Goal: Task Accomplishment & Management: Manage account settings

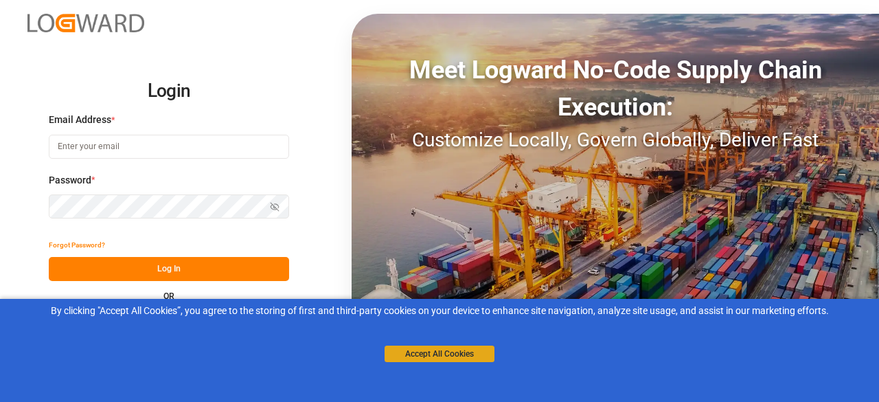
click at [439, 349] on button "Accept All Cookies" at bounding box center [440, 353] width 110 height 16
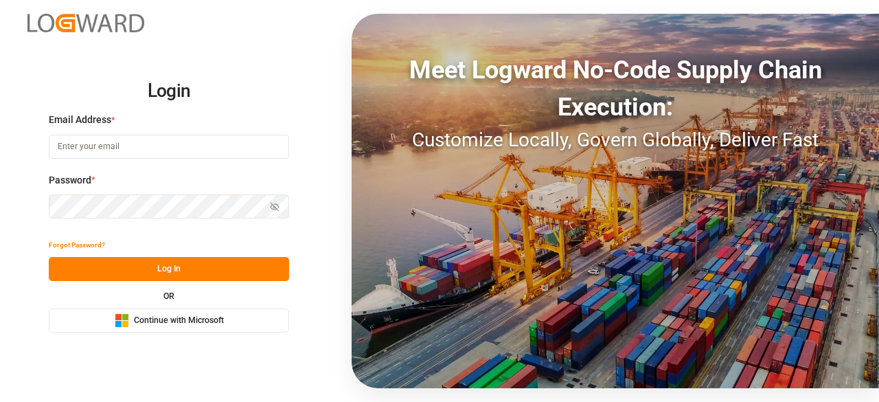
click at [173, 152] on input at bounding box center [169, 147] width 240 height 24
click at [173, 152] on input at bounding box center [168, 147] width 240 height 24
type input "[PERSON_NAME][EMAIL_ADDRESS][DOMAIN_NAME]"
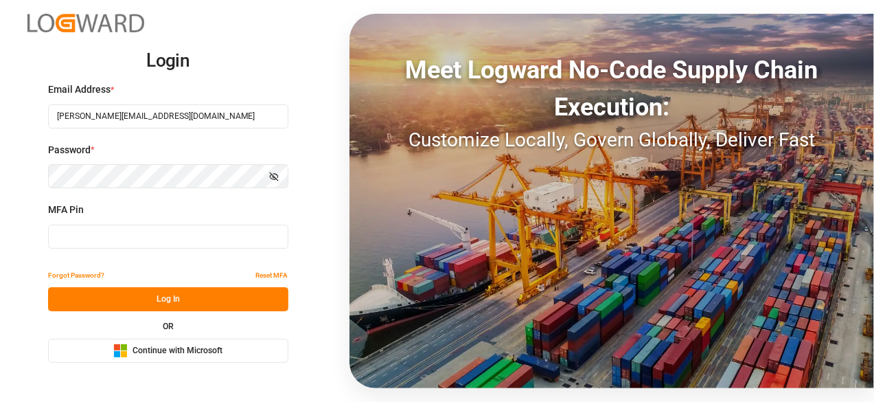
type input "452788"
click at [169, 235] on input "452788" at bounding box center [168, 237] width 240 height 24
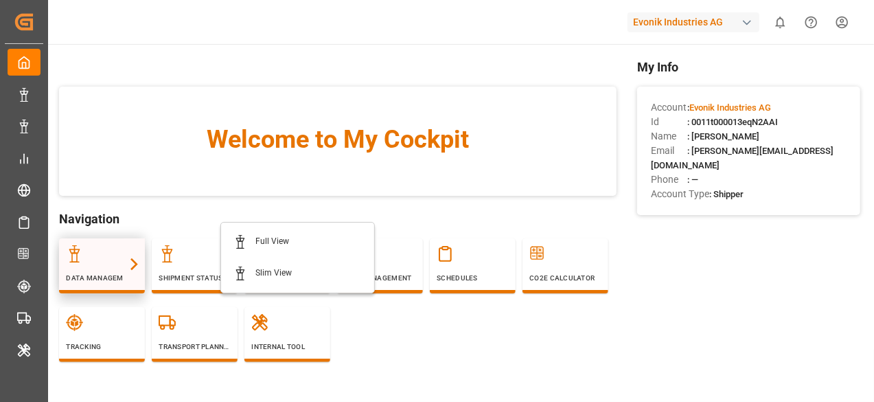
click at [112, 253] on div at bounding box center [102, 253] width 72 height 17
click at [123, 262] on div at bounding box center [102, 253] width 72 height 17
click at [83, 262] on icon at bounding box center [74, 253] width 17 height 17
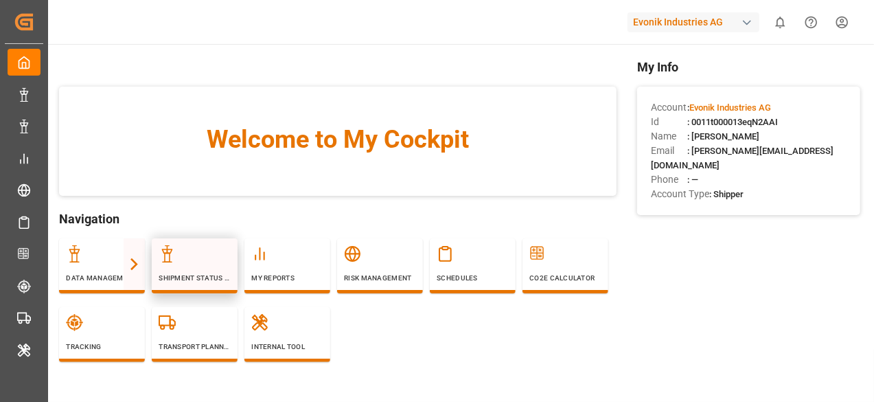
click at [223, 262] on div at bounding box center [195, 253] width 72 height 17
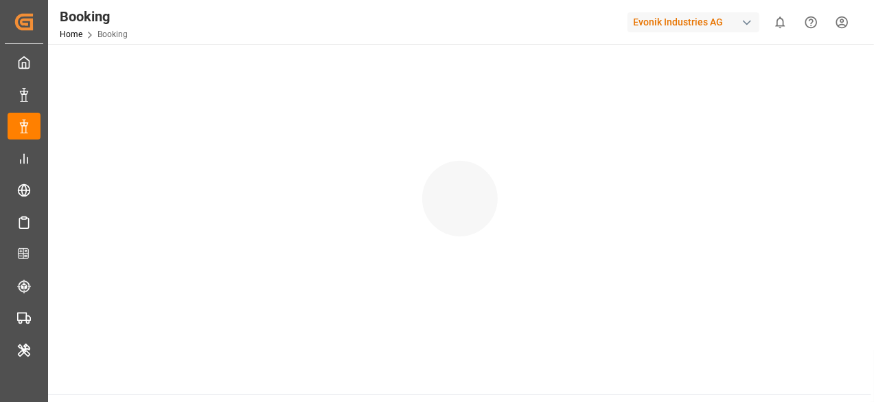
click at [121, 275] on div at bounding box center [459, 185] width 823 height 282
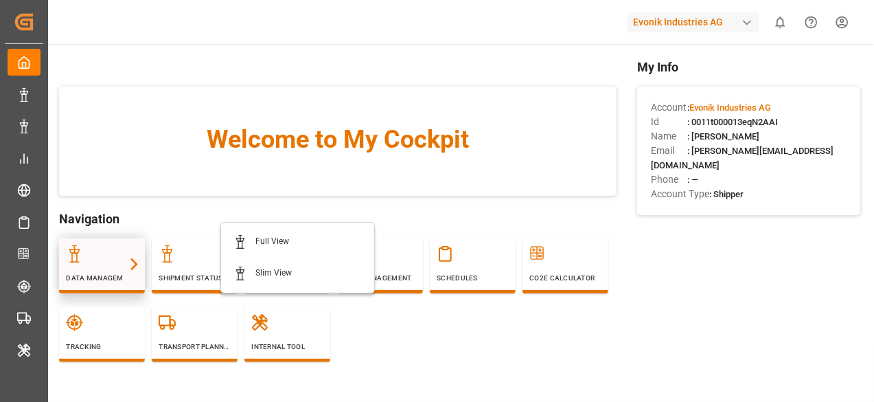
click at [83, 262] on icon at bounding box center [74, 253] width 17 height 17
click at [116, 262] on div at bounding box center [102, 253] width 72 height 17
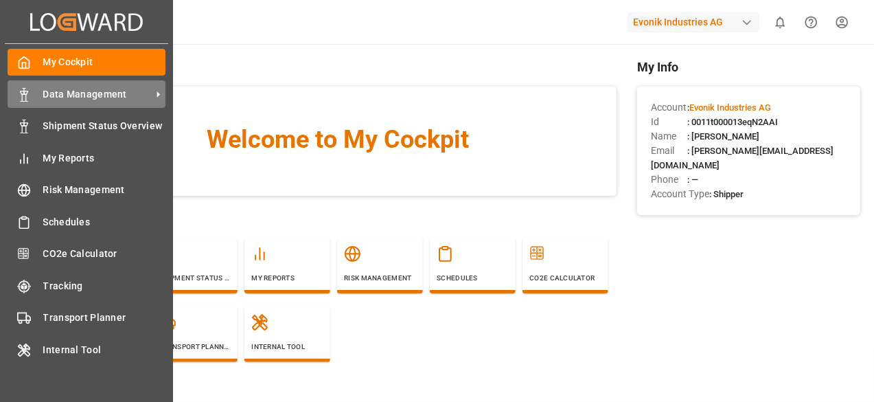
click at [138, 95] on span "Data Management" at bounding box center [97, 94] width 109 height 14
click at [61, 96] on span "Data Management" at bounding box center [97, 94] width 109 height 14
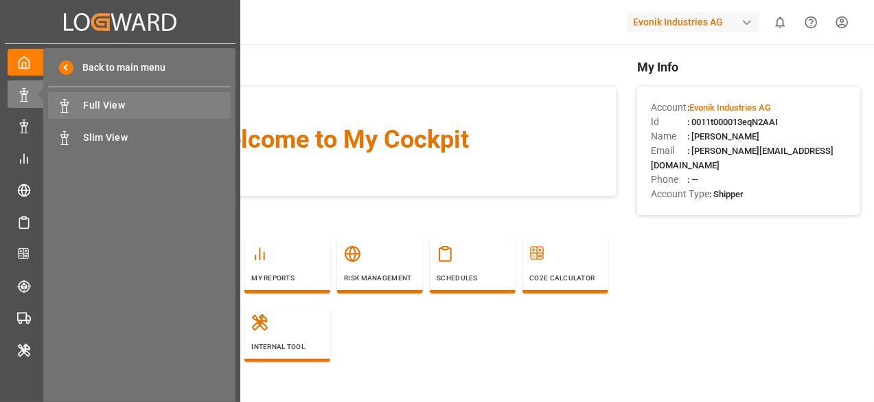
click at [166, 108] on span "Full View" at bounding box center [158, 105] width 148 height 14
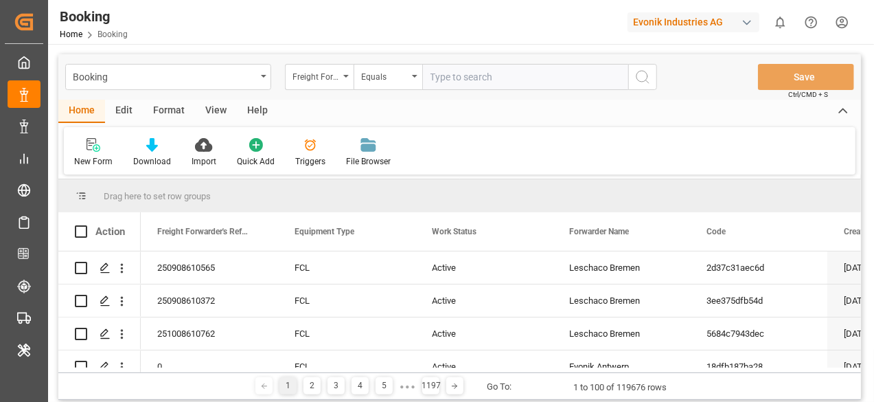
click at [166, 102] on div "Format" at bounding box center [169, 111] width 52 height 23
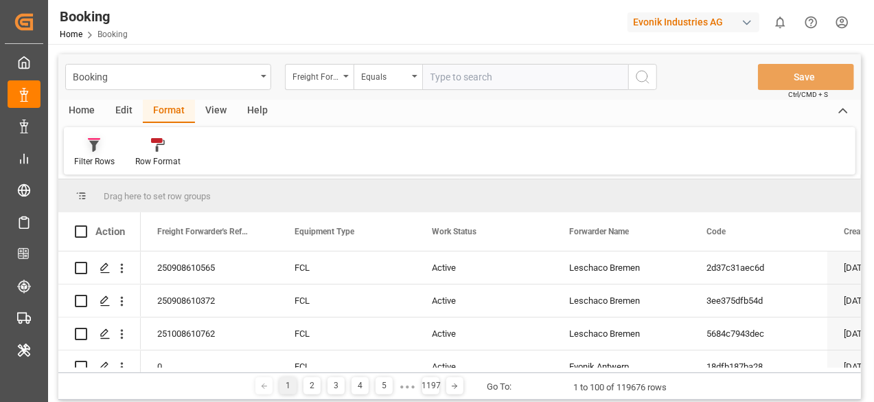
click at [101, 152] on div at bounding box center [94, 144] width 41 height 14
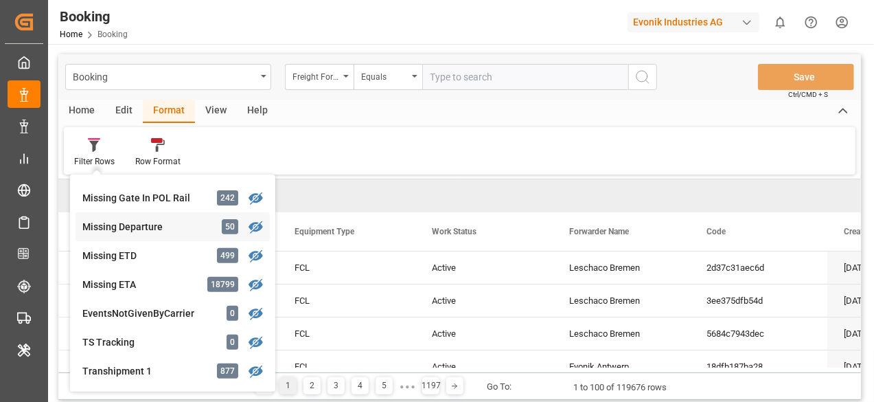
scroll to position [206, 0]
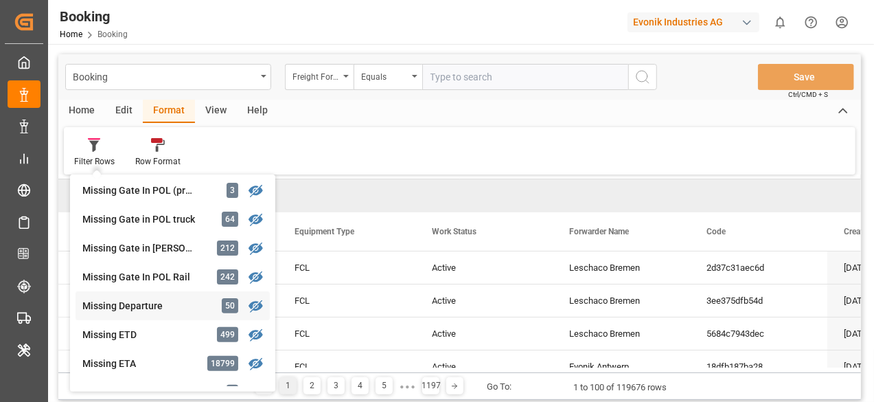
drag, startPoint x: 150, startPoint y: 299, endPoint x: 161, endPoint y: 304, distance: 12.0
click at [150, 299] on div "Missing Departure" at bounding box center [142, 306] width 120 height 14
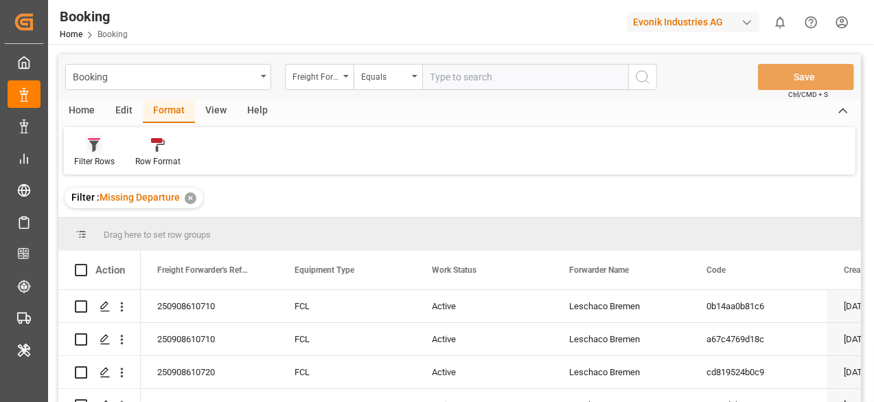
click at [91, 141] on icon at bounding box center [94, 145] width 12 height 14
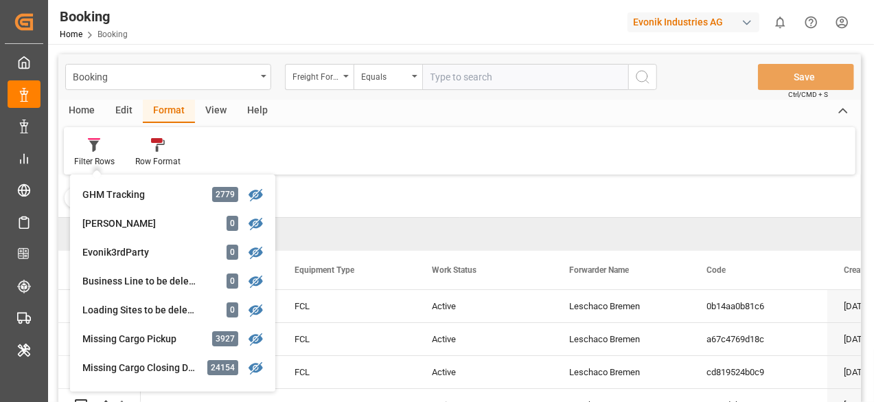
click at [216, 117] on div "View" at bounding box center [216, 111] width 42 height 23
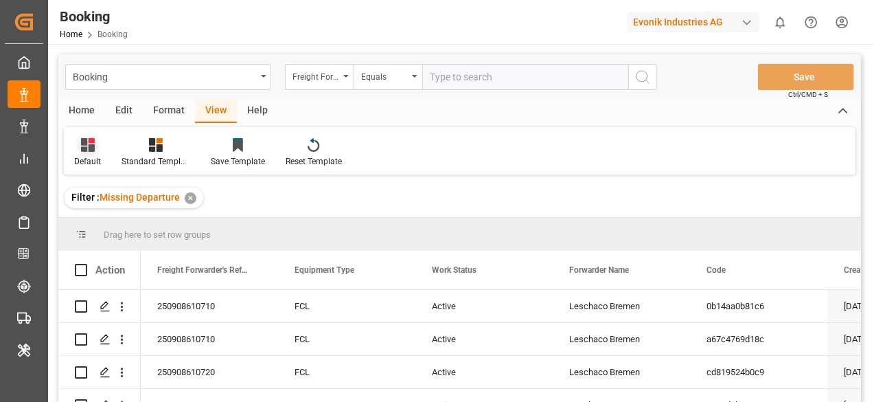
click at [96, 156] on div "Default" at bounding box center [87, 161] width 27 height 12
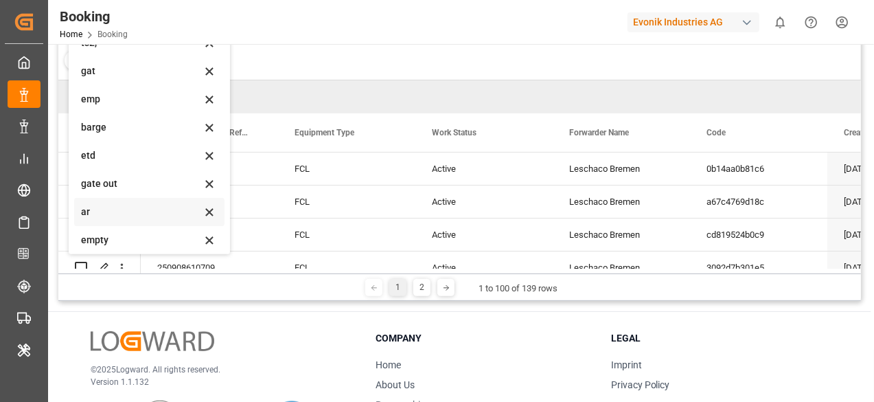
scroll to position [188, 0]
click at [114, 124] on div "barge" at bounding box center [141, 122] width 120 height 14
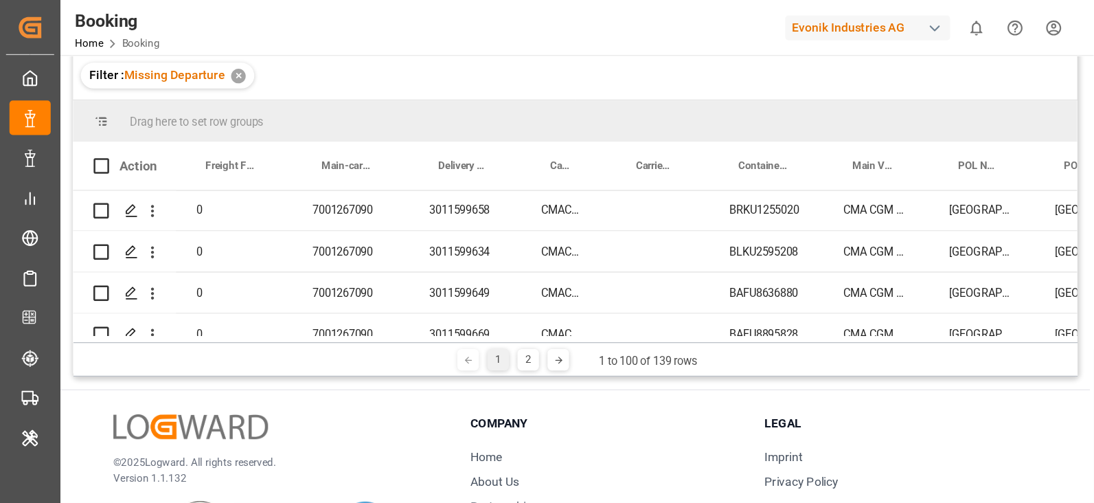
scroll to position [0, 0]
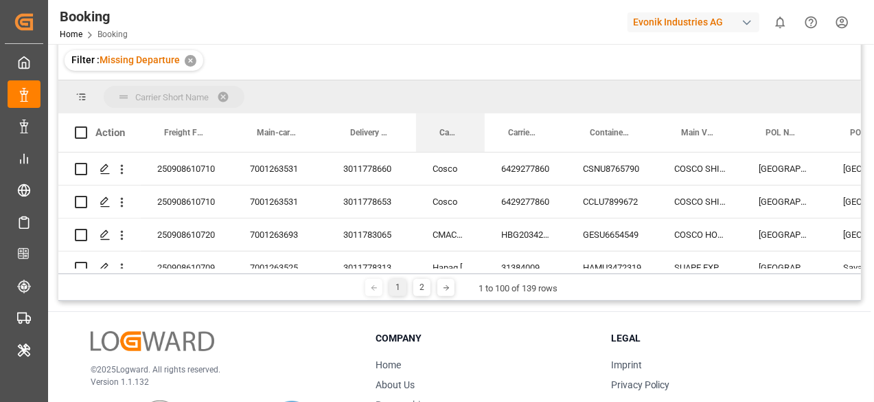
drag, startPoint x: 446, startPoint y: 138, endPoint x: 431, endPoint y: 113, distance: 29.6
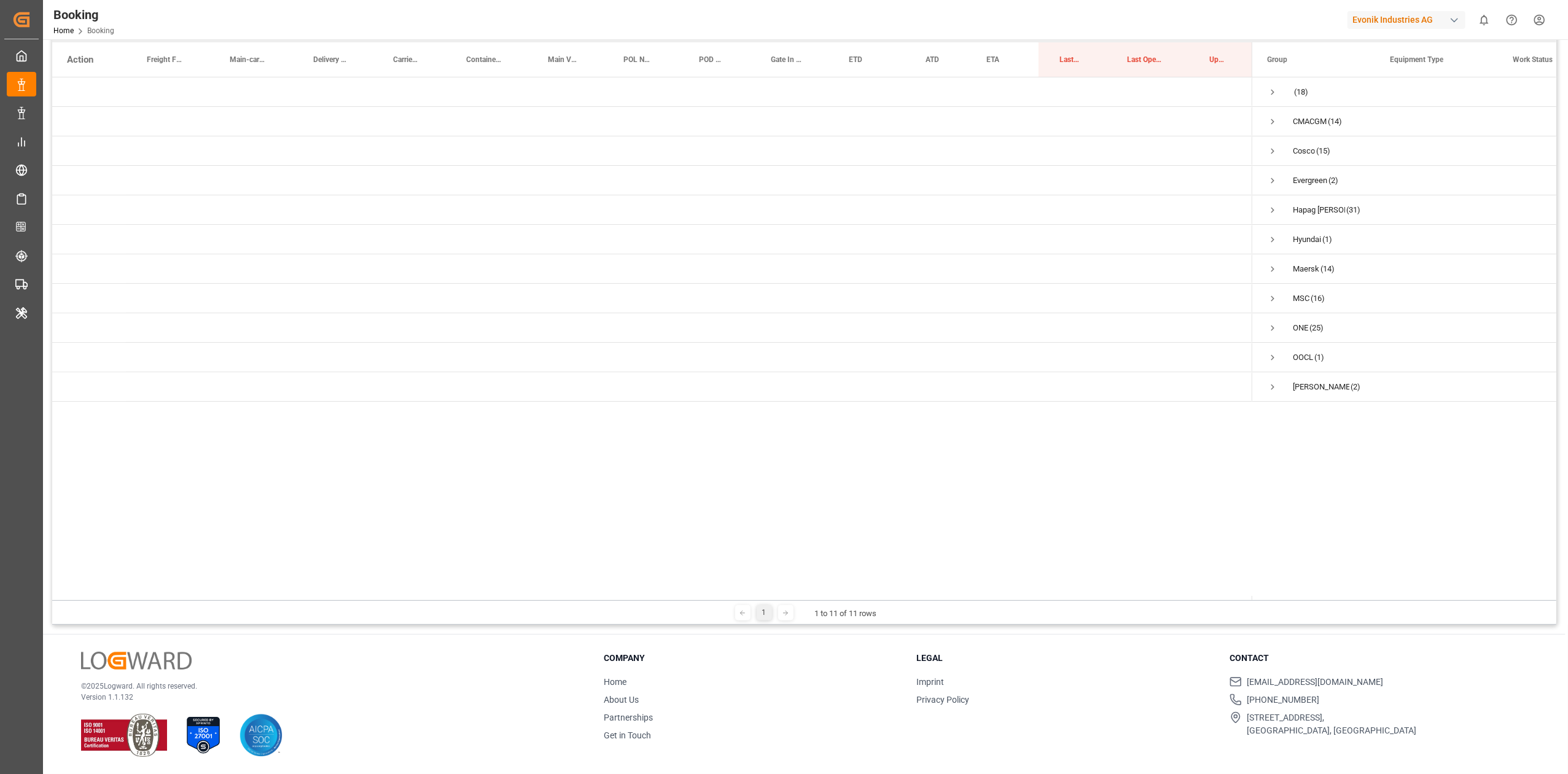
scroll to position [182, 0]
drag, startPoint x: 1276, startPoint y: 91, endPoint x: 1274, endPoint y: 146, distance: 55.0
click at [785, 96] on span "Press SPACE to select this row." at bounding box center [1273, 92] width 11 height 11
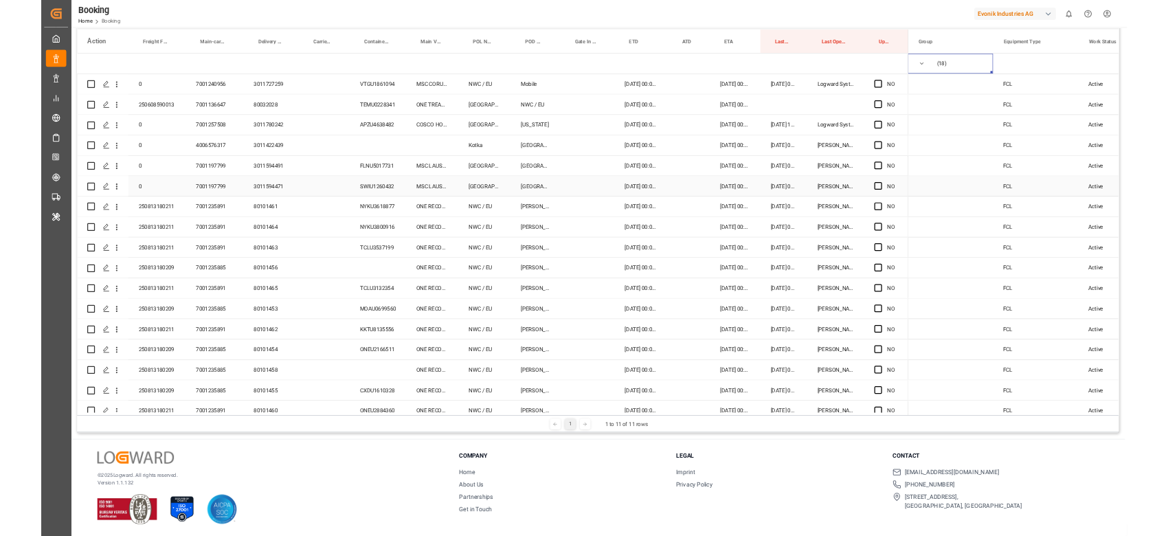
scroll to position [91, 0]
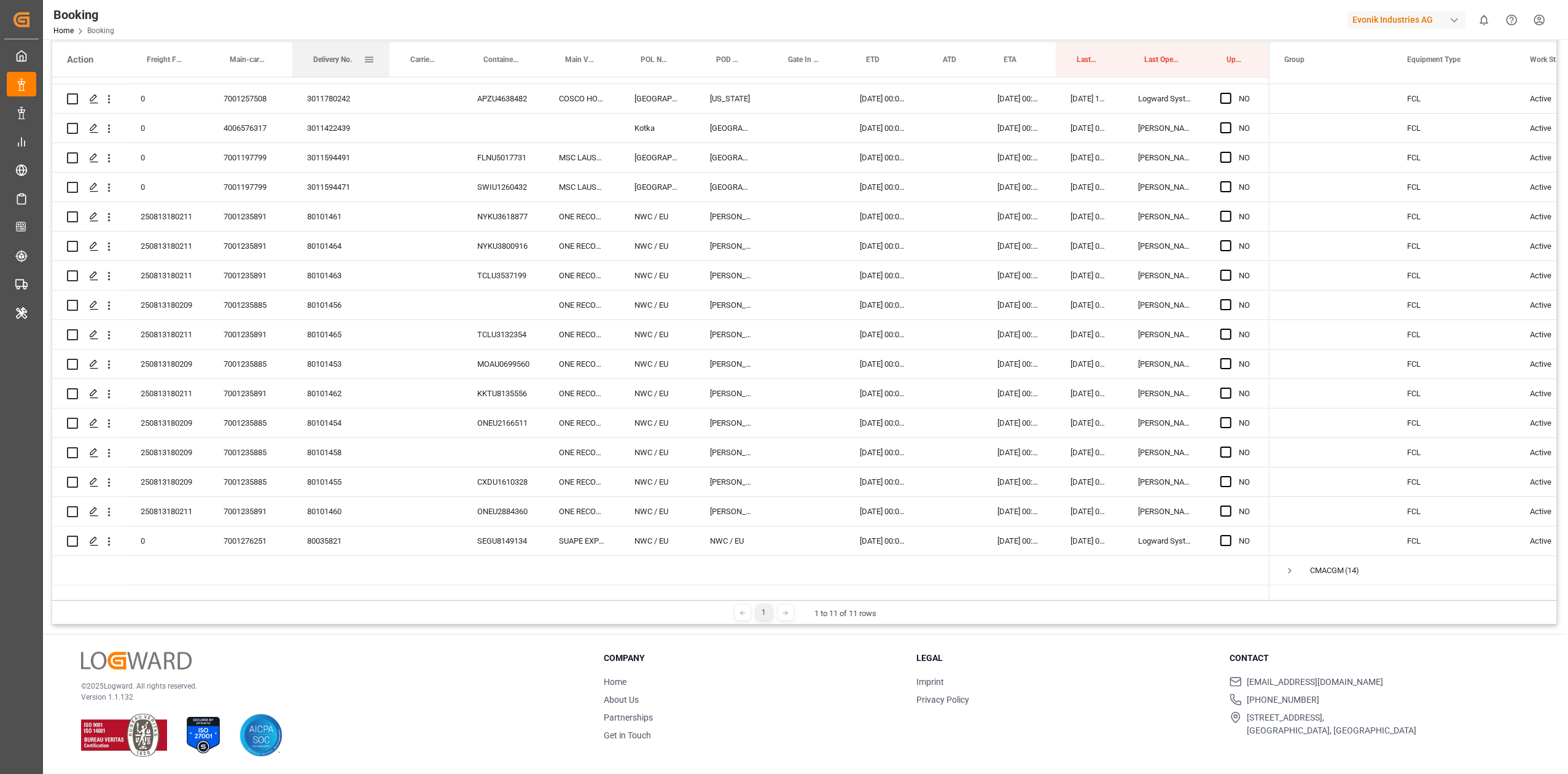
drag, startPoint x: 371, startPoint y: 62, endPoint x: 388, endPoint y: 72, distance: 19.7
click at [388, 72] on div at bounding box center [389, 59] width 4 height 34
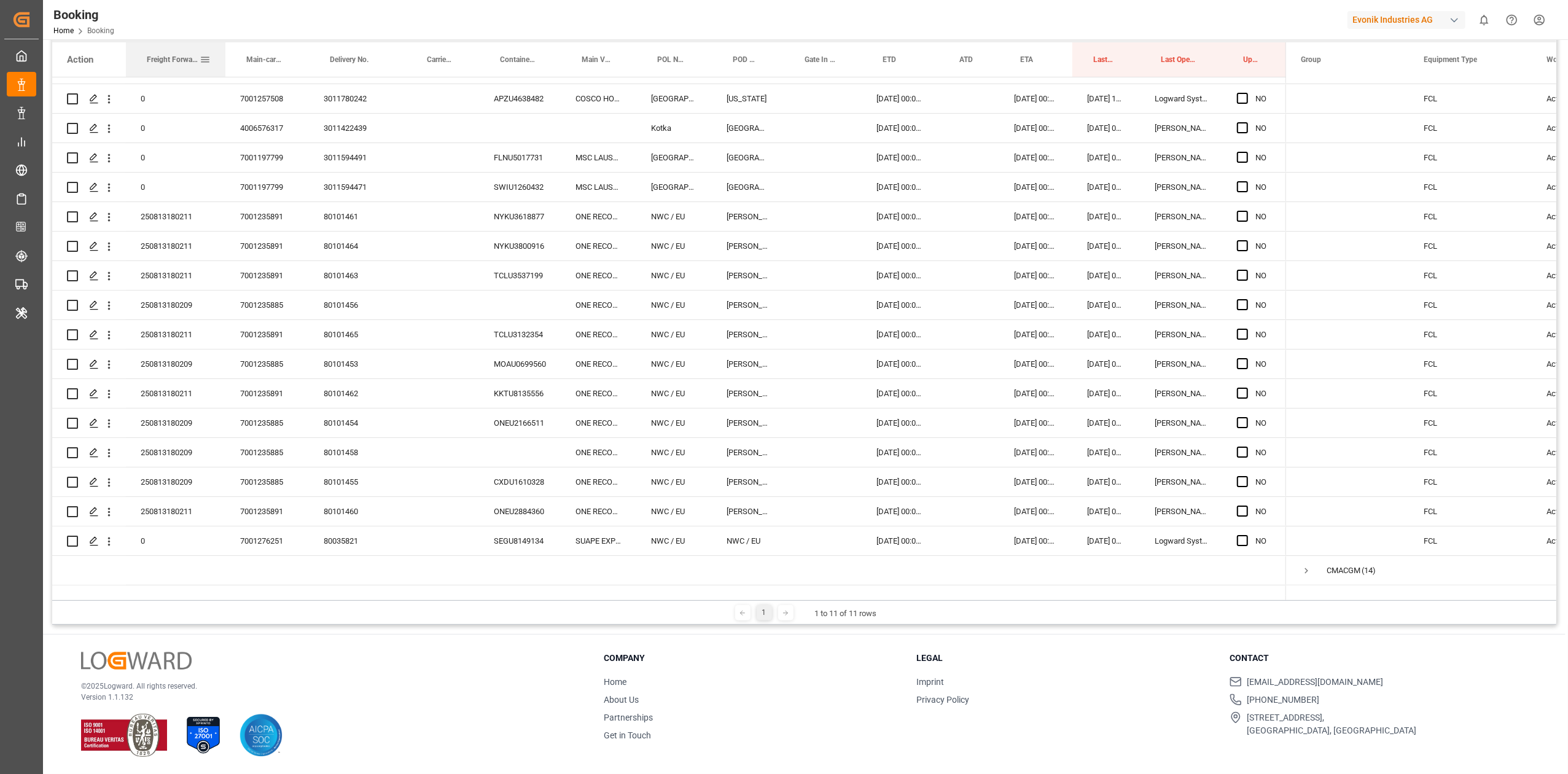
drag, startPoint x: 205, startPoint y: 57, endPoint x: 222, endPoint y: 62, distance: 17.7
click at [222, 62] on div "Freight Forwarder's Reference No." at bounding box center [175, 59] width 99 height 34
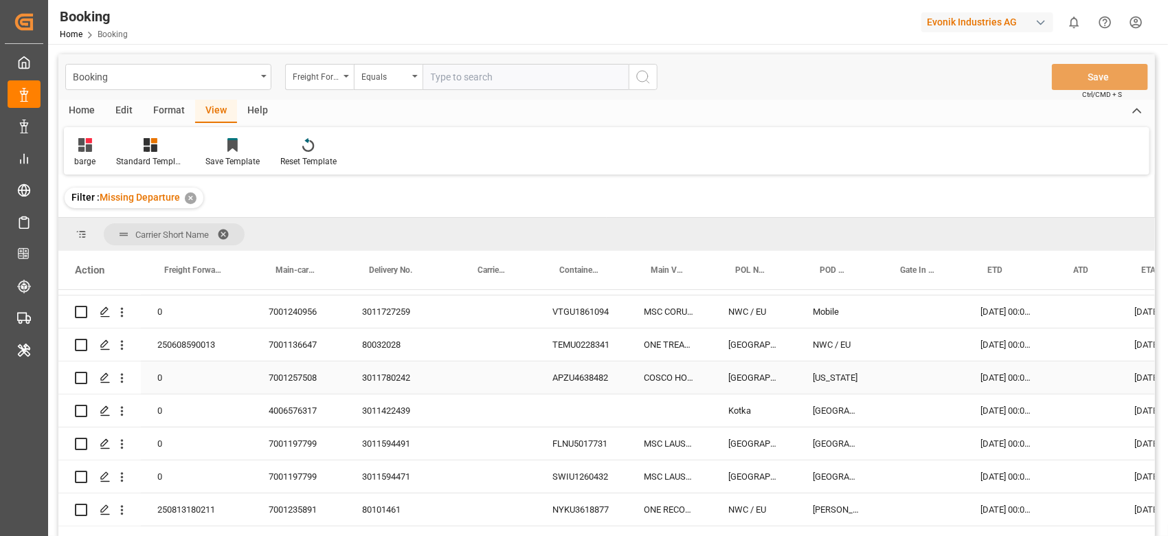
scroll to position [0, 0]
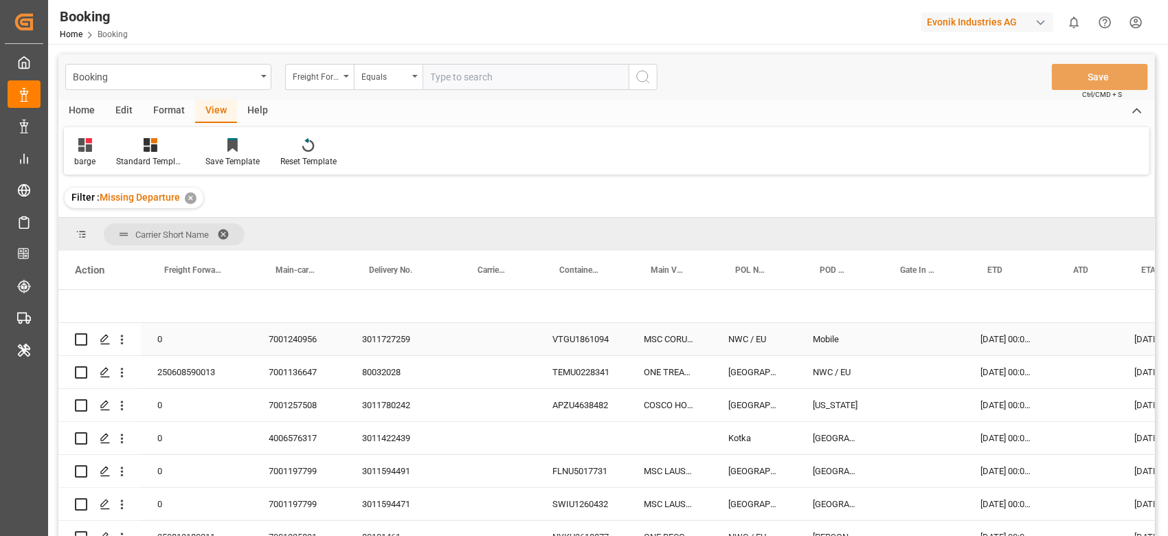
click at [381, 324] on div "3011727259" at bounding box center [399, 339] width 109 height 32
click at [385, 336] on div "3011727259" at bounding box center [399, 339] width 109 height 32
click at [370, 386] on div "80032028" at bounding box center [399, 372] width 109 height 32
click at [376, 401] on div "3011780242" at bounding box center [399, 405] width 109 height 32
drag, startPoint x: 377, startPoint y: 427, endPoint x: 1100, endPoint y: 294, distance: 734.7
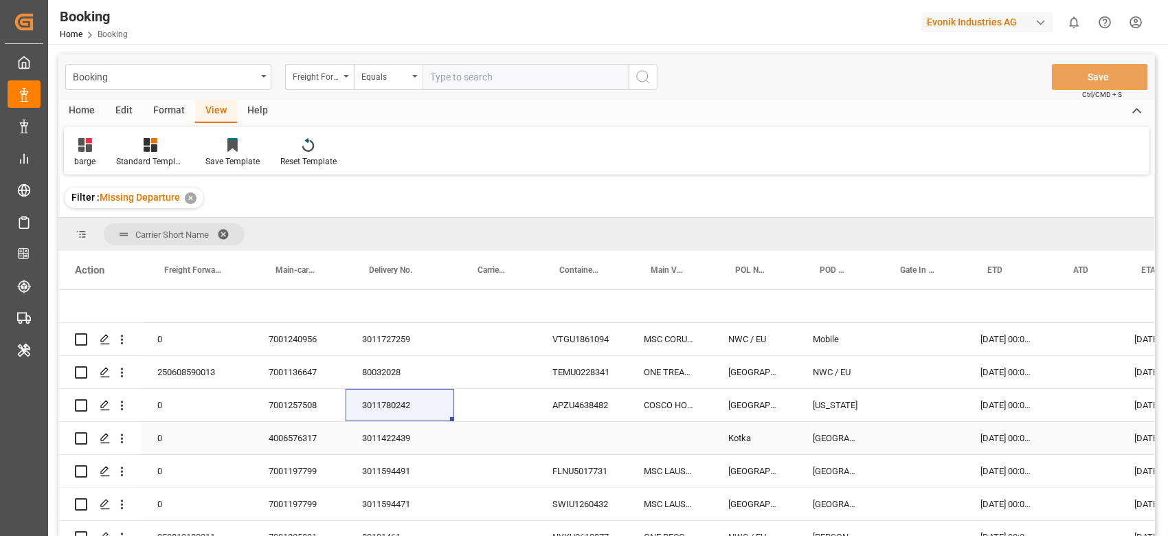
click at [377, 401] on div "3011422439" at bounding box center [399, 438] width 109 height 32
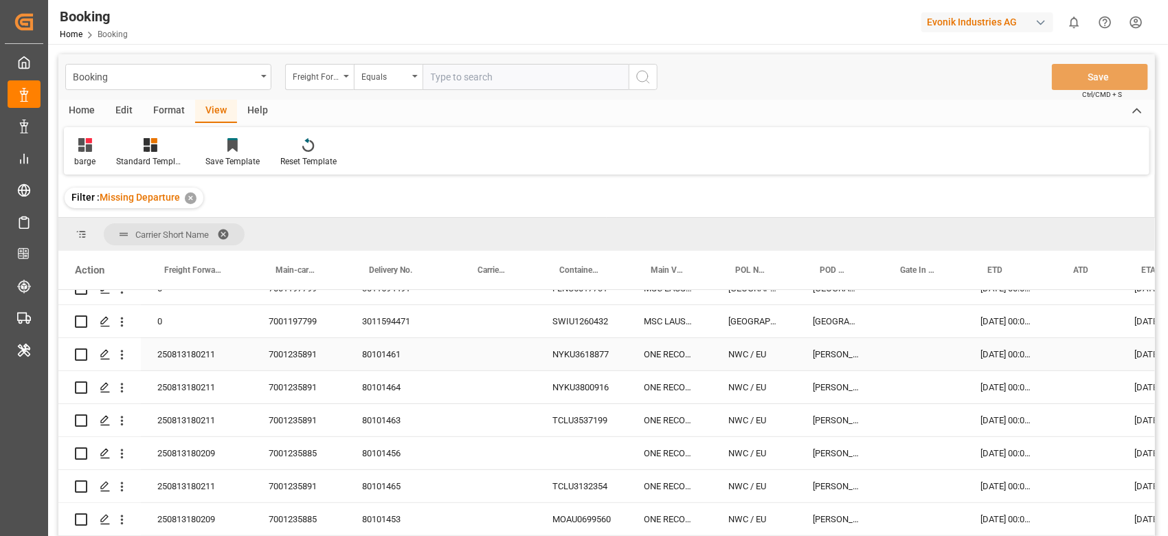
scroll to position [91, 0]
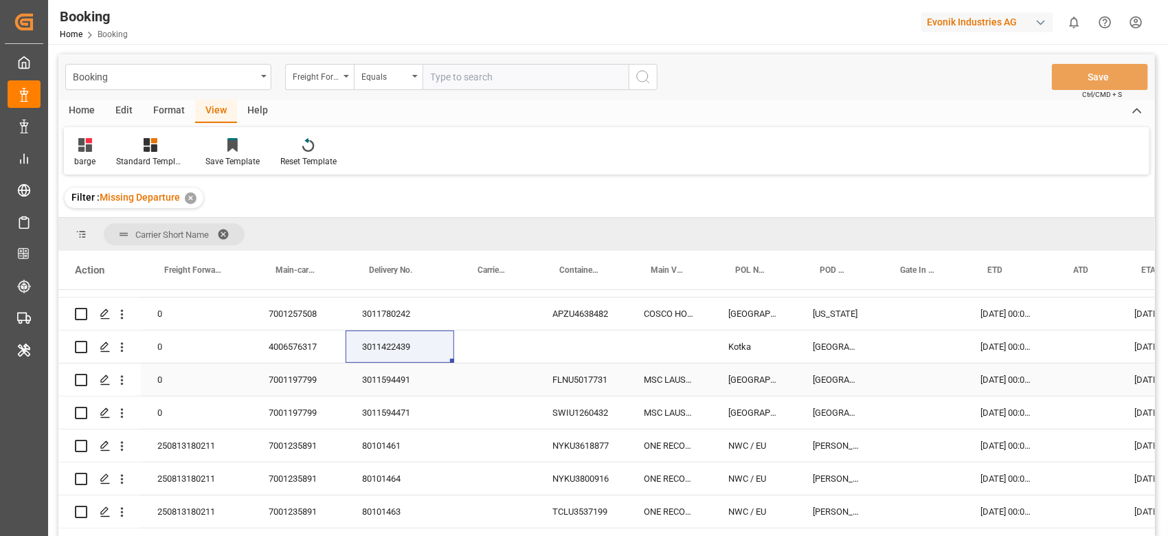
drag, startPoint x: 390, startPoint y: 373, endPoint x: 352, endPoint y: 522, distance: 153.7
click at [390, 372] on div "3011594491" at bounding box center [399, 379] width 109 height 32
drag, startPoint x: 400, startPoint y: 418, endPoint x: 720, endPoint y: 524, distance: 337.9
click at [400, 401] on div "3011594471" at bounding box center [399, 412] width 109 height 32
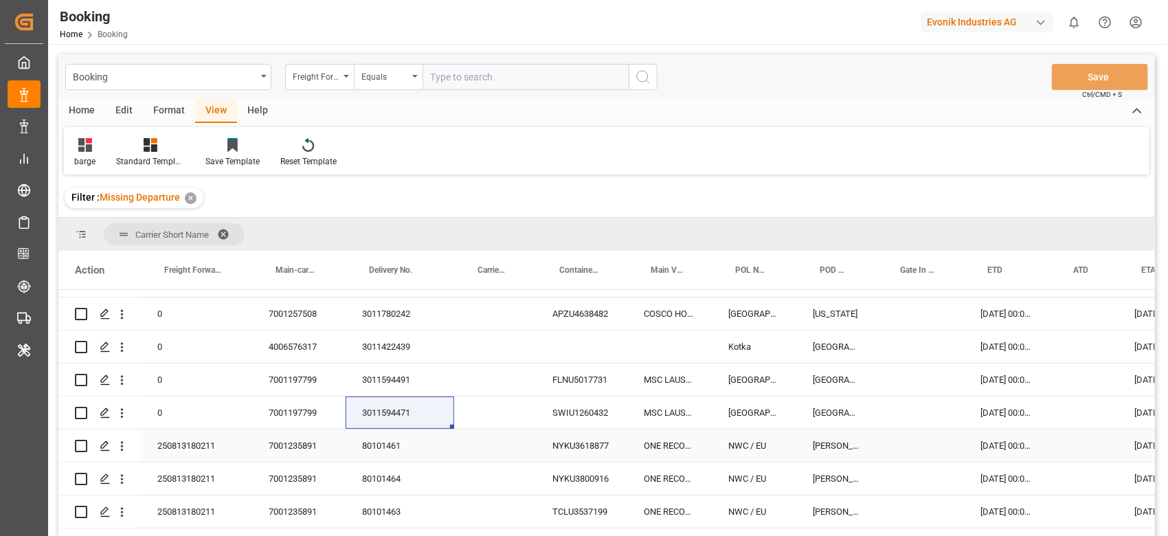
click at [373, 401] on div "80101461" at bounding box center [399, 445] width 109 height 32
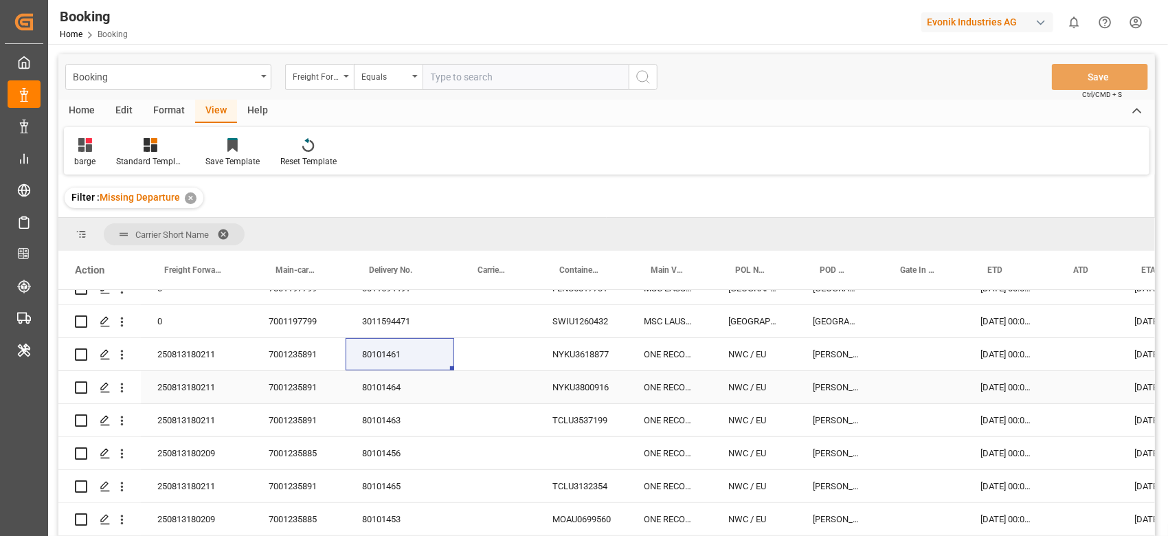
click at [355, 394] on div "80101464" at bounding box center [399, 387] width 109 height 32
click at [385, 401] on div "80101463" at bounding box center [399, 420] width 109 height 32
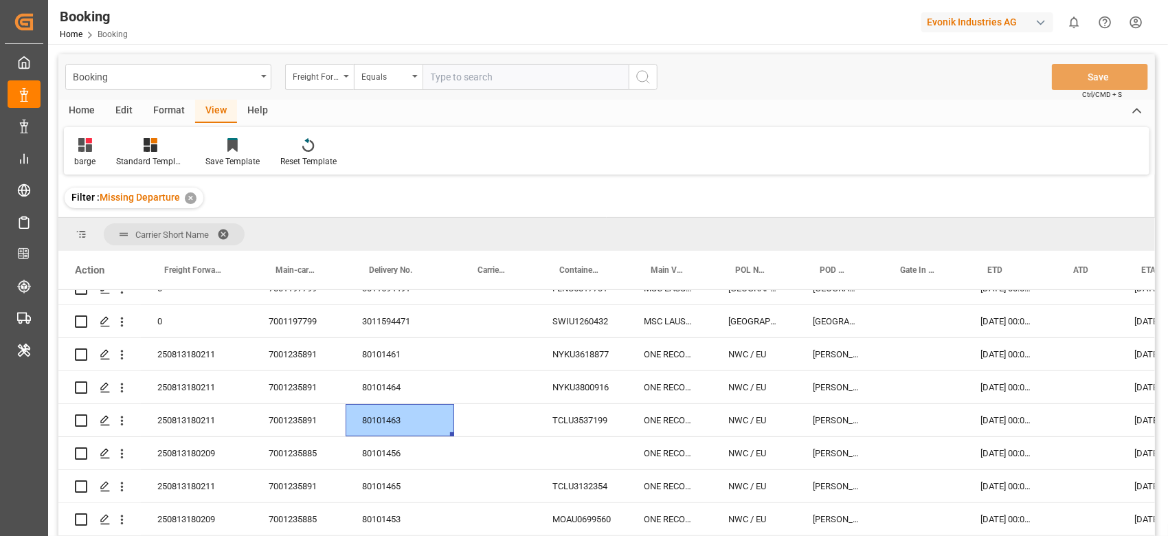
scroll to position [275, 0]
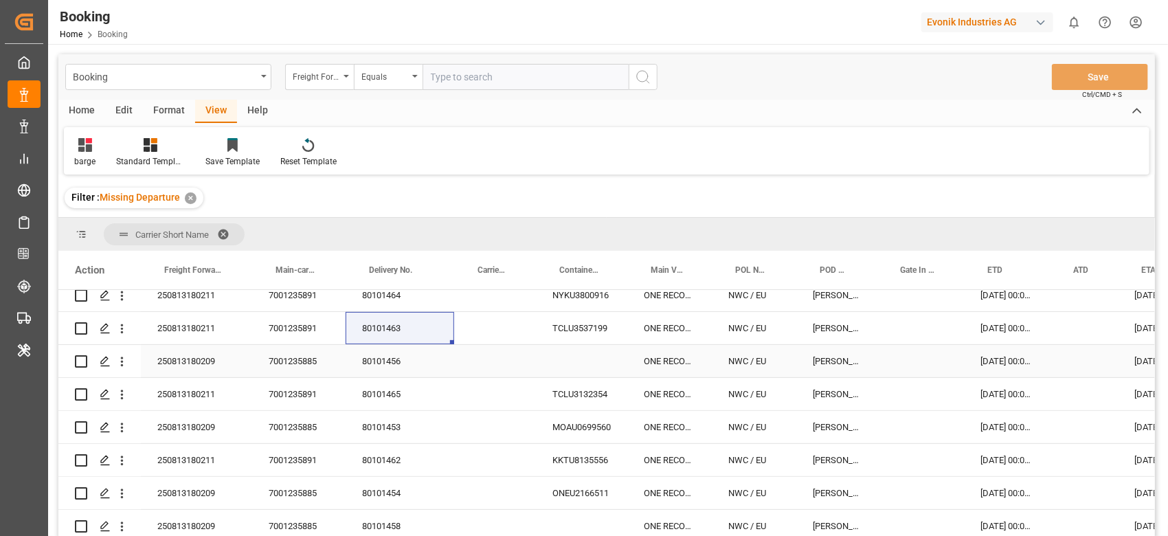
click at [368, 360] on div "80101456" at bounding box center [399, 361] width 109 height 32
click at [389, 401] on div "80101465" at bounding box center [399, 394] width 109 height 32
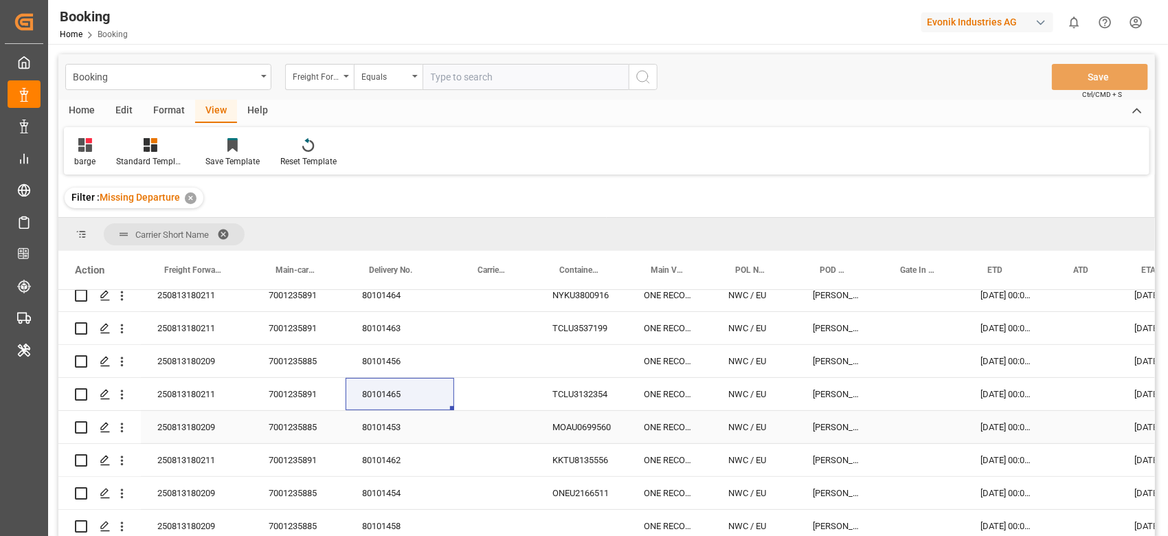
click at [386, 401] on div "80101453" at bounding box center [399, 427] width 109 height 32
click at [388, 401] on div "80101462" at bounding box center [399, 460] width 109 height 32
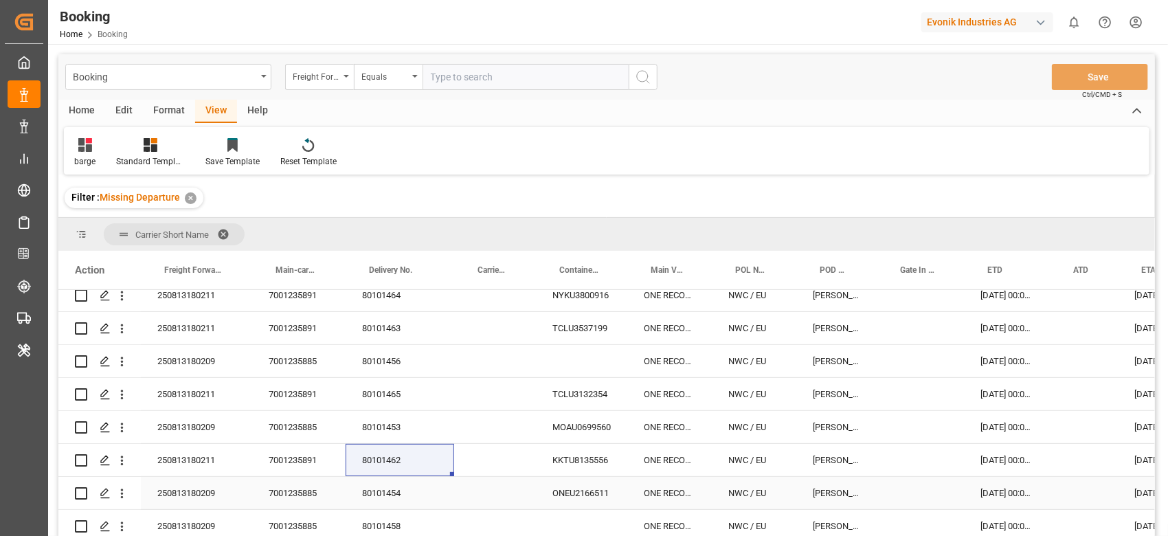
click at [374, 401] on div "80101454" at bounding box center [399, 493] width 109 height 32
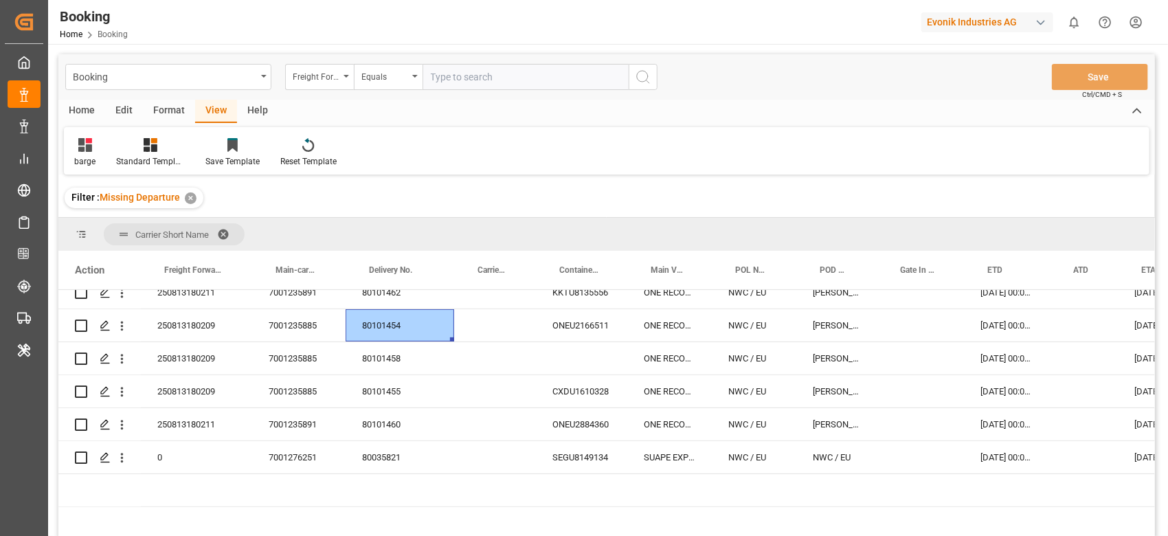
scroll to position [457, 0]
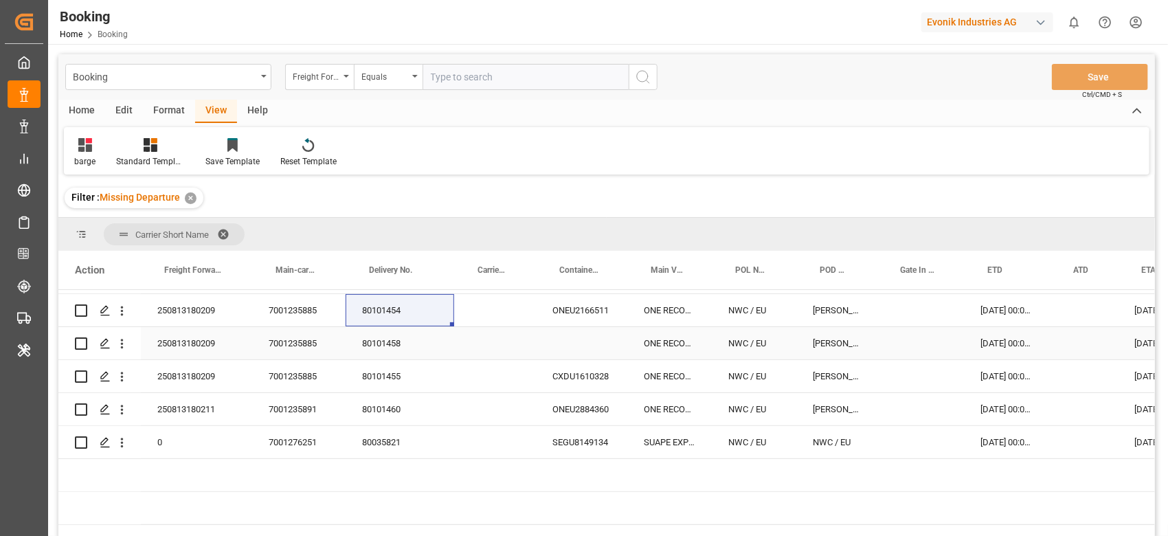
click at [383, 343] on div "80101458" at bounding box center [399, 343] width 109 height 32
click at [378, 373] on div "80101455" at bounding box center [399, 376] width 109 height 32
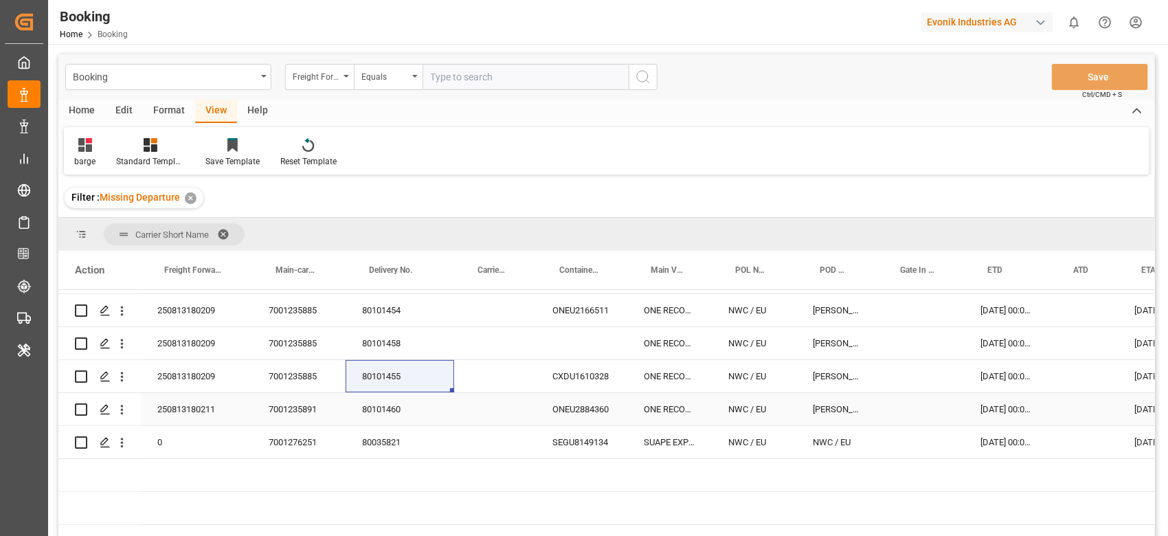
click at [375, 401] on div "80101460" at bounding box center [399, 409] width 109 height 32
click at [385, 401] on div "80035821" at bounding box center [399, 442] width 109 height 32
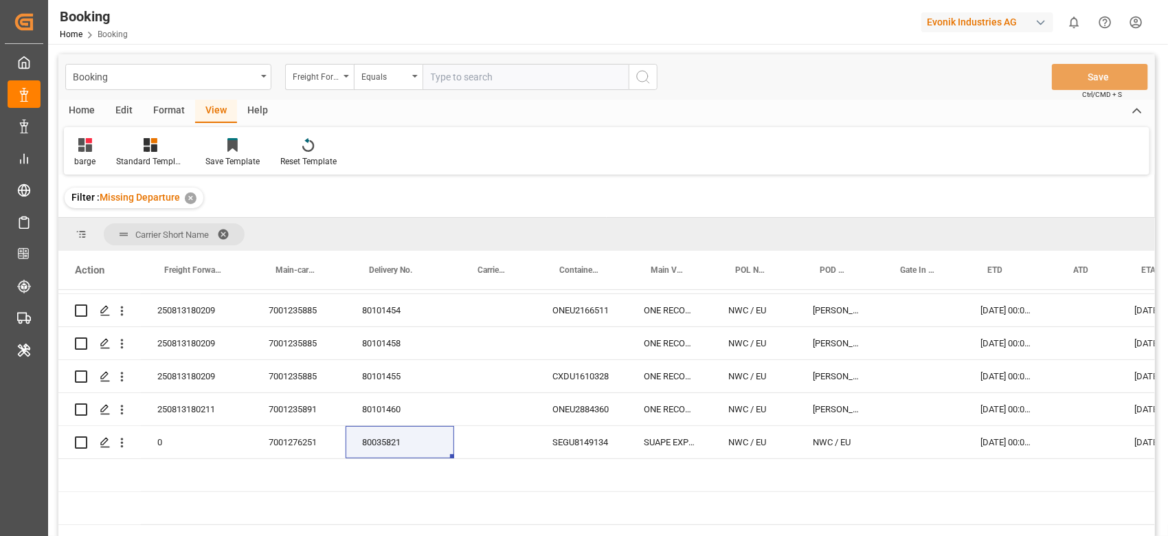
scroll to position [0, 0]
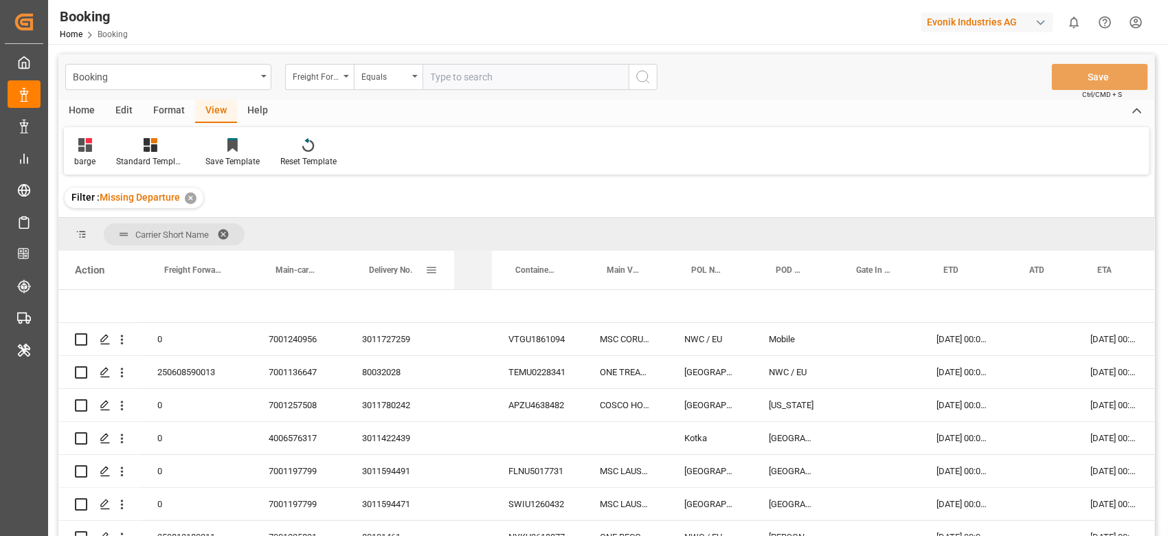
drag, startPoint x: 533, startPoint y: 272, endPoint x: 444, endPoint y: 277, distance: 89.4
click at [444, 277] on div "Action Freight Forwarder's Reference No. Main-carriage No. Delivery No." at bounding box center [726, 270] width 1336 height 38
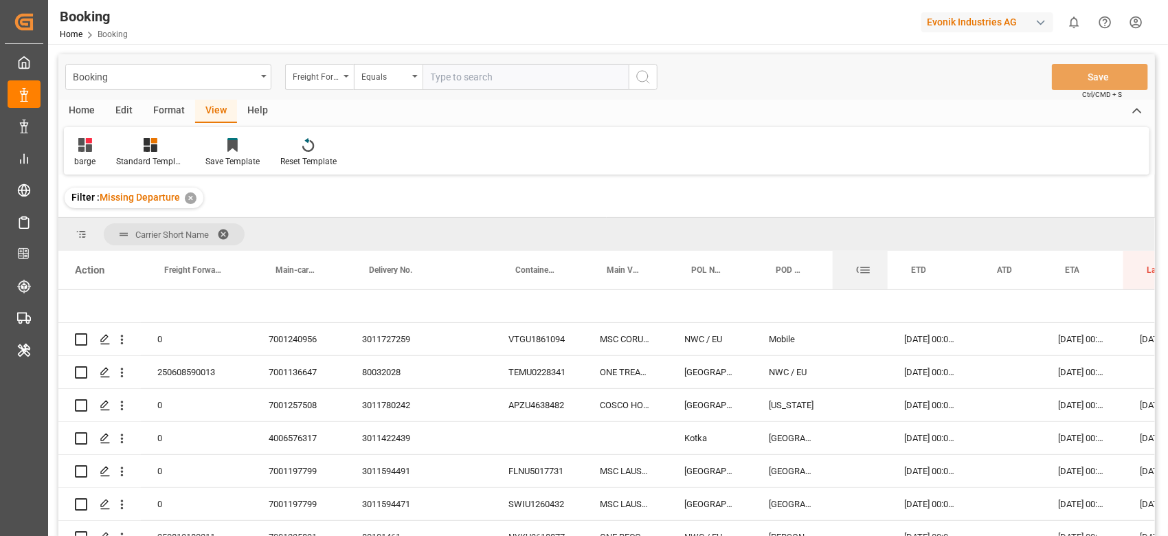
drag, startPoint x: 918, startPoint y: 273, endPoint x: 863, endPoint y: 295, distance: 59.4
click at [812, 288] on div "Action Freight Forwarder's Reference No. Main-carriage No. Delivery No." at bounding box center [709, 270] width 1303 height 38
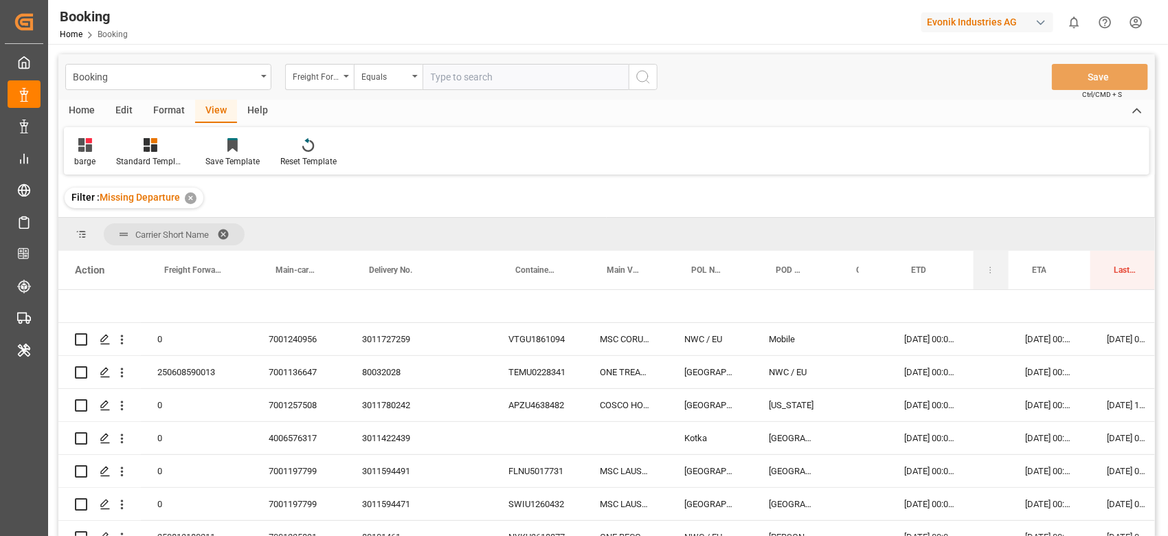
drag, startPoint x: 1040, startPoint y: 274, endPoint x: 971, endPoint y: 288, distance: 70.2
click at [878, 288] on div "Action Freight Forwarder's Reference No. Main-carriage No. Delivery No." at bounding box center [693, 270] width 1271 height 38
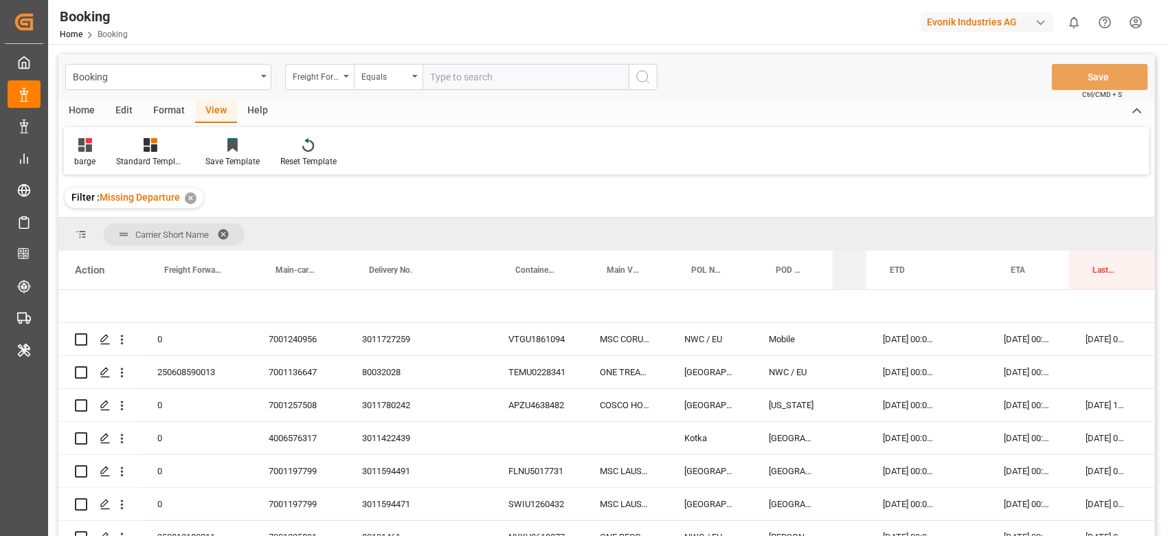
drag, startPoint x: 885, startPoint y: 273, endPoint x: 847, endPoint y: 279, distance: 39.0
click at [847, 279] on div "Gate In POL" at bounding box center [849, 270] width 34 height 38
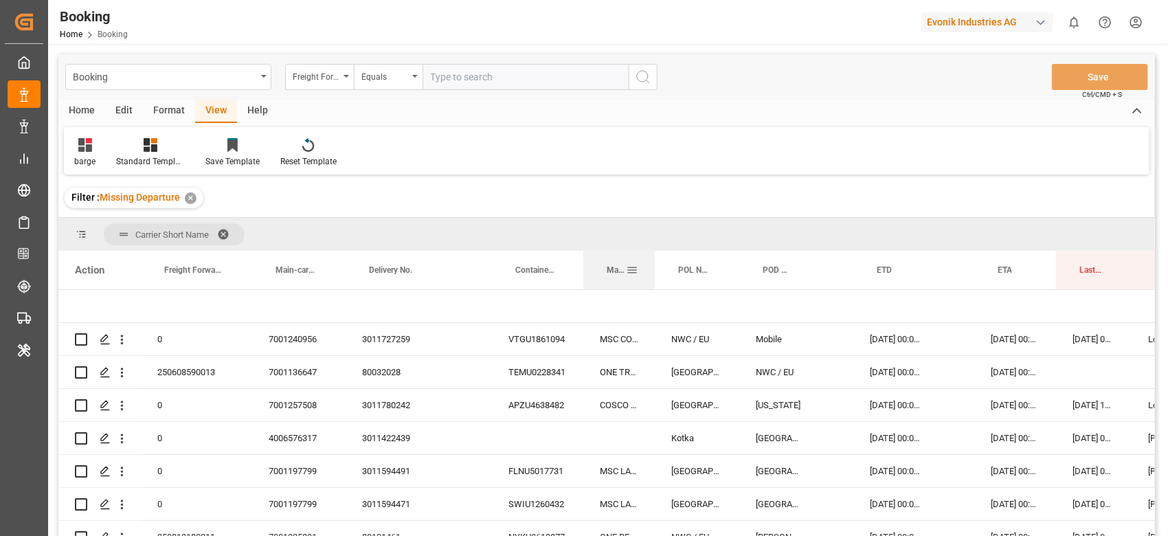
drag, startPoint x: 665, startPoint y: 269, endPoint x: 652, endPoint y: 270, distance: 13.1
click at [652, 270] on div at bounding box center [654, 270] width 5 height 38
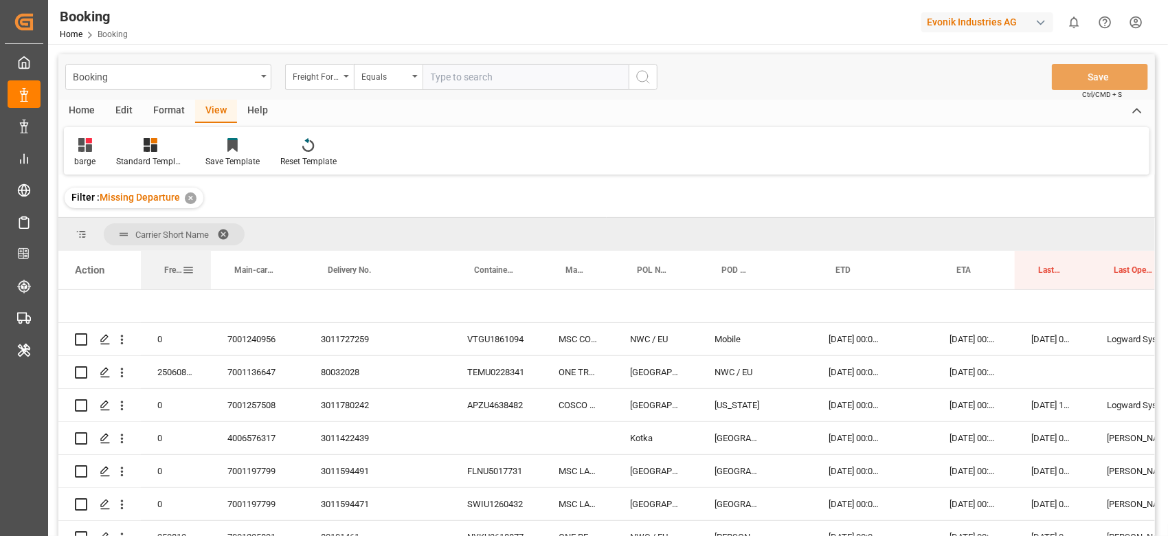
drag, startPoint x: 250, startPoint y: 271, endPoint x: 209, endPoint y: 278, distance: 41.8
click at [209, 278] on div at bounding box center [210, 270] width 5 height 38
click at [812, 345] on div "23.08.2025 00:00:00" at bounding box center [855, 339] width 86 height 32
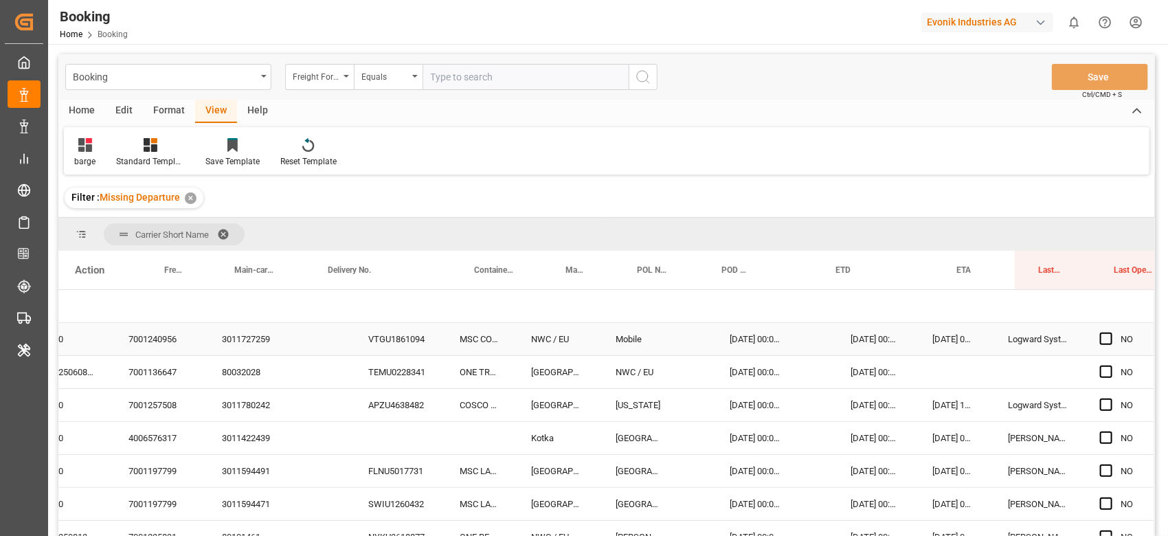
scroll to position [0, 206]
click at [159, 339] on div "7001240956" at bounding box center [158, 339] width 93 height 32
click at [339, 366] on div "Press SPACE to select this row." at bounding box center [333, 372] width 38 height 32
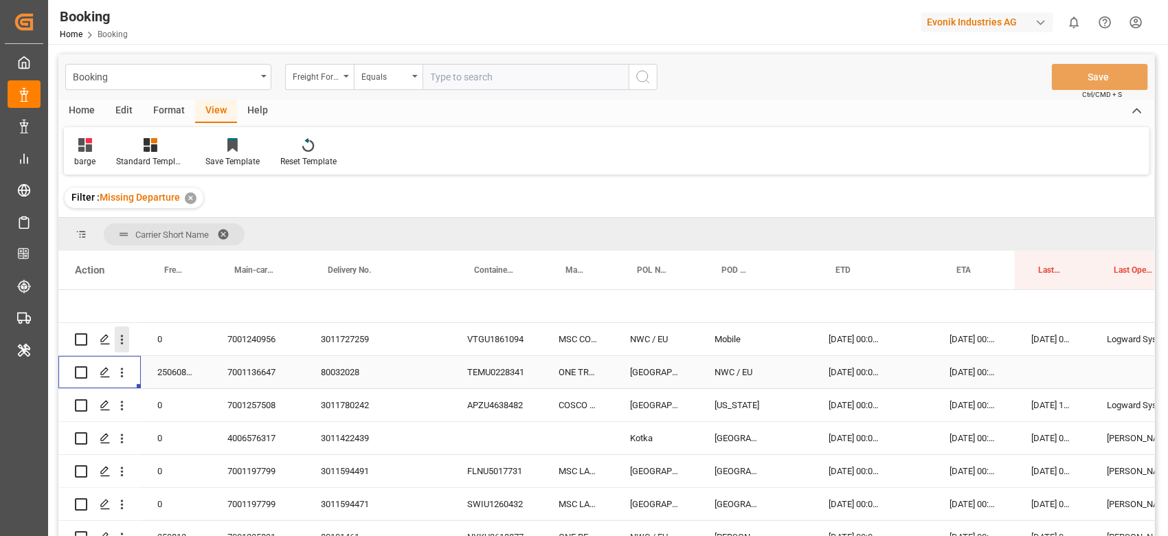
click at [122, 349] on button "open menu" at bounding box center [122, 339] width 14 height 26
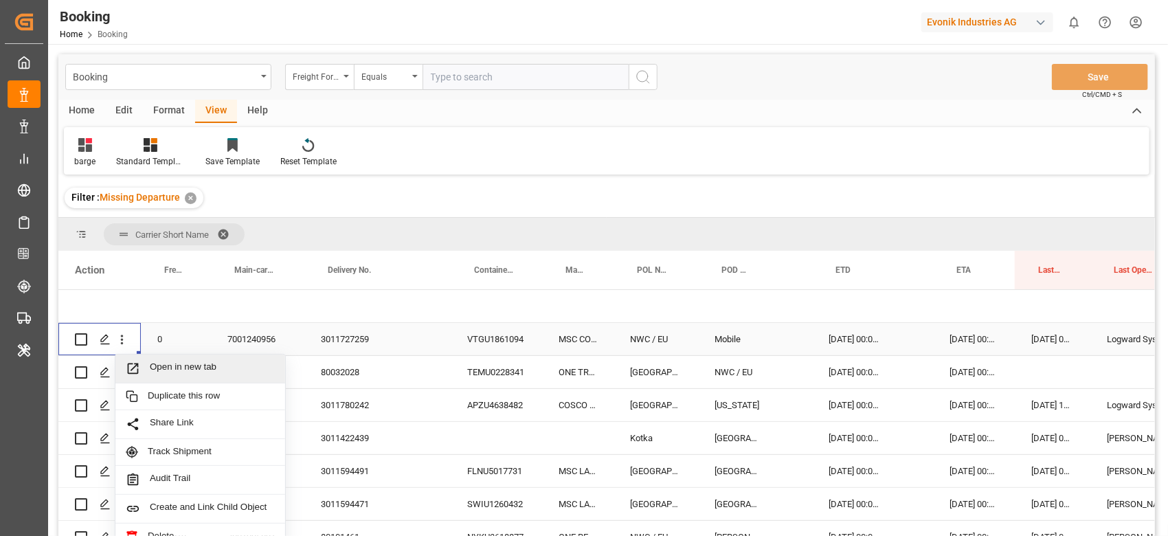
click at [144, 363] on span "Press SPACE to select this row." at bounding box center [138, 368] width 24 height 14
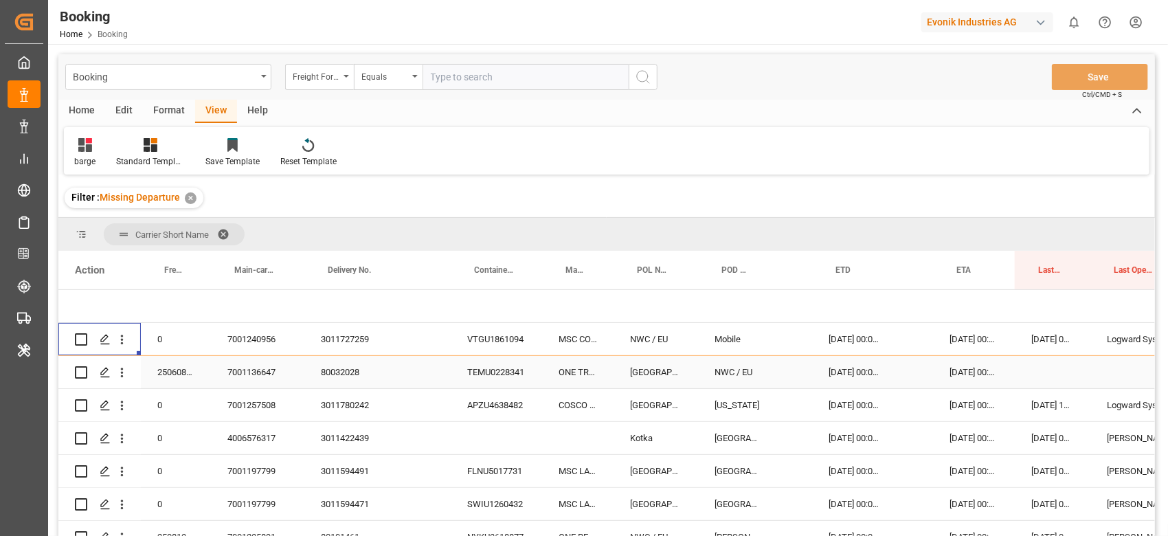
click at [169, 369] on div "250608590013" at bounding box center [176, 372] width 70 height 32
click at [342, 369] on div "80032028" at bounding box center [358, 372] width 109 height 32
click at [170, 365] on div "250608590013" at bounding box center [176, 372] width 70 height 32
click at [509, 401] on div "APZU4638482" at bounding box center [496, 405] width 91 height 32
click at [125, 401] on icon "open menu" at bounding box center [122, 405] width 14 height 14
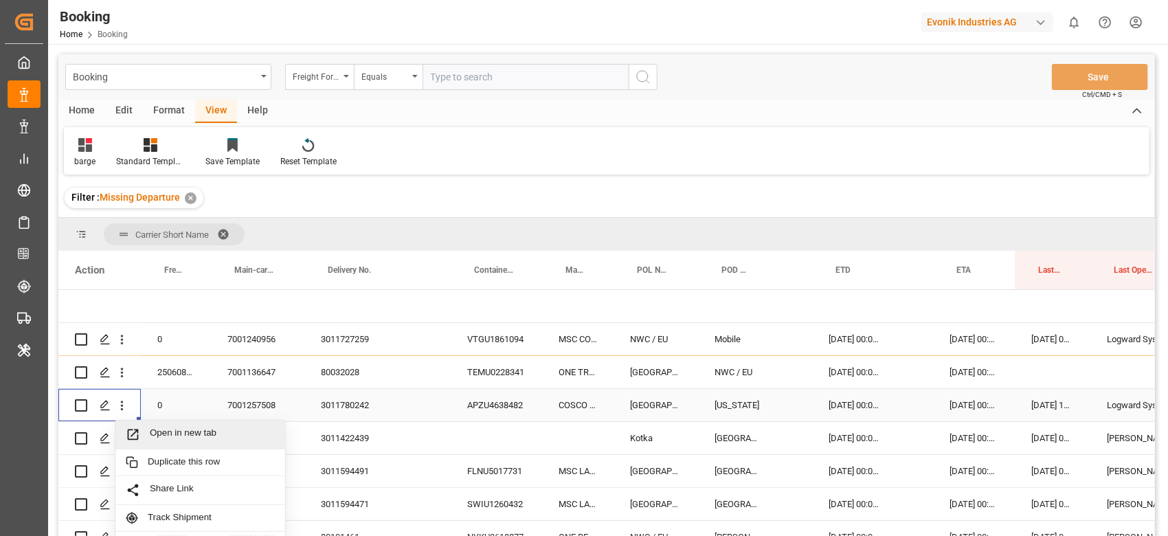
click at [157, 401] on span "Open in new tab" at bounding box center [212, 434] width 125 height 14
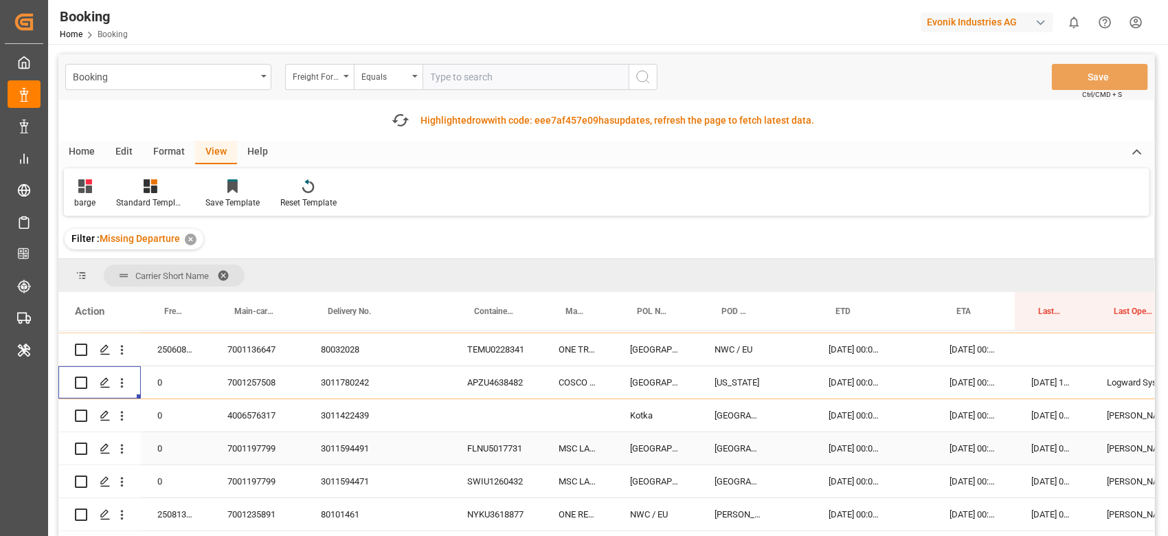
scroll to position [91, 0]
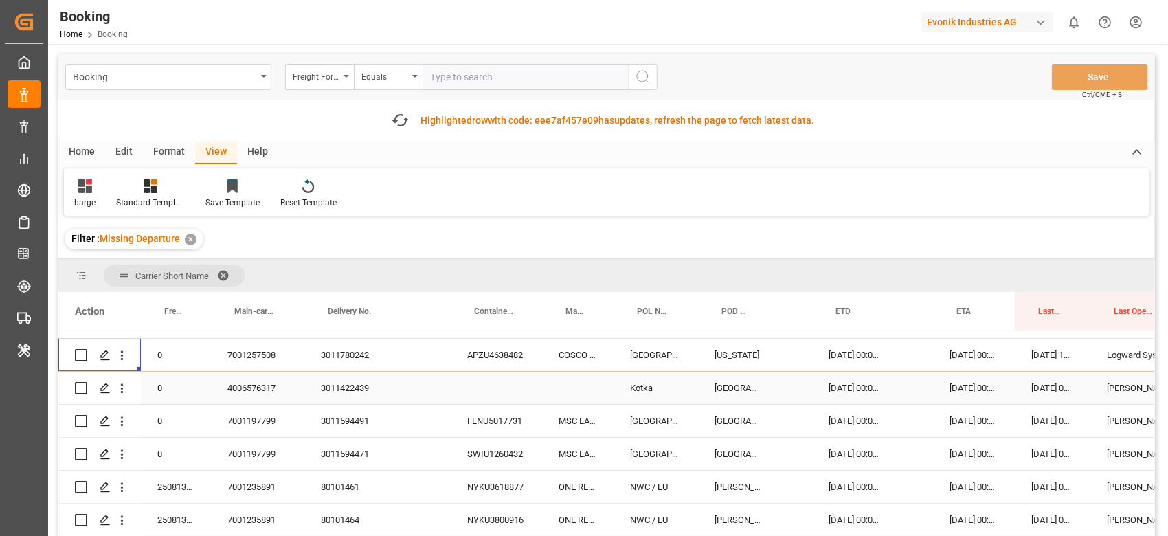
click at [266, 391] on div "4006576317" at bounding box center [257, 388] width 93 height 32
click at [115, 391] on icon "open menu" at bounding box center [122, 388] width 14 height 14
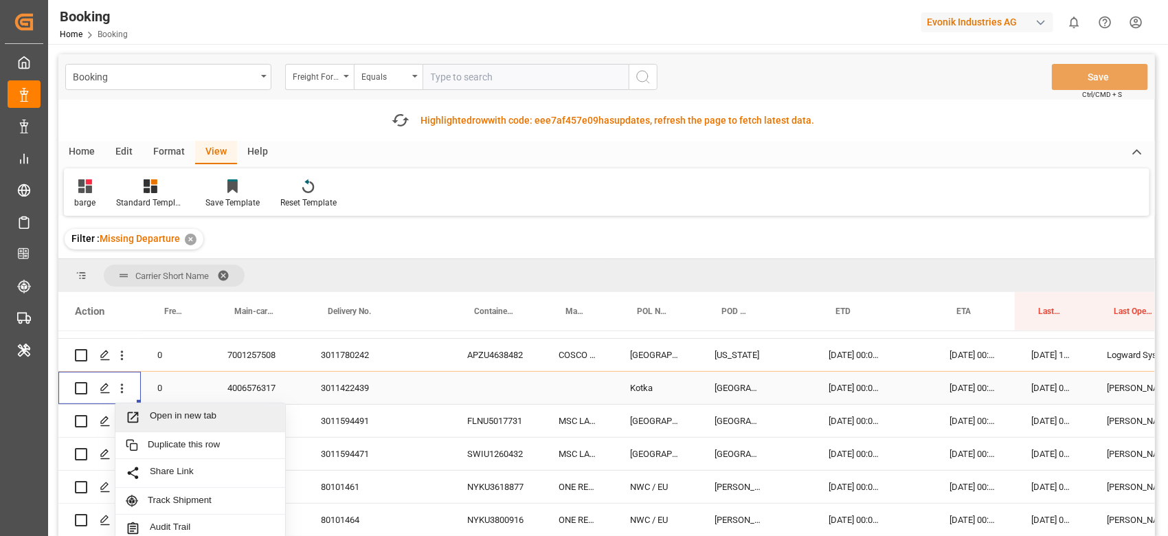
click at [154, 401] on div "Open in new tab" at bounding box center [200, 417] width 170 height 29
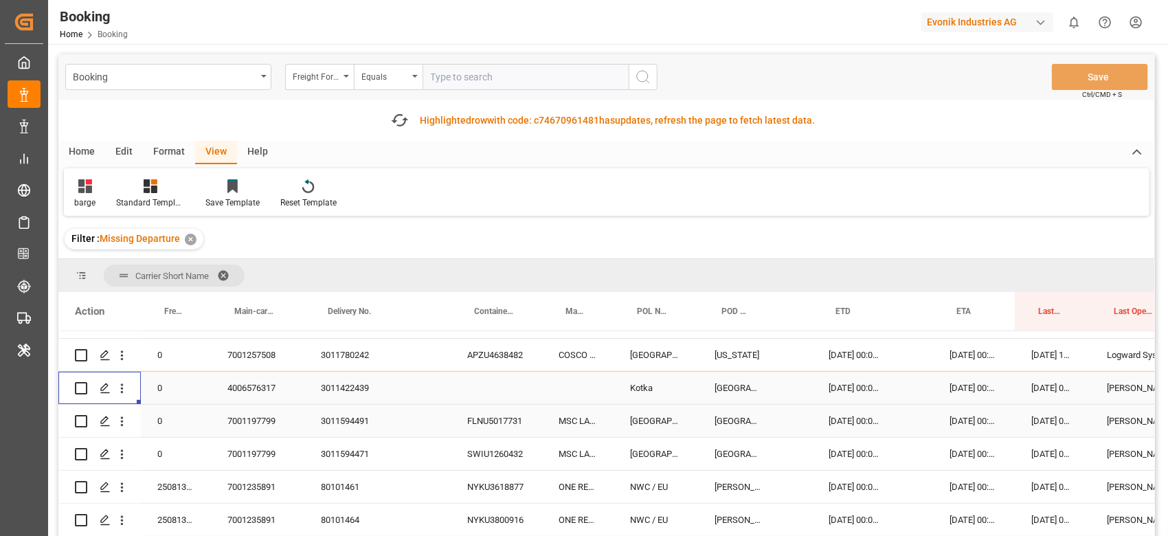
click at [255, 401] on div "7001197799" at bounding box center [257, 421] width 93 height 32
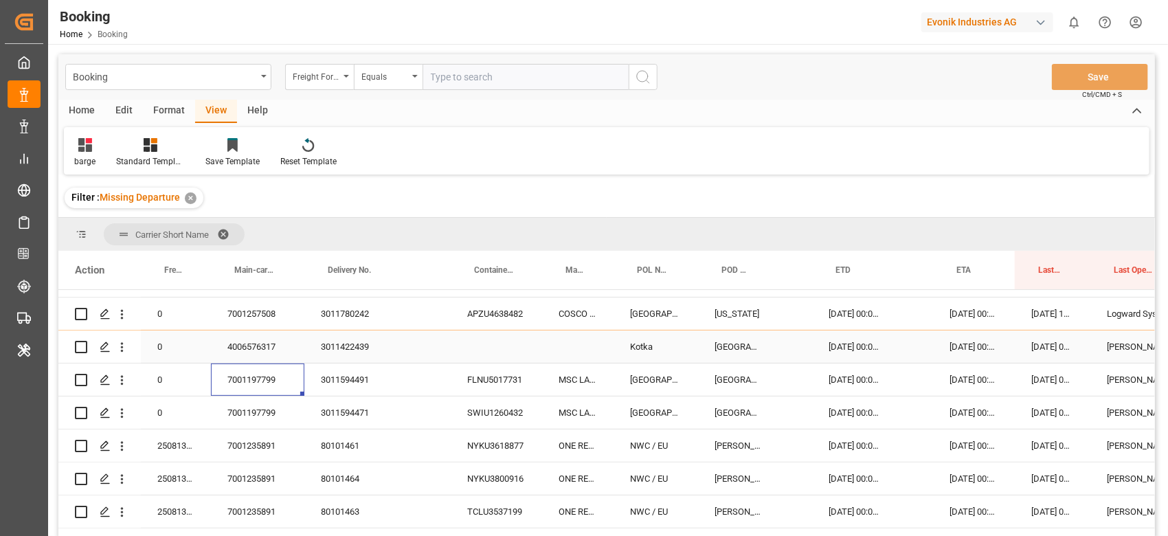
click at [124, 401] on icon "open menu" at bounding box center [122, 413] width 14 height 14
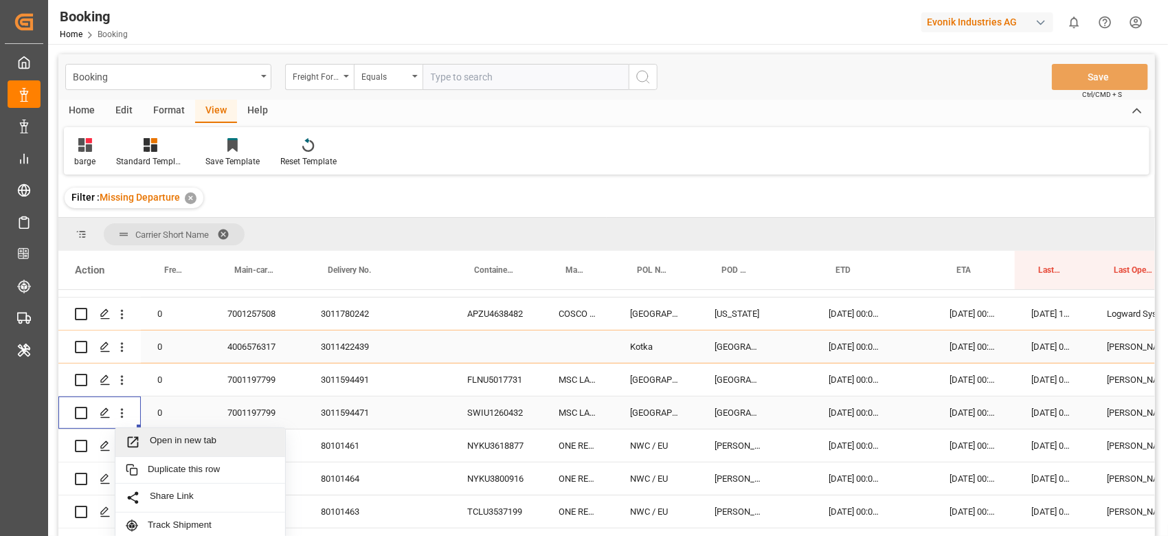
click at [168, 401] on span "Open in new tab" at bounding box center [212, 442] width 125 height 14
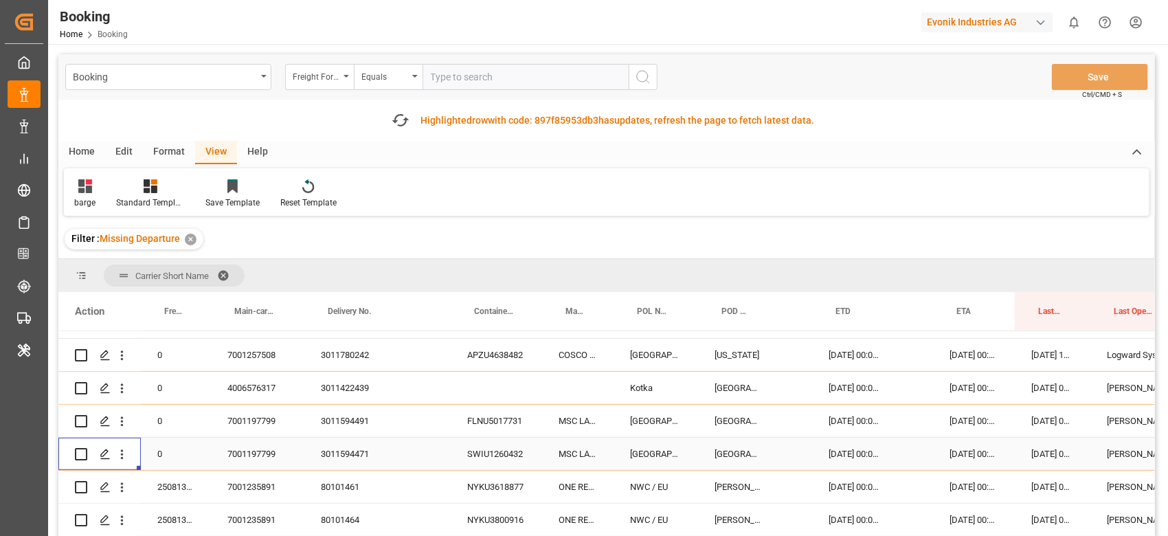
scroll to position [183, 0]
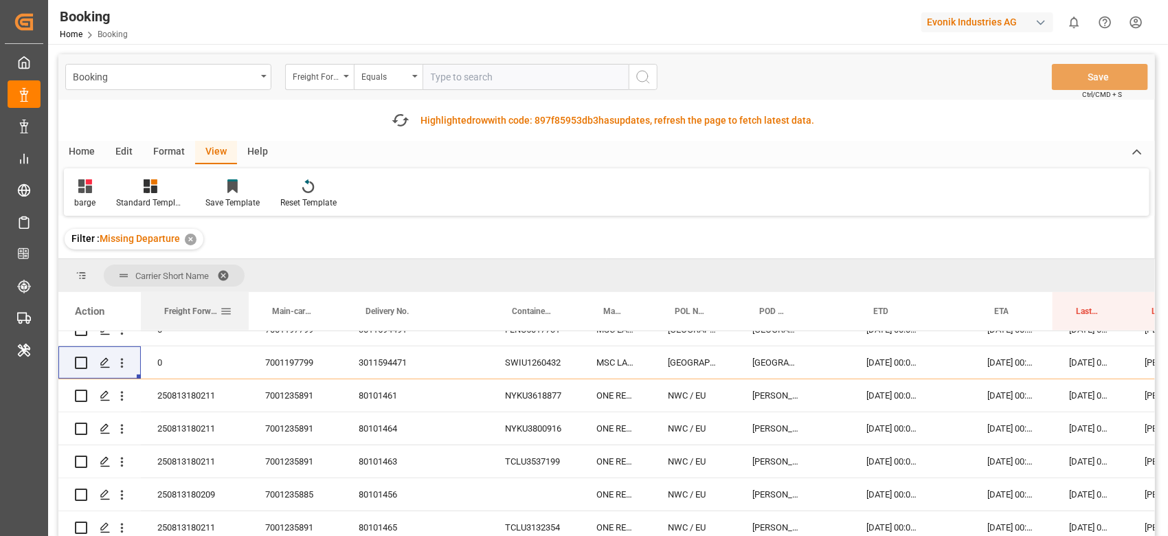
drag, startPoint x: 209, startPoint y: 312, endPoint x: 247, endPoint y: 327, distance: 40.4
click at [247, 327] on div at bounding box center [248, 311] width 5 height 38
click at [207, 401] on div "250813180211" at bounding box center [195, 395] width 108 height 32
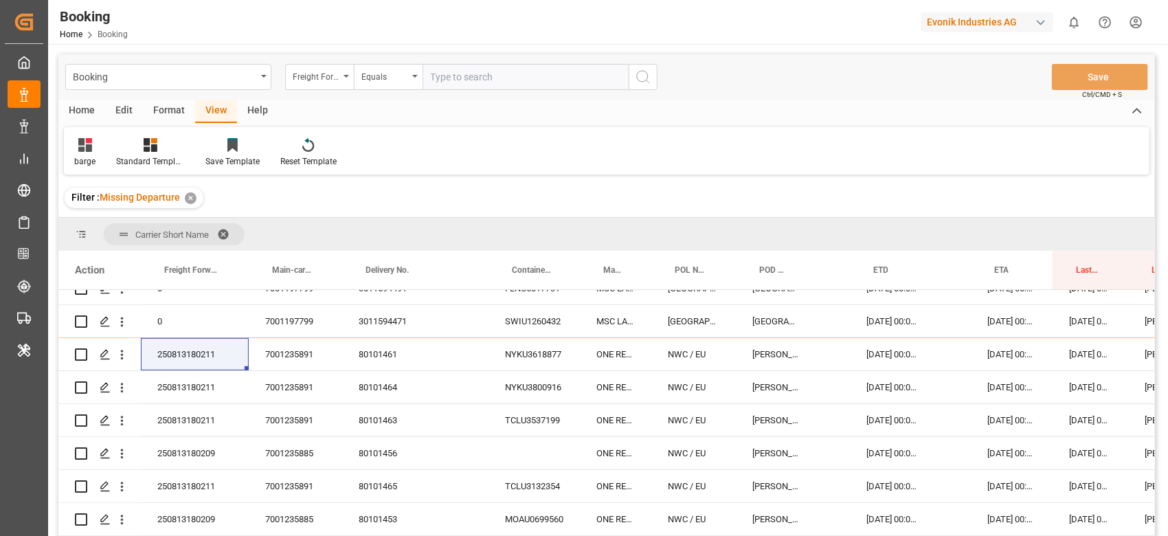
click at [389, 353] on div "80101461" at bounding box center [396, 354] width 109 height 32
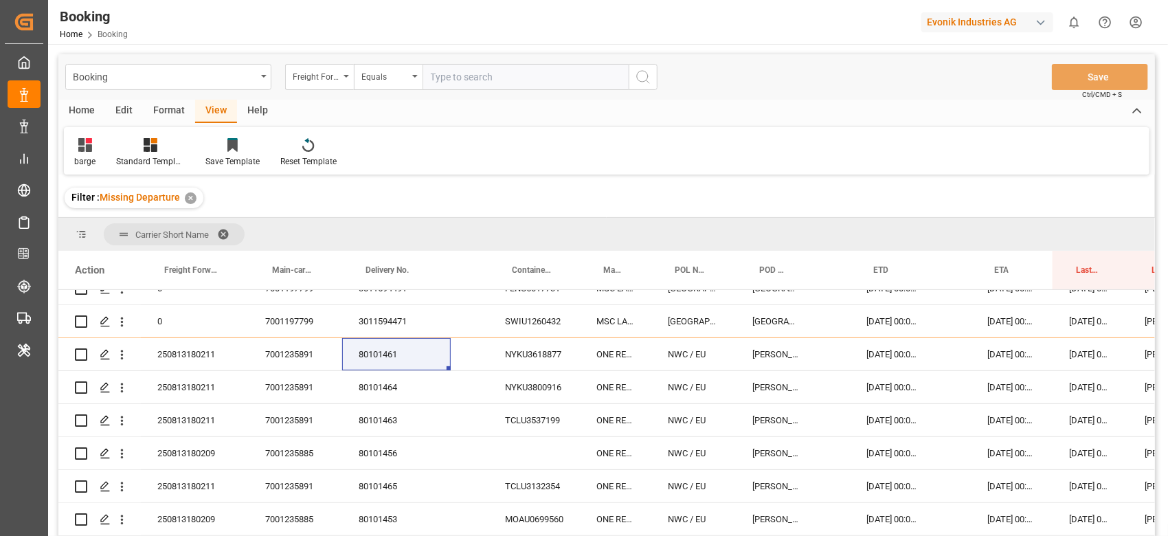
click at [363, 343] on div "80101461" at bounding box center [396, 354] width 109 height 32
click at [379, 396] on div "80101464" at bounding box center [396, 387] width 109 height 32
click at [377, 357] on div "80101461" at bounding box center [396, 354] width 109 height 32
click at [400, 378] on div "80101464" at bounding box center [396, 387] width 109 height 32
click at [382, 401] on div "80101463" at bounding box center [396, 420] width 109 height 32
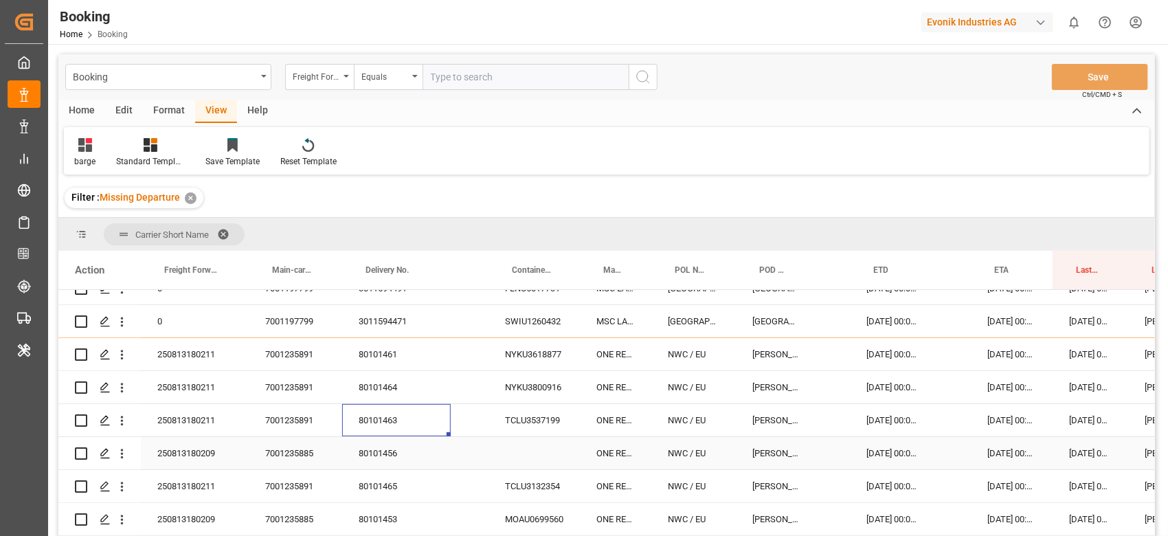
click at [199, 401] on div "250813180209" at bounding box center [195, 453] width 108 height 32
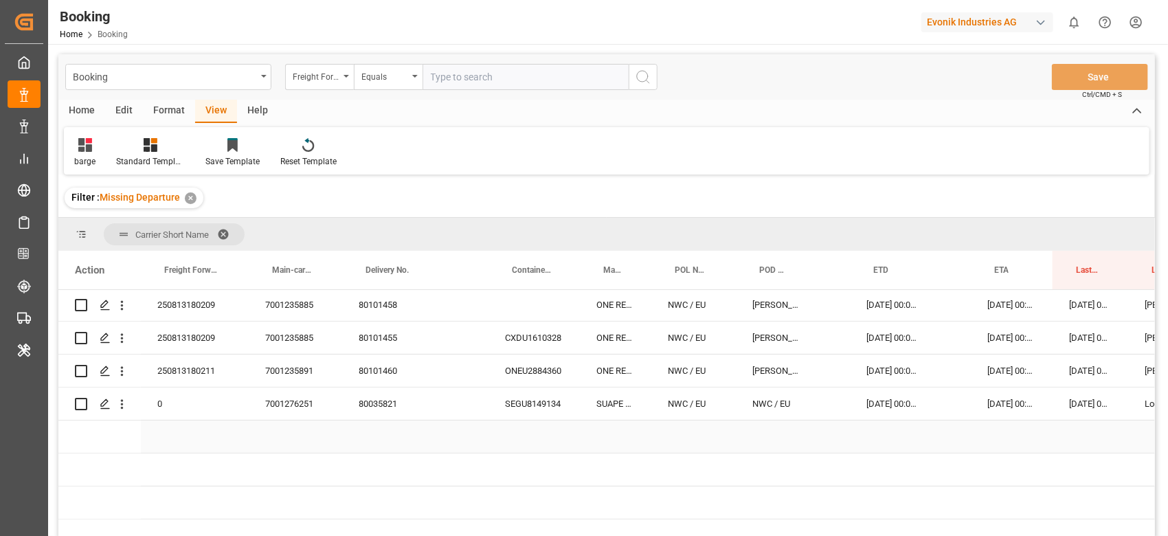
scroll to position [457, 0]
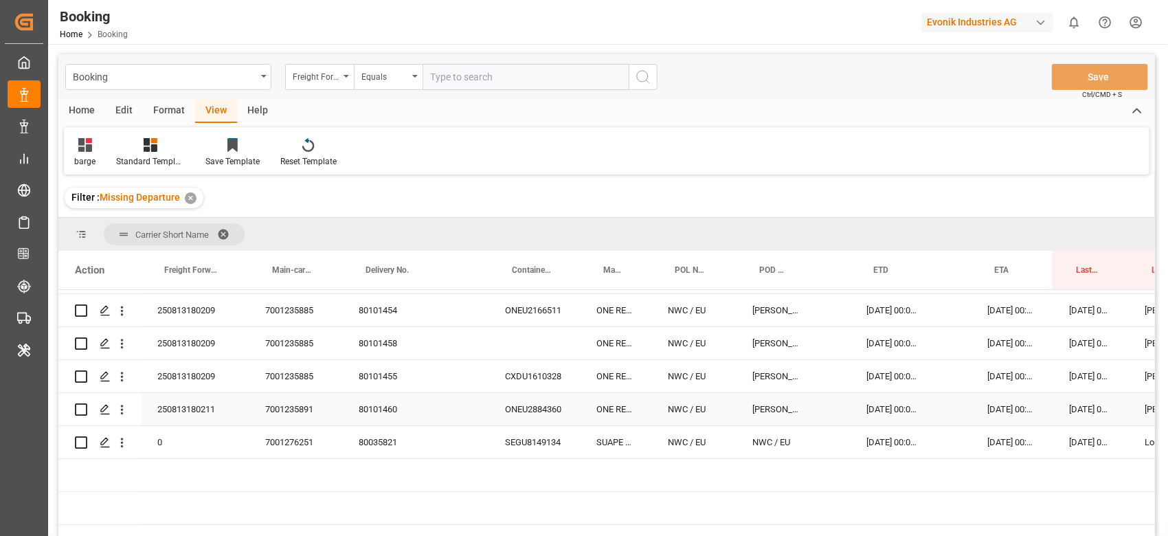
click at [193, 401] on div "250813180211" at bounding box center [195, 409] width 108 height 32
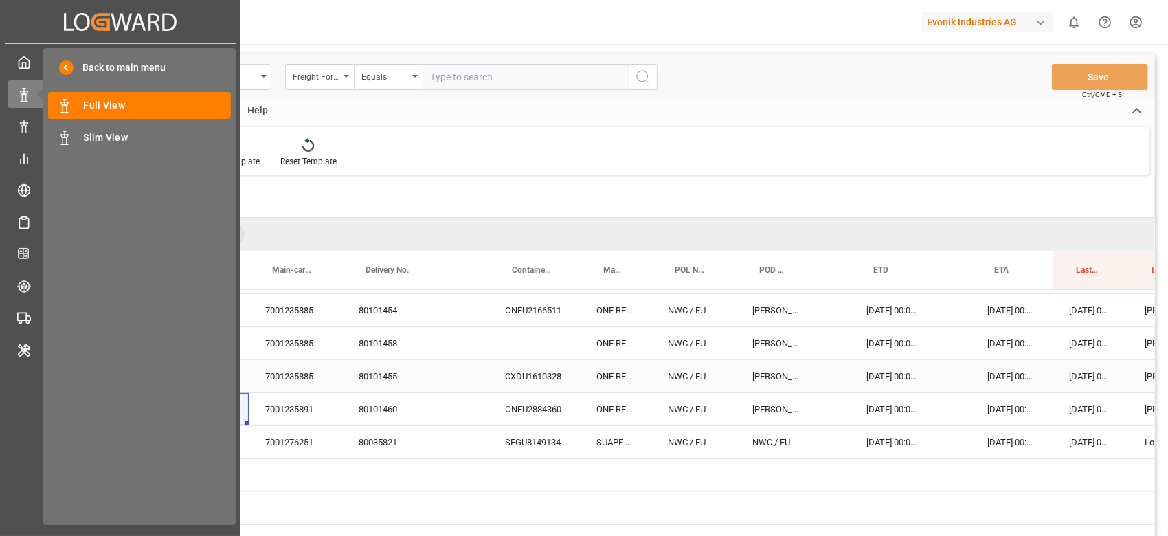
click at [542, 365] on div "CXDU1610328" at bounding box center [533, 376] width 91 height 32
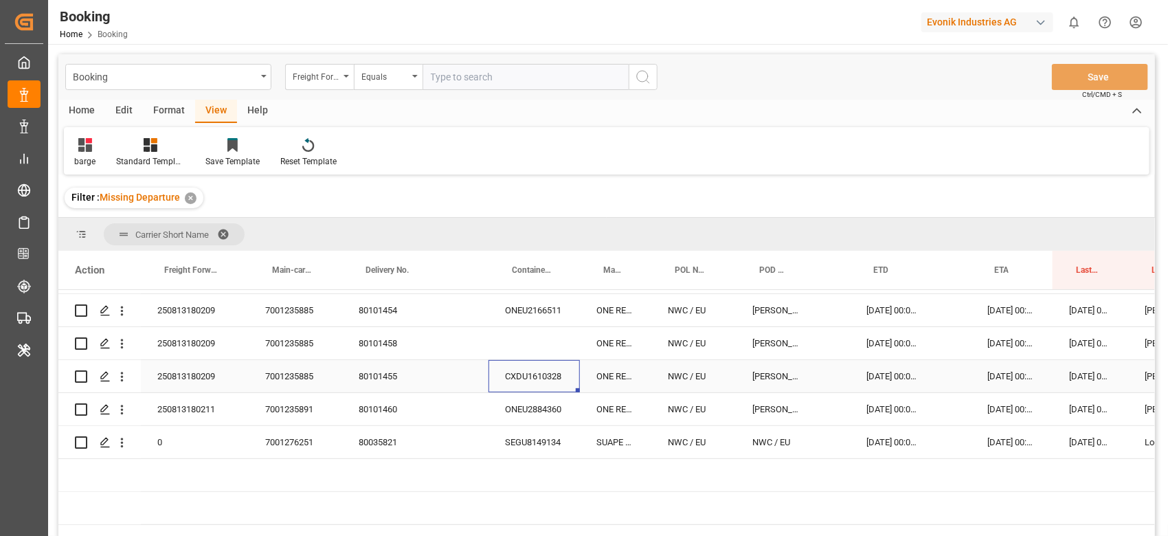
click at [196, 342] on div "250813180209" at bounding box center [195, 343] width 108 height 32
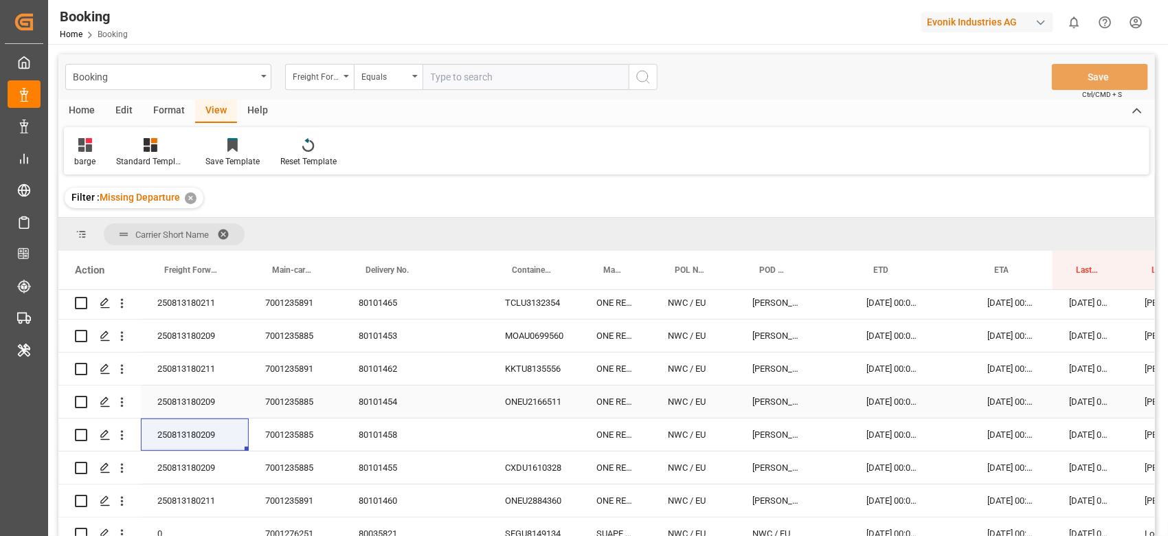
drag, startPoint x: 198, startPoint y: 405, endPoint x: 668, endPoint y: 380, distance: 470.4
click at [198, 401] on div "250813180209" at bounding box center [195, 401] width 108 height 32
click at [190, 363] on div "250813180211" at bounding box center [195, 368] width 108 height 32
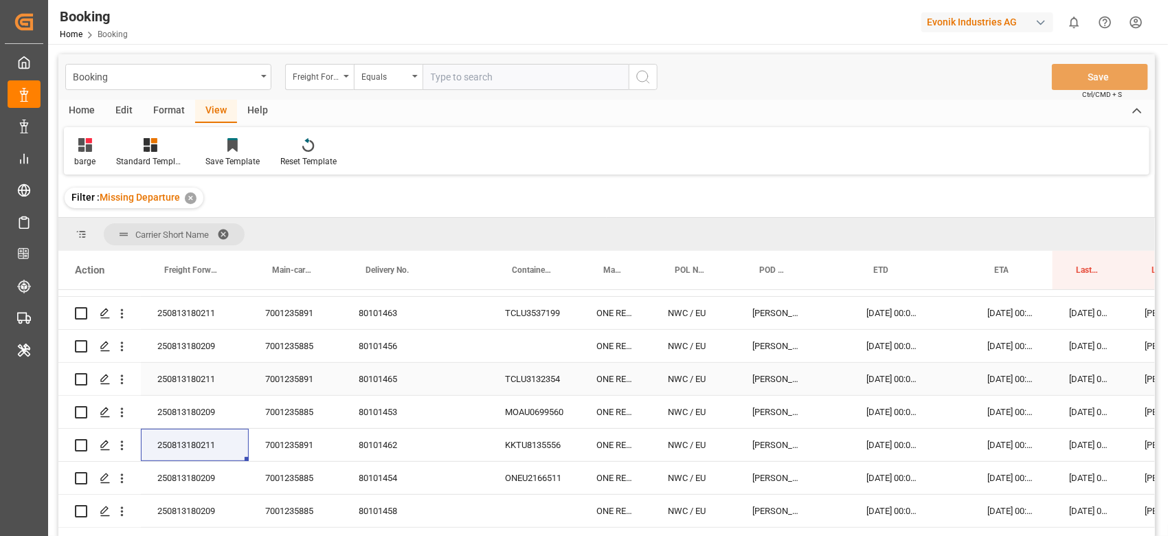
scroll to position [275, 0]
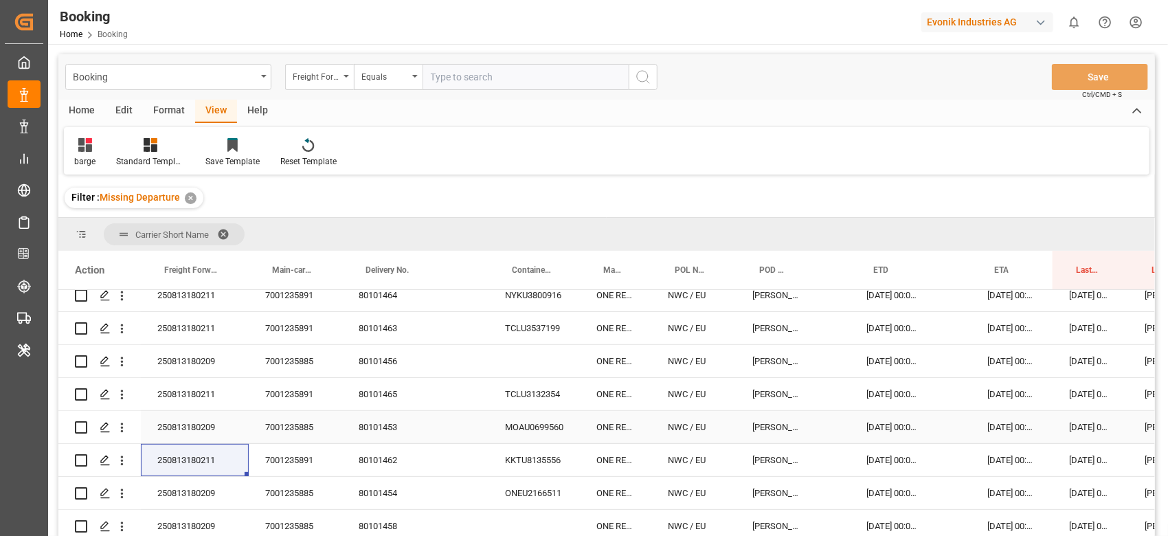
click at [195, 401] on div "250813180209" at bounding box center [195, 427] width 108 height 32
click at [375, 401] on div "80101453" at bounding box center [396, 427] width 109 height 32
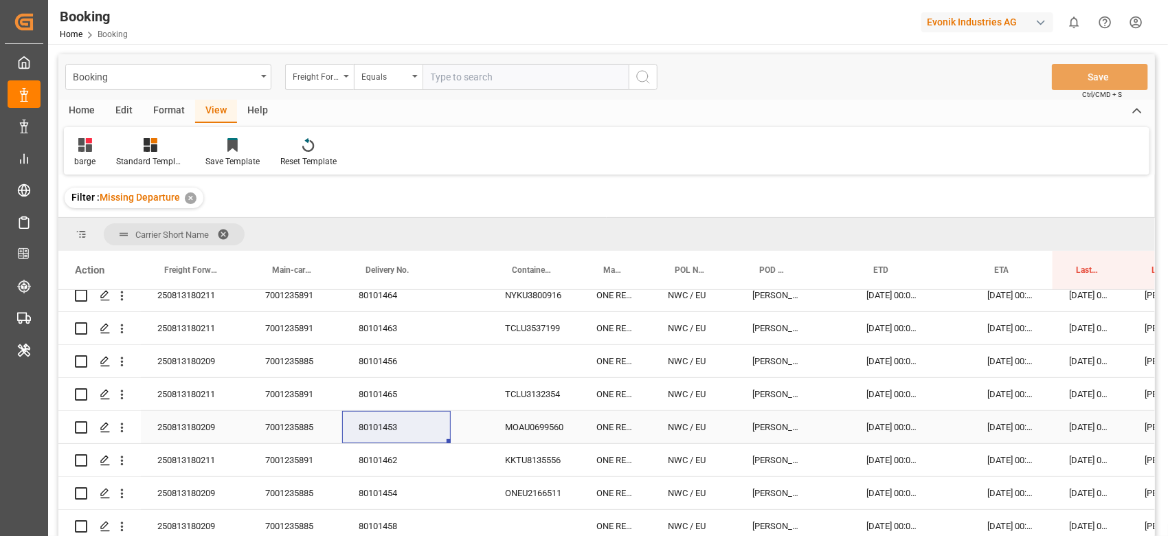
click at [376, 401] on div "80101462" at bounding box center [396, 460] width 109 height 32
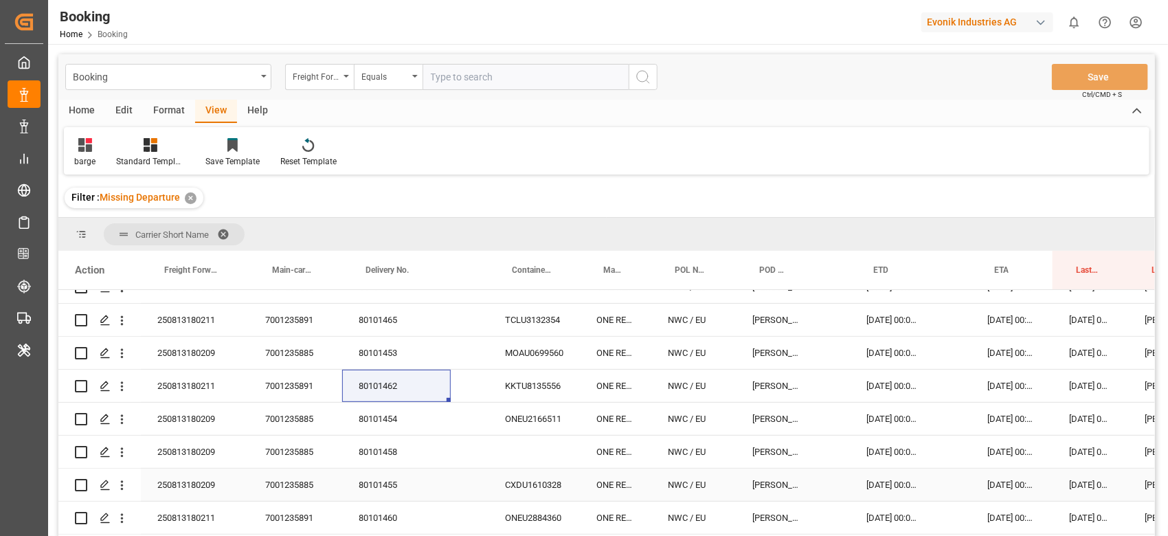
scroll to position [366, 0]
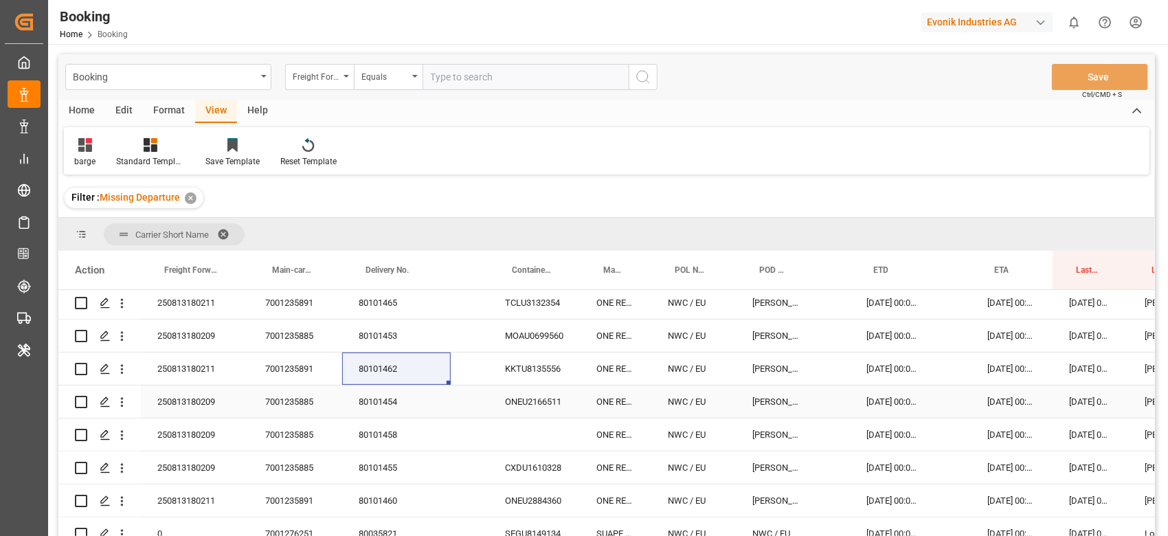
click at [392, 401] on div "80101454" at bounding box center [396, 401] width 109 height 32
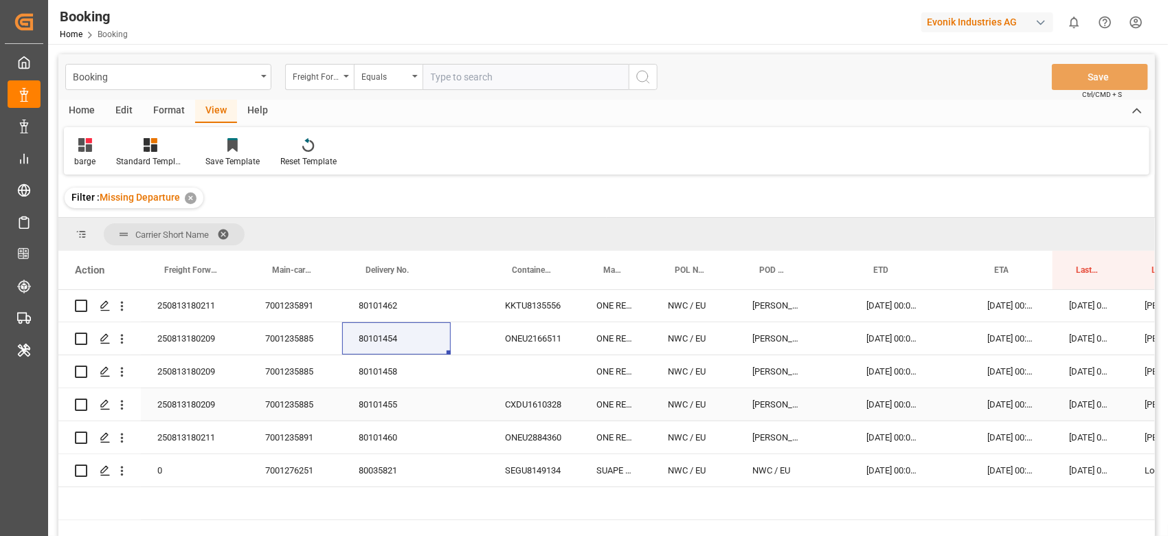
scroll to position [457, 0]
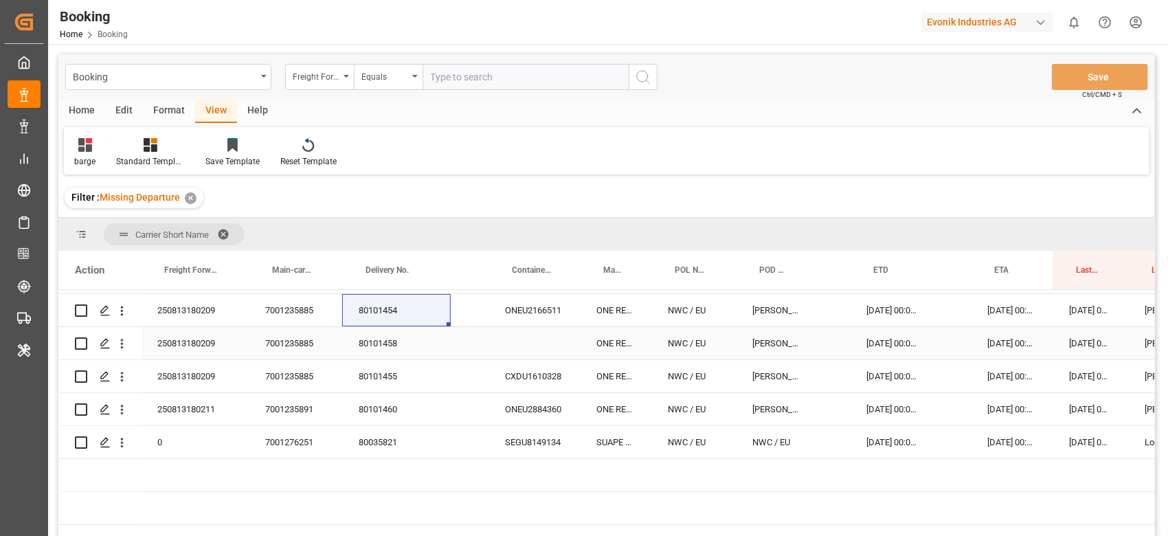
click at [364, 342] on div "80101458" at bounding box center [396, 343] width 109 height 32
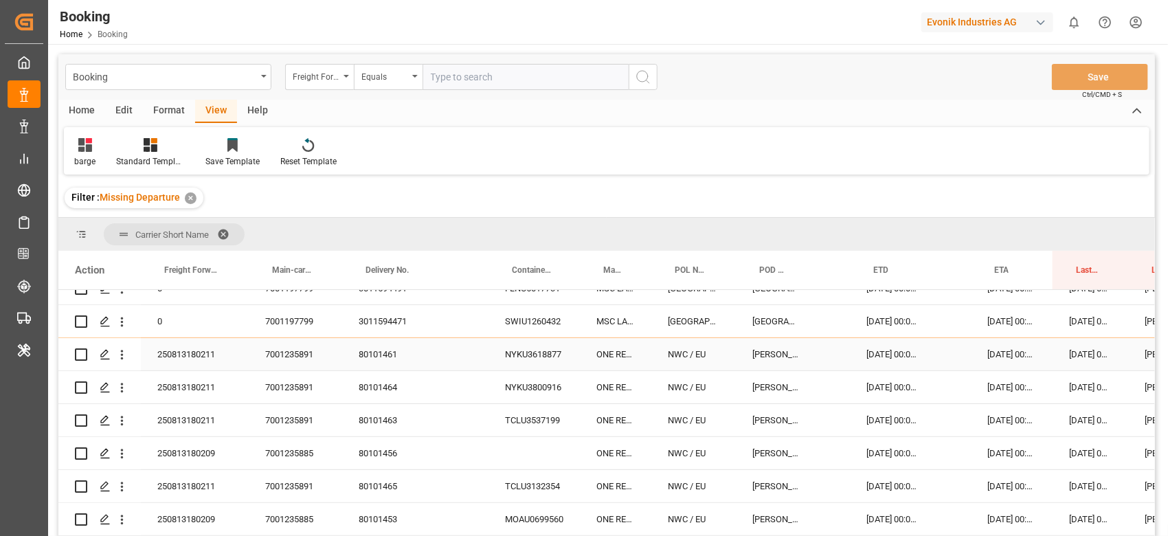
scroll to position [91, 0]
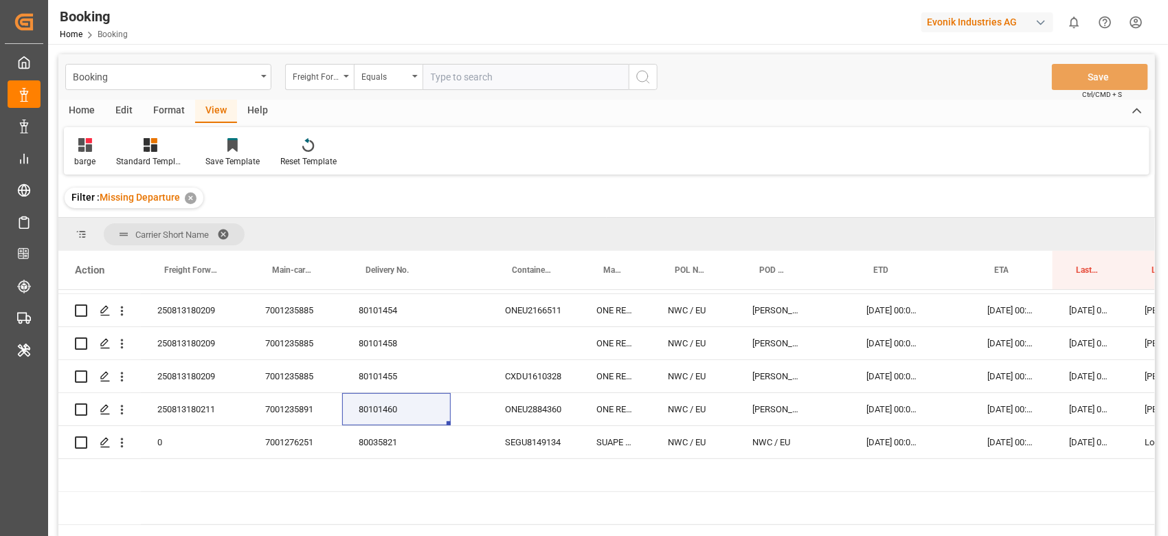
scroll to position [183, 0]
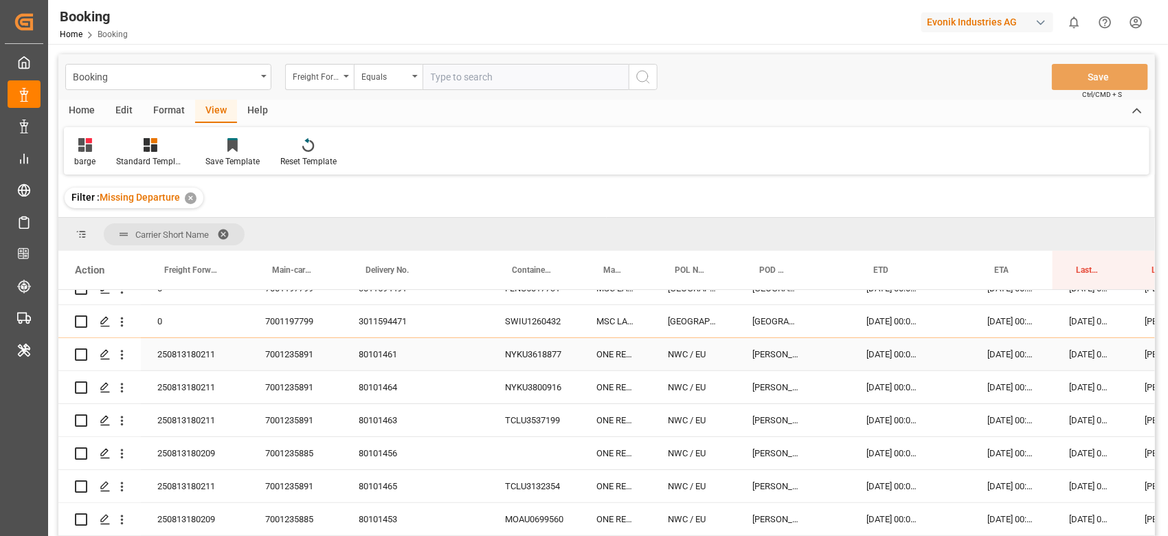
click at [189, 361] on div "250813180211" at bounding box center [195, 354] width 108 height 32
click at [291, 354] on div "7001235891" at bounding box center [295, 354] width 93 height 32
drag, startPoint x: 306, startPoint y: 453, endPoint x: 1171, endPoint y: 257, distance: 886.7
click at [306, 401] on div "7001235885" at bounding box center [295, 453] width 93 height 32
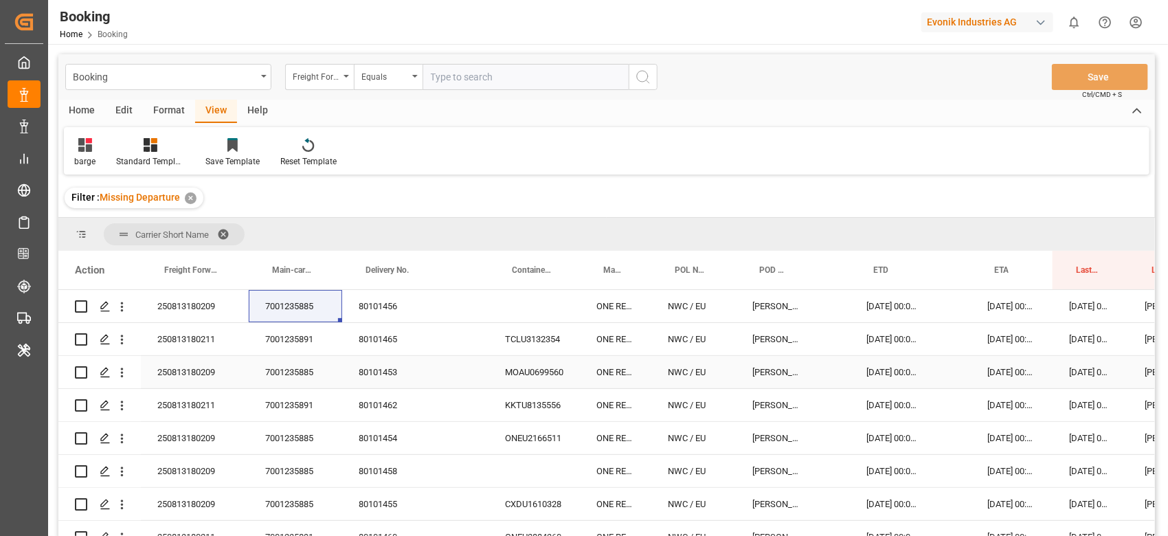
scroll to position [275, 0]
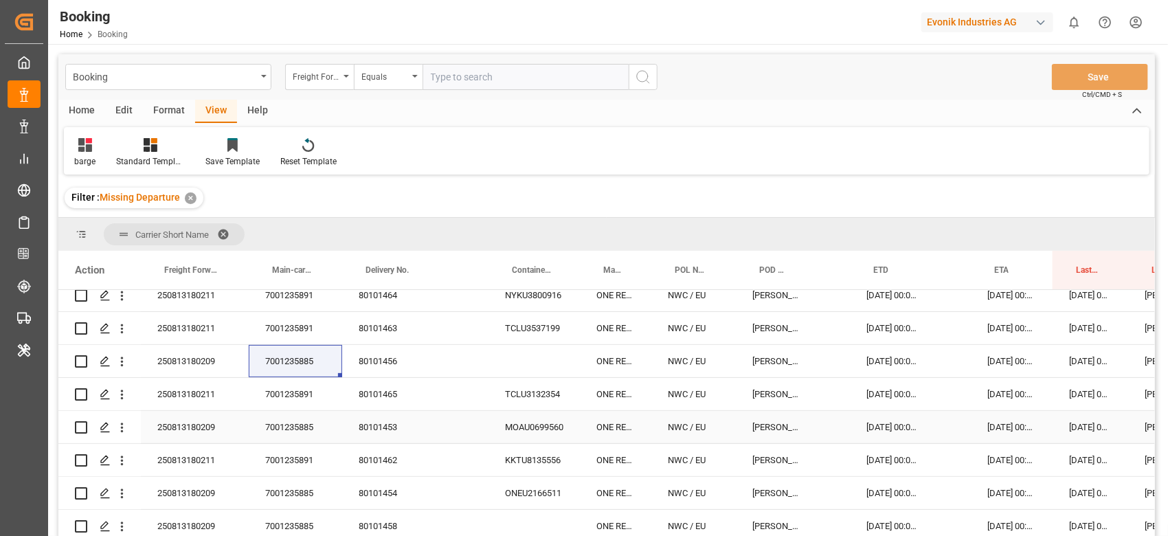
click at [274, 390] on div "7001235891" at bounding box center [295, 394] width 93 height 32
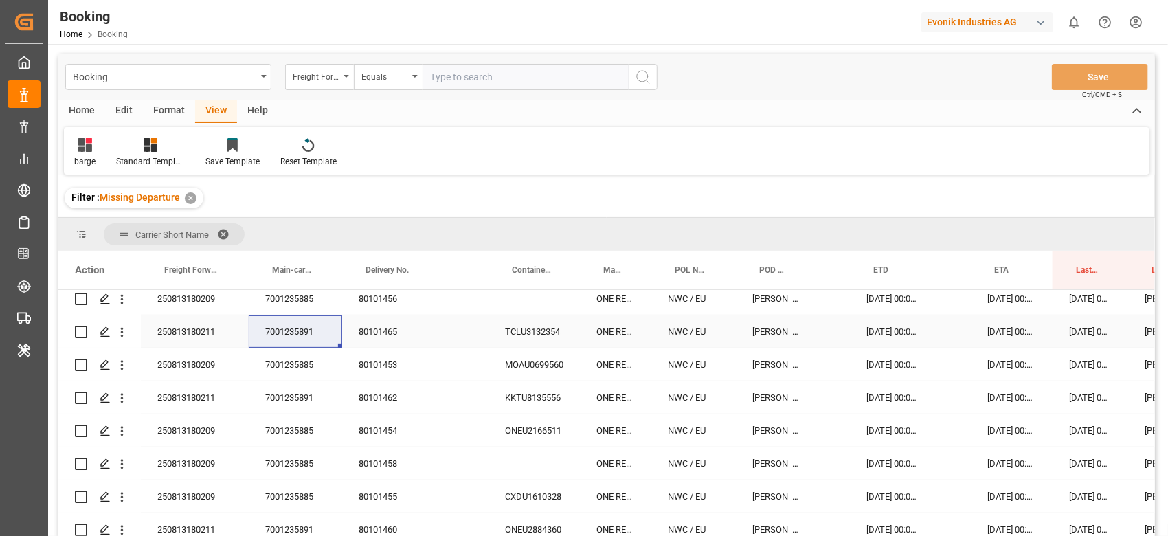
scroll to position [366, 0]
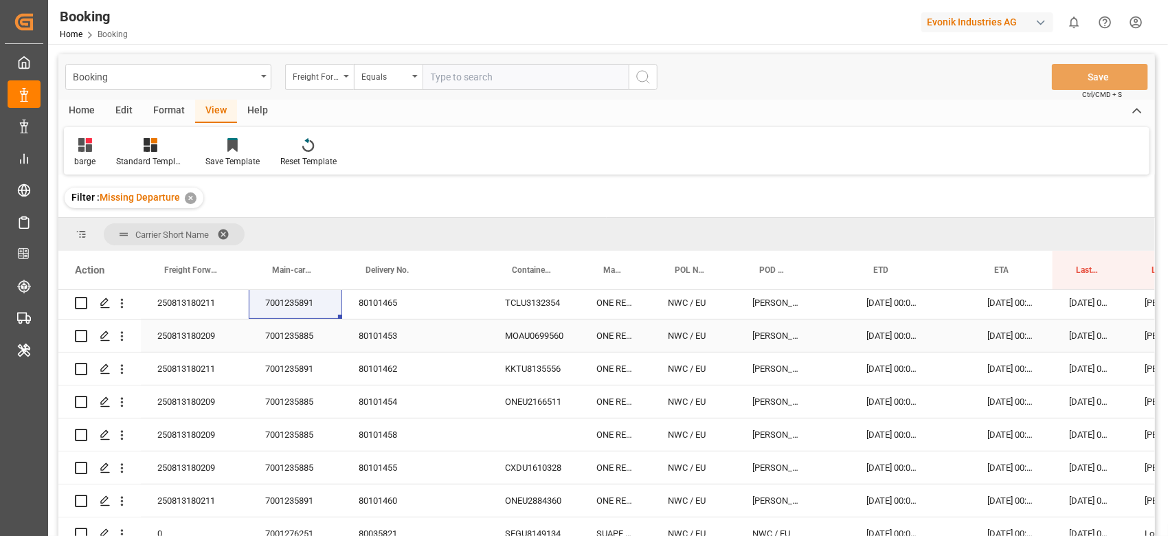
drag, startPoint x: 286, startPoint y: 341, endPoint x: 1093, endPoint y: 328, distance: 807.7
click at [286, 341] on div "7001235885" at bounding box center [295, 335] width 93 height 32
click at [299, 365] on div "7001235891" at bounding box center [295, 368] width 93 height 32
click at [286, 401] on div "7001235885" at bounding box center [295, 401] width 93 height 32
click at [304, 401] on div "7001235885" at bounding box center [295, 467] width 93 height 32
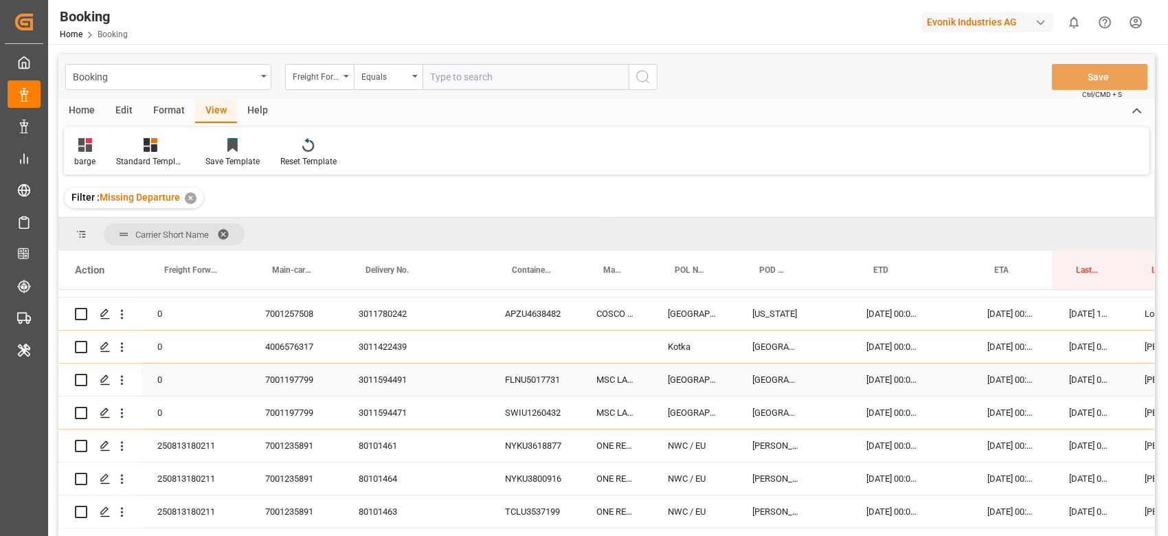
scroll to position [183, 0]
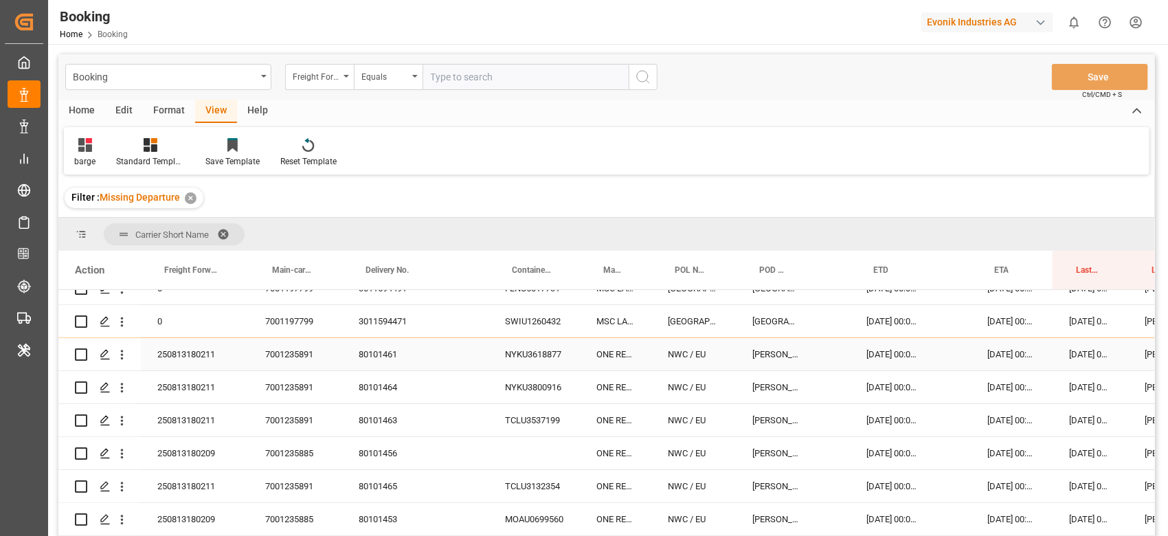
drag, startPoint x: 305, startPoint y: 353, endPoint x: 334, endPoint y: 352, distance: 29.5
click at [305, 353] on div "7001235891" at bounding box center [295, 354] width 93 height 32
click at [744, 82] on div "Booking Freight Forwarder's Reference No. Equals Save Ctrl/CMD + S" at bounding box center [606, 76] width 1096 height 45
drag, startPoint x: 282, startPoint y: 355, endPoint x: 300, endPoint y: 350, distance: 19.3
click at [282, 355] on div "7001235891" at bounding box center [295, 354] width 93 height 32
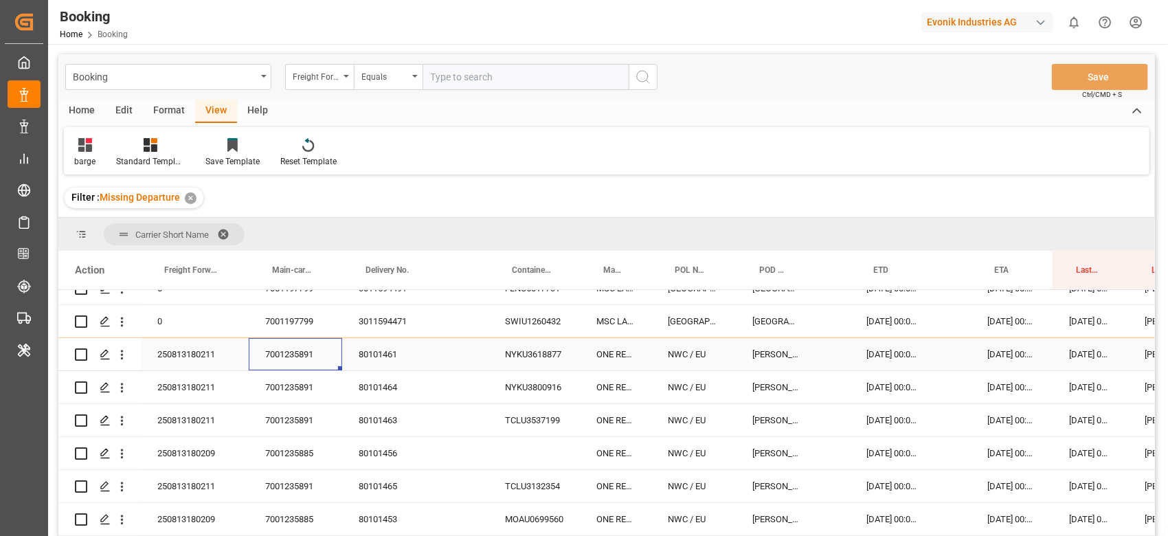
click at [291, 347] on div "7001235891" at bounding box center [295, 354] width 93 height 32
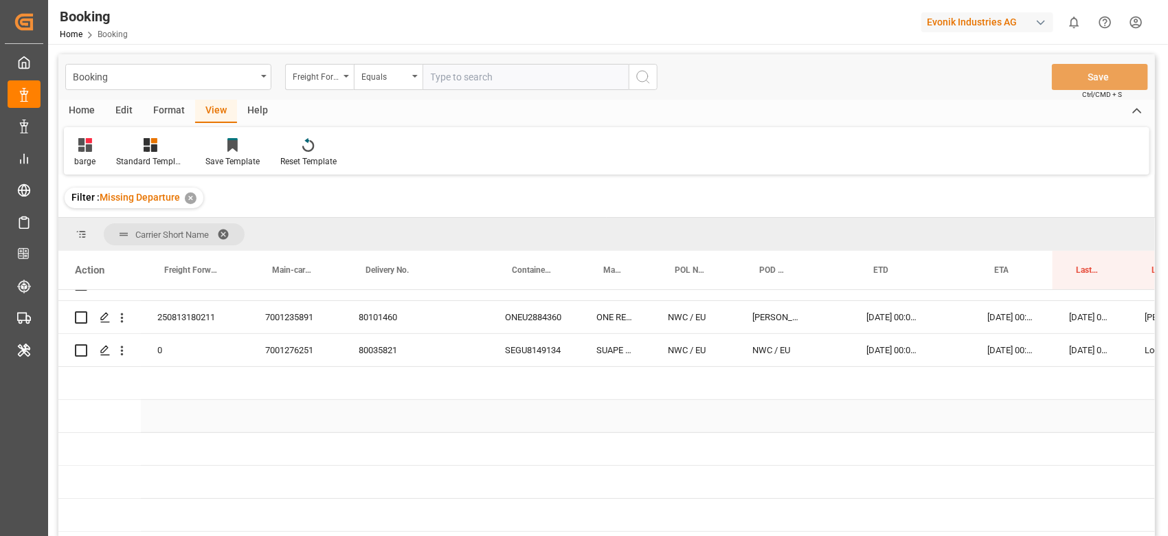
scroll to position [457, 0]
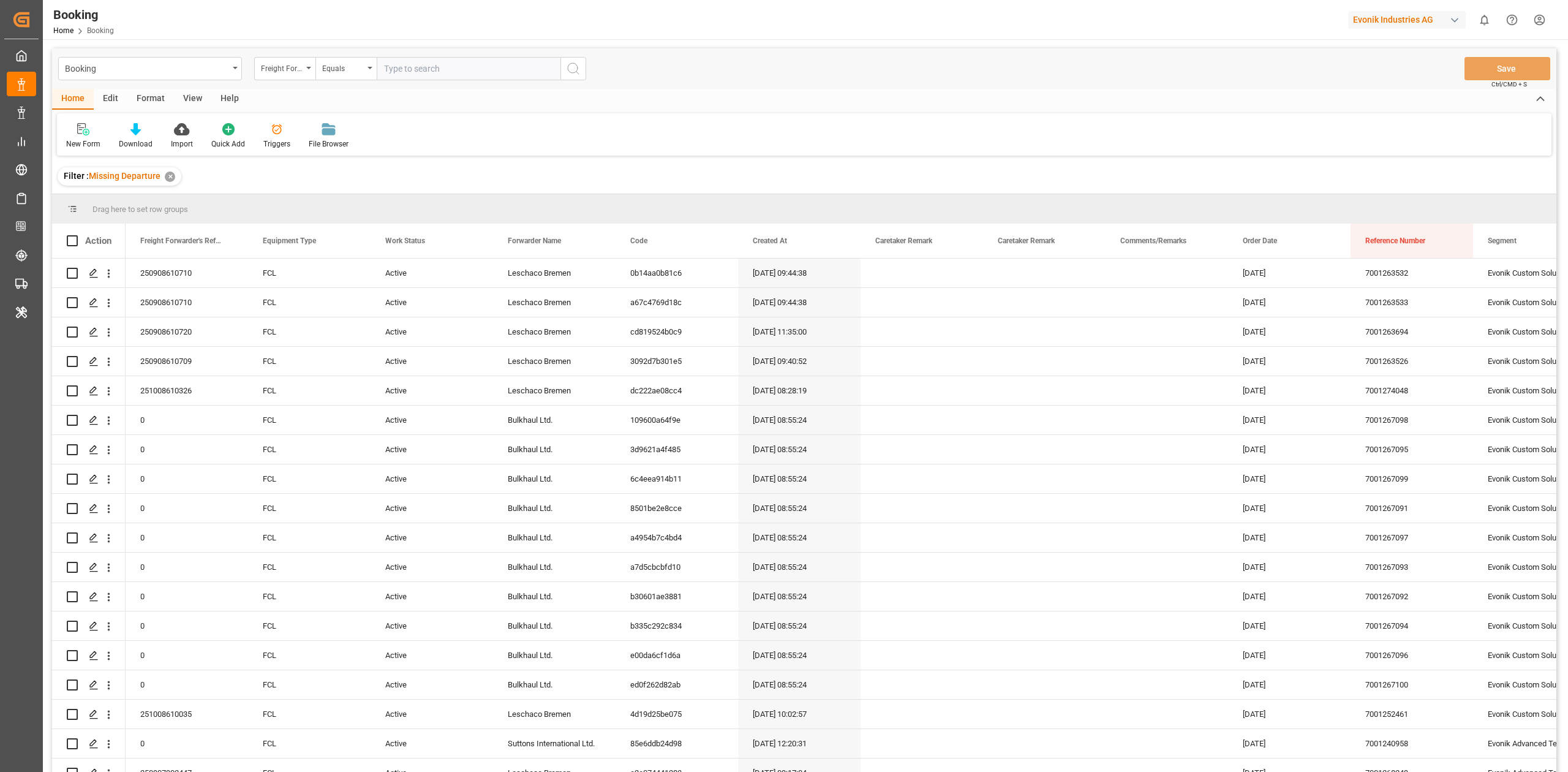
drag, startPoint x: 173, startPoint y: 175, endPoint x: 969, endPoint y: 201, distance: 796.4
click at [171, 177] on div "✕" at bounding box center [170, 177] width 11 height 11
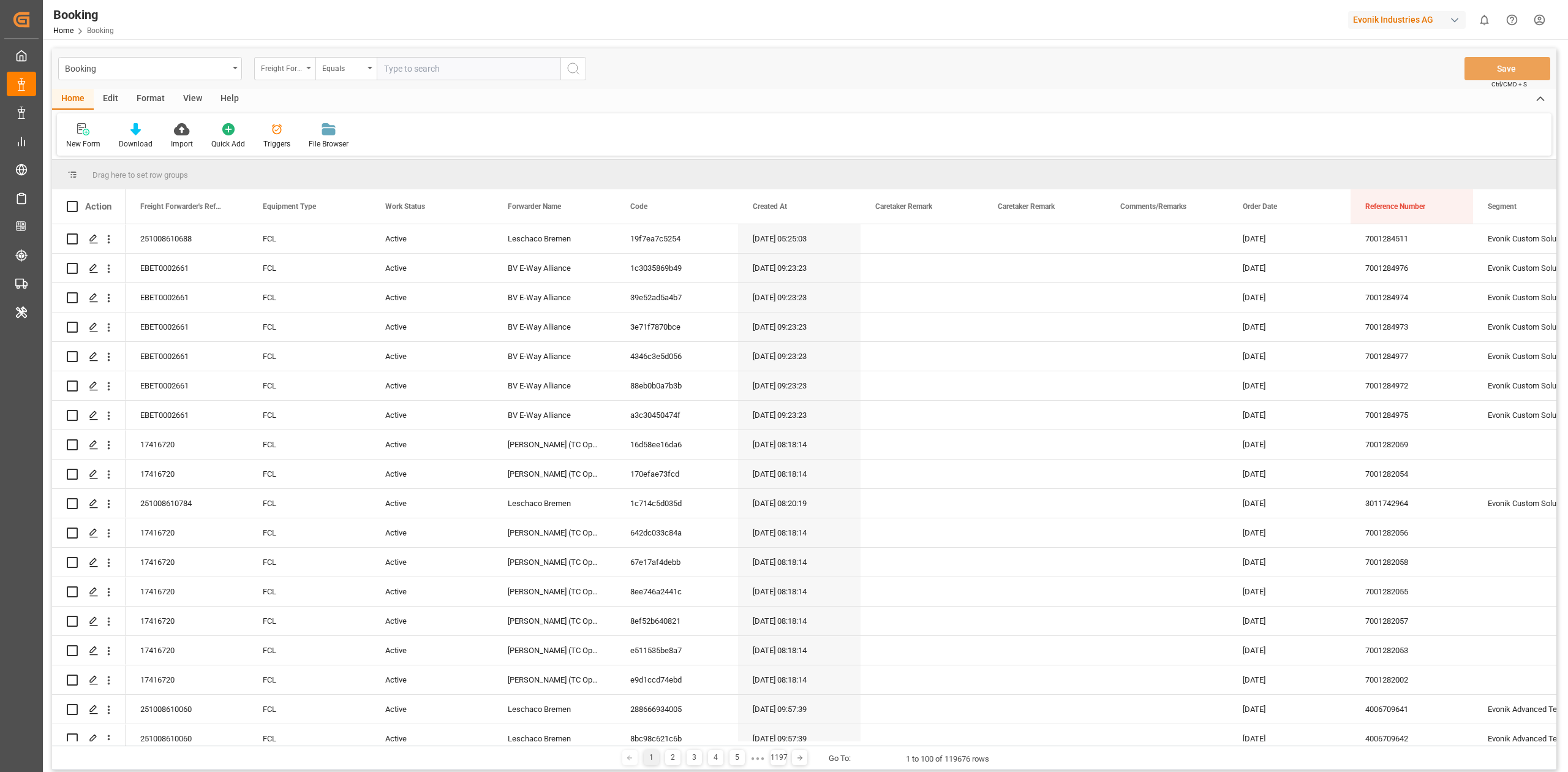
click at [275, 77] on div "Freight Forwarder's Reference No." at bounding box center [285, 69] width 62 height 23
type input "de"
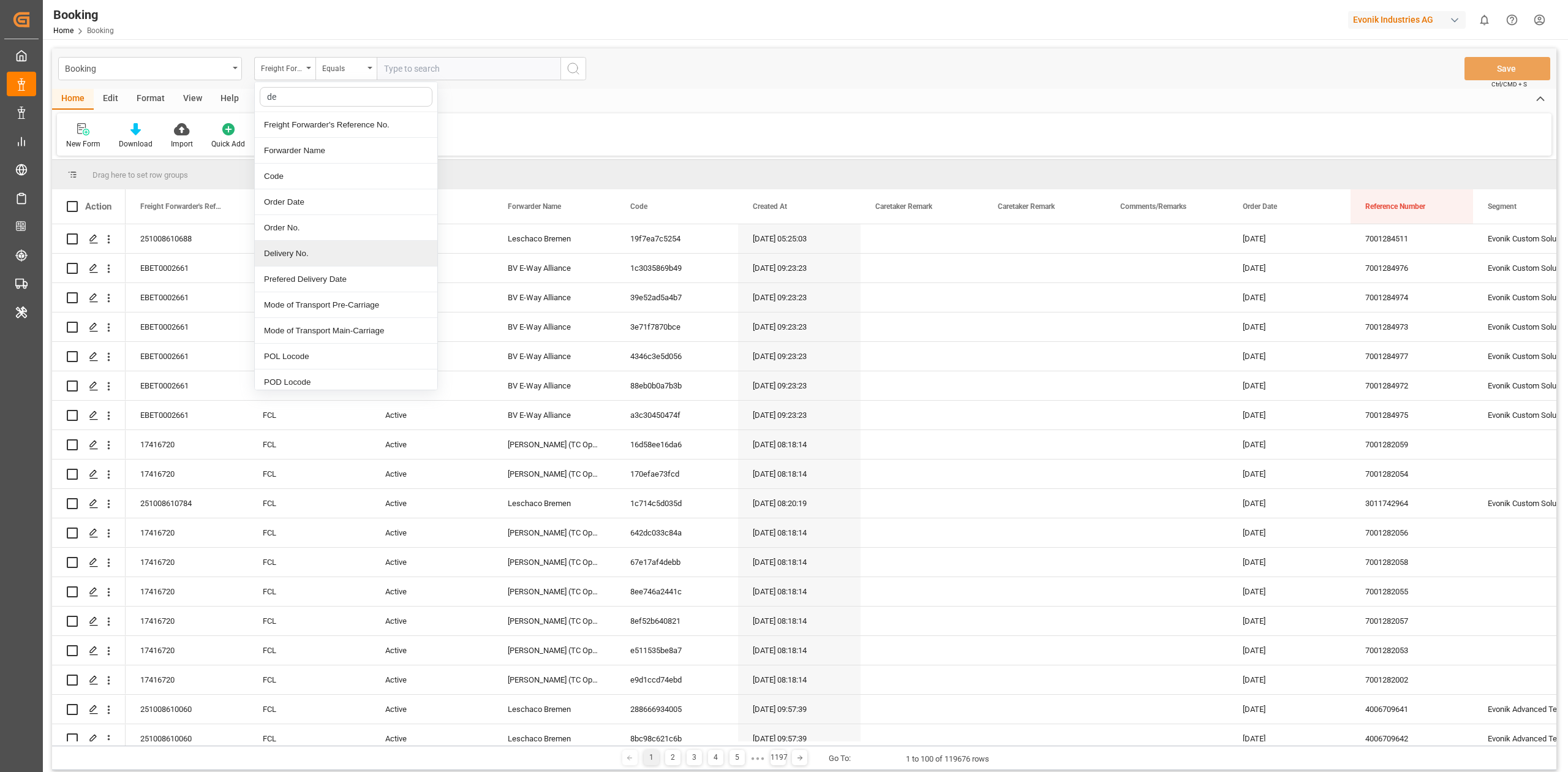
drag, startPoint x: 300, startPoint y: 253, endPoint x: 348, endPoint y: 81, distance: 178.6
click at [299, 253] on div "Delivery No." at bounding box center [346, 253] width 183 height 26
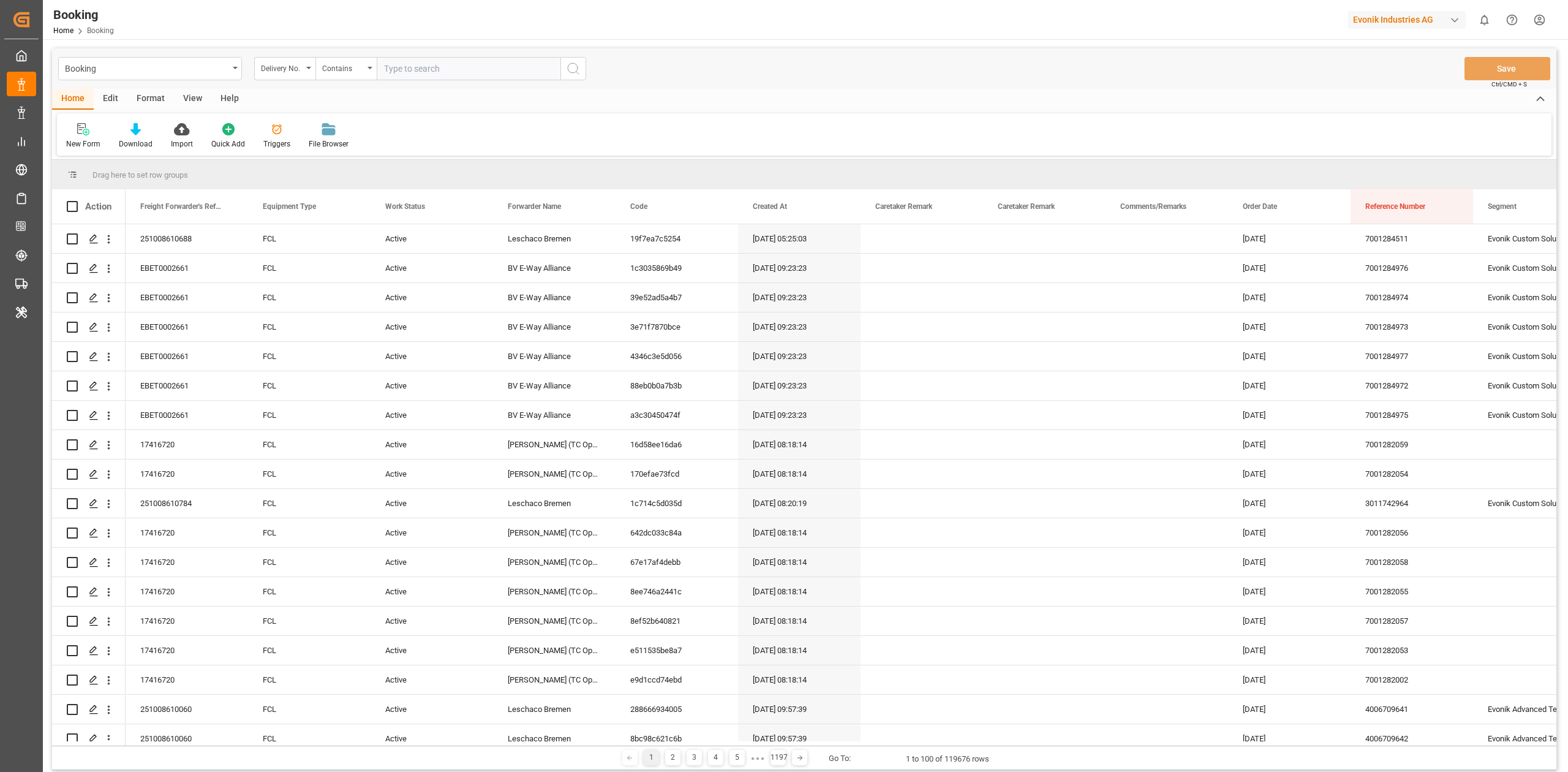
click at [409, 63] on input "text" at bounding box center [468, 69] width 184 height 23
paste input "3011727259"
type input "3011727259"
click at [565, 79] on button "search button" at bounding box center [573, 69] width 26 height 23
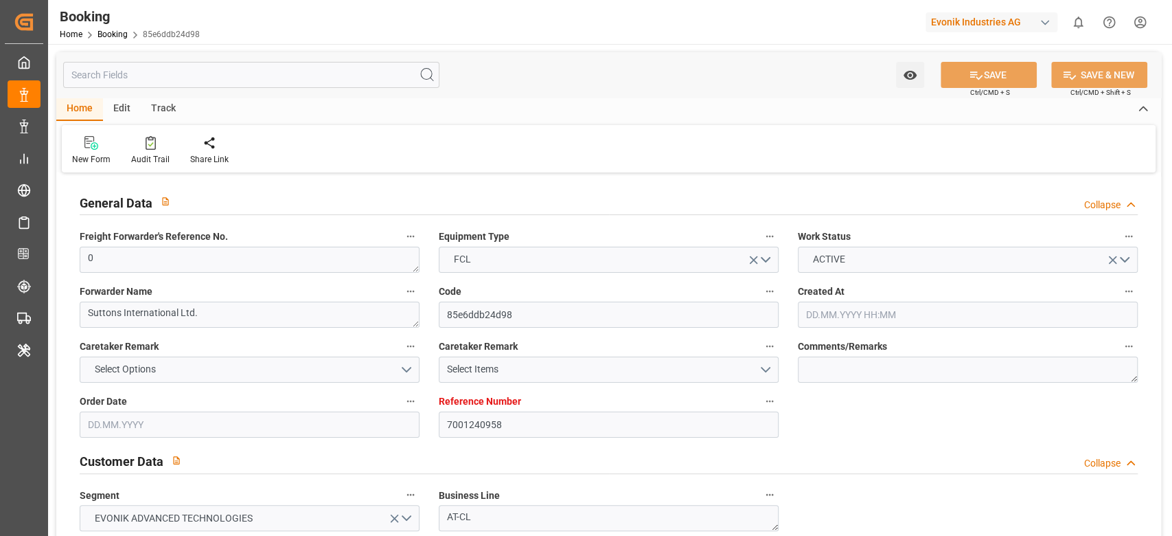
type input "7001240958"
type input "9480215"
type input "EUNWC"
type input "USMOB"
type input "[DATE] 12:20"
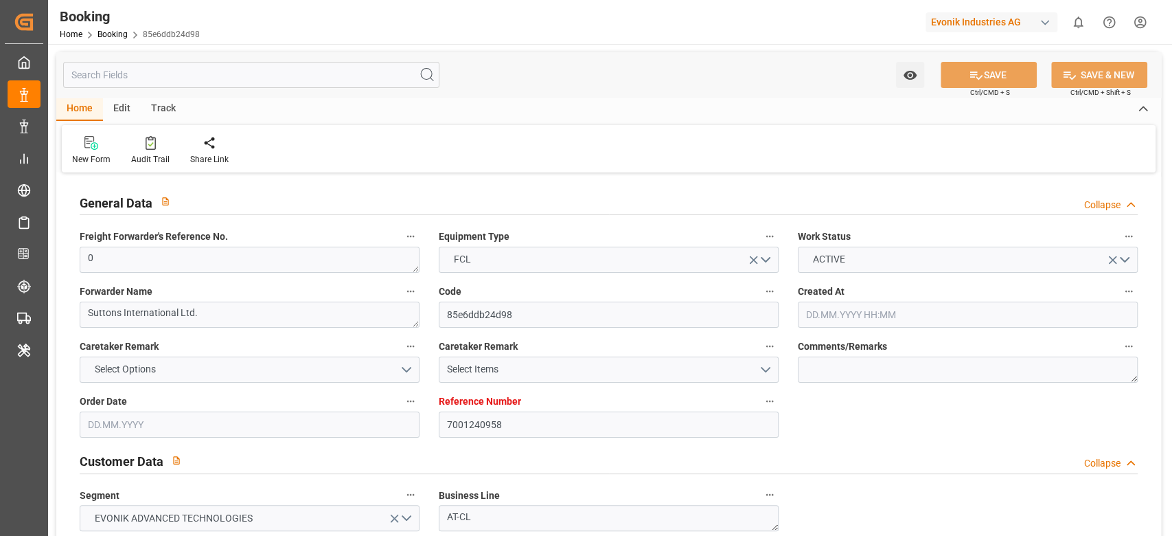
type input "[DATE]"
type input "13.08.2025"
type input "13.08.2025 00:00"
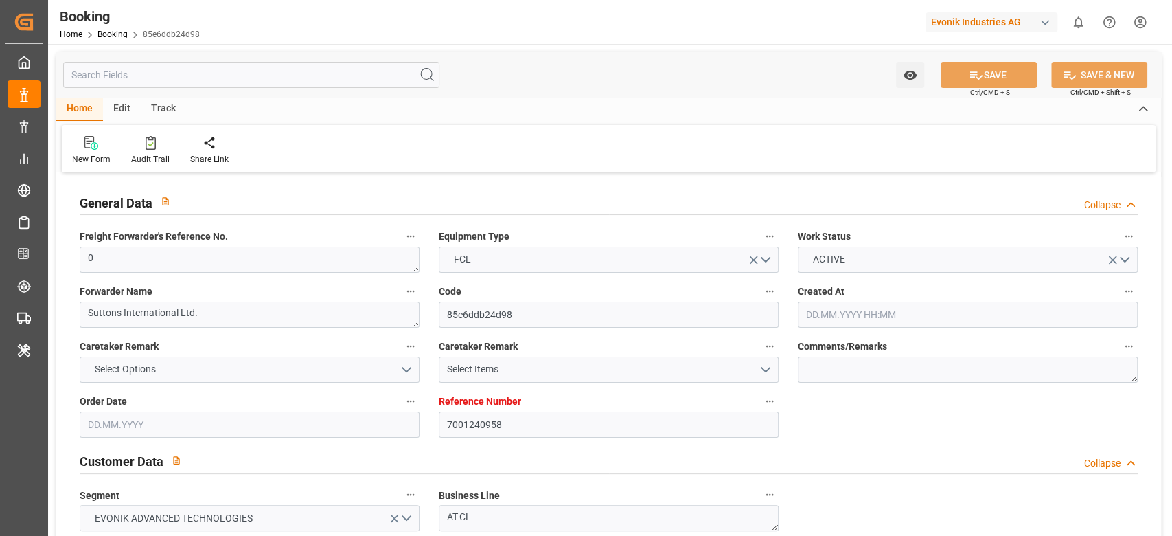
type input "13.08.2025 00:00"
type input "23.08.2025 00:00"
type input "[DATE] 00:00"
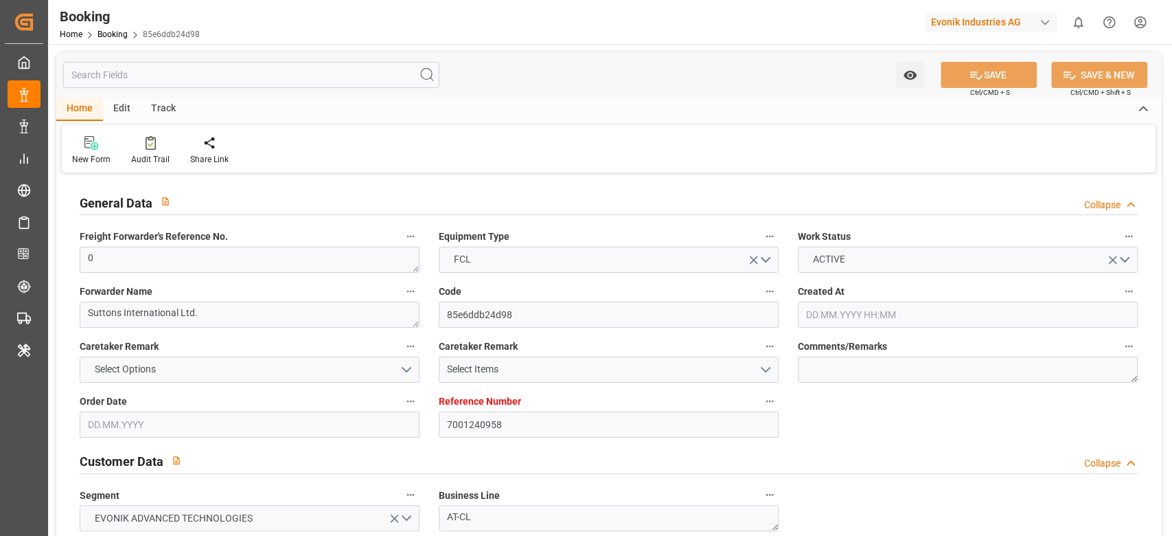
type input "15.08.2025"
type input "06.10.2025 04:01"
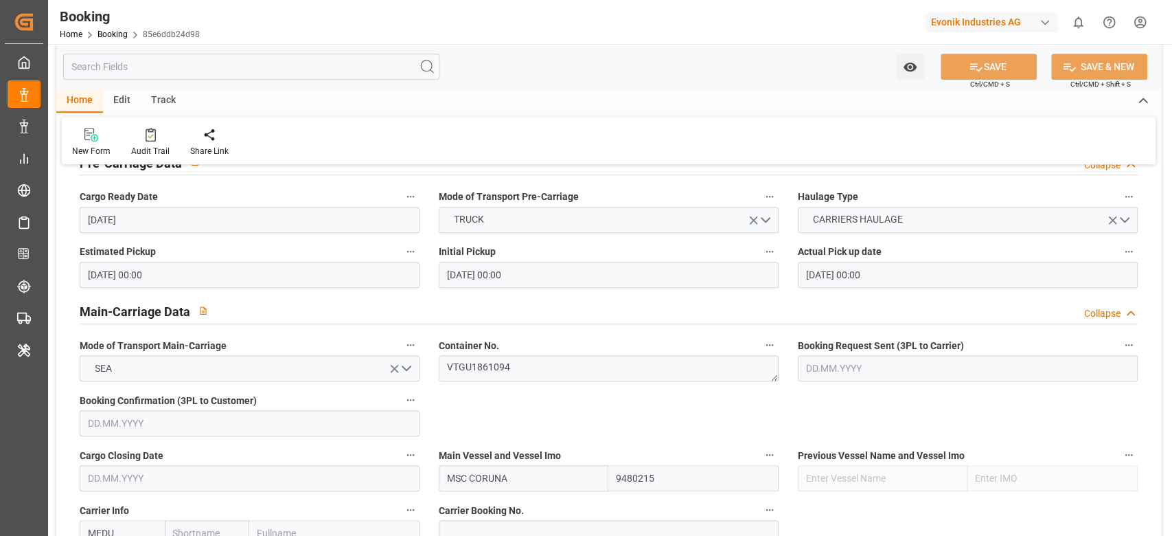
scroll to position [732, 0]
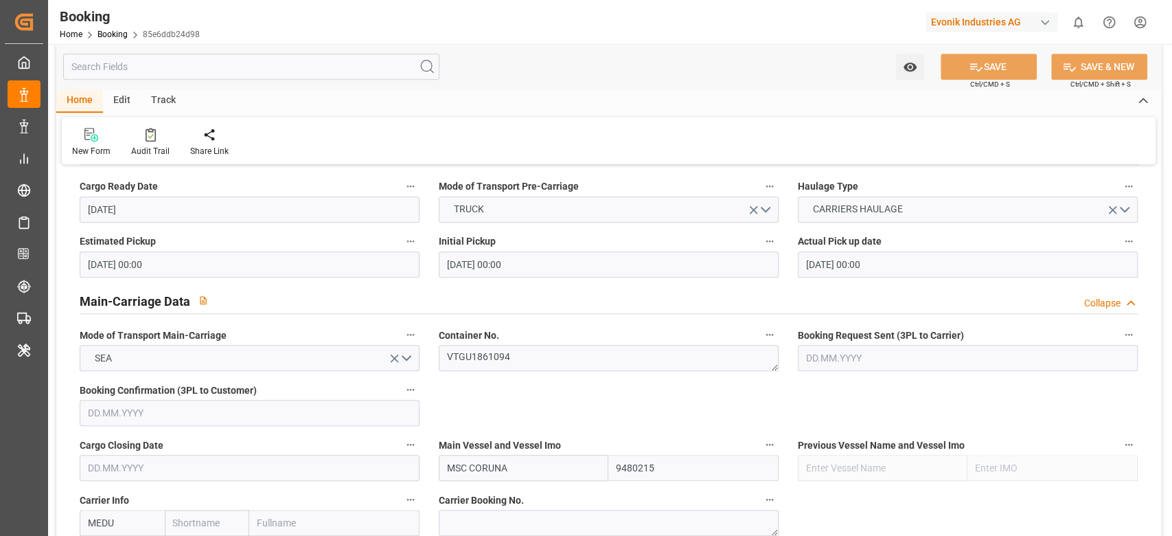
click at [525, 372] on div "Container No. VTGU1861094" at bounding box center [608, 348] width 359 height 55
click at [533, 360] on textarea "VTGU1861094" at bounding box center [609, 358] width 340 height 26
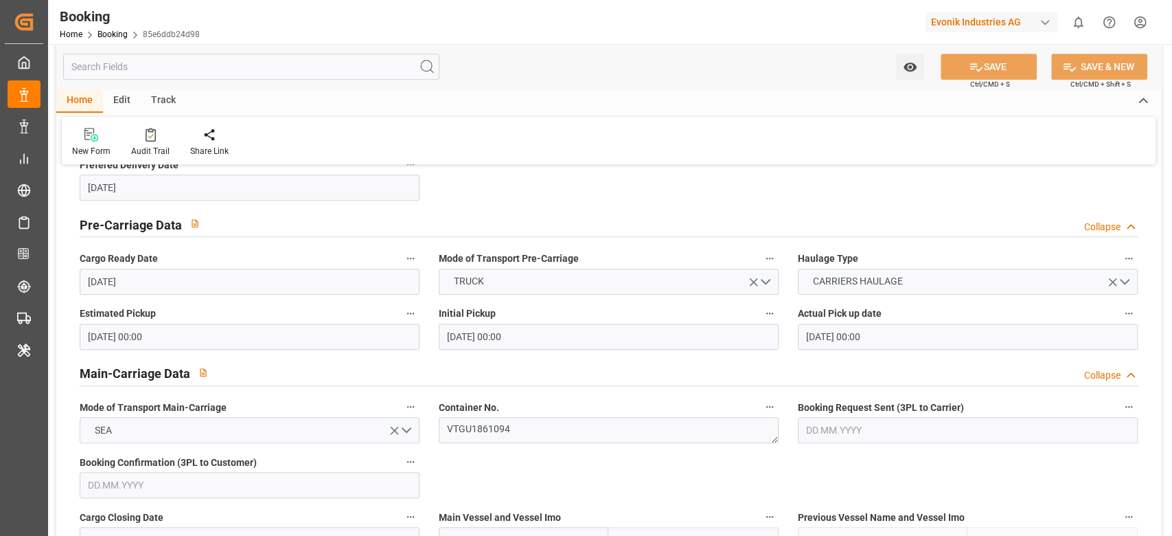
scroll to position [824, 0]
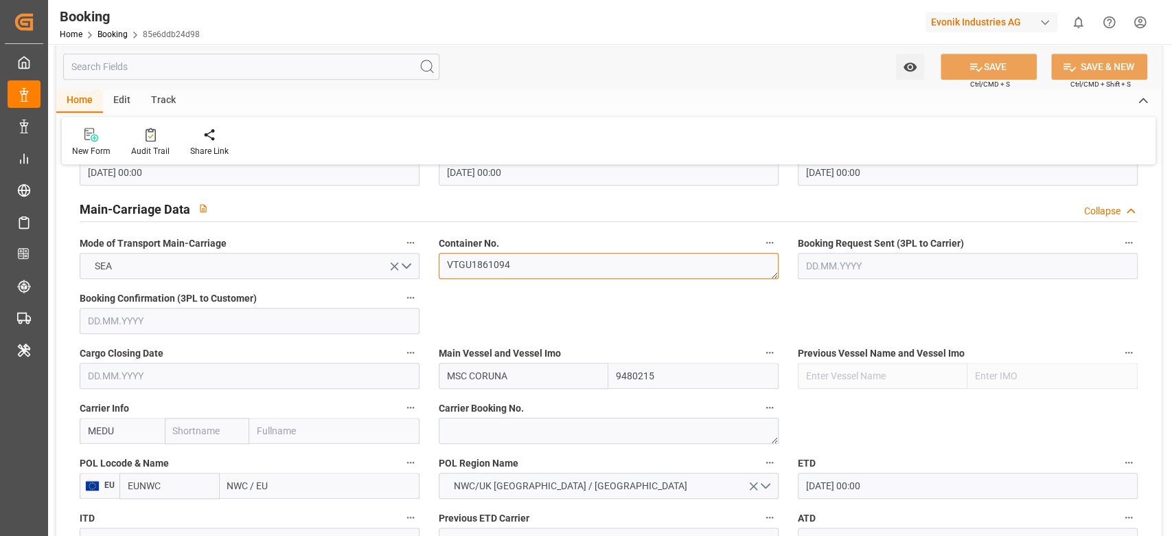
click at [538, 264] on textarea "VTGU1861094" at bounding box center [609, 266] width 340 height 26
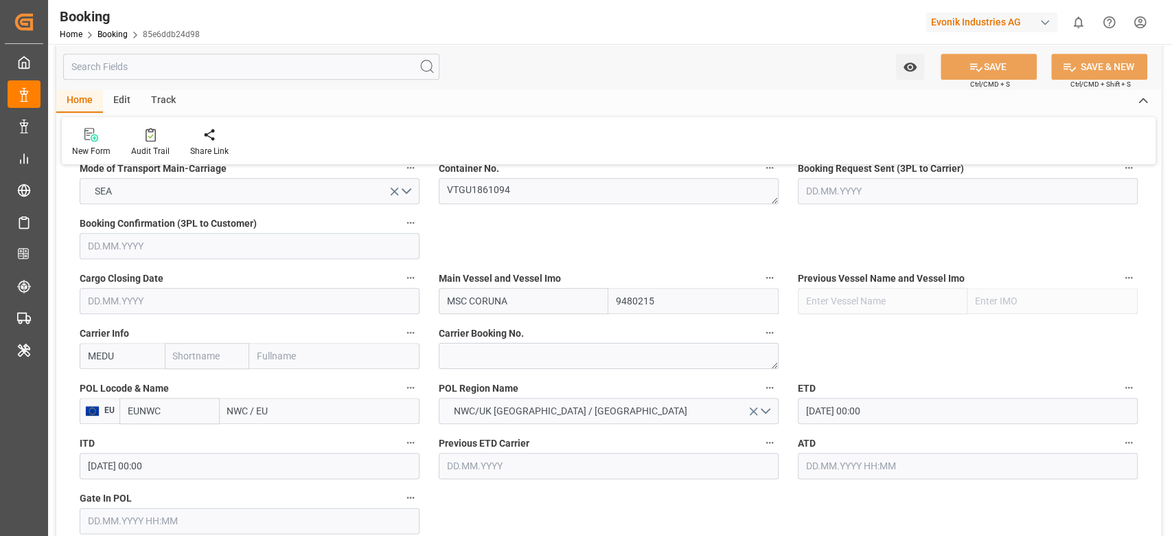
scroll to position [915, 0]
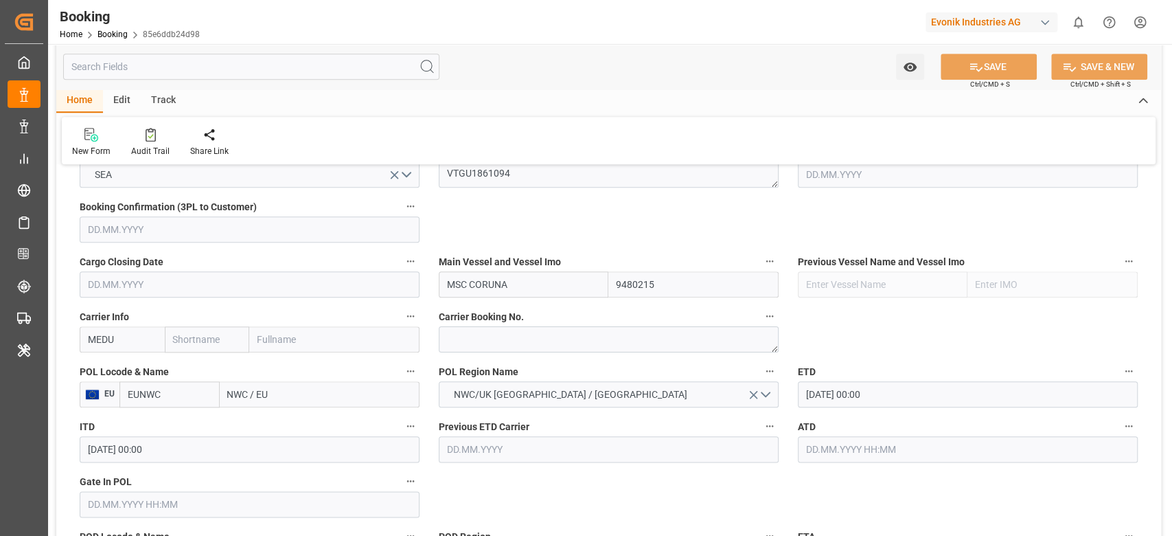
click at [126, 341] on input "MEDU" at bounding box center [122, 339] width 85 height 26
click at [105, 369] on b "MSCU" at bounding box center [102, 369] width 27 height 11
type input "MSCU"
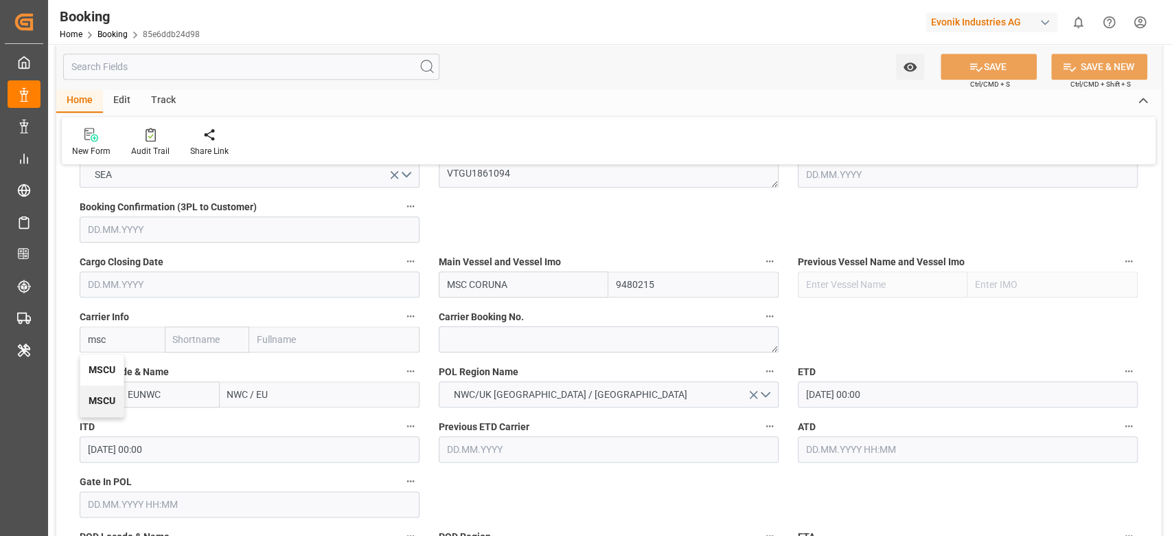
type input "MSC"
type input "Mediterranean Shipping Company"
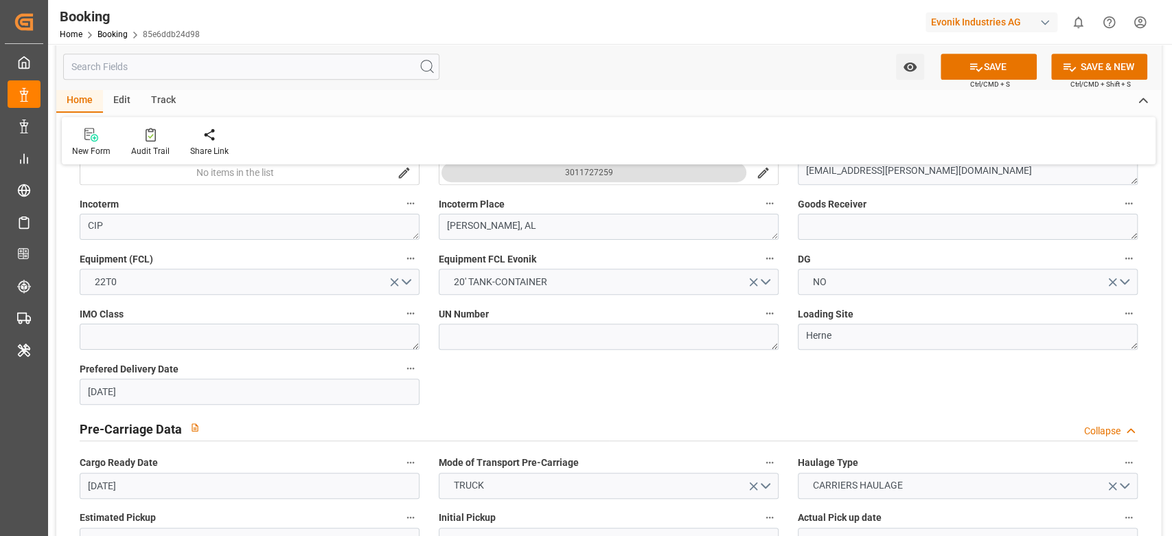
scroll to position [641, 0]
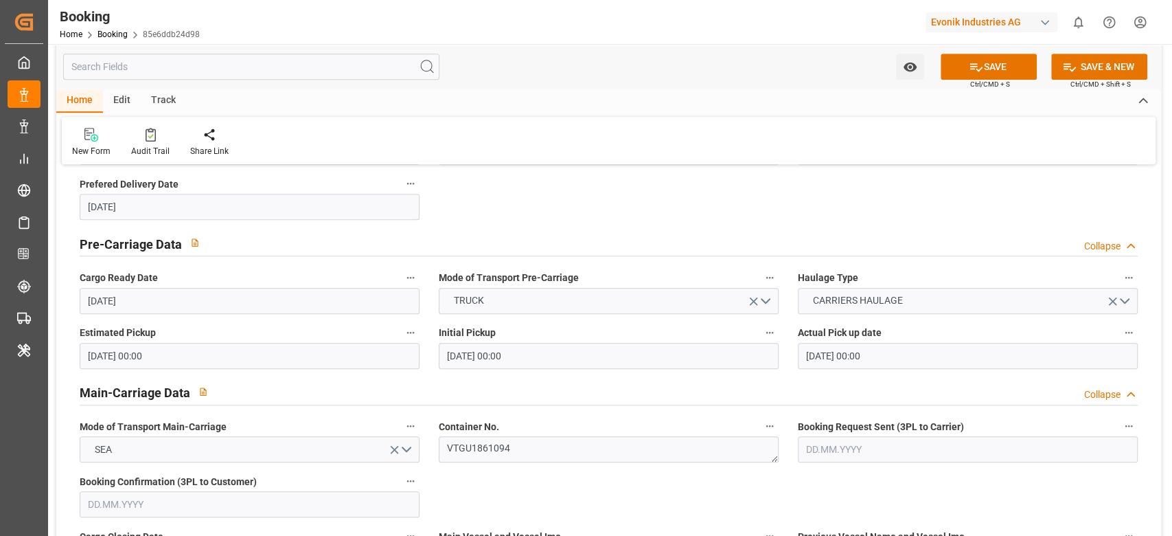
type input "MSCU"
click at [500, 453] on textarea "VTGU1861094" at bounding box center [609, 449] width 340 height 26
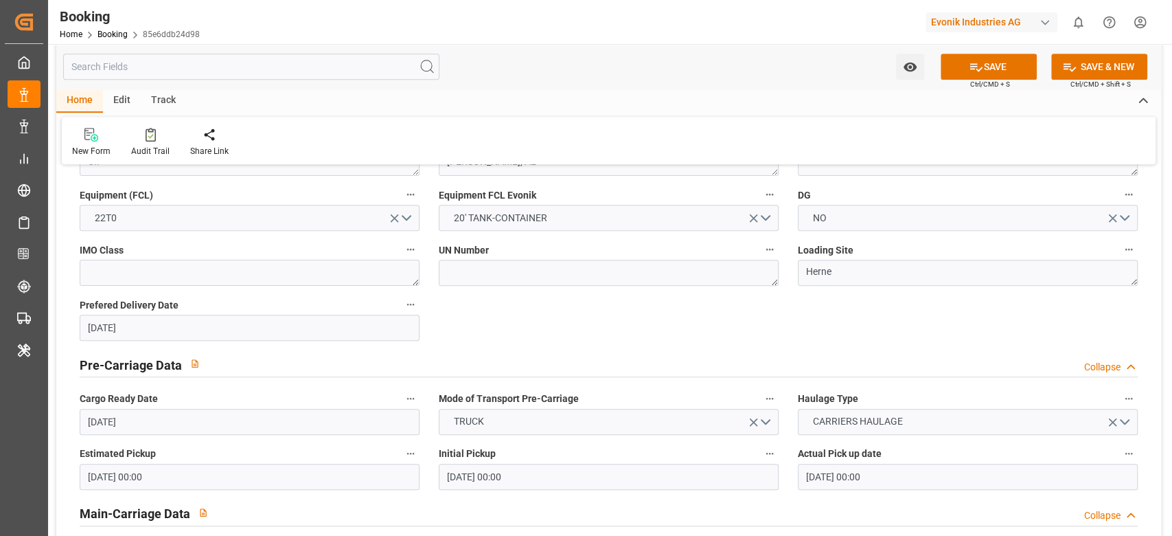
scroll to position [732, 0]
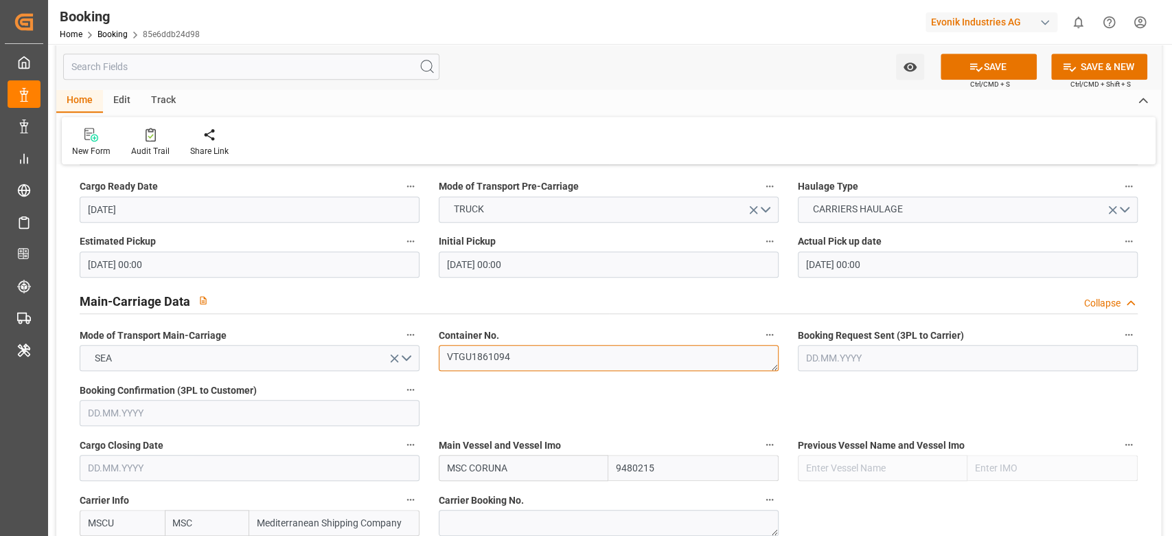
click at [529, 359] on textarea "VTGU1861094" at bounding box center [609, 358] width 340 height 26
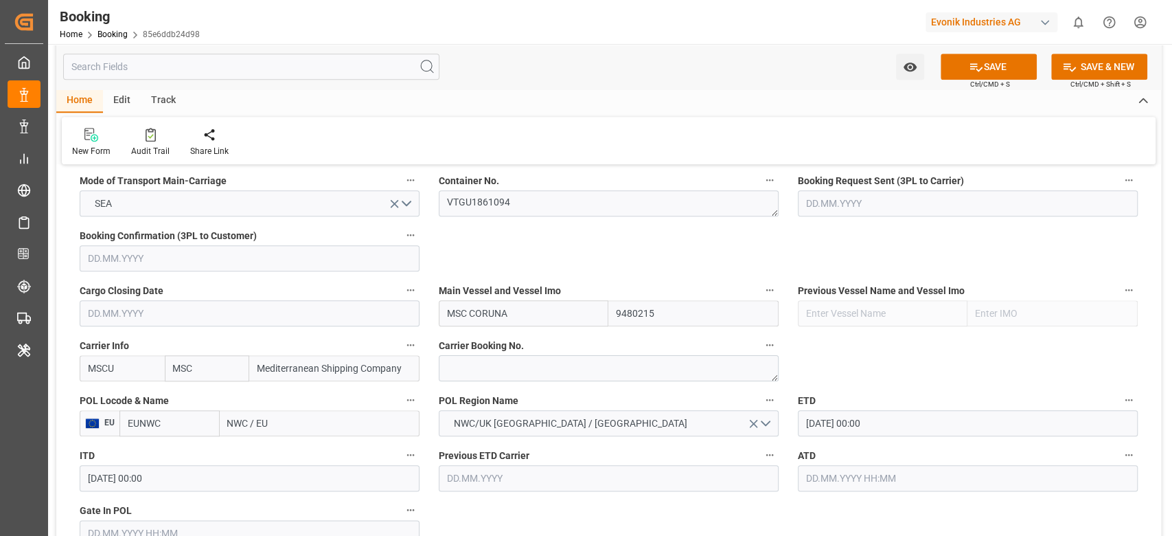
scroll to position [915, 0]
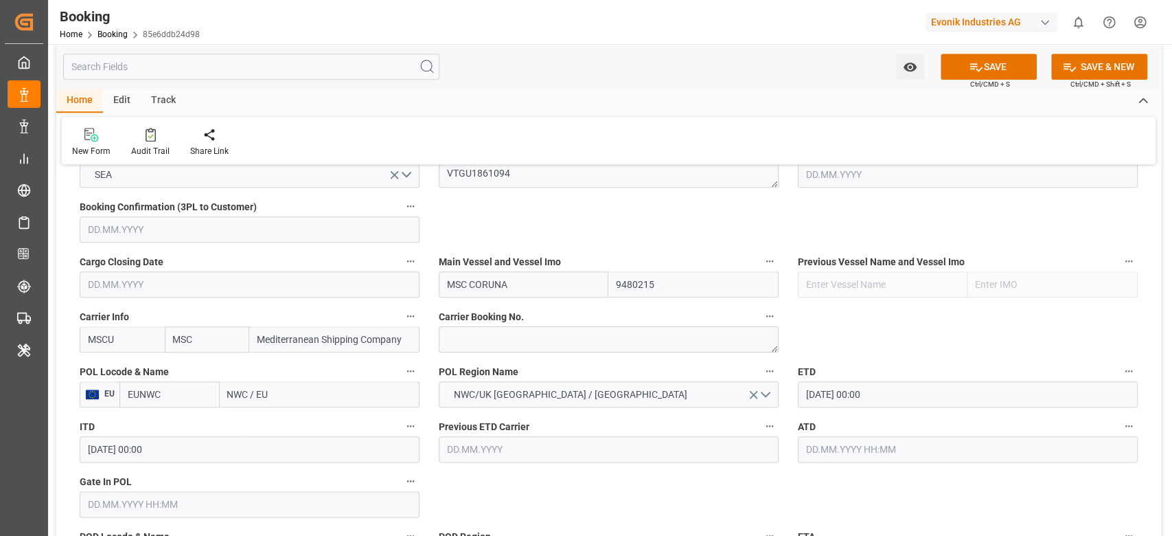
click at [331, 404] on input "NWC / EU" at bounding box center [320, 394] width 200 height 26
type input "antwer"
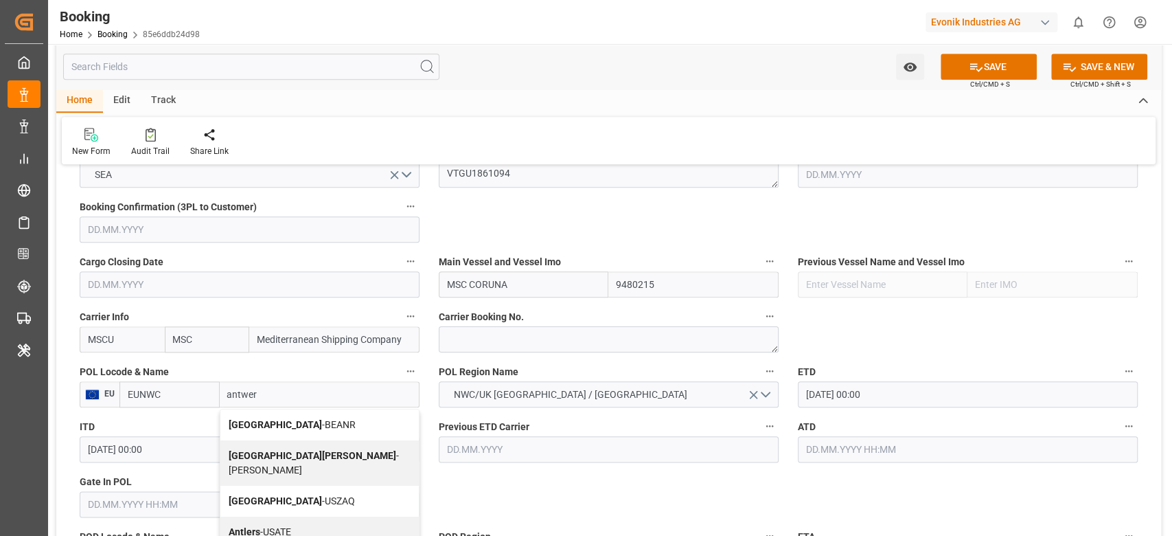
click at [270, 420] on span "Antwerp - BEANR" at bounding box center [292, 424] width 127 height 11
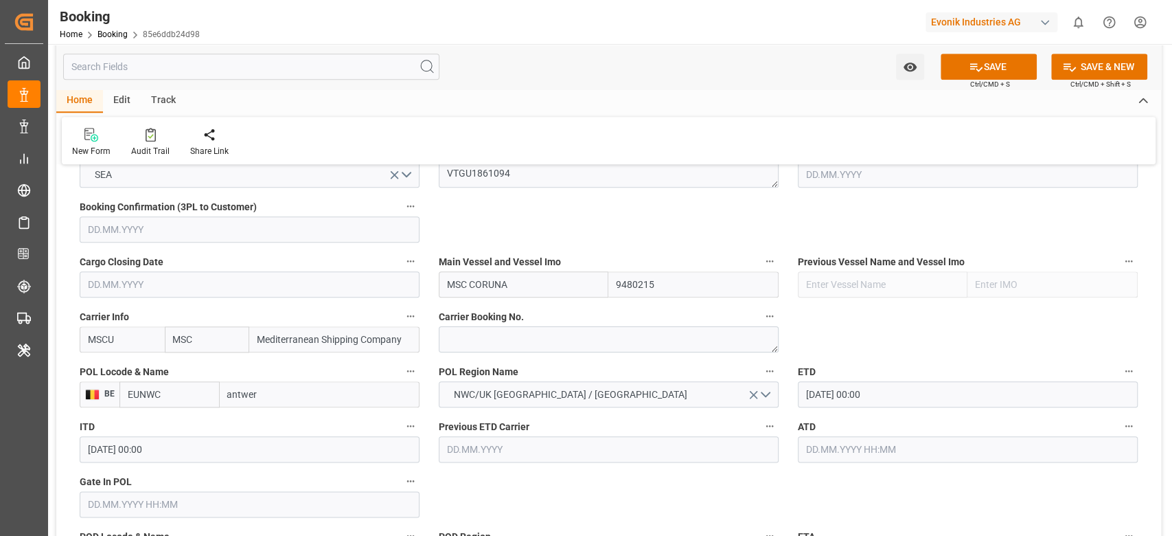
type input "BEANR"
type input "[GEOGRAPHIC_DATA]"
click at [856, 395] on input "23.08.2025 00:00" at bounding box center [968, 394] width 340 height 26
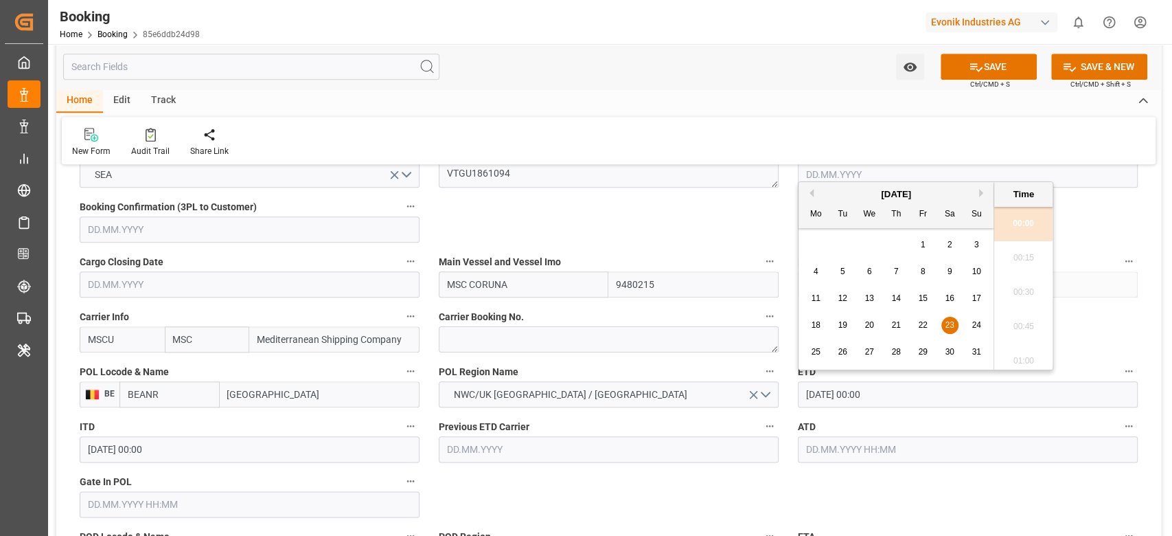
click at [859, 446] on input "text" at bounding box center [968, 449] width 340 height 26
paste input "23.08.2025 00:00"
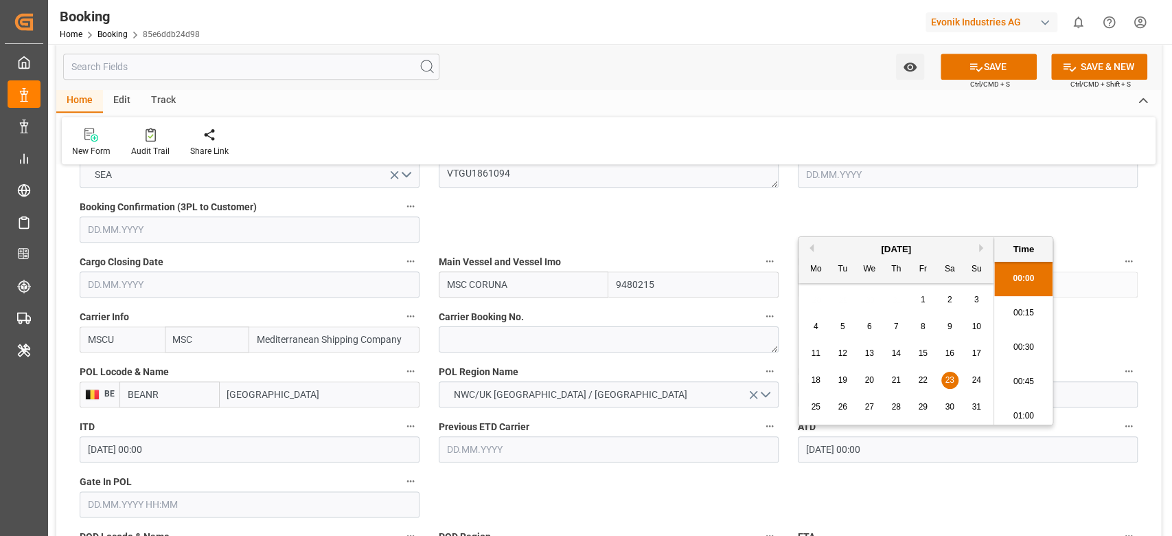
scroll to position [1652, 0]
click at [982, 387] on div "24" at bounding box center [976, 380] width 17 height 16
type input "24.08.2025 00:00"
click at [288, 507] on input "text" at bounding box center [250, 504] width 340 height 26
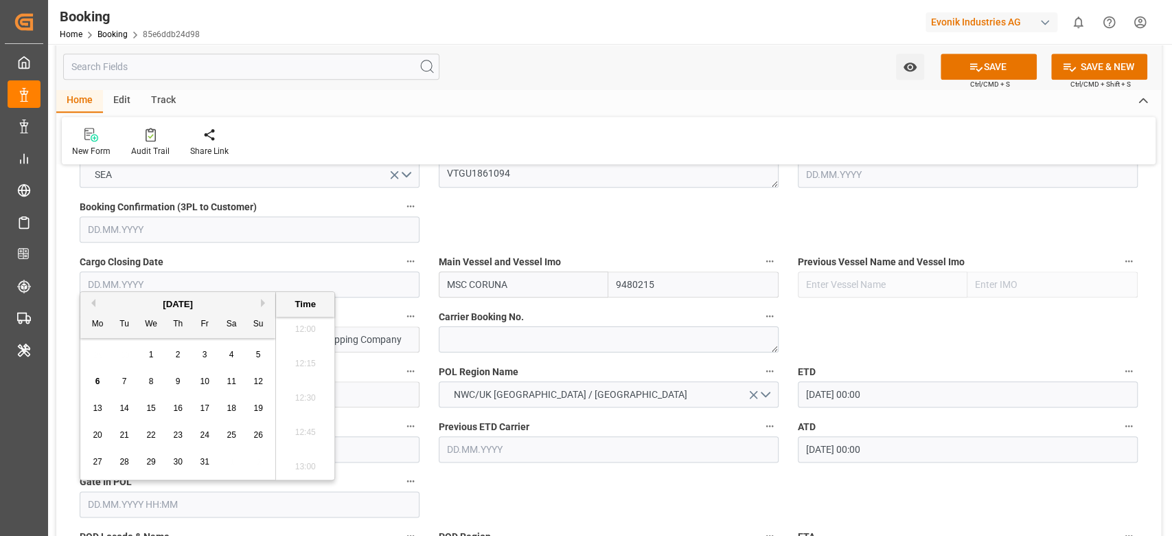
click at [93, 303] on button "Previous Month" at bounding box center [91, 303] width 8 height 8
click at [122, 431] on span "19" at bounding box center [123, 435] width 9 height 10
type input "19.08.2025 00:00"
click at [652, 80] on div "Watch Option SAVE Ctrl/CMD + S SAVE & NEW Ctrl/CMD + Shift + S" at bounding box center [608, 66] width 1105 height 45
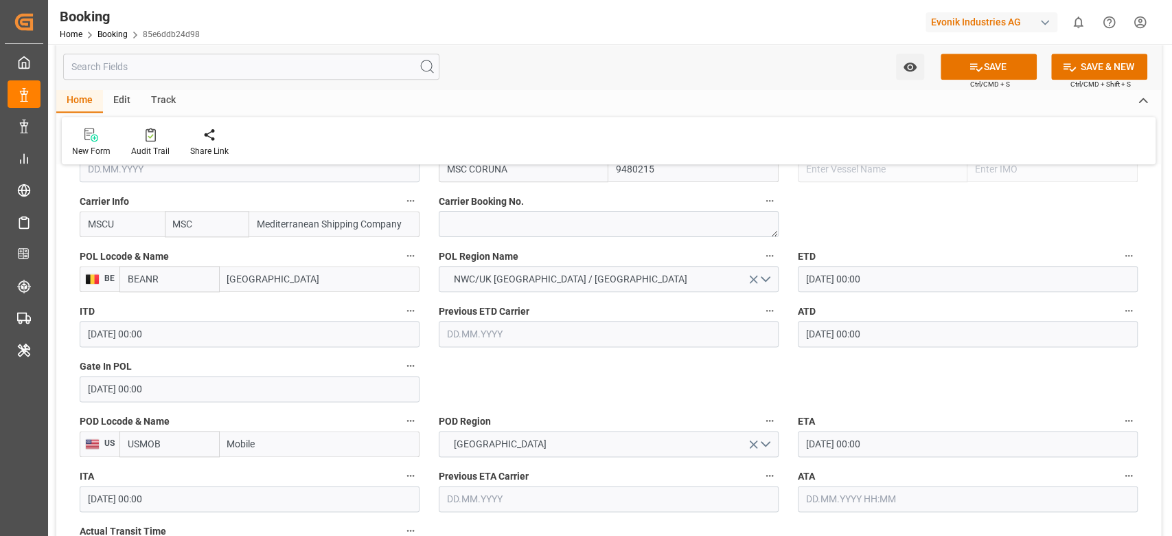
scroll to position [1099, 0]
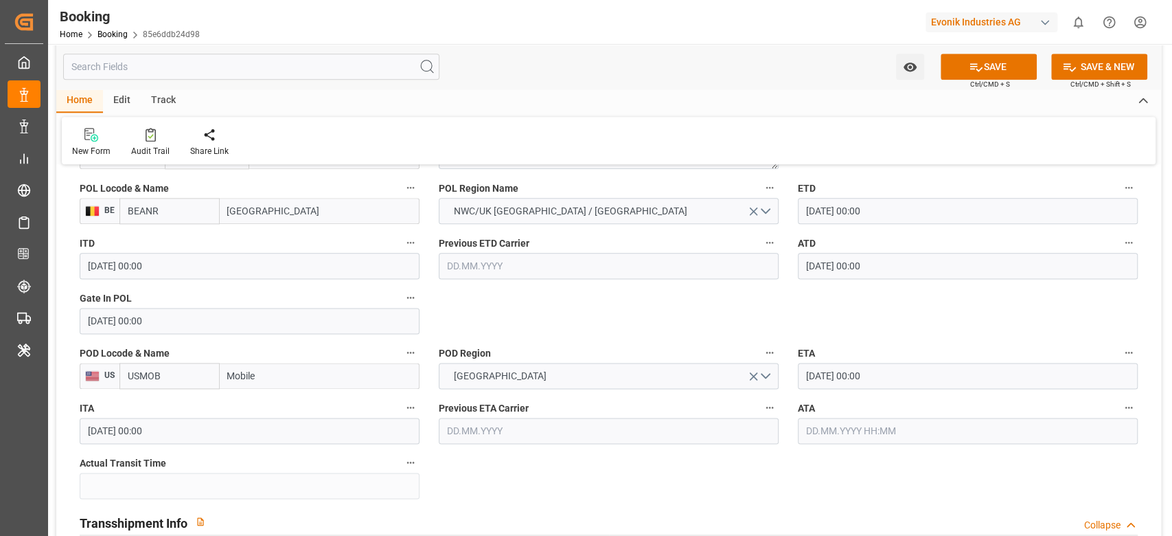
click at [808, 419] on input "text" at bounding box center [968, 431] width 340 height 26
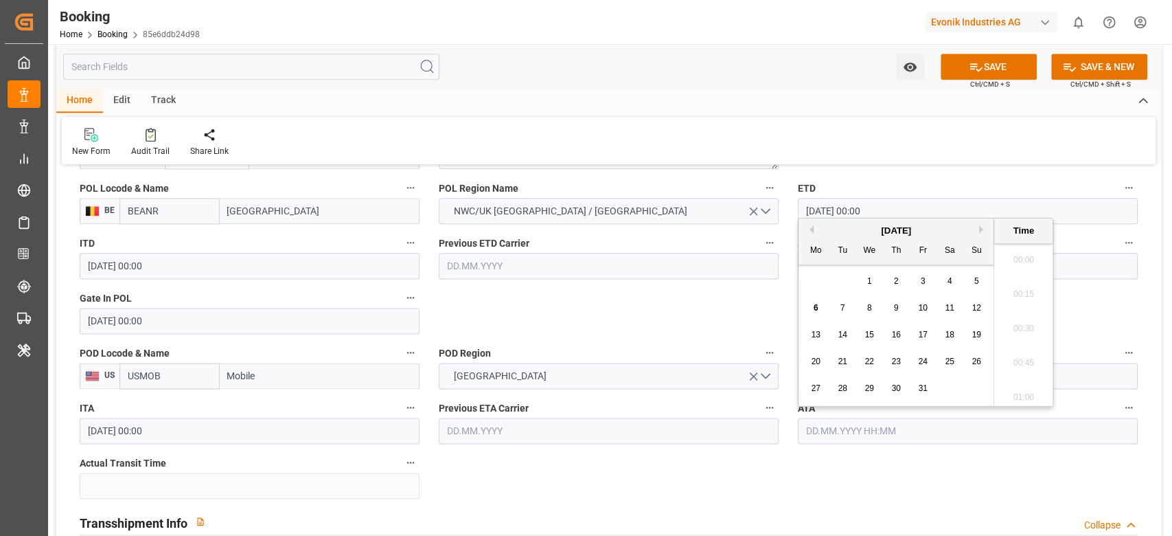
scroll to position [1652, 0]
click at [812, 229] on button "Previous Month" at bounding box center [810, 229] width 8 height 8
click at [900, 335] on span "18" at bounding box center [895, 335] width 9 height 10
type input "18.09.2025 00:00"
click at [817, 91] on div "Home Edit Track" at bounding box center [608, 100] width 1105 height 23
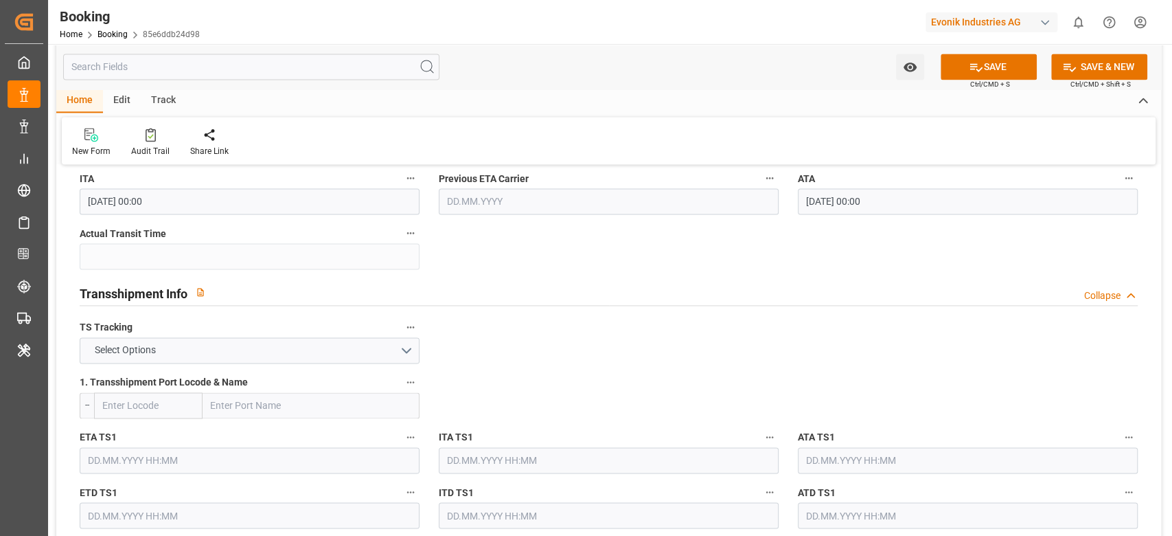
scroll to position [1374, 0]
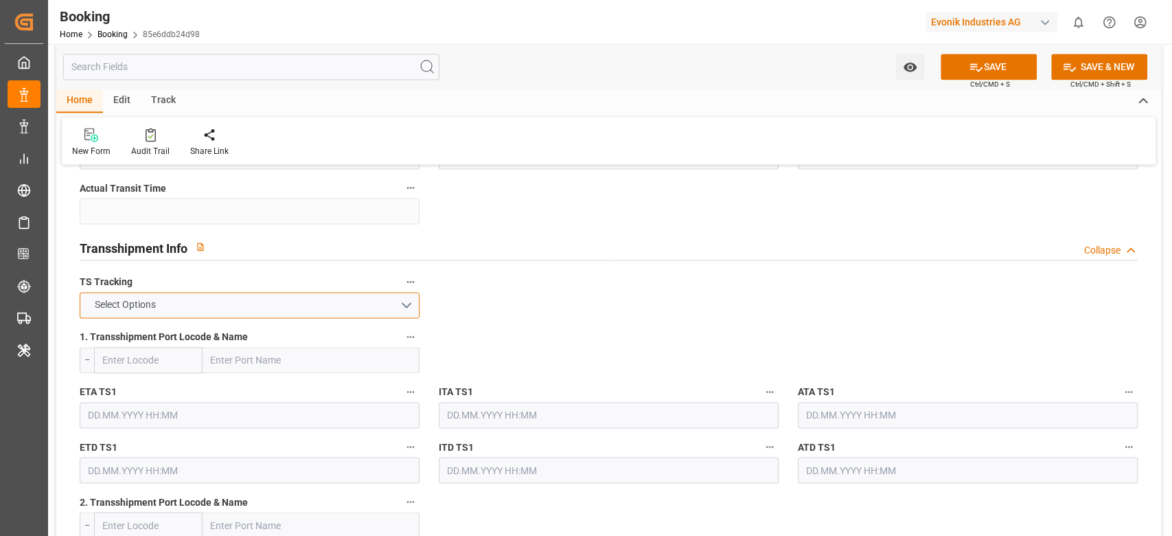
click at [161, 304] on span "Select Options" at bounding box center [125, 304] width 75 height 14
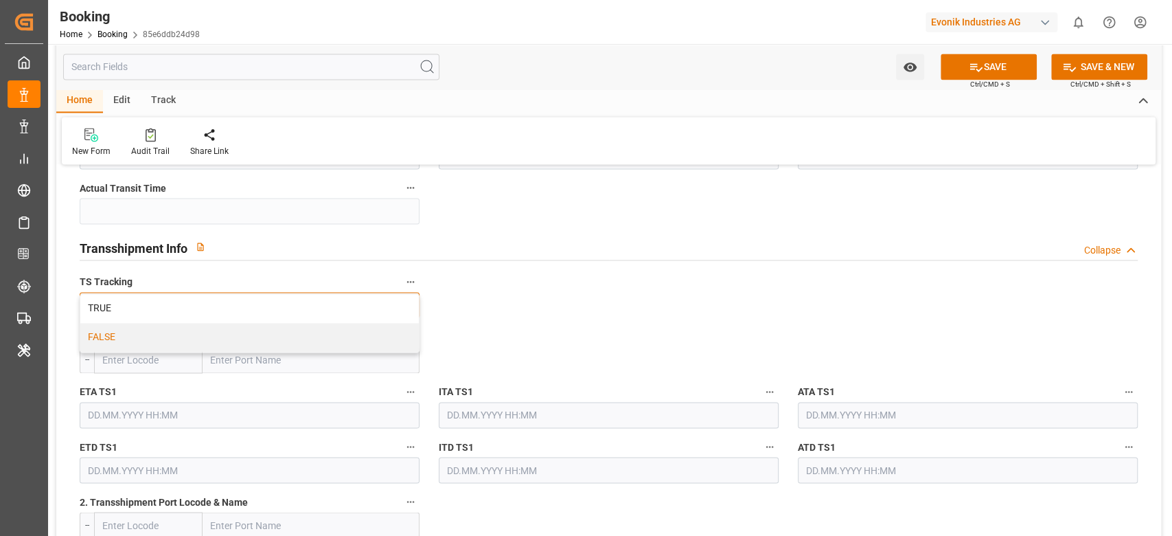
click at [141, 332] on div "FALSE" at bounding box center [249, 337] width 339 height 29
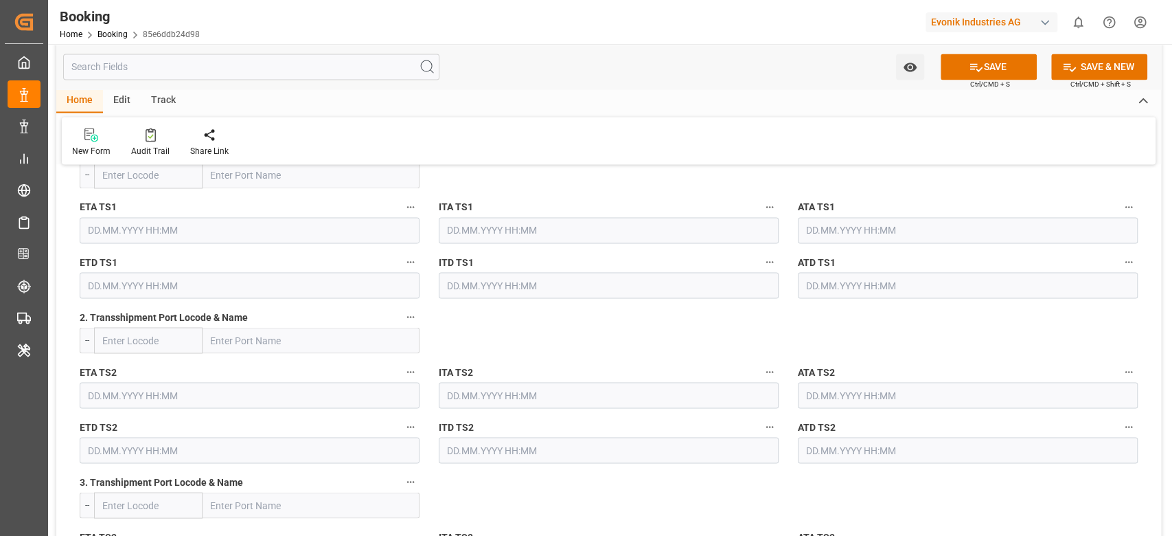
scroll to position [1831, 0]
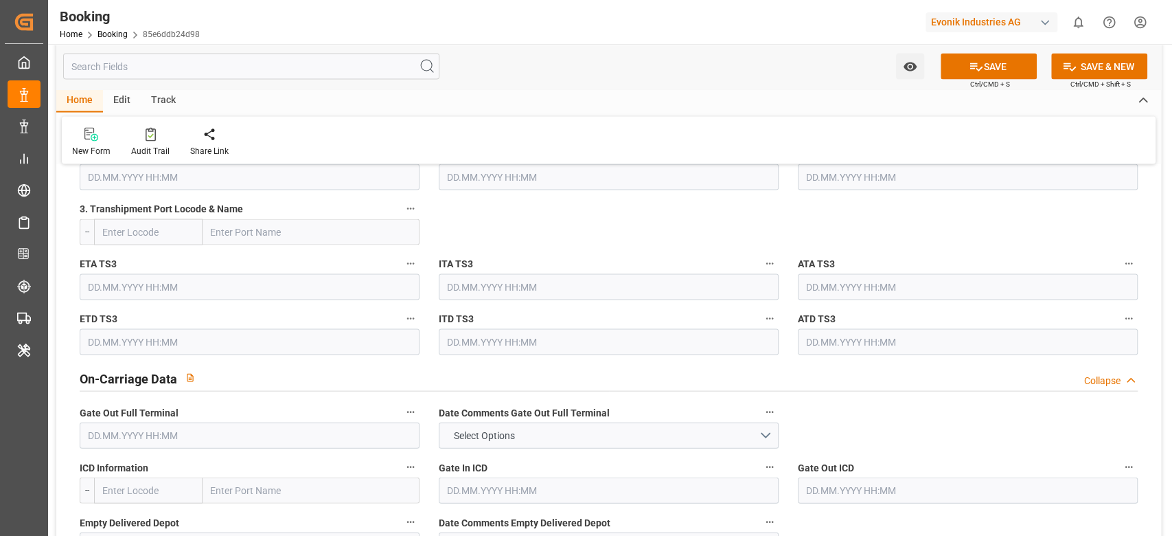
click at [170, 427] on input "text" at bounding box center [250, 435] width 340 height 26
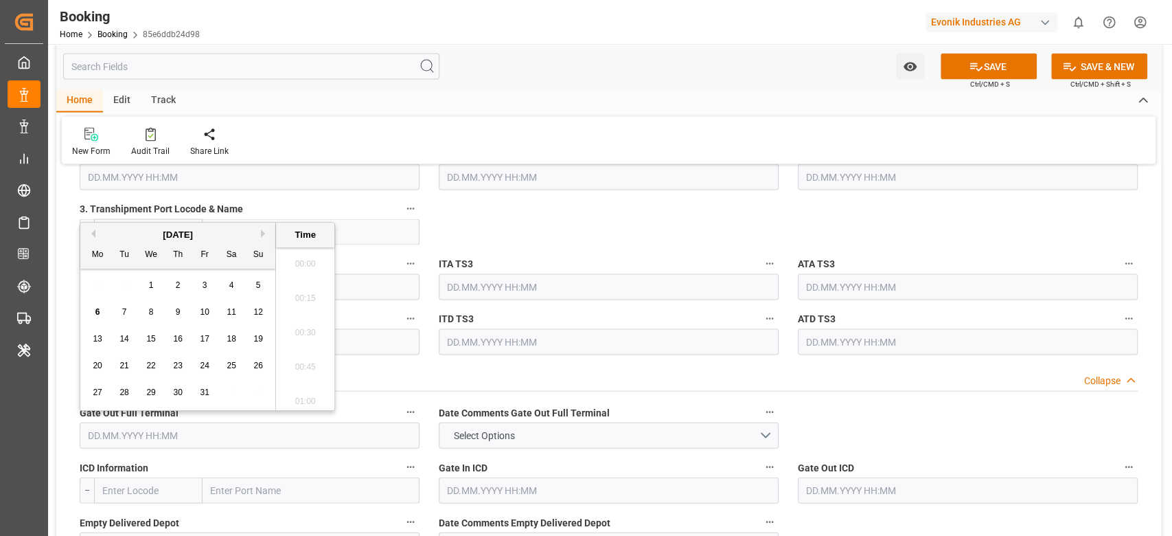
scroll to position [1652, 0]
click at [98, 234] on div "October 2025" at bounding box center [177, 235] width 195 height 14
click at [93, 234] on button "Previous Month" at bounding box center [91, 233] width 8 height 8
click at [208, 348] on div "15 16 17 18 19 20 21" at bounding box center [177, 339] width 187 height 27
click at [200, 335] on span "19" at bounding box center [204, 339] width 9 height 10
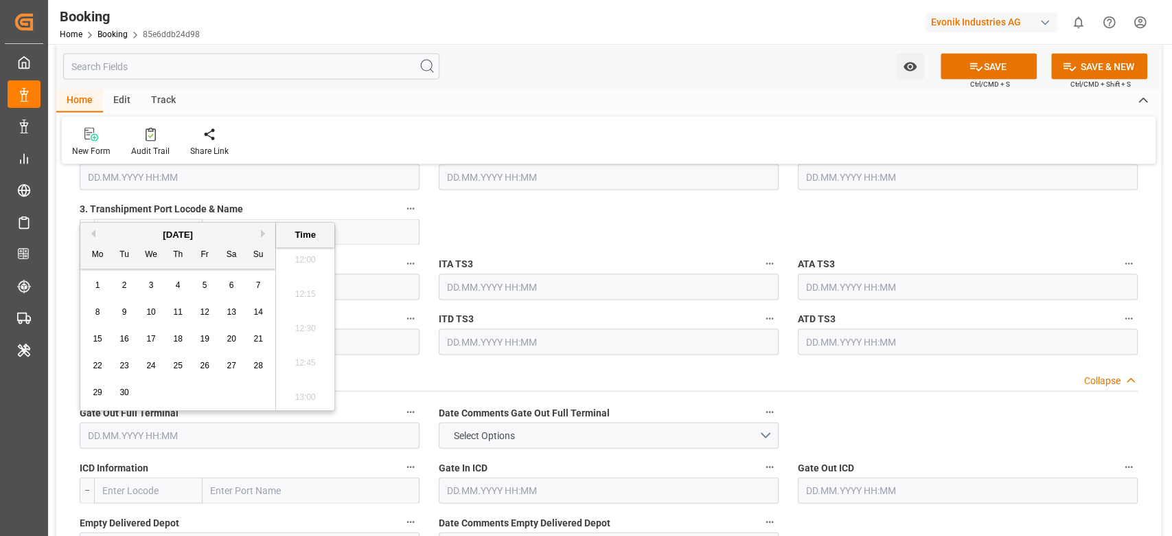
type input "19.09.2025 00:00"
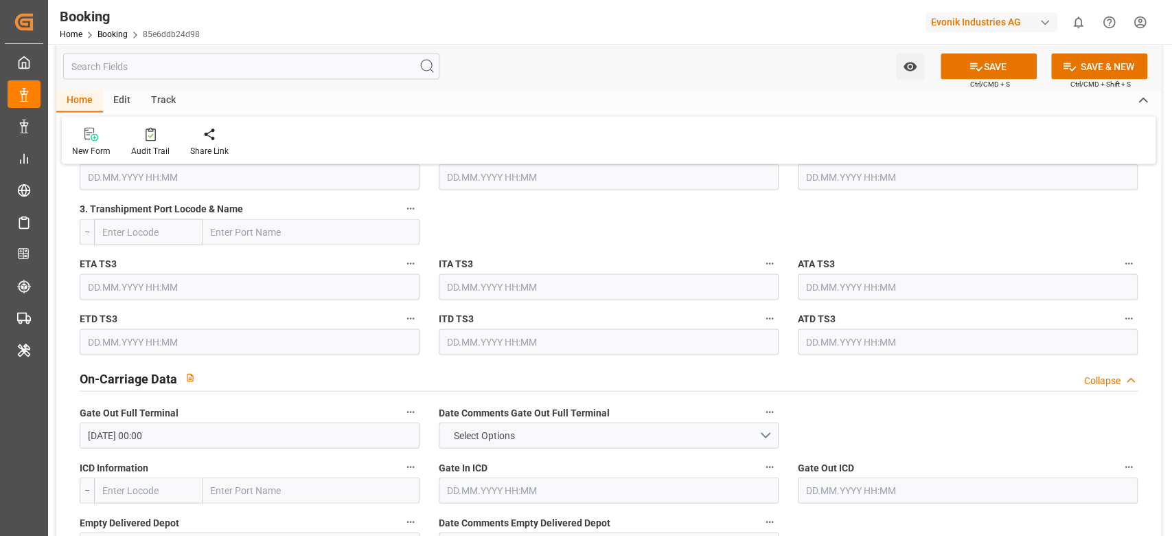
click at [601, 50] on div "Watch Option SAVE Ctrl/CMD + S SAVE & NEW Ctrl/CMD + Shift + S" at bounding box center [608, 66] width 1105 height 45
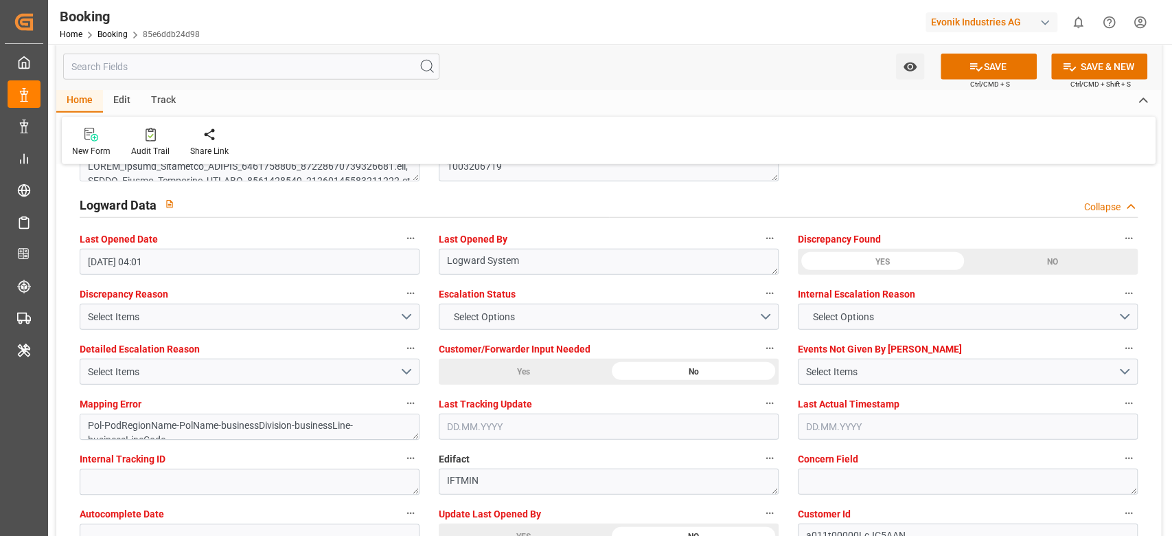
scroll to position [2564, 0]
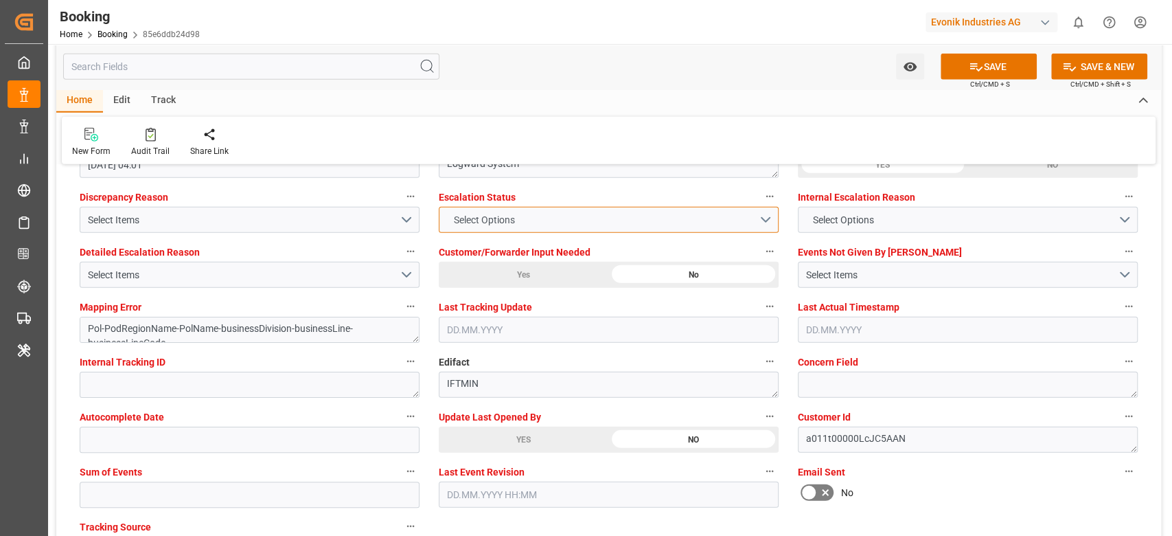
click at [474, 223] on span "Select Options" at bounding box center [483, 220] width 75 height 14
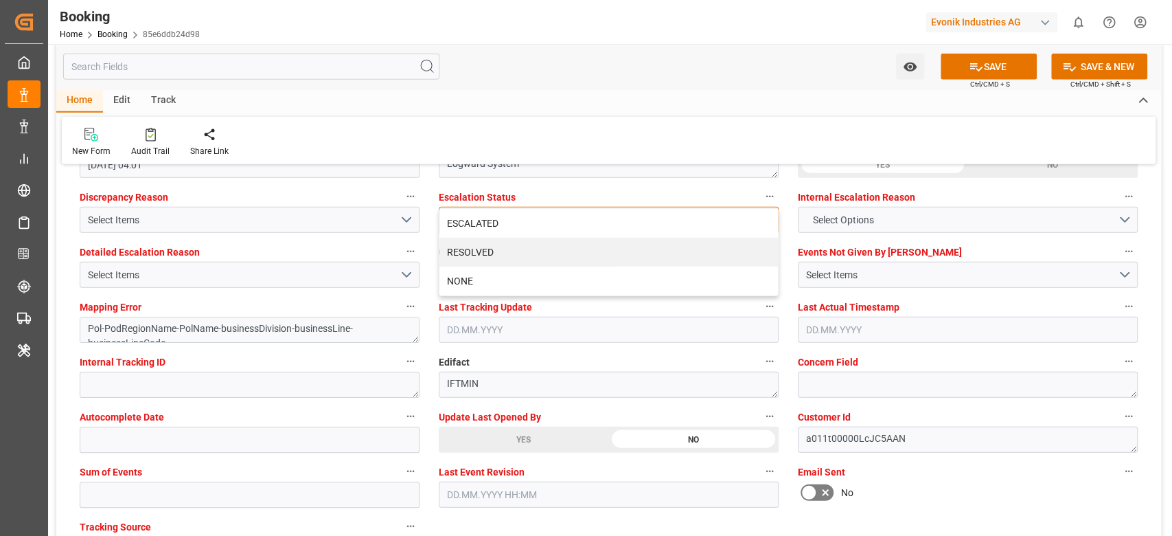
click at [474, 223] on div "ESCALATED" at bounding box center [609, 223] width 339 height 29
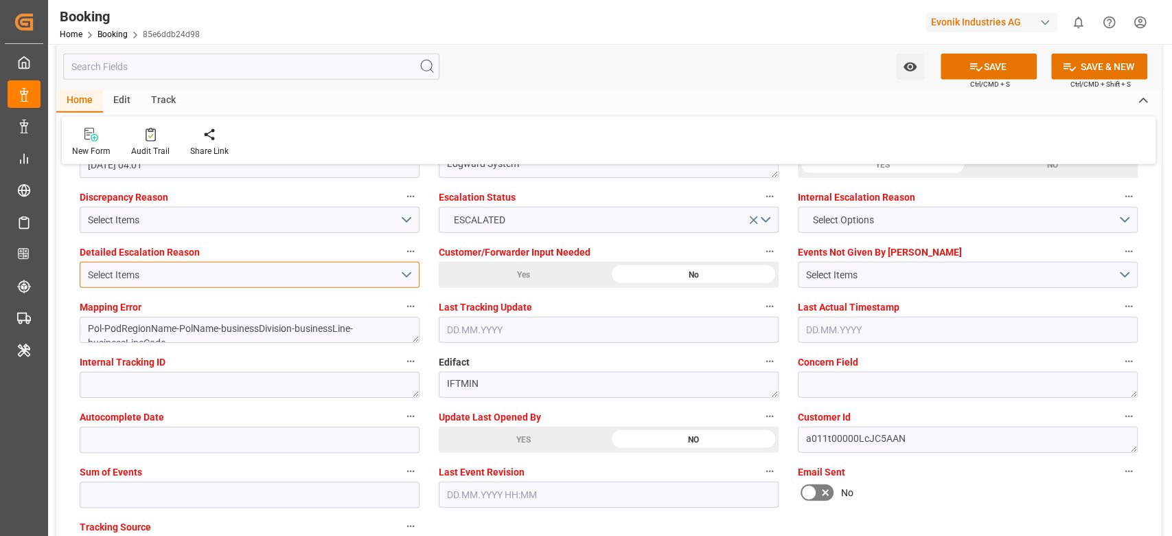
click at [304, 274] on div "Select Items" at bounding box center [244, 275] width 312 height 14
click at [317, 273] on div "Select Items" at bounding box center [244, 275] width 312 height 14
click at [411, 277] on button "Select Items" at bounding box center [250, 275] width 340 height 26
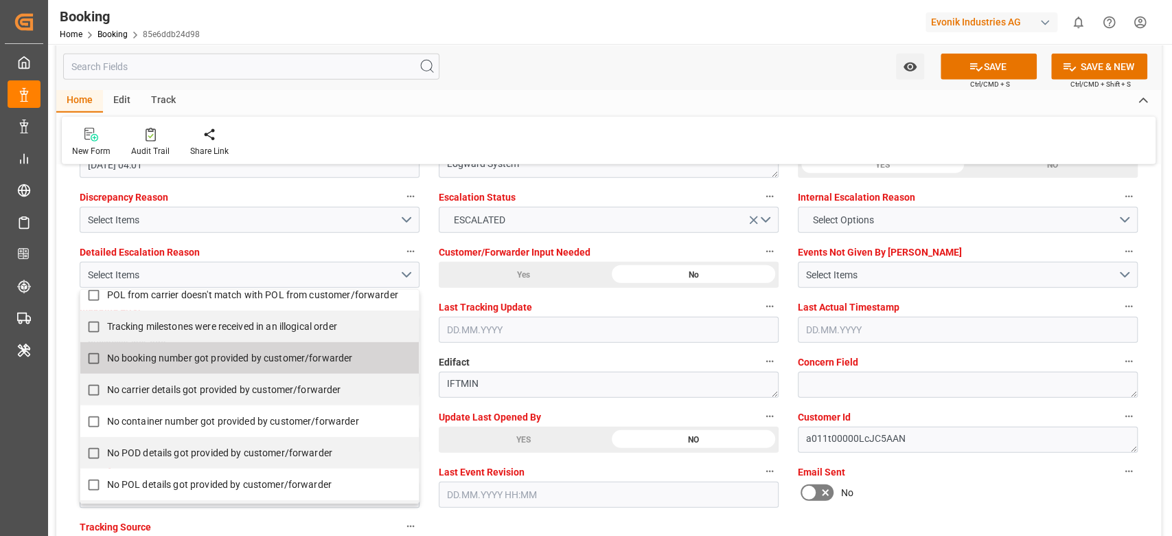
click at [157, 360] on span "No booking number got provided by customer/forwarder" at bounding box center [230, 357] width 246 height 11
checkbox input "true"
click at [682, 55] on div "Watch Option SAVE Ctrl/CMD + S SAVE & NEW Ctrl/CMD + Shift + S" at bounding box center [608, 66] width 1105 height 45
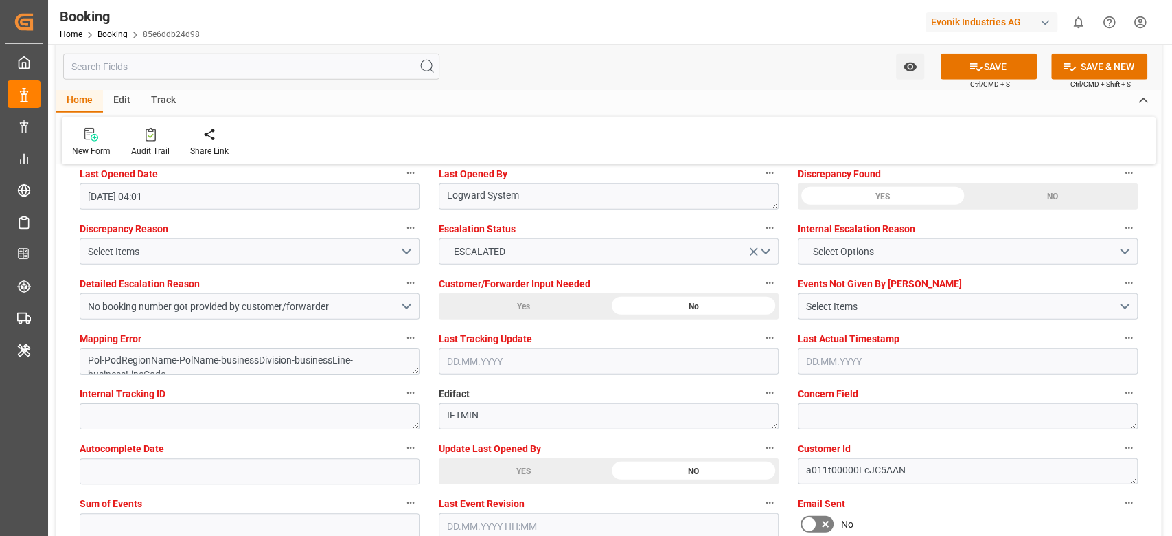
scroll to position [2747, 0]
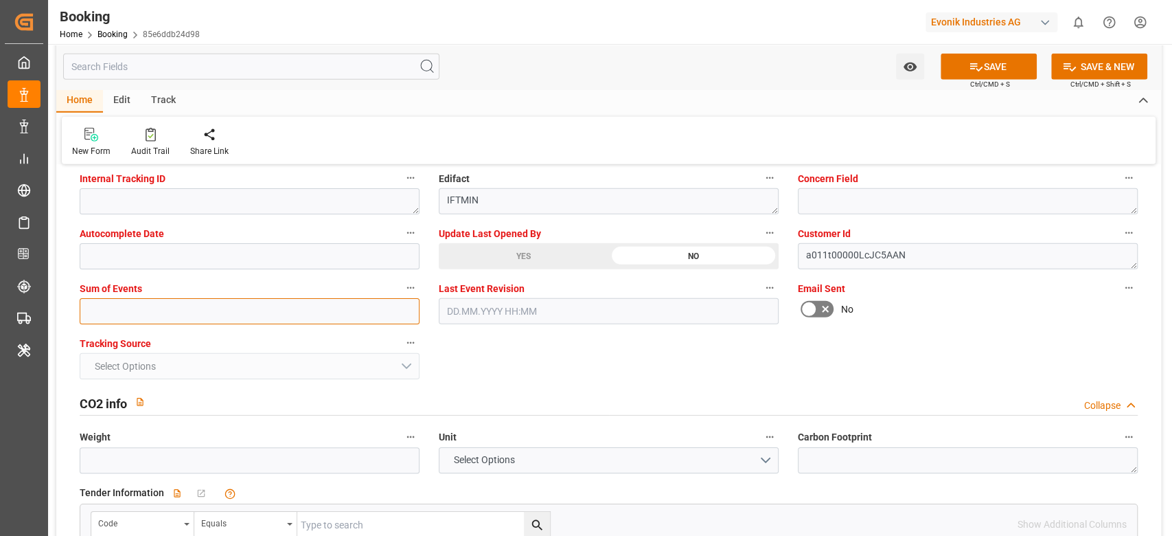
click at [192, 316] on input "text" at bounding box center [250, 311] width 340 height 26
type input "0"
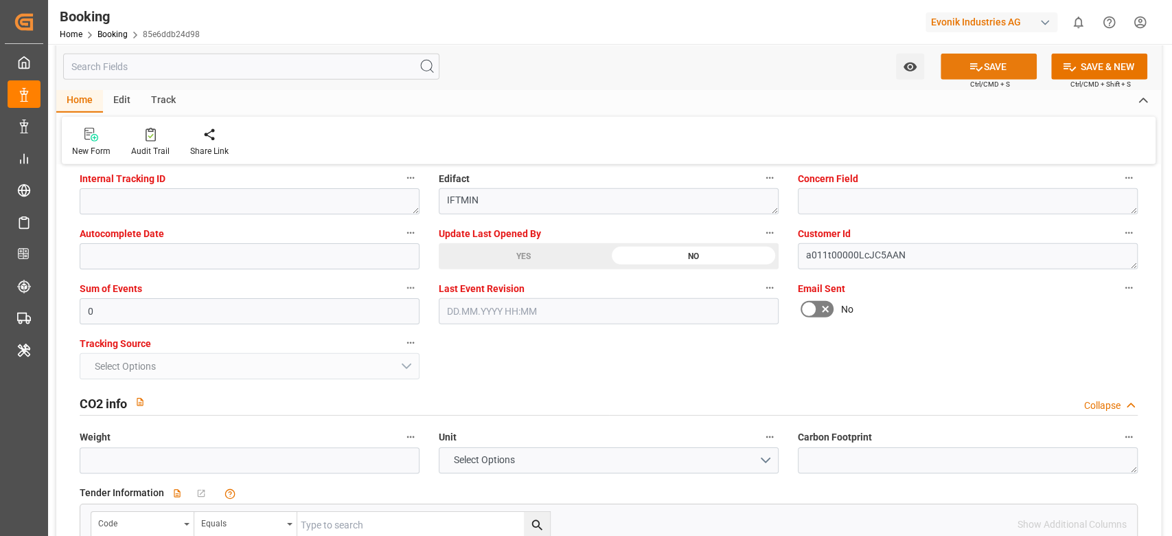
click at [963, 71] on button "SAVE" at bounding box center [989, 67] width 96 height 26
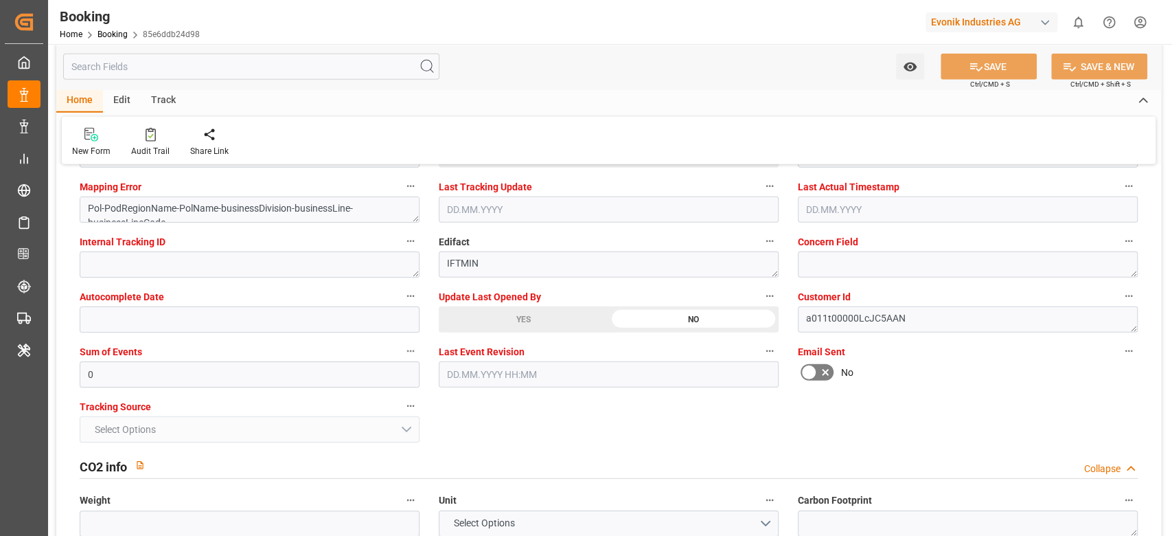
scroll to position [2655, 0]
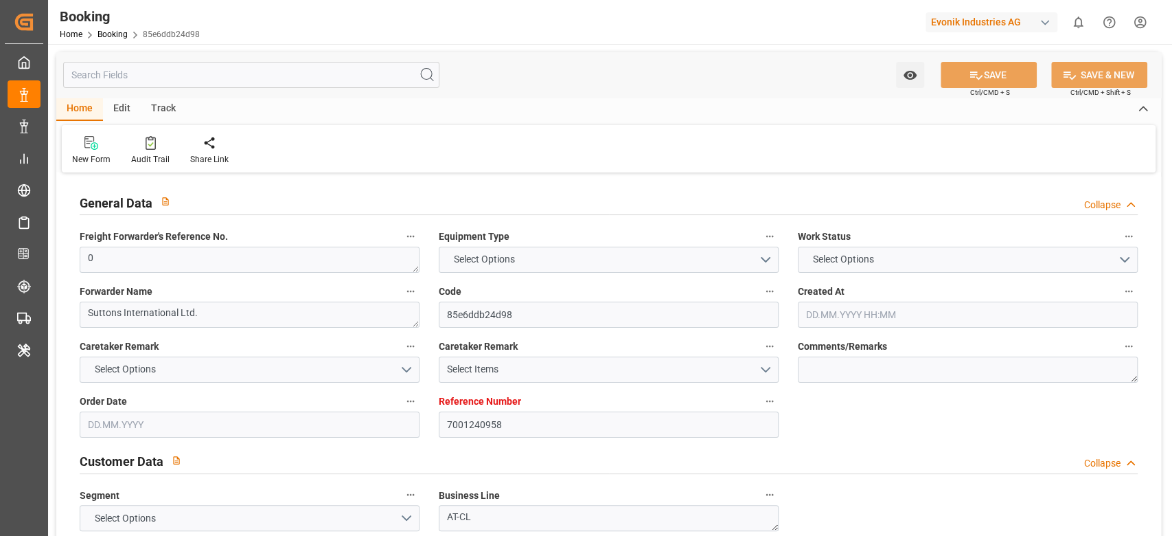
type input "7001240958"
type input "9480215"
type input "EUNWC"
type input "USMOB"
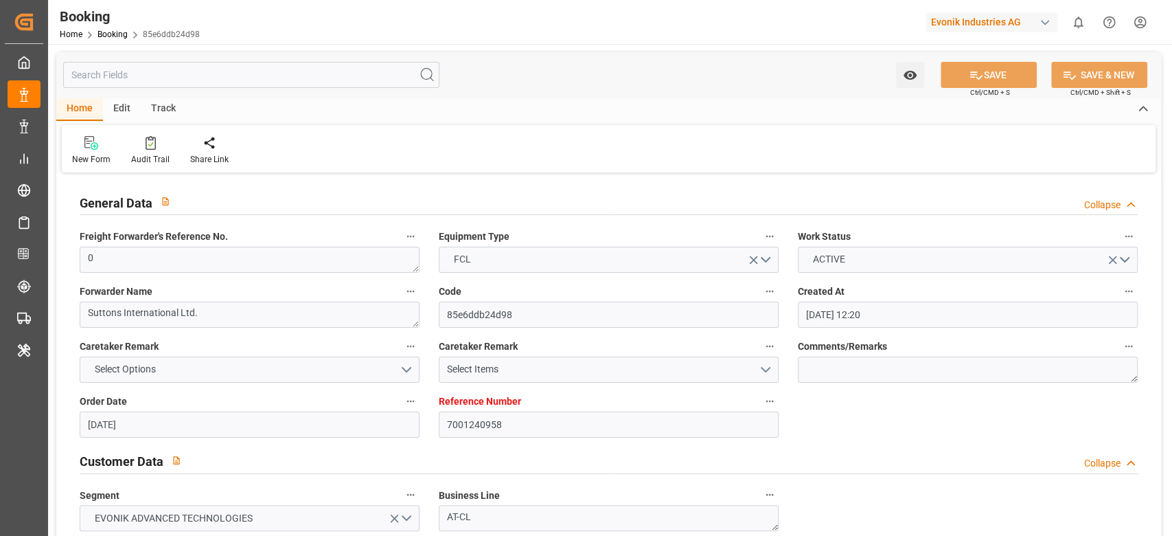
type input "05.08.2025 12:20"
type input "05.08.2025"
type input "23.09.2025"
type input "13.08.2025"
type input "13.08.2025 00:00"
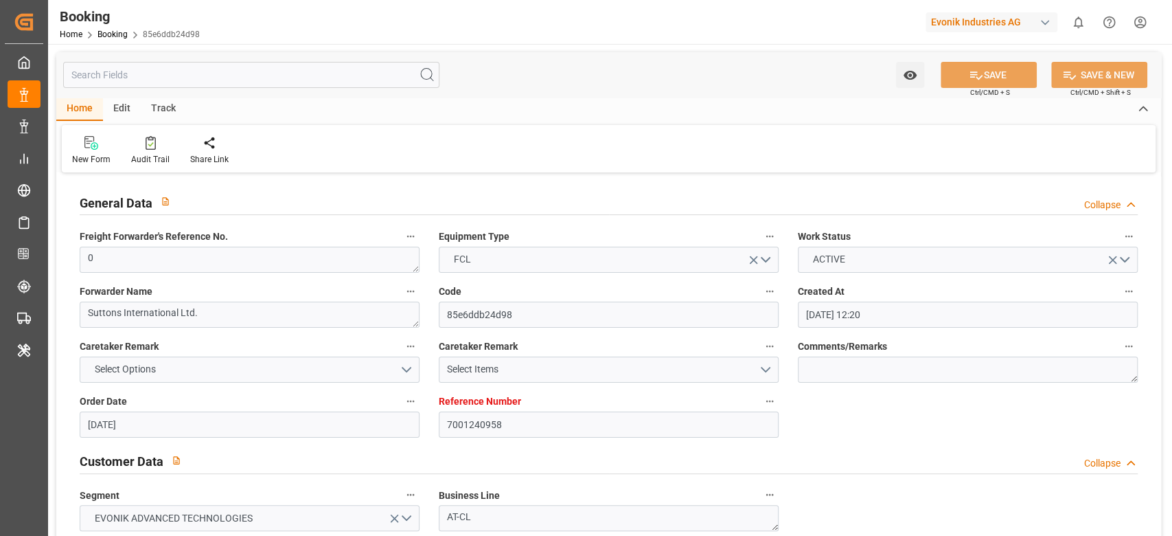
type input "13.08.2025 00:00"
type input "23.08.2025 00:00"
type input "[DATE] 00:00"
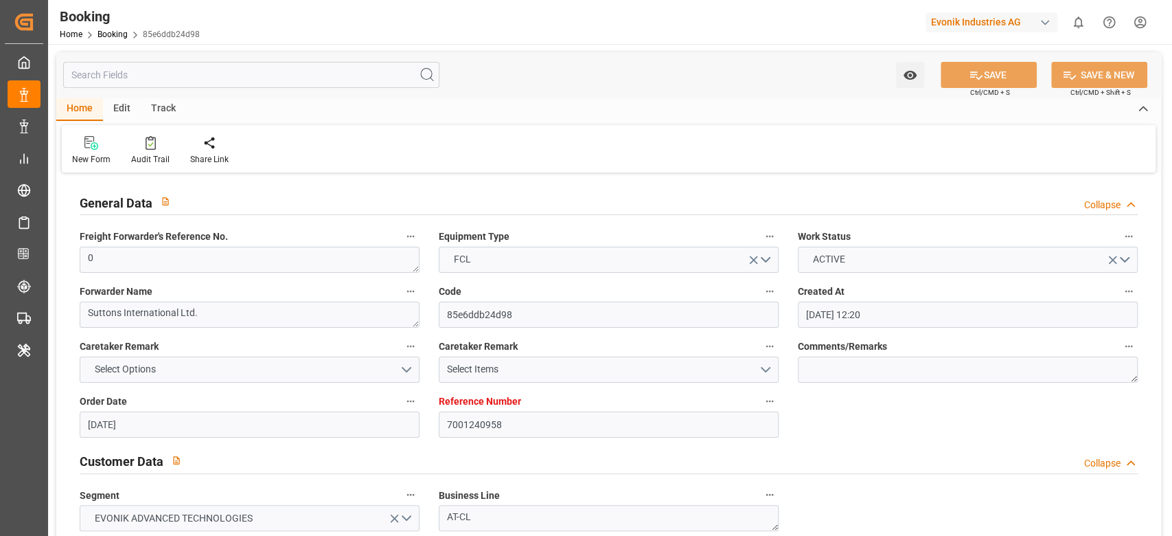
type input "[DATE] 00:00"
type input "15.08.2025"
type input "06.10.2025 07:02"
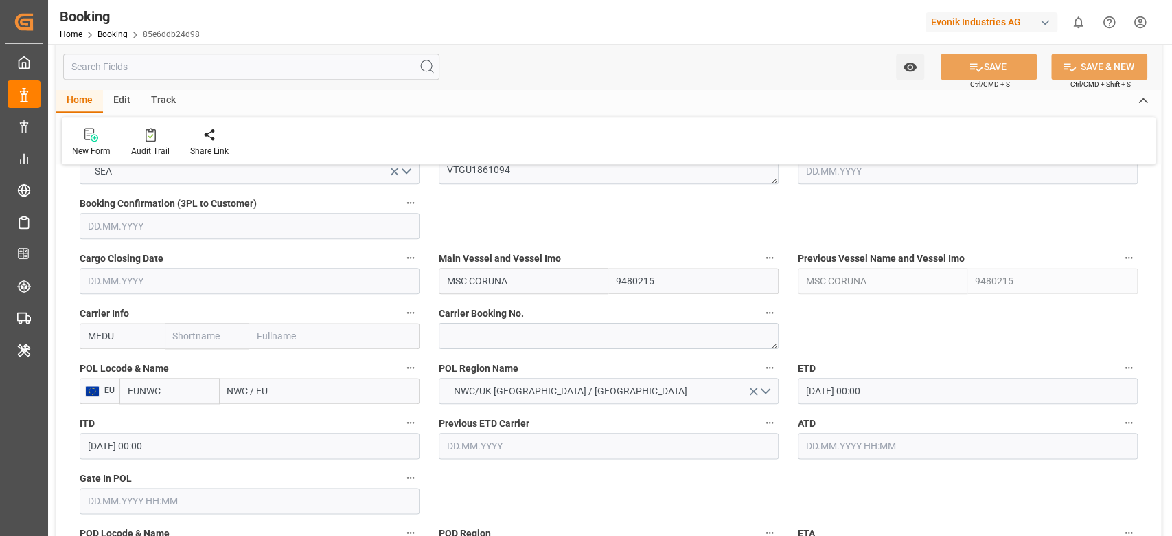
scroll to position [915, 0]
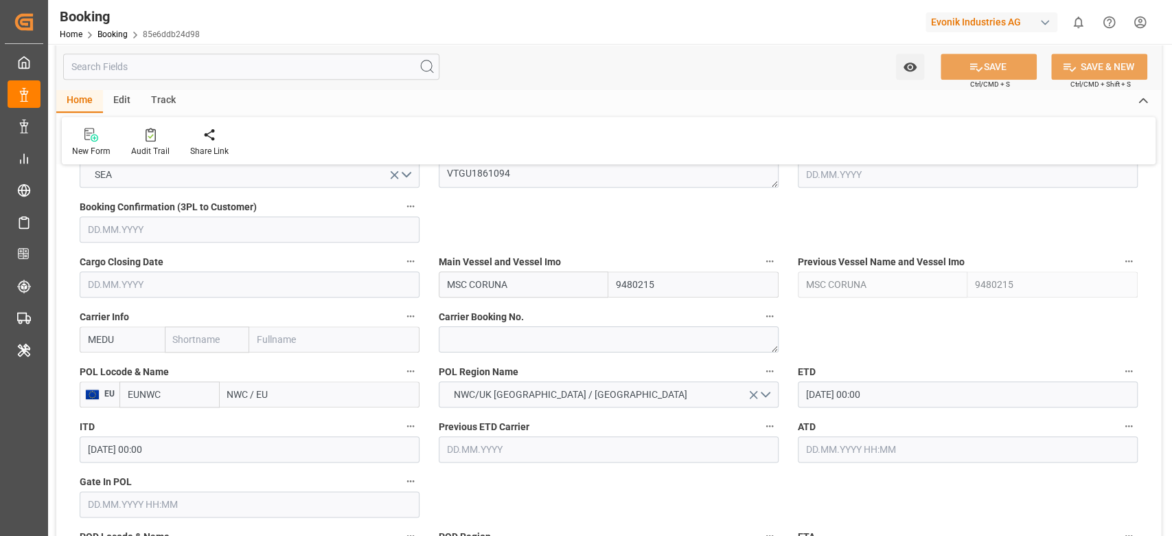
click at [134, 325] on label "Carrier Info" at bounding box center [250, 316] width 340 height 19
click at [402, 325] on button "Carrier Info" at bounding box center [411, 316] width 18 height 18
click at [111, 346] on div at bounding box center [586, 268] width 1172 height 536
click at [111, 346] on div "Description Audits" at bounding box center [586, 268] width 1172 height 536
click at [117, 338] on input "MEDU" at bounding box center [122, 339] width 85 height 26
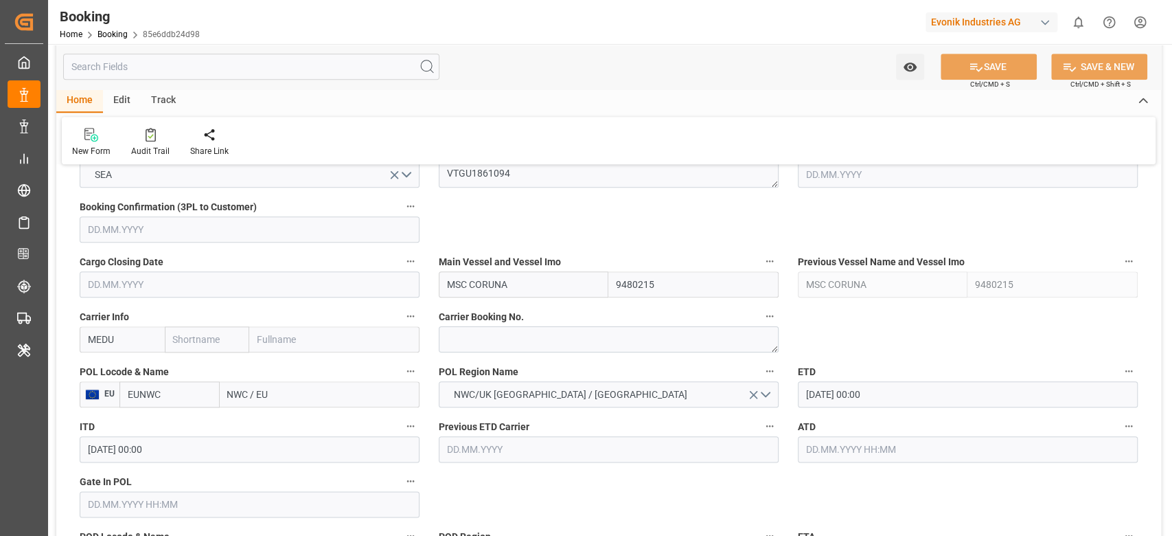
click at [117, 337] on input "MEDU" at bounding box center [122, 339] width 85 height 26
click at [100, 358] on div "MSCU" at bounding box center [101, 369] width 43 height 31
type input "MSCU"
type input "MSC"
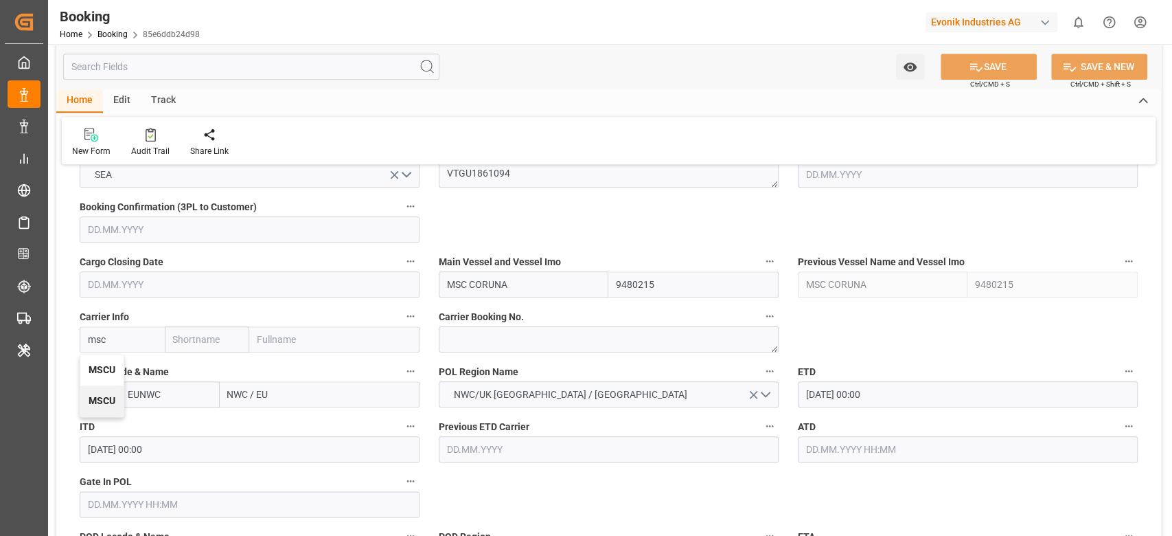
type input "Mediterranean Shipping Company"
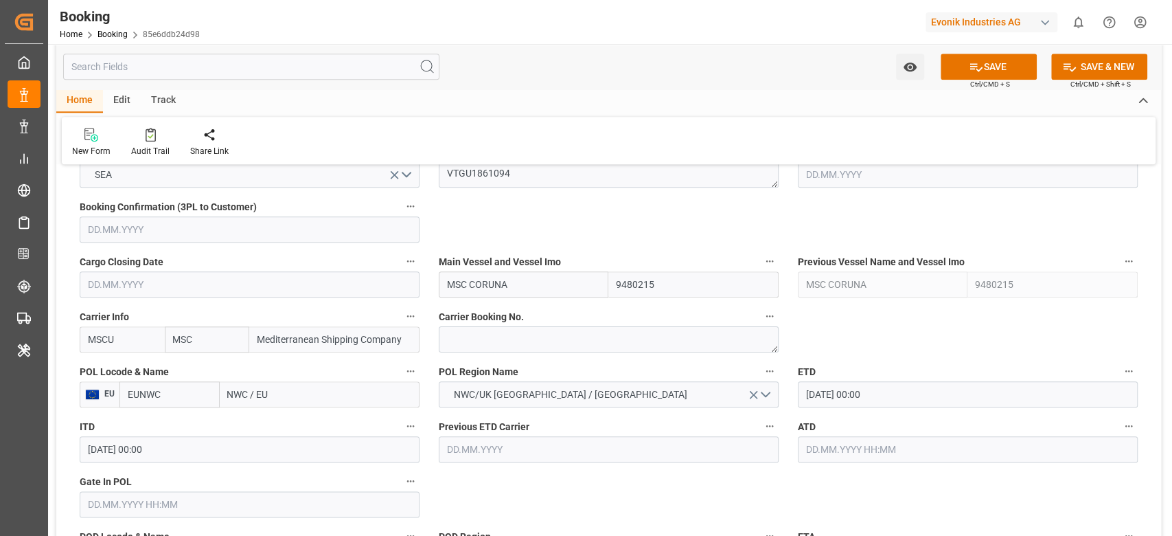
type input "MSCU"
click at [894, 395] on input "23.08.2025 00:00" at bounding box center [968, 394] width 340 height 26
click at [893, 395] on input "23.08.2025 00:00" at bounding box center [968, 394] width 340 height 26
click at [892, 395] on input "23.08.2025 00:00" at bounding box center [968, 394] width 340 height 26
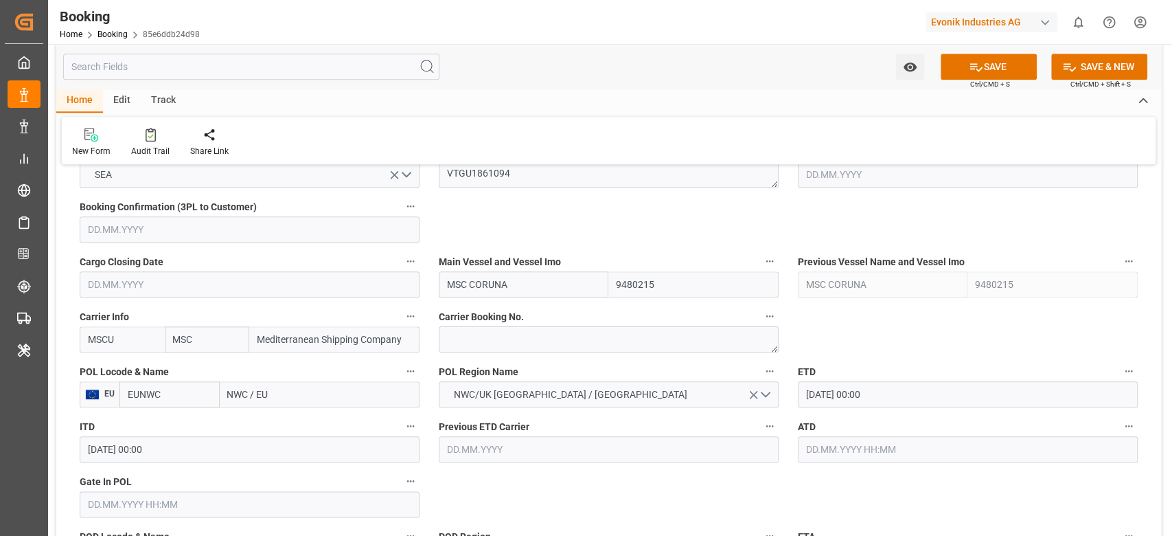
click at [892, 395] on input "23.08.2025 00:00" at bounding box center [968, 394] width 340 height 26
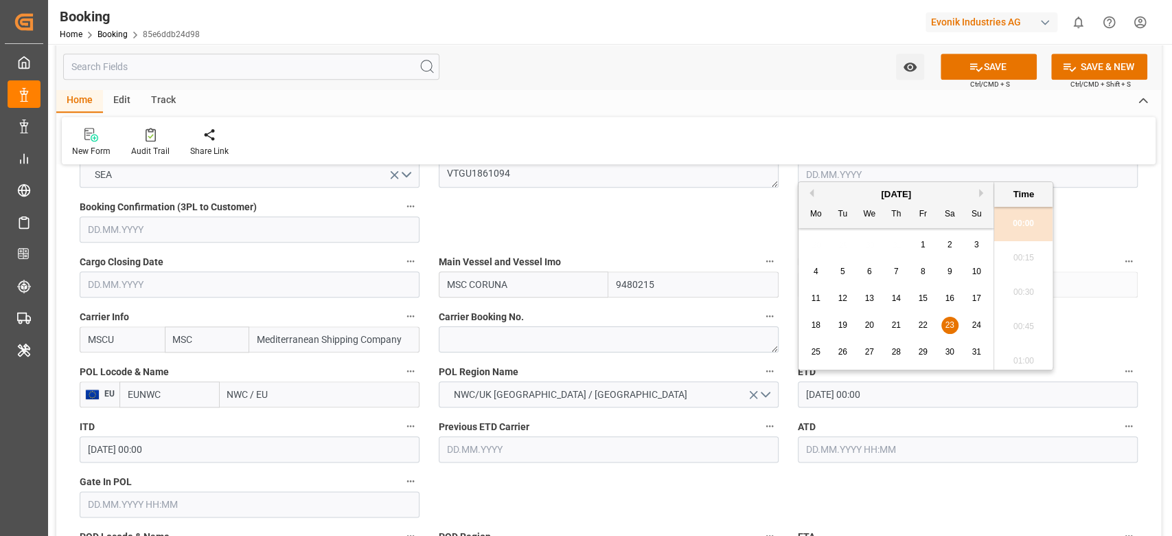
click at [856, 448] on input "text" at bounding box center [968, 449] width 340 height 26
paste input "23.08.2025 00:00"
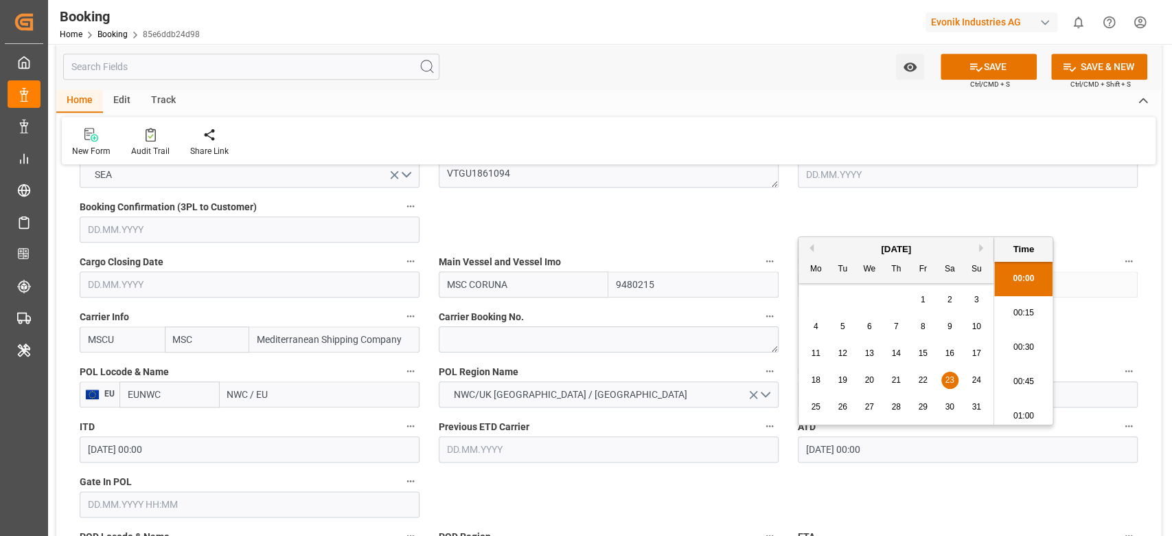
scroll to position [1652, 0]
click at [970, 382] on div "24" at bounding box center [976, 380] width 17 height 16
type input "24.08.2025 00:00"
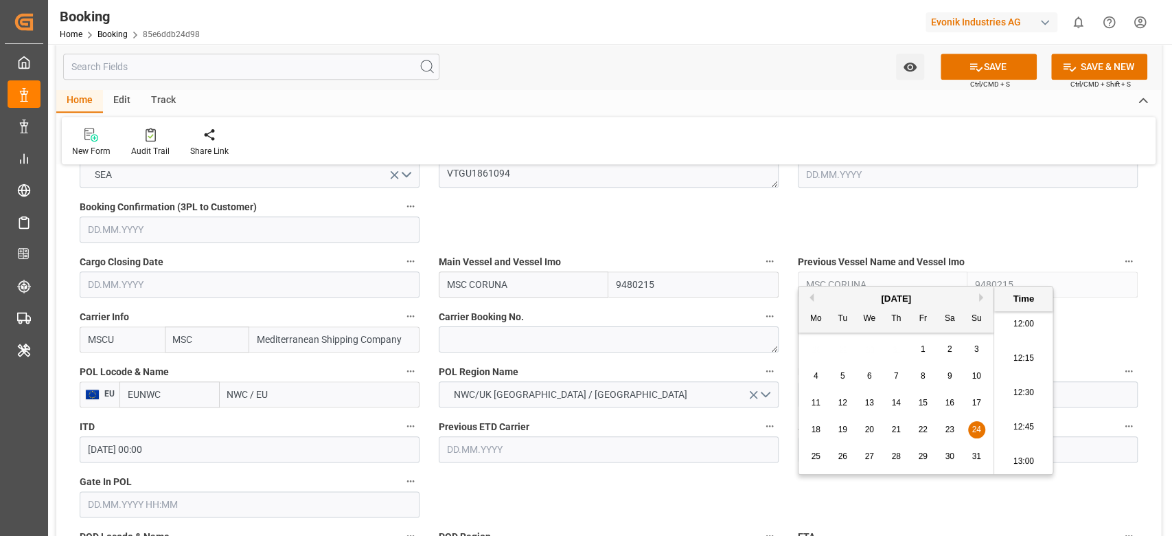
scroll to position [1099, 0]
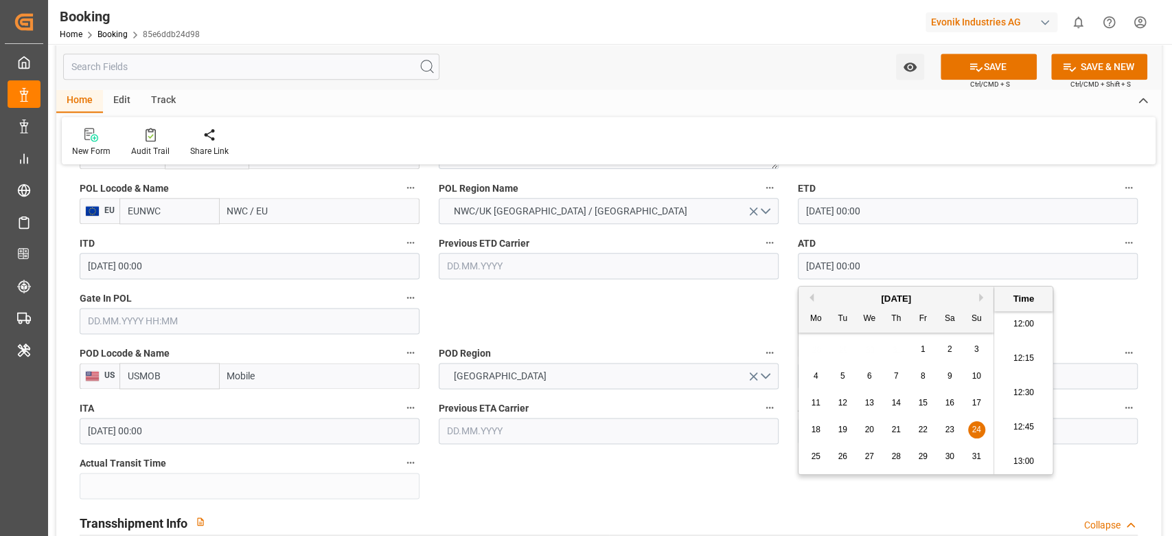
click at [275, 211] on input "NWC / EU" at bounding box center [320, 211] width 200 height 26
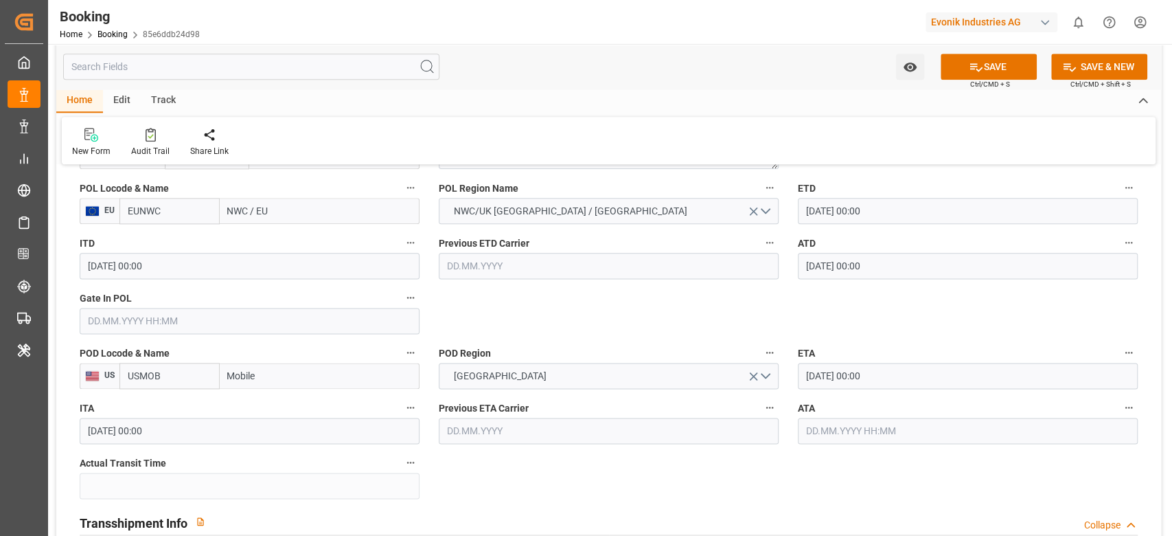
click at [275, 211] on input "NWC / EU" at bounding box center [320, 211] width 200 height 26
paste input "Antwerpen"
click at [227, 209] on input "Antwerpen" at bounding box center [320, 211] width 200 height 26
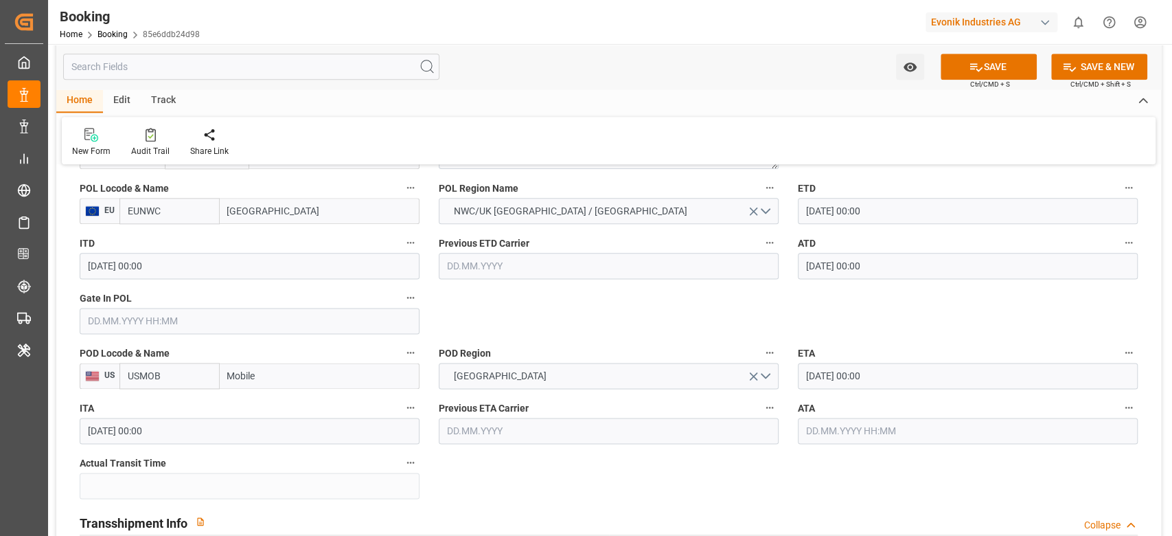
click at [342, 211] on input "Antwerpen" at bounding box center [320, 211] width 200 height 26
type input "Antwer"
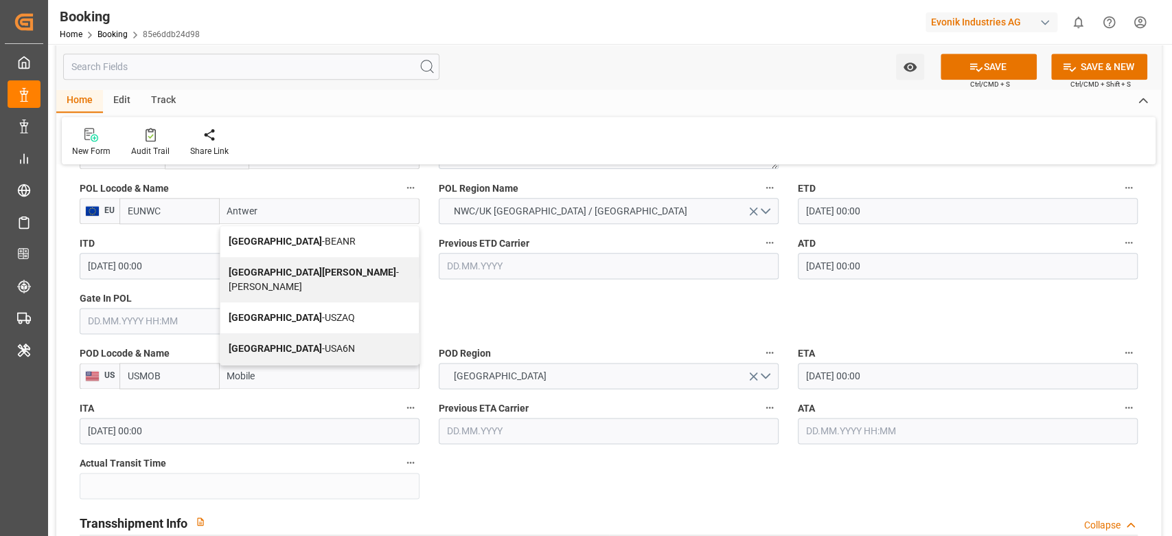
click at [280, 237] on span "Antwerp - BEANR" at bounding box center [292, 241] width 127 height 11
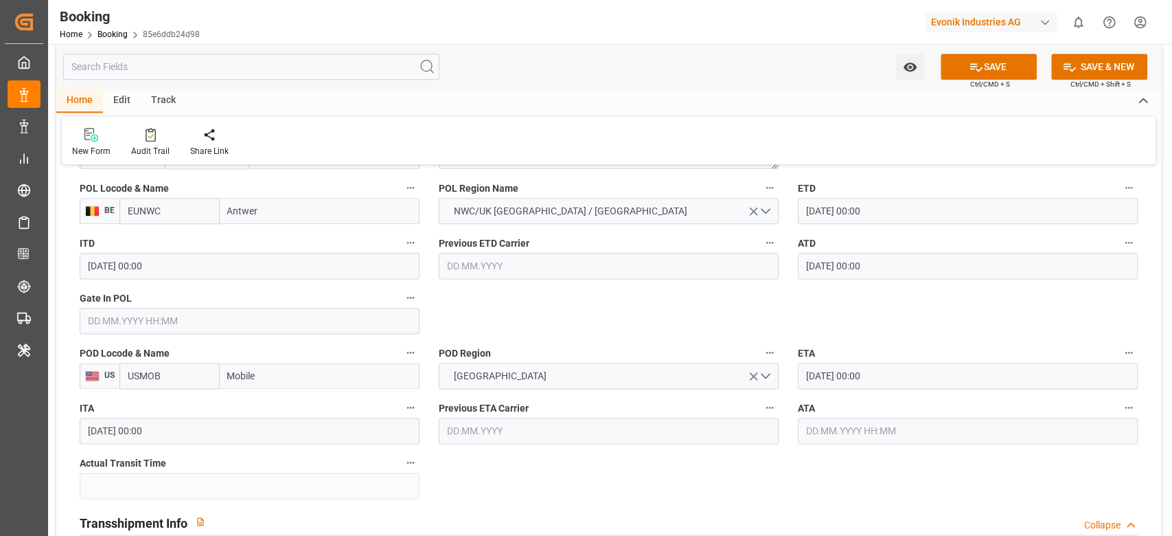
type input "BEANR"
type input "[GEOGRAPHIC_DATA]"
click at [152, 318] on input "text" at bounding box center [250, 321] width 340 height 26
paste input "Antwerpen"
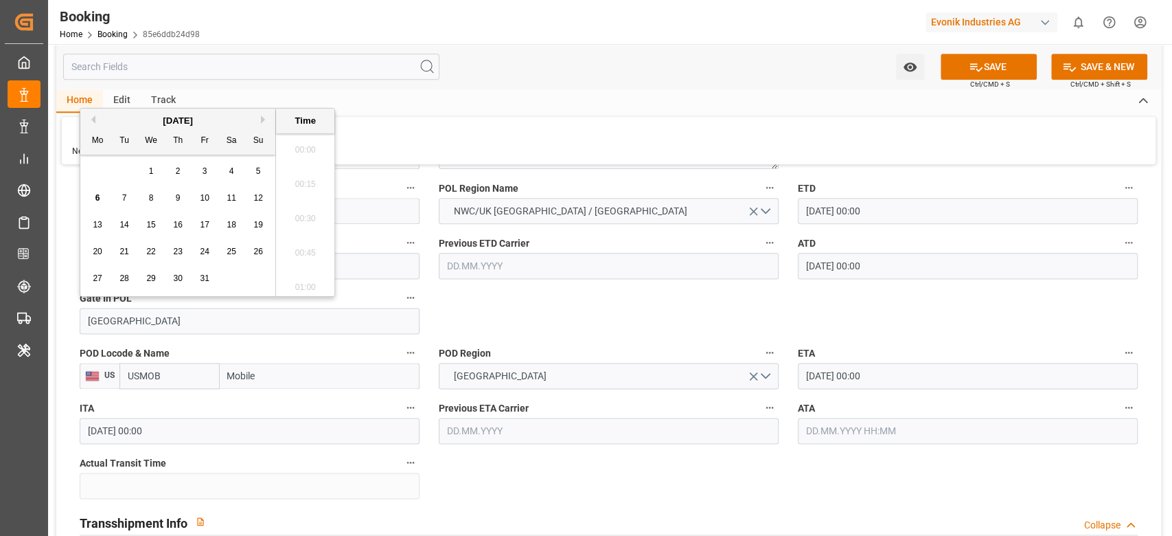
scroll to position [1652, 0]
click at [93, 121] on button "Previous Month" at bounding box center [91, 119] width 8 height 8
click at [126, 252] on span "19" at bounding box center [123, 252] width 9 height 10
type input "19.08.2025 00:00"
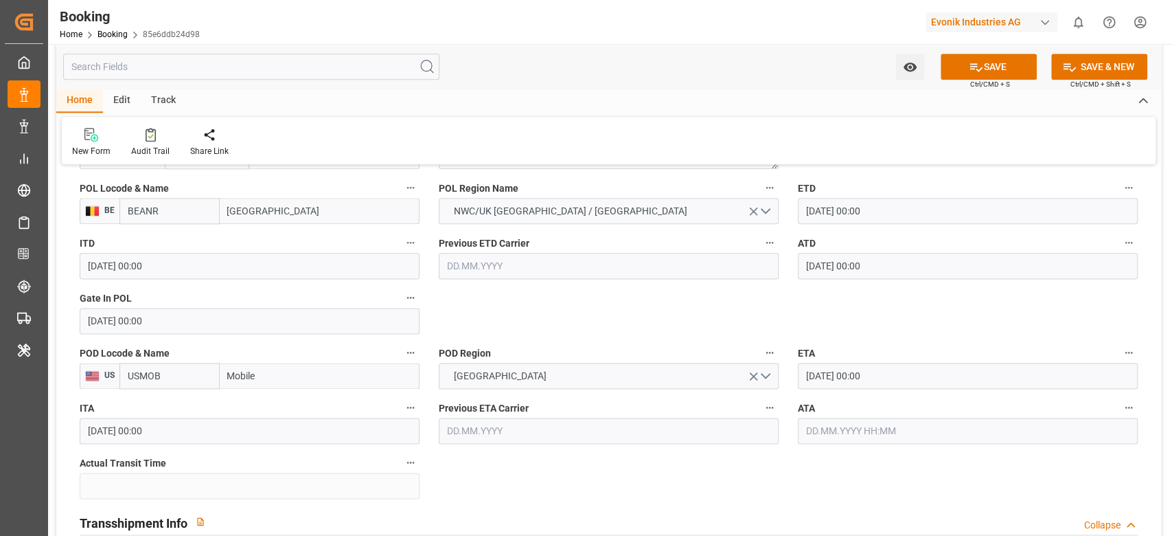
click at [824, 375] on input "17.09.2025 00:00" at bounding box center [968, 376] width 340 height 26
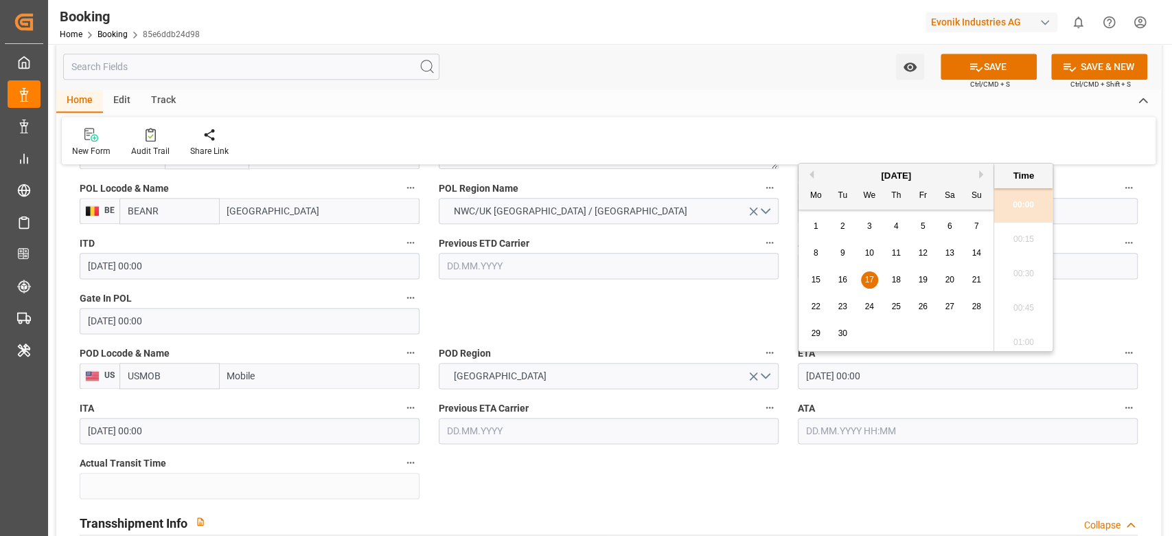
click at [880, 426] on input "text" at bounding box center [968, 431] width 340 height 26
paste input "17.09.2025 00:00"
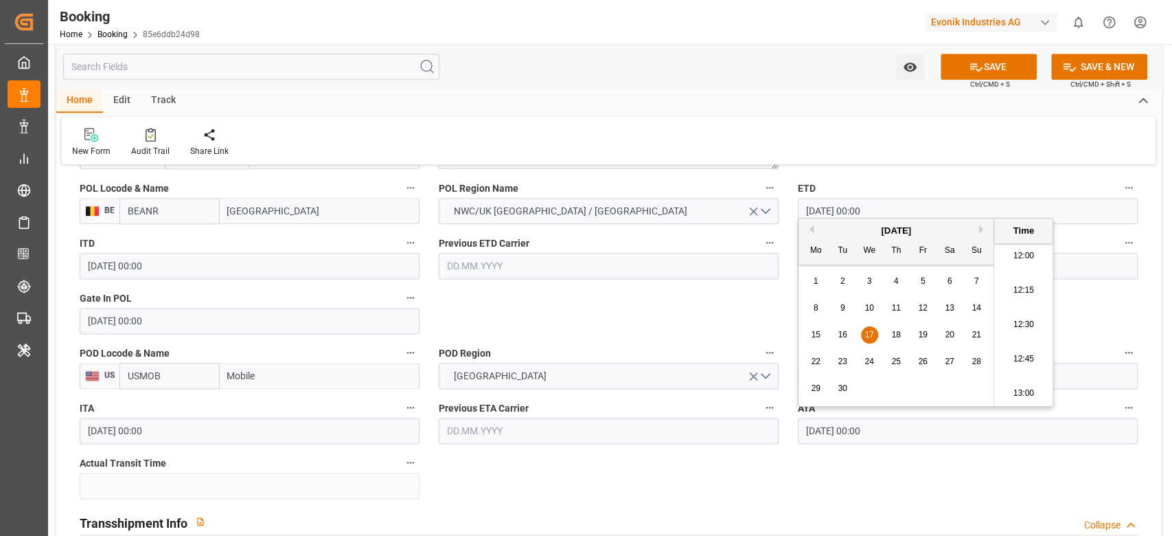
click at [896, 334] on span "18" at bounding box center [895, 335] width 9 height 10
type input "18.09.2025 00:00"
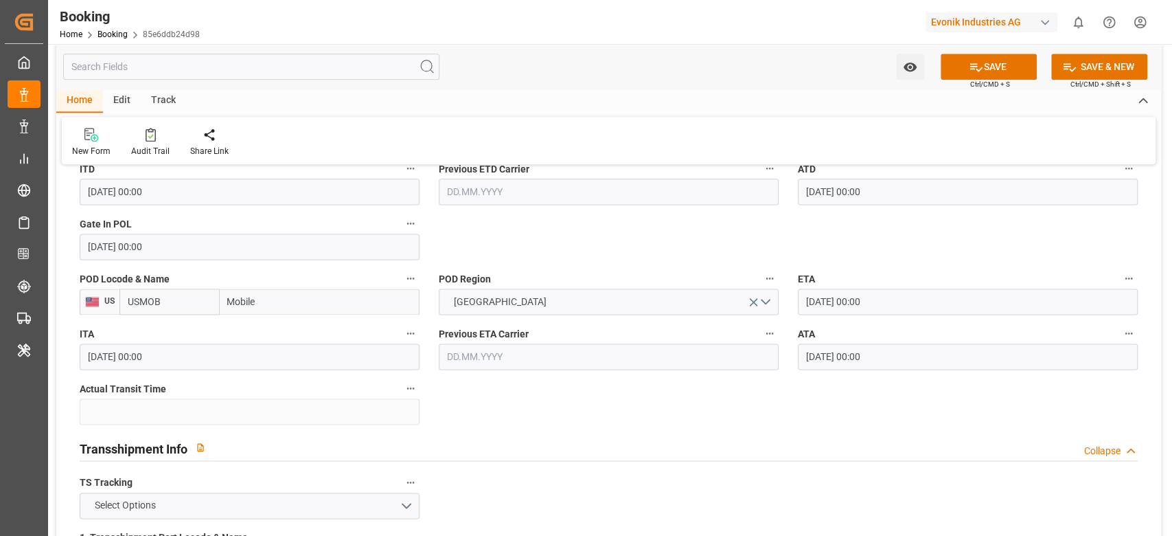
scroll to position [1190, 0]
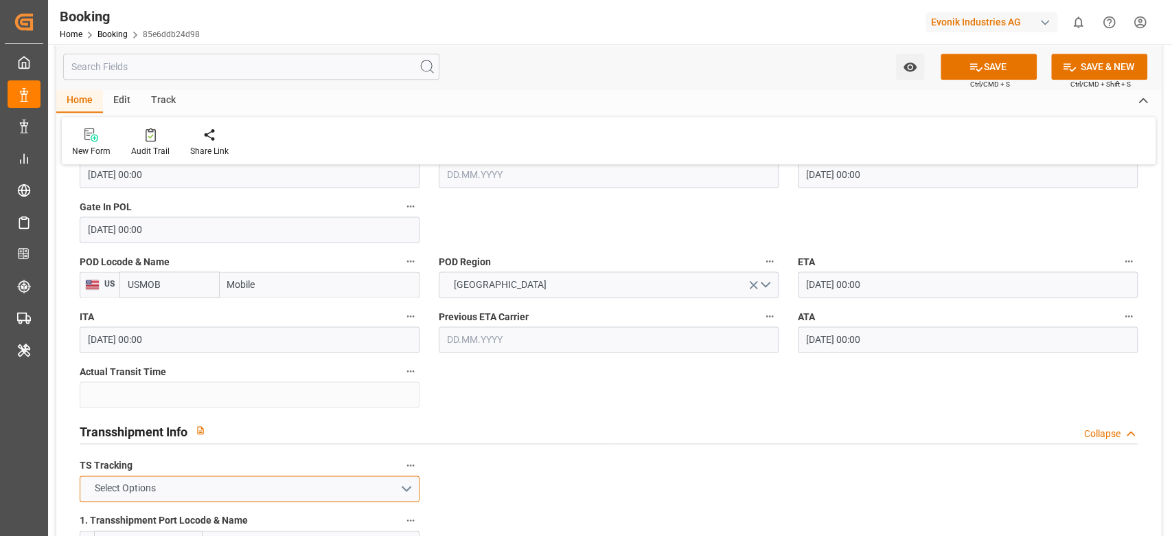
click at [160, 483] on span "Select Options" at bounding box center [125, 488] width 75 height 14
click at [149, 503] on div "TRUE" at bounding box center [249, 491] width 339 height 29
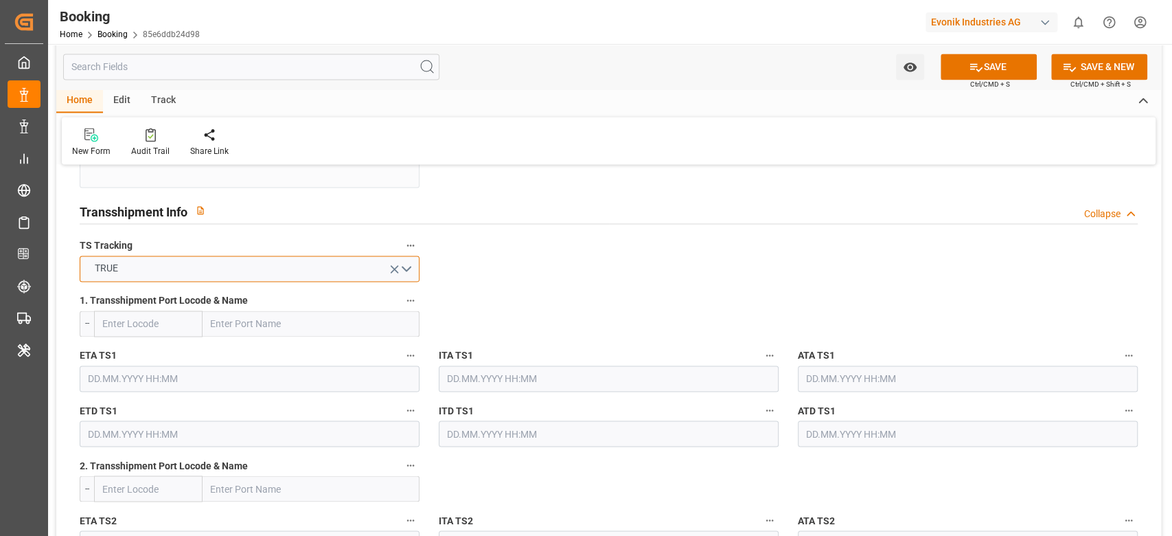
scroll to position [1374, 0]
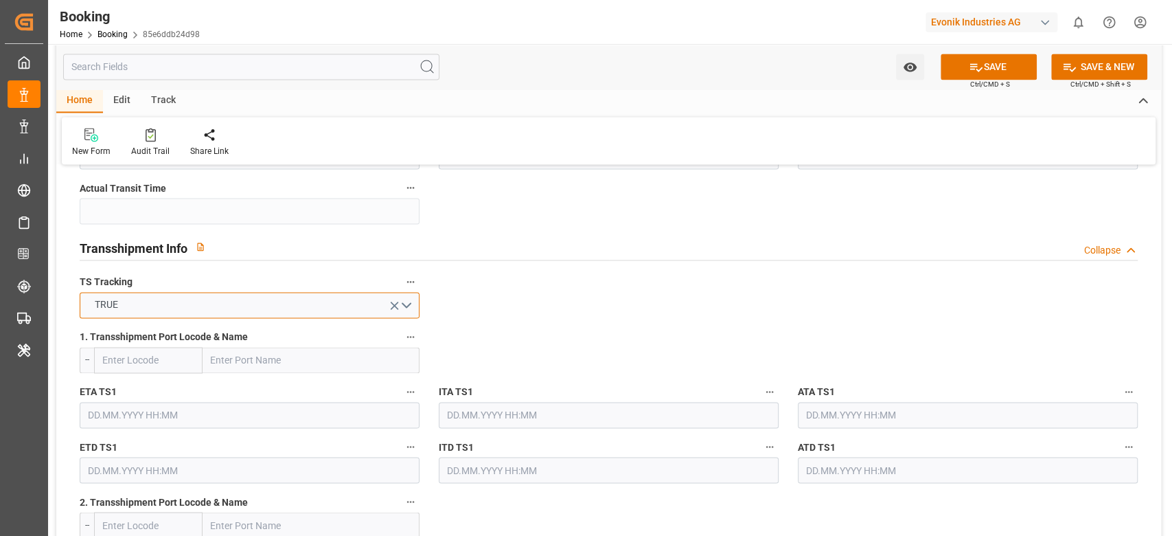
click at [108, 297] on span "TRUE" at bounding box center [106, 304] width 37 height 14
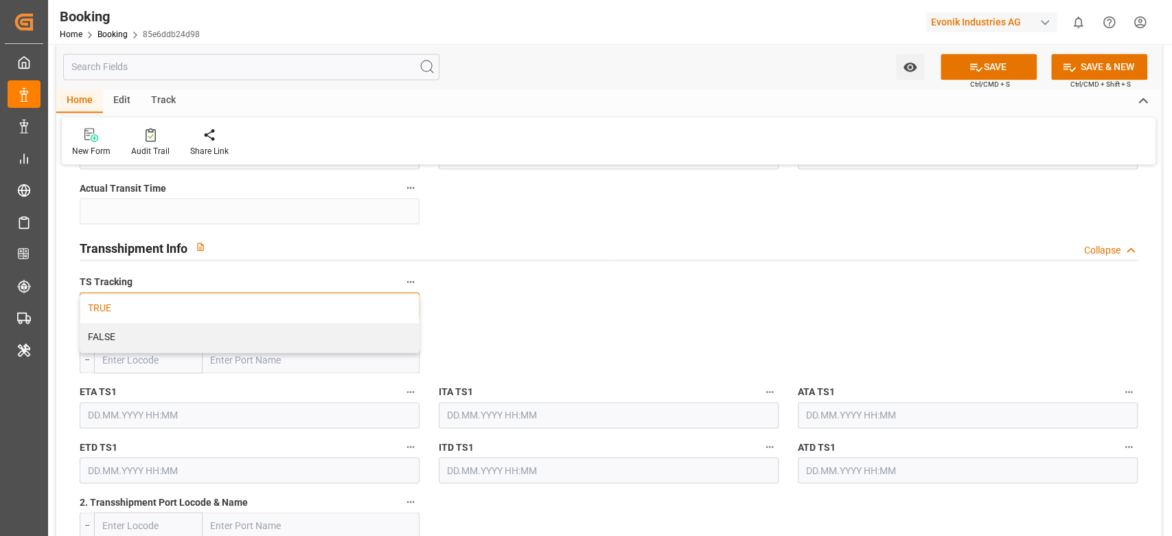
click at [111, 305] on div "TRUE" at bounding box center [249, 308] width 339 height 29
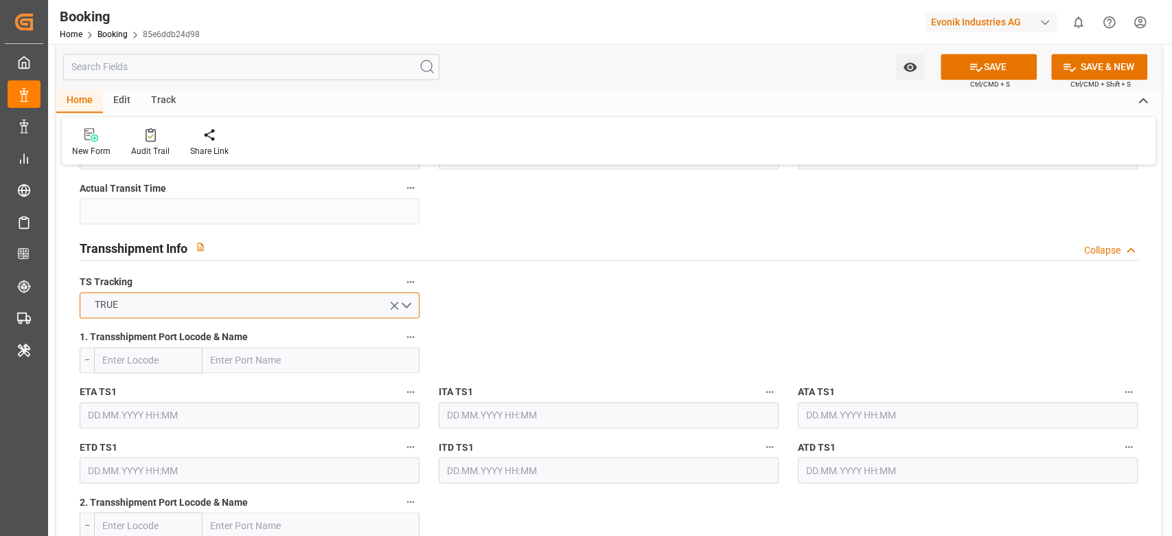
click at [116, 305] on span "TRUE" at bounding box center [106, 304] width 37 height 14
click at [117, 343] on span "1. Transshipment Port Locode & Name" at bounding box center [164, 337] width 168 height 14
click at [402, 343] on button "1. Transshipment Port Locode & Name" at bounding box center [411, 337] width 18 height 18
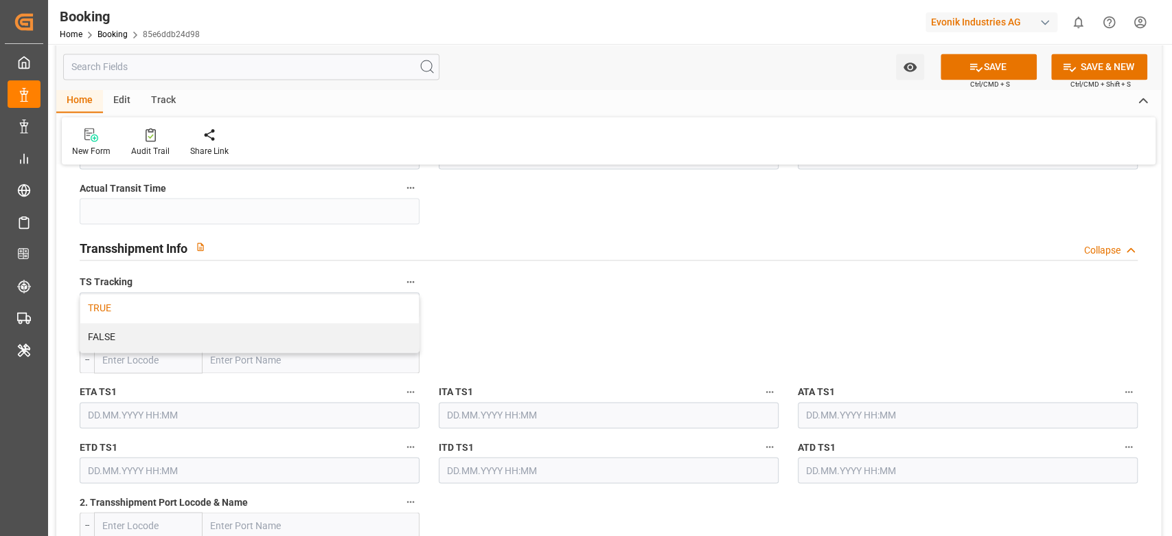
click at [158, 305] on div "TRUE" at bounding box center [249, 308] width 339 height 29
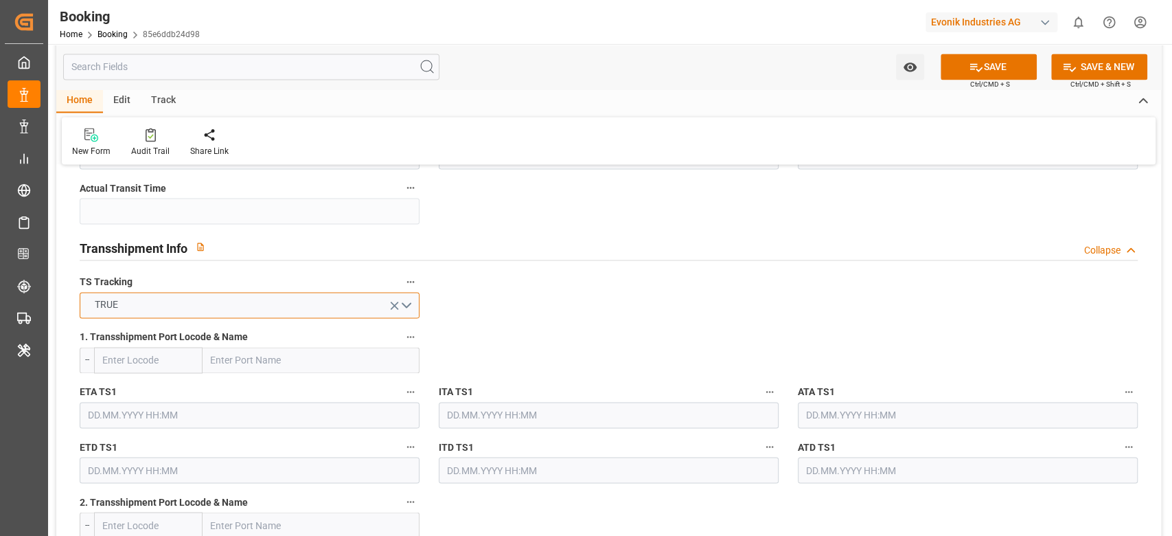
click at [148, 308] on button "TRUE" at bounding box center [250, 305] width 340 height 26
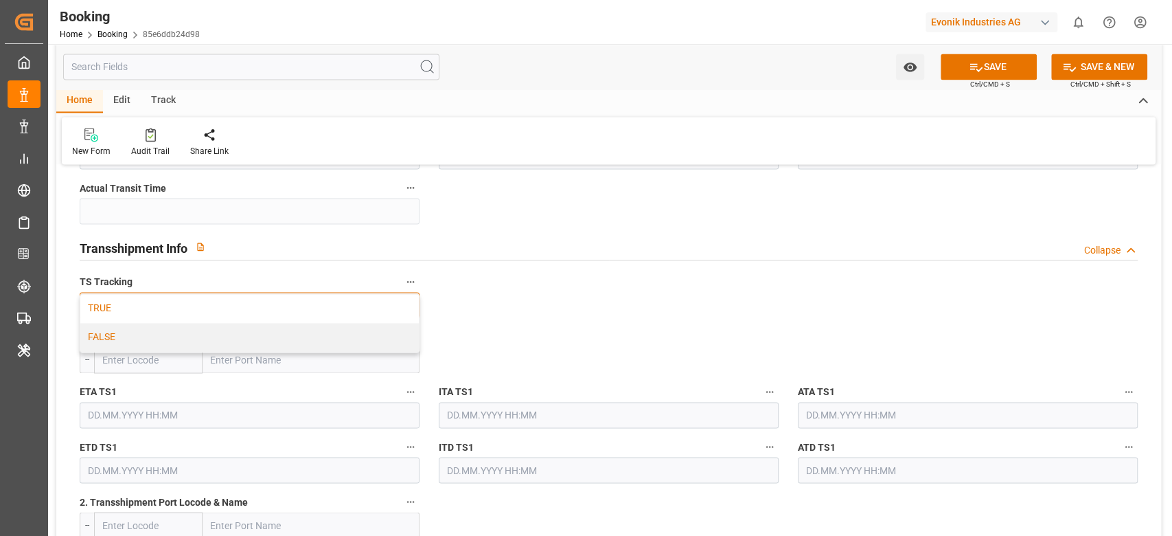
click at [137, 332] on div "FALSE" at bounding box center [249, 337] width 339 height 29
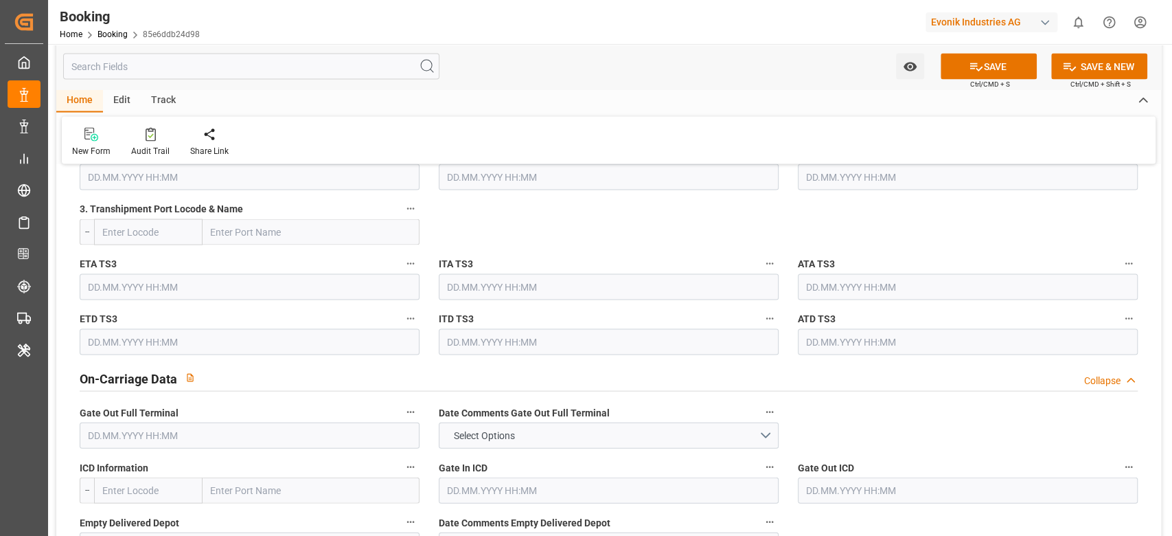
scroll to position [1920, 0]
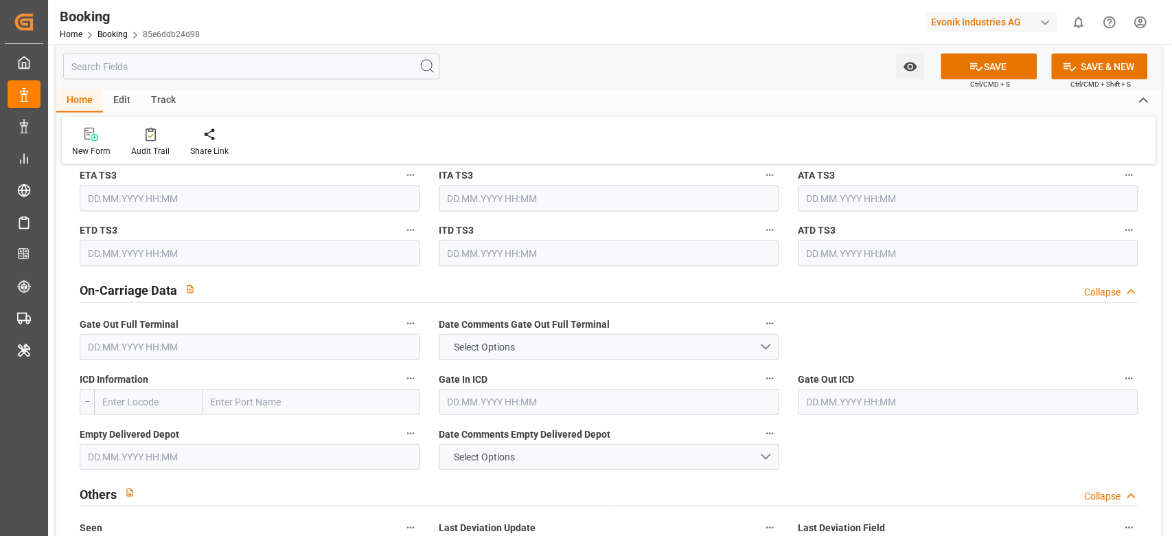
drag, startPoint x: 155, startPoint y: 269, endPoint x: 153, endPoint y: 253, distance: 16.6
click at [155, 365] on div "ICD Information --" at bounding box center [249, 392] width 359 height 55
click at [154, 334] on input "text" at bounding box center [250, 347] width 340 height 26
click at [153, 334] on input "text" at bounding box center [250, 347] width 340 height 26
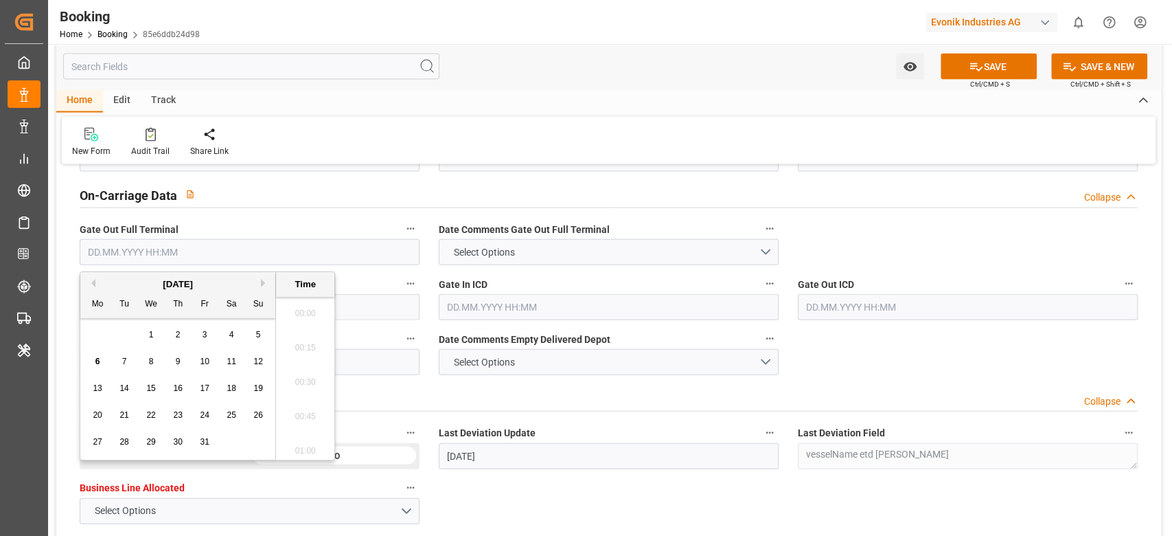
scroll to position [1652, 0]
click at [94, 283] on button "Previous Month" at bounding box center [91, 283] width 8 height 8
click at [176, 388] on span "18" at bounding box center [177, 388] width 9 height 10
click at [641, 85] on div "Watch Option SAVE Ctrl/CMD + S SAVE & NEW Ctrl/CMD + Shift + S" at bounding box center [608, 66] width 1105 height 45
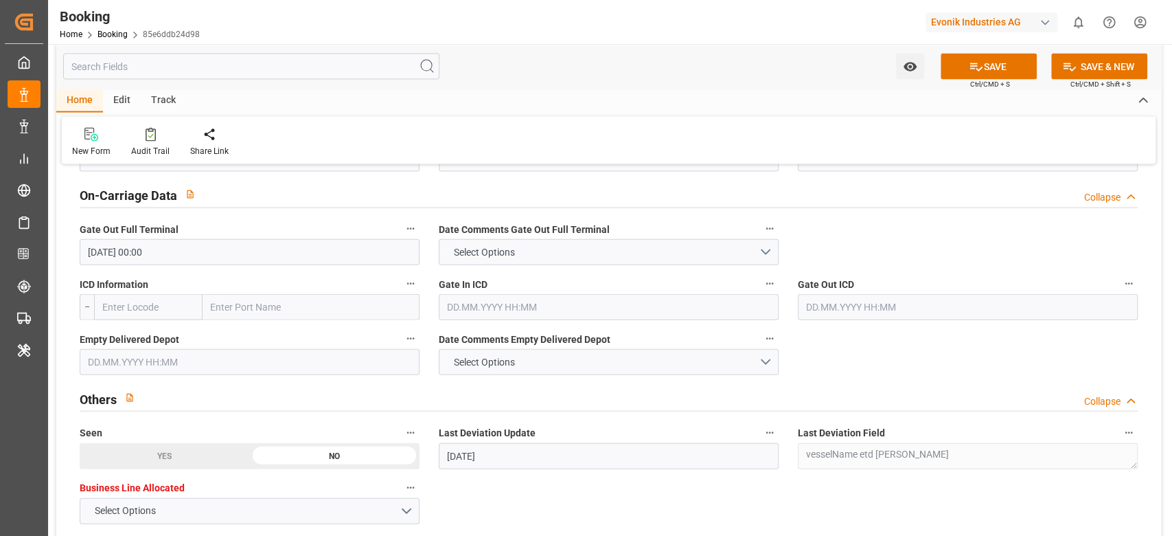
click at [159, 245] on input "18.09.2025 00:00" at bounding box center [250, 252] width 340 height 26
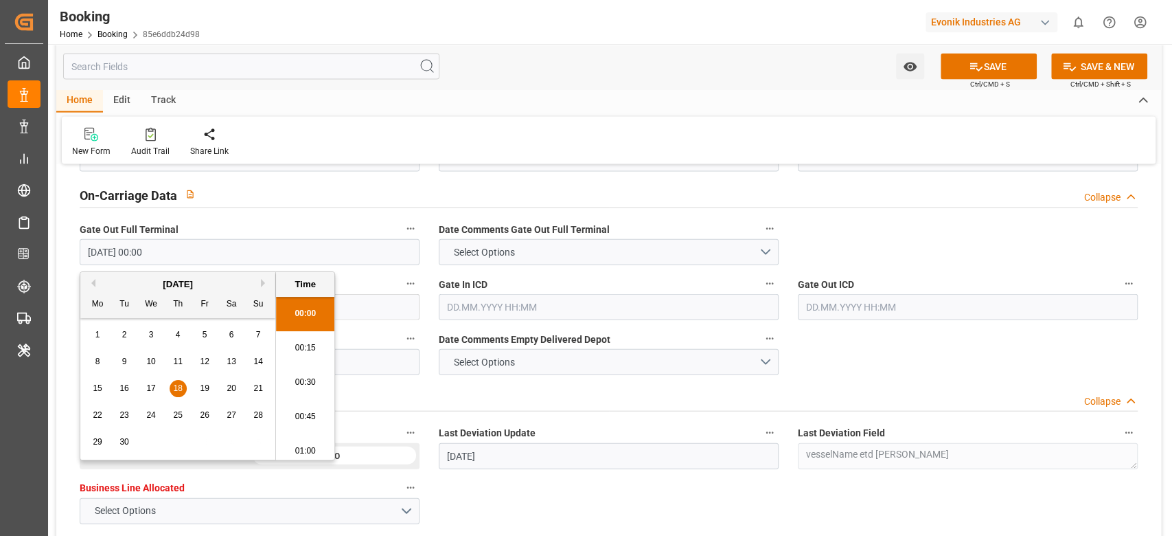
click at [198, 387] on div "15 16 17 18 19 20 21" at bounding box center [177, 388] width 187 height 27
click at [203, 387] on span "19" at bounding box center [204, 388] width 9 height 10
type input "19.09.2025 00:00"
click at [599, 111] on div "Home Edit Track" at bounding box center [608, 100] width 1105 height 23
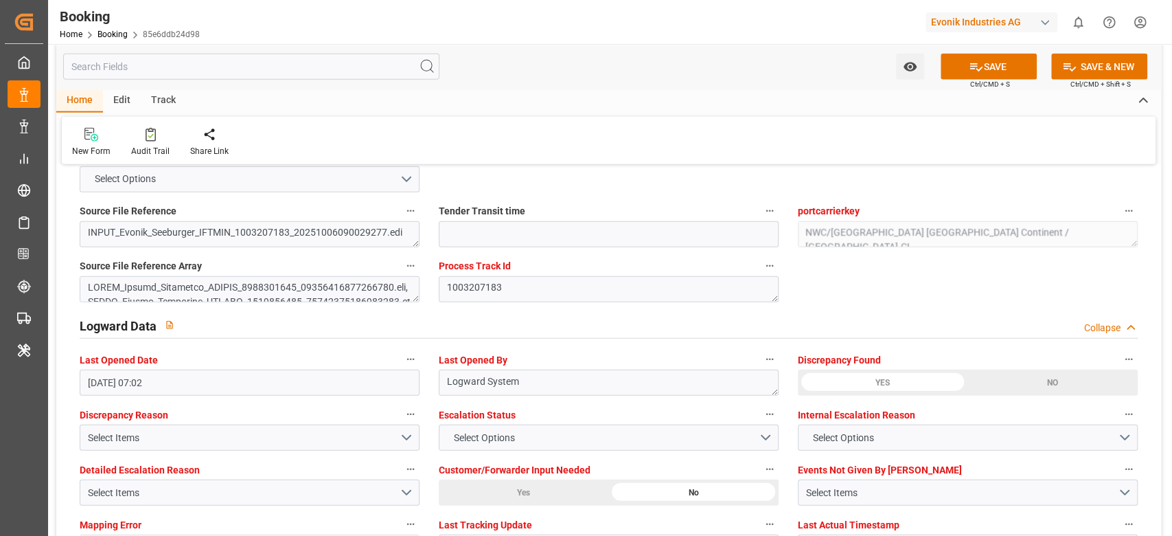
scroll to position [2380, 0]
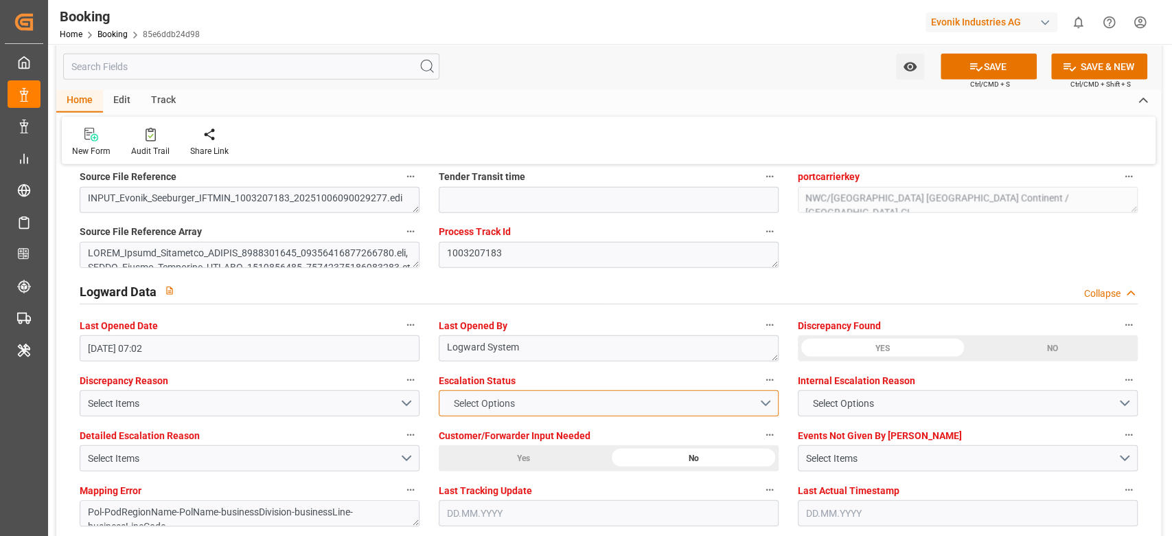
click at [505, 407] on span "Select Options" at bounding box center [483, 403] width 75 height 14
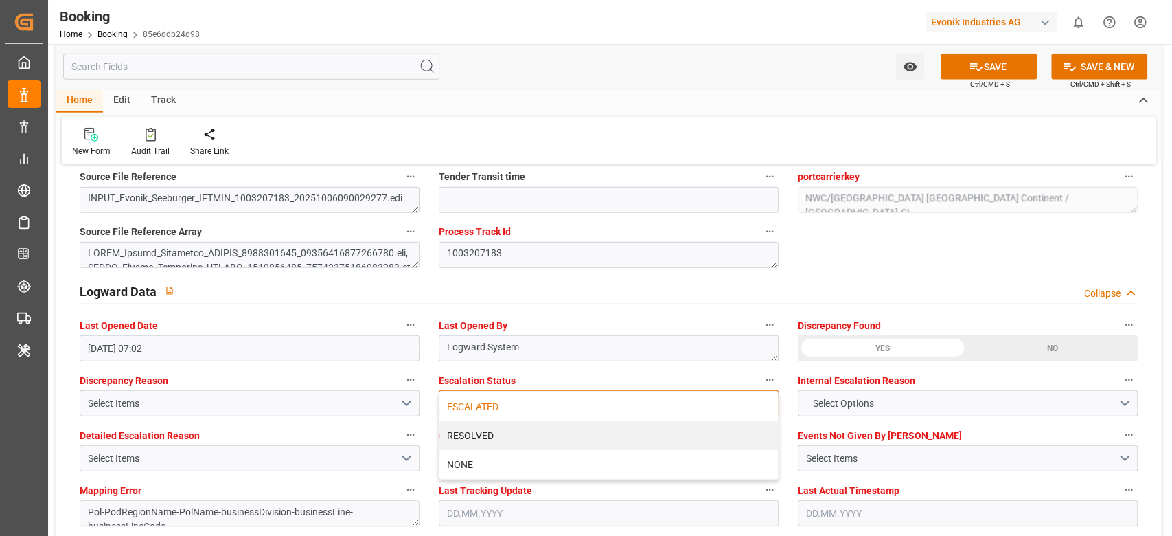
click at [501, 407] on div "ESCALATED" at bounding box center [609, 406] width 339 height 29
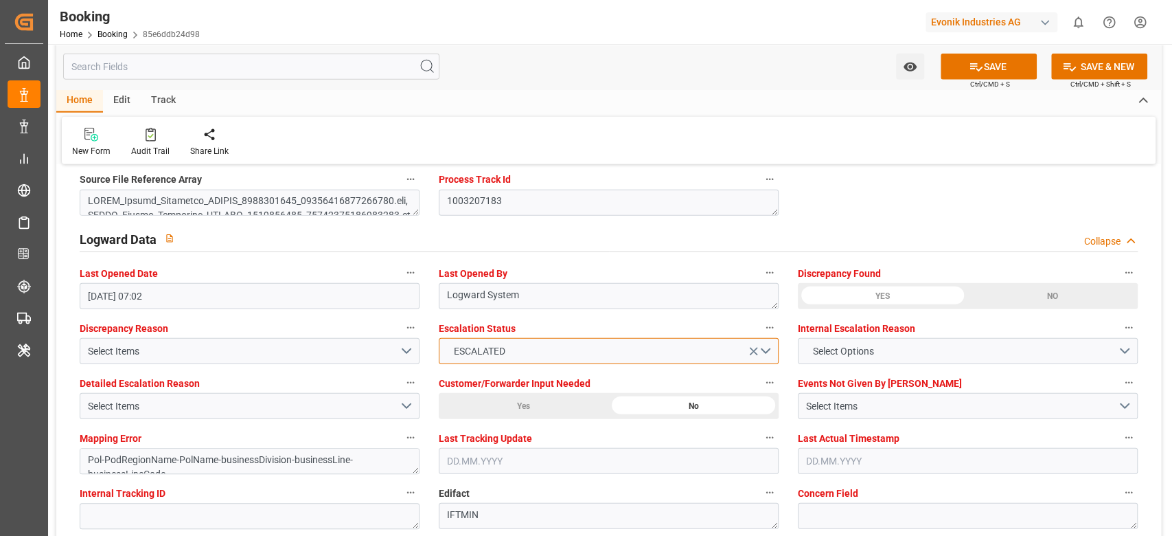
scroll to position [2472, 0]
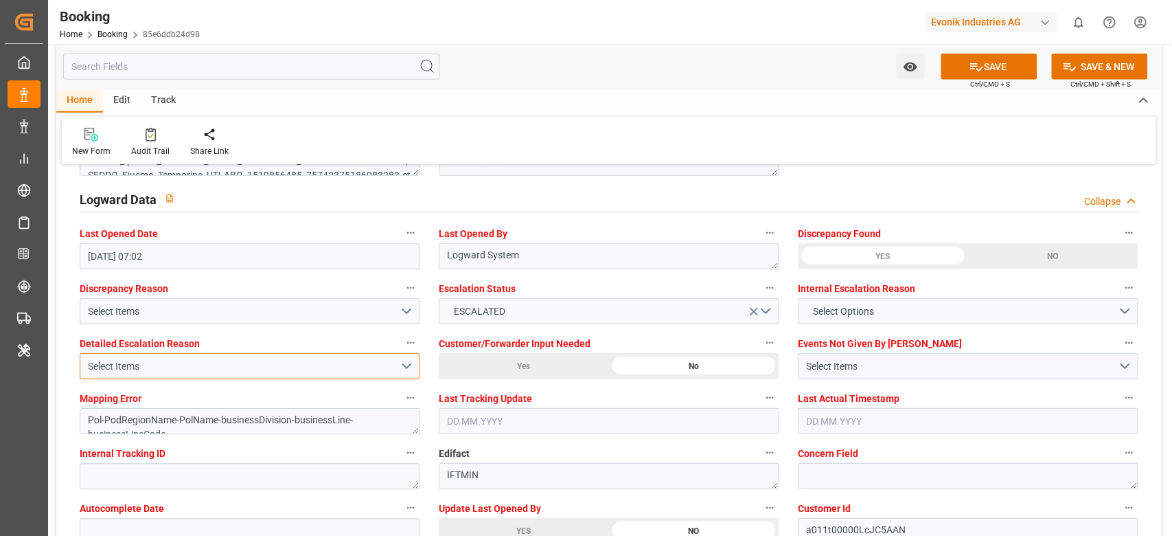
click at [203, 371] on div "Select Items" at bounding box center [244, 366] width 312 height 14
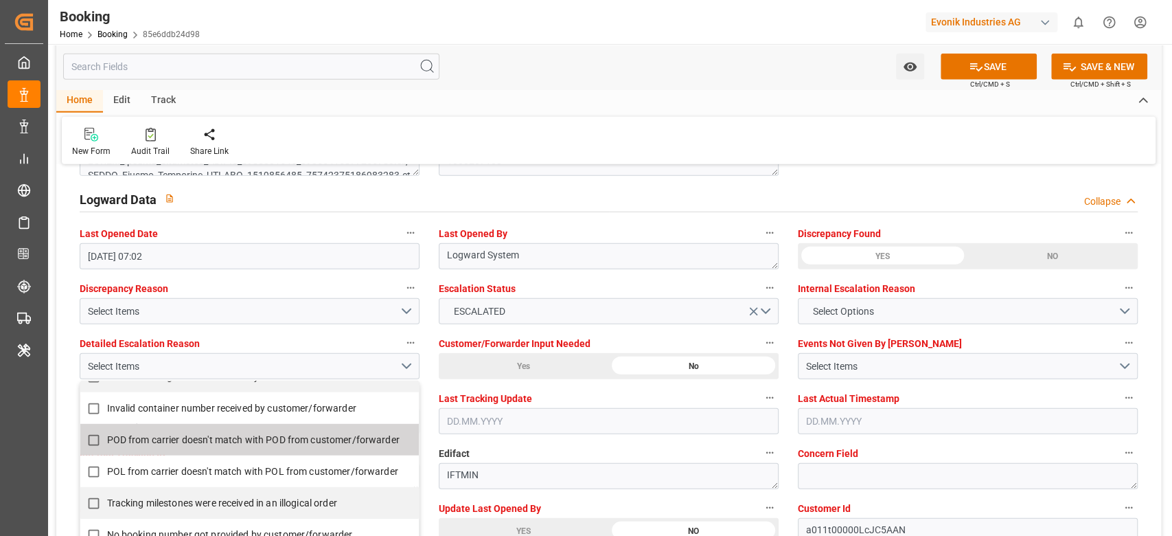
scroll to position [275, 0]
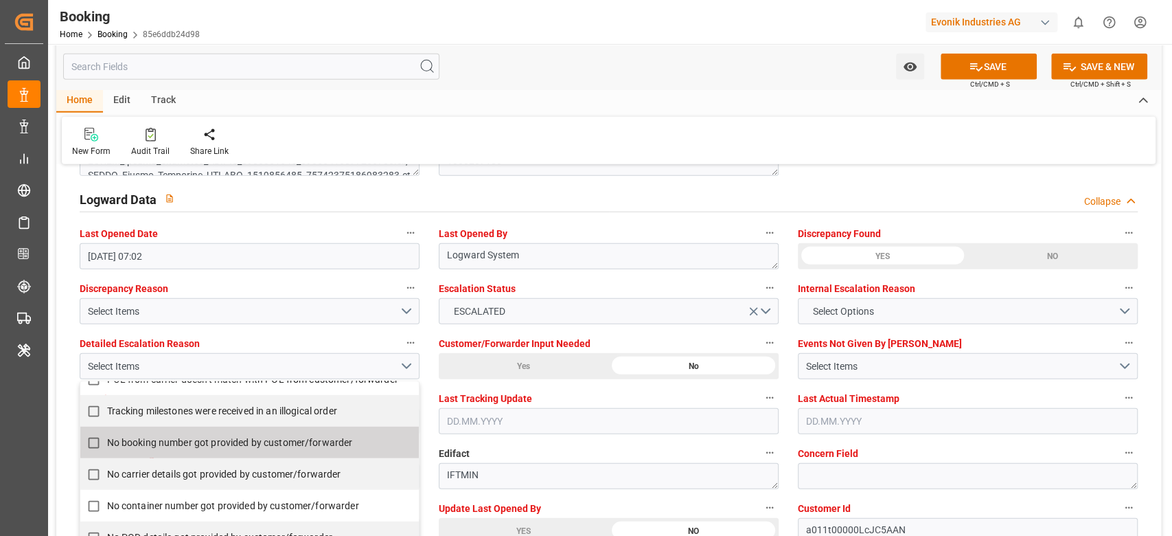
click at [196, 448] on span "No booking number got provided by customer/forwarder" at bounding box center [230, 442] width 246 height 14
checkbox input "true"
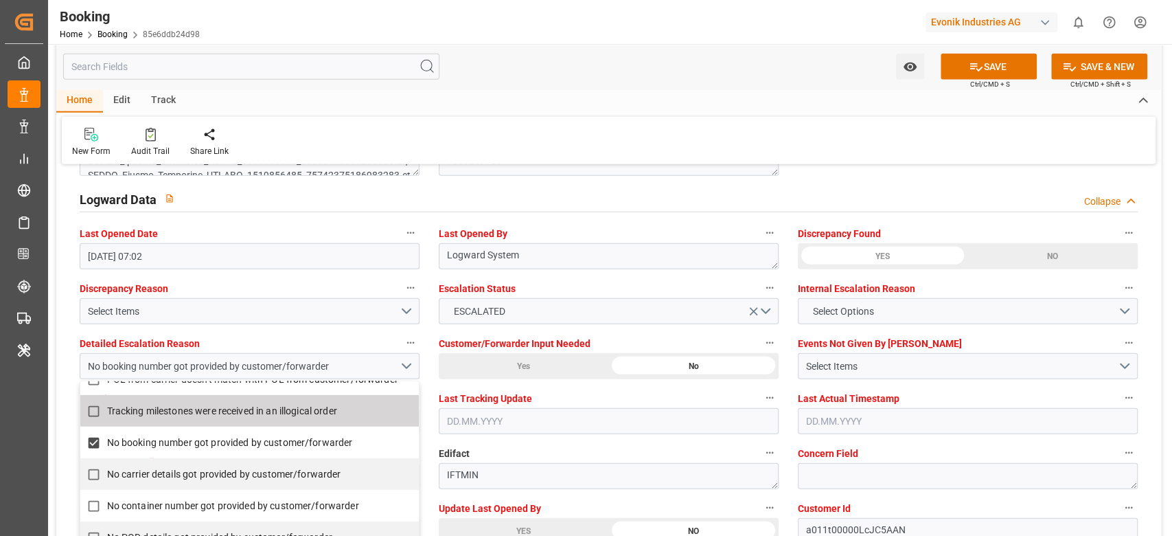
click at [677, 91] on div "Home Edit Track" at bounding box center [608, 100] width 1105 height 23
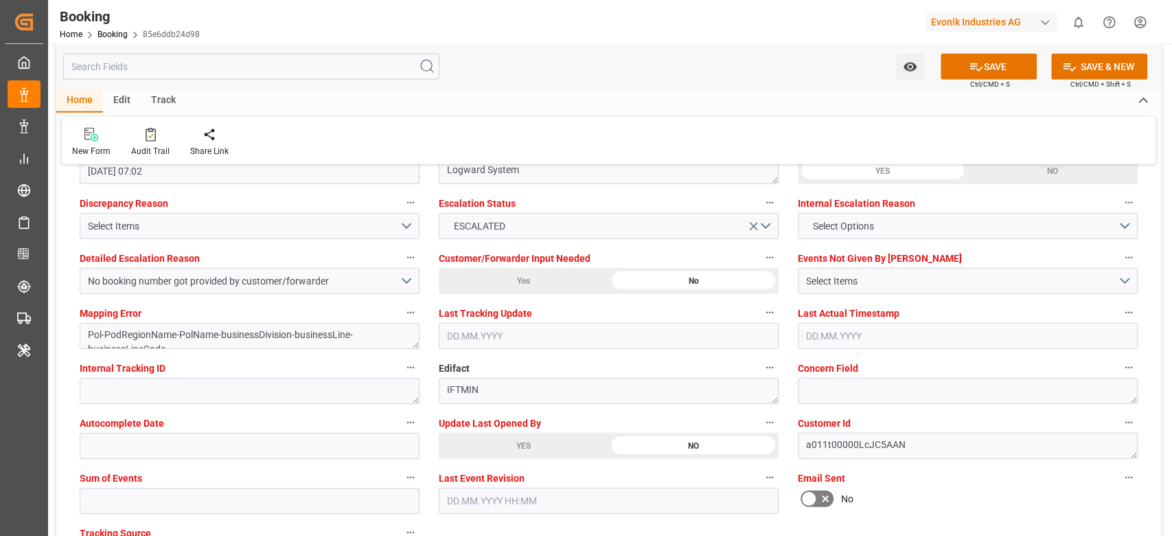
scroll to position [2655, 0]
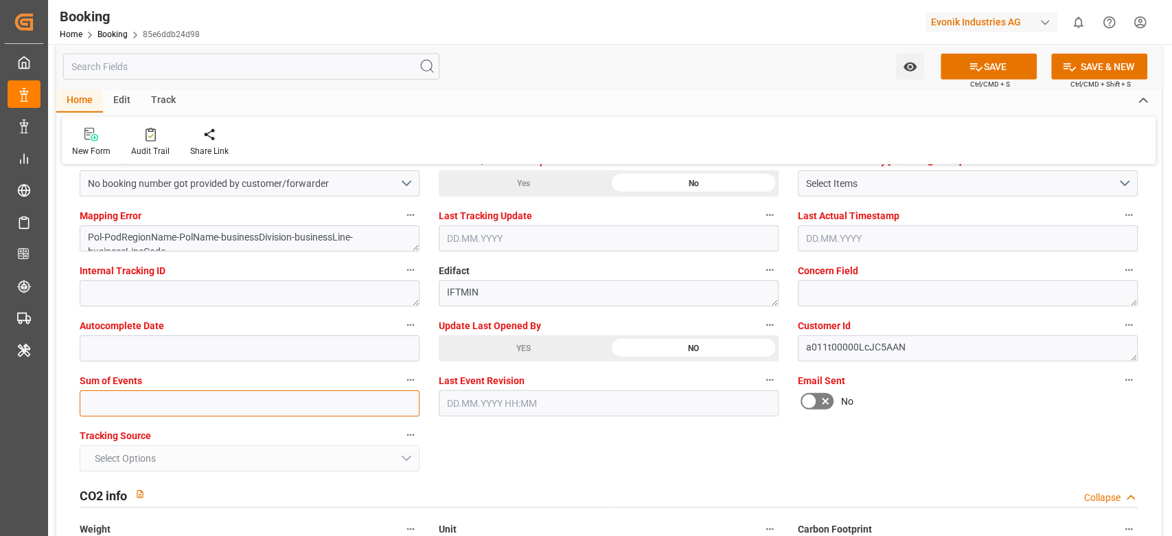
click at [214, 404] on input "text" at bounding box center [250, 403] width 340 height 26
type input "0"
click at [957, 63] on button "SAVE" at bounding box center [989, 67] width 96 height 26
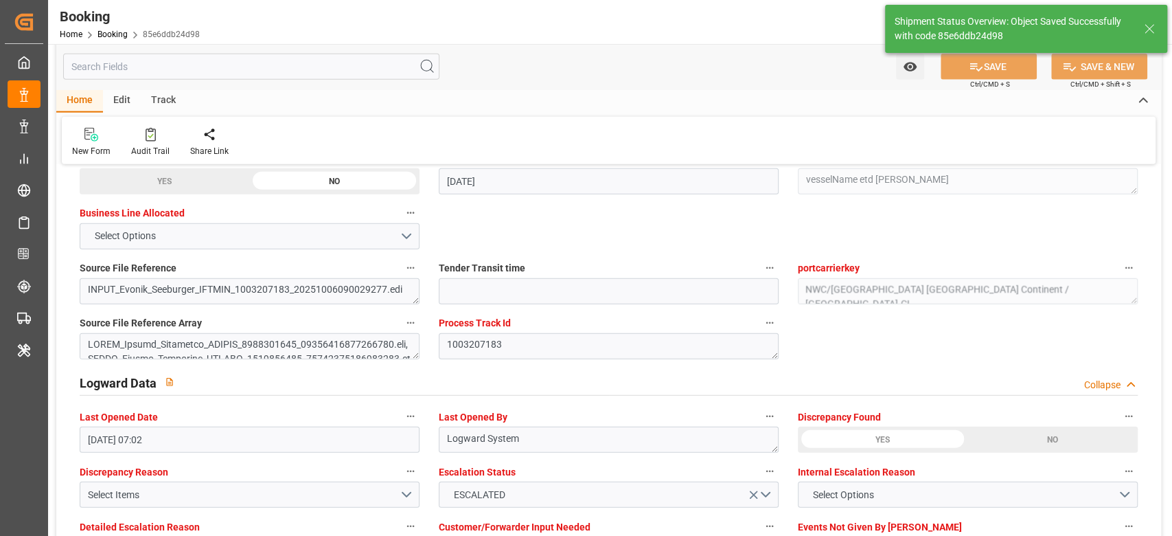
scroll to position [1892, 0]
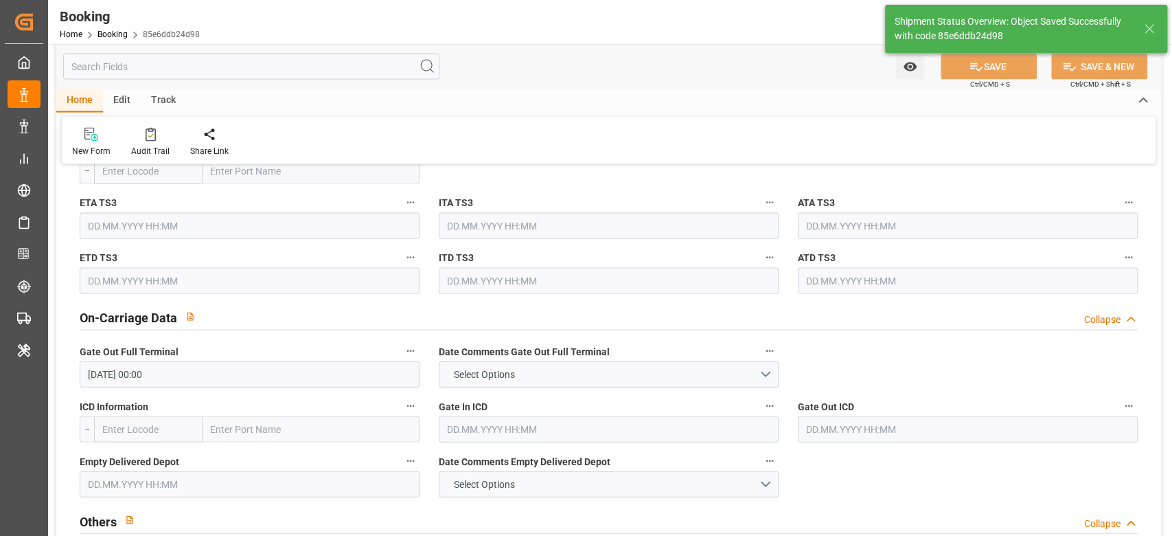
type textarea "NWC/UK North West Continent / UK_USMOB_MSCU_AT-CL"
type textarea "[PERSON_NAME]"
type textarea "businessDivision-businessLine-"
type input "25"
type input "06.10.2025 07:04"
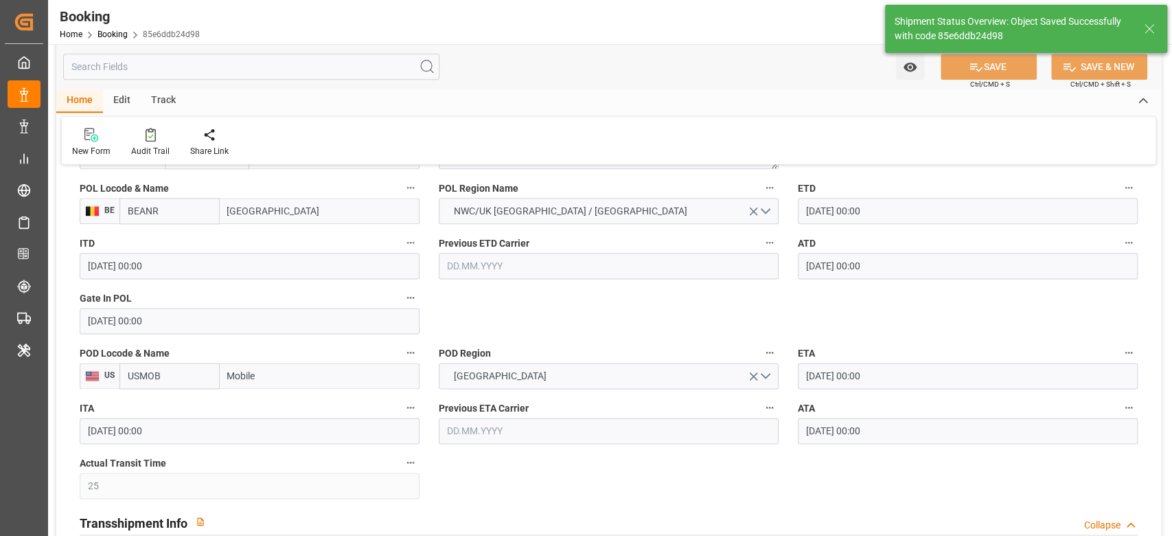
scroll to position [1007, 0]
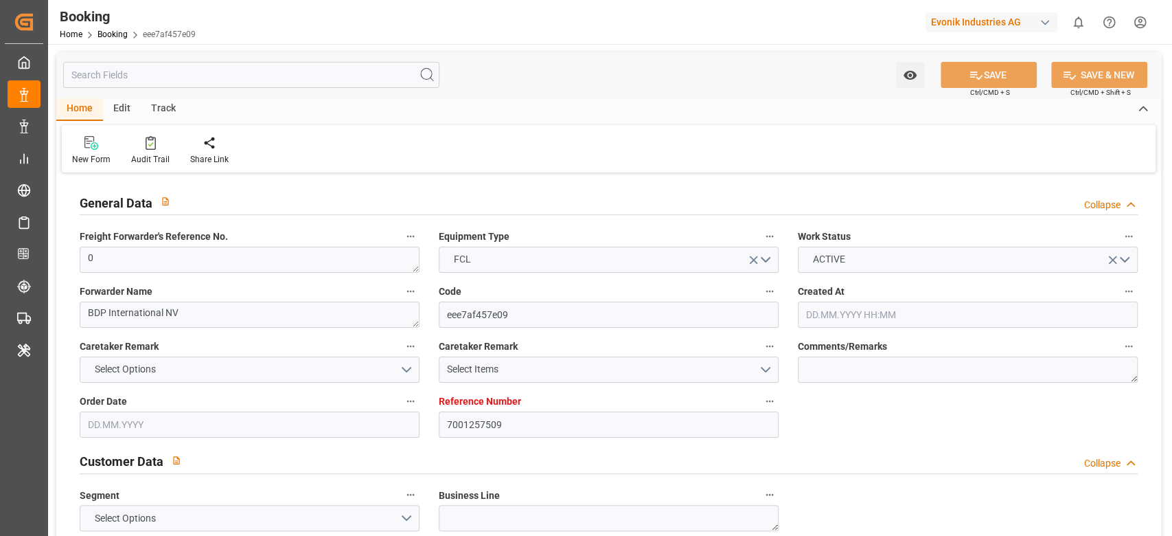
type input "7001257509"
type input "9472165"
type input "BEANR"
type input "USNYC"
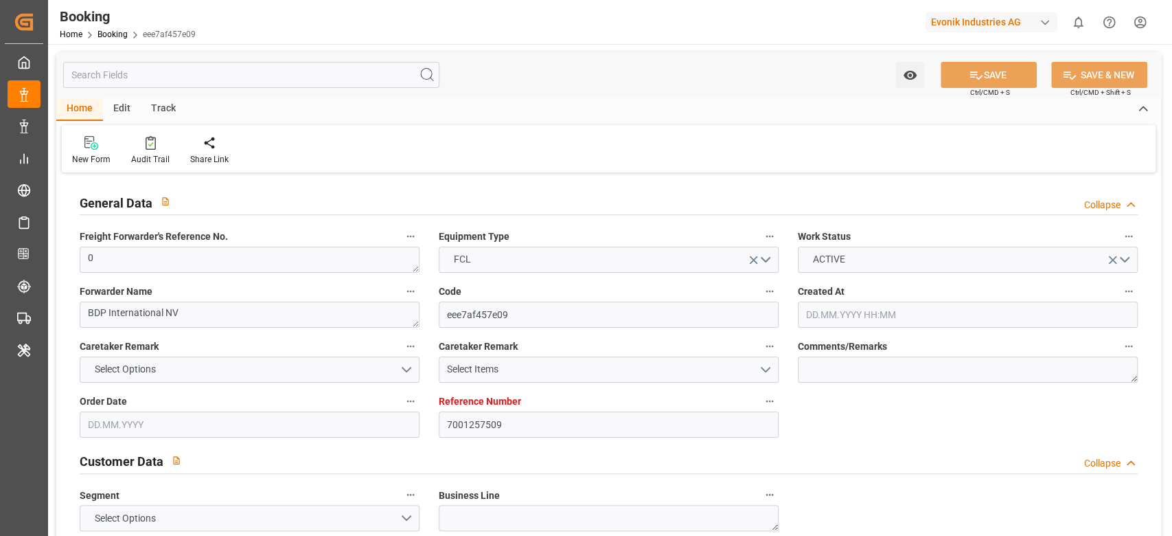
type input "[DATE] 12:34"
type input "[DATE]"
type input "[DATE] 00:00"
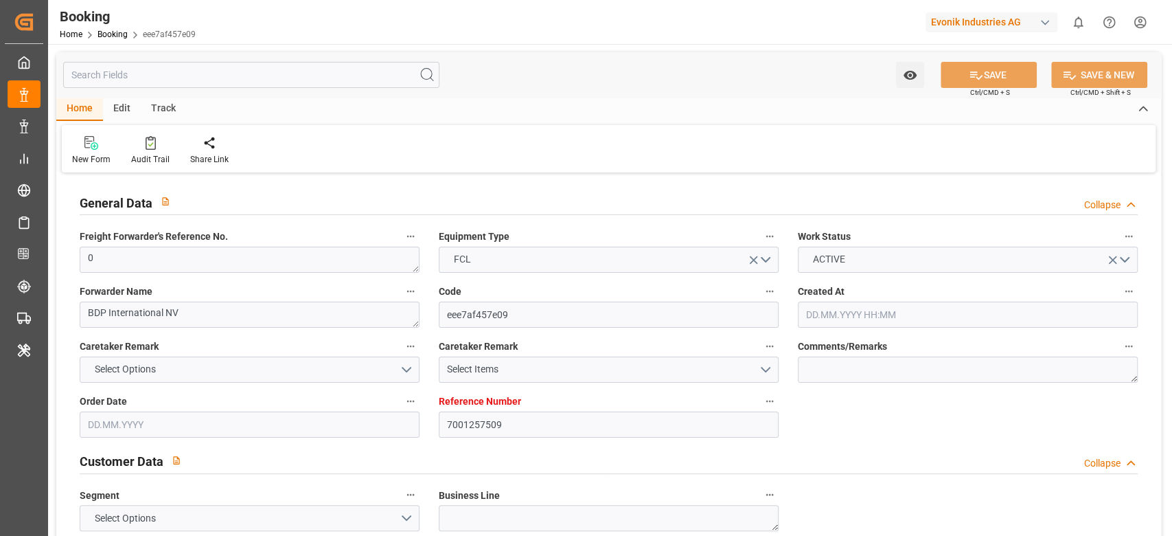
type input "[DATE] 00:00"
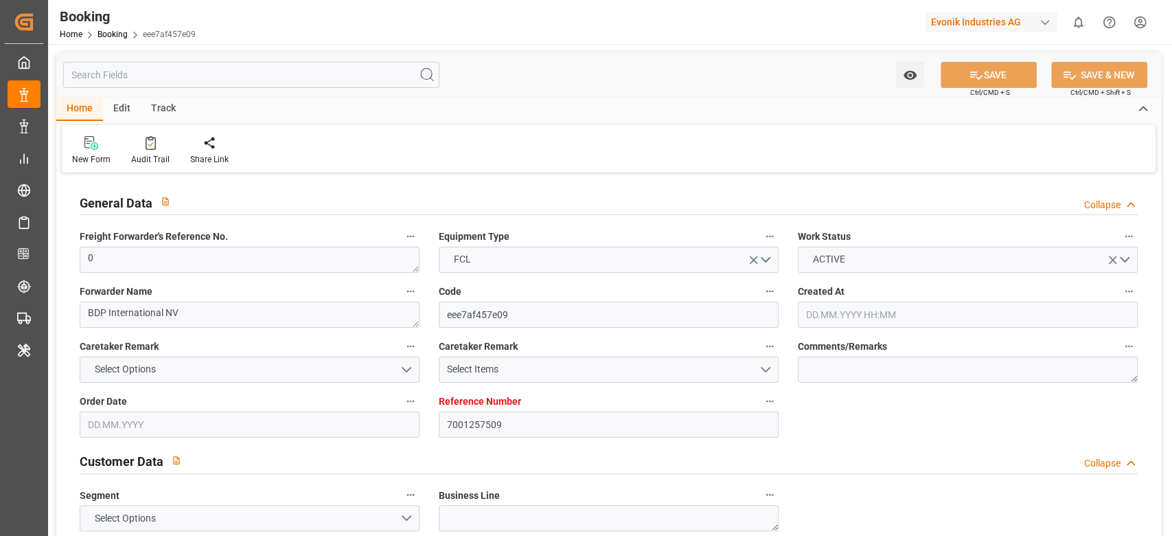
type input "[DATE] 00:00"
type input "[DATE] 16:26"
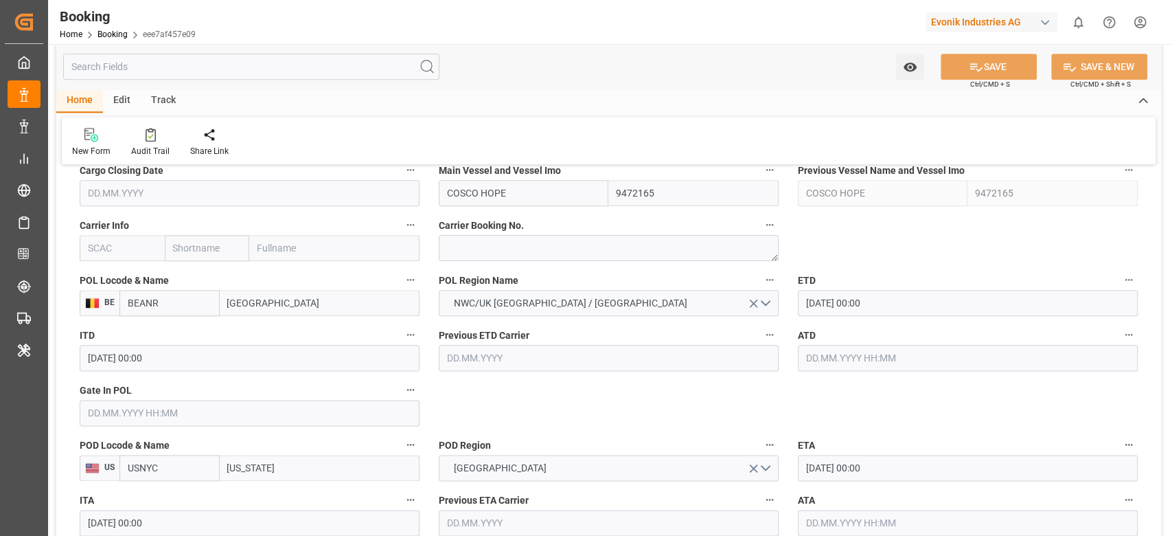
click at [128, 250] on input "text" at bounding box center [122, 248] width 85 height 26
click at [104, 282] on b "CMDU" at bounding box center [102, 278] width 27 height 11
type input "CMDU"
type input "CMACGM"
type input "CMA CGM Group"
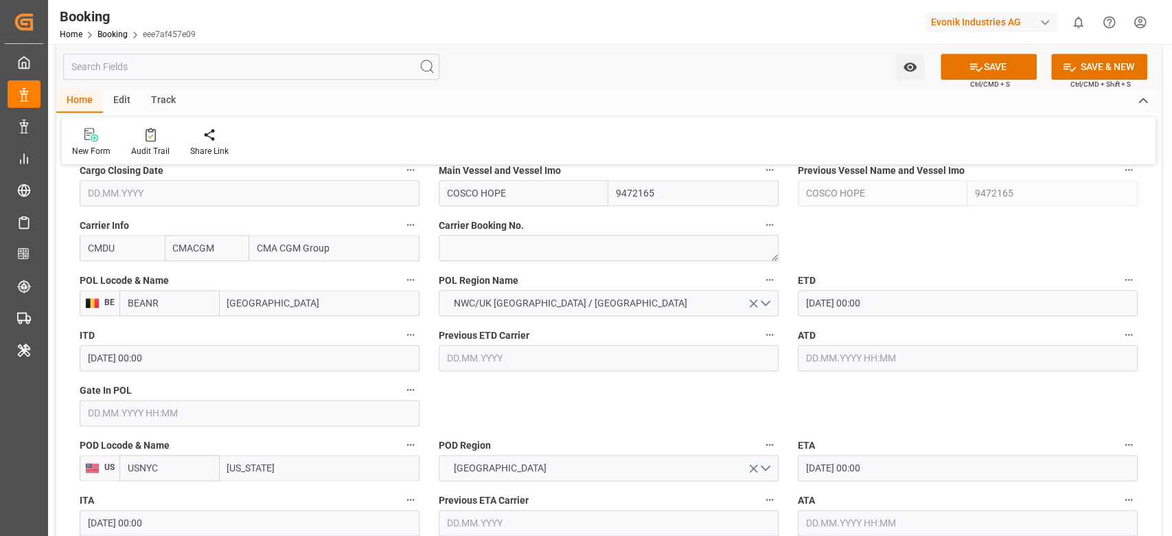
type input "CMDU"
click at [165, 421] on input "text" at bounding box center [250, 413] width 340 height 26
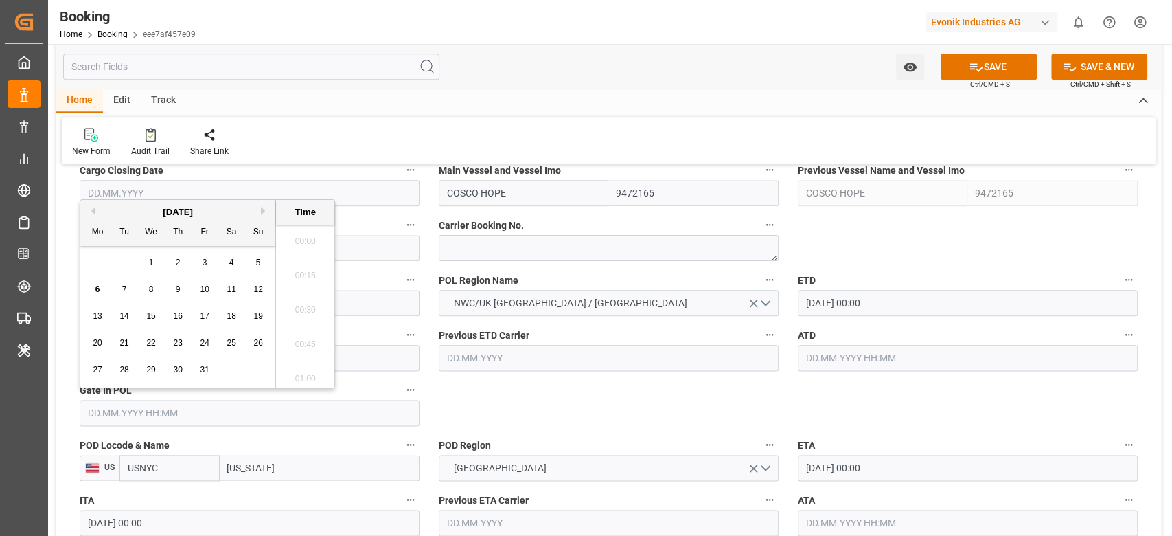
scroll to position [1652, 0]
click at [84, 217] on div "[DATE]" at bounding box center [177, 212] width 195 height 14
click at [90, 214] on div "Previous Month Next Month [DATE] Mo Tu We Th Fr Sa Su 29 30 1 2 3 4 5 6 7 8 9 1…" at bounding box center [207, 293] width 255 height 189
click at [94, 209] on button "Previous Month" at bounding box center [91, 211] width 8 height 8
drag, startPoint x: 170, startPoint y: 343, endPoint x: 667, endPoint y: 350, distance: 496.6
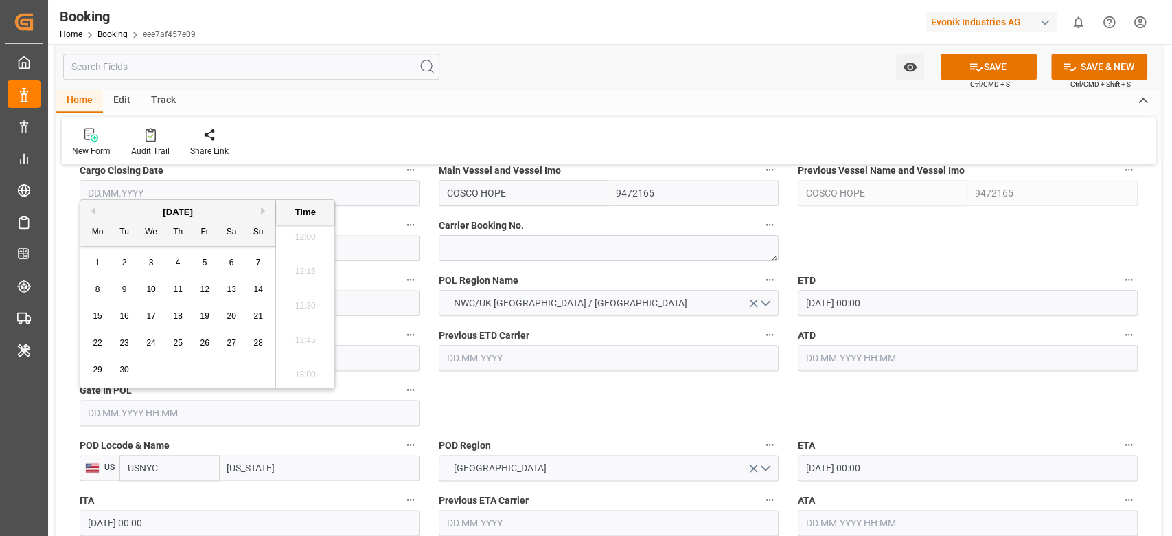
click at [180, 343] on div "25" at bounding box center [178, 343] width 17 height 16
type input "[DATE] 00:00"
click at [892, 303] on input "[DATE] 00:00" at bounding box center [968, 303] width 340 height 26
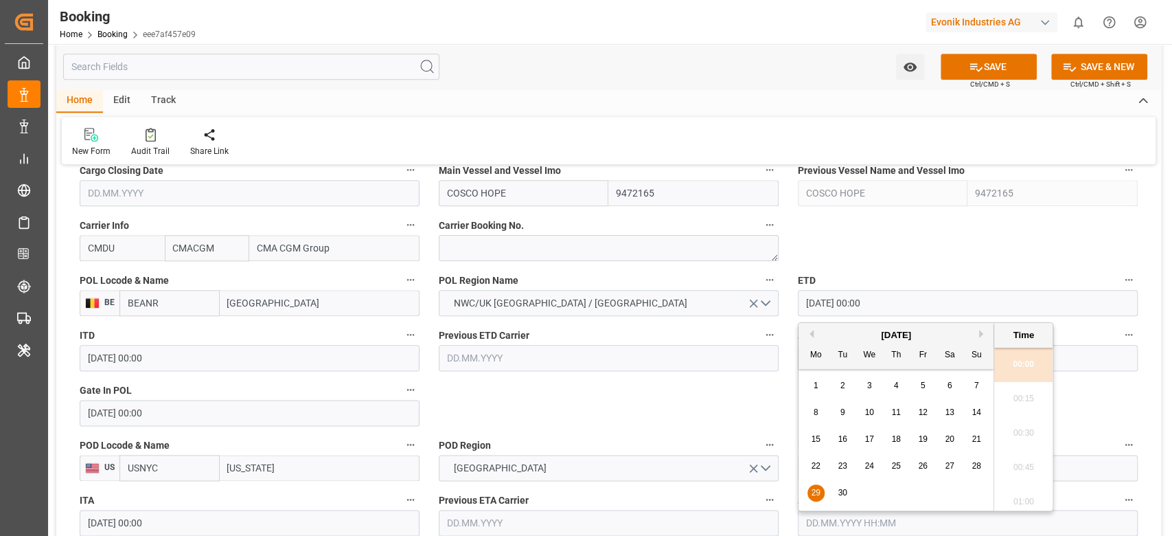
click at [981, 332] on button "Next Month" at bounding box center [983, 334] width 8 height 8
click at [868, 414] on span "8" at bounding box center [869, 412] width 5 height 10
type input "[DATE] 00:00"
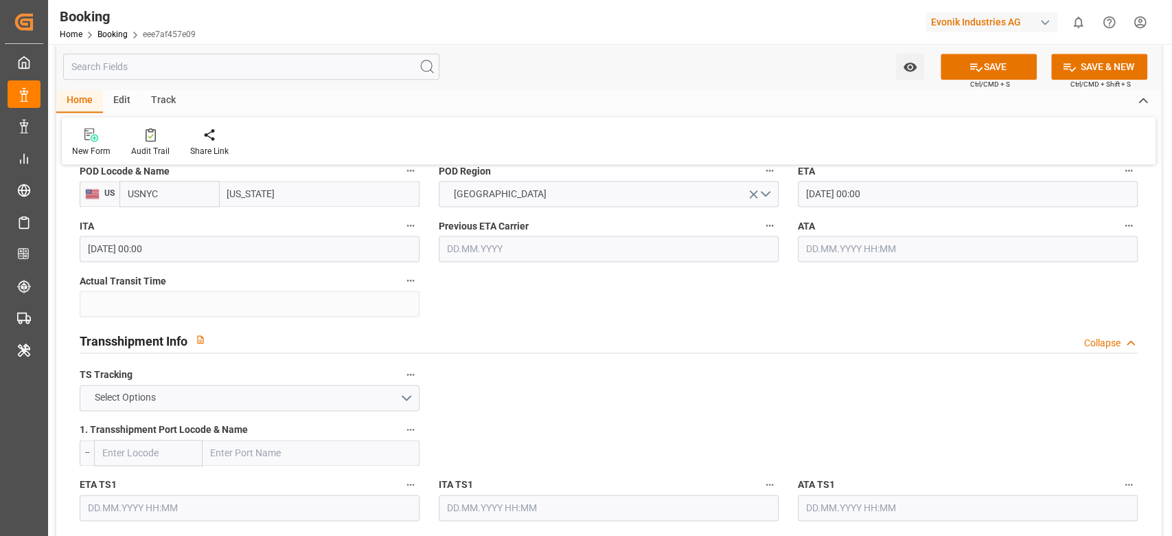
scroll to position [1282, 0]
click at [148, 397] on span "Select Options" at bounding box center [125, 396] width 75 height 14
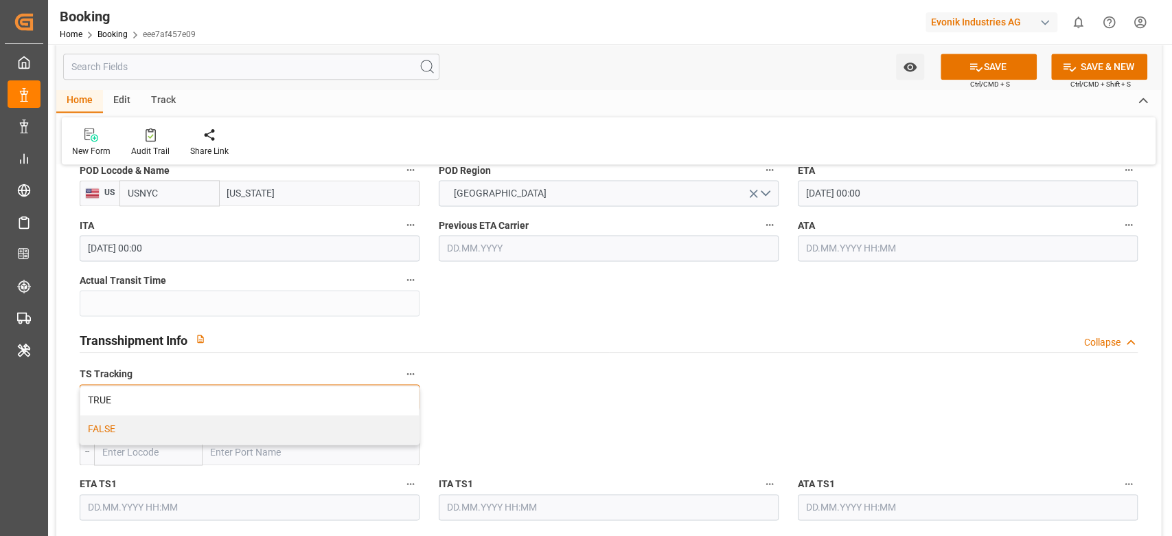
click at [111, 433] on div "FALSE" at bounding box center [249, 429] width 339 height 29
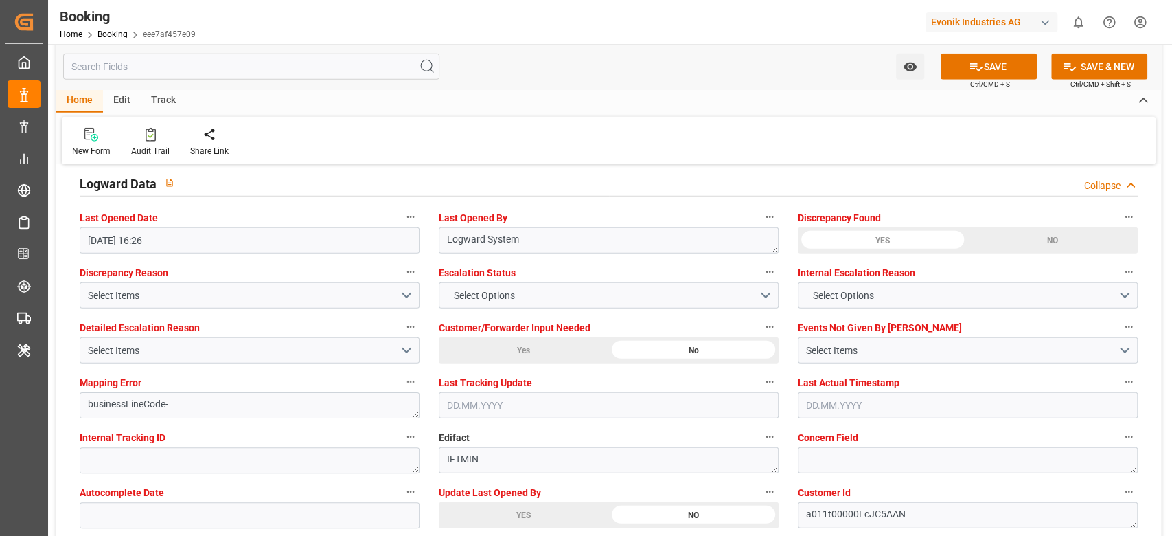
scroll to position [2472, 0]
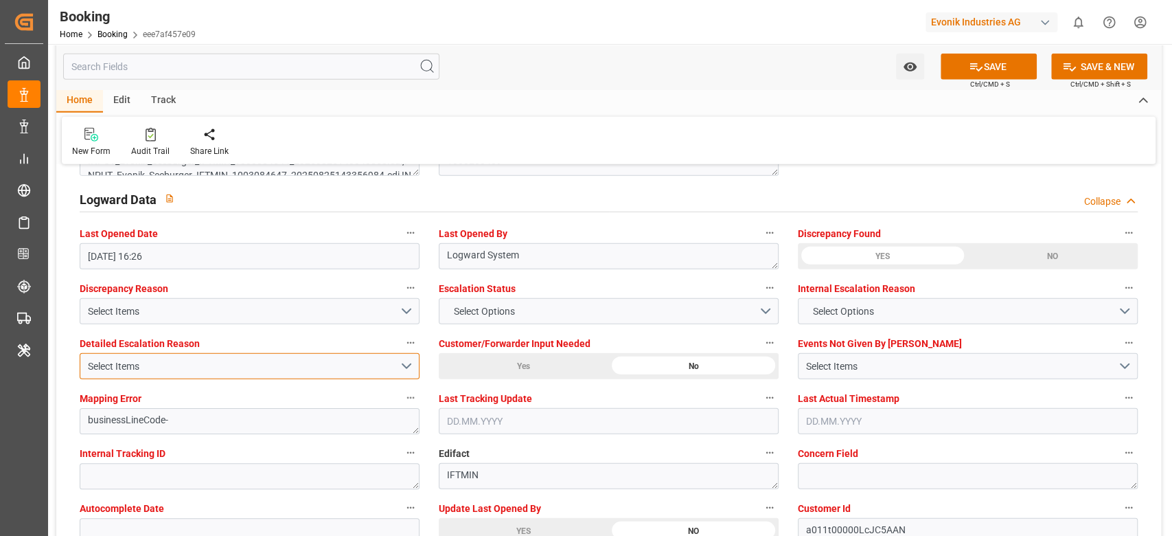
click at [145, 356] on button "Select Items" at bounding box center [250, 366] width 340 height 26
click at [166, 360] on div "Select Items" at bounding box center [244, 366] width 312 height 14
click at [231, 363] on div "Select Items" at bounding box center [244, 366] width 312 height 14
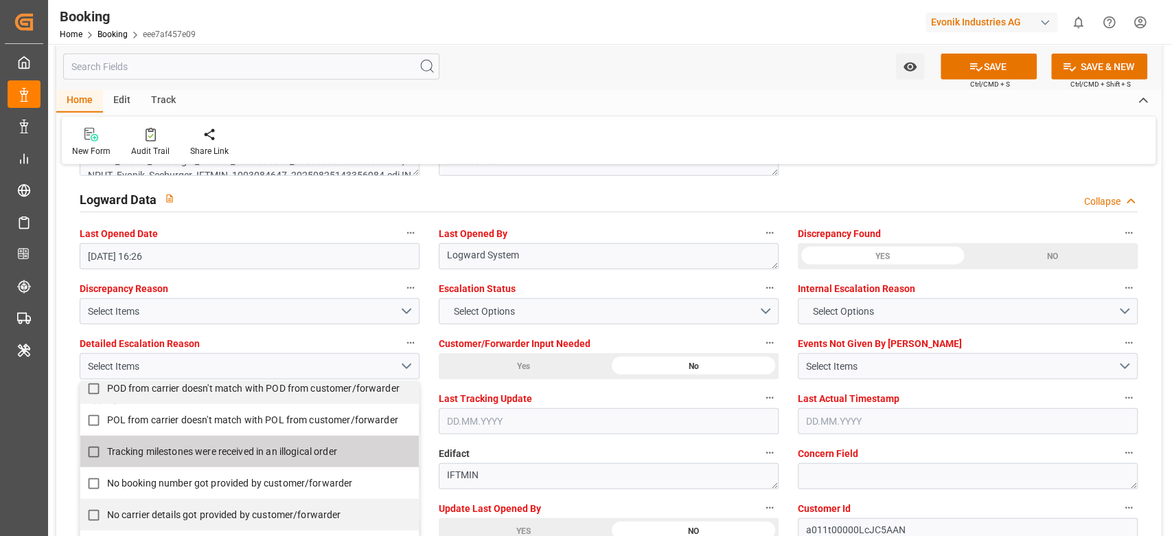
scroll to position [275, 0]
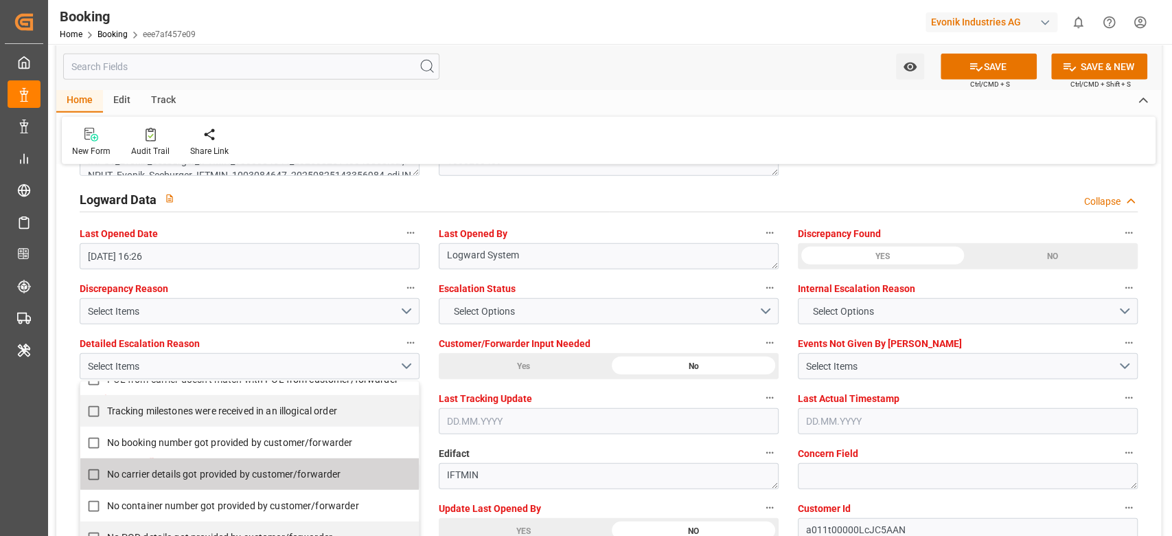
click at [174, 475] on span "No carrier details got provided by customer/forwarder" at bounding box center [224, 473] width 234 height 11
click at [170, 458] on div "No carrier details got provided by customer/forwarder" at bounding box center [249, 474] width 339 height 32
click at [166, 465] on label "No carrier details got provided by customer/forwarder" at bounding box center [242, 474] width 324 height 27
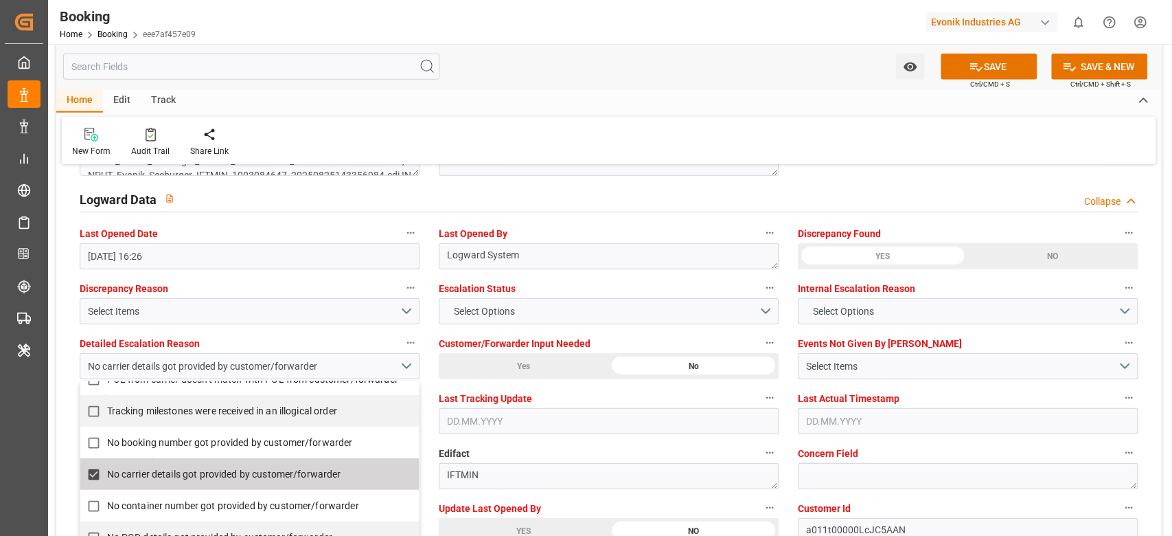
checkbox input "false"
click at [165, 442] on span "No booking number got provided by customer/forwarder" at bounding box center [230, 442] width 246 height 11
checkbox input "true"
click at [687, 395] on label "Last Tracking Update" at bounding box center [609, 398] width 340 height 19
click at [761, 395] on button "Last Tracking Update" at bounding box center [770, 398] width 18 height 18
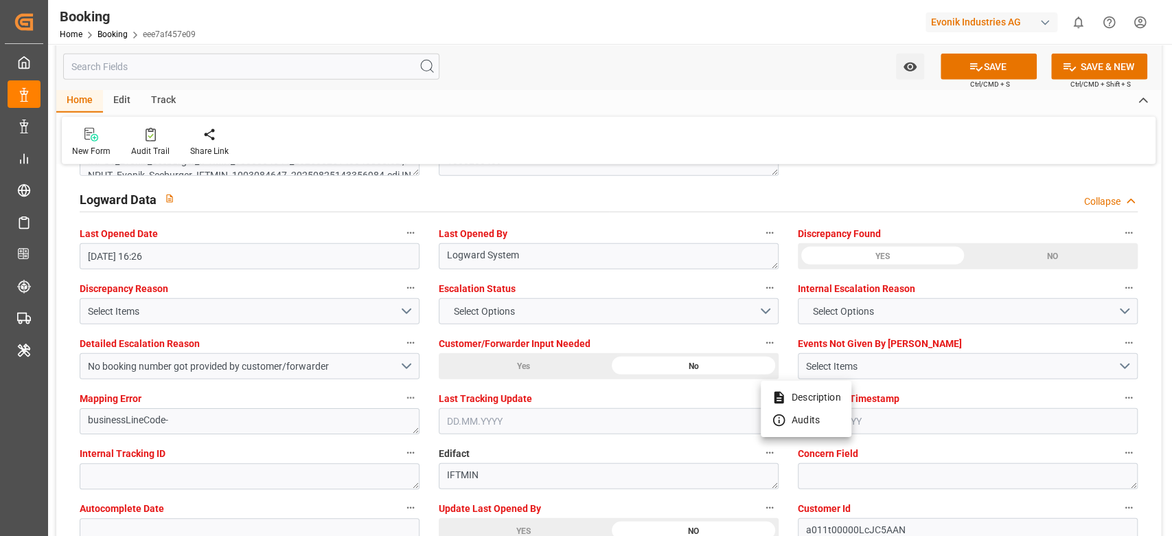
click at [552, 71] on div at bounding box center [586, 268] width 1172 height 536
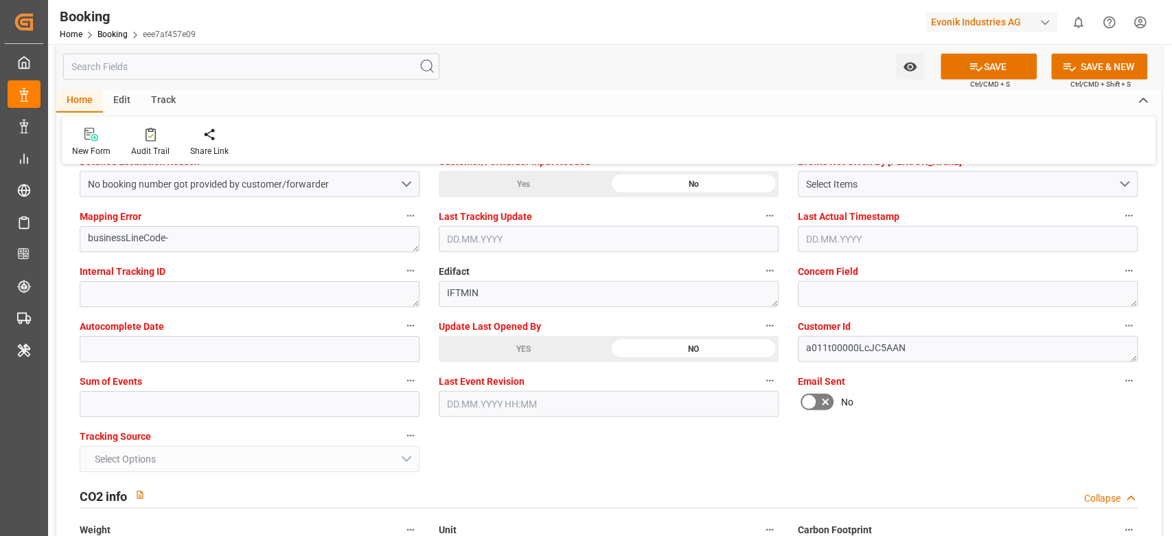
scroll to position [2655, 0]
click at [190, 394] on input "text" at bounding box center [250, 403] width 340 height 26
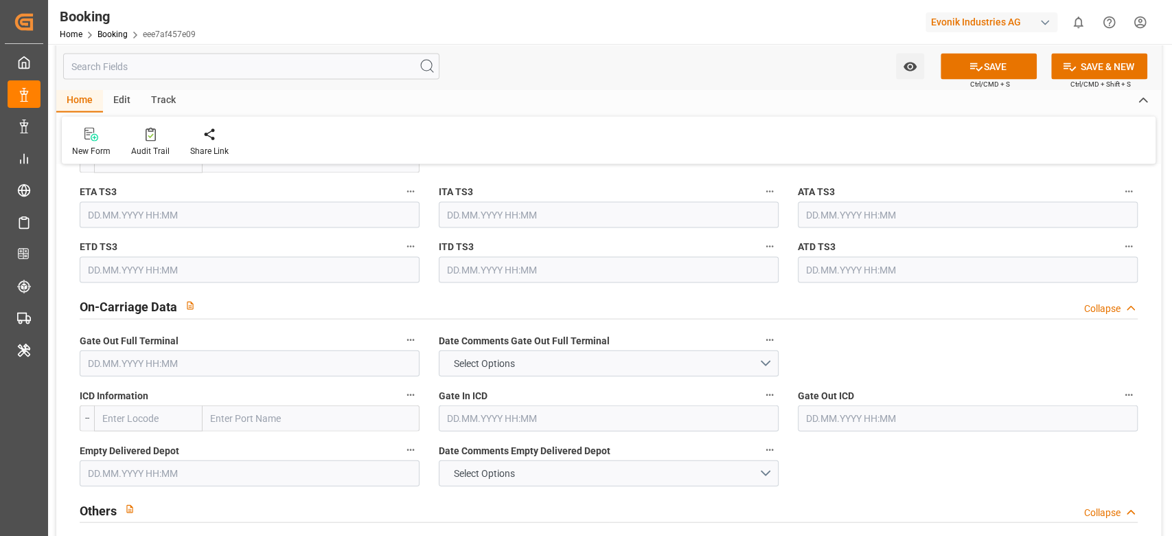
scroll to position [2380, 0]
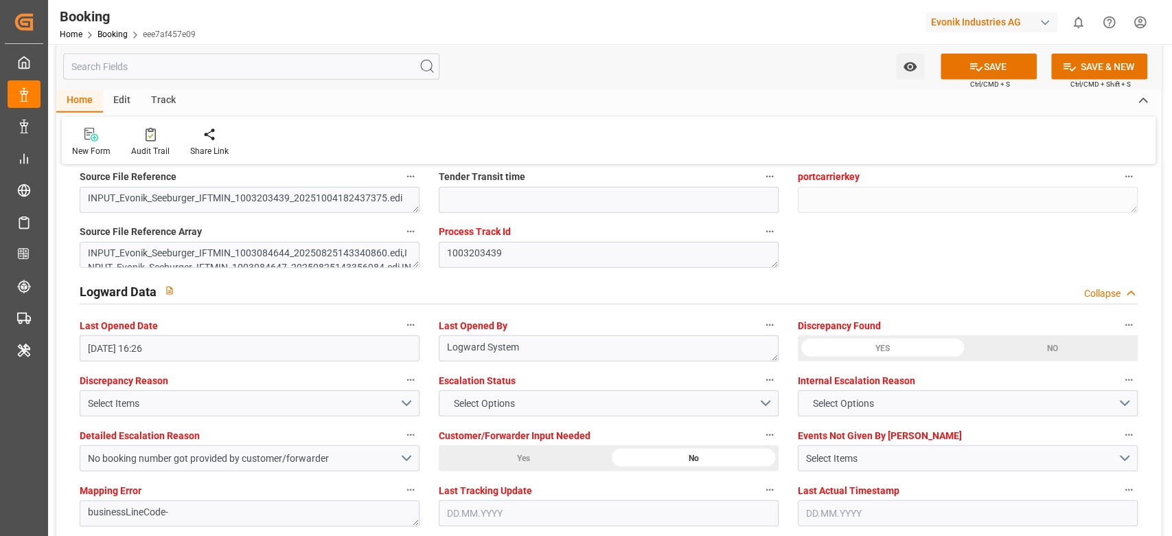
type input "0"
click at [993, 75] on button "SAVE" at bounding box center [989, 67] width 96 height 26
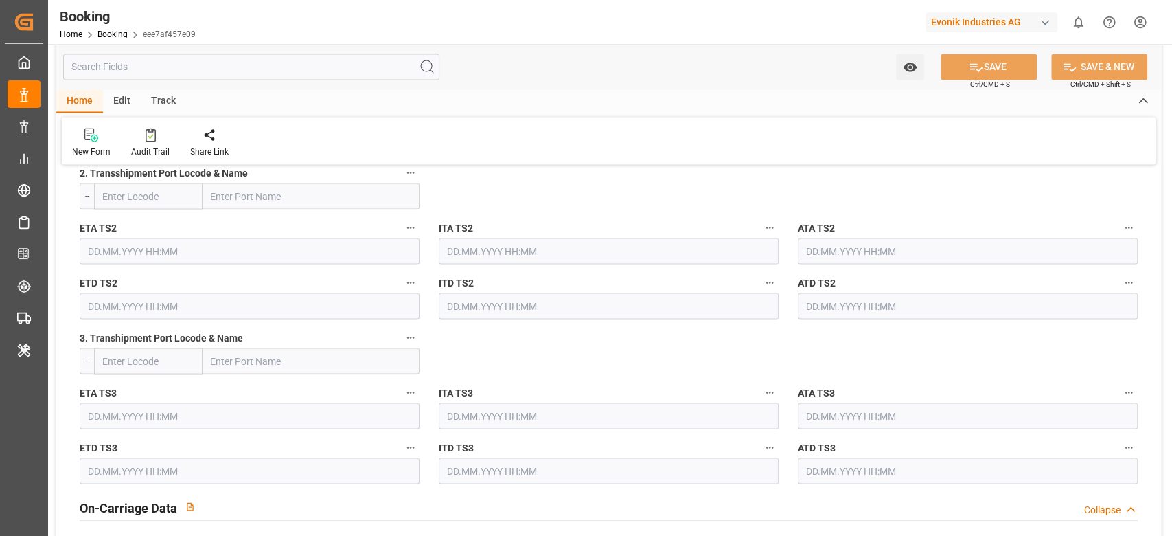
scroll to position [1099, 0]
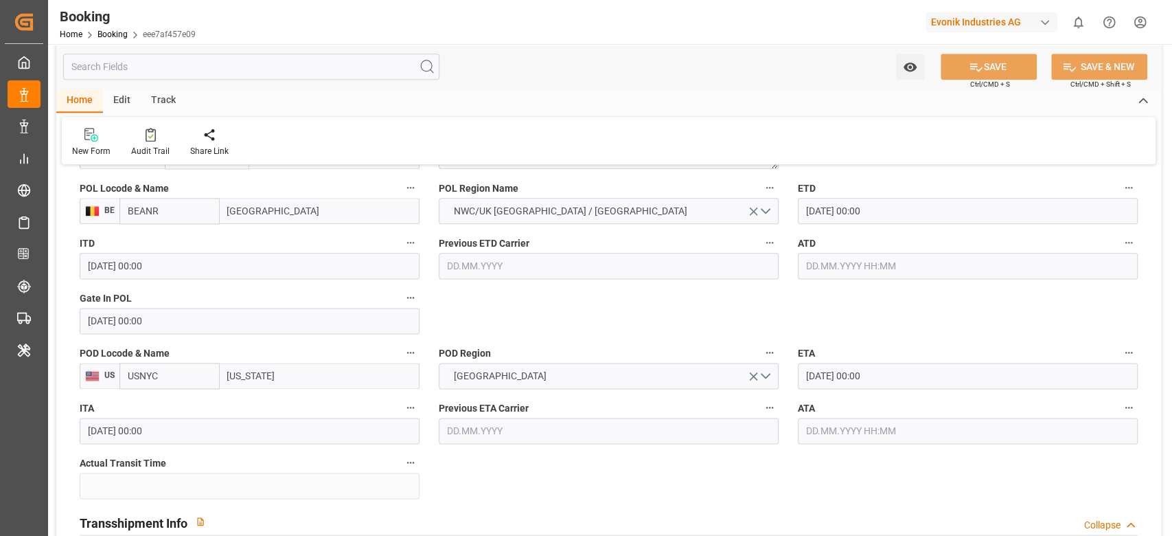
click at [825, 358] on label "ETA" at bounding box center [968, 352] width 340 height 19
click at [1120, 358] on button "ETA" at bounding box center [1129, 352] width 18 height 18
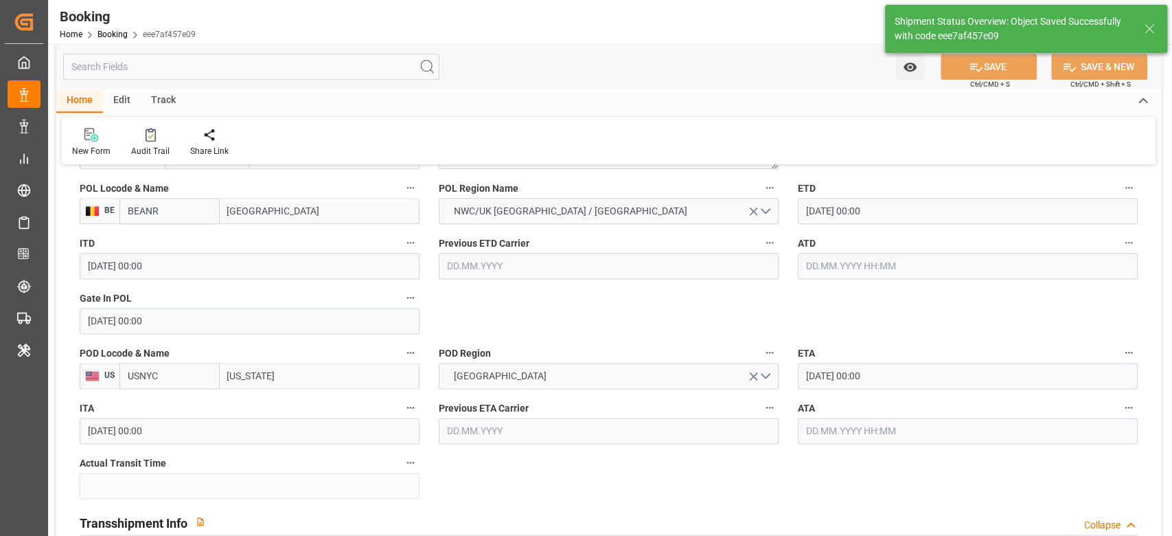
type textarea "[PERSON_NAME]"
click at [852, 369] on div "Description Audits Tracking Details" at bounding box center [586, 268] width 1172 height 536
type input "[DATE] 07:08"
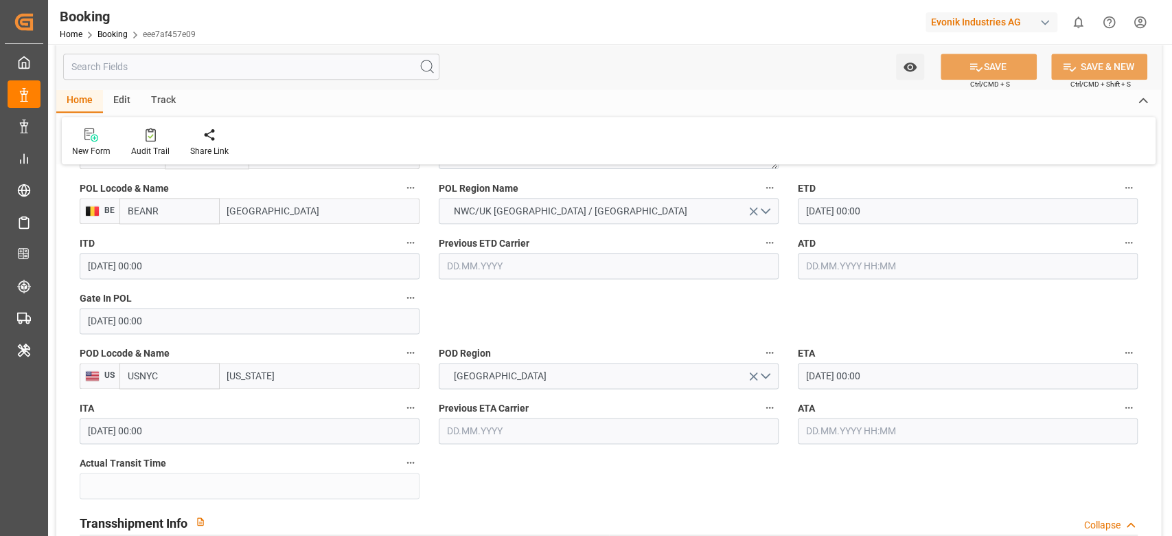
click at [869, 361] on label "ETA" at bounding box center [968, 352] width 340 height 19
click at [1120, 361] on button "ETA" at bounding box center [1129, 352] width 18 height 18
click at [927, 372] on div at bounding box center [586, 268] width 1172 height 536
click at [922, 365] on input "[DATE] 00:00" at bounding box center [968, 376] width 340 height 26
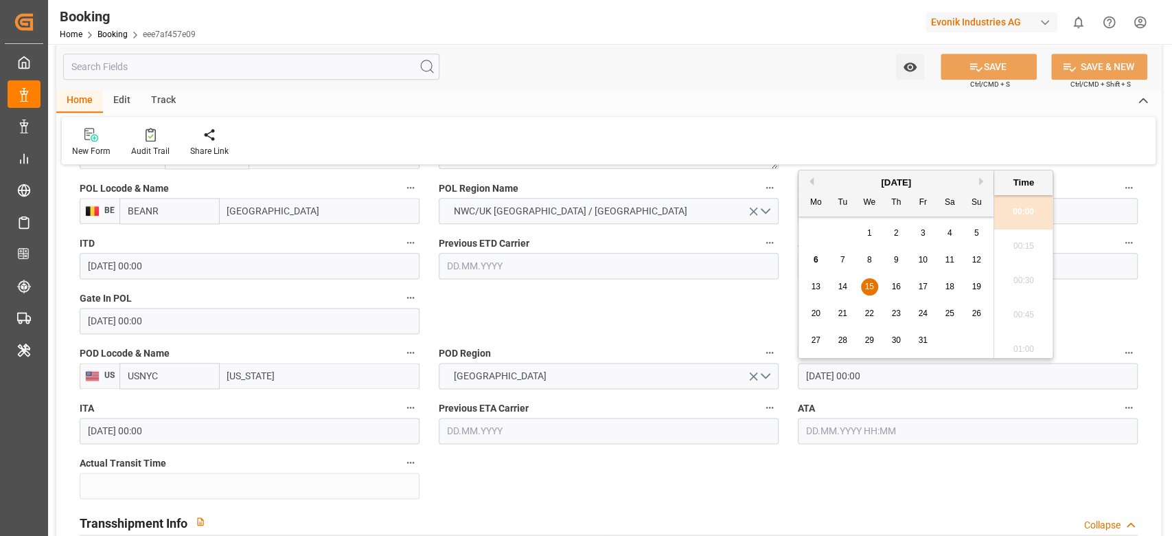
click at [869, 363] on input "[DATE] 00:00" at bounding box center [968, 376] width 340 height 26
click at [894, 310] on span "23" at bounding box center [895, 306] width 9 height 10
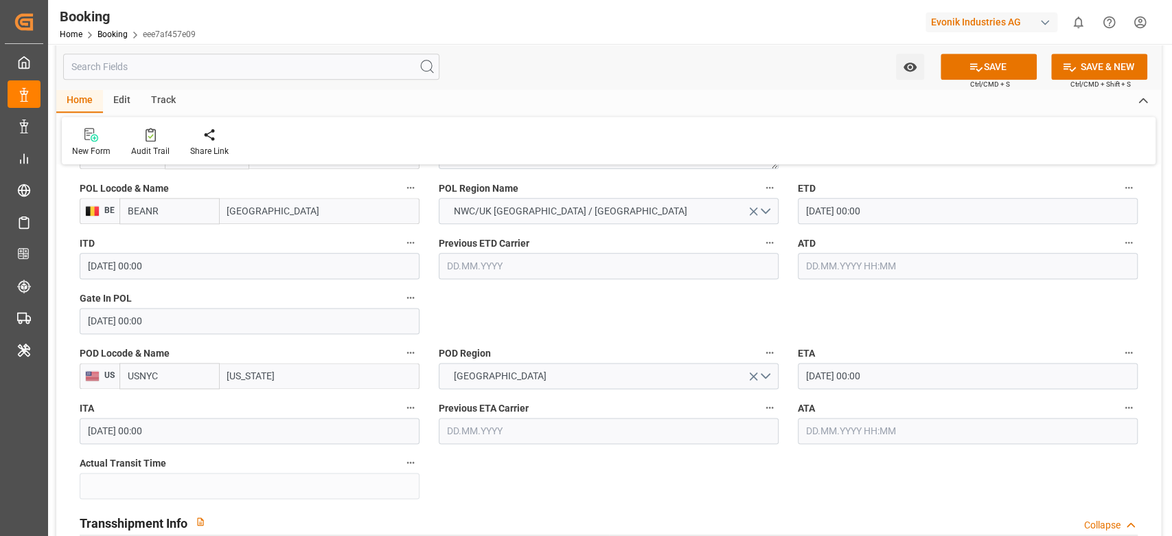
type input "23.10.2025 00:00"
click at [983, 71] on button "SAVE" at bounding box center [989, 67] width 96 height 26
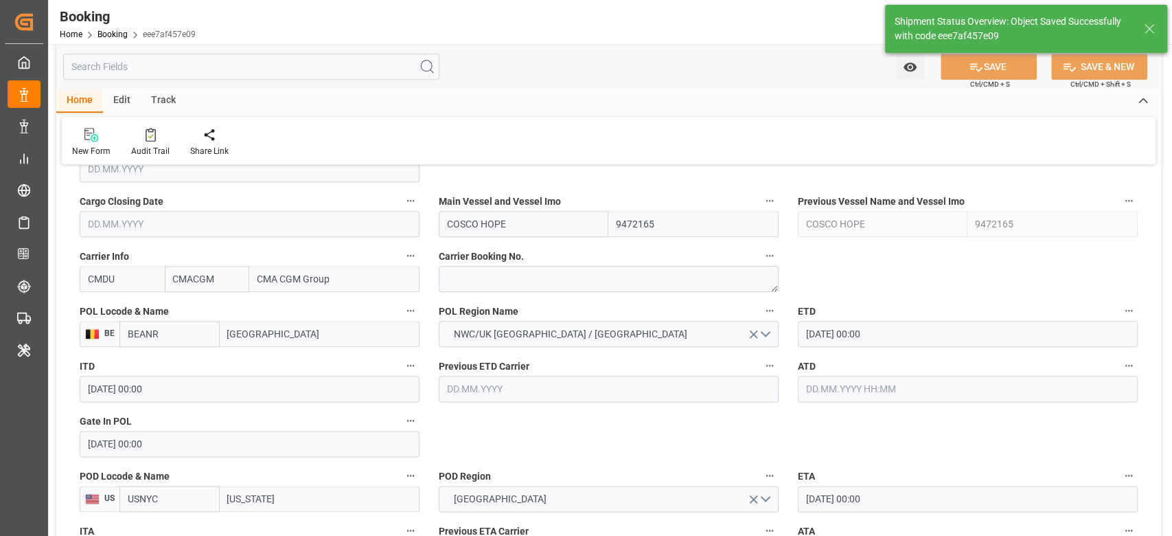
scroll to position [1007, 0]
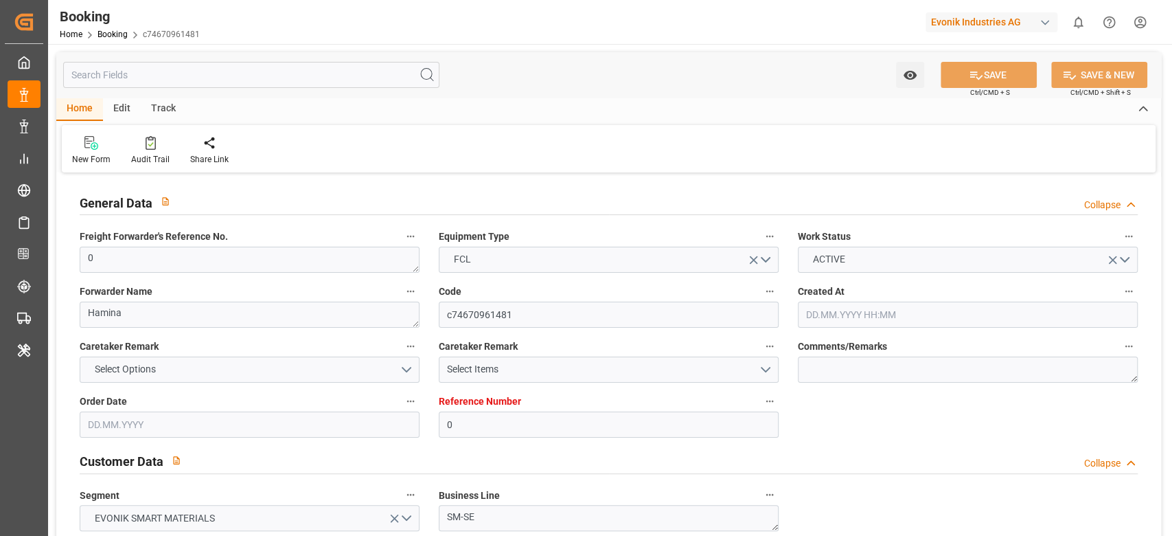
type input "0"
type input "FIKTK"
type input "CNSGH"
type input "[DATE] 09:16"
type input "14.04.2025"
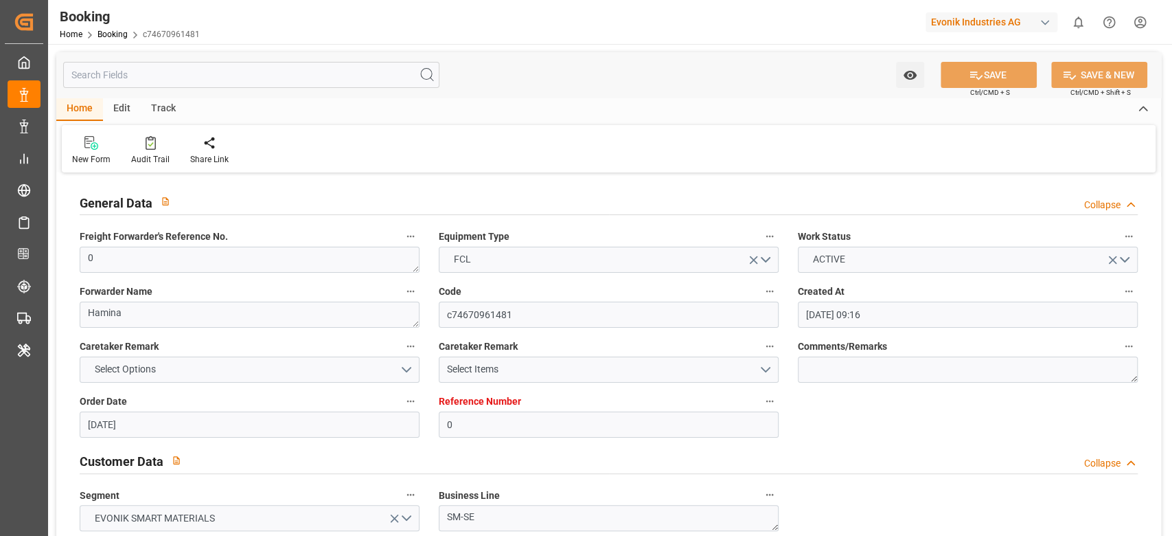
type input "02.07.2025"
type input "23.04.2025"
type input "23.04.2025 00:00"
type input "08.05.2025 00:00"
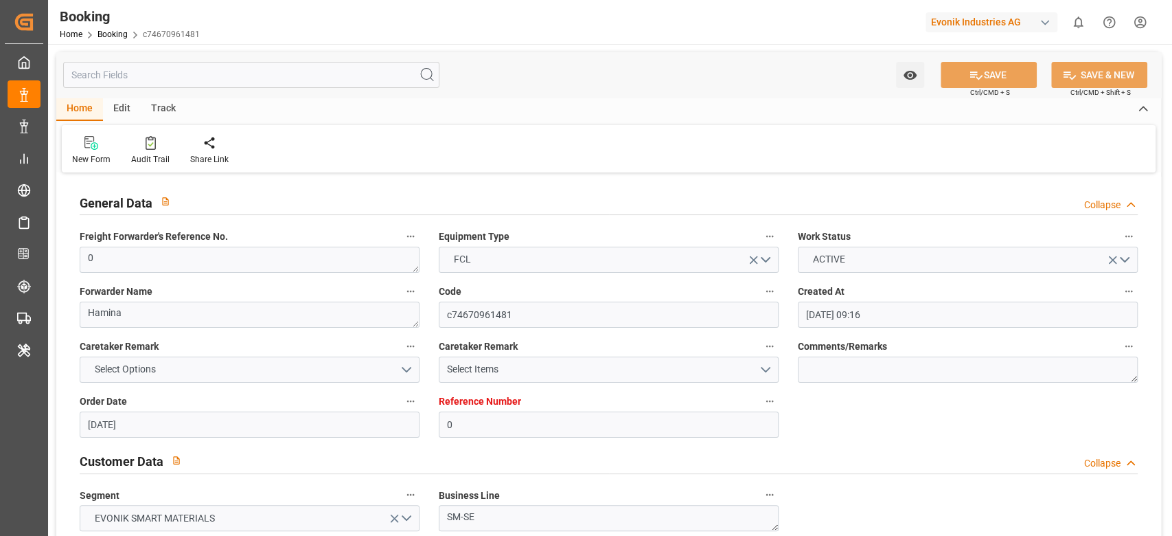
type input "30.06.2025 00:00"
type input "20.05.2025"
type input "03.10.2025 07:06"
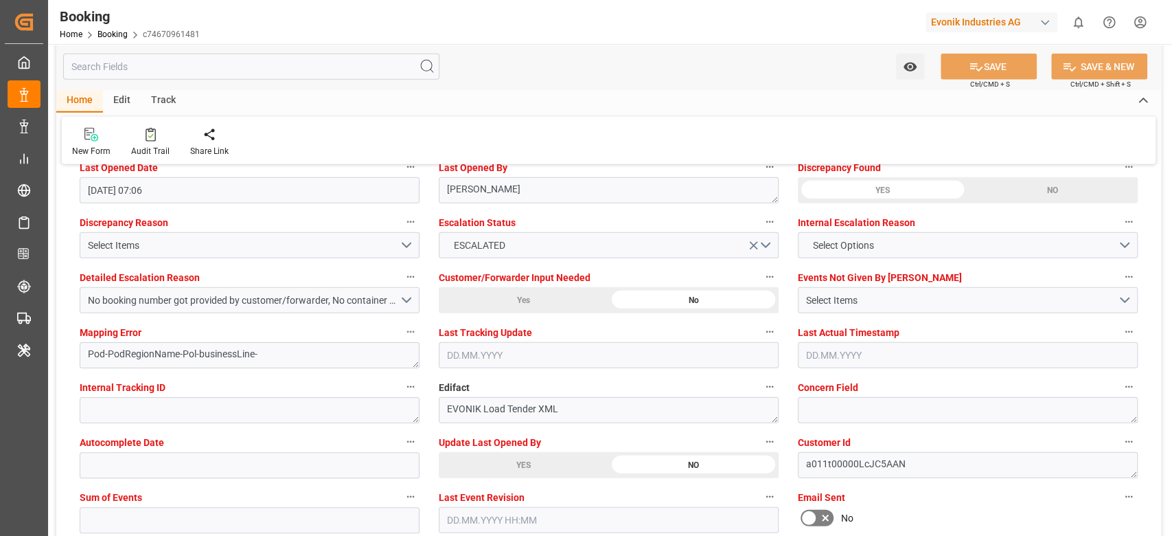
scroll to position [2564, 0]
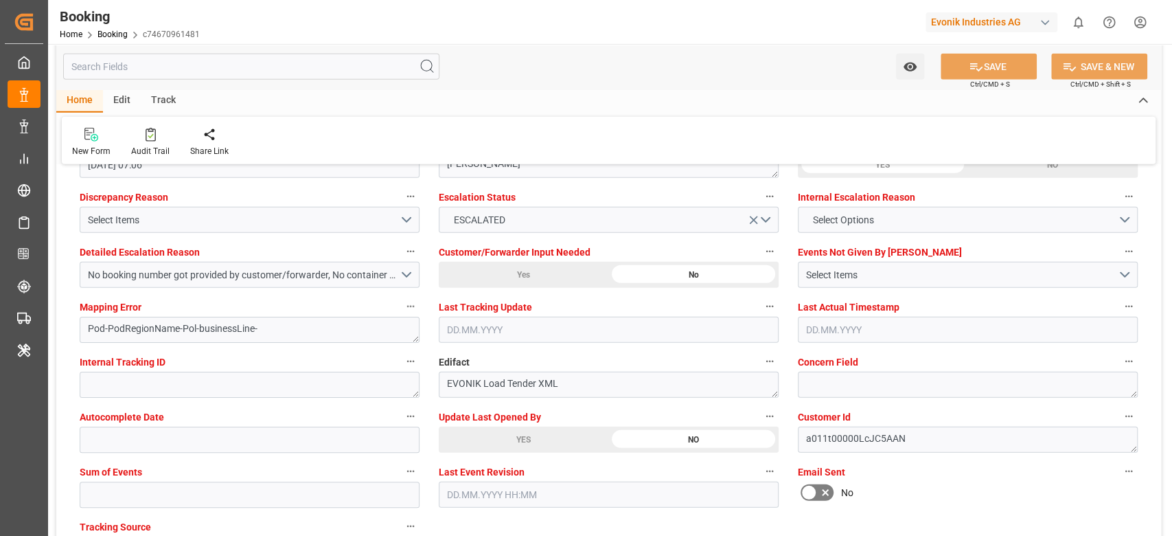
click at [514, 434] on div "YES" at bounding box center [524, 439] width 170 height 26
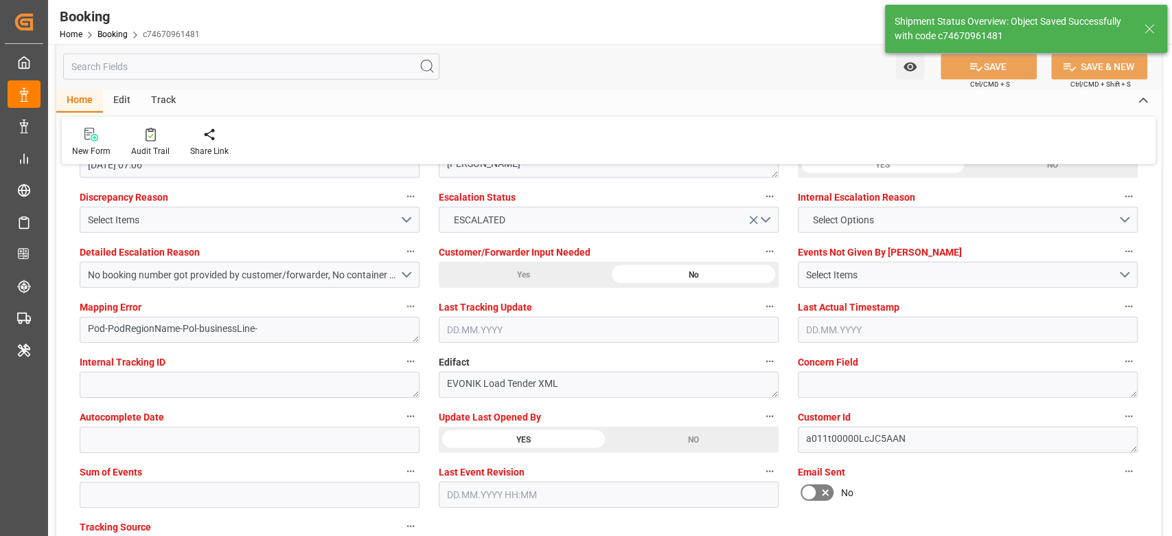
type textarea "[PERSON_NAME]"
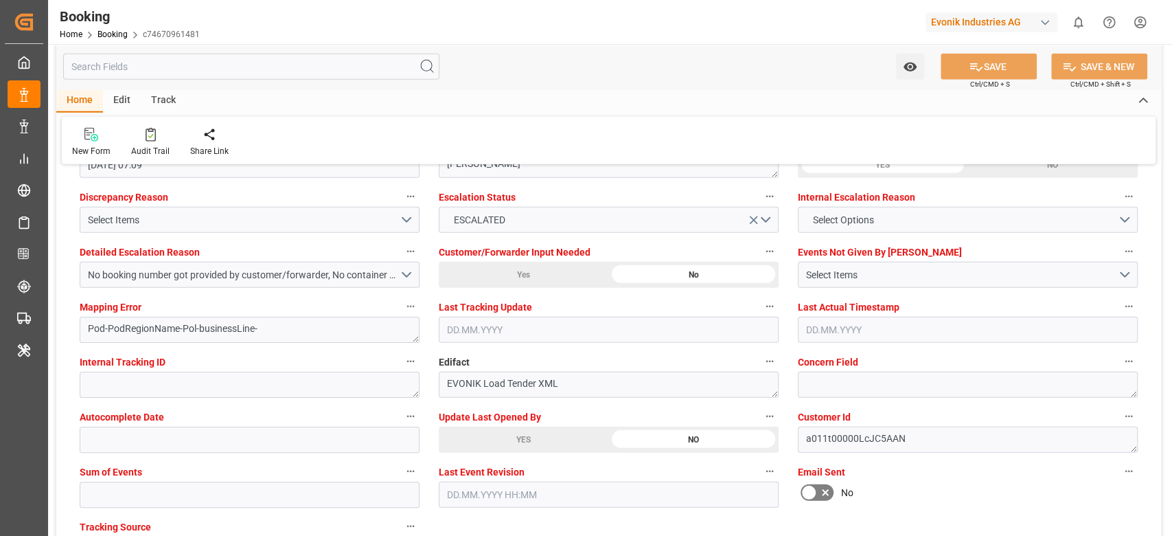
click at [527, 443] on div "YES" at bounding box center [524, 439] width 170 height 26
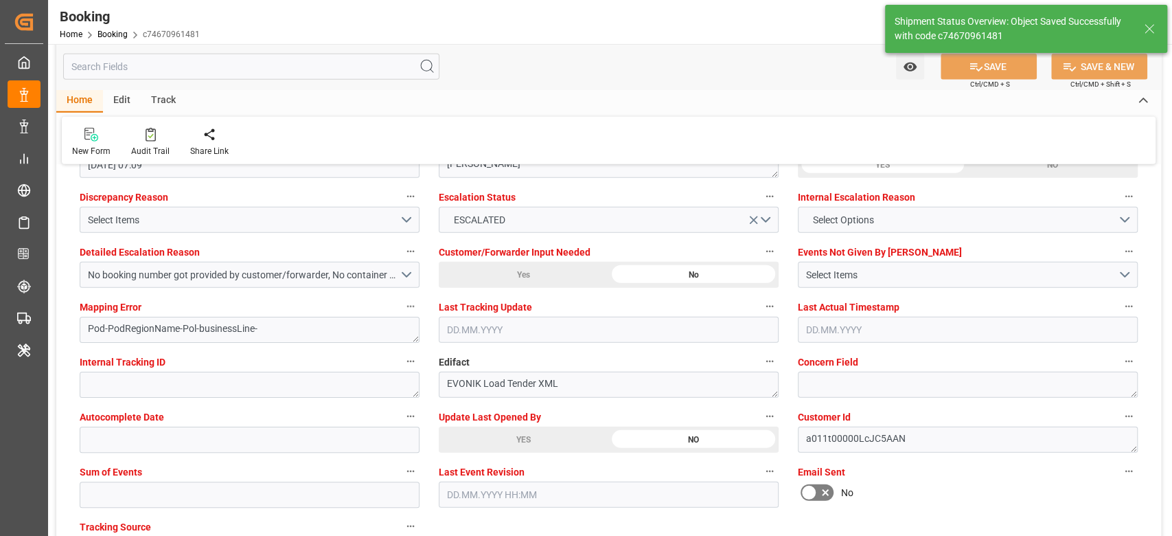
type input "06.10.2025 07:13"
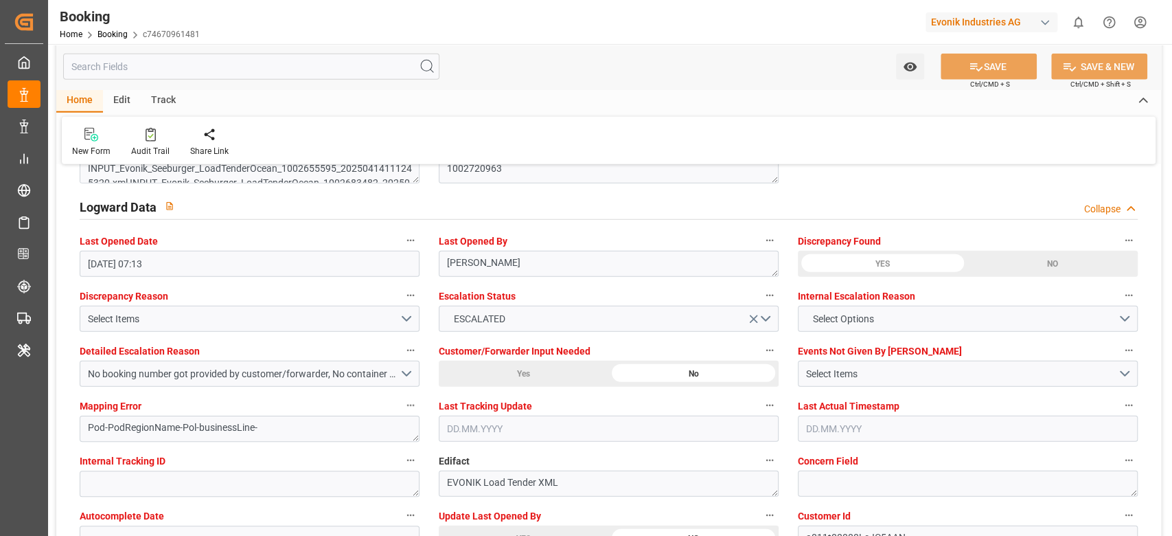
scroll to position [2190, 0]
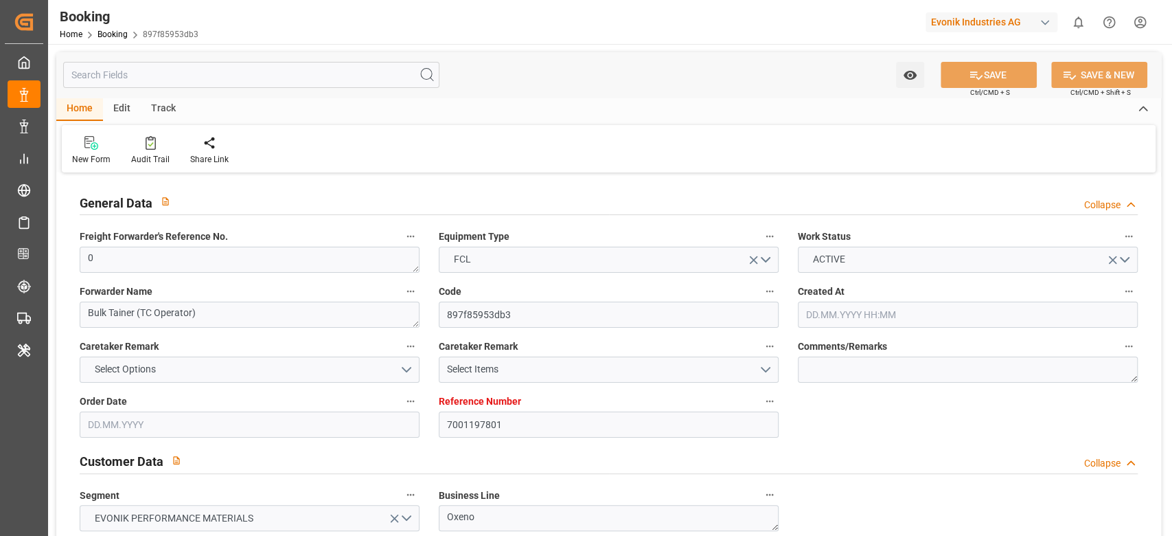
type input "7001197801"
type input "9320398"
type input "NLRTM"
type input "TRIST"
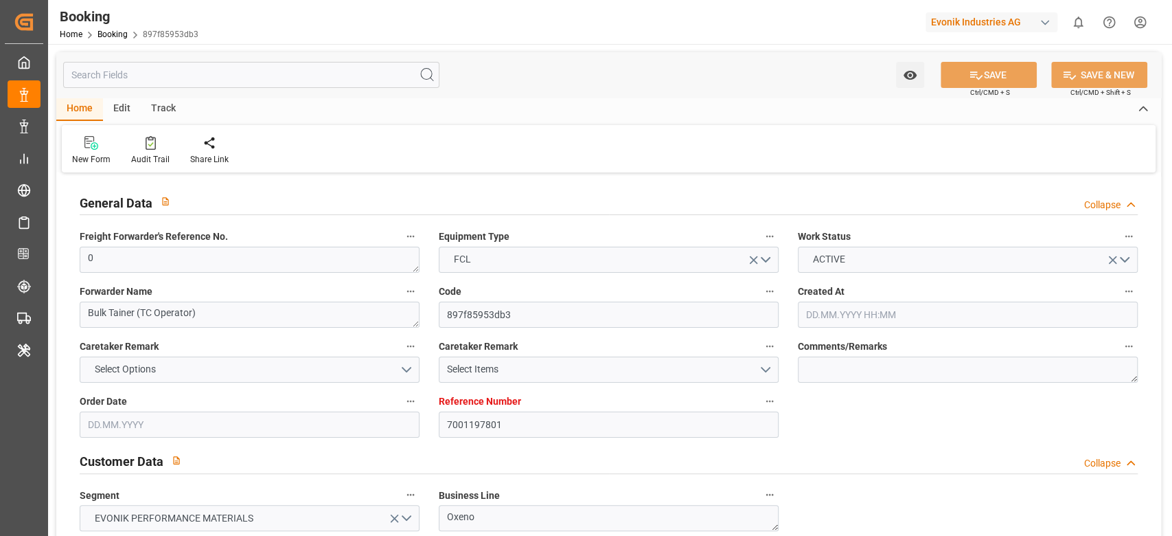
scroll to position [1556, 0]
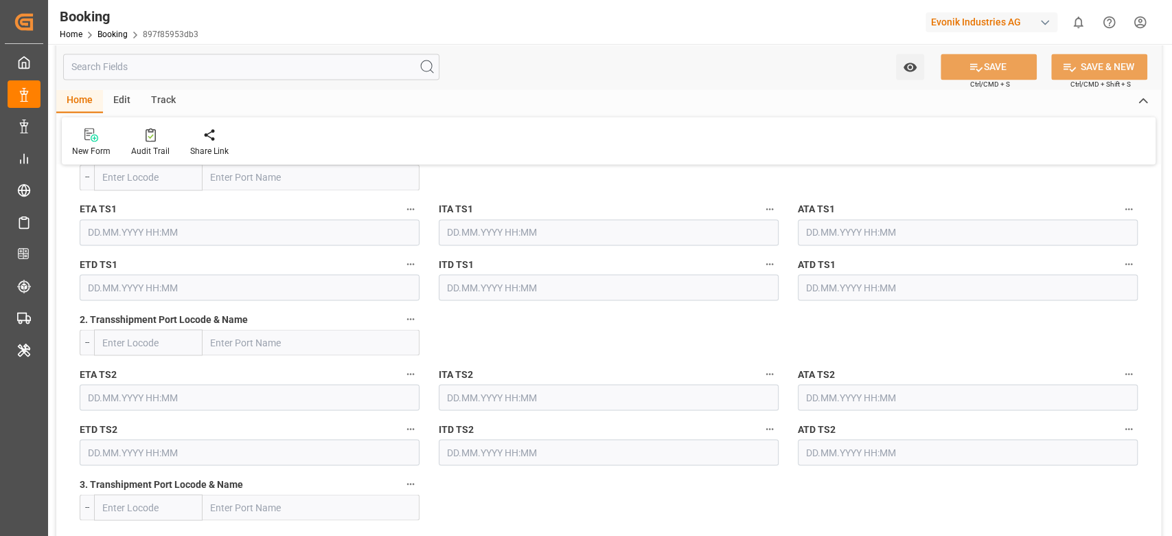
type input "[DATE] 13:14"
type input "[DATE]"
type input "[DATE] 00:00"
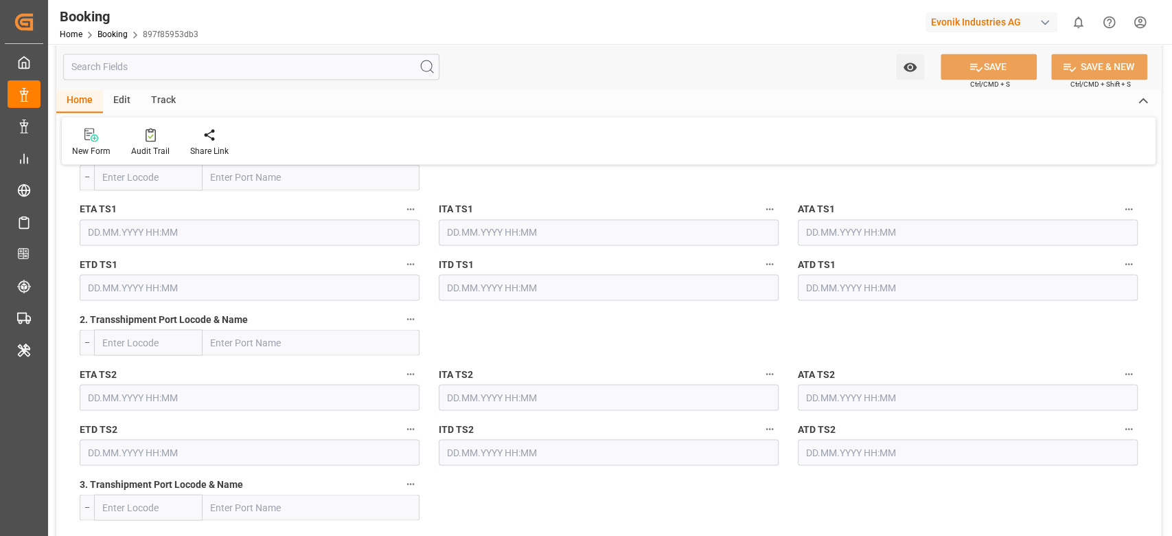
type input "[DATE] 00:00"
type input "03.07.2025 00:00"
type input "13.07.2025 00:00"
type input "25.07.2025 00:00"
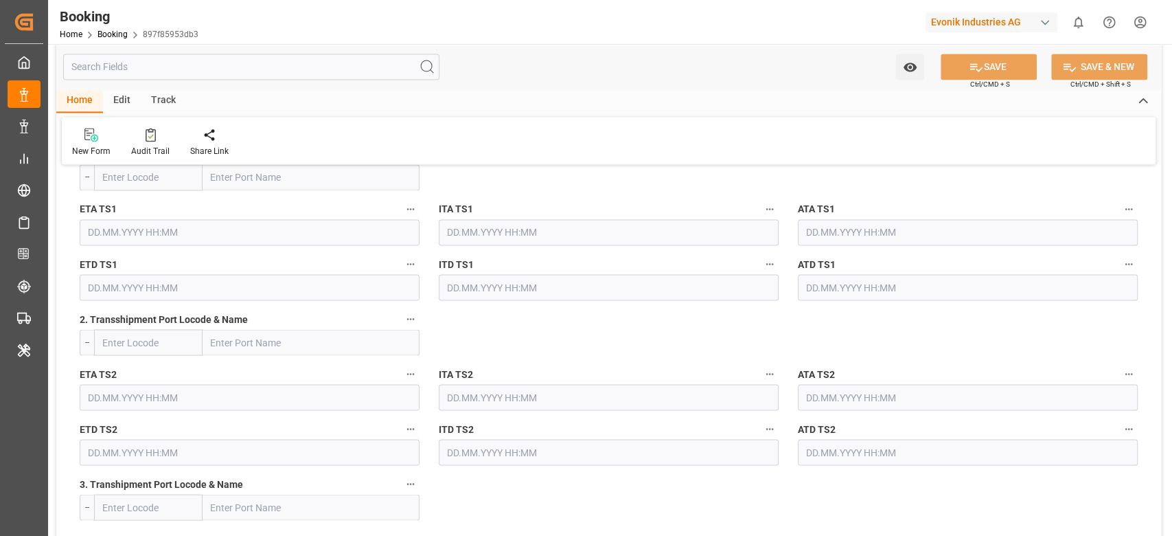
type input "25.07.2025 00:00"
type input "04.07.2025"
type input "03.10.2025 04:44"
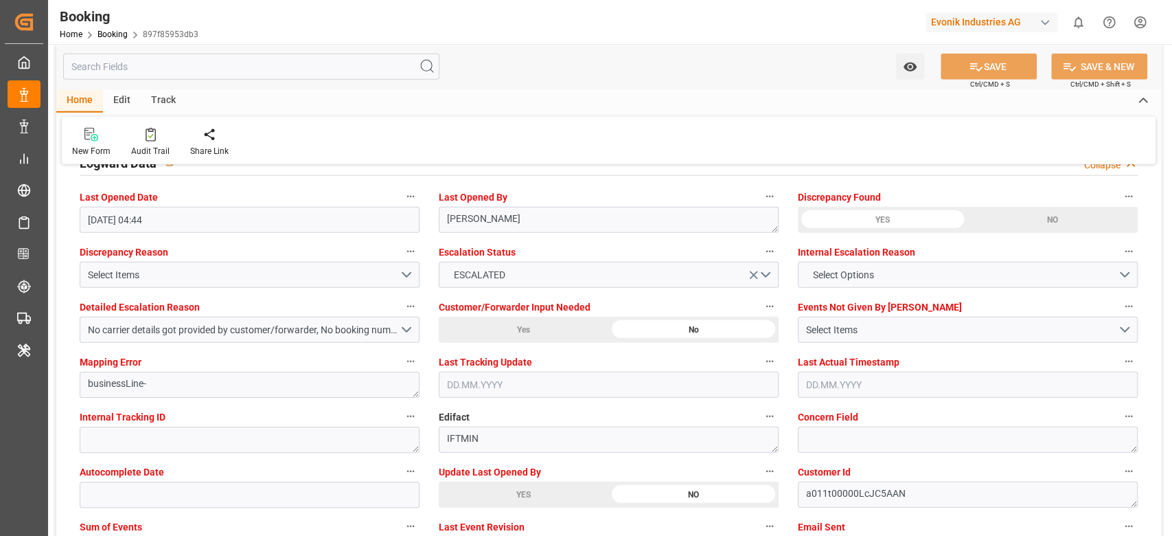
scroll to position [2564, 0]
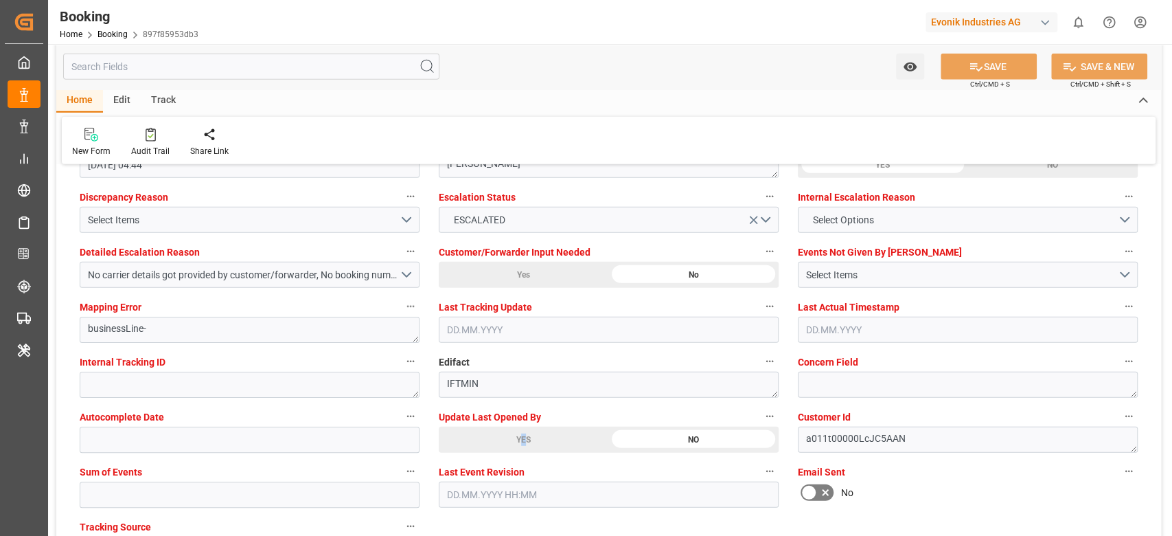
drag, startPoint x: 521, startPoint y: 442, endPoint x: 574, endPoint y: 435, distance: 53.4
click at [521, 442] on div "YES" at bounding box center [524, 439] width 170 height 26
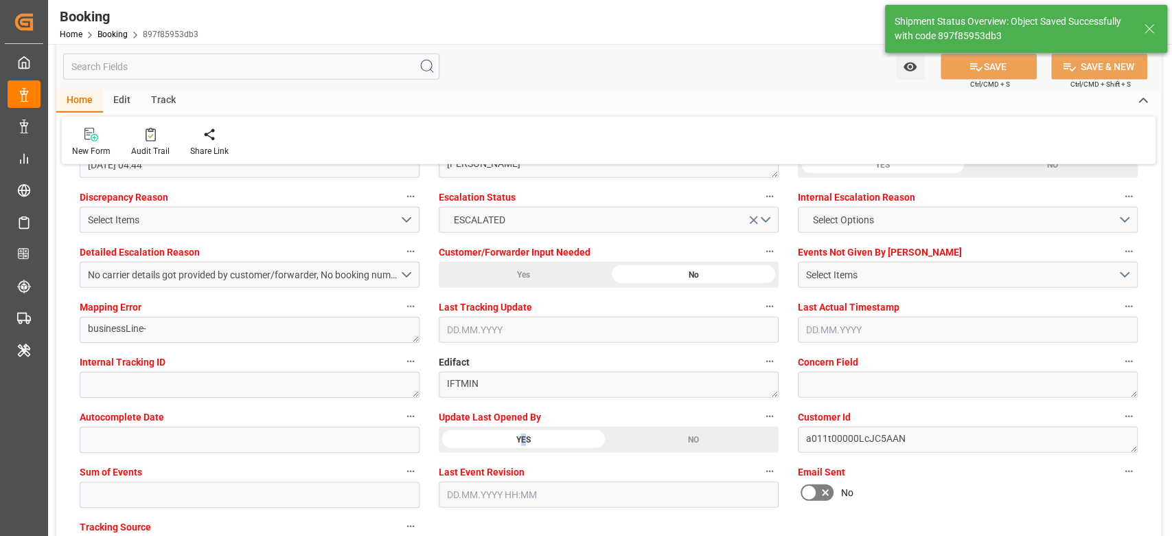
scroll to position [2308, 0]
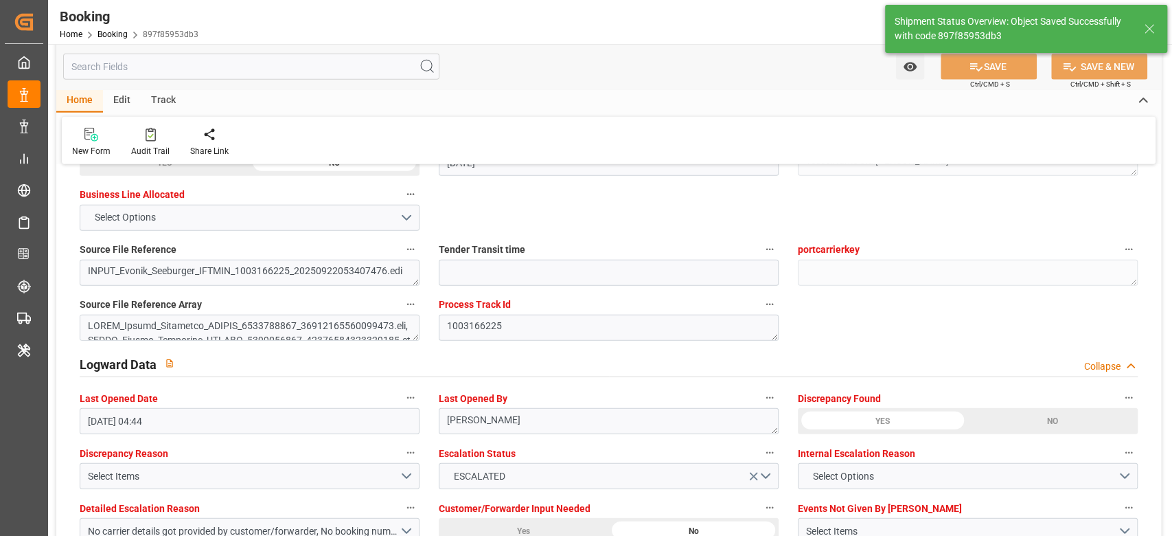
type textarea "sateesh godewar"
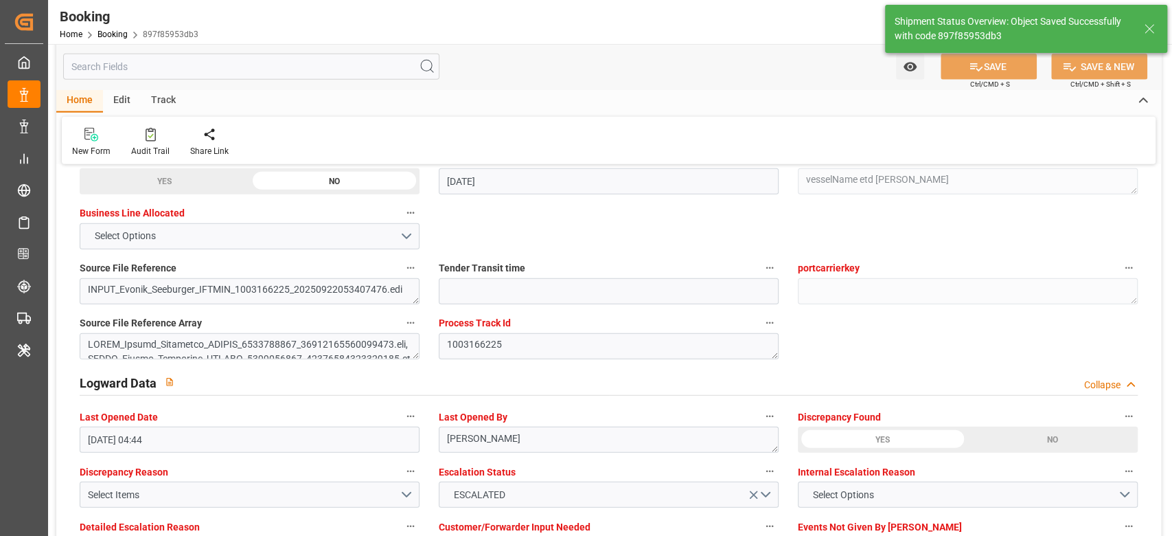
type input "06.10.2025 07:14"
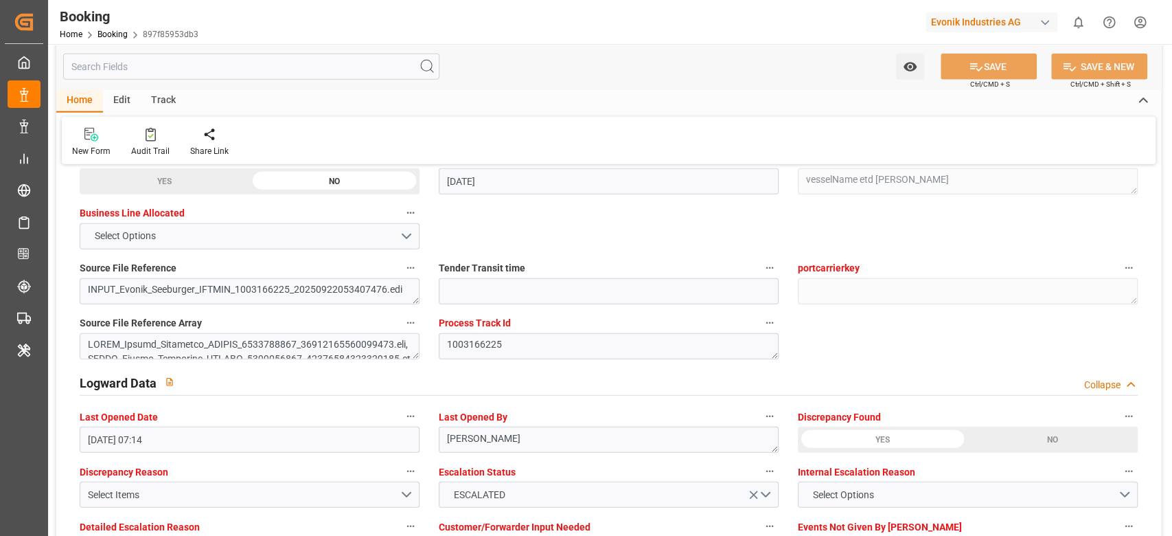
scroll to position [2226, 0]
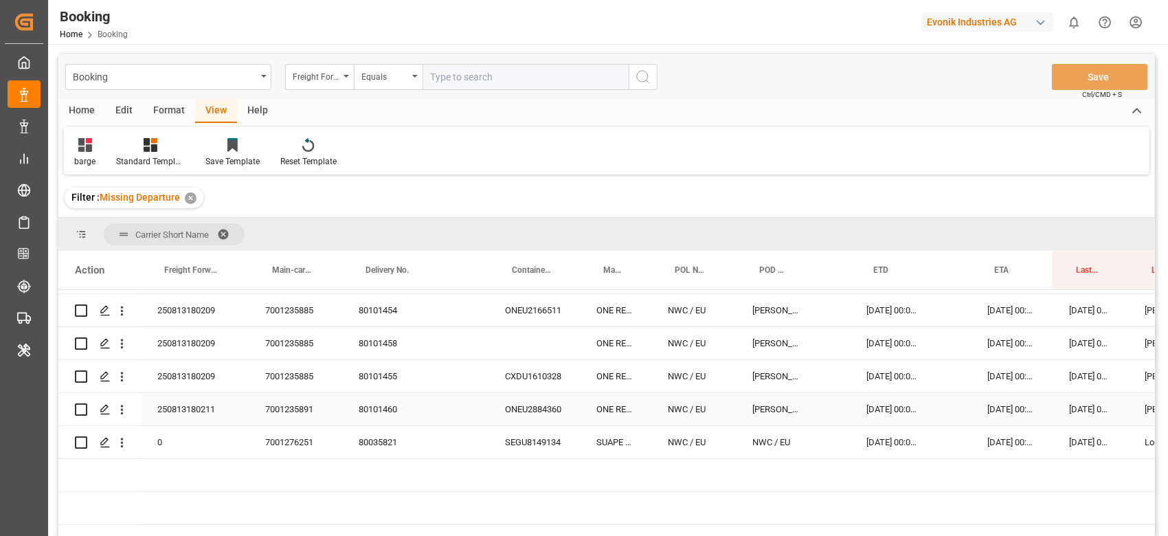
scroll to position [0, 206]
click at [201, 411] on div "250813180211" at bounding box center [195, 409] width 108 height 32
click at [291, 406] on div "7001235891" at bounding box center [295, 409] width 93 height 32
drag, startPoint x: 315, startPoint y: 399, endPoint x: 650, endPoint y: 398, distance: 334.5
click at [315, 399] on div "7001235891" at bounding box center [295, 409] width 93 height 32
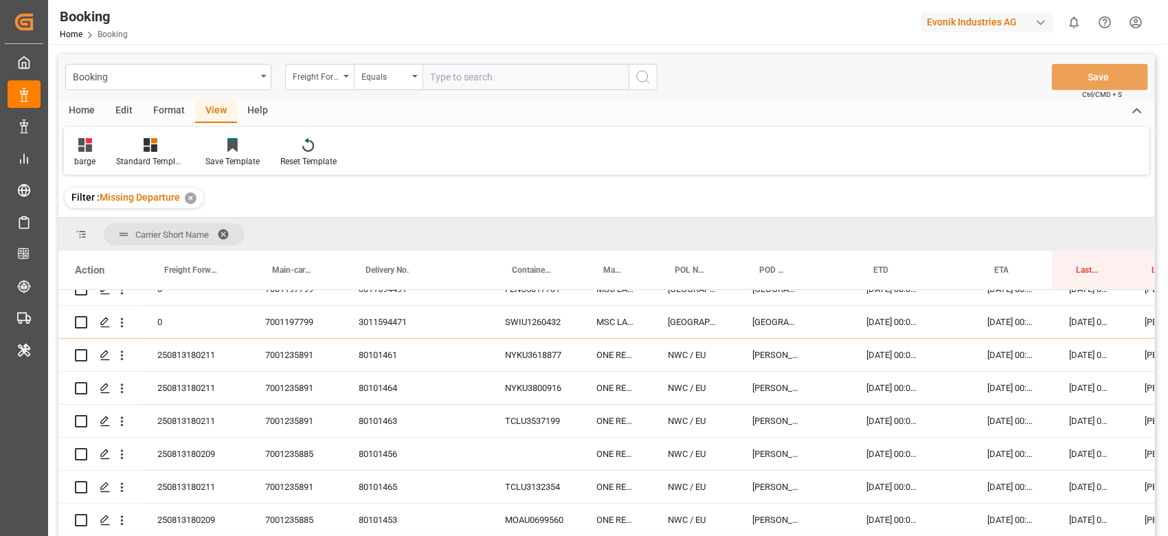
scroll to position [183, 0]
drag, startPoint x: 386, startPoint y: 356, endPoint x: 397, endPoint y: 356, distance: 11.0
click at [386, 356] on div "80101461" at bounding box center [396, 354] width 109 height 32
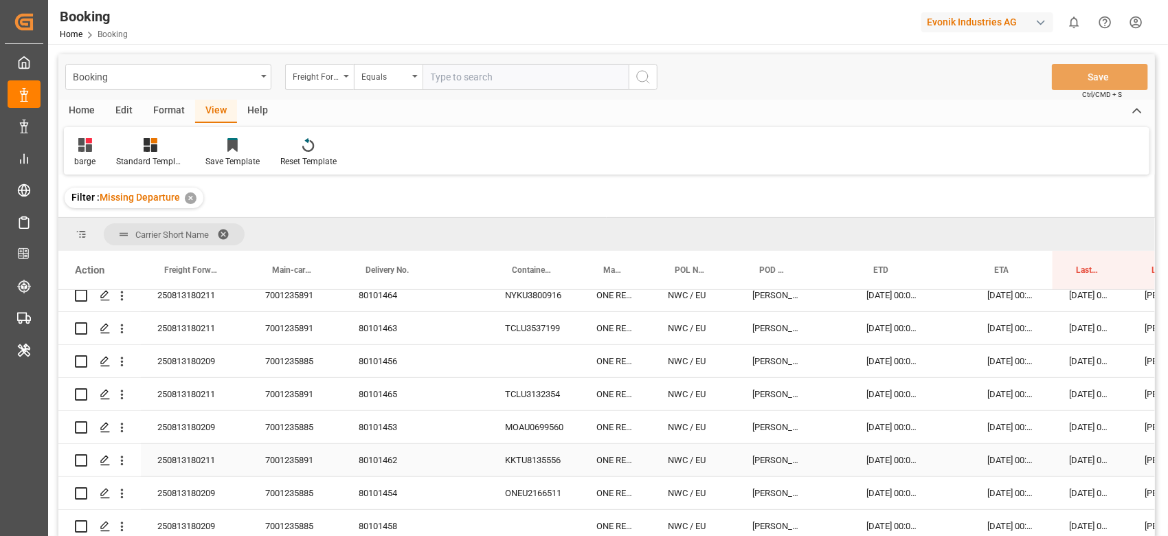
click at [378, 463] on div "80101462" at bounding box center [396, 460] width 109 height 32
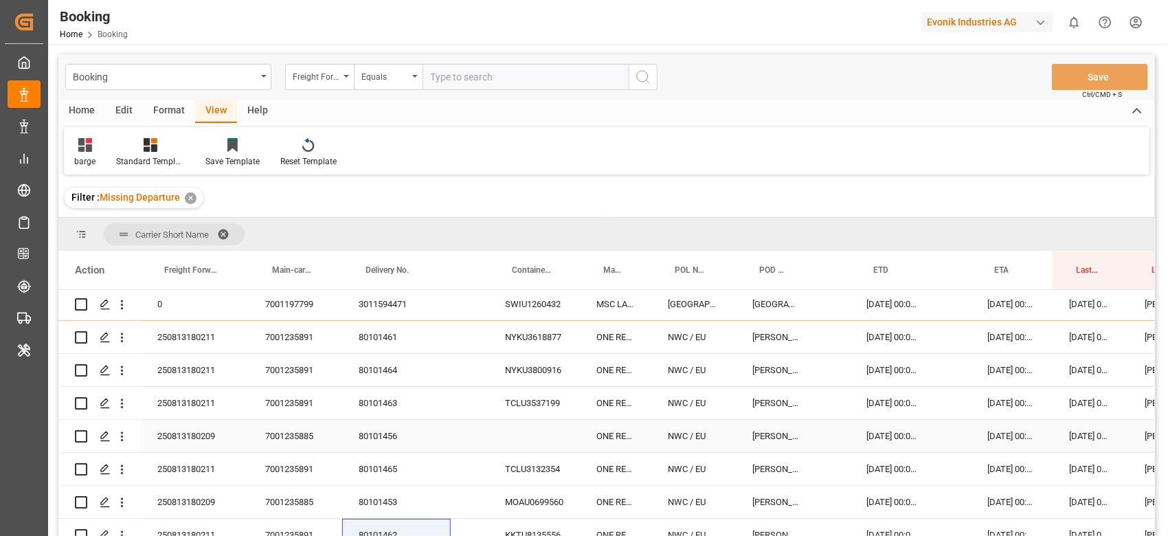
scroll to position [183, 0]
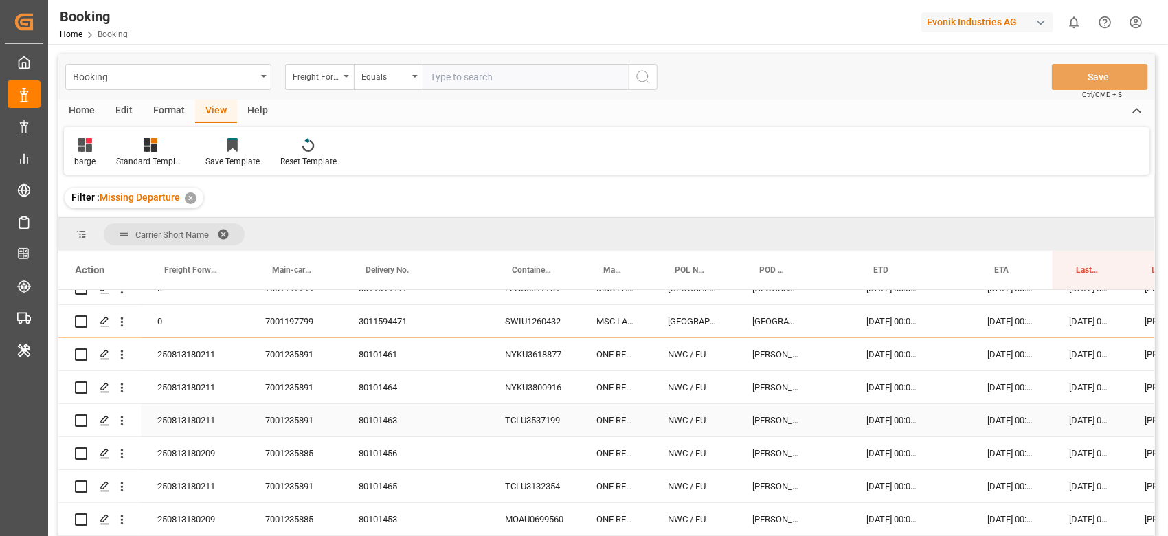
click at [380, 420] on div "80101463" at bounding box center [396, 420] width 109 height 32
drag, startPoint x: 383, startPoint y: 378, endPoint x: 394, endPoint y: 385, distance: 12.4
click at [383, 378] on div "80101464" at bounding box center [396, 387] width 109 height 32
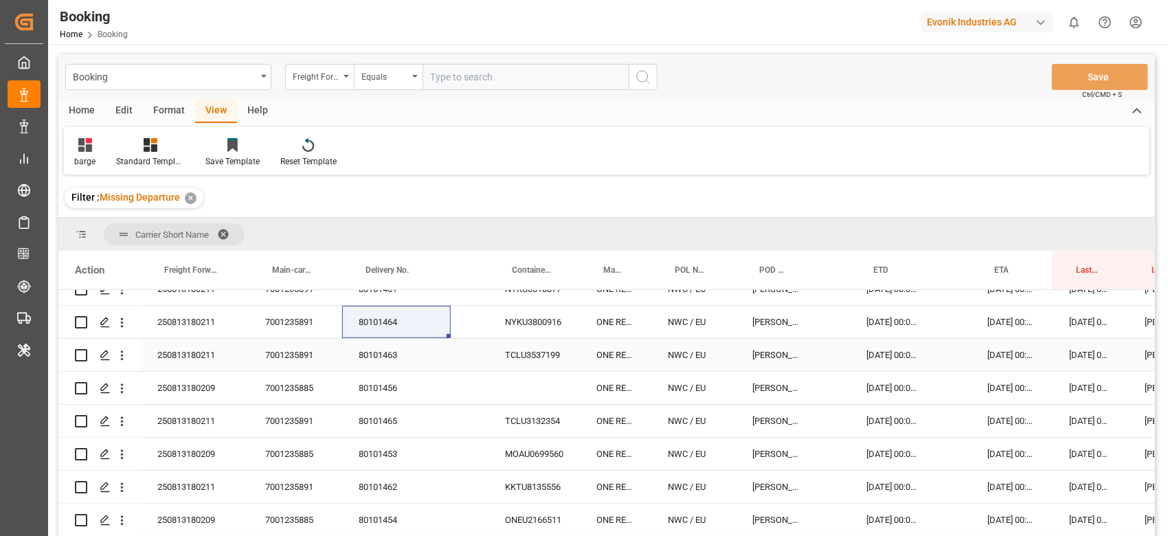
scroll to position [275, 0]
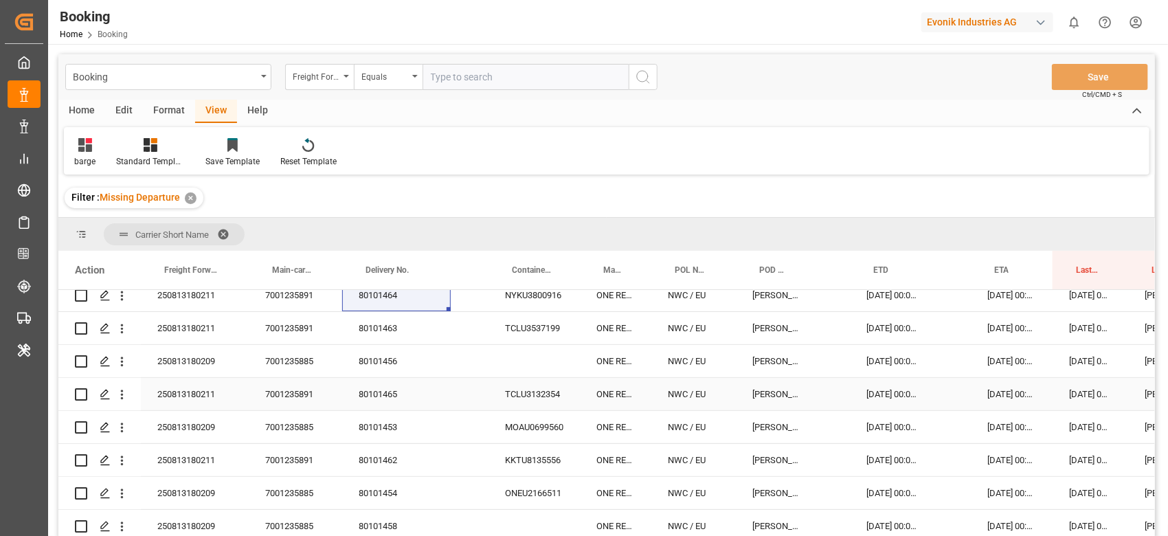
click at [385, 394] on div "80101465" at bounding box center [396, 394] width 109 height 32
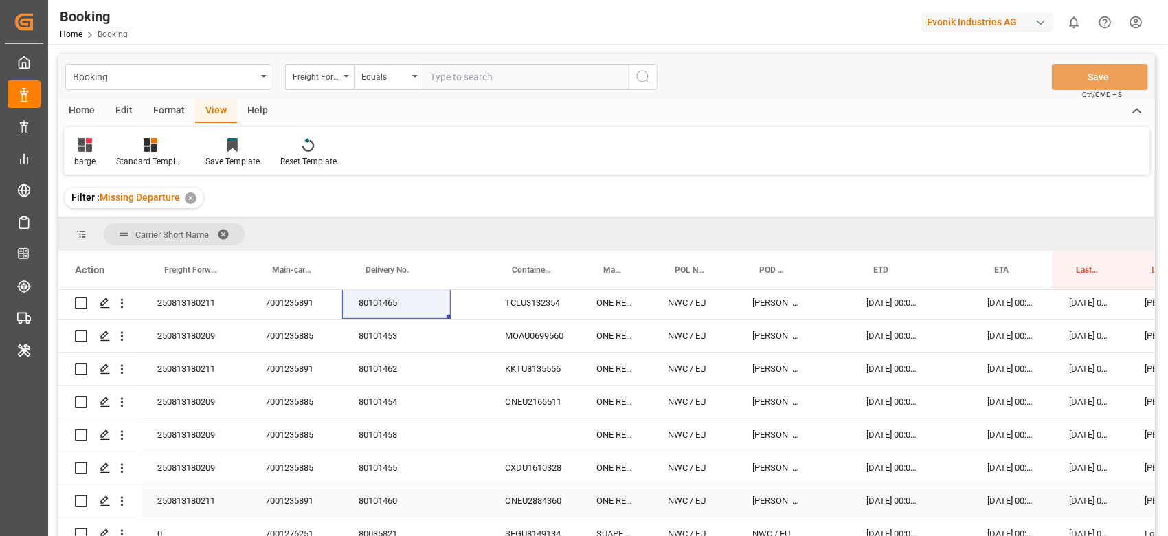
drag, startPoint x: 385, startPoint y: 494, endPoint x: 460, endPoint y: 456, distance: 83.8
click at [385, 494] on div "80101460" at bounding box center [396, 500] width 109 height 32
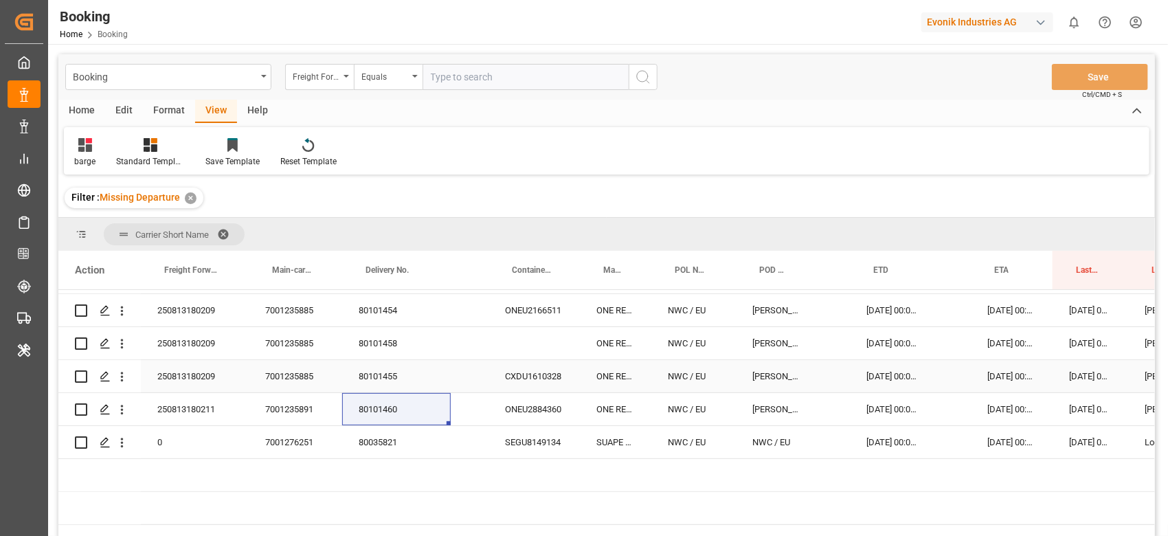
drag, startPoint x: 306, startPoint y: 380, endPoint x: 328, endPoint y: 376, distance: 22.4
click at [306, 380] on div "7001235885" at bounding box center [295, 376] width 93 height 32
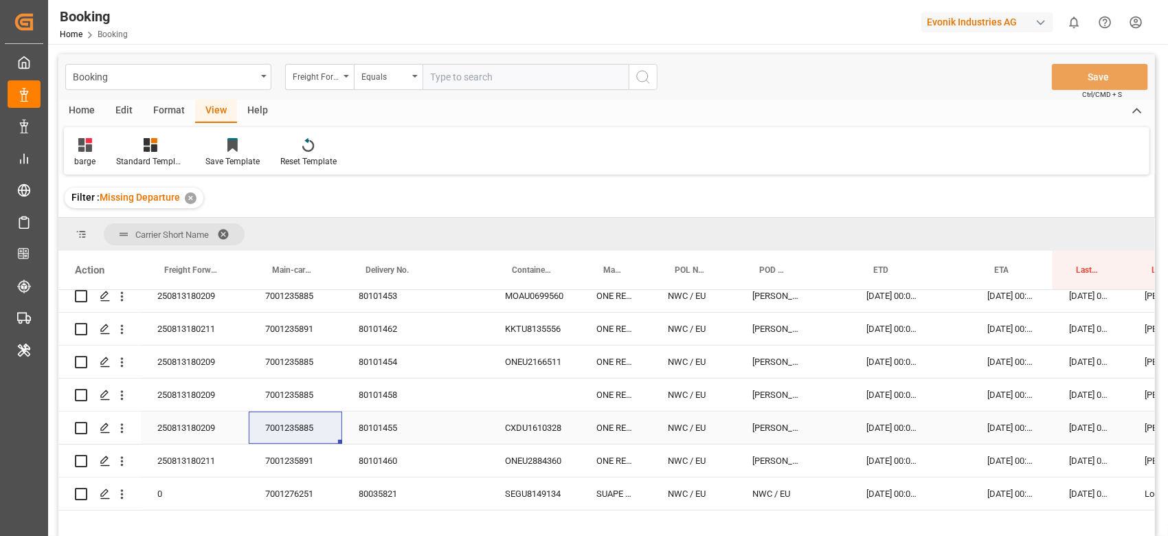
scroll to position [223, 0]
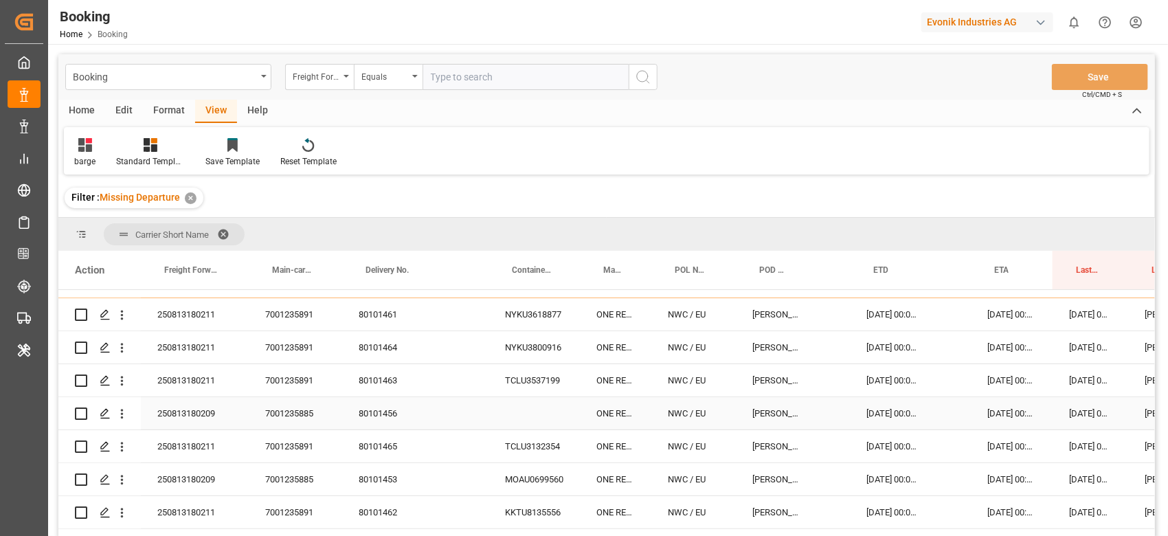
drag, startPoint x: 284, startPoint y: 409, endPoint x: 363, endPoint y: 423, distance: 81.0
click at [284, 409] on div "7001235885" at bounding box center [295, 413] width 93 height 32
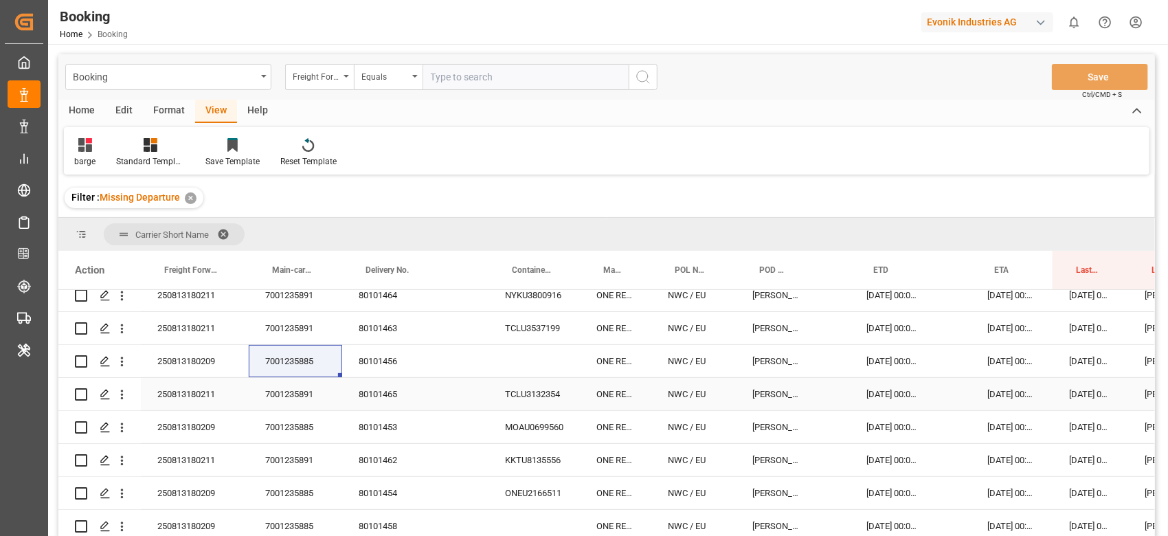
scroll to position [366, 0]
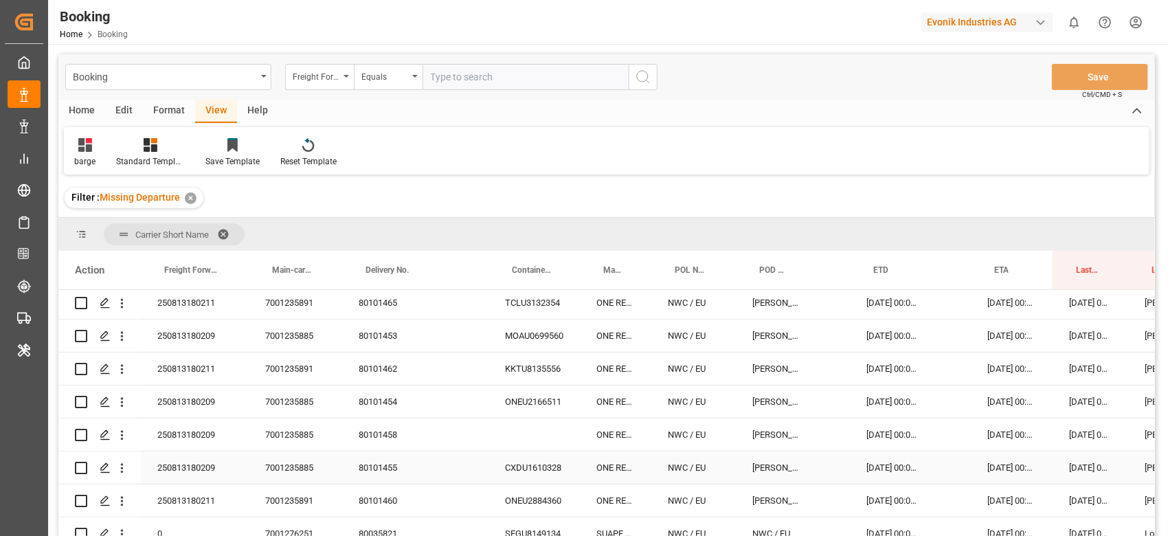
drag, startPoint x: 369, startPoint y: 466, endPoint x: 415, endPoint y: 452, distance: 48.9
click at [369, 466] on div "80101455" at bounding box center [396, 467] width 109 height 32
click at [385, 339] on div "80101453" at bounding box center [396, 335] width 109 height 32
drag, startPoint x: 372, startPoint y: 405, endPoint x: 1105, endPoint y: 398, distance: 733.5
click at [372, 404] on div "80101454" at bounding box center [396, 401] width 109 height 32
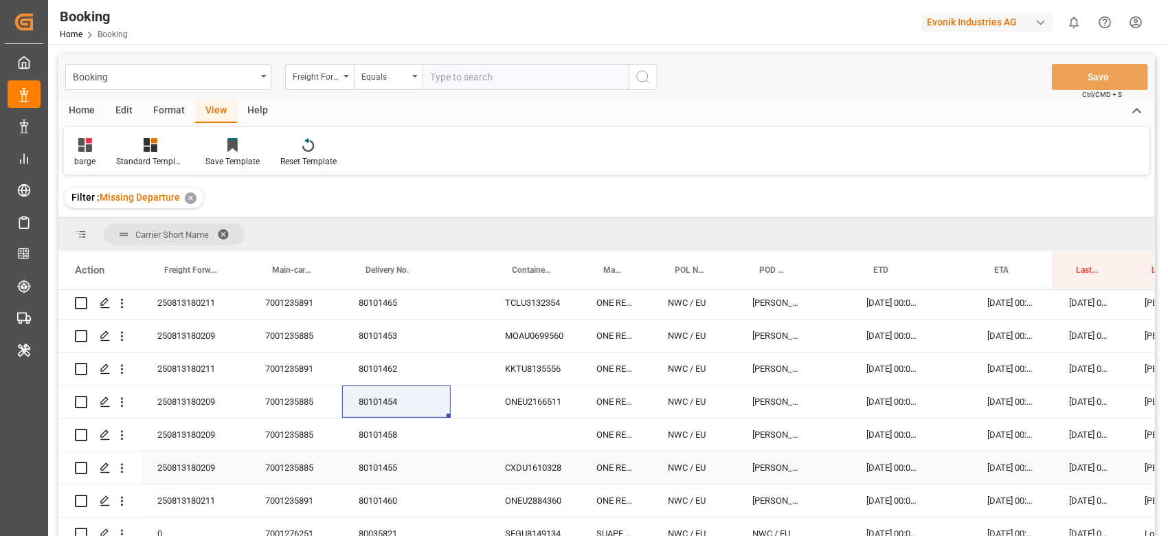
click at [389, 470] on div "80101455" at bounding box center [396, 467] width 109 height 32
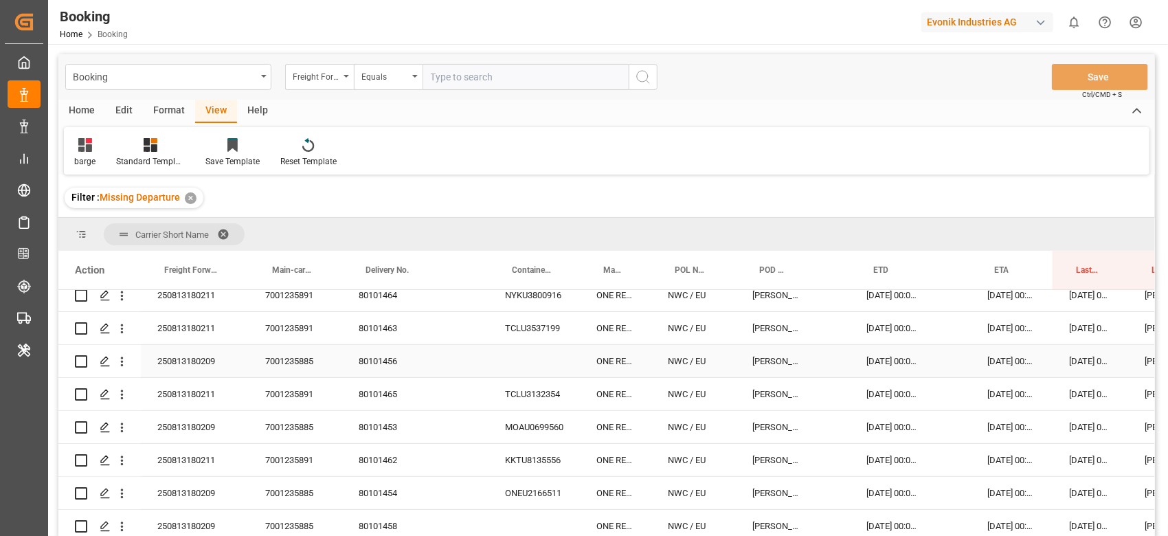
click at [389, 355] on div "80101456" at bounding box center [396, 361] width 109 height 32
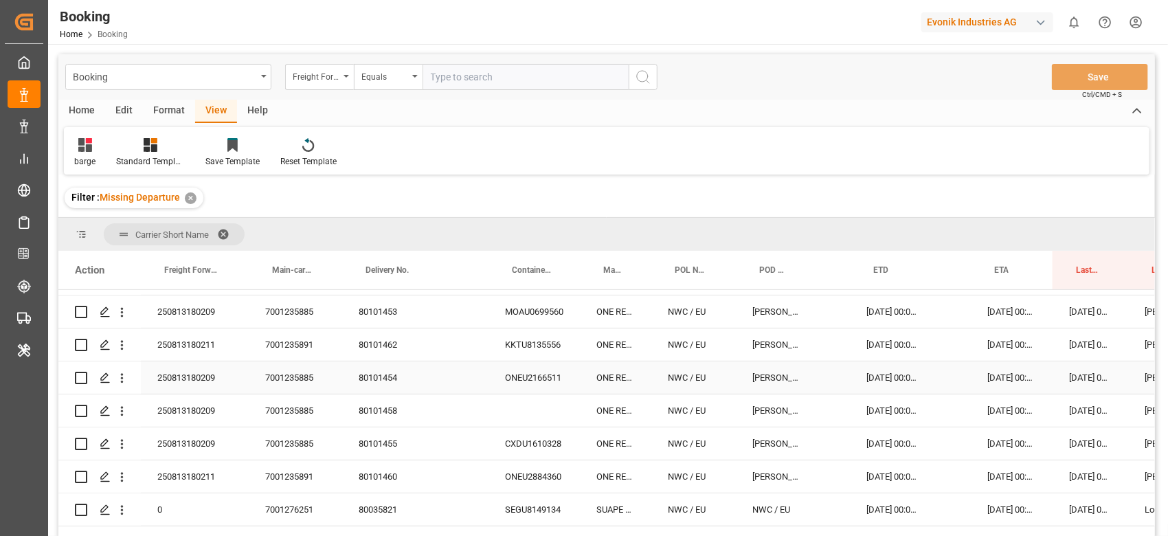
scroll to position [366, 0]
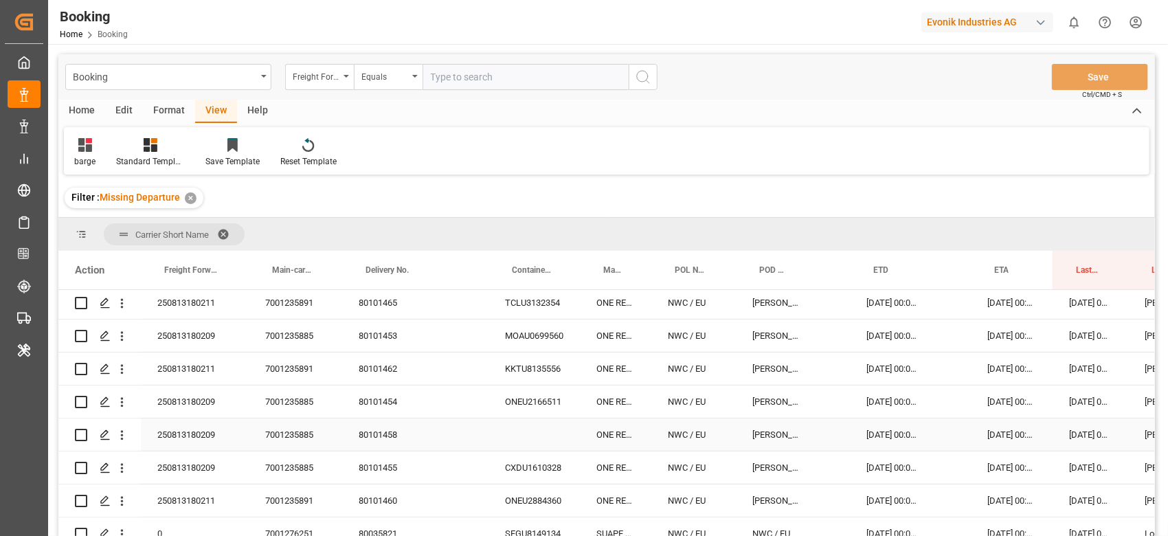
click at [384, 431] on div "80101458" at bounding box center [396, 434] width 109 height 32
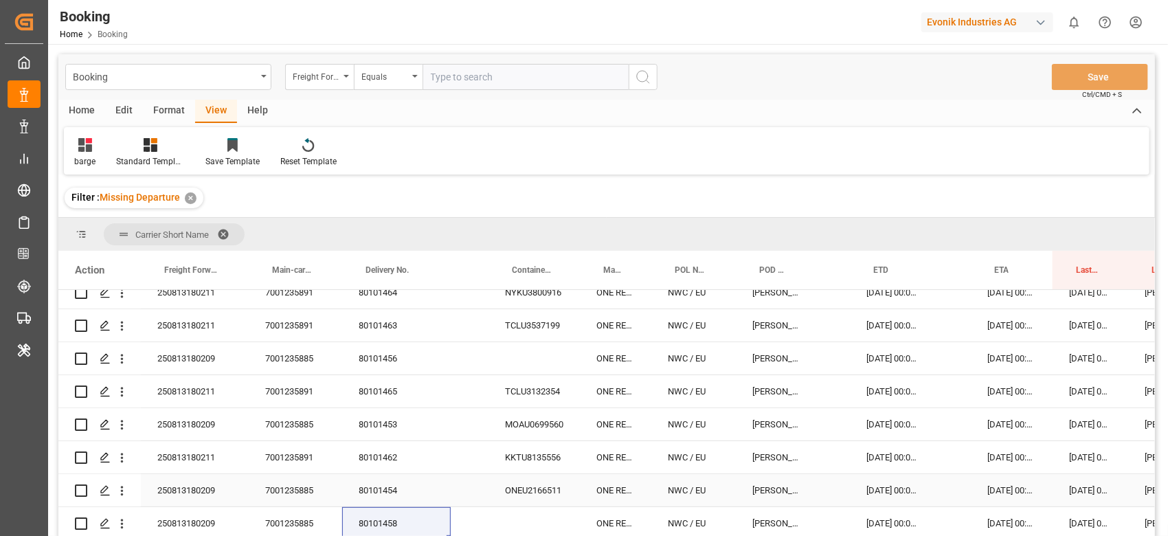
scroll to position [275, 0]
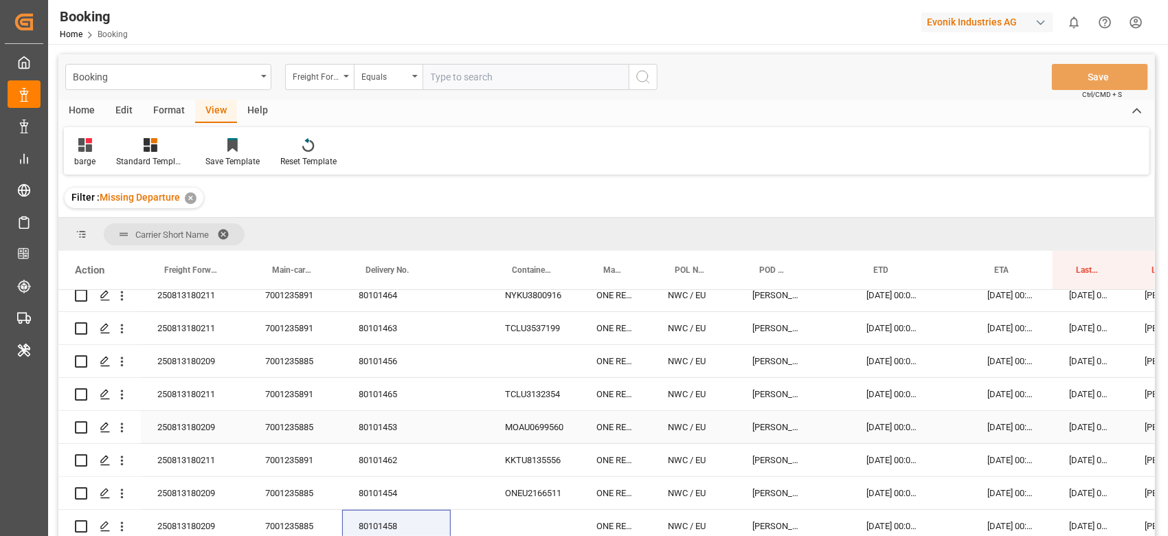
click at [392, 365] on div "80101456" at bounding box center [396, 361] width 109 height 32
click at [391, 368] on div "80101456" at bounding box center [396, 361] width 109 height 32
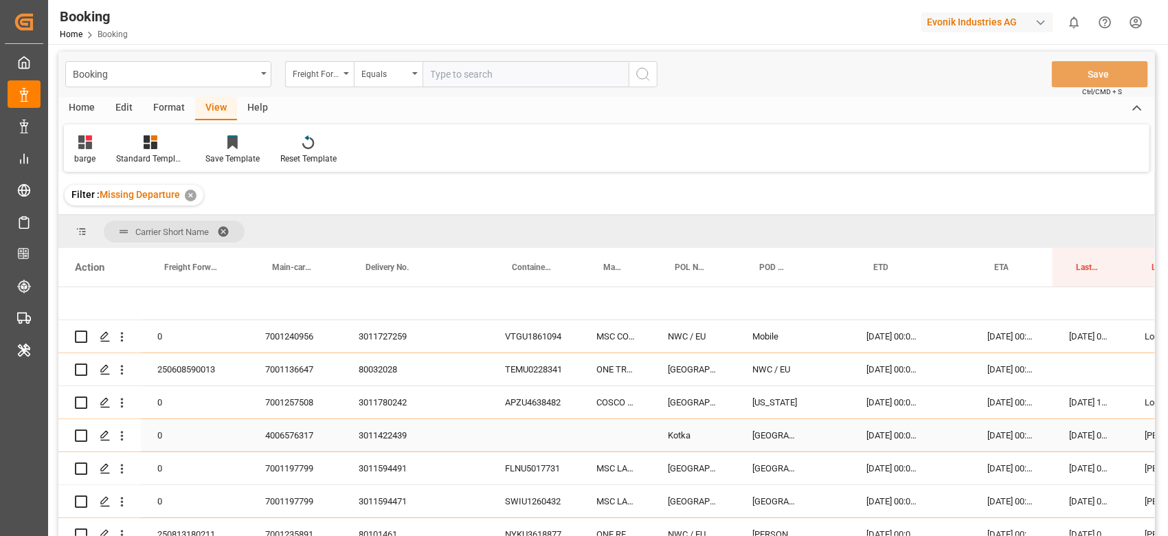
scroll to position [0, 0]
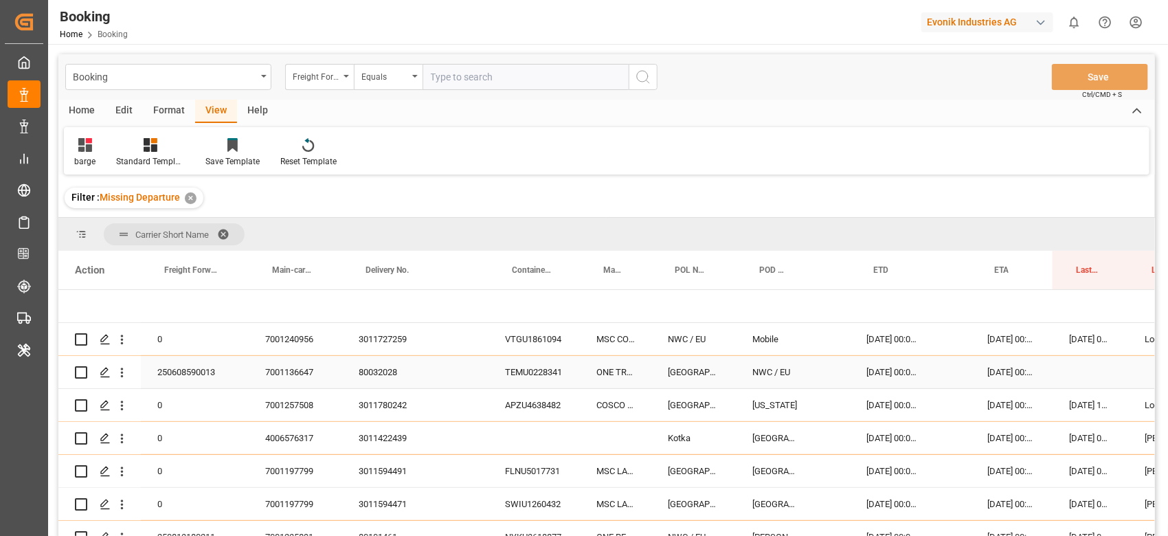
drag, startPoint x: 310, startPoint y: 374, endPoint x: 384, endPoint y: 362, distance: 74.4
click at [310, 374] on div "7001136647" at bounding box center [295, 372] width 93 height 32
click at [390, 373] on div "80032028" at bounding box center [396, 372] width 109 height 32
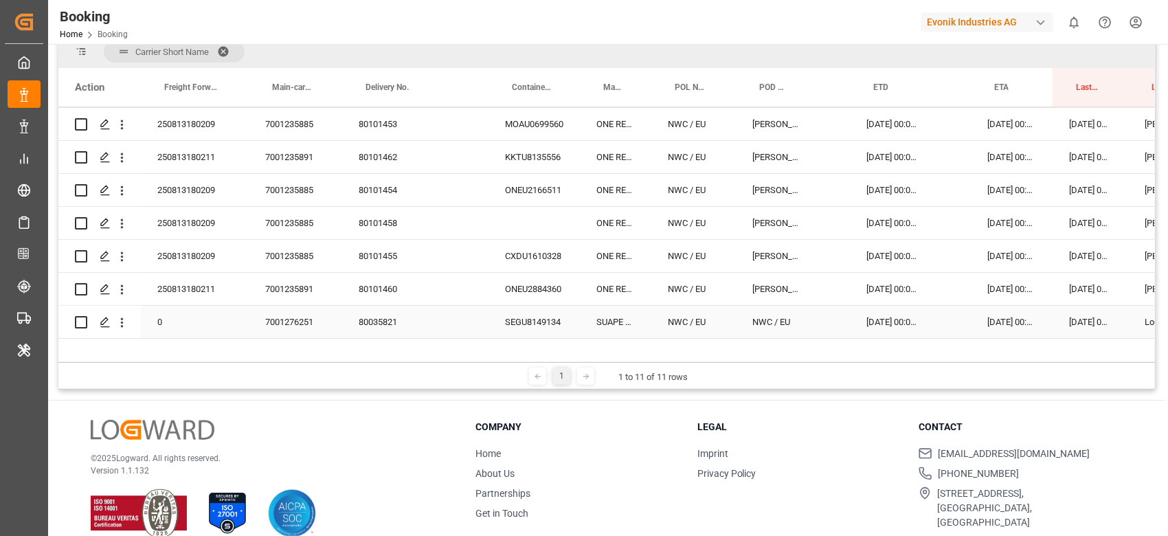
scroll to position [366, 0]
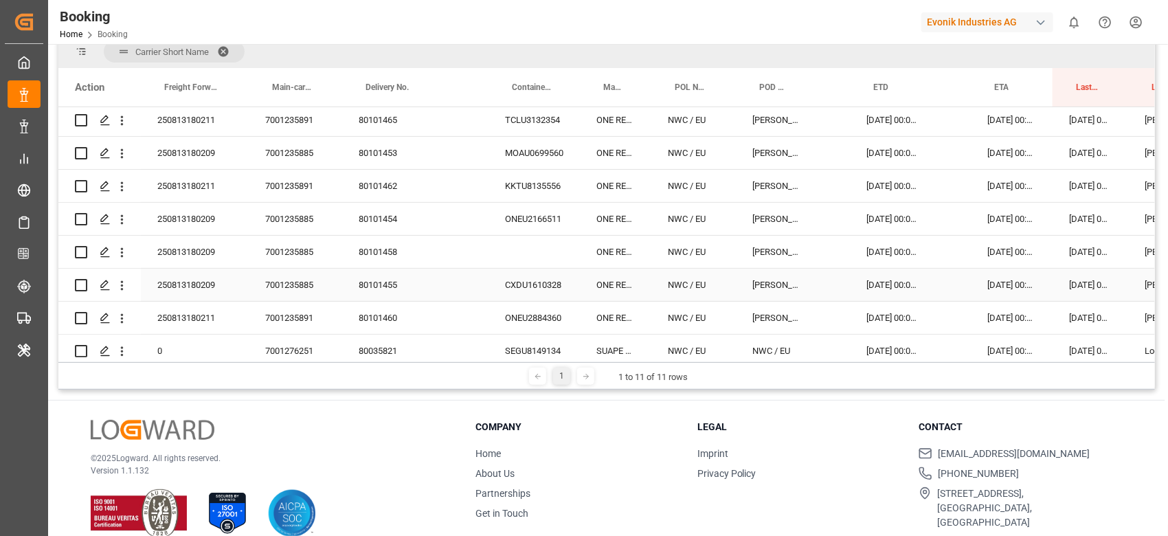
click at [293, 279] on div "7001235885" at bounding box center [295, 285] width 93 height 32
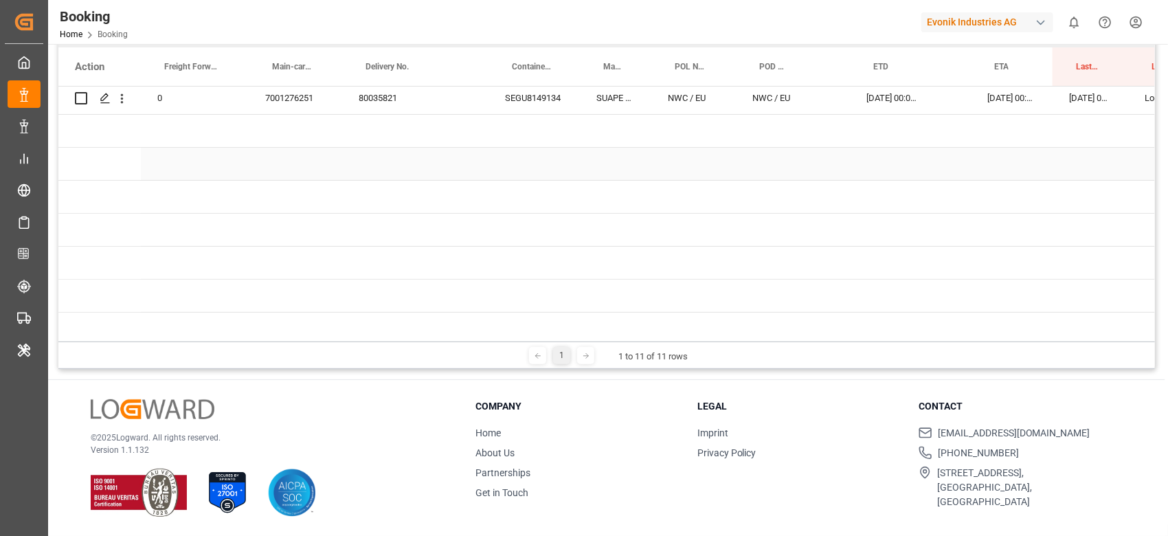
scroll to position [435, 0]
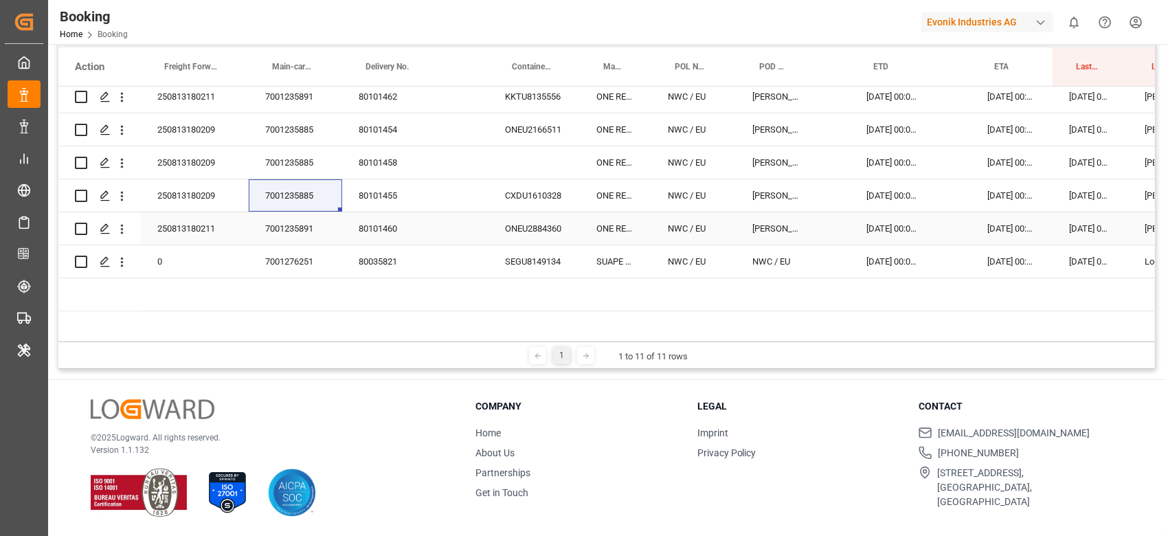
click at [301, 234] on div "7001235891" at bounding box center [295, 228] width 93 height 32
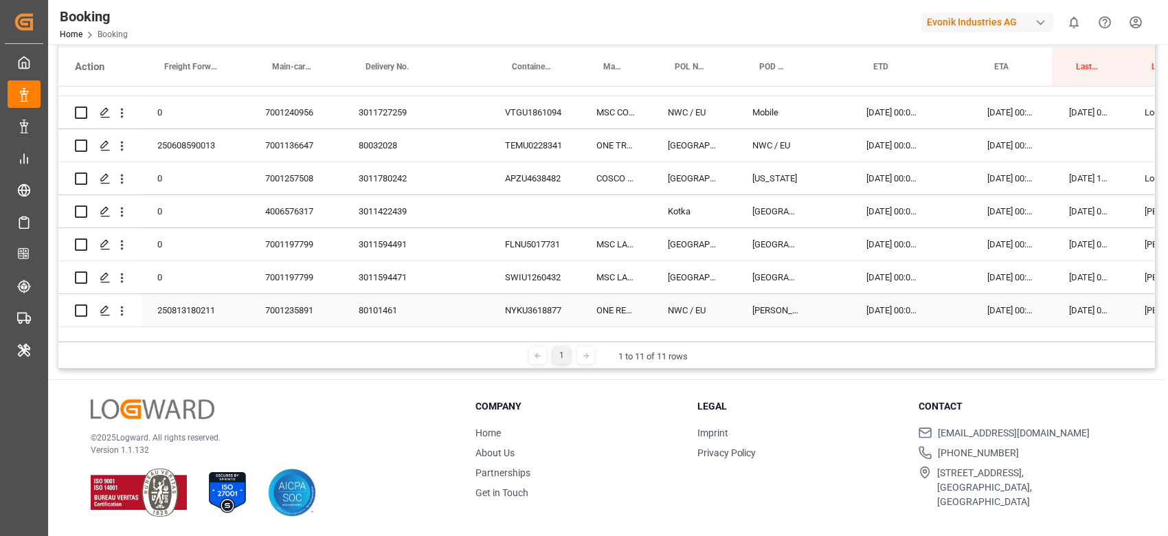
scroll to position [0, 0]
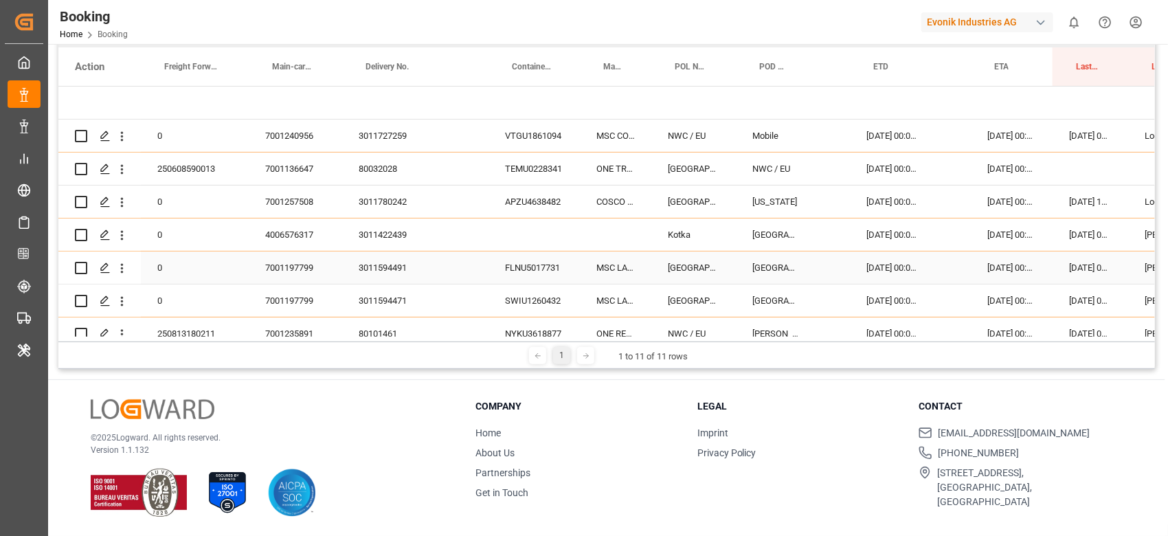
click at [312, 269] on div "7001197799" at bounding box center [295, 267] width 93 height 32
click at [396, 68] on span "Delivery No." at bounding box center [386, 67] width 43 height 10
click at [398, 62] on span "Delivery No." at bounding box center [386, 67] width 43 height 10
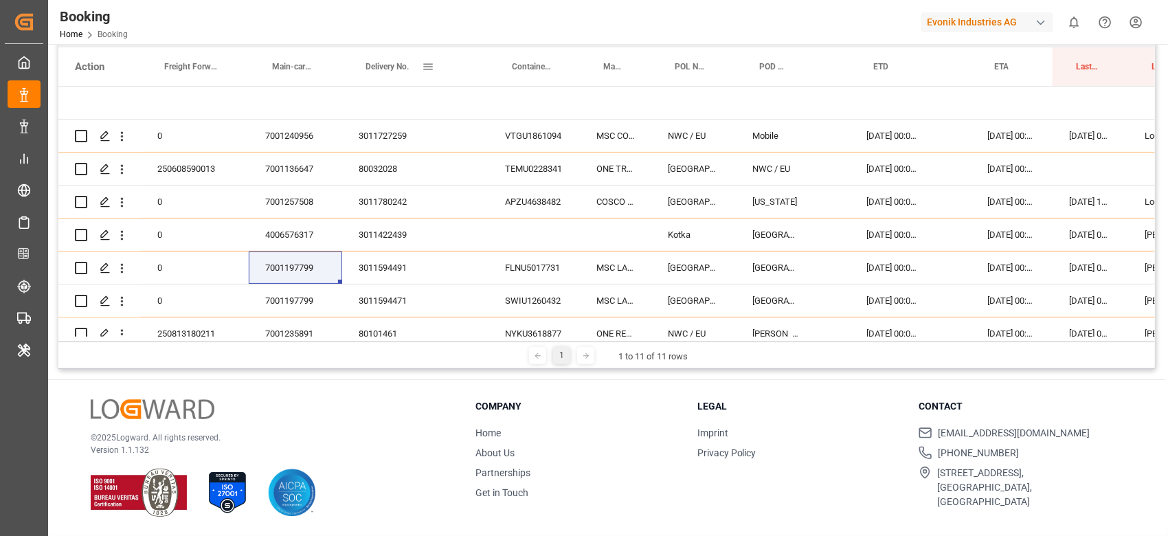
click at [395, 59] on div "Delivery No." at bounding box center [393, 66] width 56 height 38
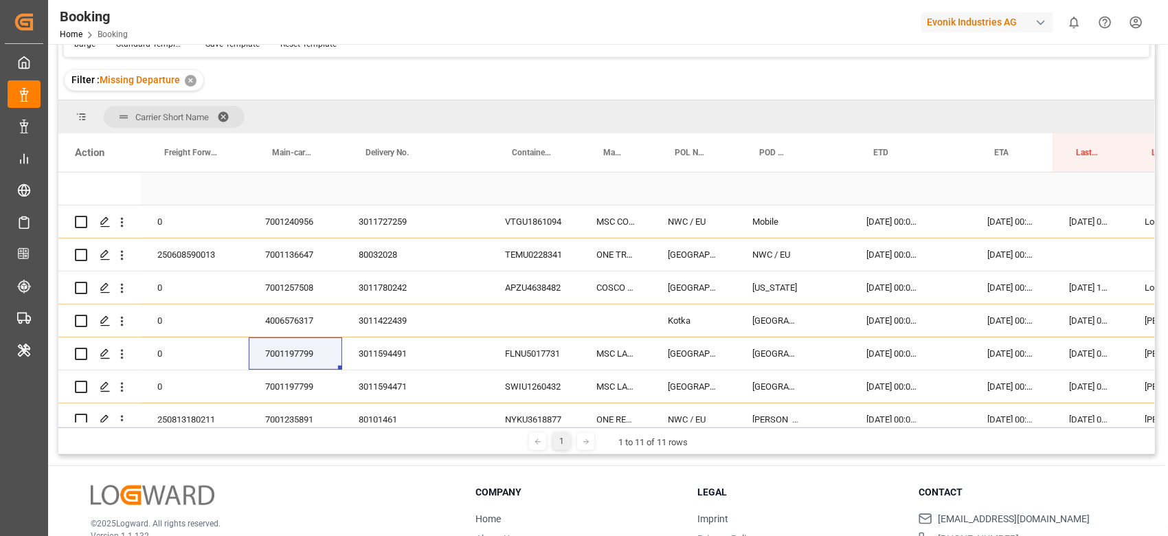
scroll to position [203, 0]
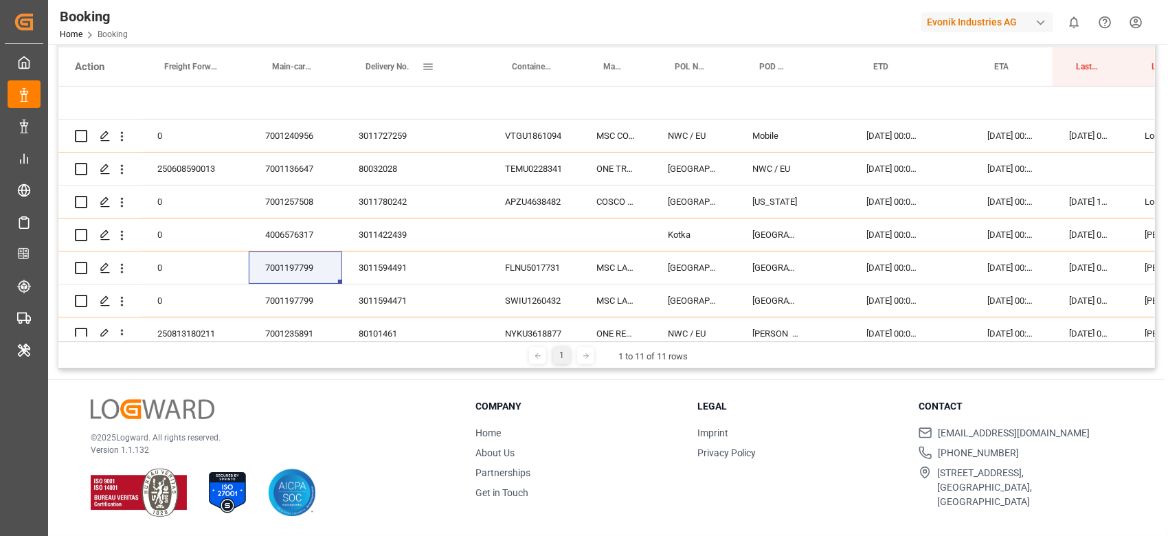
click at [428, 64] on span at bounding box center [428, 66] width 12 height 12
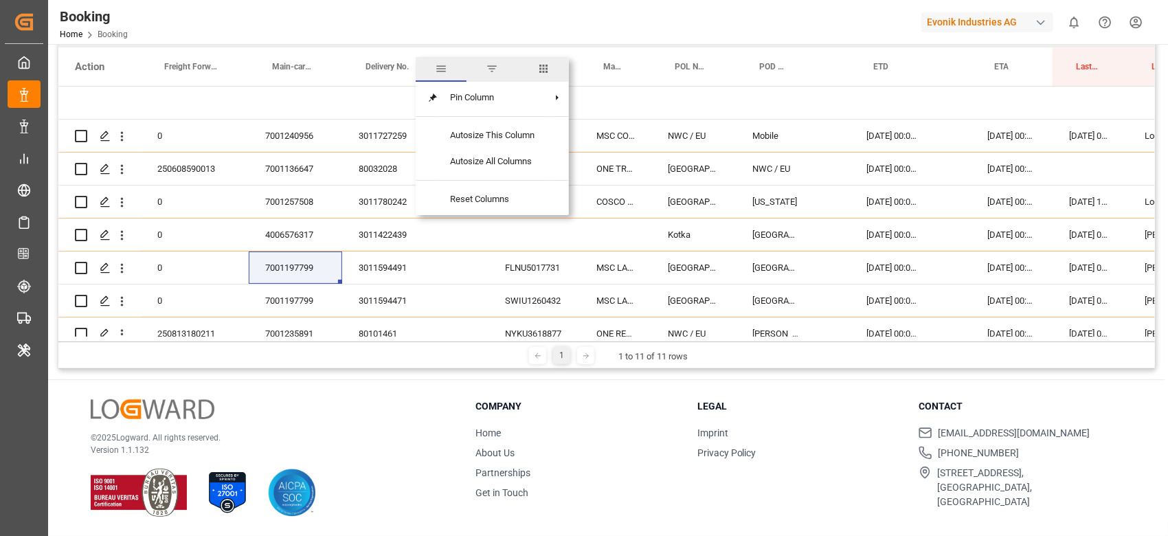
click at [371, 66] on span "Delivery No." at bounding box center [386, 67] width 43 height 10
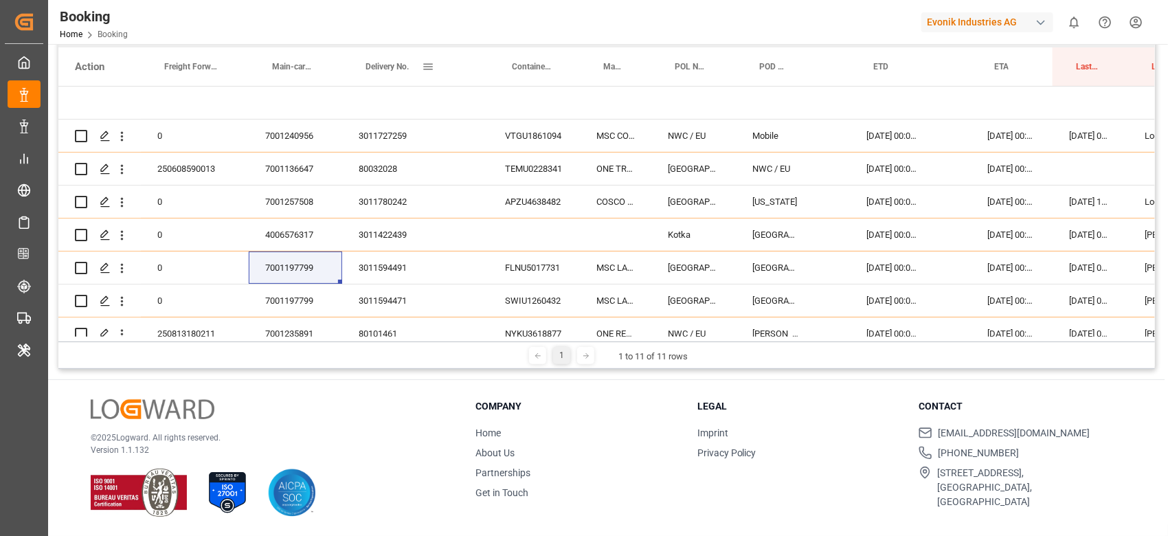
click at [371, 66] on span "Delivery No." at bounding box center [386, 67] width 43 height 10
click at [385, 69] on span "Delivery No." at bounding box center [386, 67] width 43 height 10
click at [386, 69] on span "Delivery No." at bounding box center [386, 67] width 43 height 10
click at [394, 77] on div "Delivery No." at bounding box center [393, 66] width 56 height 38
click at [394, 87] on div "Press SPACE to select this row." at bounding box center [396, 103] width 109 height 32
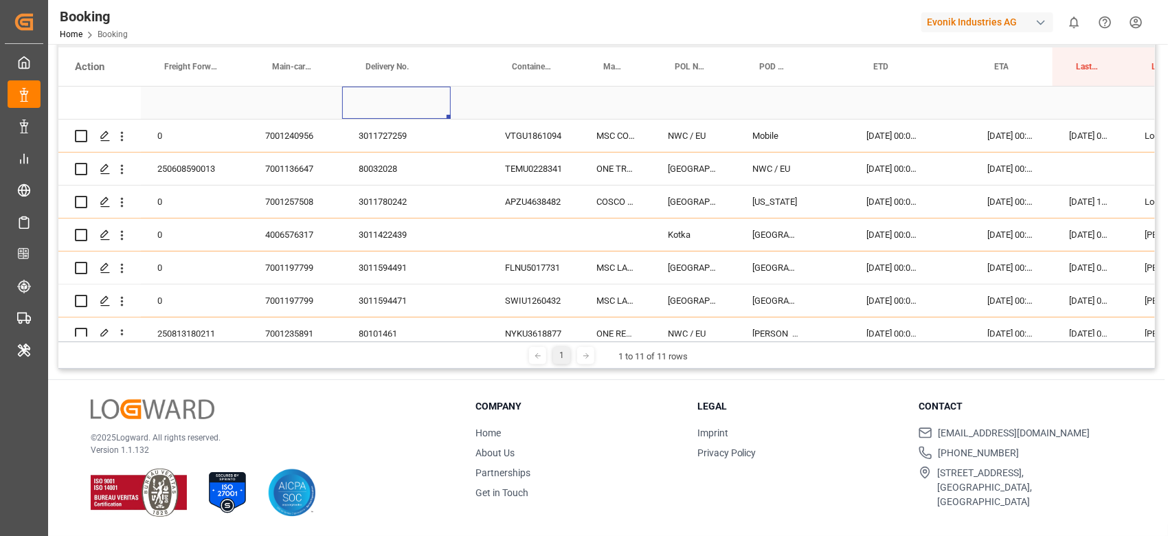
click at [394, 87] on div "Press SPACE to select this row." at bounding box center [396, 103] width 109 height 32
click at [389, 72] on div "Delivery No." at bounding box center [393, 66] width 56 height 38
click at [389, 71] on div "Delivery No." at bounding box center [393, 66] width 56 height 38
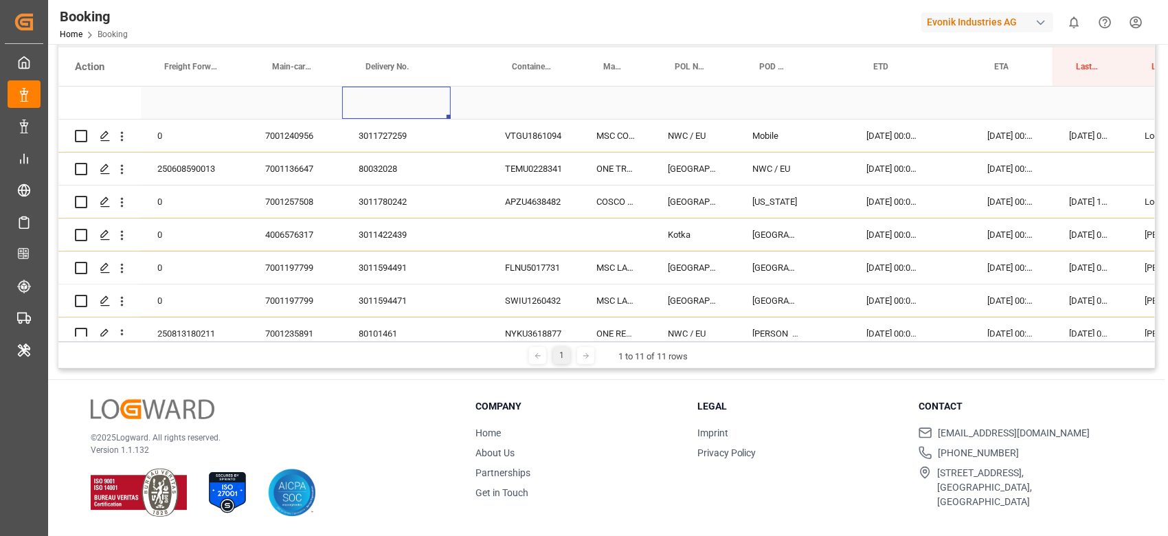
click at [387, 71] on div "Delivery No." at bounding box center [393, 66] width 56 height 38
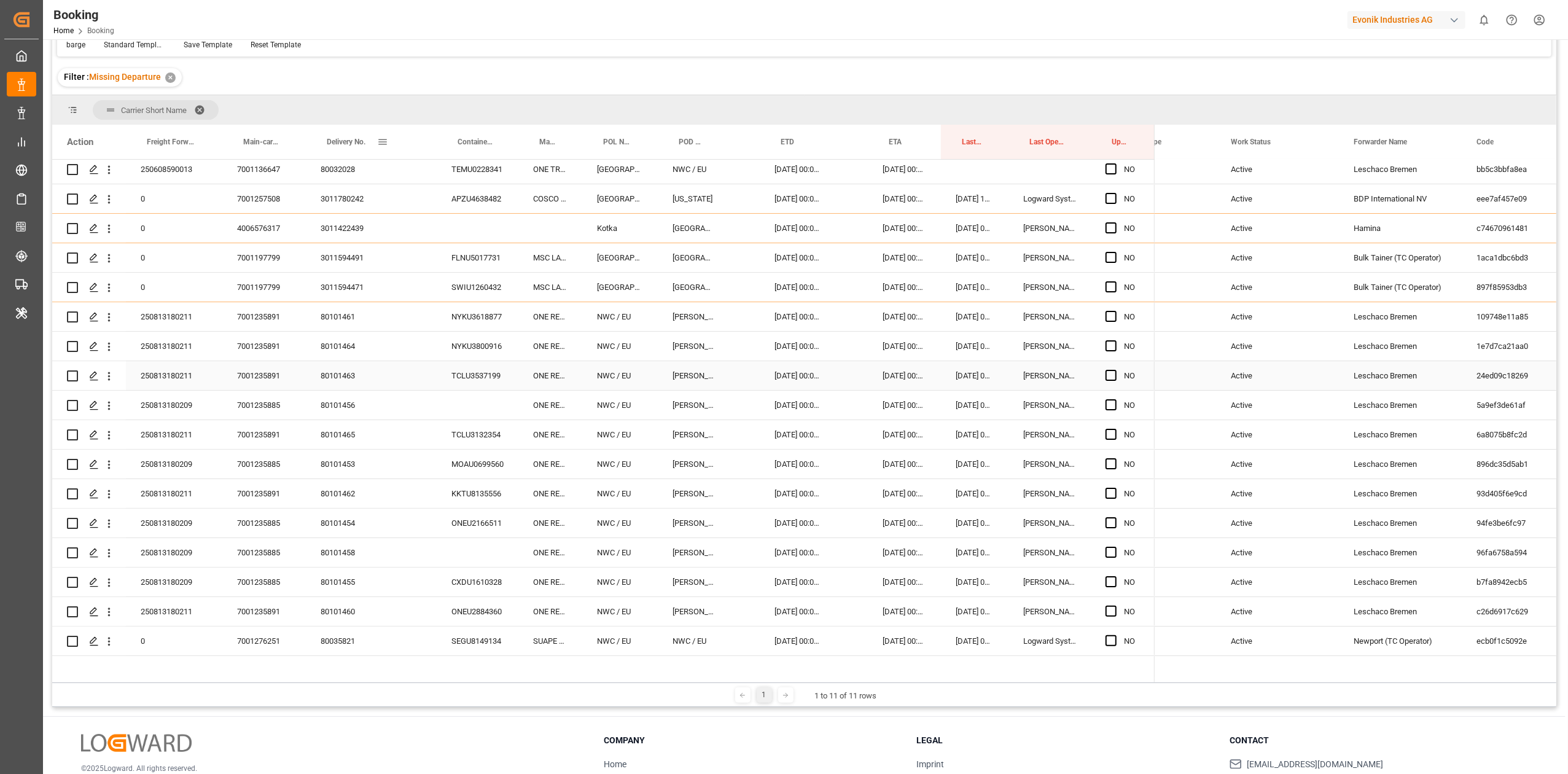
scroll to position [246, 0]
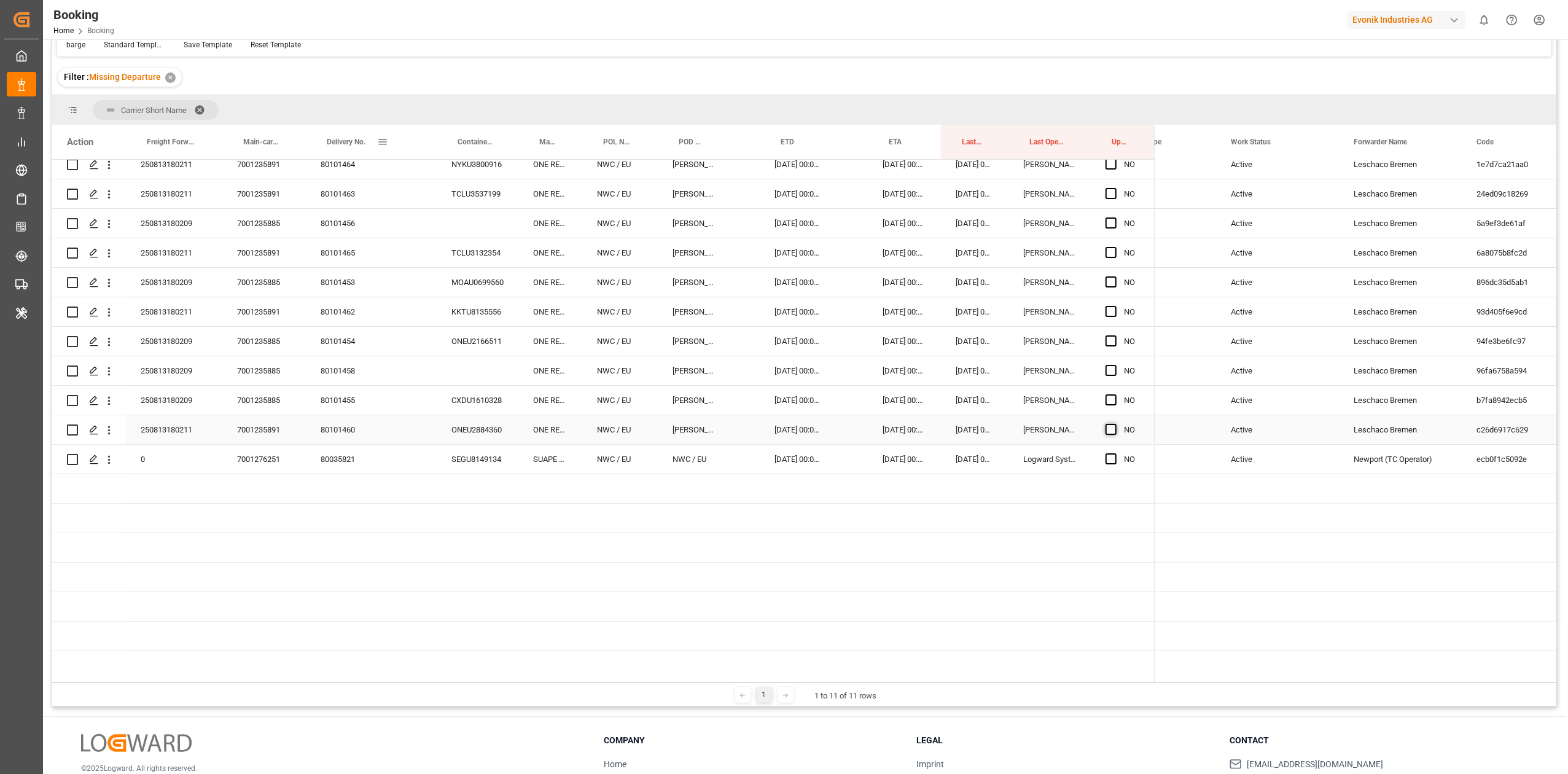
click at [1044, 432] on span "Press SPACE to select this row." at bounding box center [1111, 430] width 11 height 11
click at [1044, 424] on input "Press SPACE to select this row." at bounding box center [1115, 424] width 0 height 0
drag, startPoint x: 1151, startPoint y: 399, endPoint x: 1143, endPoint y: 254, distance: 145.2
click at [1044, 254] on div "0 0" at bounding box center [603, 342] width 1103 height 855
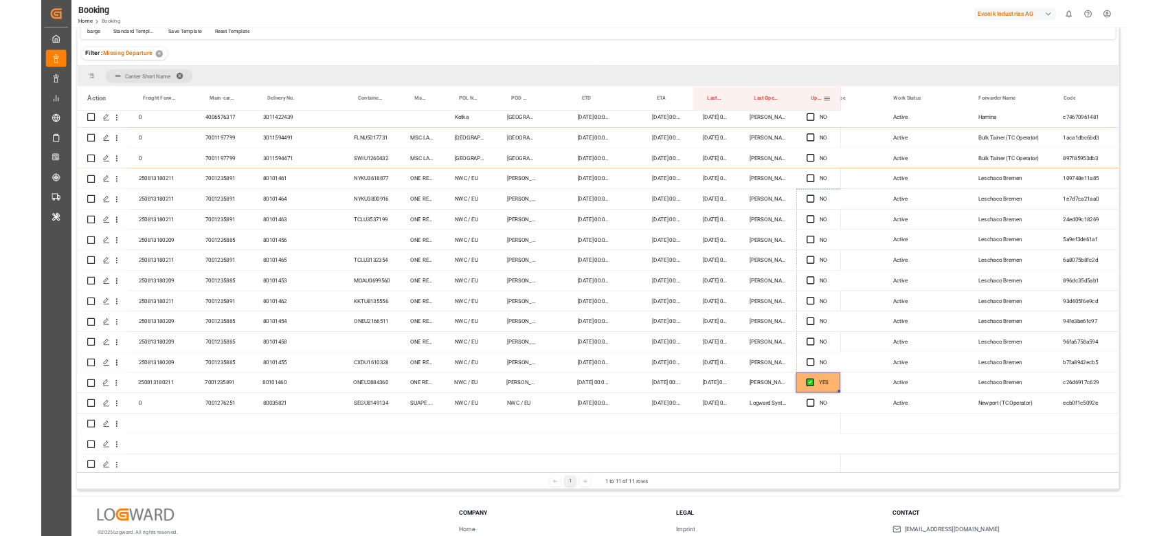
scroll to position [82, 0]
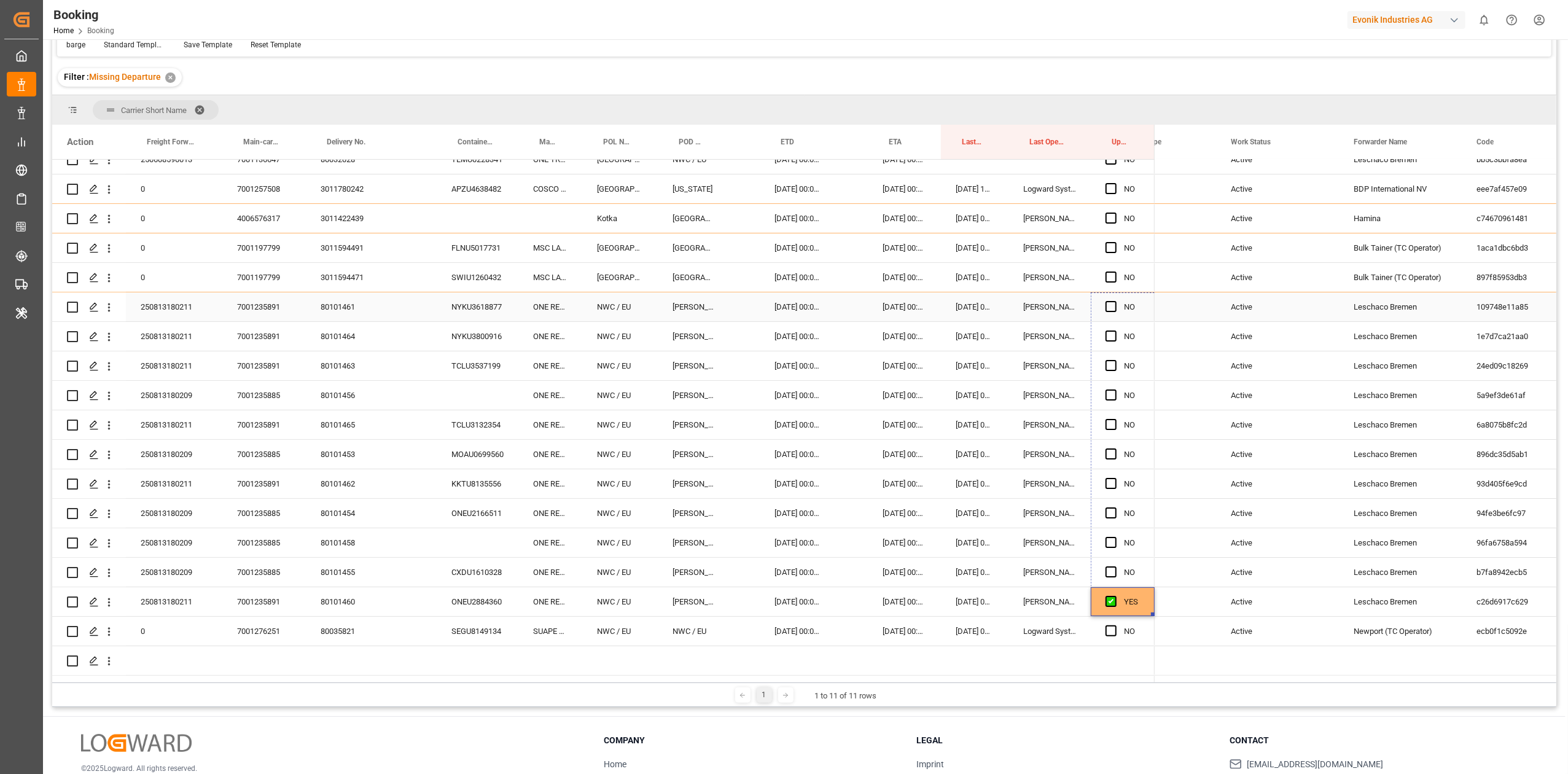
drag, startPoint x: 1152, startPoint y: 441, endPoint x: 1111, endPoint y: 299, distance: 147.8
click at [1044, 299] on div "0 0" at bounding box center [603, 514] width 1103 height 855
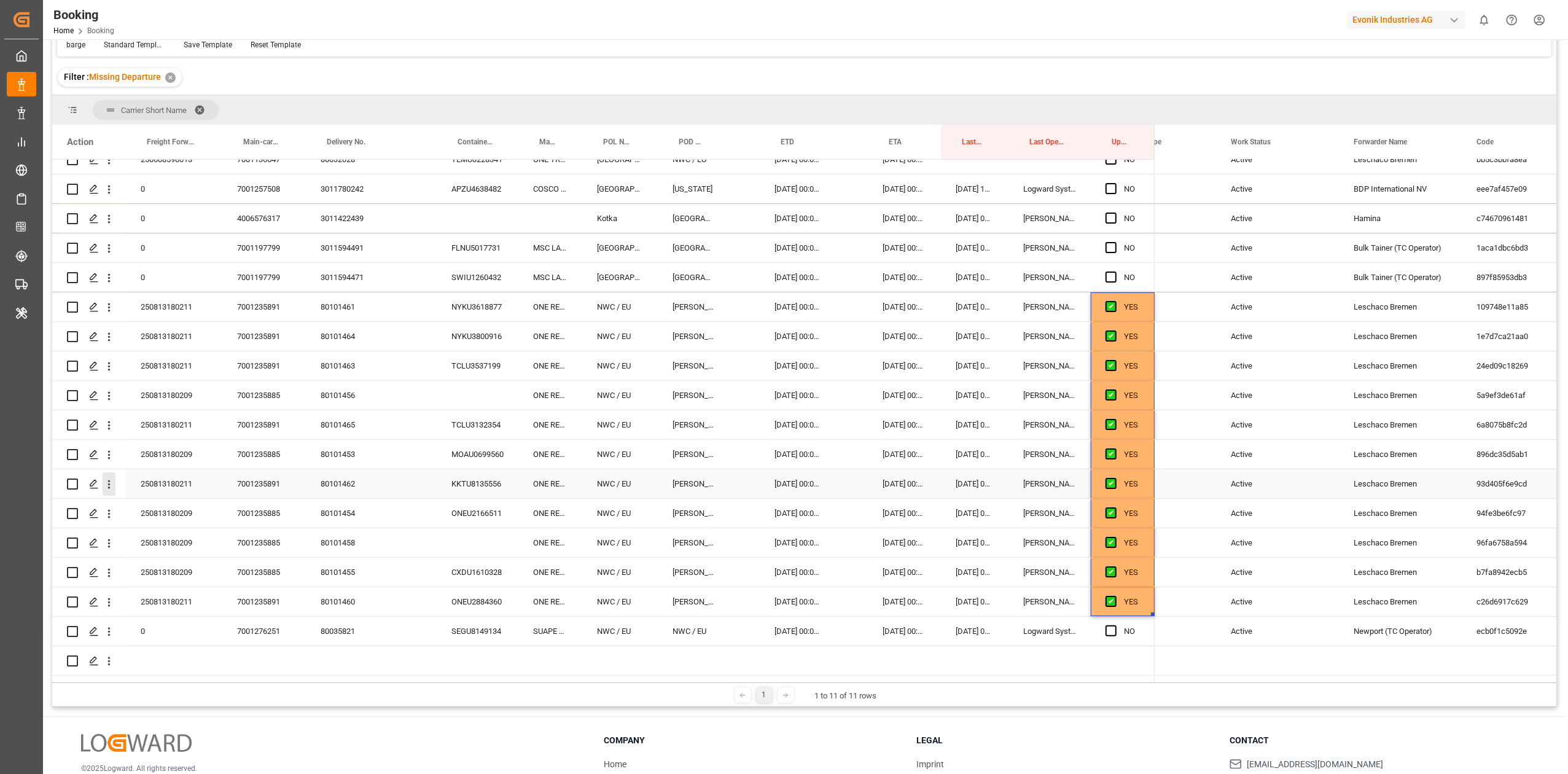
click at [112, 479] on icon "open menu" at bounding box center [109, 484] width 13 height 13
click at [157, 479] on span "Open in new tab" at bounding box center [190, 510] width 112 height 13
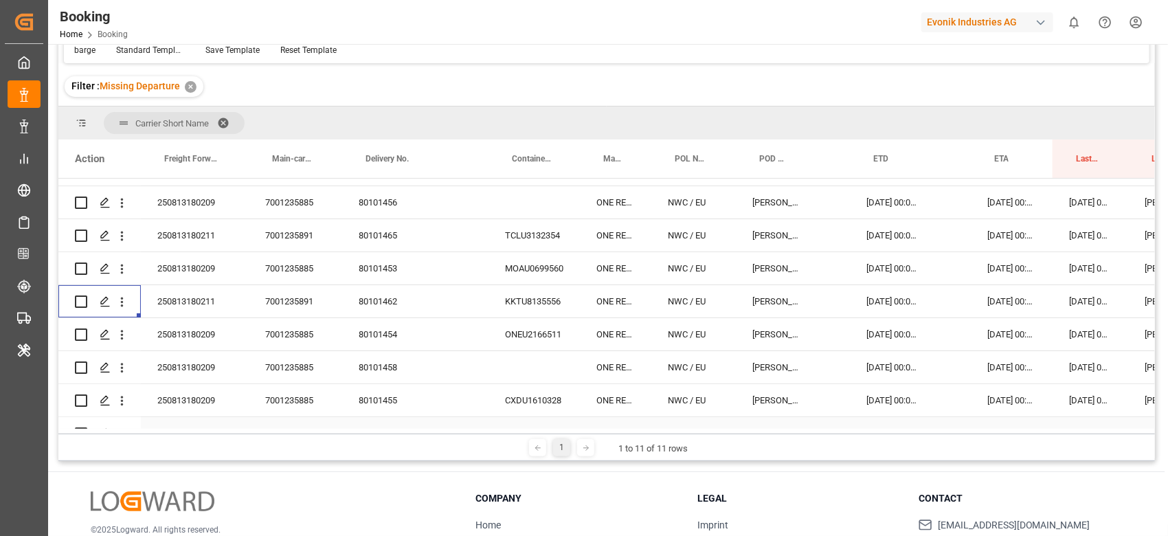
scroll to position [448, 0]
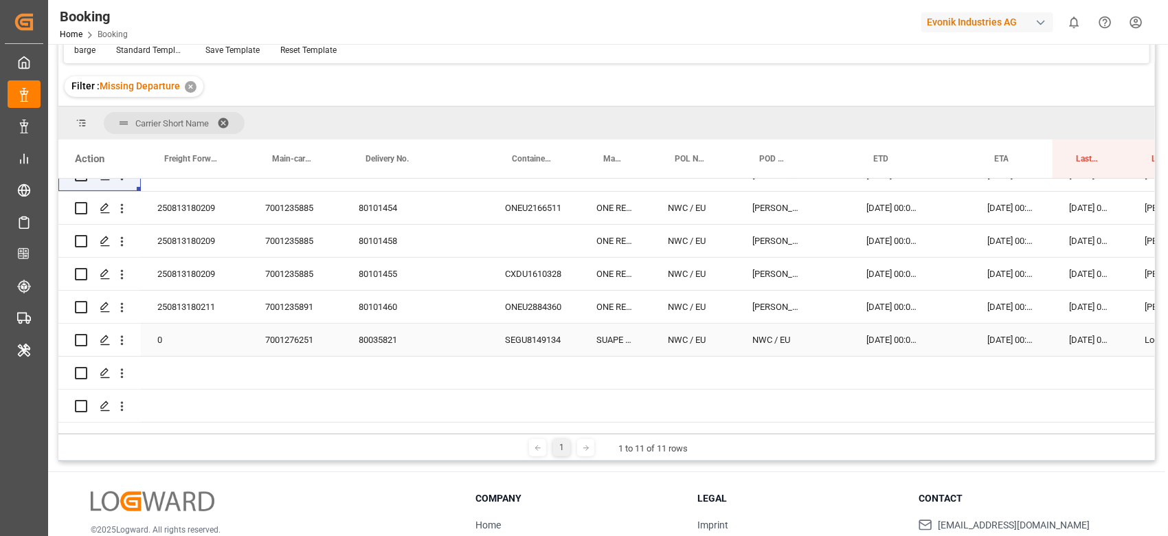
click at [538, 337] on div "SEGU8149134" at bounding box center [533, 339] width 91 height 32
click at [127, 341] on icon "open menu" at bounding box center [122, 340] width 14 height 14
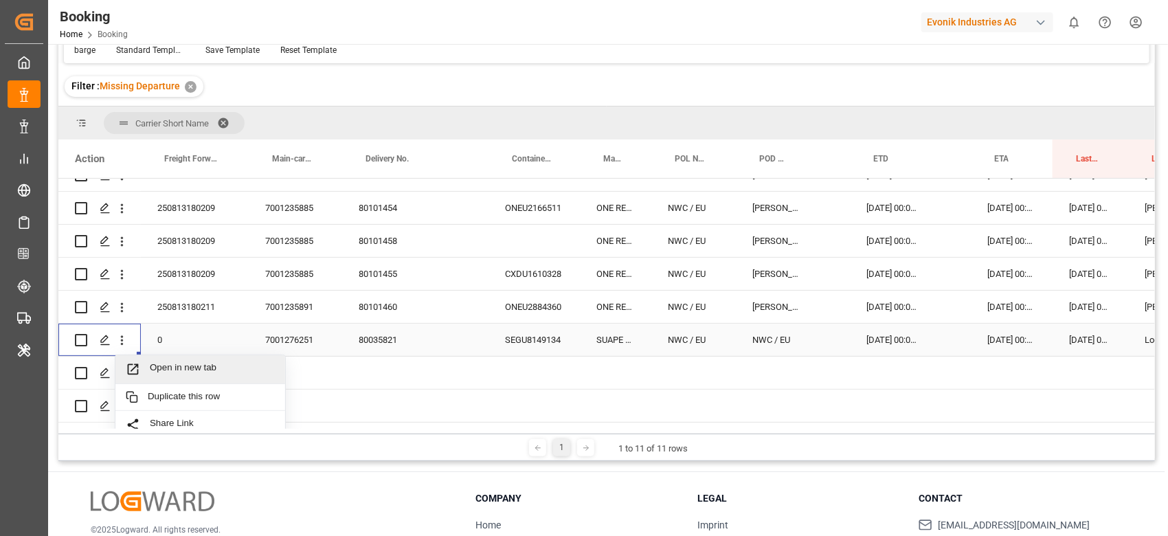
click at [159, 363] on span "Open in new tab" at bounding box center [212, 369] width 125 height 14
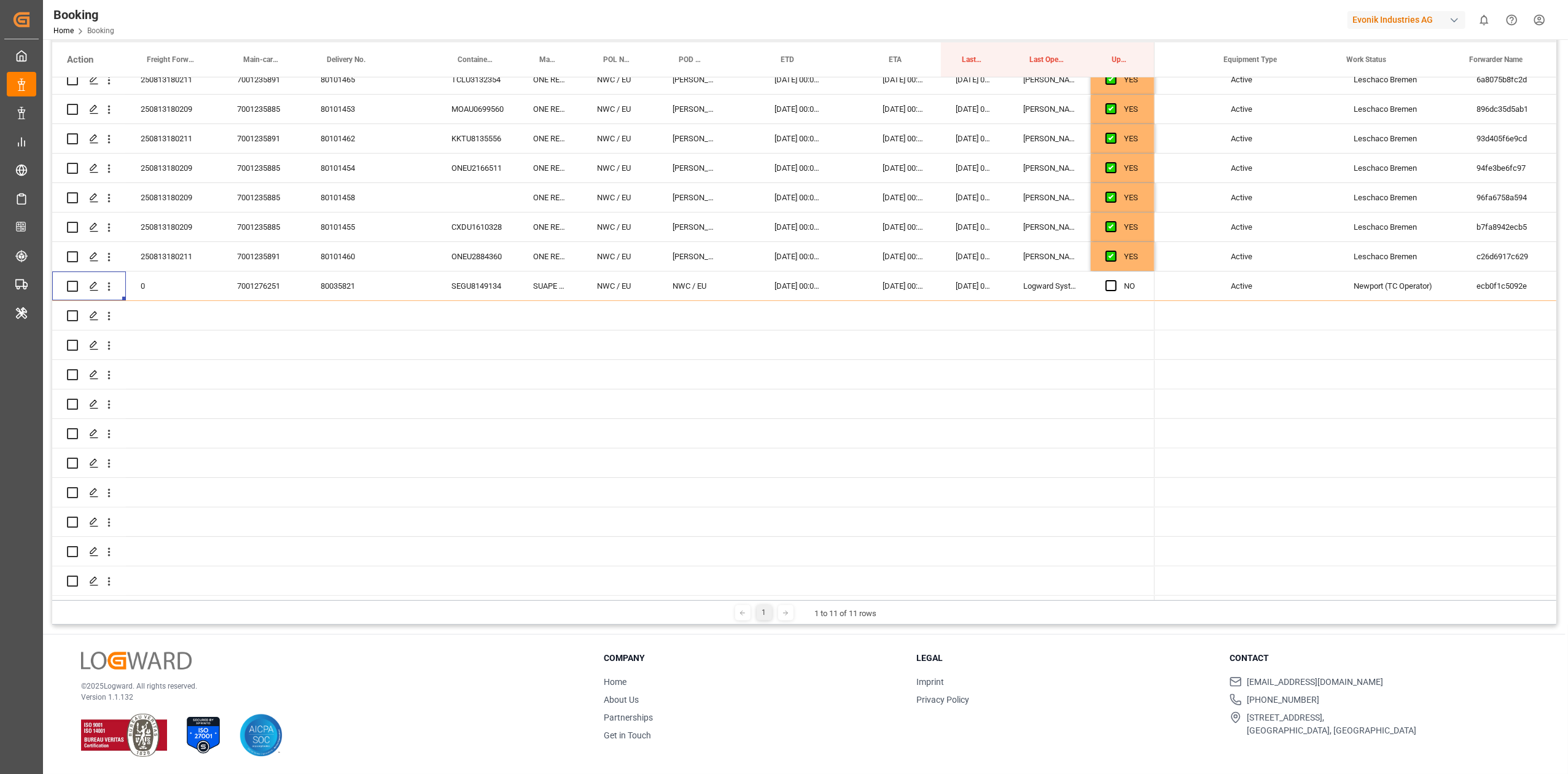
scroll to position [0, 0]
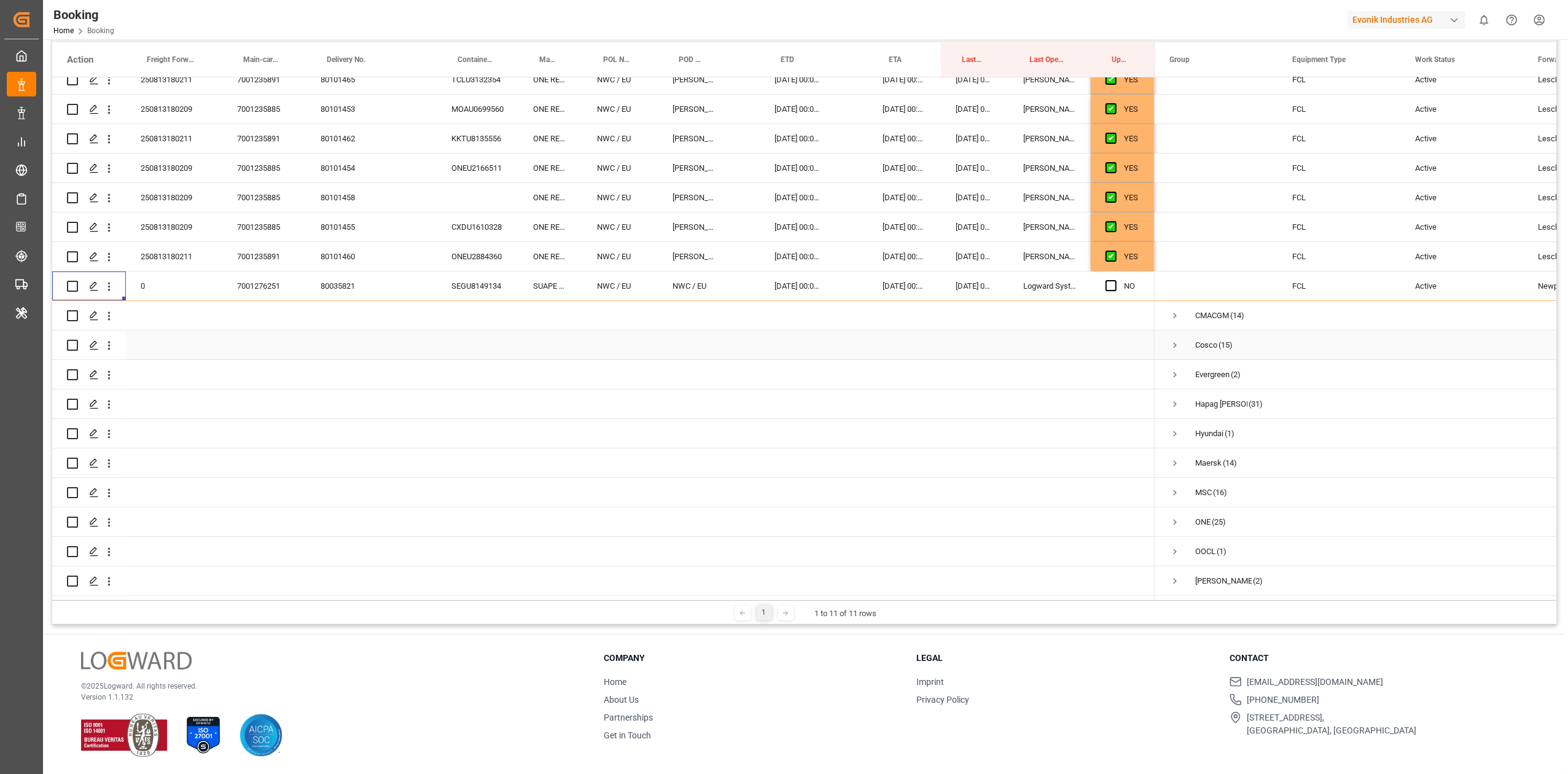
click at [1044, 310] on span "Press SPACE to select this row." at bounding box center [1175, 316] width 11 height 11
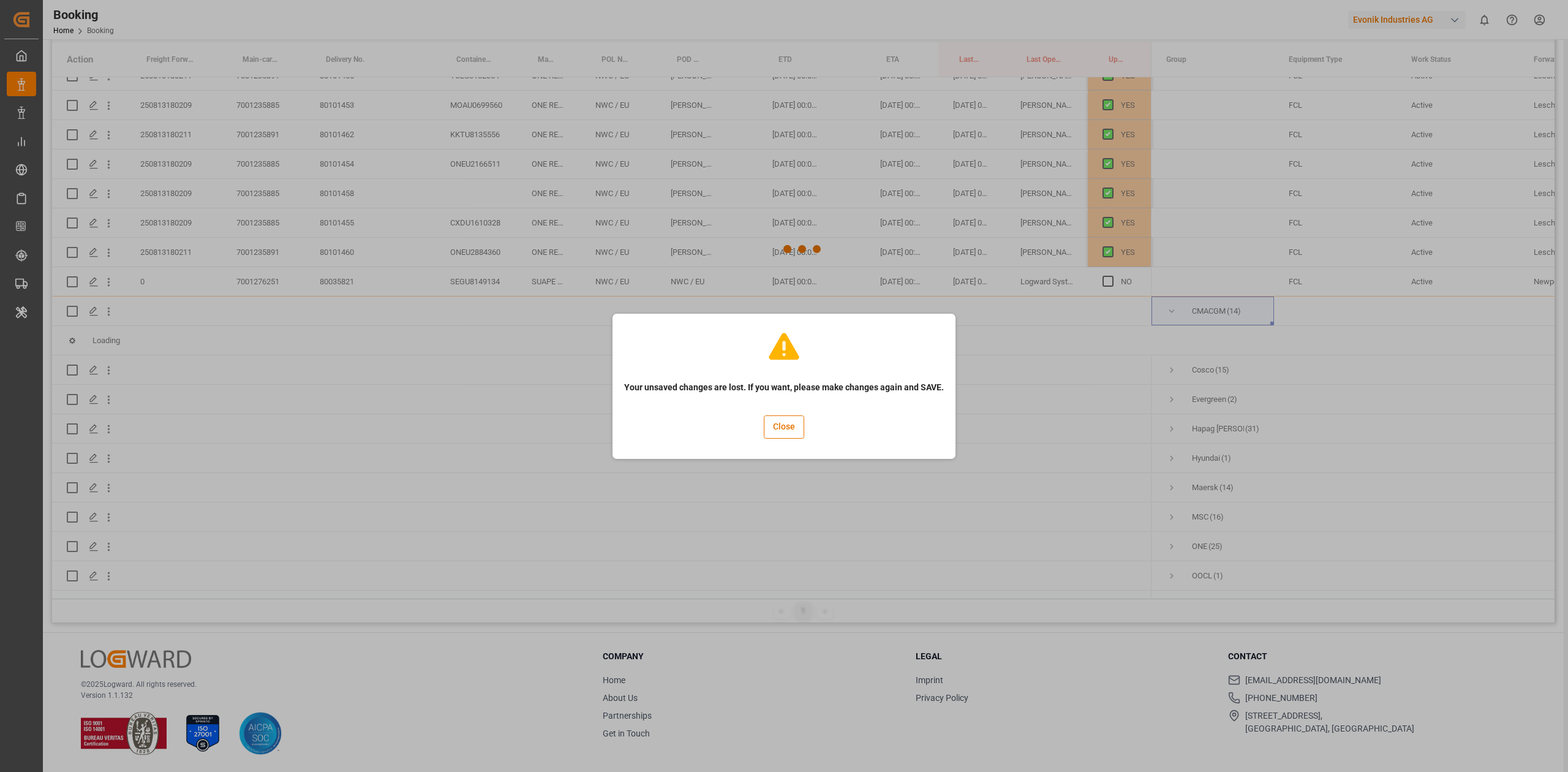
click at [780, 424] on button "Close" at bounding box center [783, 428] width 40 height 23
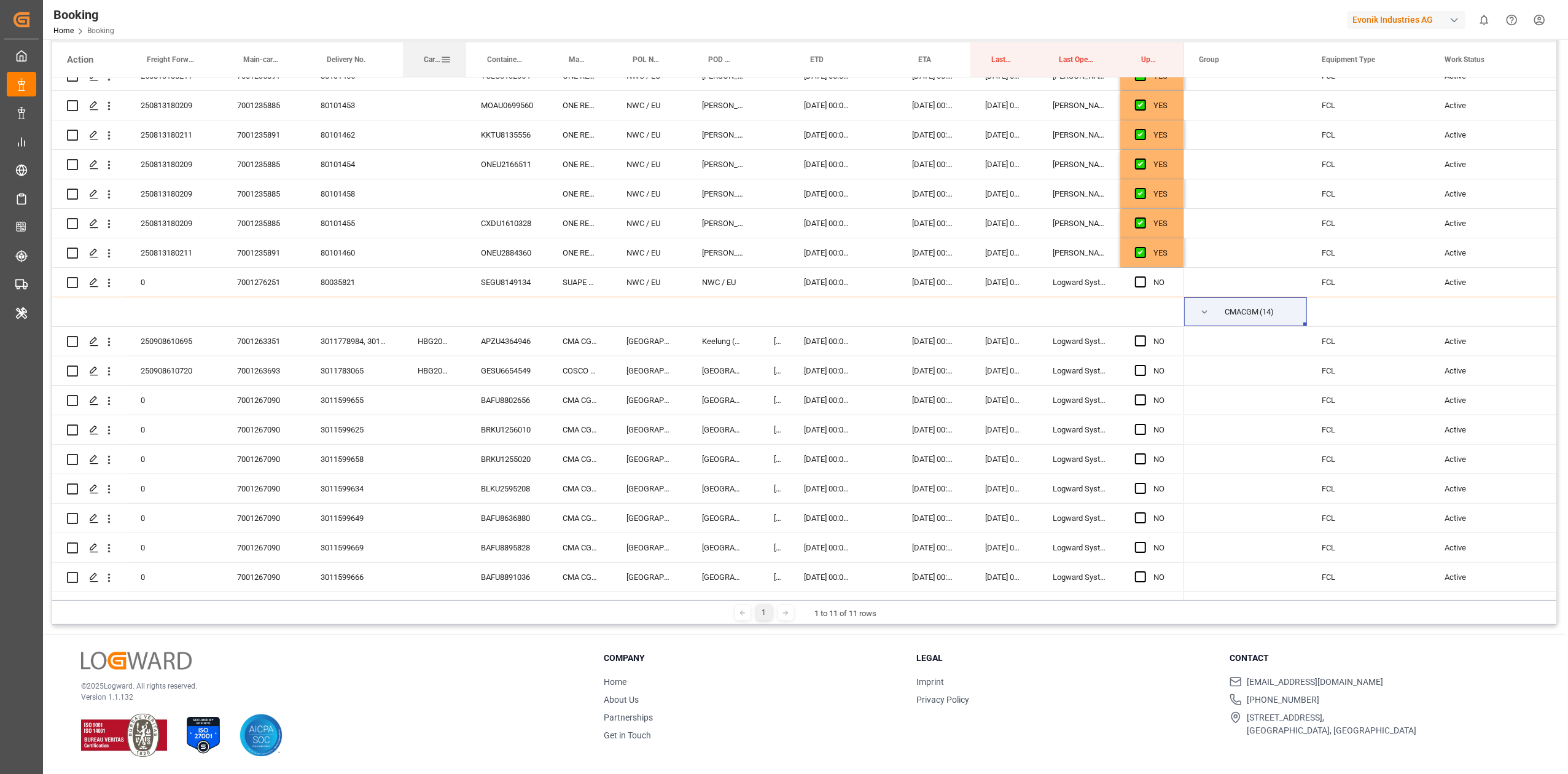
drag, startPoint x: 434, startPoint y: 64, endPoint x: 463, endPoint y: 64, distance: 29.0
click at [464, 64] on div at bounding box center [466, 59] width 4 height 34
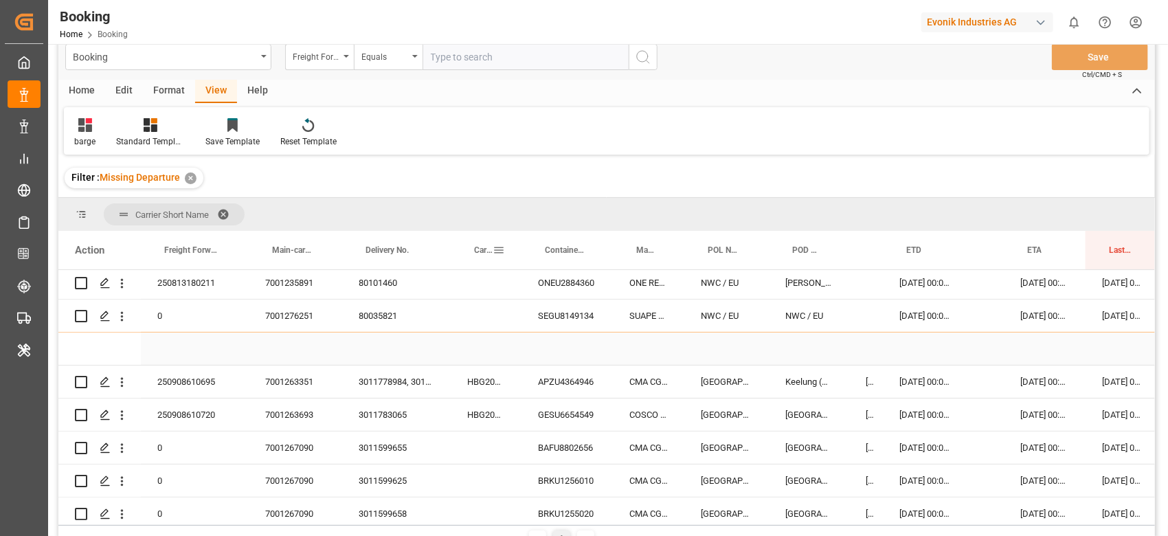
scroll to position [655, 0]
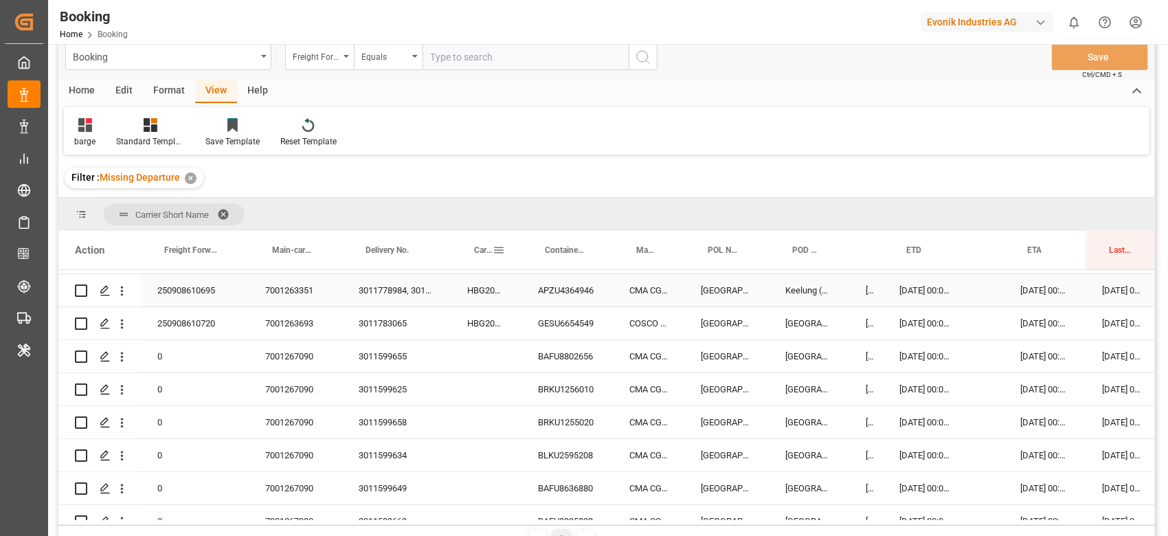
click at [418, 293] on div "3011778984, 3011778984, 3011778984" at bounding box center [396, 290] width 109 height 32
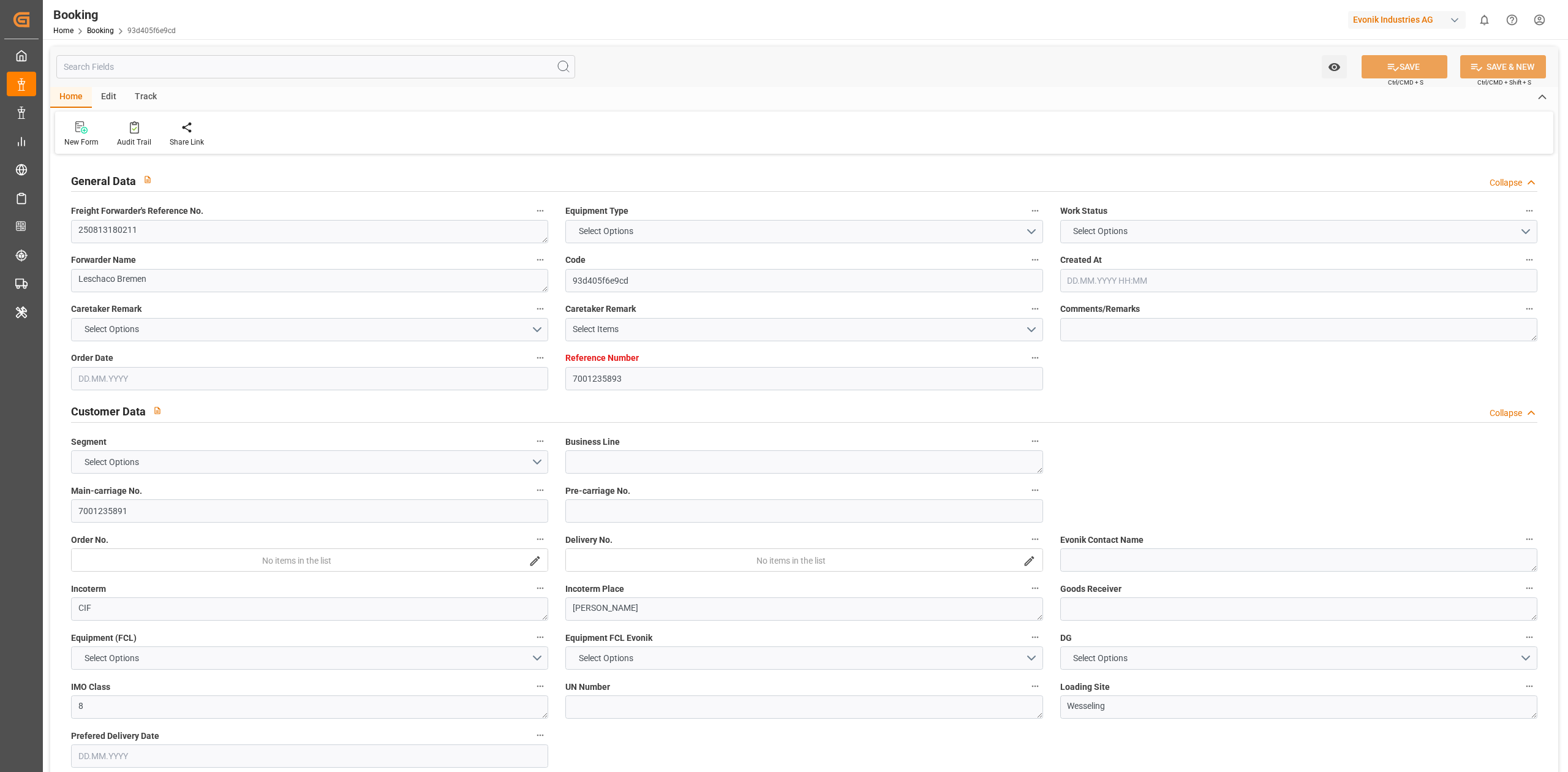
type textarea "250813180211"
type textarea "Leschaco Bremen"
type input "93d405f6e9cd"
type input "7001235893"
type input "7001235891"
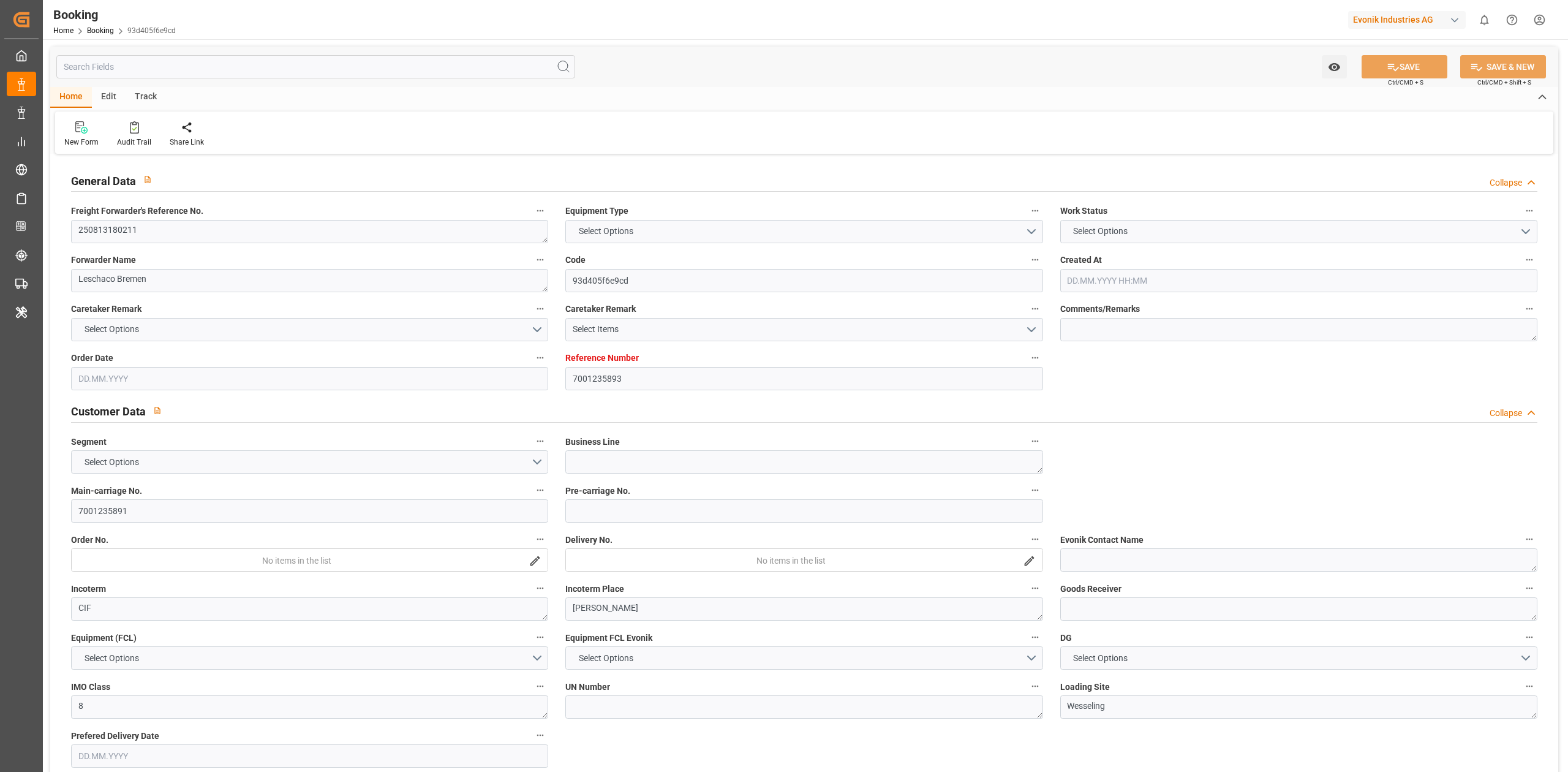
type textarea "CIF"
type textarea "Nhava Sheva"
type textarea "8"
type textarea "Wesseling"
type textarea "KKTU8135556"
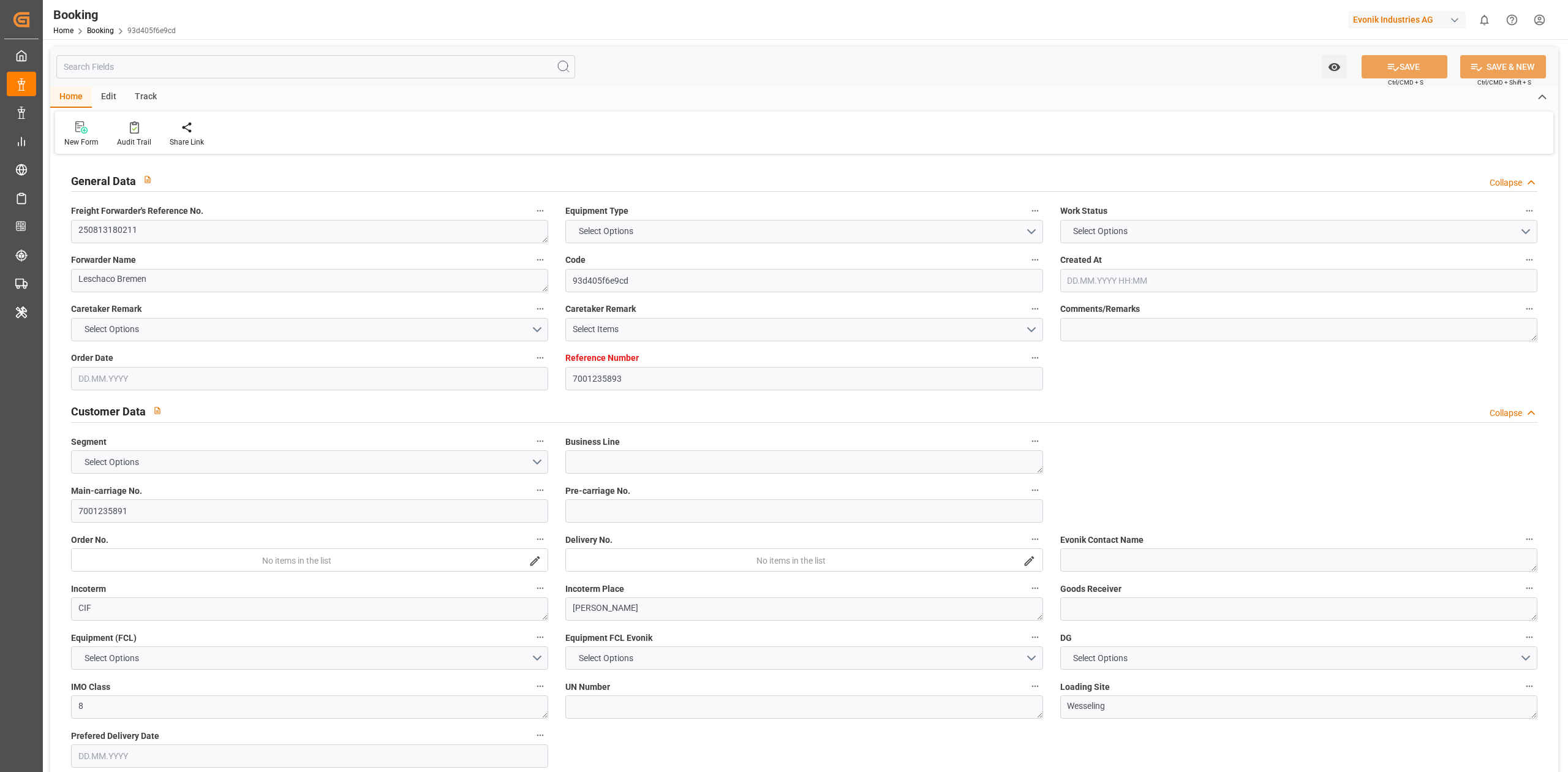
type input "ONE RECOGNITION"
type input "NWC / EU"
type input "Jawaharlal Nehru (Nhava Sheva)"
type textarea "vesselName etd eta"
type textarea "INPUT_Evonik_Seeburger_IFTMIN_1003094299_20250828110538881.edi"
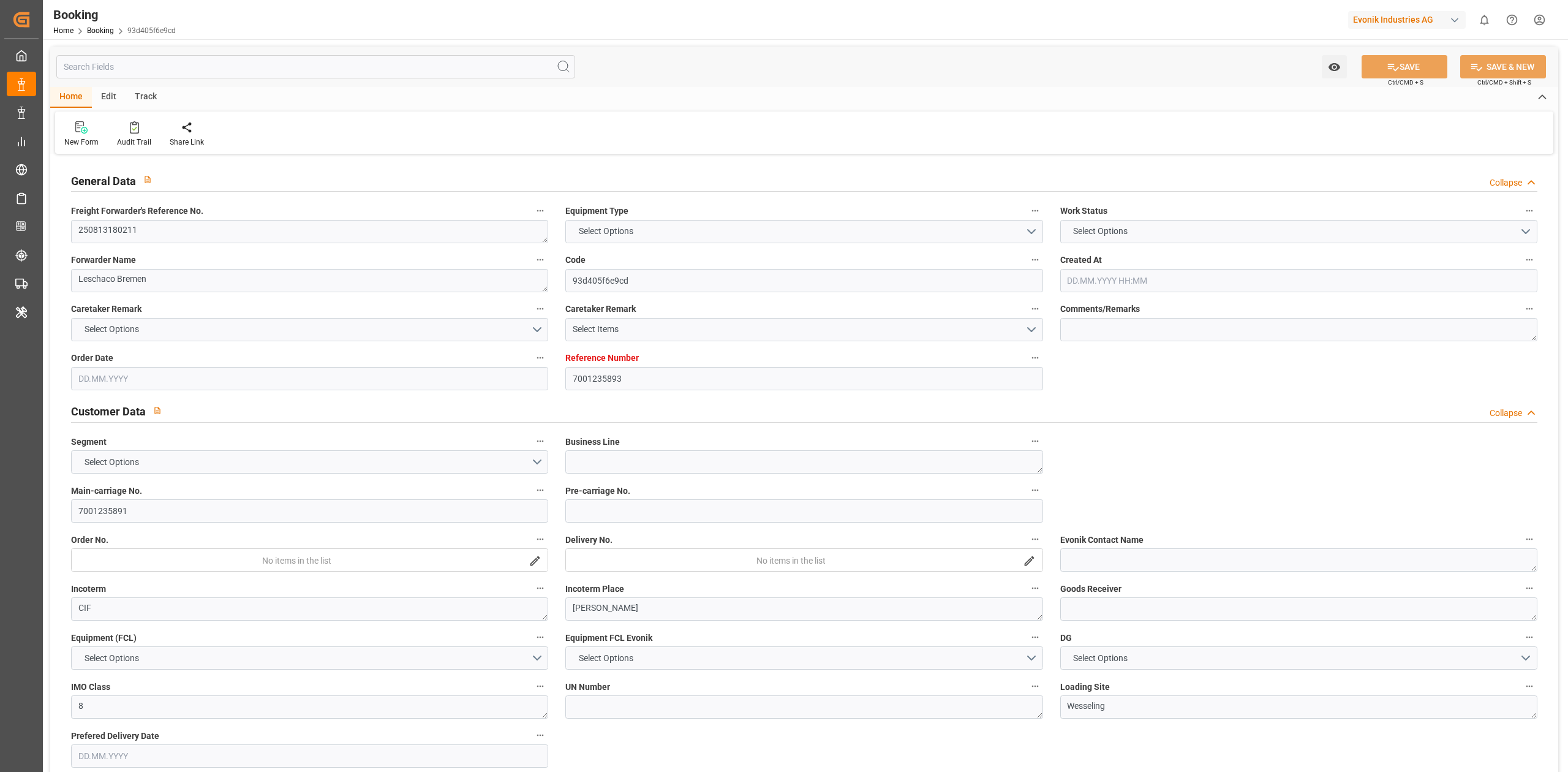
type textarea "INPUT_Evonik_Seeburger_IFTMIN_1003024737_20250806071622269.edi,INPUT_Evonik_See…"
type textarea "1003094299"
type textarea "Likitha devaraj"
type textarea "Pol-PodRegionName-"
type textarea "IFTMIN"
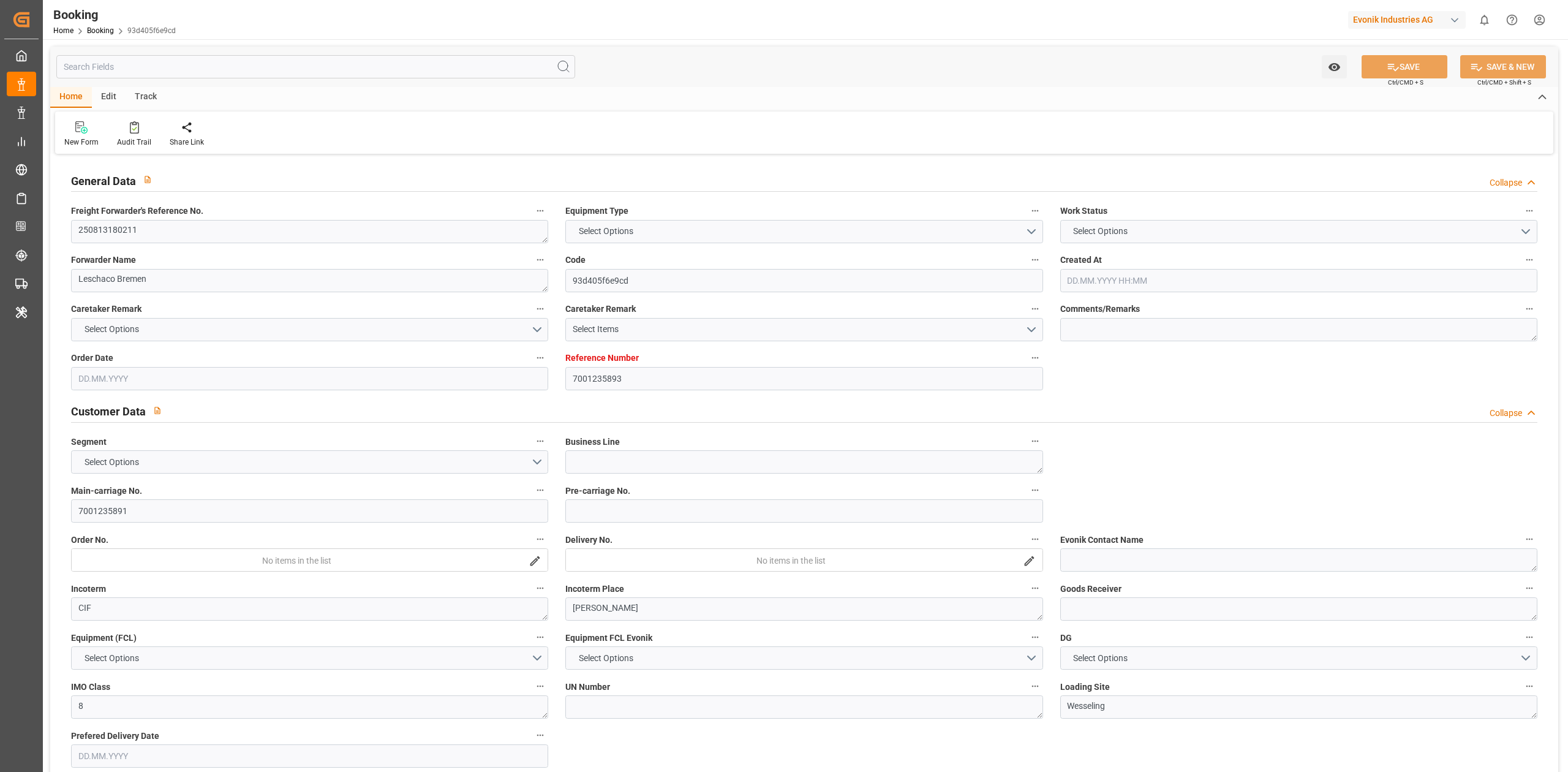
type textarea "a011t00000LcJC5AAN"
type textarea "No"
type input "7001235893"
type input "9952701"
type input "EUNWC"
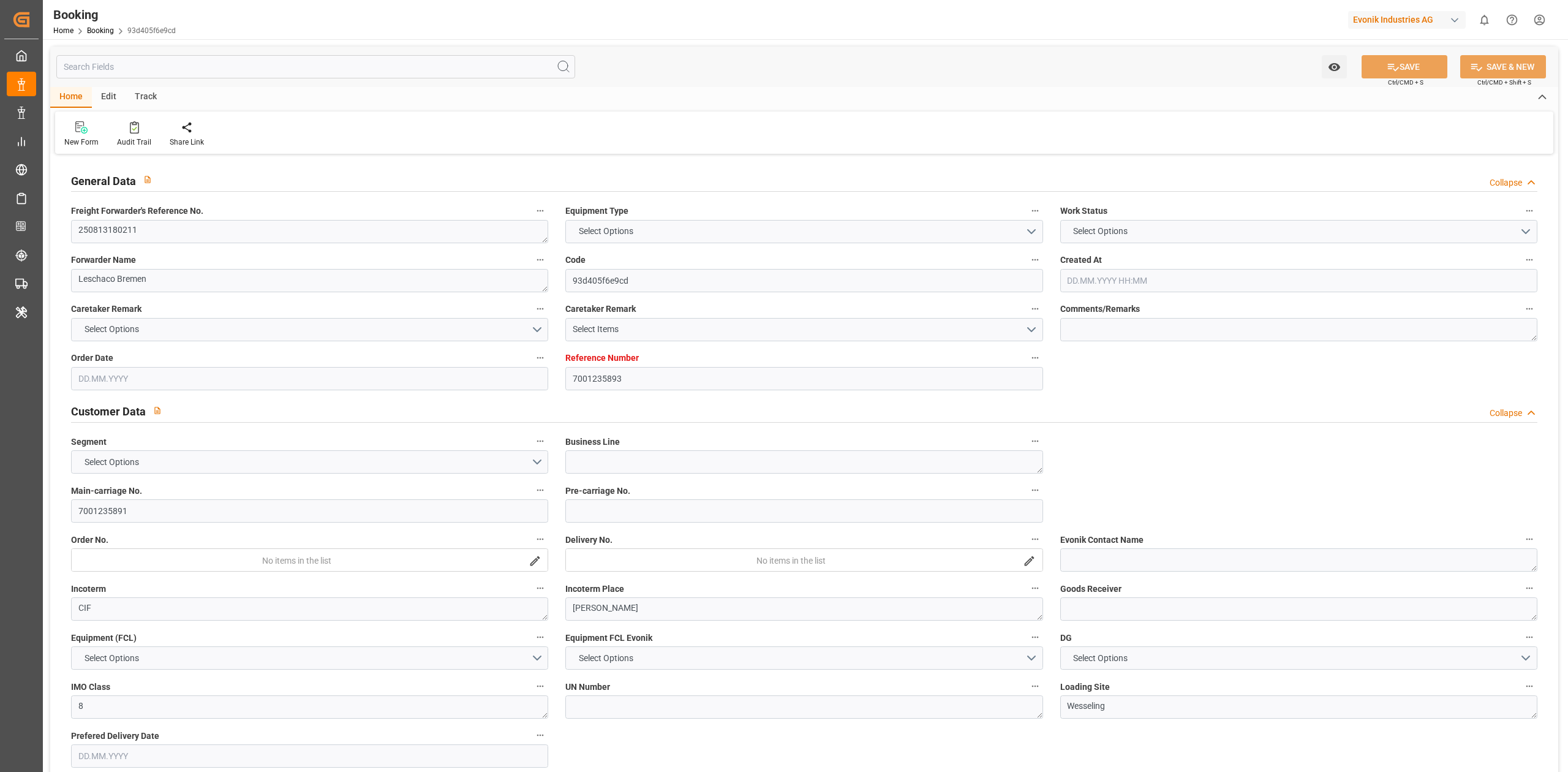
type input "INNSA"
type input "06.08.2025 05:17"
type input "06.08.2025"
type input "27.09.2025 00:00"
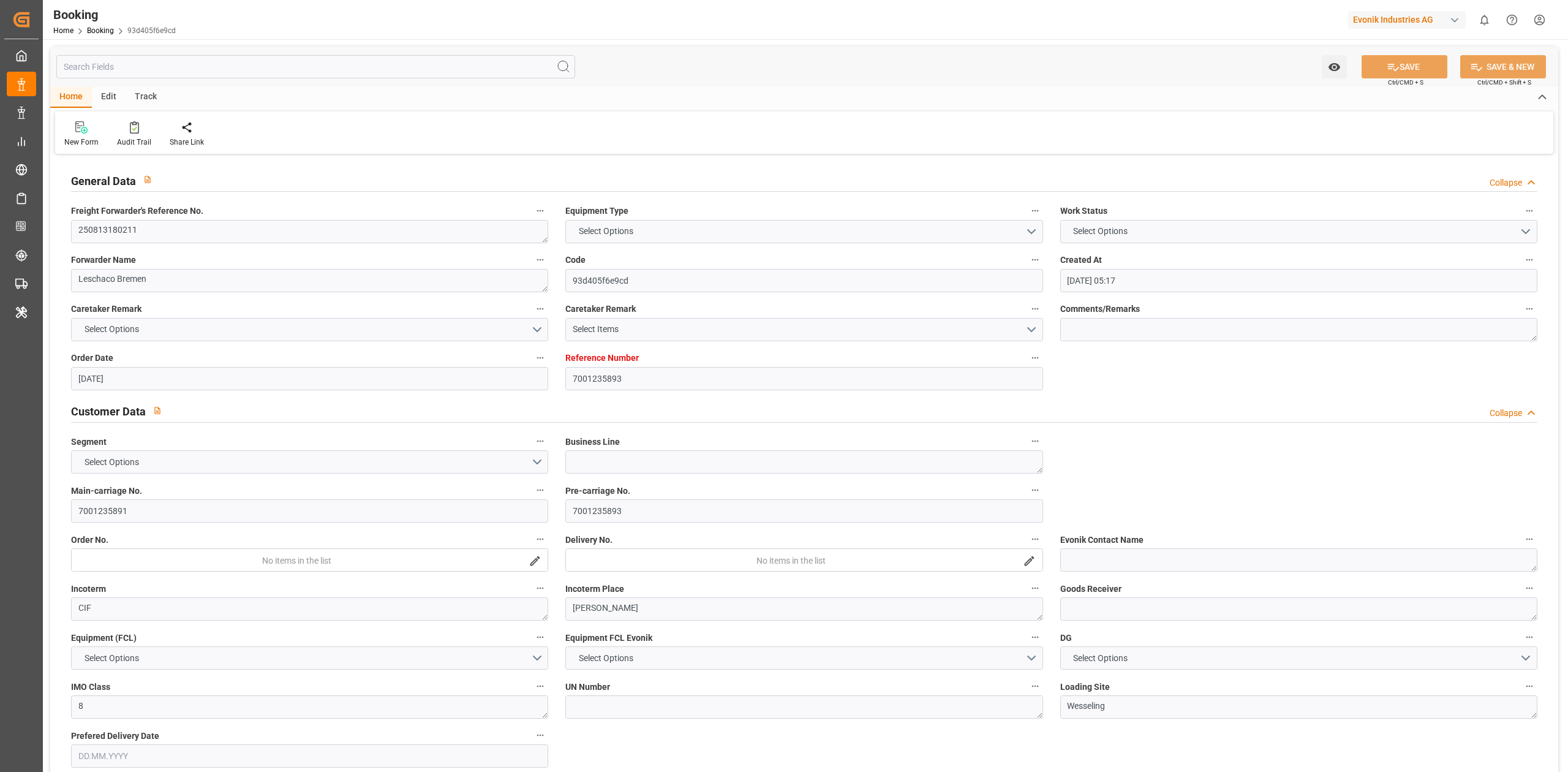
type input "06.11.2025 00:00"
type input "21.08.2025"
type input "30.09.2025 08:06"
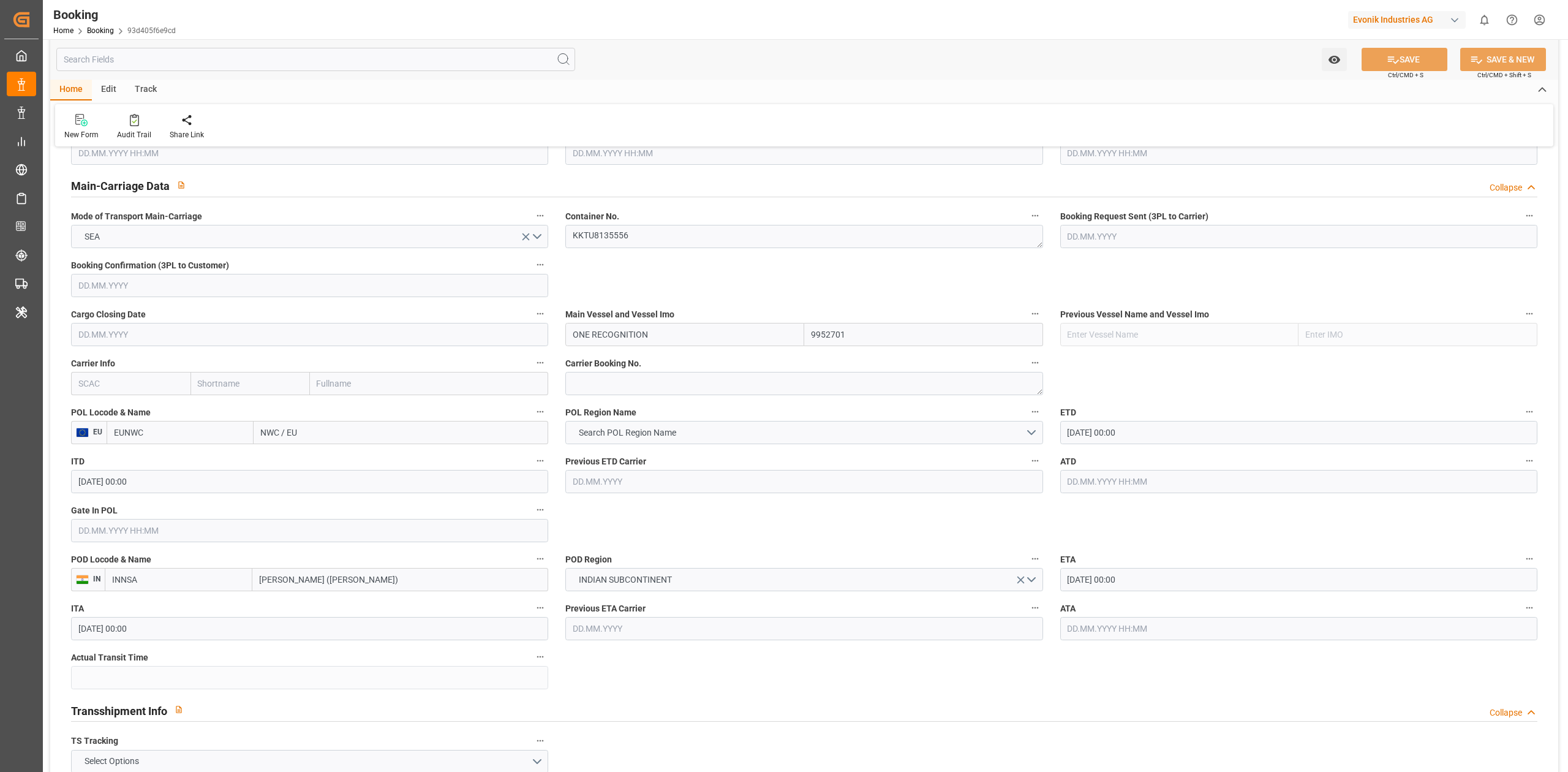
scroll to position [735, 0]
click at [133, 119] on icon at bounding box center [135, 120] width 9 height 12
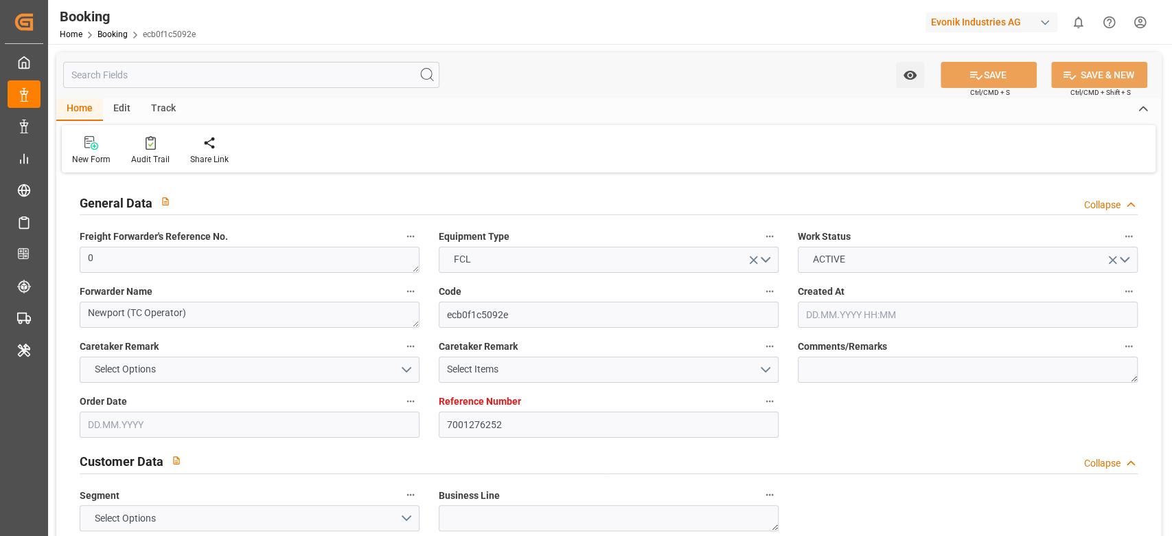
type input "7001276252"
type input "9332858"
type input "EUNWC"
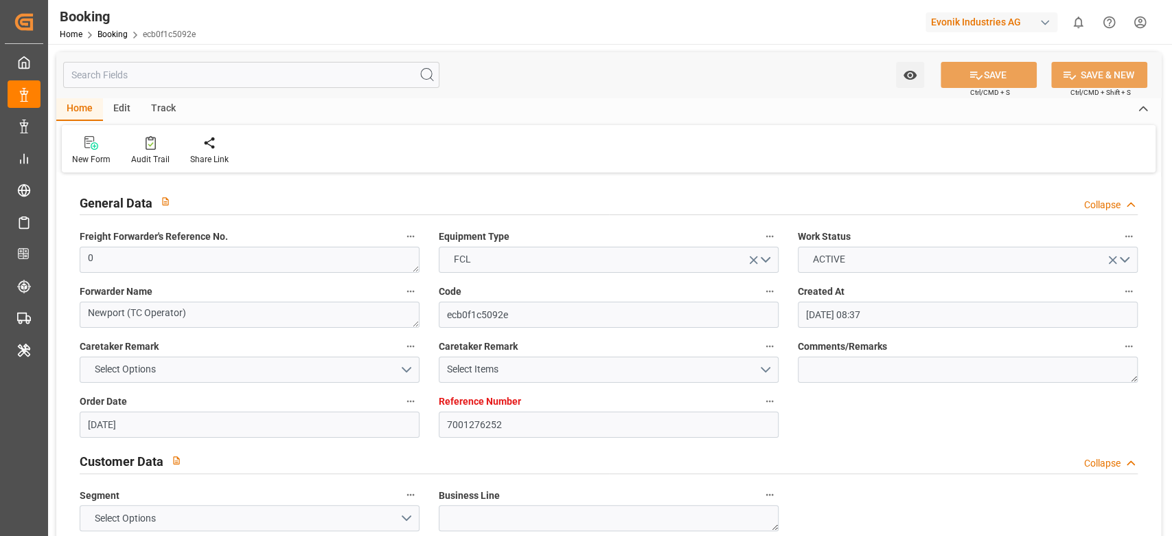
type input "[DATE] 08:37"
type input "[DATE]"
type input "[DATE] 00:00"
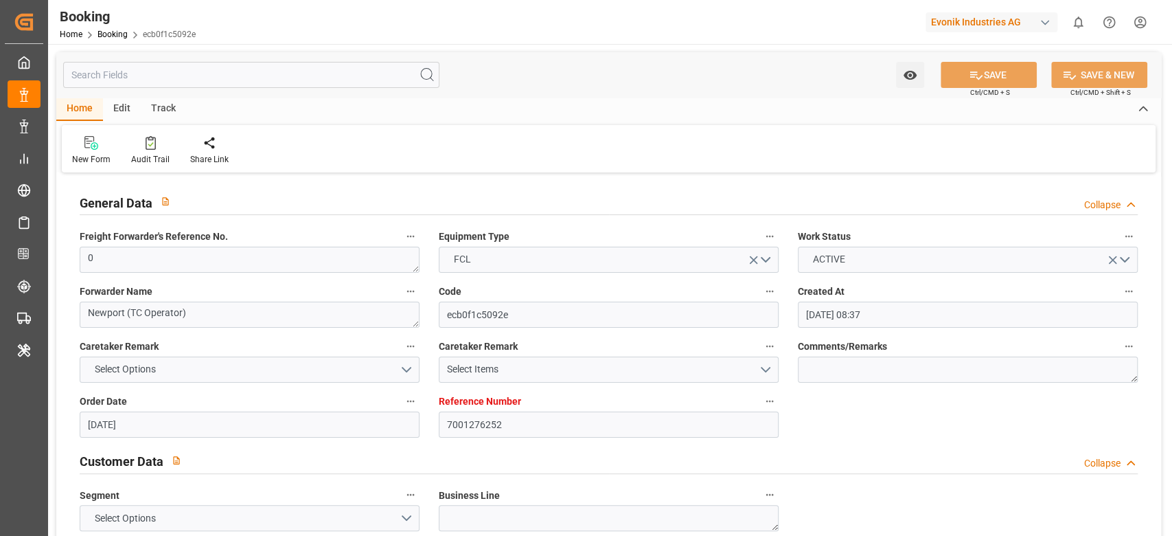
type input "[DATE] 00:00"
type input "[DATE] 09:49"
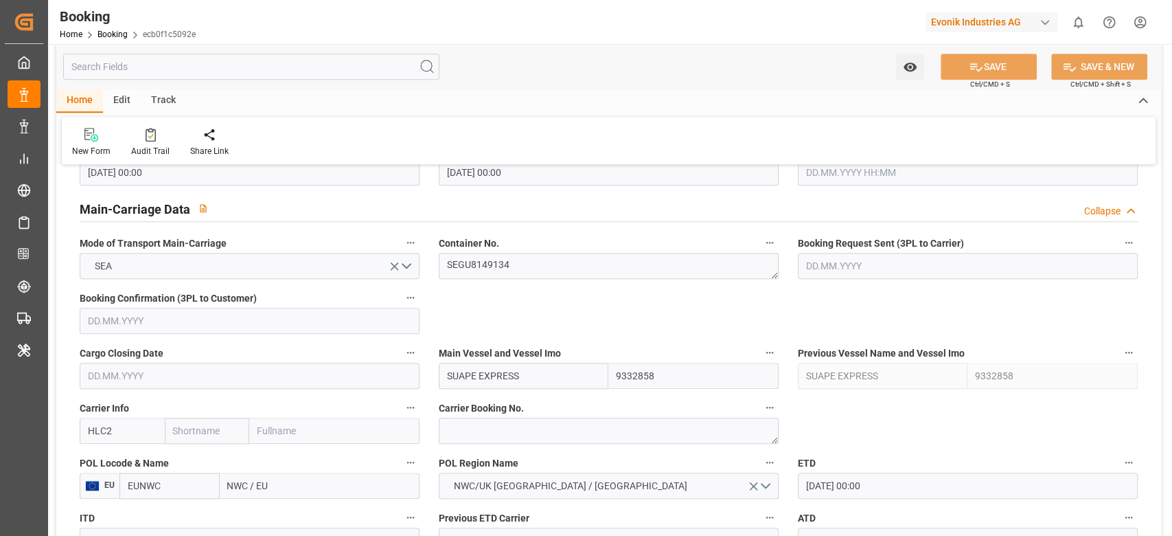
scroll to position [1007, 0]
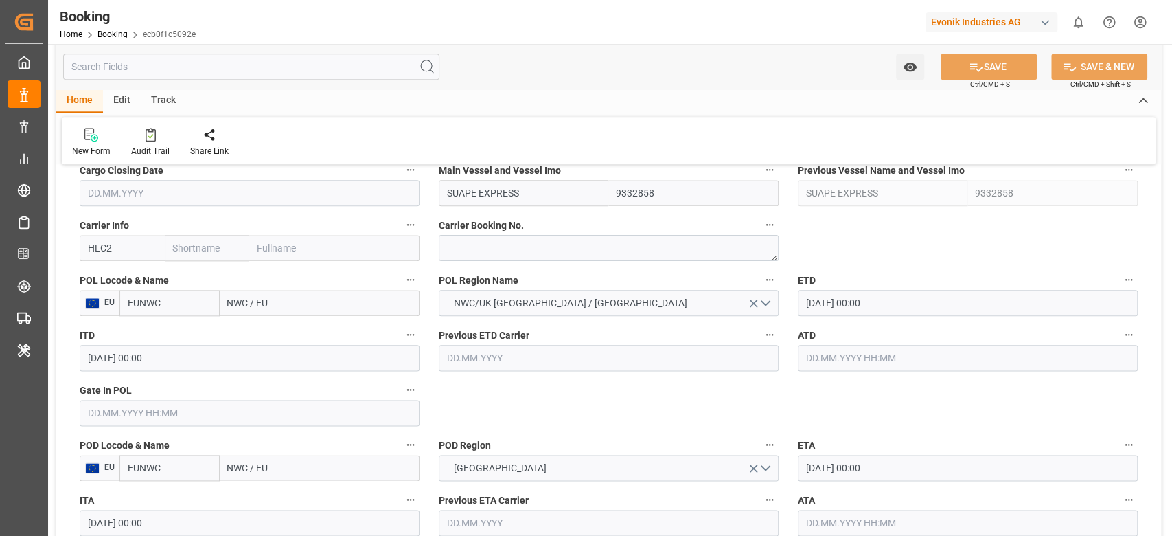
click at [281, 308] on input "NWC / EU" at bounding box center [320, 303] width 200 height 26
paste input "[GEOGRAPHIC_DATA]"
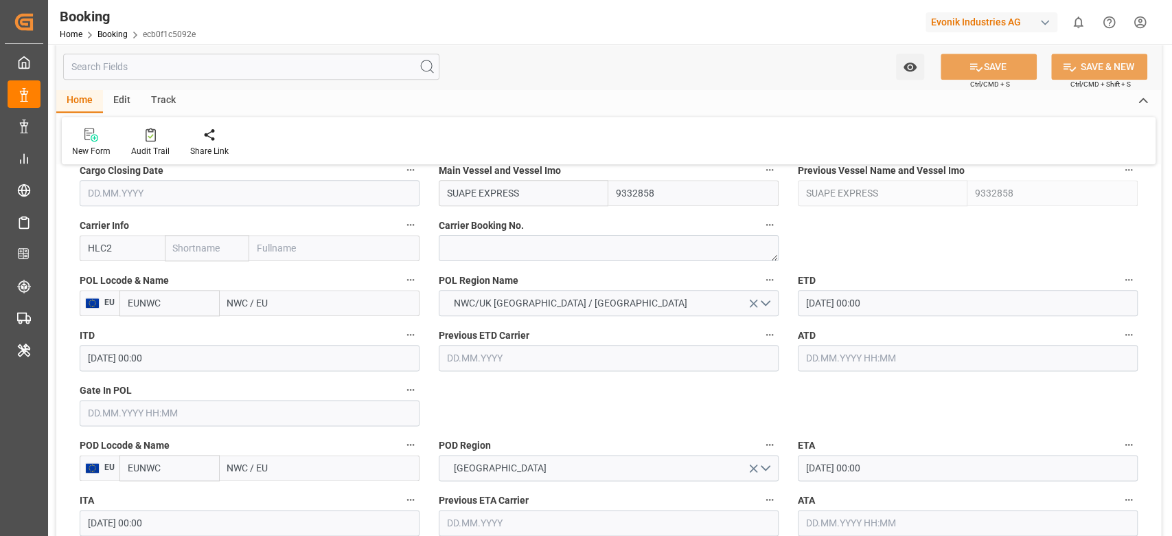
type input "[GEOGRAPHIC_DATA]"
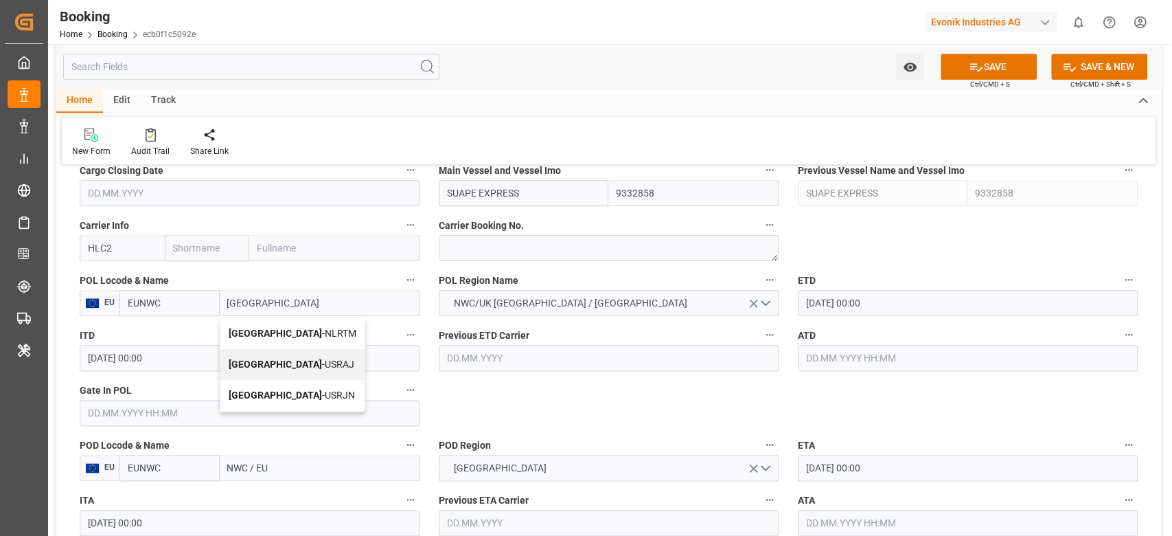
click at [293, 328] on span "[GEOGRAPHIC_DATA] - NLRTM" at bounding box center [293, 333] width 128 height 11
type input "NLRTM"
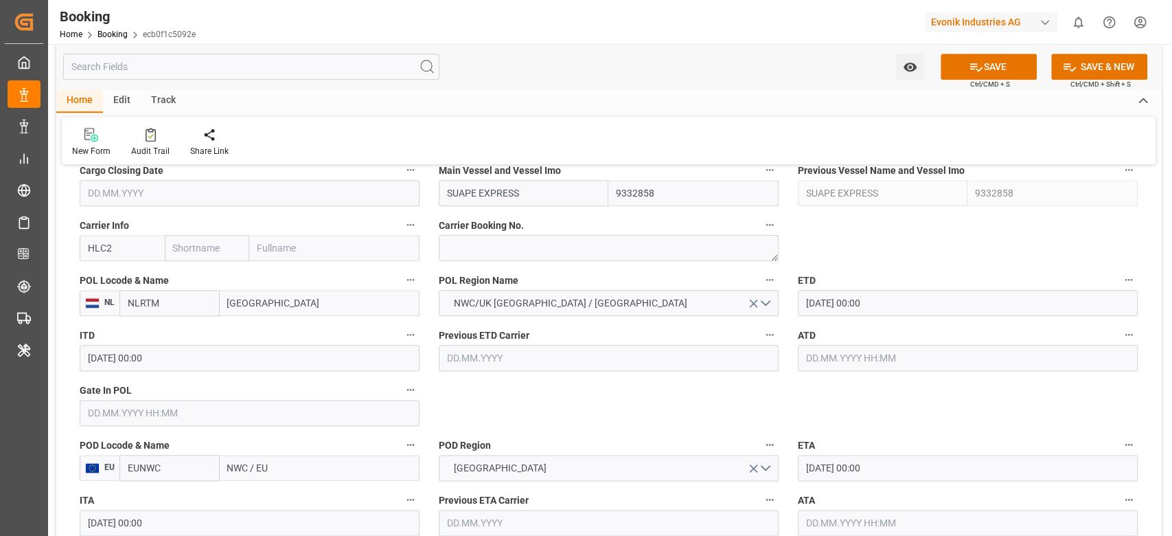
type input "[GEOGRAPHIC_DATA]"
click at [264, 475] on input "NWC / EU" at bounding box center [320, 468] width 200 height 26
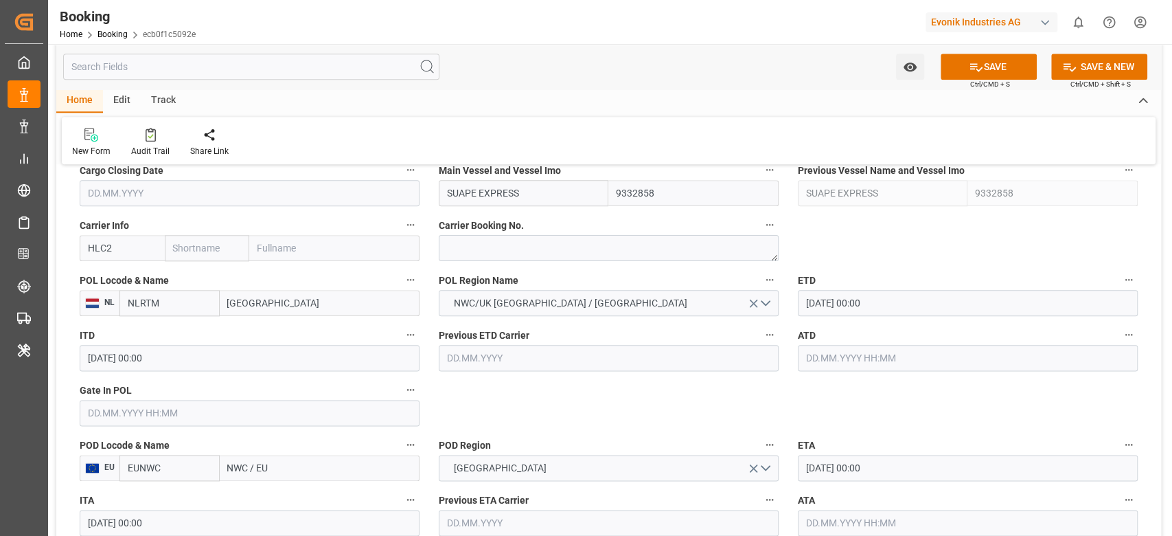
paste input "[GEOGRAPHIC_DATA]"
type input "[GEOGRAPHIC_DATA]"
click at [285, 497] on span "Charleston - USCHS" at bounding box center [292, 497] width 126 height 11
type input "USCHS"
type input "[GEOGRAPHIC_DATA]"
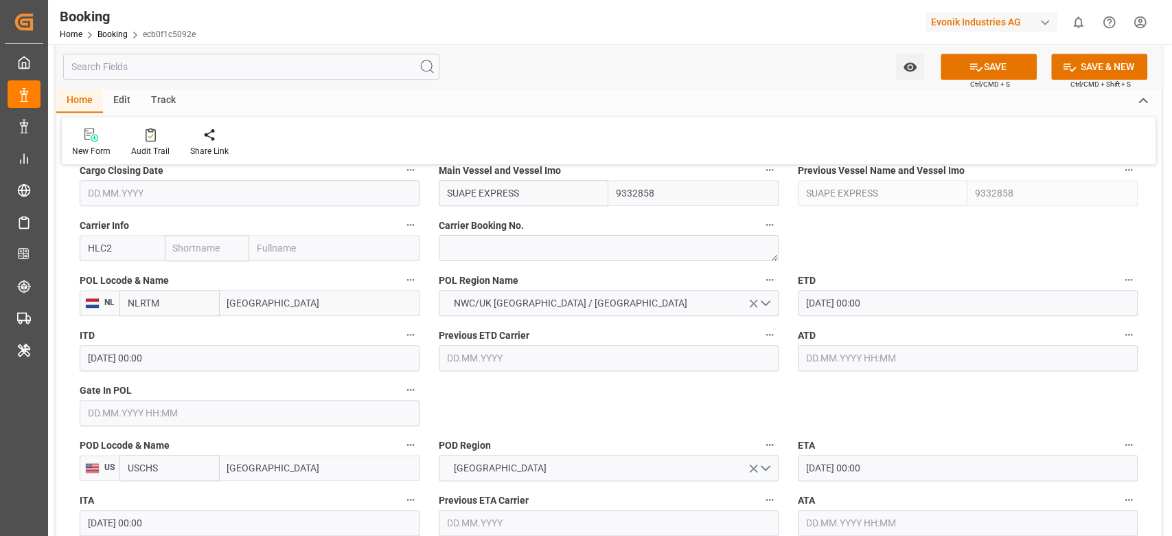
click at [121, 244] on input "HLC2" at bounding box center [122, 248] width 85 height 26
click at [93, 274] on b "HLCU" at bounding box center [101, 278] width 25 height 11
type input "HLCU"
type input "Hapag [PERSON_NAME]"
type input "Hapag Lloyd Aktiengesellschaft"
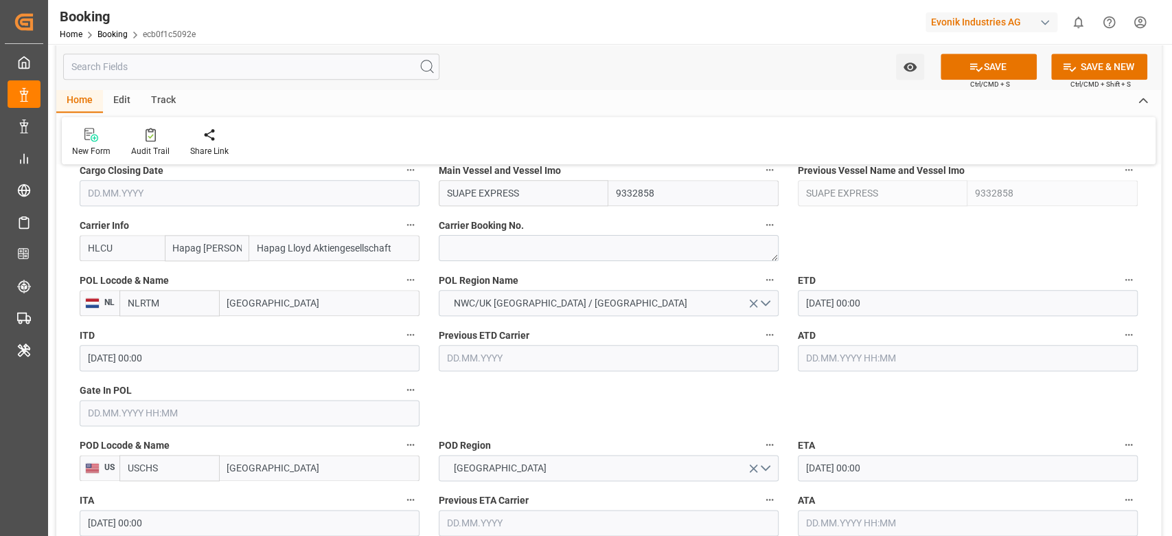
type input "HLCU"
click at [858, 299] on input "05.10.2025 00:00" at bounding box center [968, 303] width 340 height 26
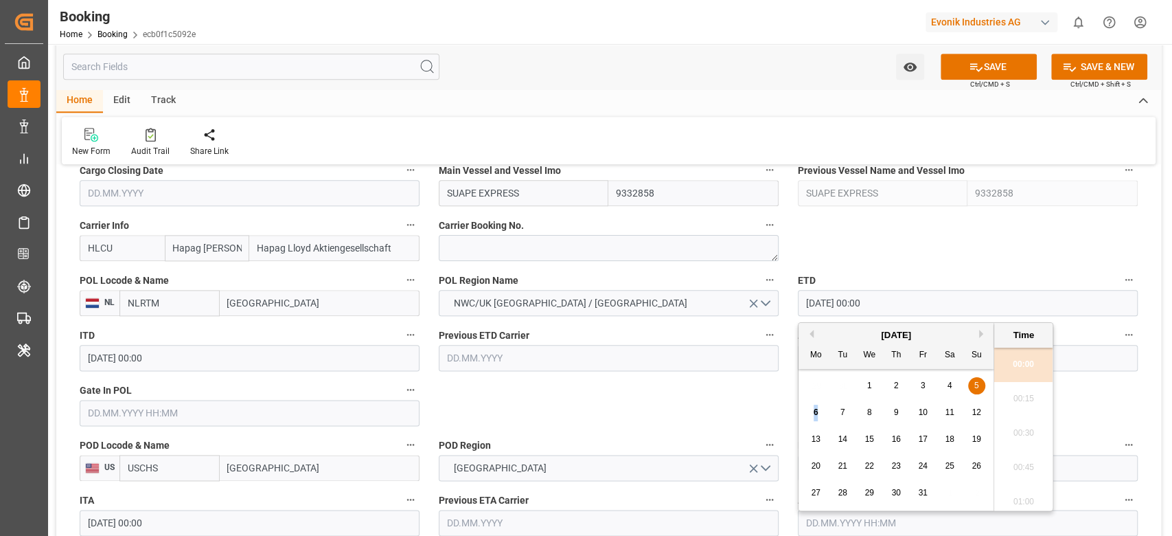
click at [816, 407] on span "6" at bounding box center [816, 412] width 5 height 10
type input "06.10.2025 00:00"
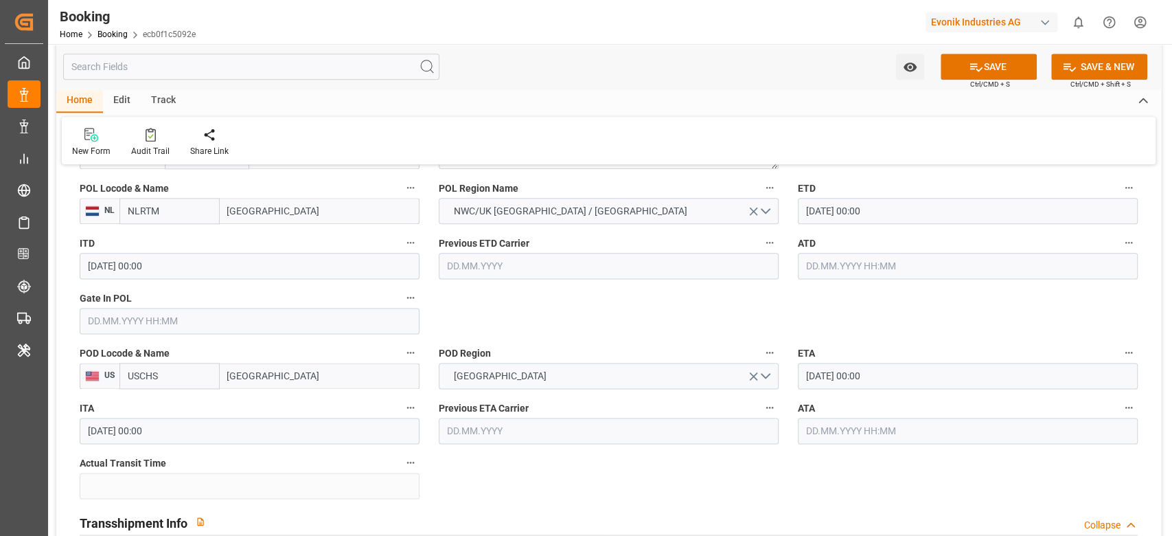
click at [118, 327] on input "text" at bounding box center [250, 321] width 340 height 26
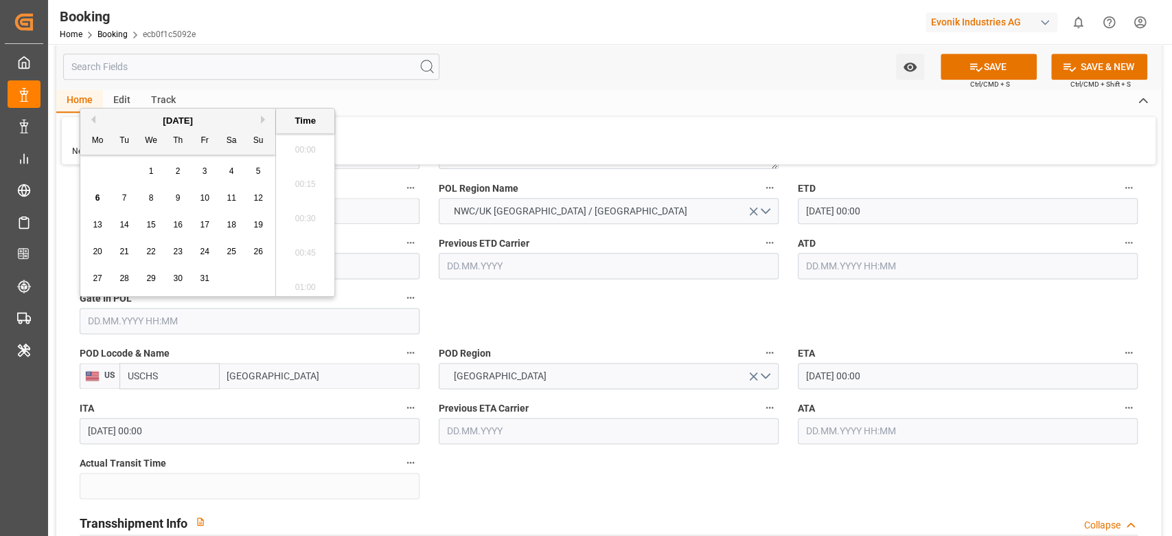
scroll to position [1721, 0]
click at [93, 119] on button "Previous Month" at bounding box center [91, 119] width 8 height 8
click at [102, 275] on span "29" at bounding box center [97, 278] width 9 height 10
type input "29.09.2025 00:00"
click at [766, 76] on div "Watch Option SAVE Ctrl/CMD + S SAVE & NEW Ctrl/CMD + Shift + S" at bounding box center [608, 66] width 1105 height 45
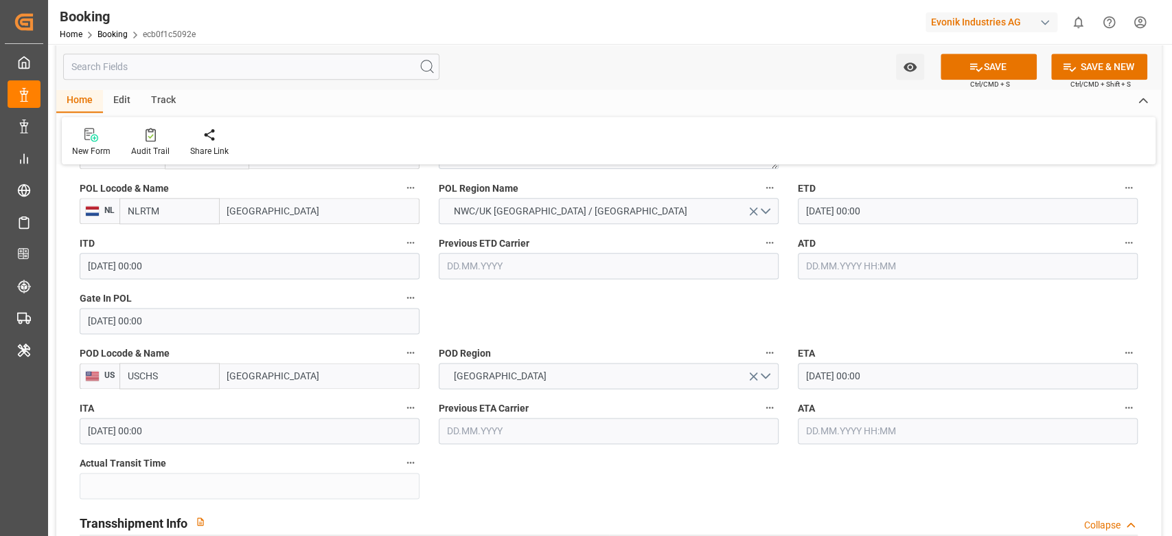
scroll to position [1190, 0]
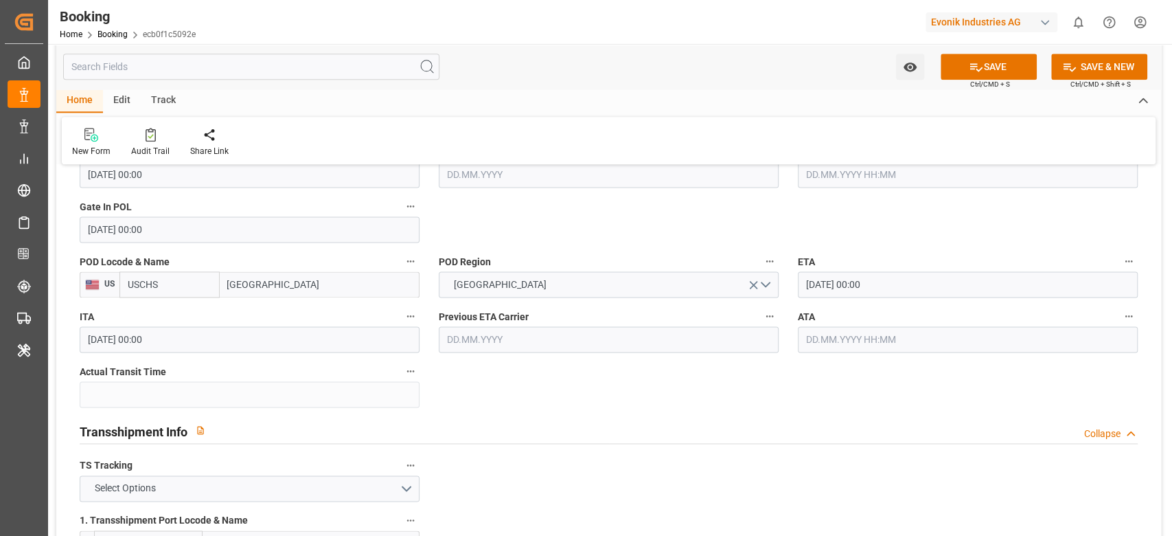
click at [841, 293] on input "15.10.2025 00:00" at bounding box center [968, 284] width 340 height 26
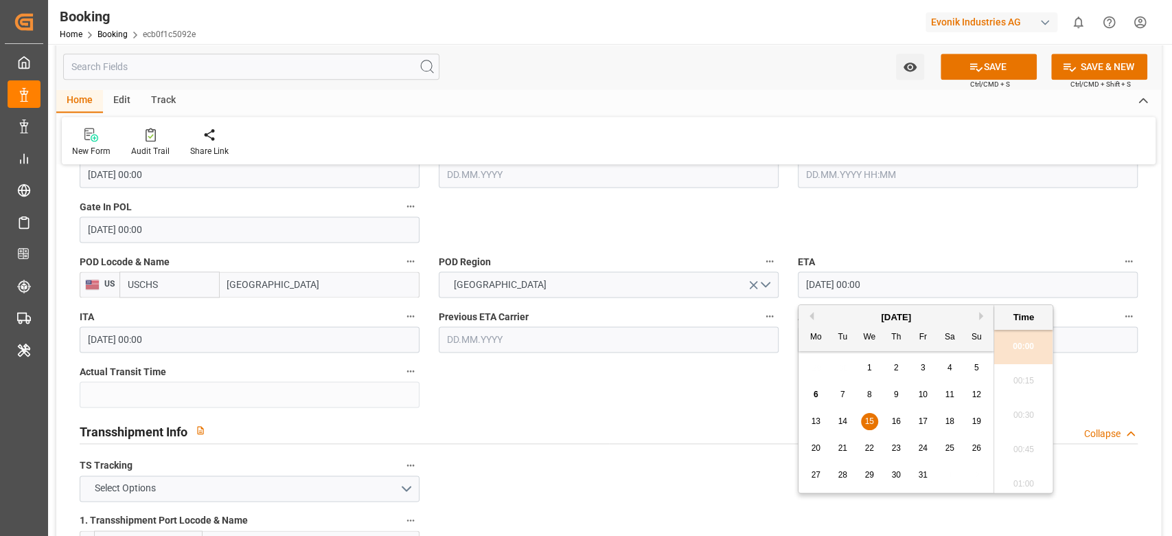
drag, startPoint x: 896, startPoint y: 422, endPoint x: 851, endPoint y: 408, distance: 46.9
click at [896, 422] on span "16" at bounding box center [895, 421] width 9 height 10
type input "[DATE] 00:00"
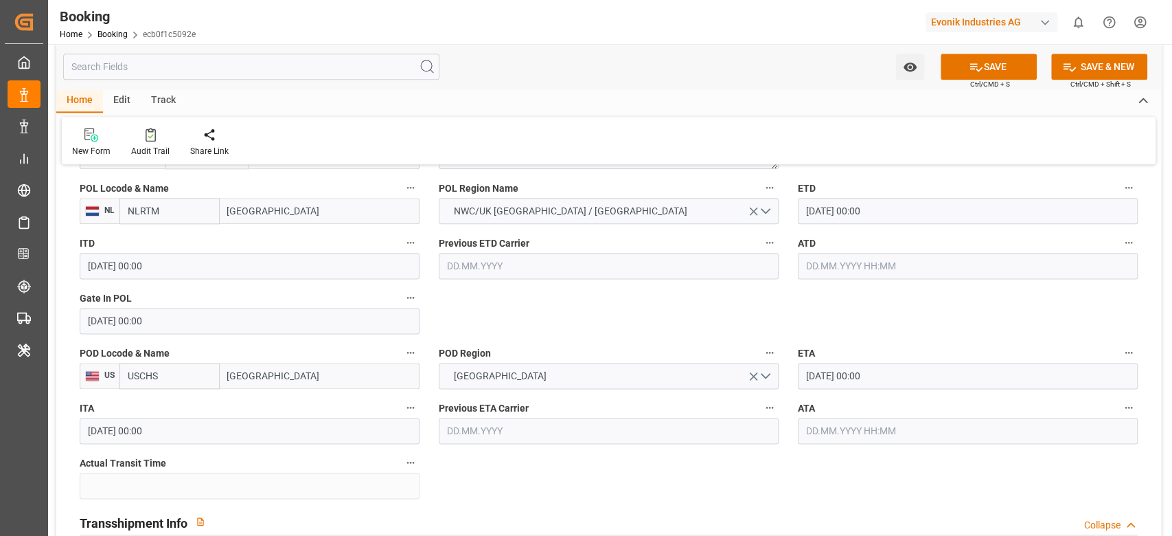
scroll to position [1374, 0]
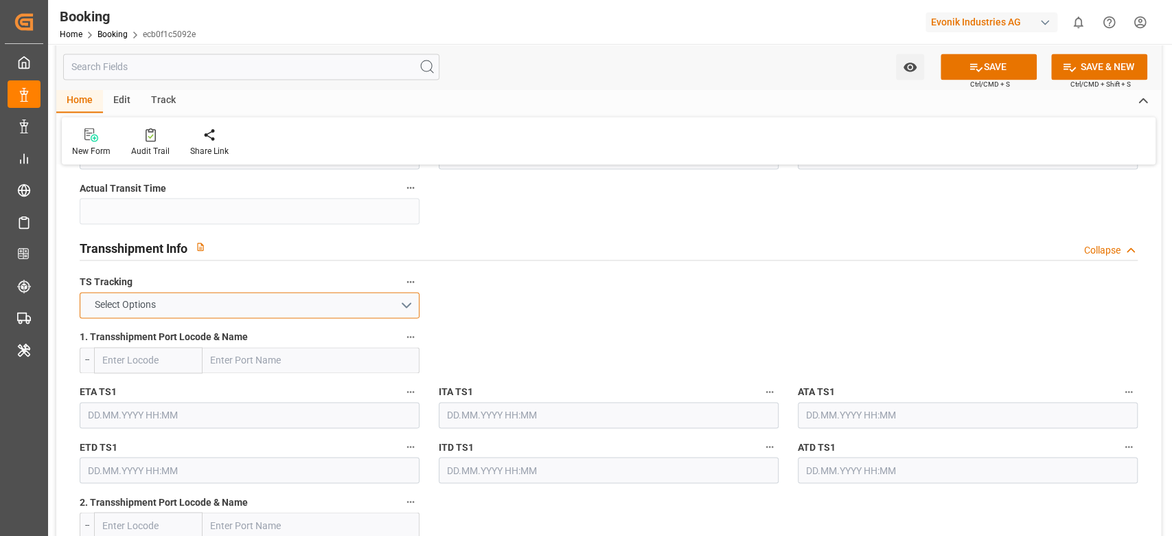
click at [163, 307] on button "Select Options" at bounding box center [250, 305] width 340 height 26
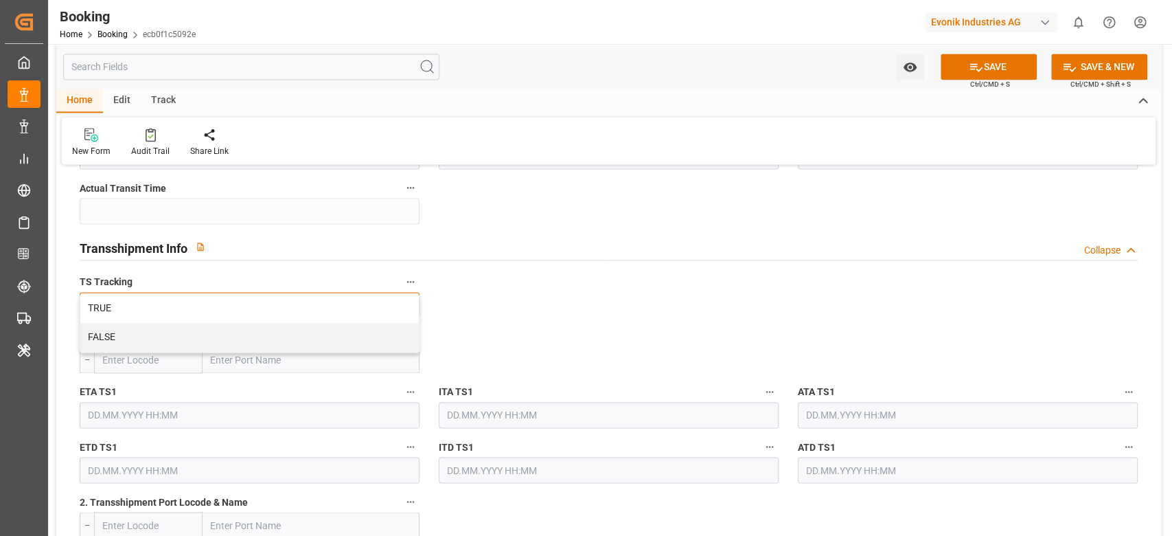
drag, startPoint x: 139, startPoint y: 328, endPoint x: 169, endPoint y: 330, distance: 30.3
click at [140, 328] on div "FALSE" at bounding box center [249, 337] width 339 height 29
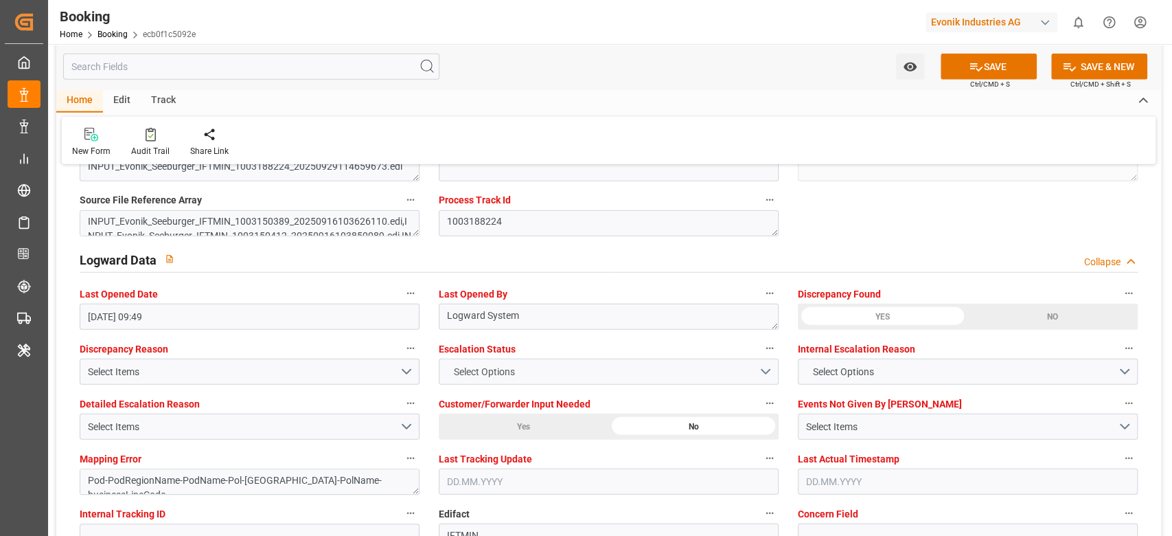
scroll to position [2472, 0]
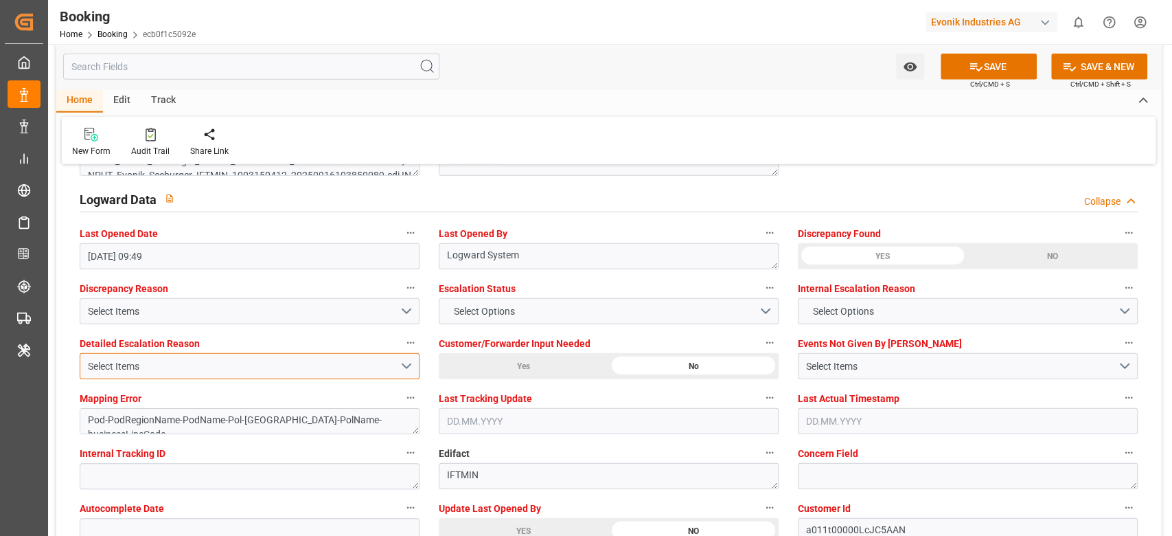
click at [155, 364] on div "Select Items" at bounding box center [244, 366] width 312 height 14
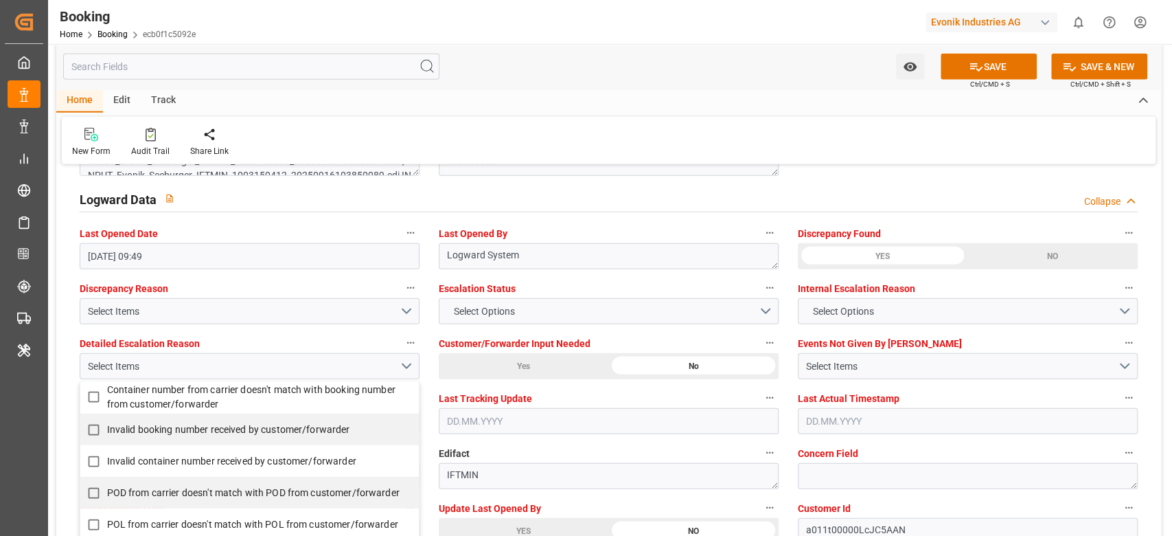
scroll to position [275, 0]
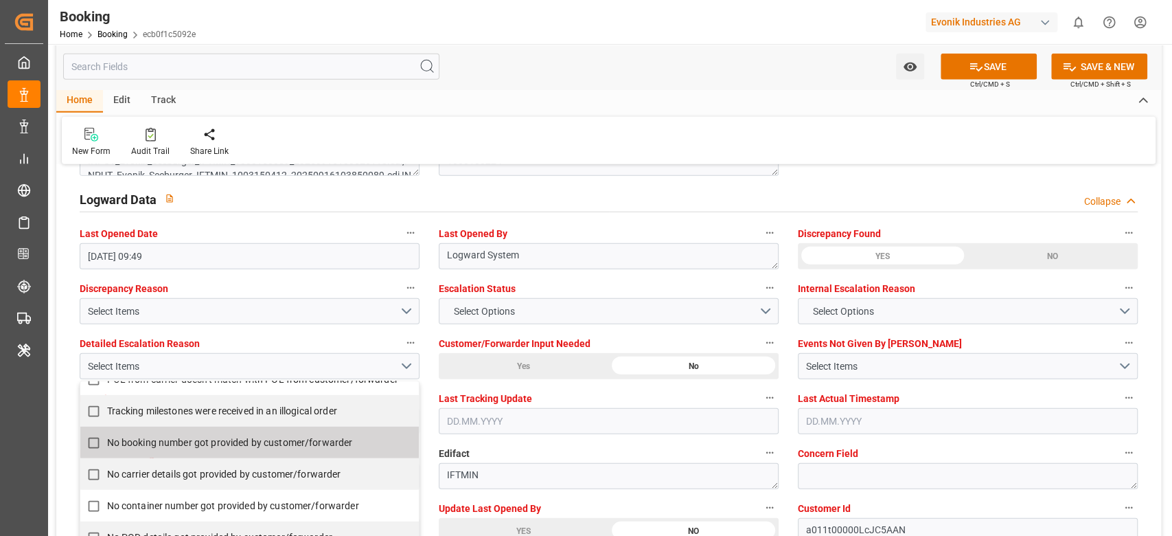
click at [170, 453] on label "No booking number got provided by customer/forwarder" at bounding box center [242, 442] width 324 height 27
click at [643, 96] on div "Home Edit Track" at bounding box center [608, 100] width 1105 height 23
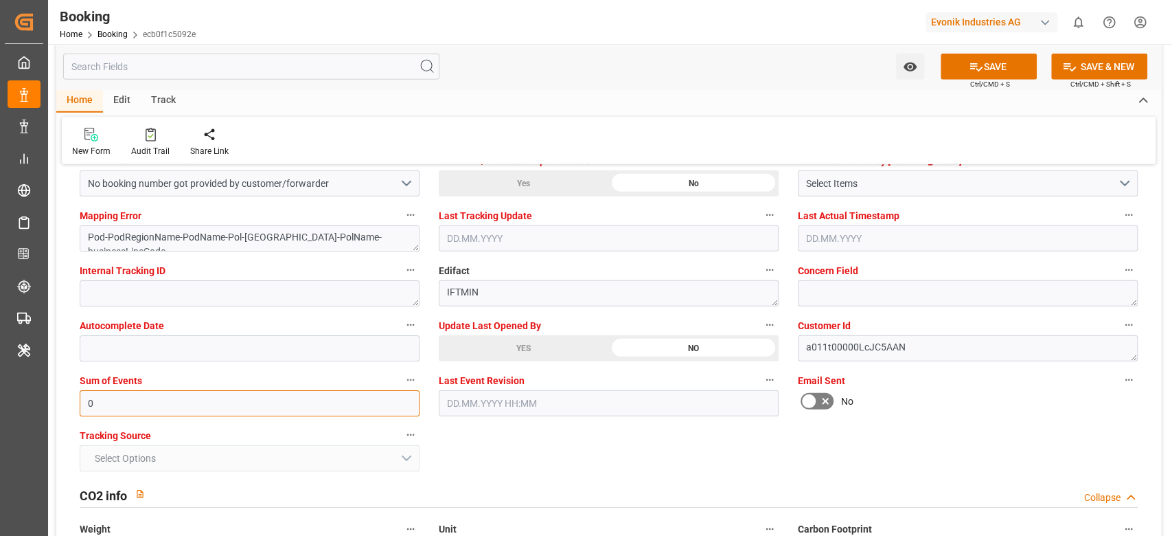
type input "0"
click at [1005, 66] on button "SAVE" at bounding box center [989, 67] width 96 height 26
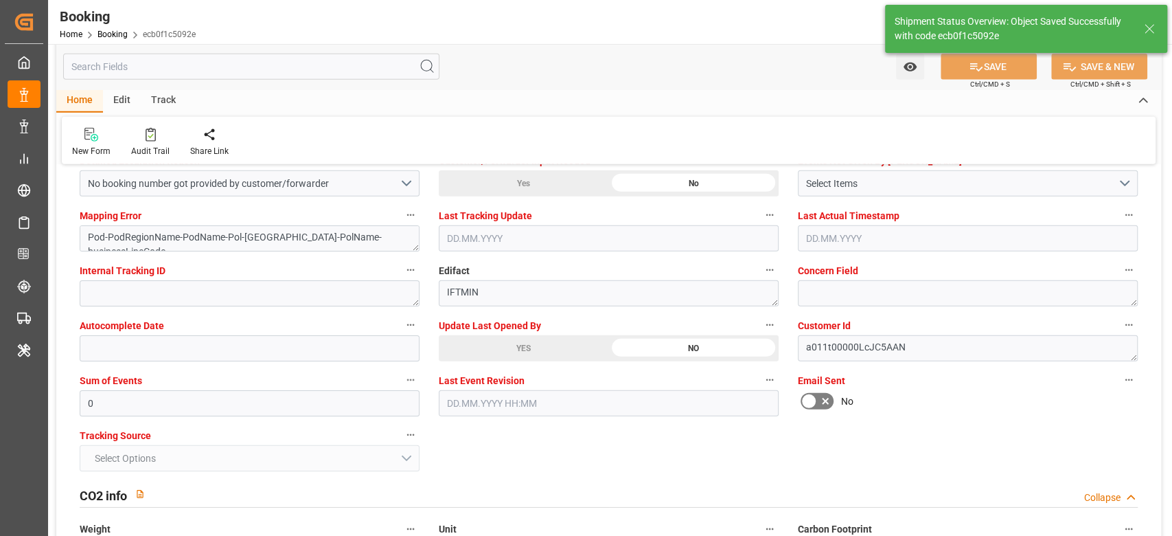
type textarea "[PERSON_NAME]"
type input "06.10.2025 07:34"
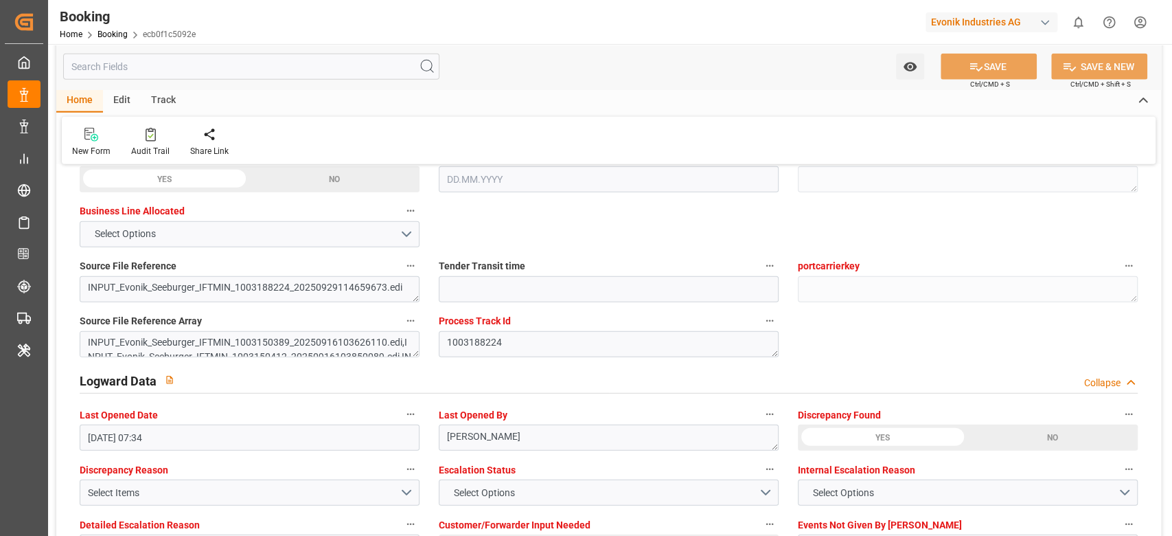
scroll to position [2289, 0]
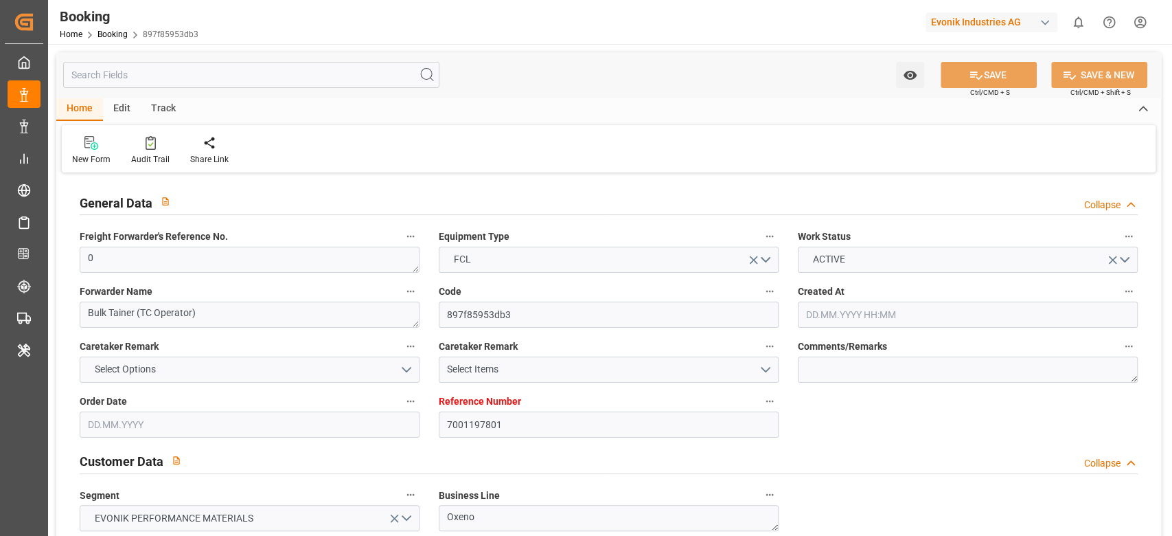
type input "7001197801"
type input "9320398"
type input "NLRTM"
type input "TRIST"
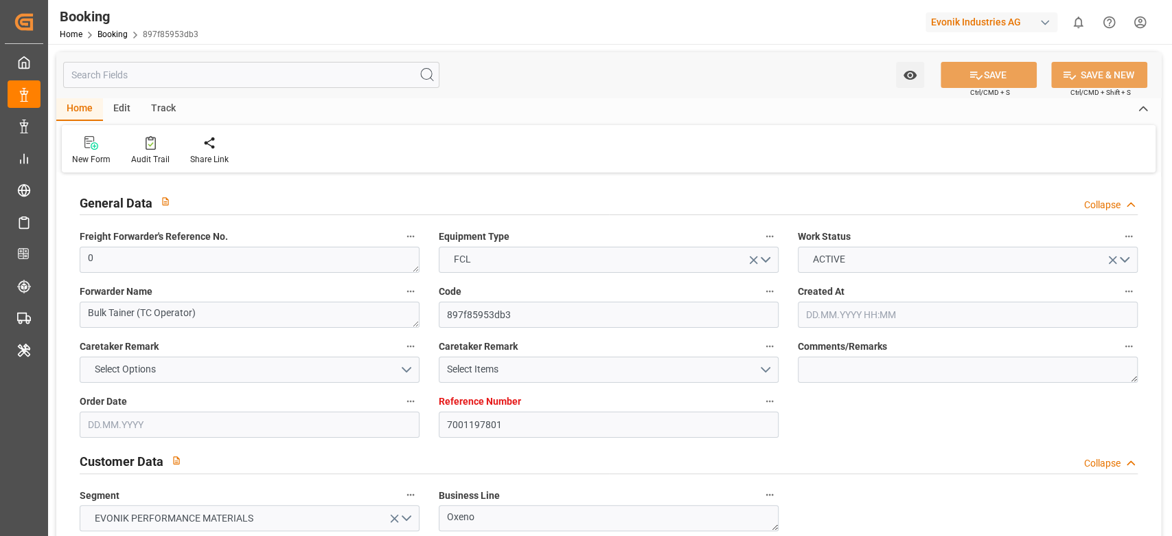
type input "[DATE] 13:14"
type input "[DATE]"
type input "03.07.2025 00:00"
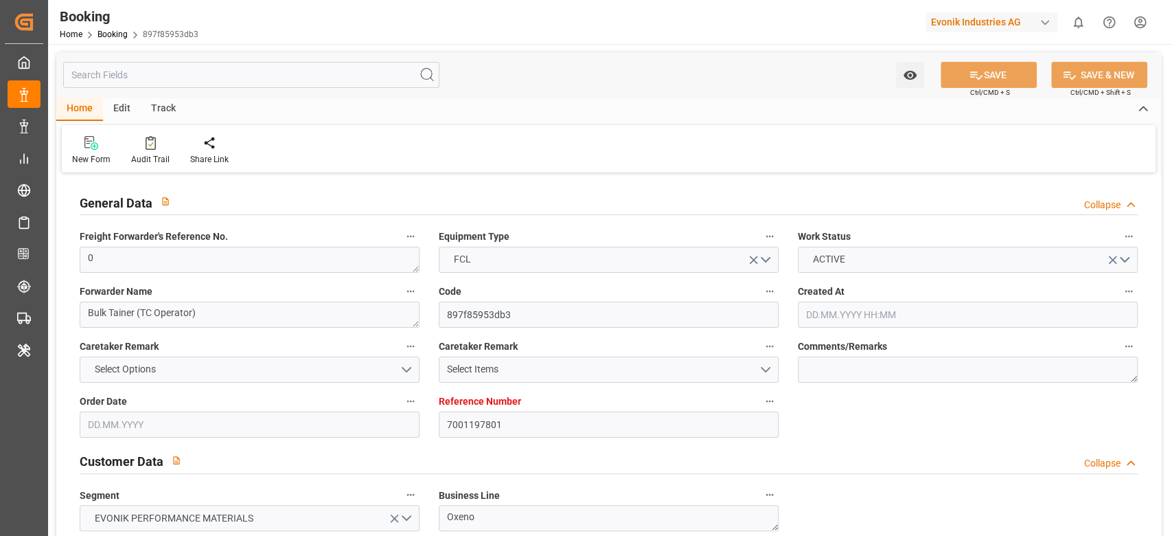
type input "03.07.2025 00:00"
type input "13.07.2025 00:00"
type input "25.07.2025 00:00"
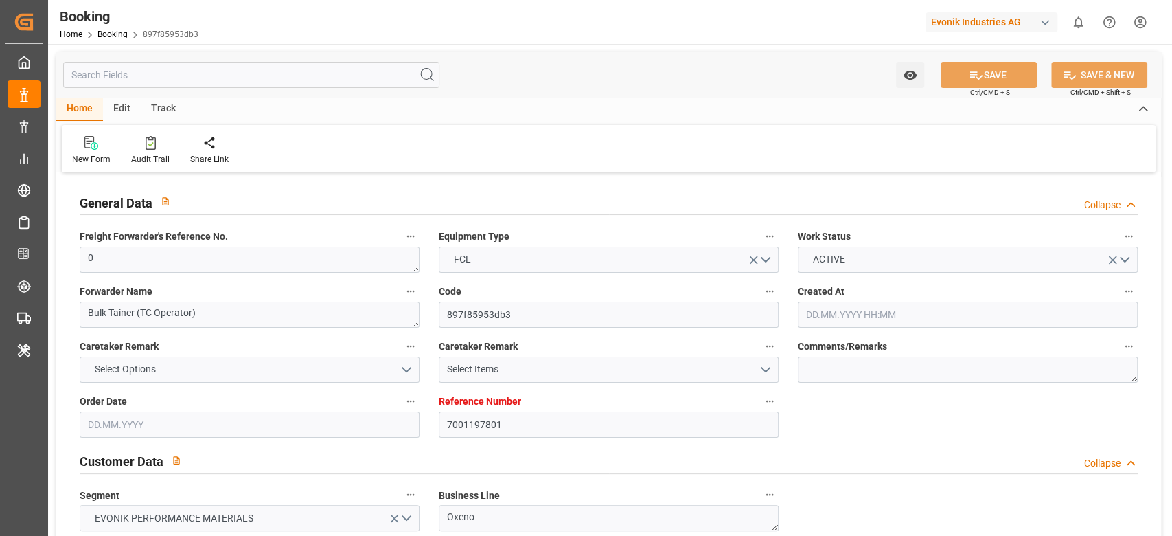
type input "25.07.2025 00:00"
type input "04.07.2025"
type input "06.10.2025 07:14"
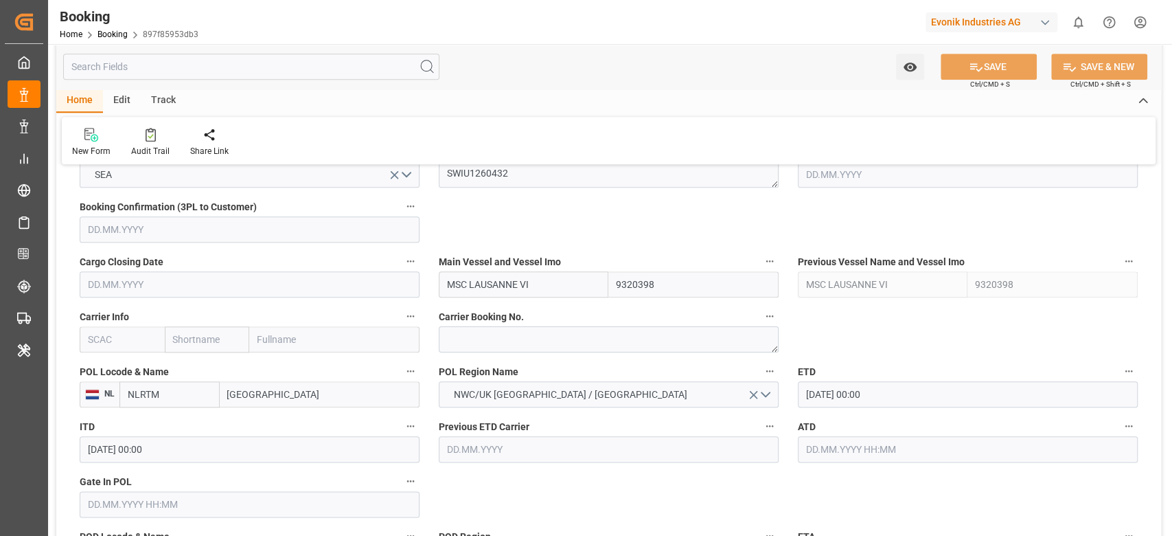
scroll to position [2472, 0]
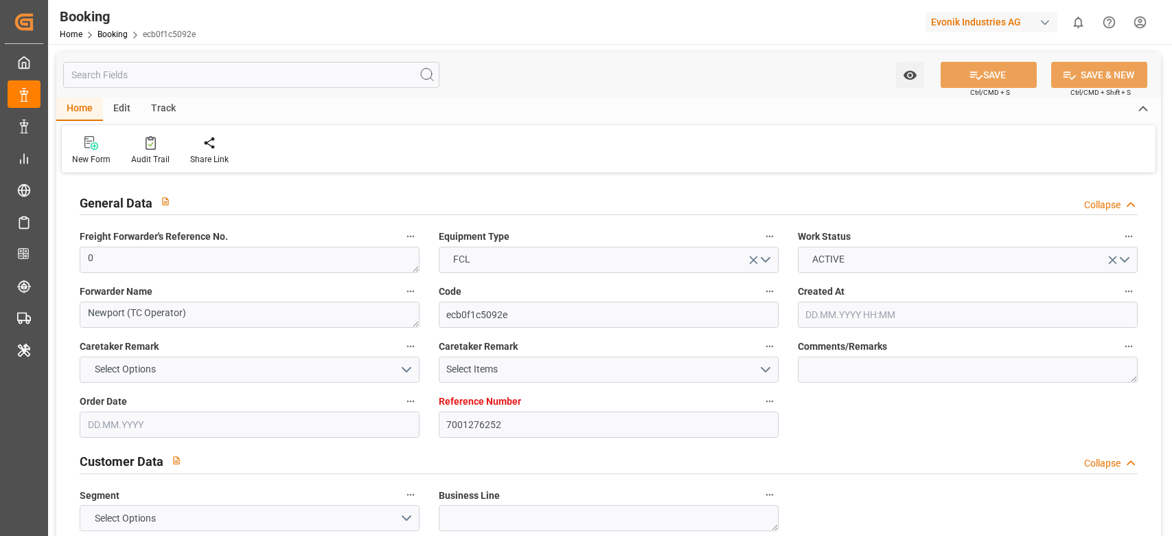
type input "7001276252"
type input "9332858"
type input "Hapag [PERSON_NAME]"
type input "Hapag Lloyd Aktiengesellschaft"
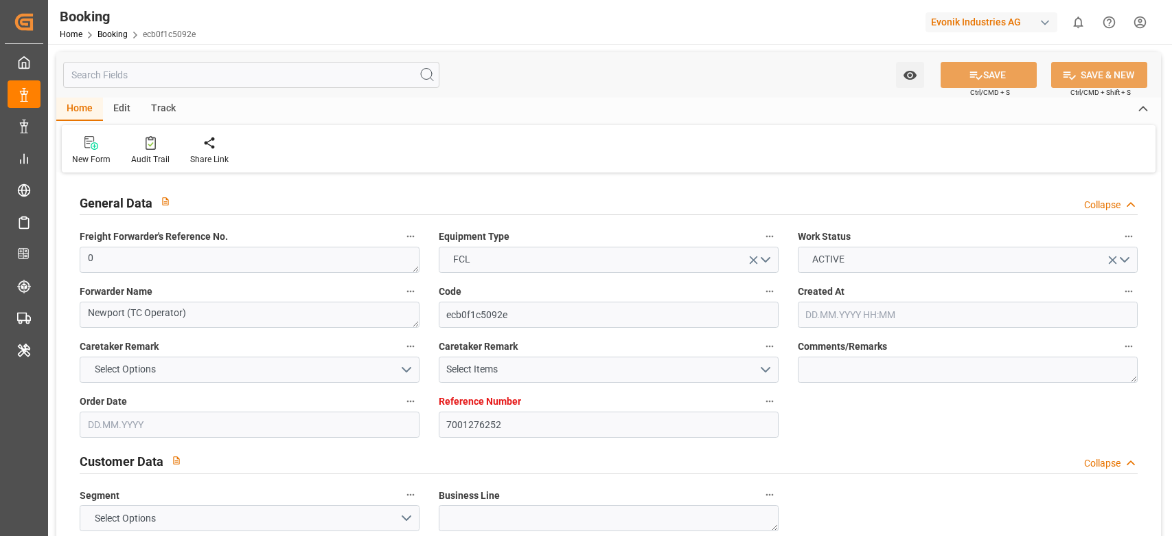
type input "NLRTM"
type input "USCHS"
type input "0"
type input "16.09.2025 08:37"
type input "16.09.2025"
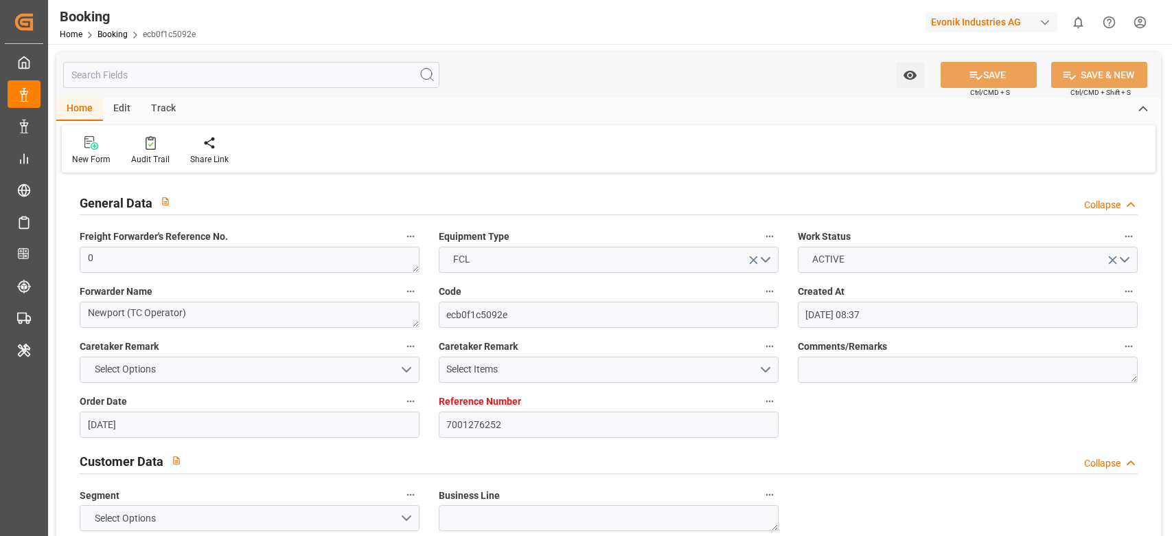
type input "29.09.2025 00:00"
type input "06.10.2025 00:00"
type input "05.10.2025 00:00"
type input "29.09.2025 00:00"
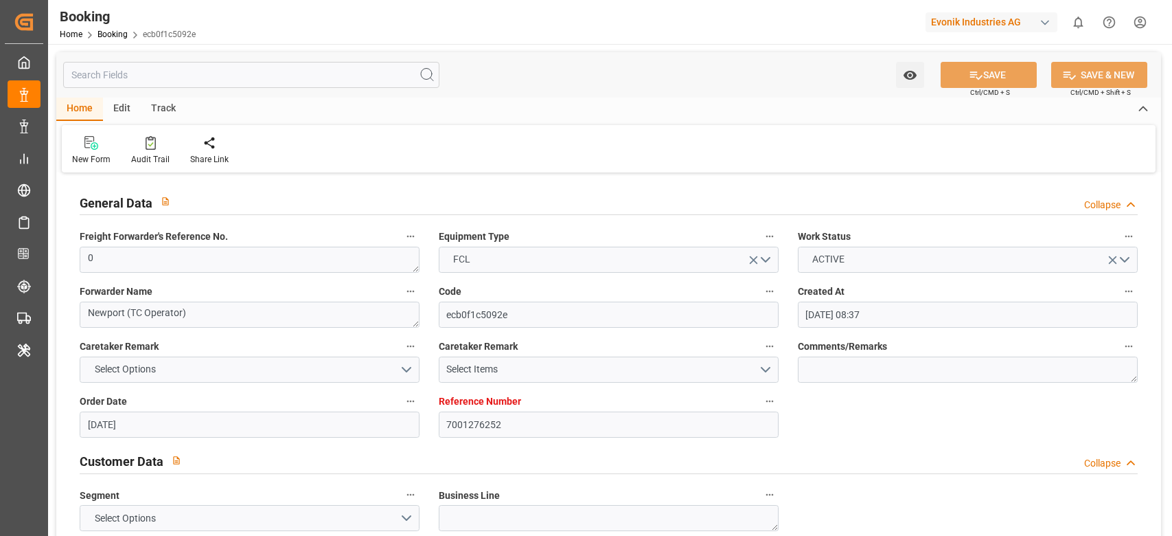
type input "16.10.2025 00:00"
type input "14.10.2025 00:00"
type input "06.10.2025 07:34"
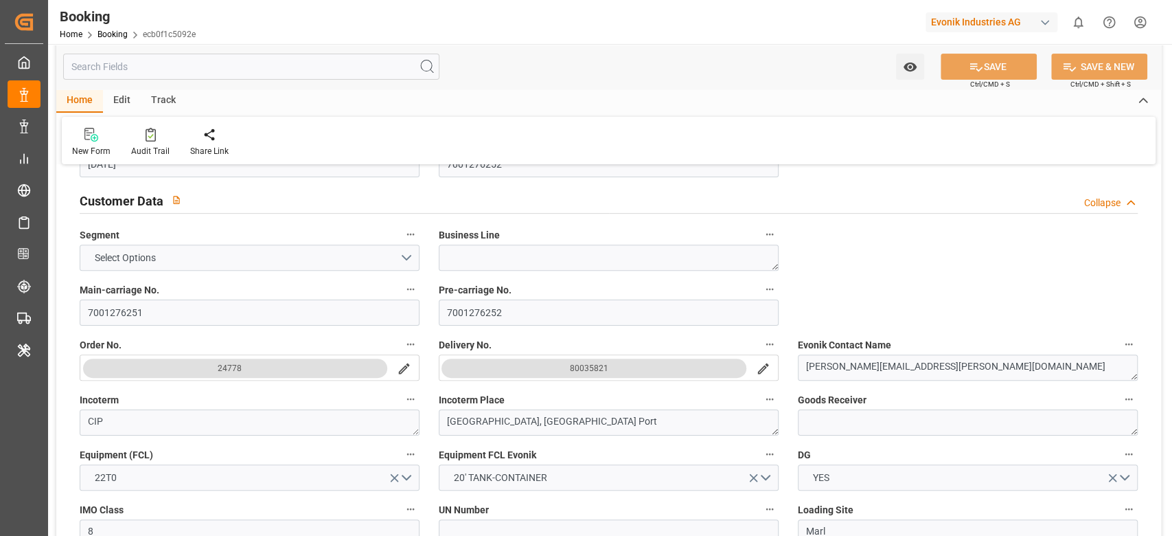
scroll to position [549, 0]
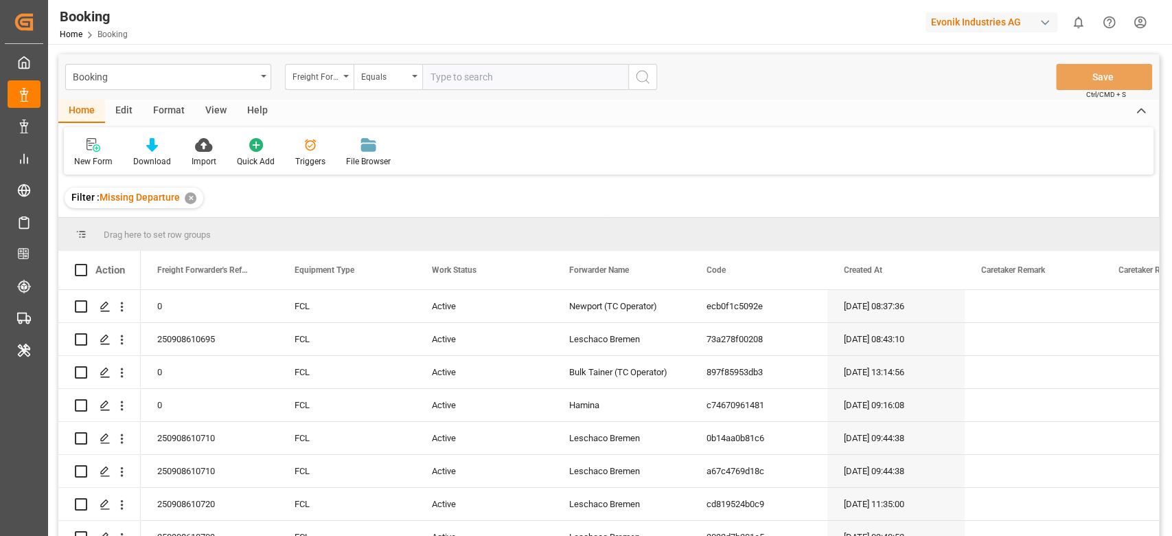
click at [216, 109] on div "View" at bounding box center [216, 111] width 42 height 23
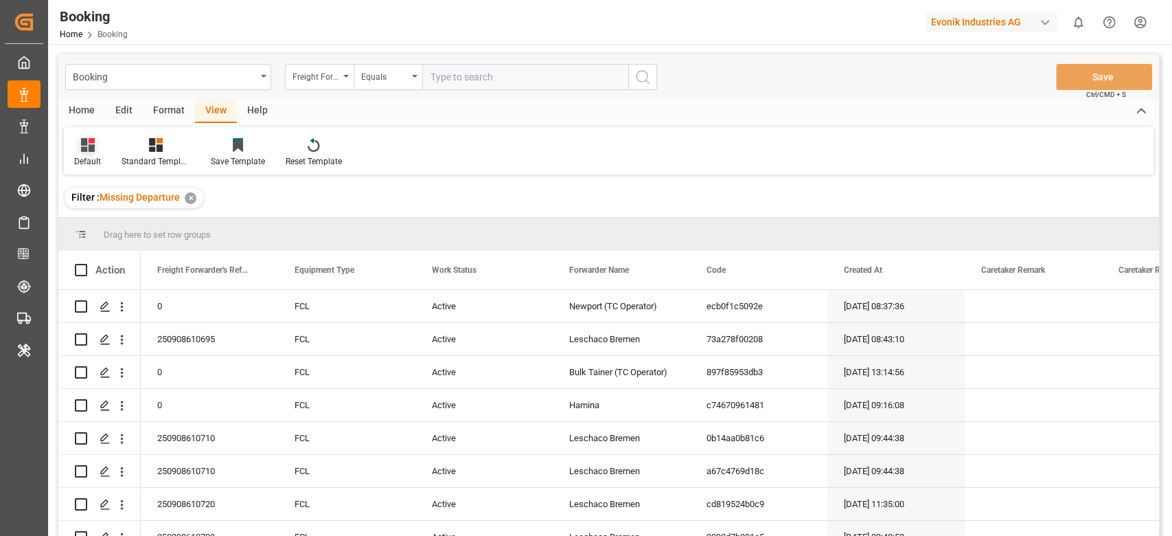
click at [100, 161] on div "Default" at bounding box center [87, 152] width 47 height 30
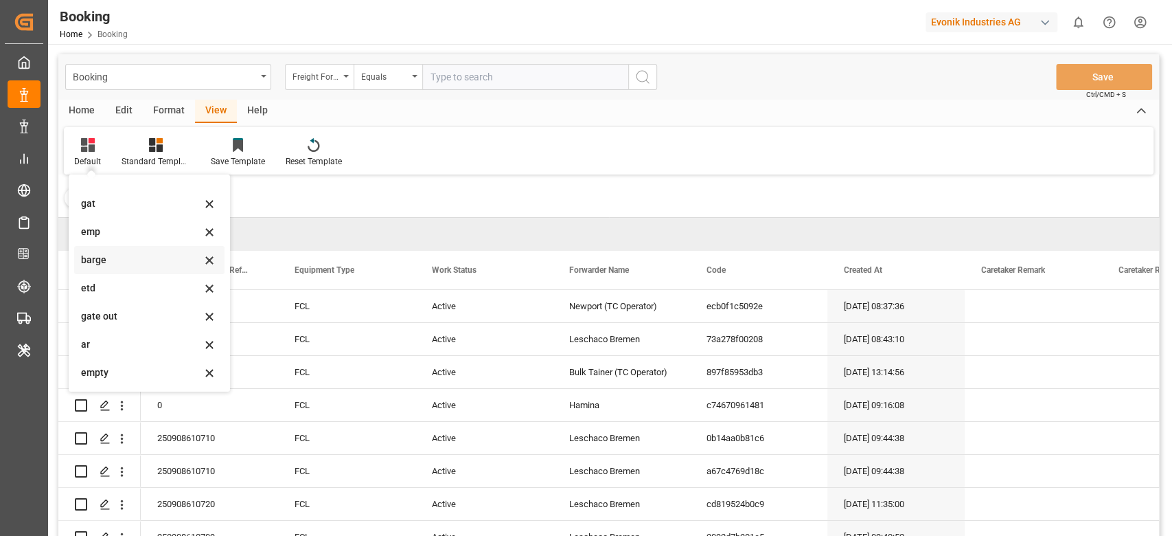
click at [106, 258] on div "barge" at bounding box center [141, 260] width 120 height 14
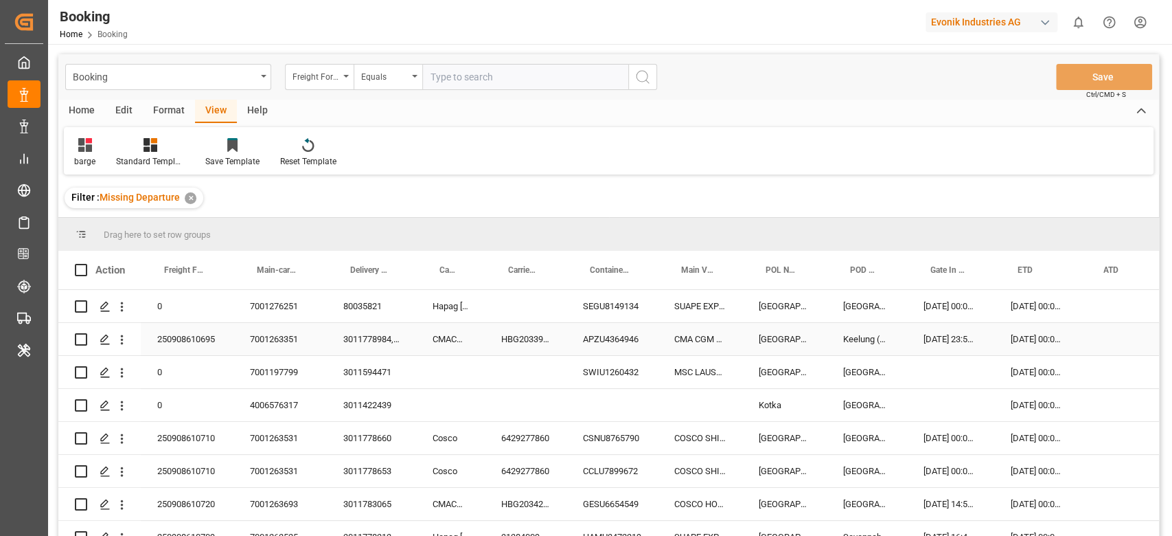
click at [370, 332] on div "3011778984, 3011778984, 3011778984" at bounding box center [371, 339] width 89 height 32
click at [380, 374] on div "3011594471" at bounding box center [371, 372] width 89 height 32
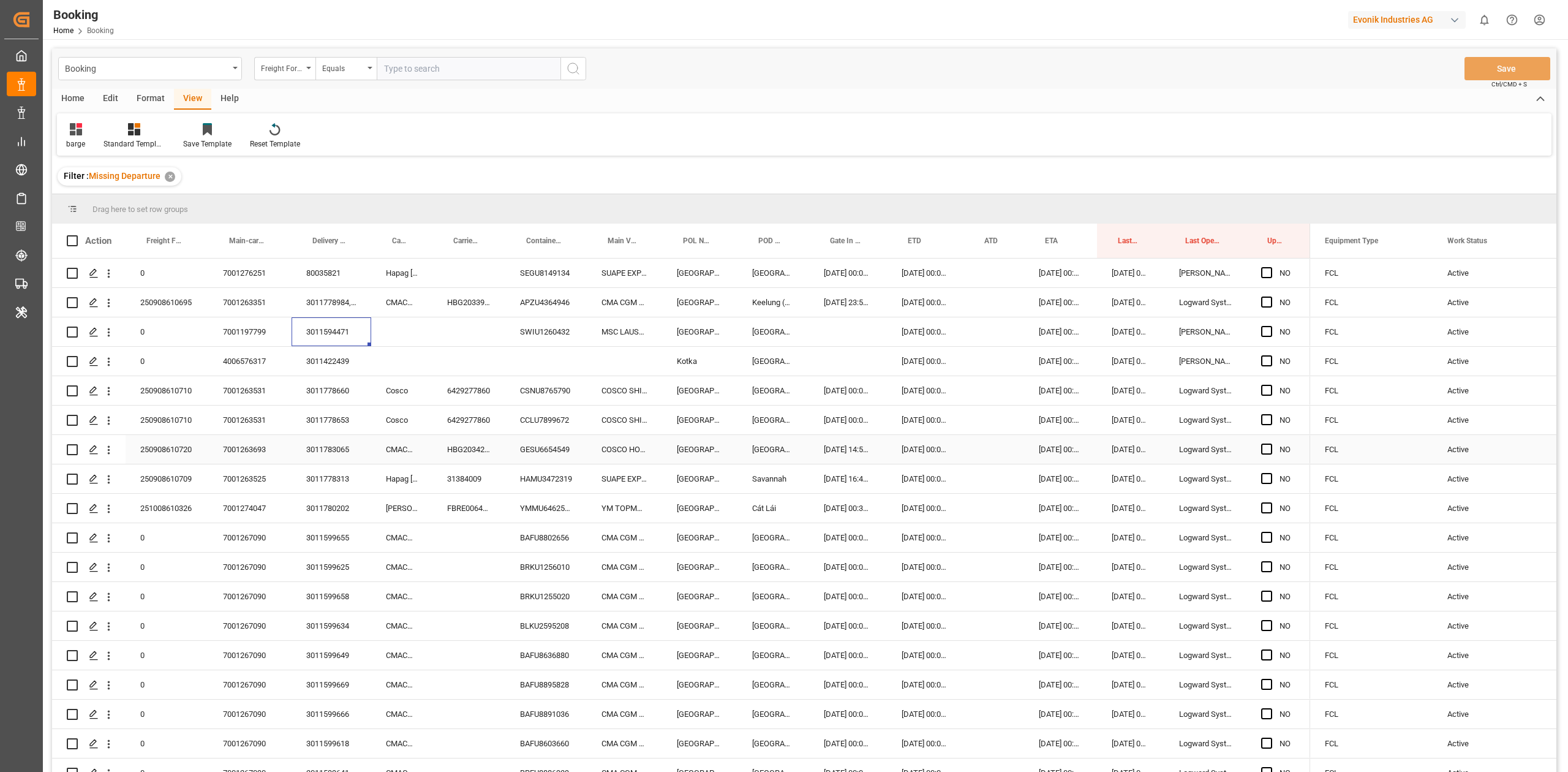
click at [1045, 446] on div "FCL" at bounding box center [1371, 450] width 122 height 29
click at [1045, 395] on div "FCL" at bounding box center [1371, 391] width 122 height 29
click at [377, 228] on div "Carrier Short Name" at bounding box center [401, 241] width 62 height 34
drag, startPoint x: 383, startPoint y: 209, endPoint x: 398, endPoint y: 231, distance: 26.6
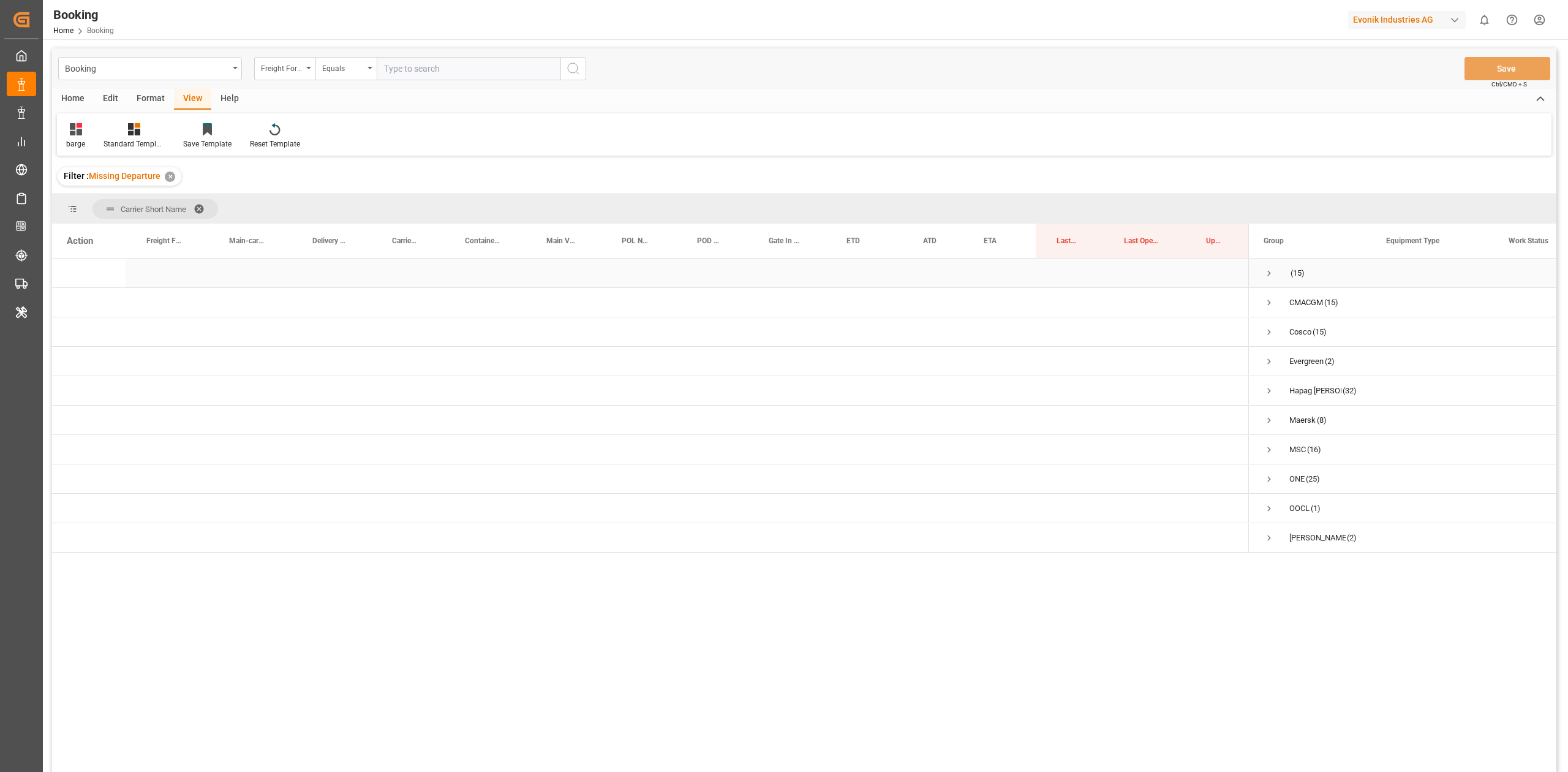
click at [1045, 273] on span "Press SPACE to select this row." at bounding box center [1269, 273] width 11 height 11
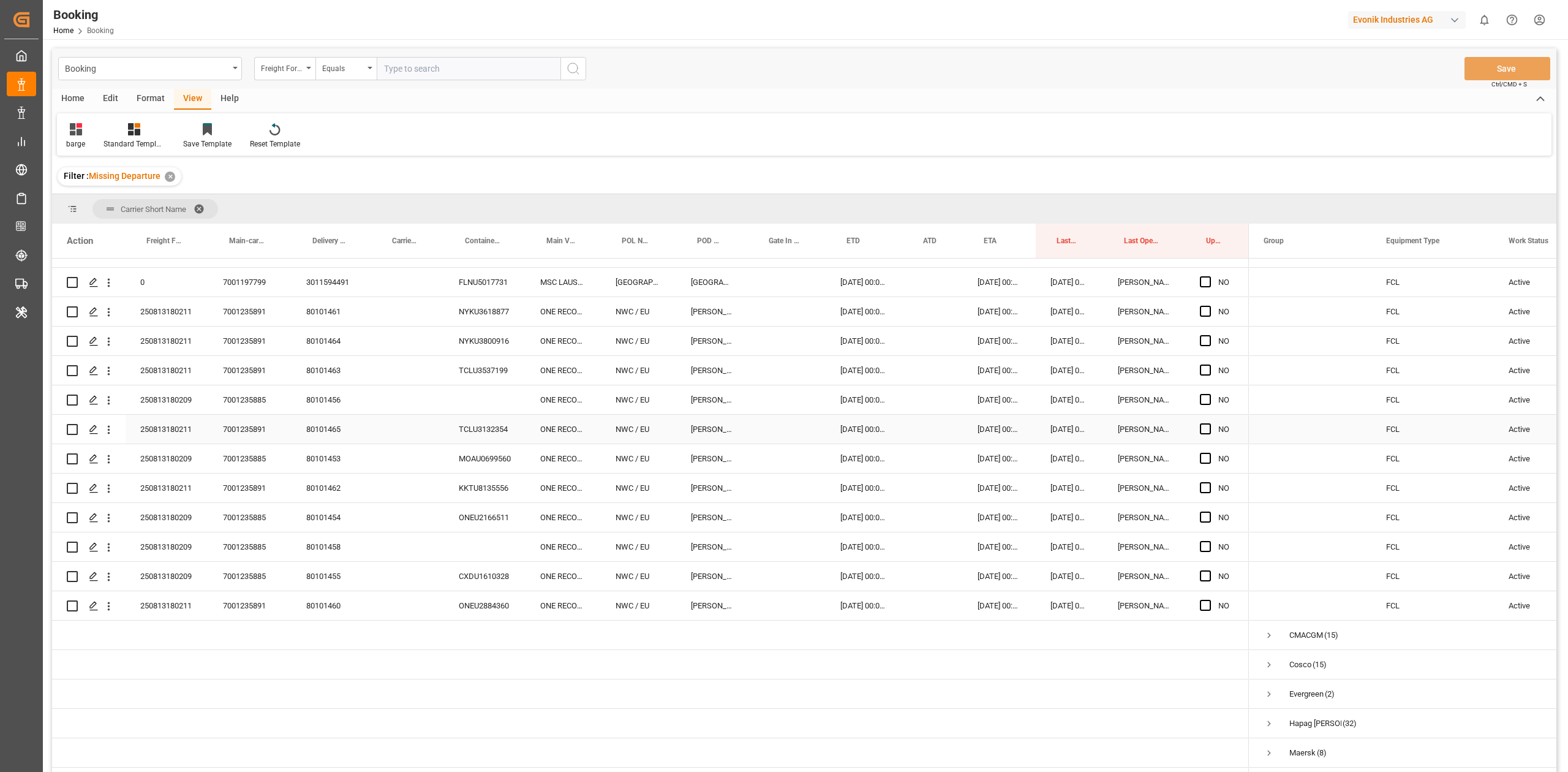
scroll to position [221, 0]
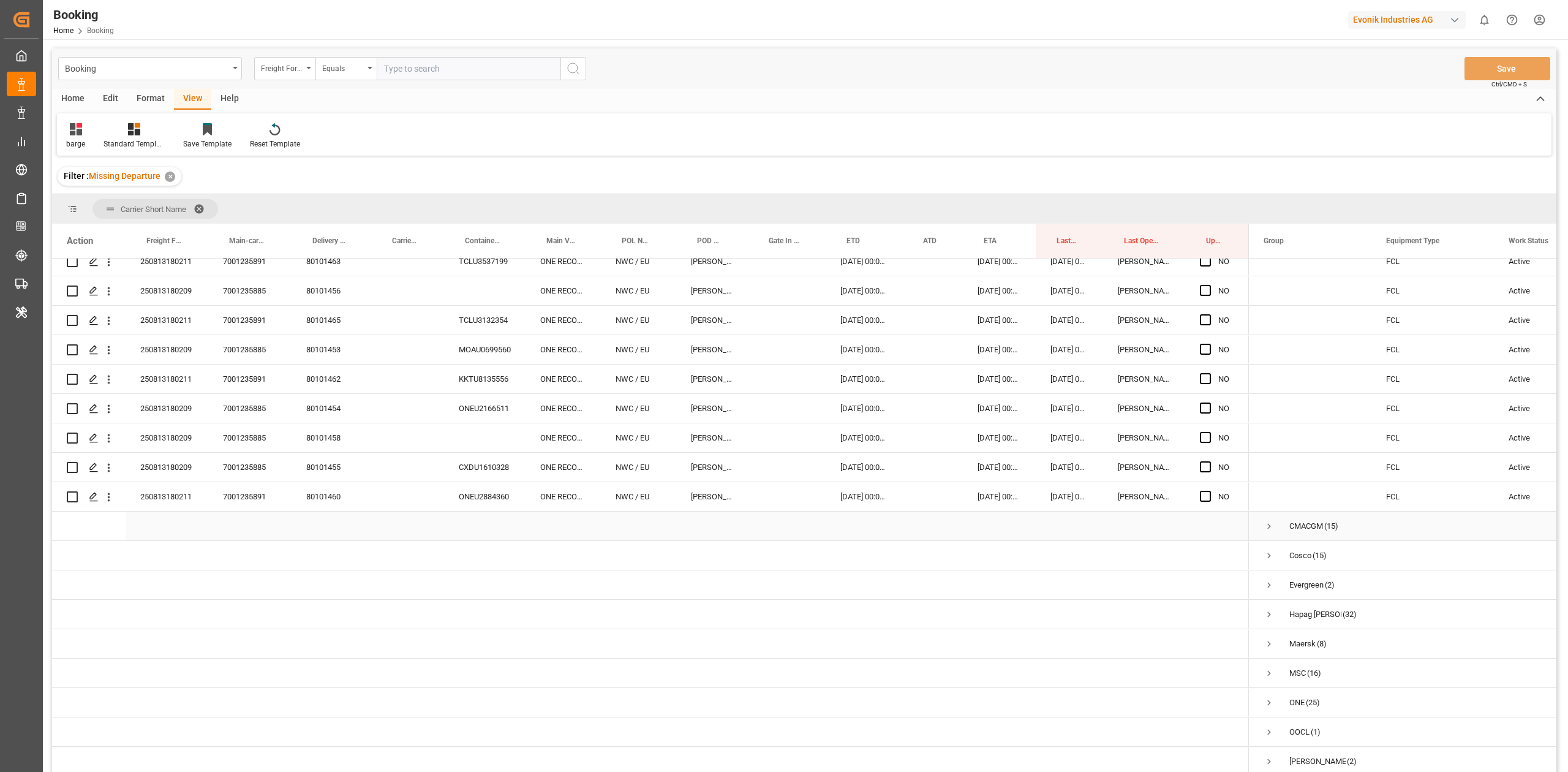
click at [1045, 477] on div "CMACGM (15)" at bounding box center [1309, 526] width 122 height 29
click at [1045, 477] on span "Press SPACE to select this row." at bounding box center [1269, 527] width 11 height 11
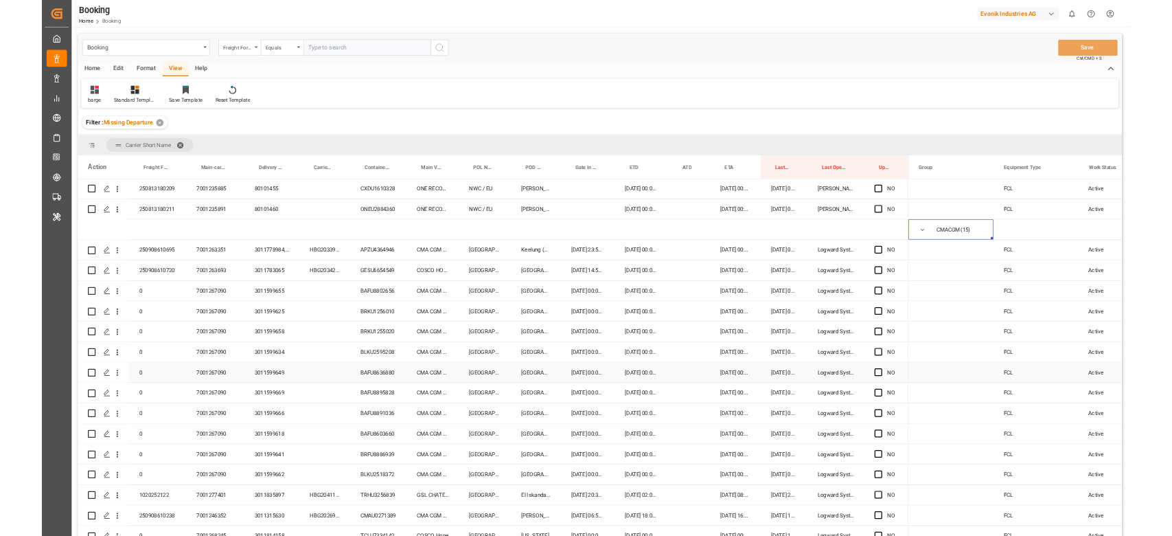
scroll to position [431, 0]
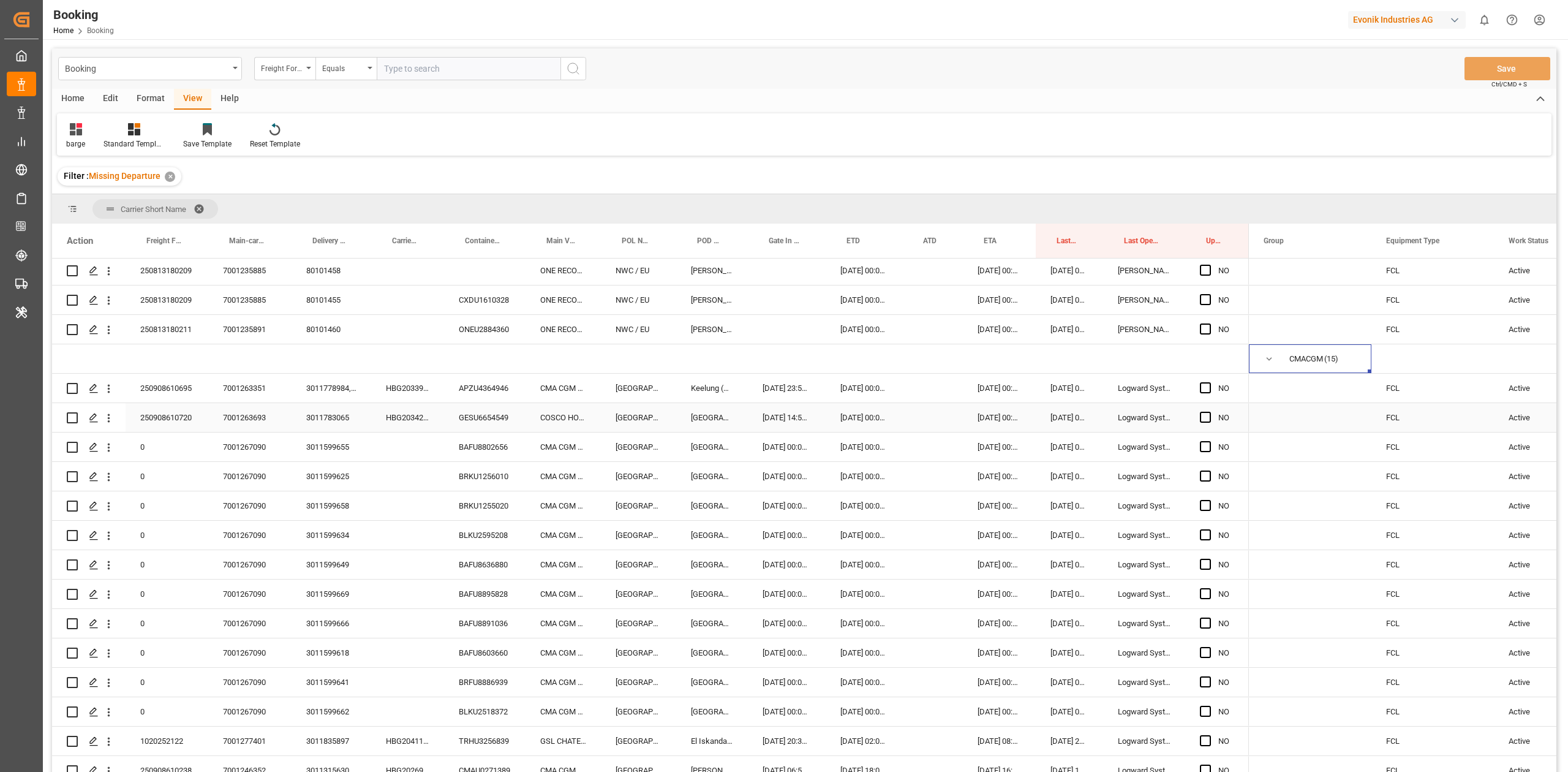
click at [346, 420] on div "3011783065" at bounding box center [331, 418] width 79 height 29
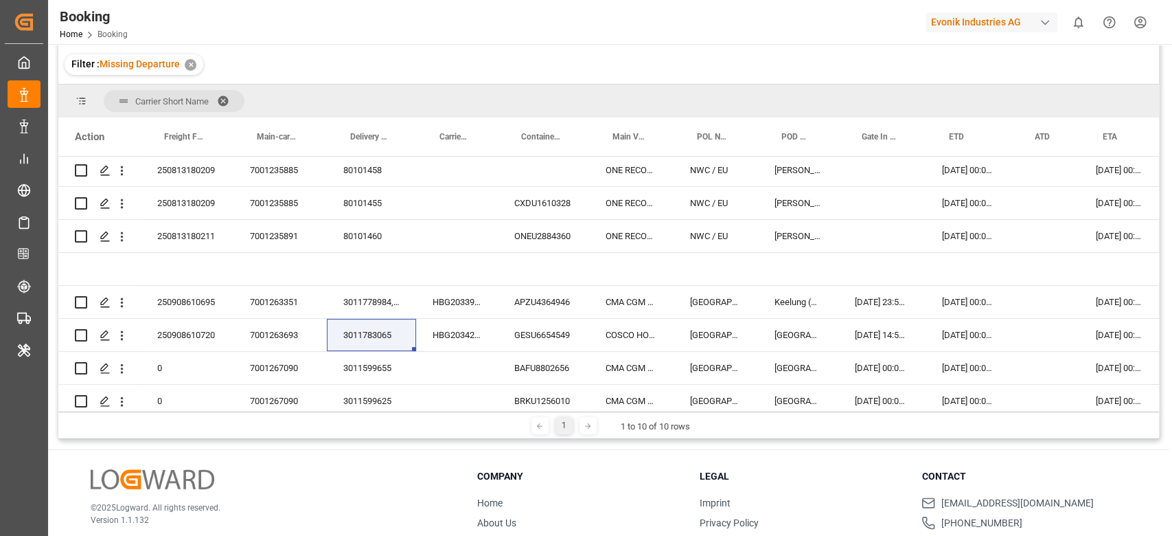
scroll to position [183, 0]
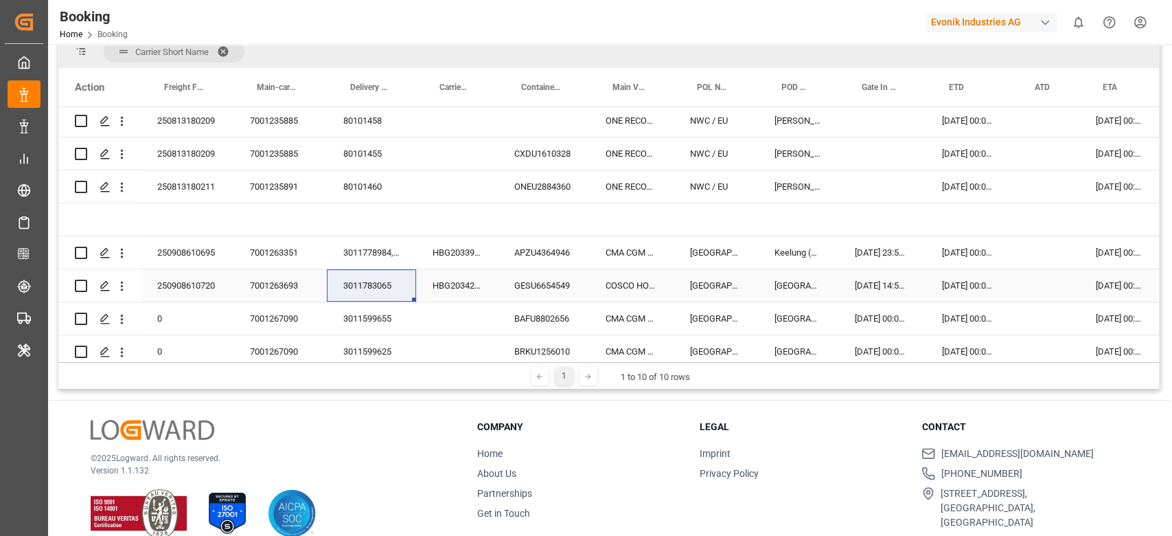
click at [348, 285] on div "3011783065" at bounding box center [371, 285] width 89 height 32
click at [364, 313] on div "3011599655" at bounding box center [371, 318] width 89 height 32
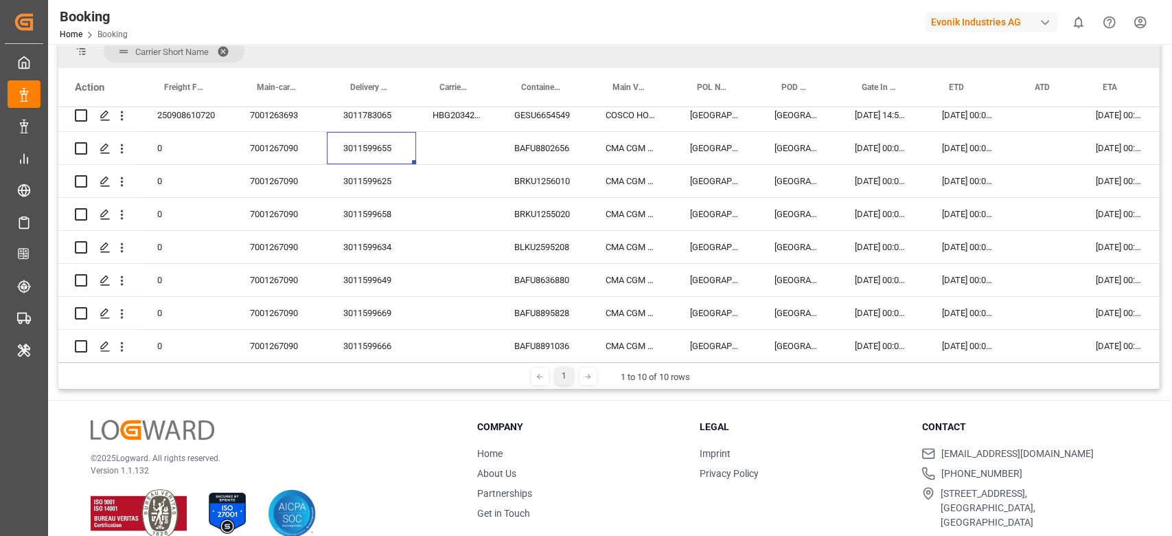
scroll to position [641, 0]
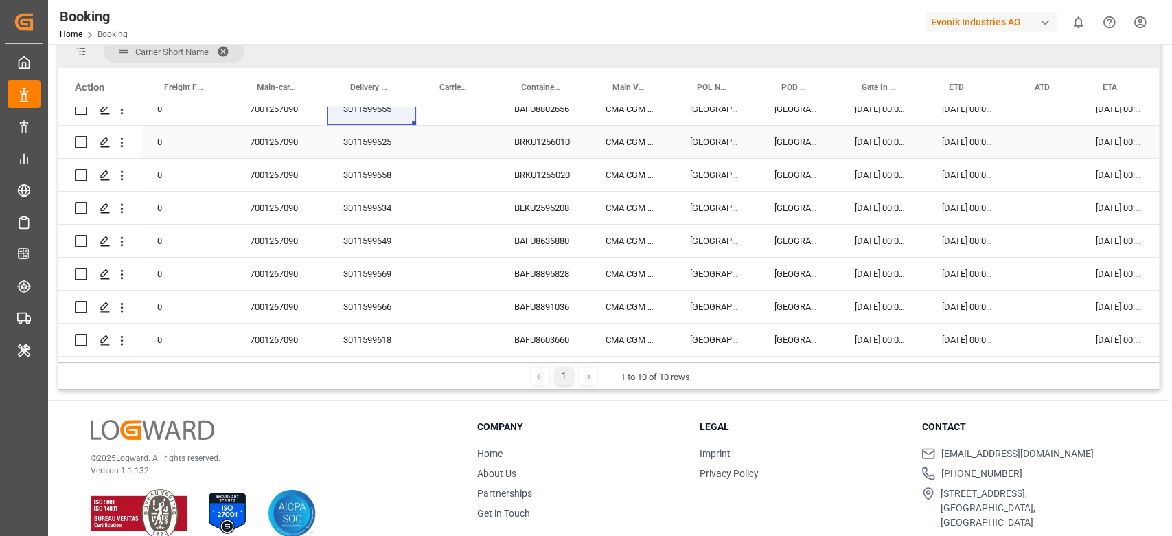
drag, startPoint x: 389, startPoint y: 140, endPoint x: 1167, endPoint y: 530, distance: 869.8
click at [389, 140] on div "3011599625" at bounding box center [371, 142] width 89 height 32
click at [357, 173] on div "3011599658" at bounding box center [371, 175] width 89 height 32
click at [363, 210] on div "3011599634" at bounding box center [371, 208] width 89 height 32
click at [375, 244] on div "3011599649" at bounding box center [371, 241] width 89 height 32
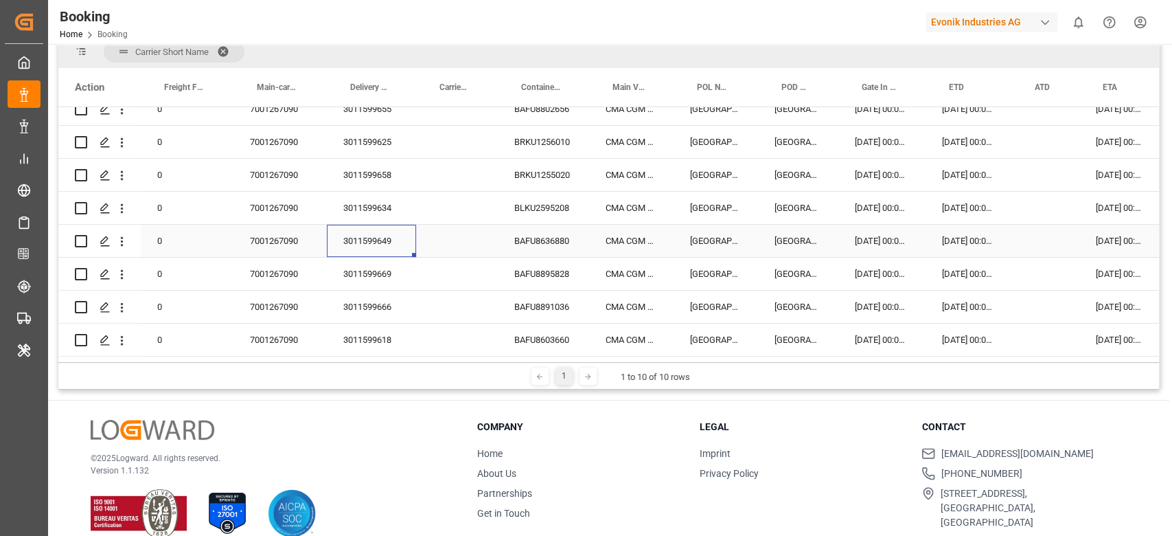
click at [406, 352] on div "0 0" at bounding box center [729, 125] width 1342 height 1319
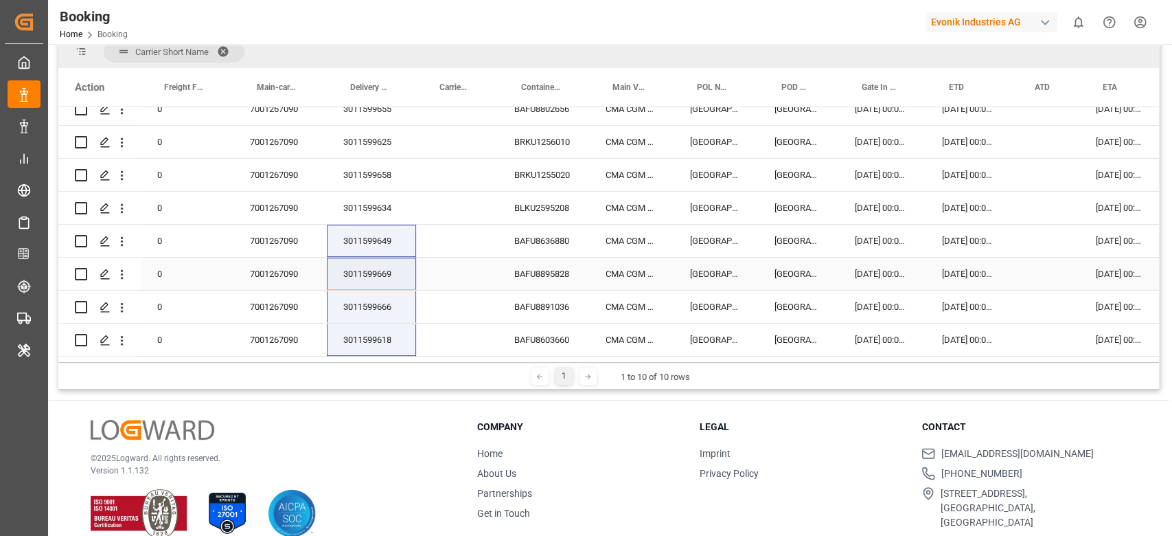
drag, startPoint x: 392, startPoint y: 275, endPoint x: 501, endPoint y: 314, distance: 115.8
click at [392, 275] on div "3011599669" at bounding box center [371, 274] width 89 height 32
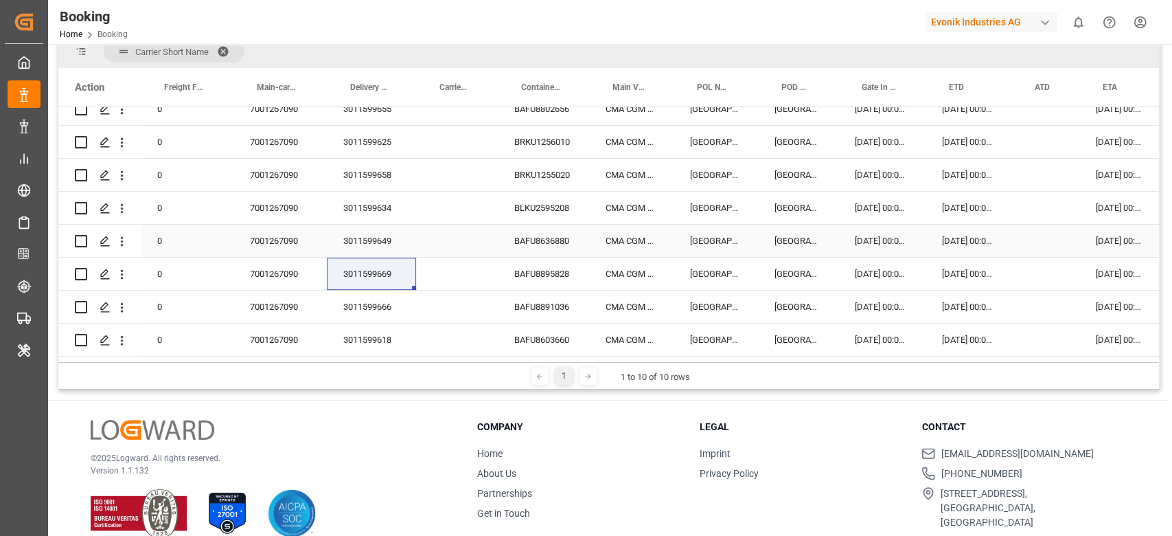
click at [369, 242] on div "3011599649" at bounding box center [371, 241] width 89 height 32
click at [378, 271] on div "3011599669" at bounding box center [371, 274] width 89 height 32
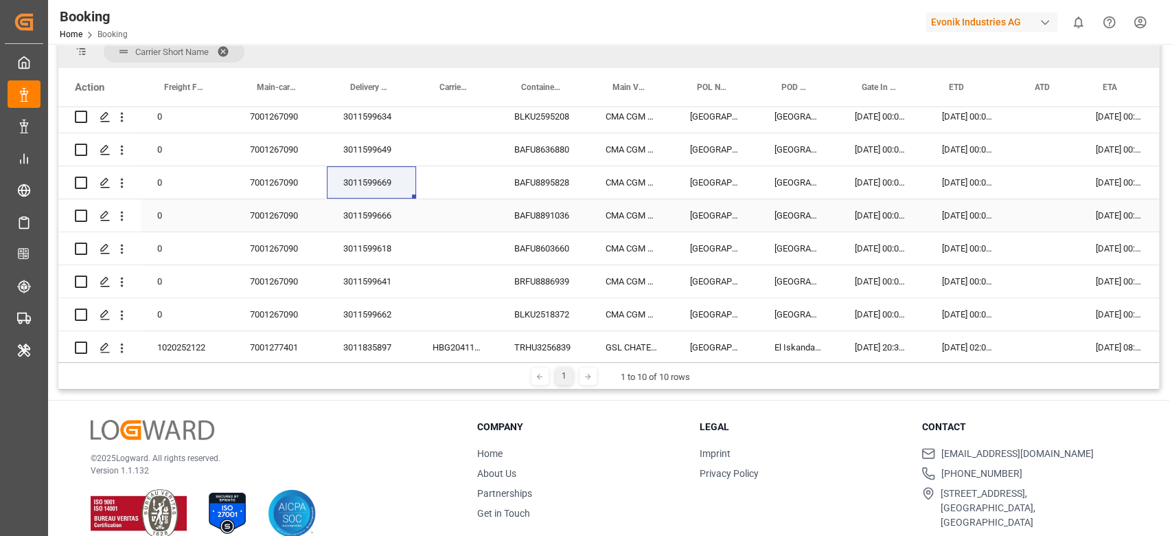
drag, startPoint x: 374, startPoint y: 225, endPoint x: 412, endPoint y: 220, distance: 38.1
click at [374, 225] on div "3011599666" at bounding box center [371, 215] width 89 height 32
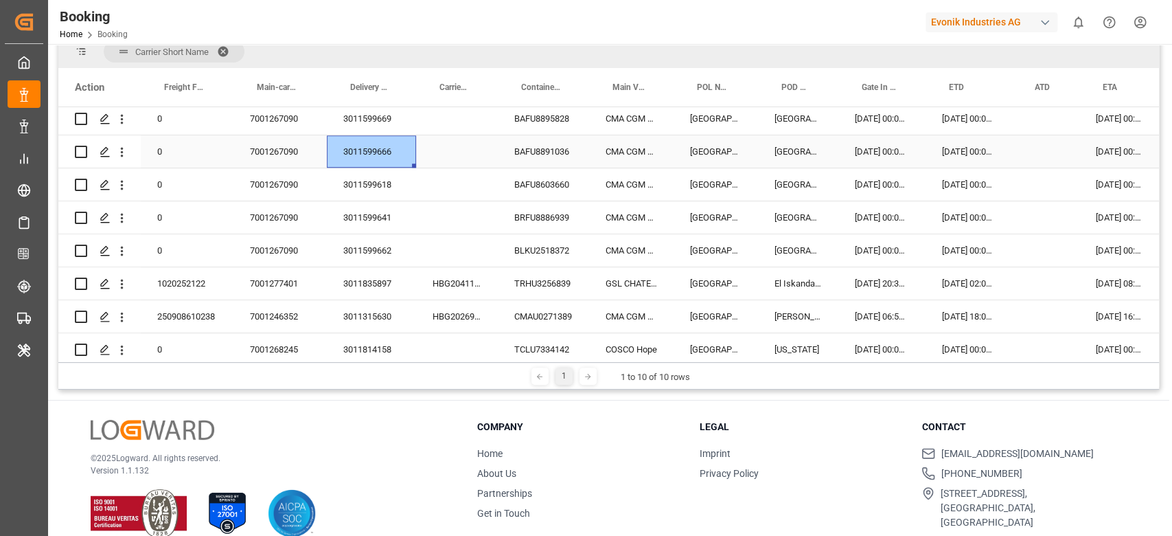
scroll to position [824, 0]
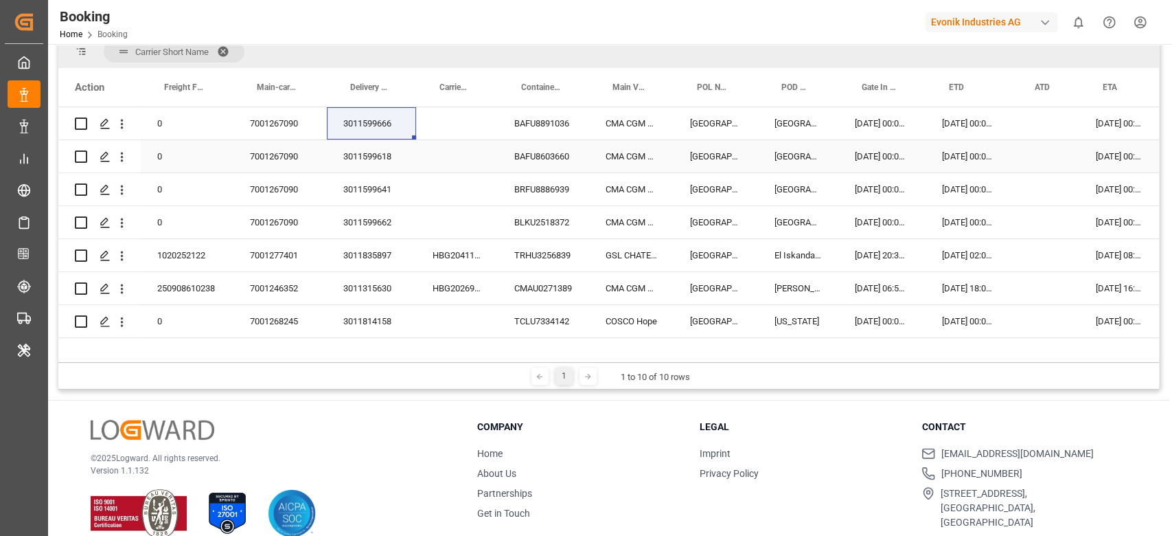
click at [389, 147] on div "3011599618" at bounding box center [371, 156] width 89 height 32
click at [358, 186] on div "3011599641" at bounding box center [371, 189] width 89 height 32
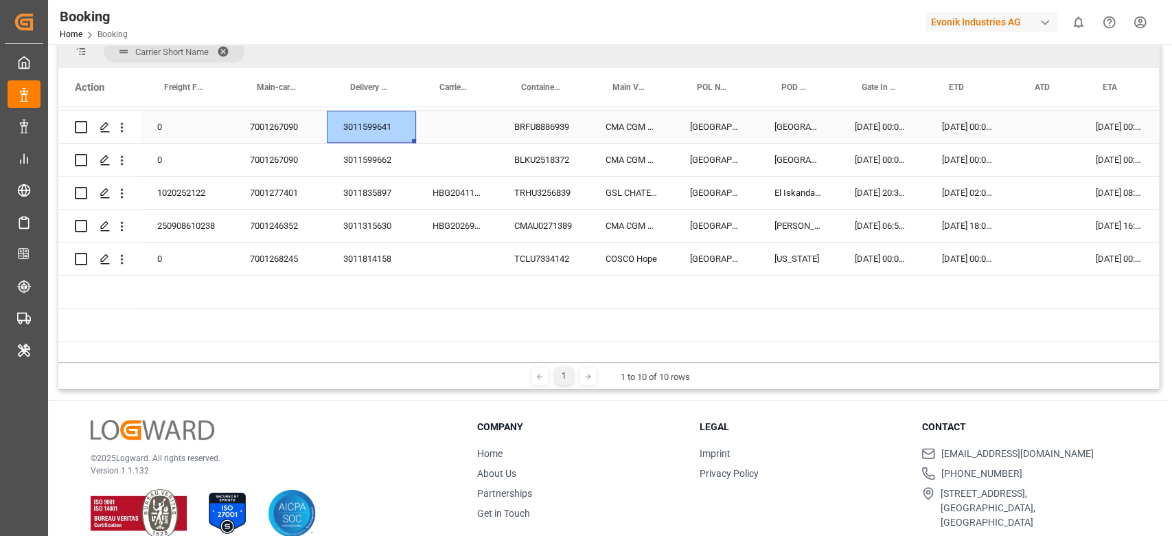
scroll to position [915, 0]
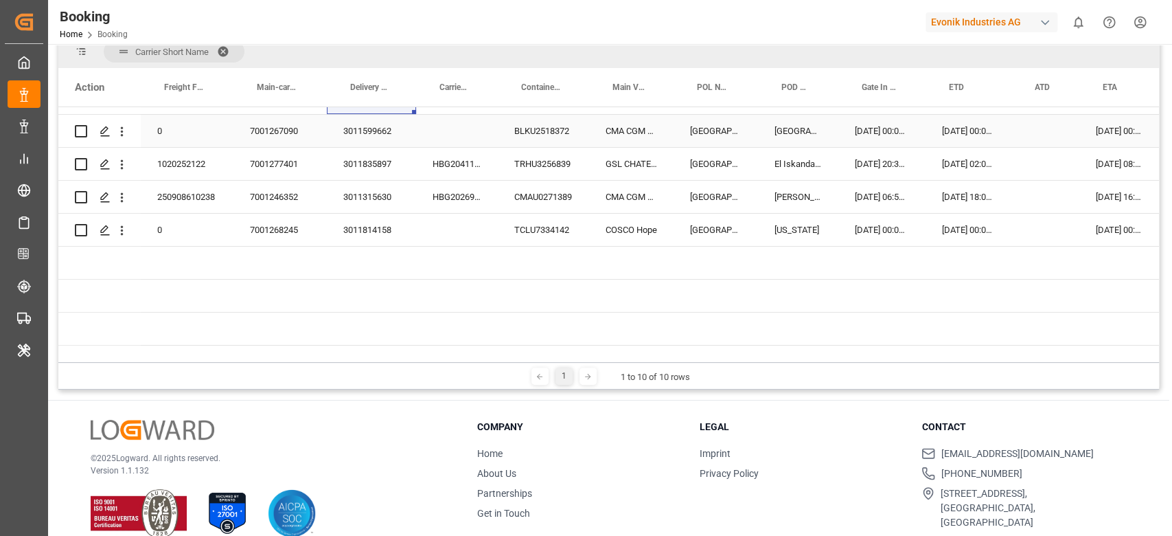
click at [372, 135] on div "3011599662" at bounding box center [371, 131] width 89 height 32
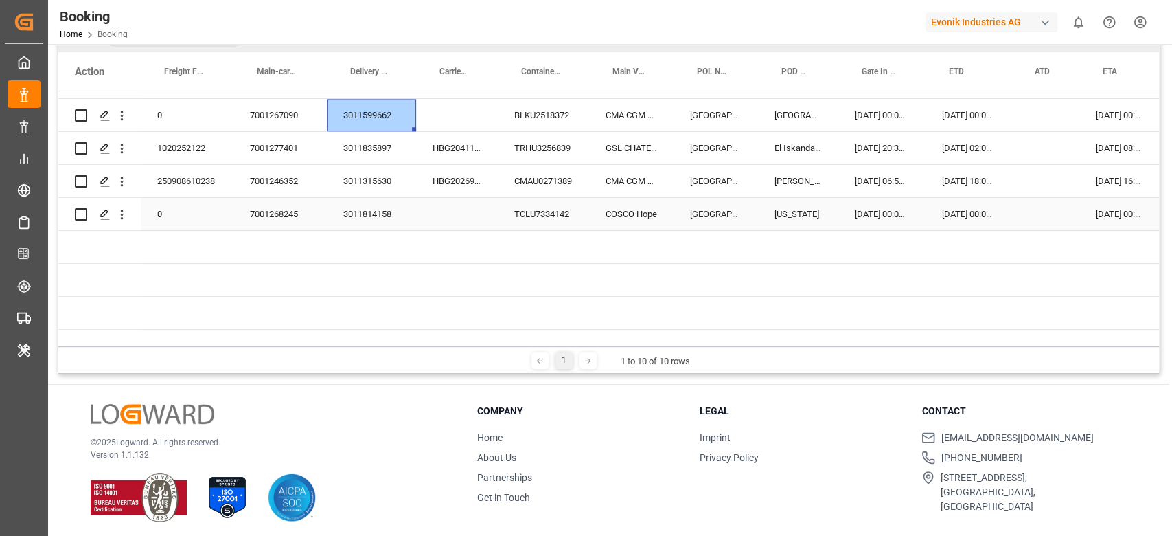
scroll to position [203, 0]
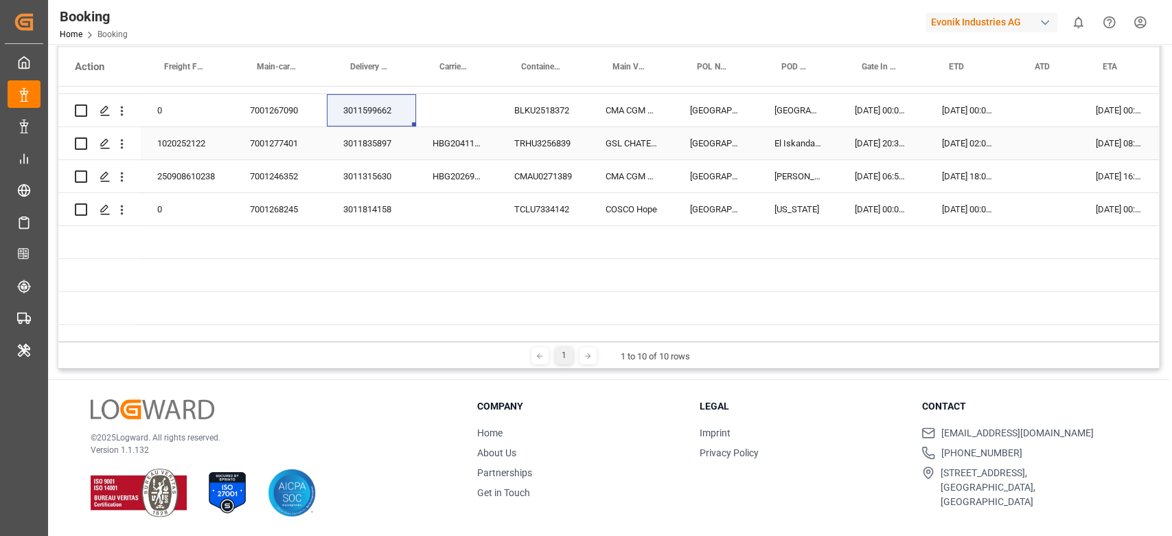
click at [363, 141] on div "3011835897" at bounding box center [371, 143] width 89 height 32
click at [352, 167] on div "3011315630" at bounding box center [371, 176] width 89 height 32
click at [357, 209] on div "3011814158" at bounding box center [371, 209] width 89 height 32
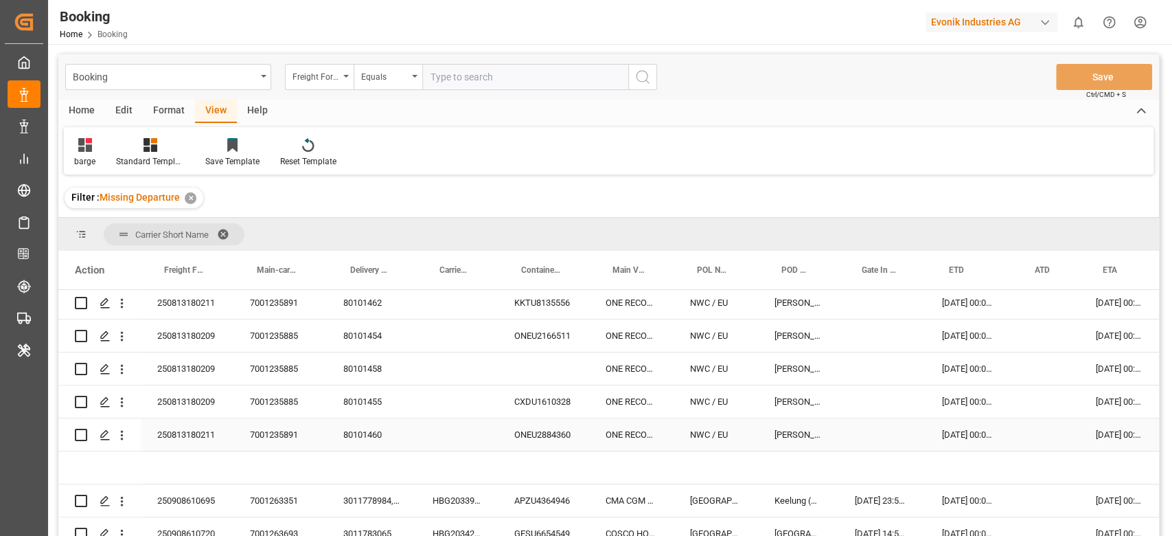
scroll to position [457, 0]
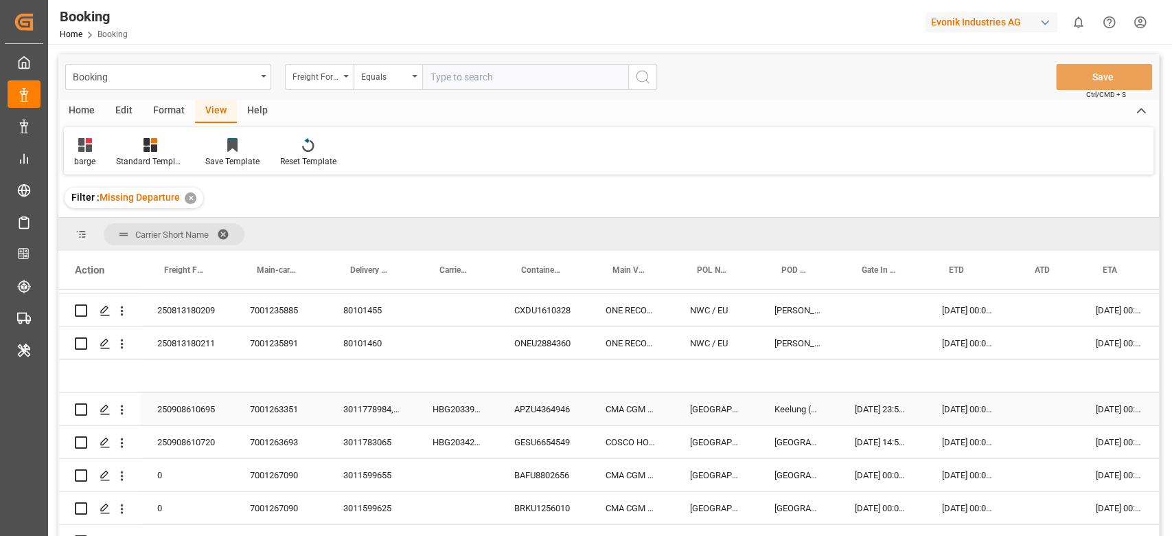
drag, startPoint x: 466, startPoint y: 397, endPoint x: 402, endPoint y: 531, distance: 148.7
click at [466, 397] on div "HBG2033923" at bounding box center [457, 409] width 82 height 32
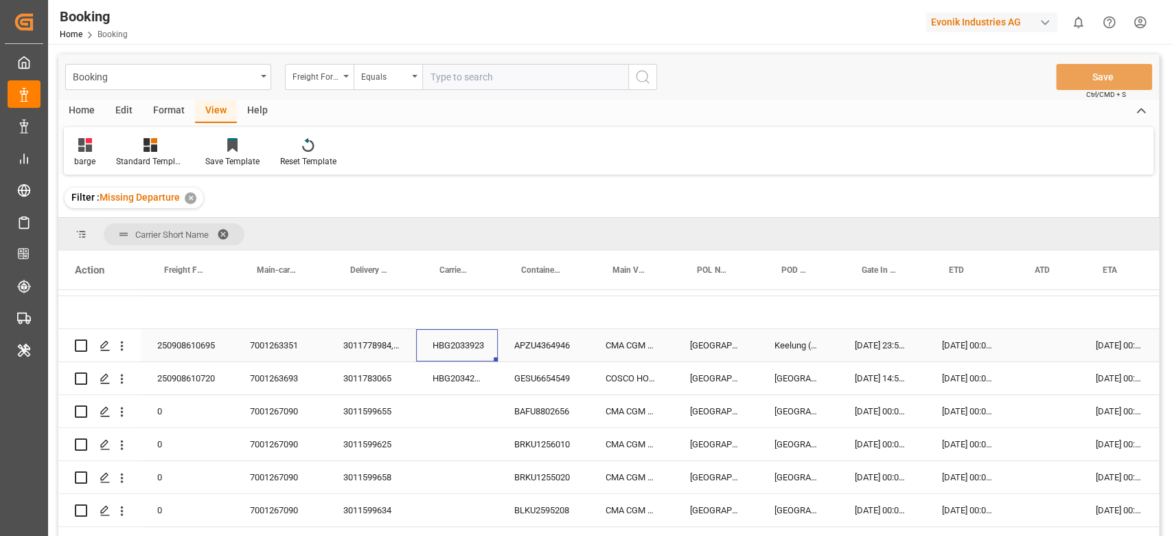
scroll to position [549, 0]
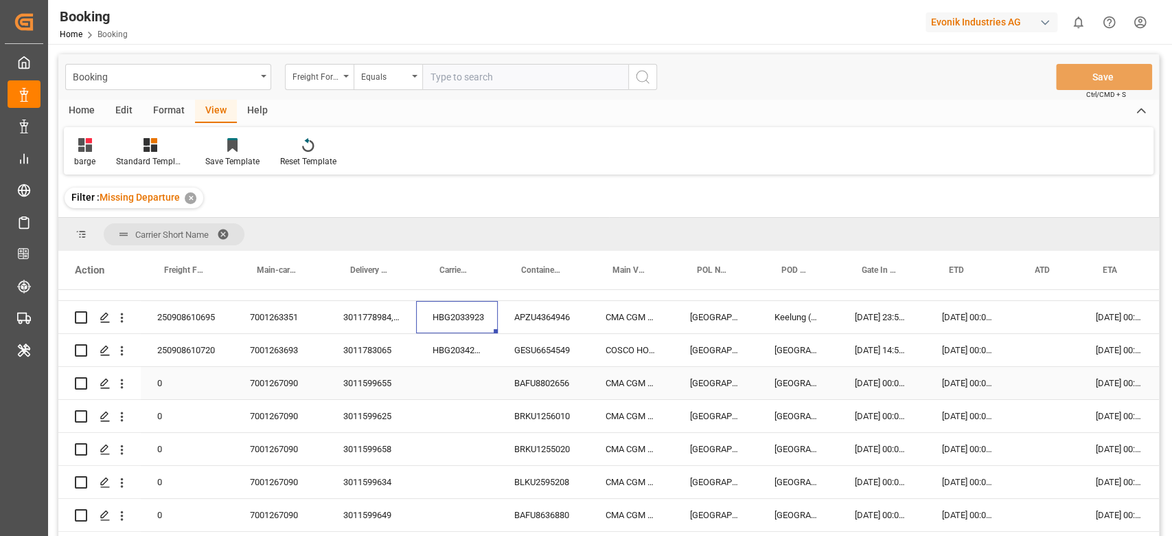
click at [690, 373] on div "[GEOGRAPHIC_DATA]" at bounding box center [716, 383] width 84 height 32
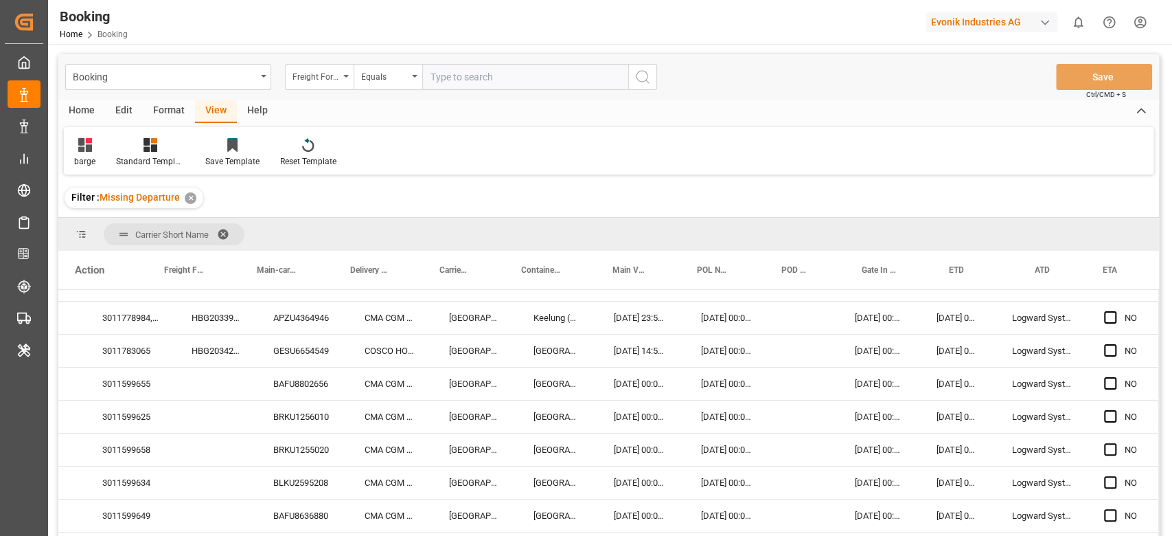
scroll to position [549, 245]
click at [223, 304] on div "HBG2033923" at bounding box center [216, 317] width 82 height 32
click at [273, 321] on div "APZU4364946" at bounding box center [302, 317] width 91 height 32
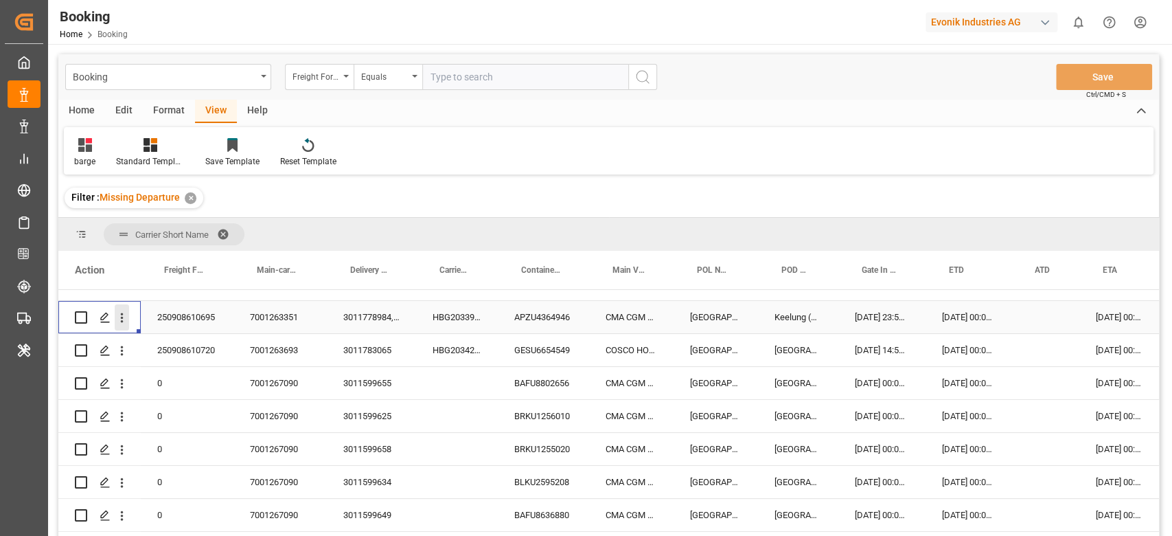
click at [121, 324] on icon "open menu" at bounding box center [122, 317] width 14 height 14
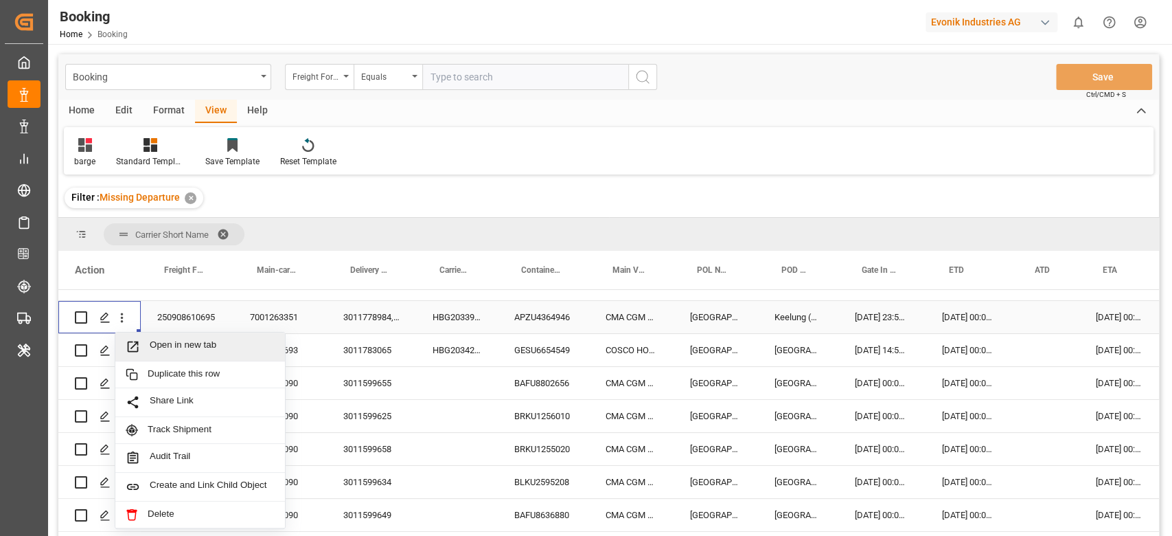
click at [173, 346] on span "Open in new tab" at bounding box center [212, 346] width 125 height 14
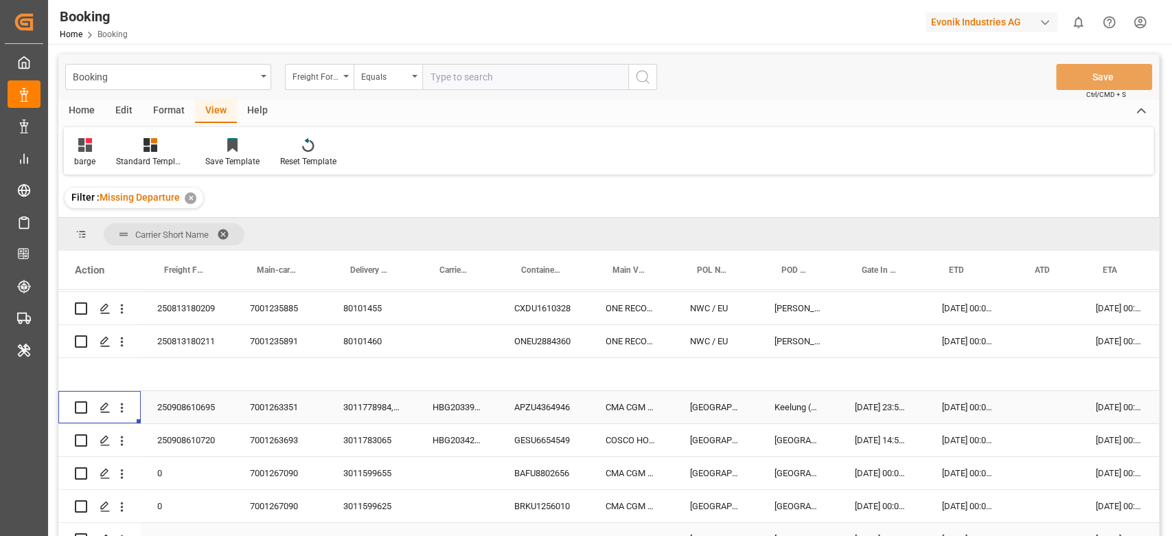
scroll to position [457, 0]
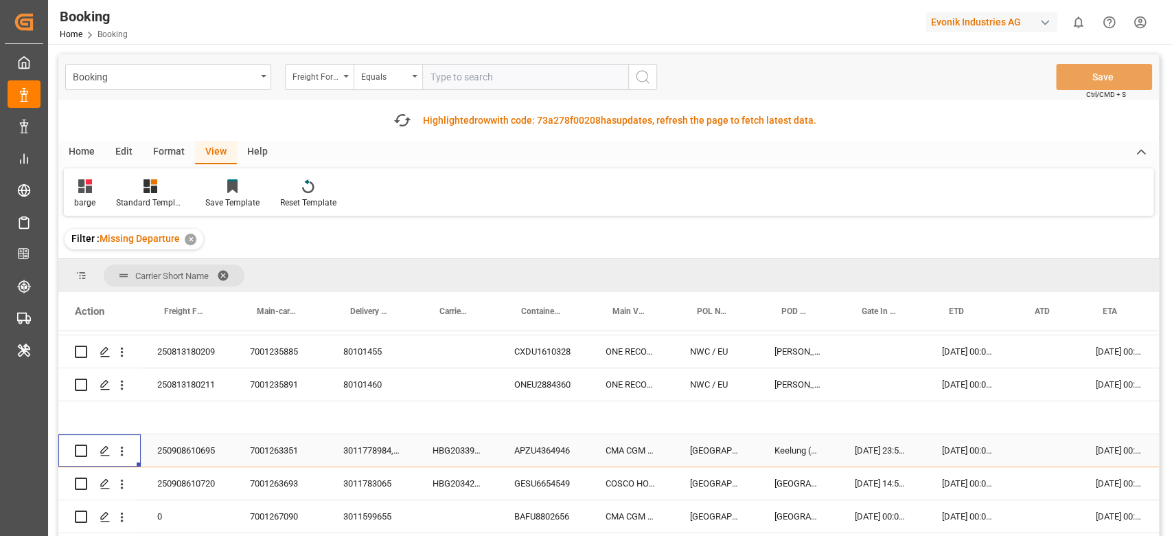
click at [460, 440] on div "HBG2033923" at bounding box center [457, 450] width 82 height 32
click at [437, 472] on div "HBG2034283" at bounding box center [457, 483] width 82 height 32
click at [119, 480] on icon "open menu" at bounding box center [122, 484] width 14 height 14
click at [156, 507] on span "Open in new tab" at bounding box center [212, 512] width 125 height 14
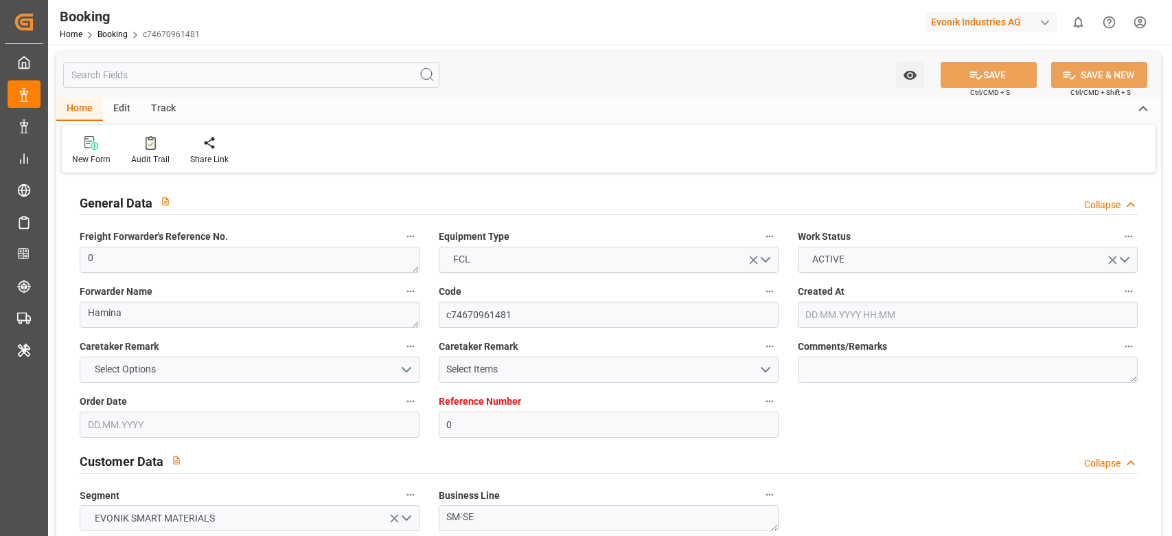
type input "0"
type input "FIKTK"
type input "CNSGH"
type input "14.04.2025 09:16"
type input "14.04.2025"
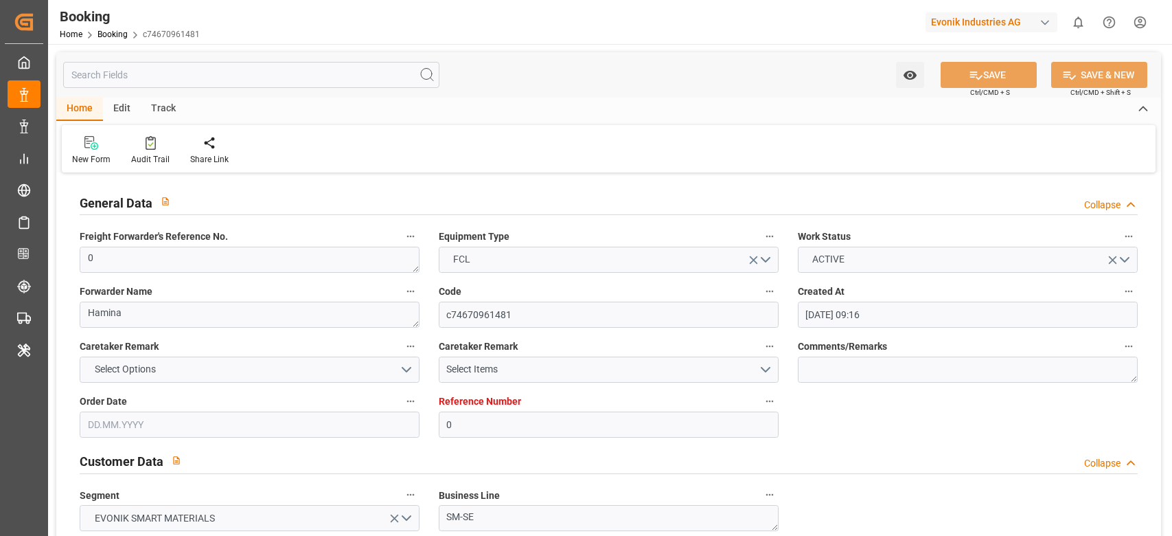
type input "02.07.2025"
type input "23.04.2025"
type input "23.04.2025 00:00"
type input "08.05.2025 00:00"
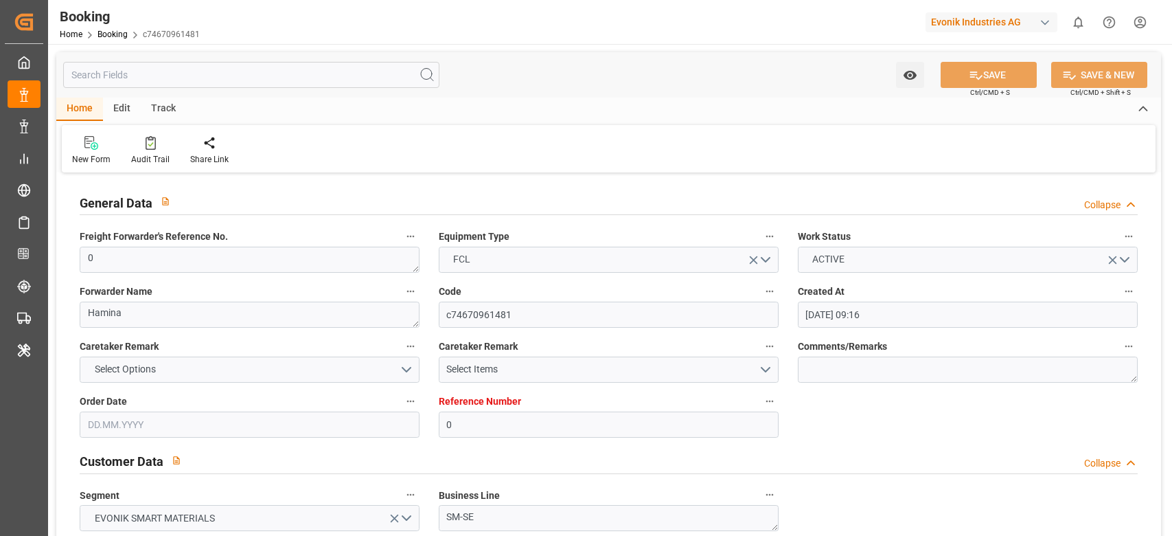
type input "30.06.2025 00:00"
type input "20.05.2025"
type input "06.10.2025 07:13"
type textarea "0"
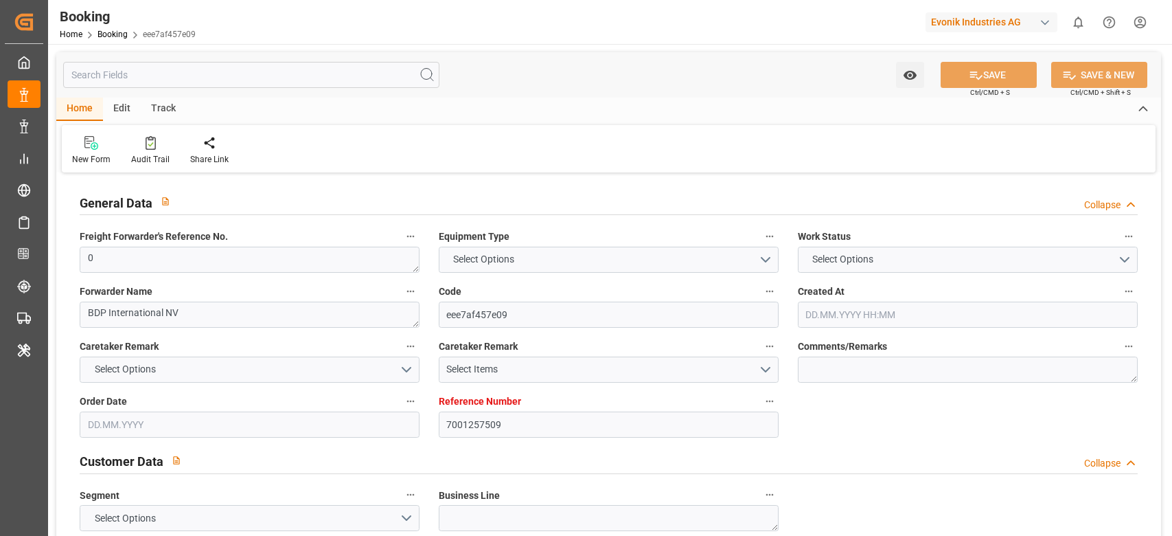
type textarea "BDP International NV"
type input "eee7af457e09"
type input "7001257509"
type input "7001257508"
type textarea "tanja.garling@evonik.com"
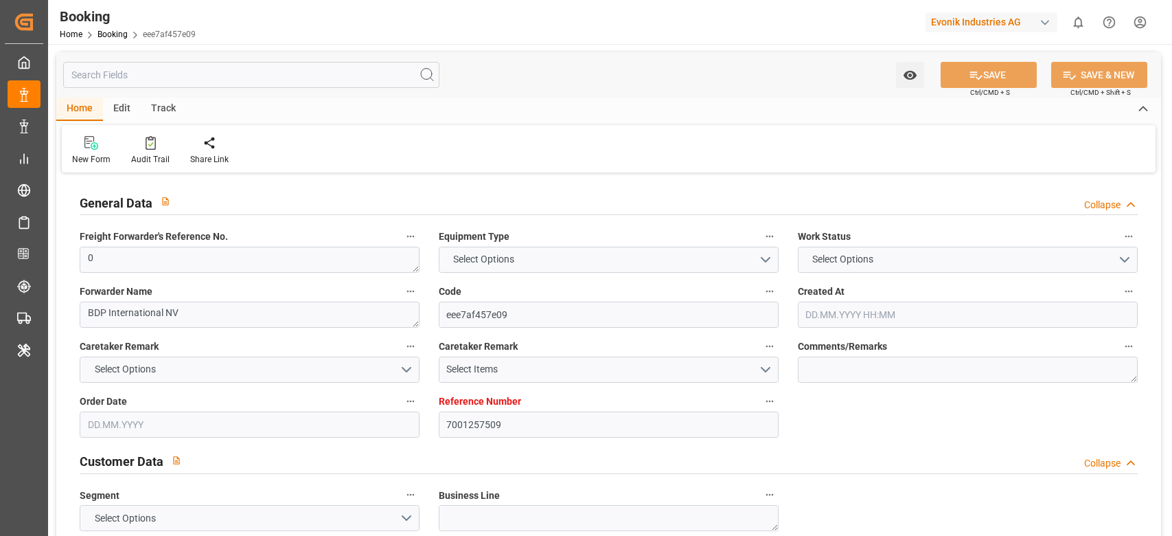
type textarea "CIF"
type textarea "NEW YORK SEAPORT"
type textarea "Ham"
type textarea "APZU4638482"
type input "COSCO HOPE"
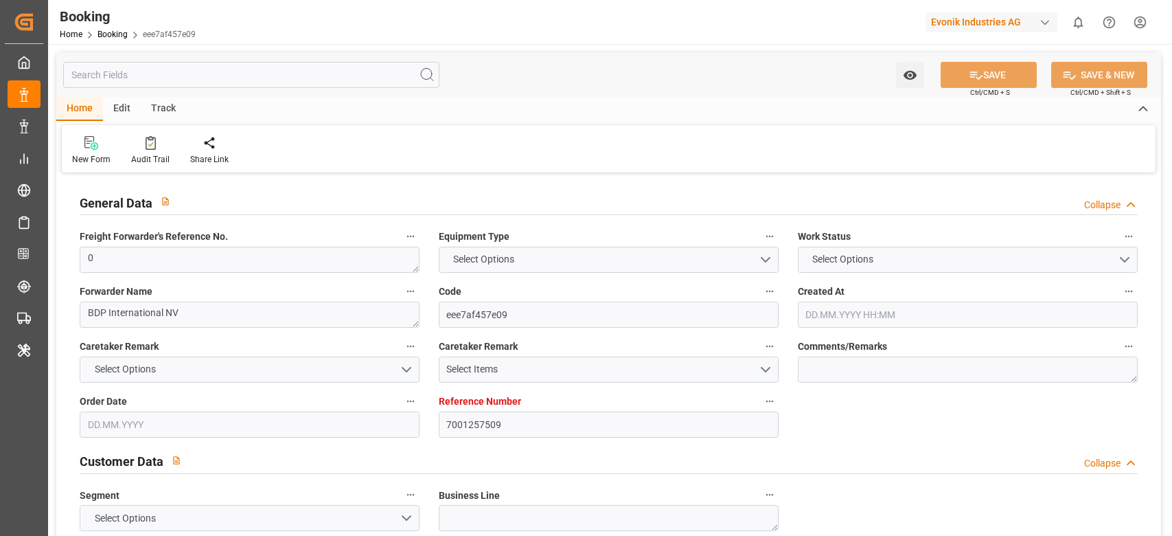
type input "COSCO HOPE"
type input "CMDU"
type input "Antwerp"
type input "New York"
type textarea "INPUT_Evonik_Seeburger_IFTMIN_1003203439_20251004182437375.edi"
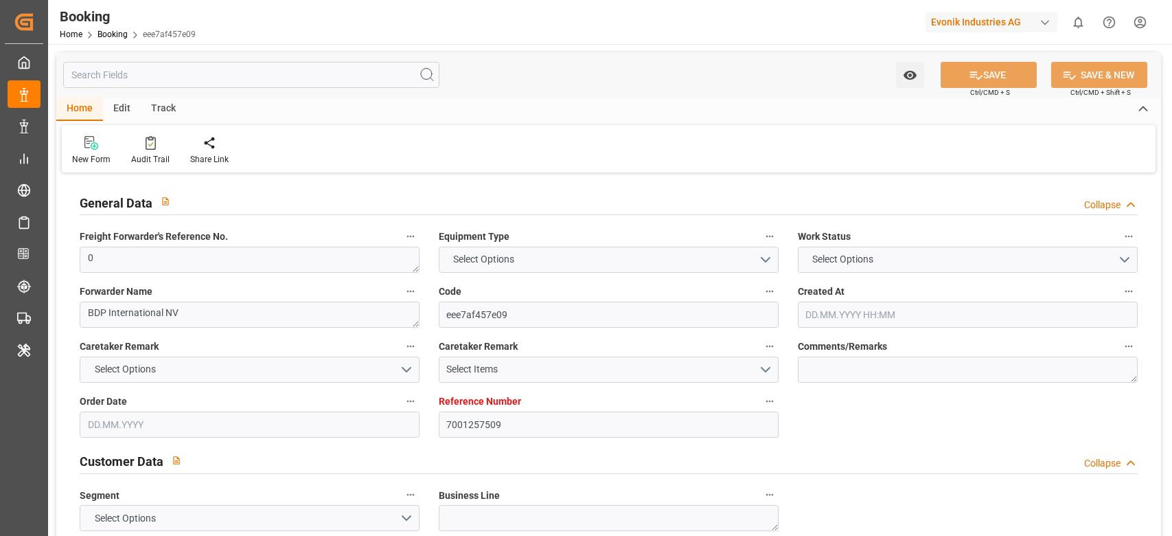
type textarea "INPUT_Evonik_Seeburger_IFTMIN_1003084644_20250825143340860.edi,INPUT_Evonik_See…"
type textarea "1003203439"
type textarea "sateesh godewar"
type textarea "IFTMIN"
type textarea "a011t00000LcJC5AAN"
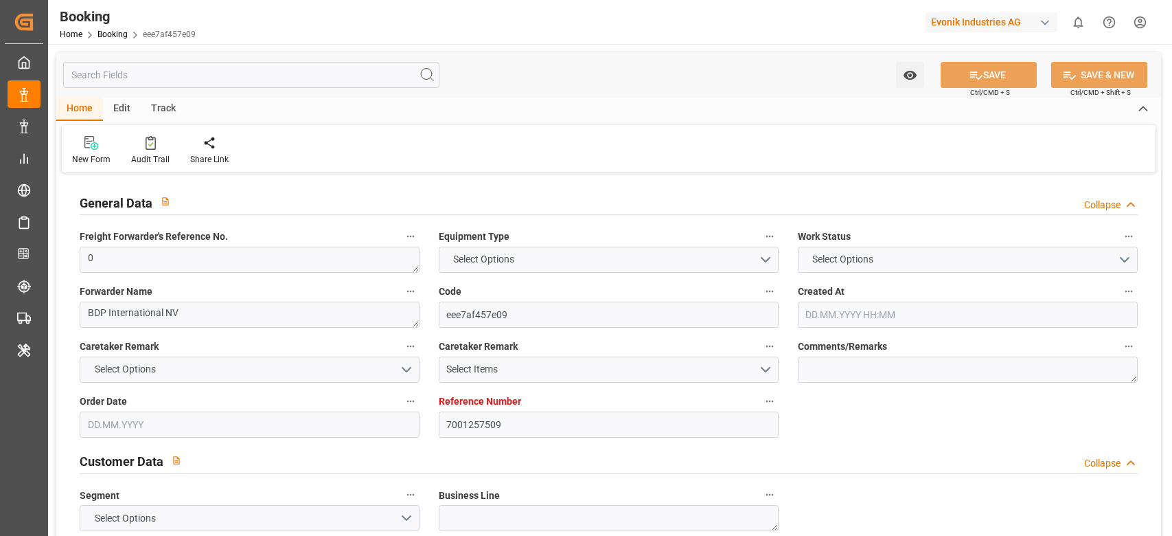
type textarea "No"
type input "7001257509"
type input "9472165"
type input "CMACGM"
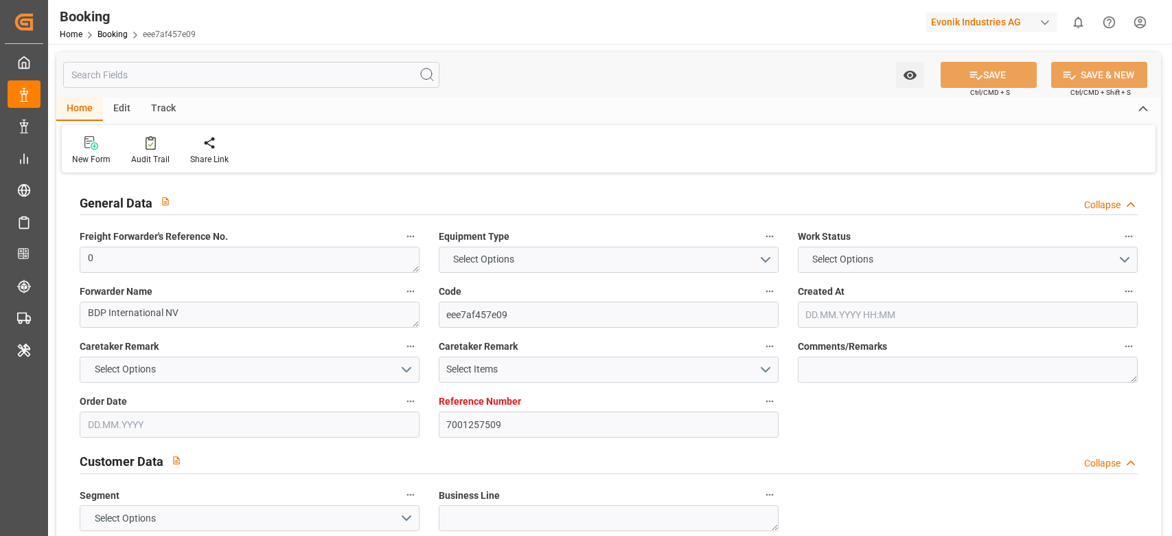
type input "CMA CGM Group"
type input "BEANR"
type input "USNYC"
type input "0"
type input "25.08.2025 12:34"
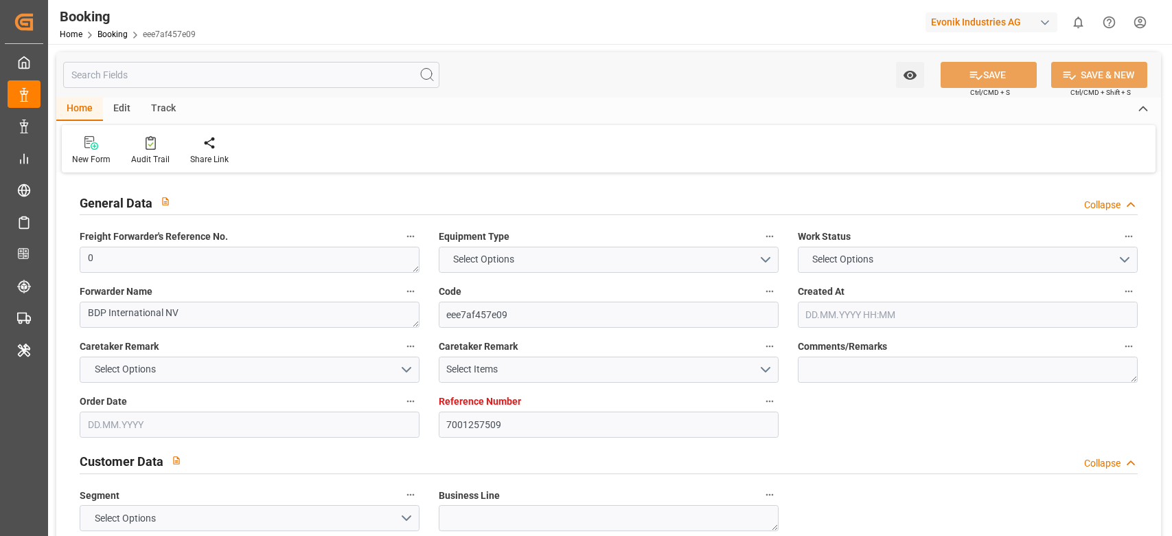
type input "25.08.2025"
type input "16.10.2025"
type input "17.09.2025"
type input "17.09.2025 00:00"
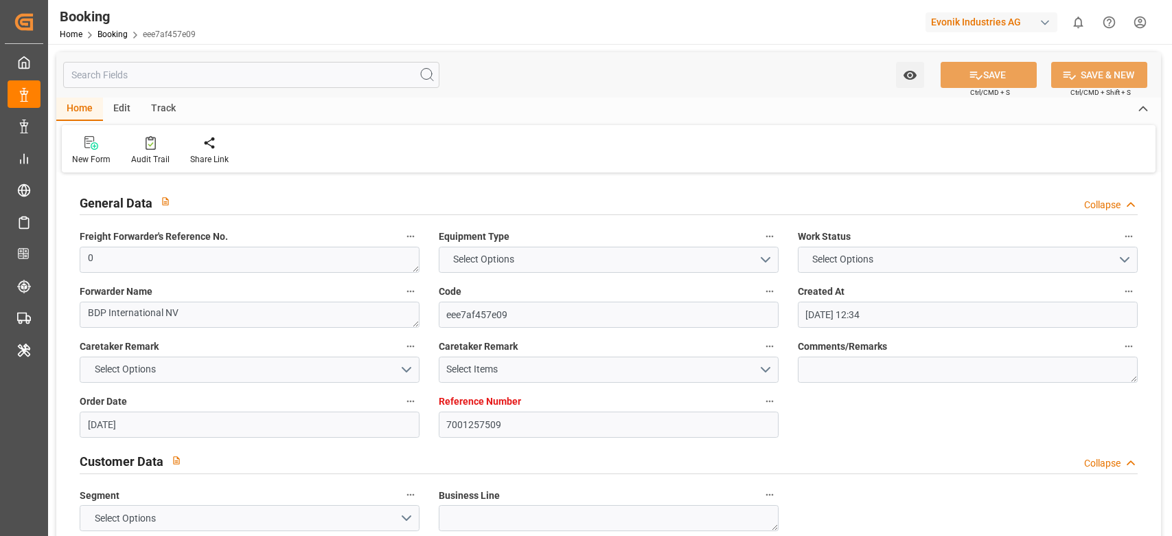
type input "25.09.2025 00:00"
type input "08.10.2025 00:00"
type input "01.10.2025 00:00"
type input "25.09.2025 00:00"
type input "23.10.2025 00:00"
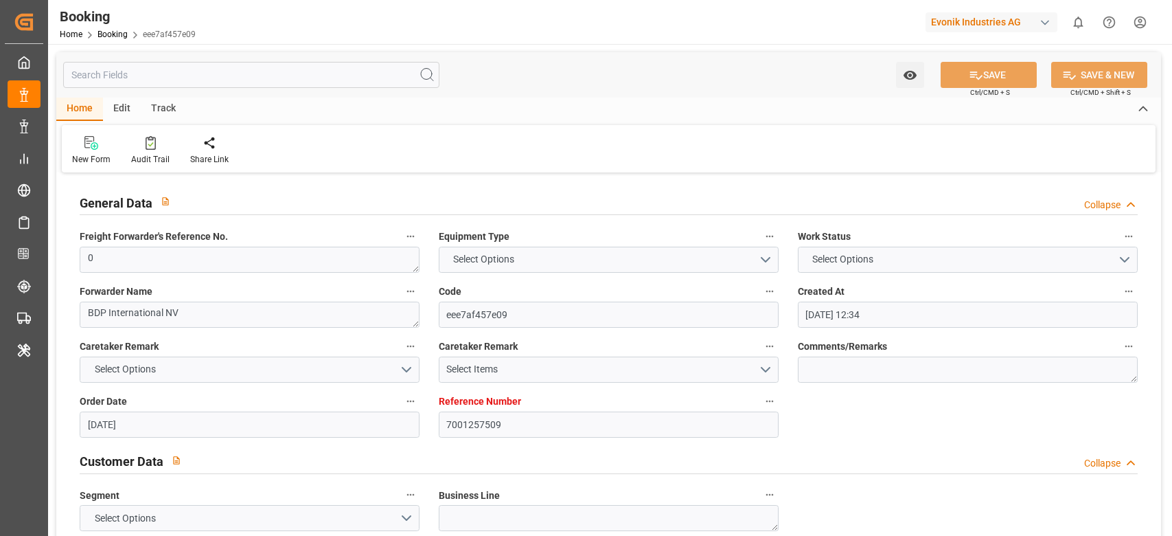
type input "17.10.2025 00:00"
type input "06.10.2025 07:08"
type input "7001240958"
type input "9480215"
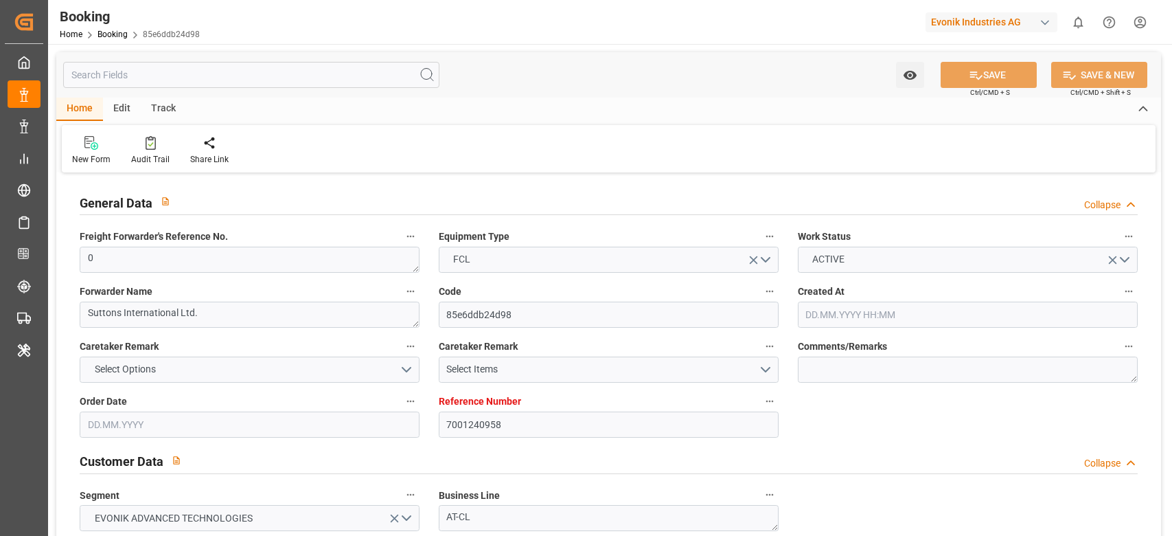
type input "MSC"
type input "Mediterranean Shipping Company"
type input "BEANR"
type input "USMOB"
type input "25"
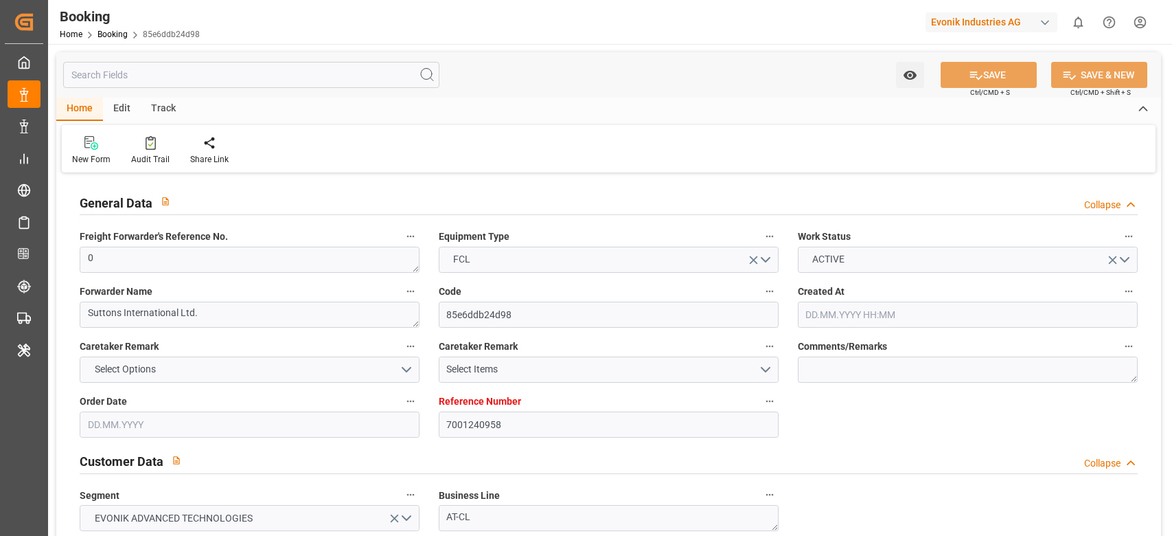
type input "0"
type input "05.08.2025 12:20"
type input "05.08.2025"
type input "23.09.2025"
type input "13.08.2025"
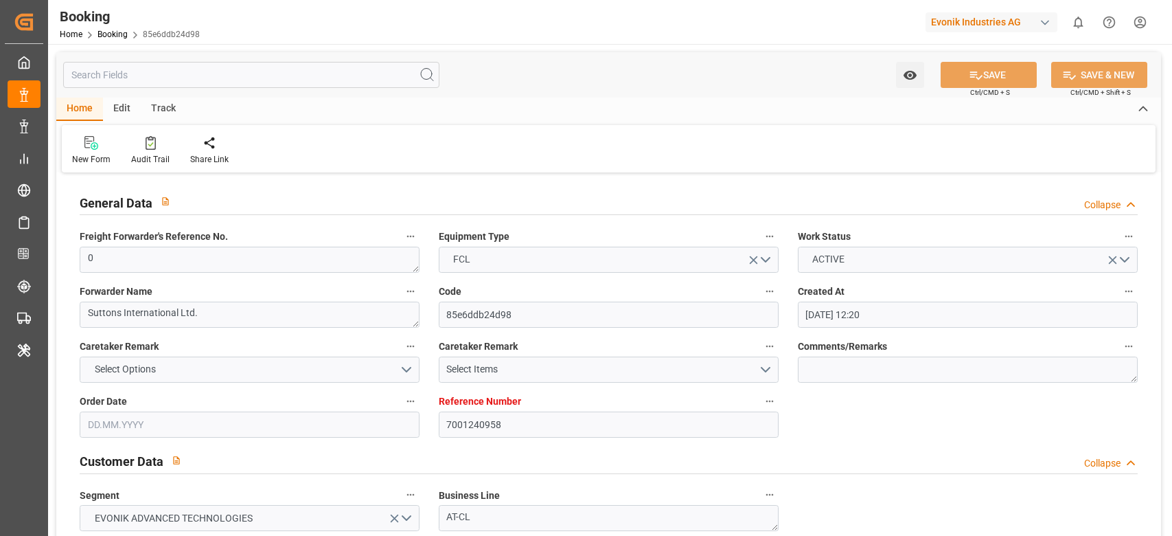
type input "13.08.2025 00:00"
type input "23.08.2025 00:00"
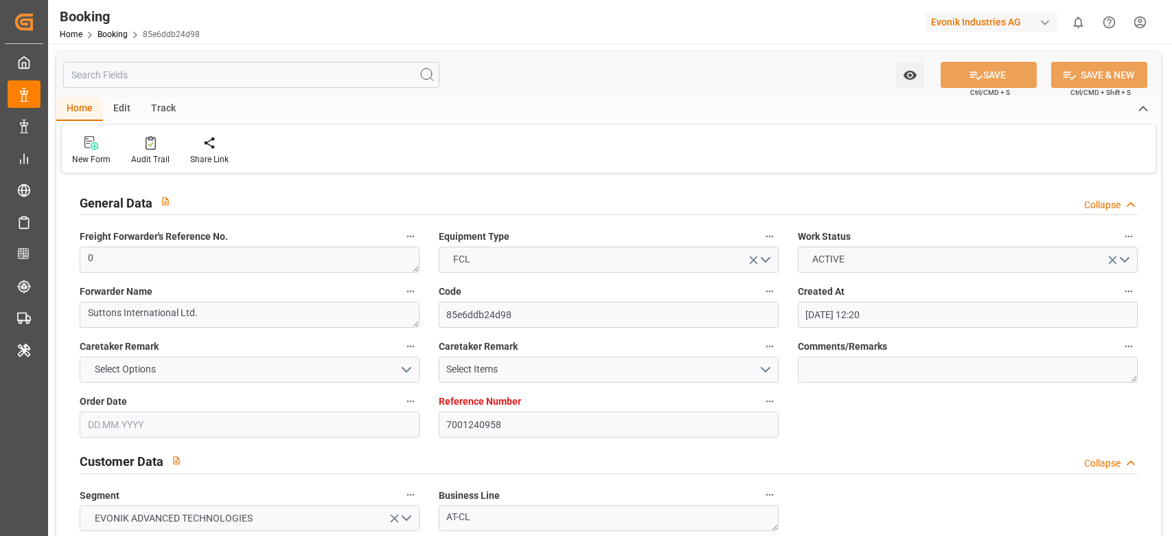
type input "24.08.2025 00:00"
type input "19.08.2025 00:00"
type input "17.09.2025 00:00"
type input "18.09.2025 00:00"
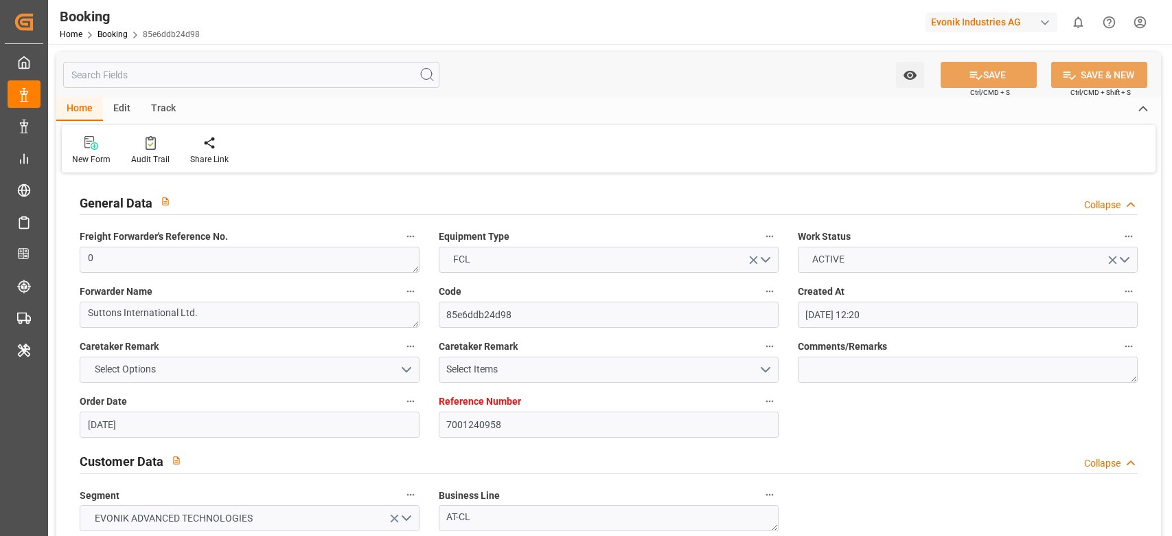
type input "[DATE] 00:00"
type input "15.08.2025"
type input "06.10.2025 07:04"
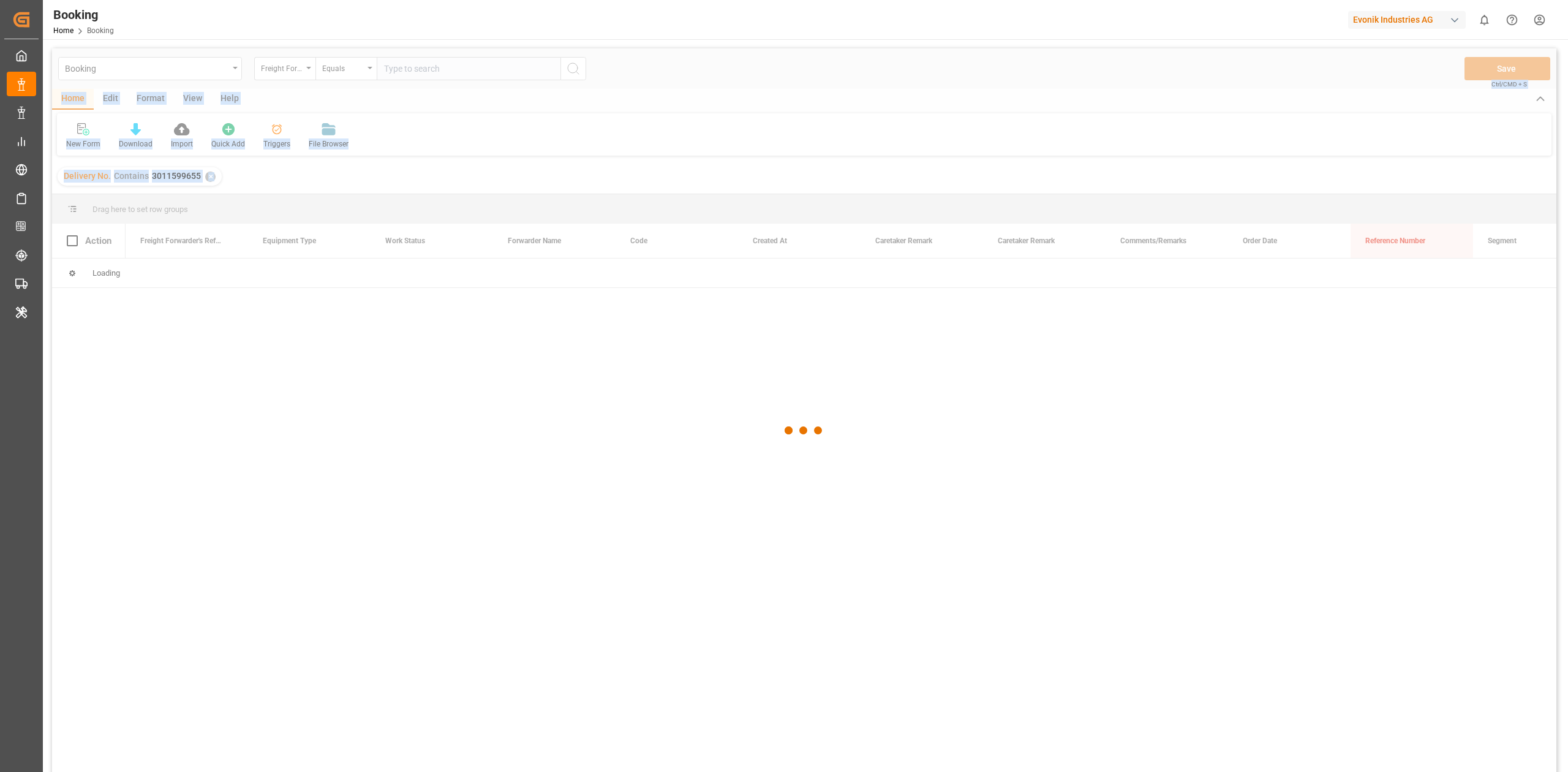
drag, startPoint x: 785, startPoint y: 167, endPoint x: 628, endPoint y: -53, distance: 270.3
click at [628, 0] on html "Created by potrace 1.15, written by [PERSON_NAME] [DATE]-[DATE] Created by potr…" at bounding box center [784, 386] width 1568 height 772
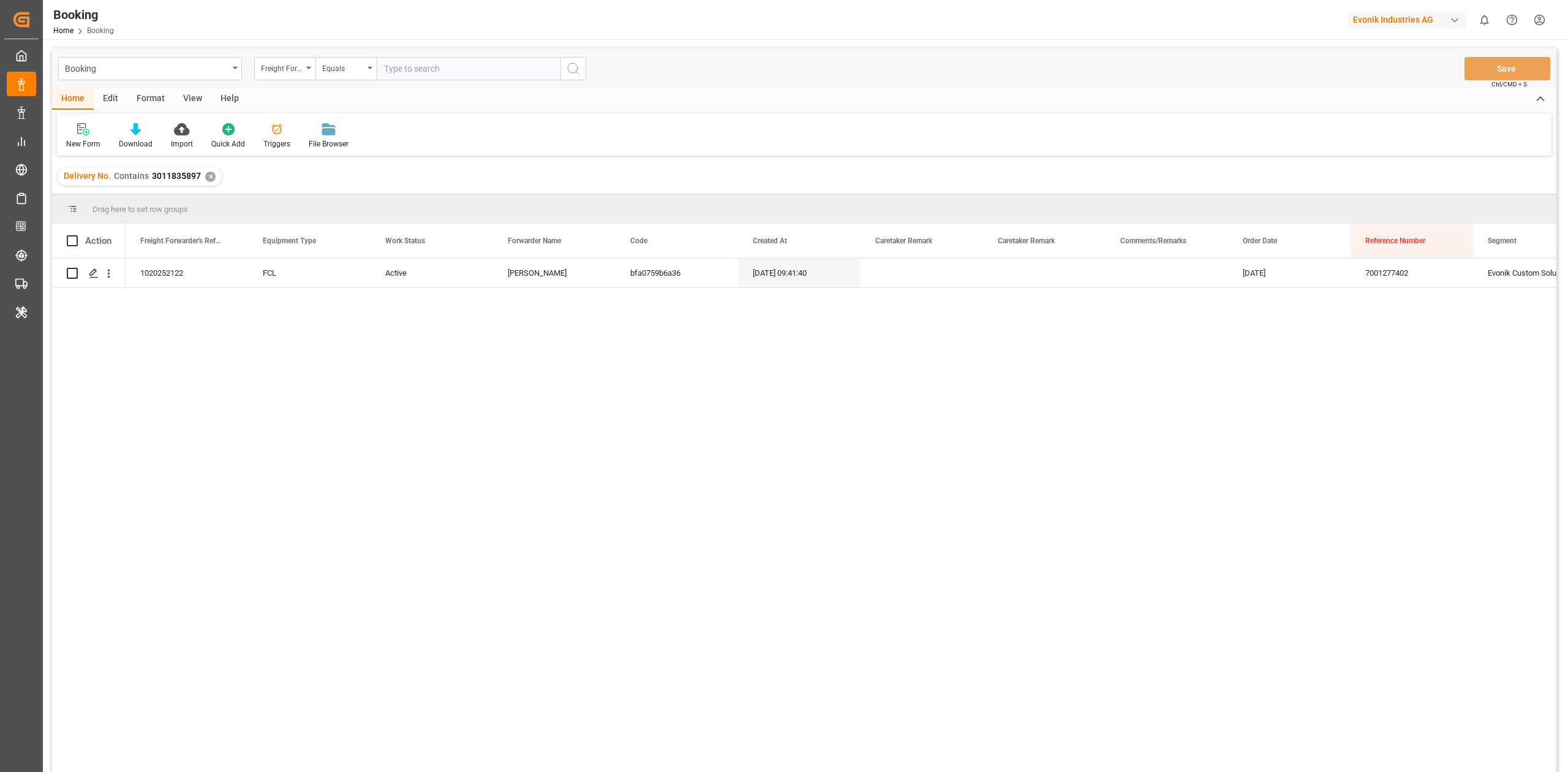
paste input "3011814158"
type input "3011814158"
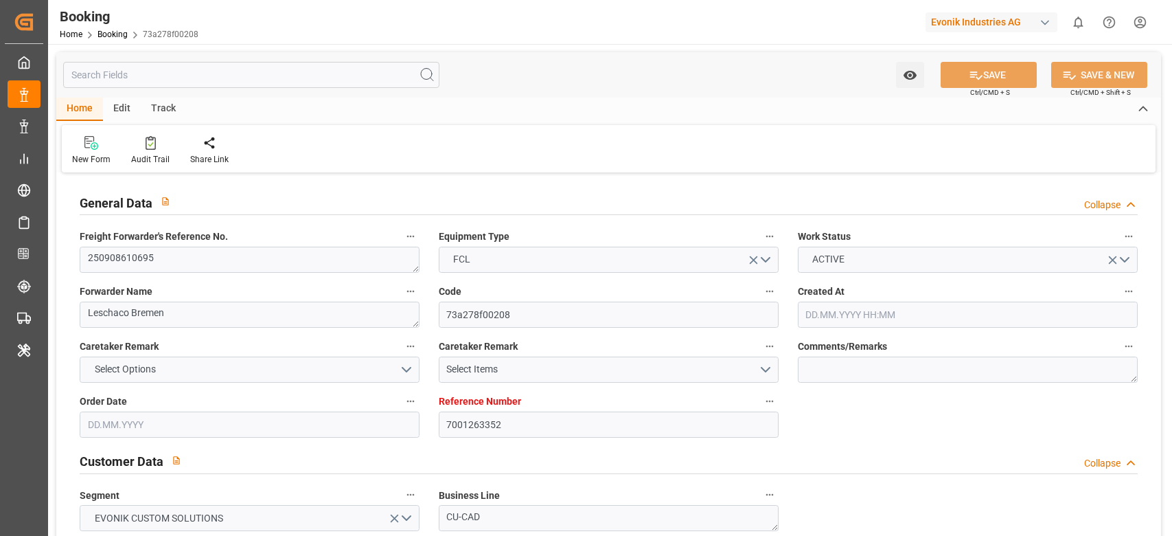
type input "7001263352"
type input "9839193"
type input "CMACGM"
type input "CMA CGM Group"
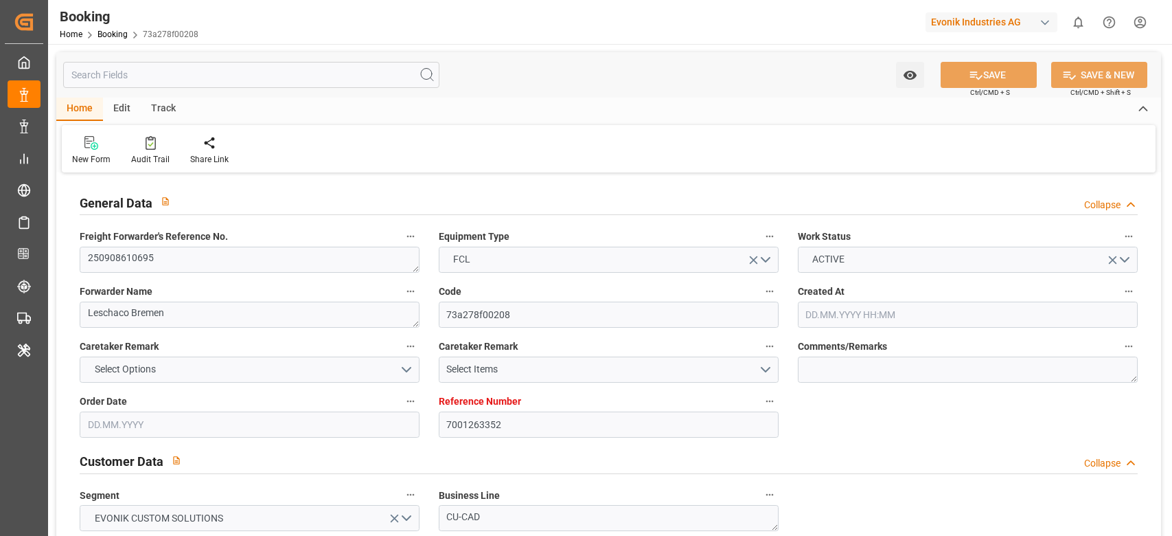
type input "BEANR"
type input "TWKEL"
type input "CNSHG"
type input "BEANR"
type input "TWKEL"
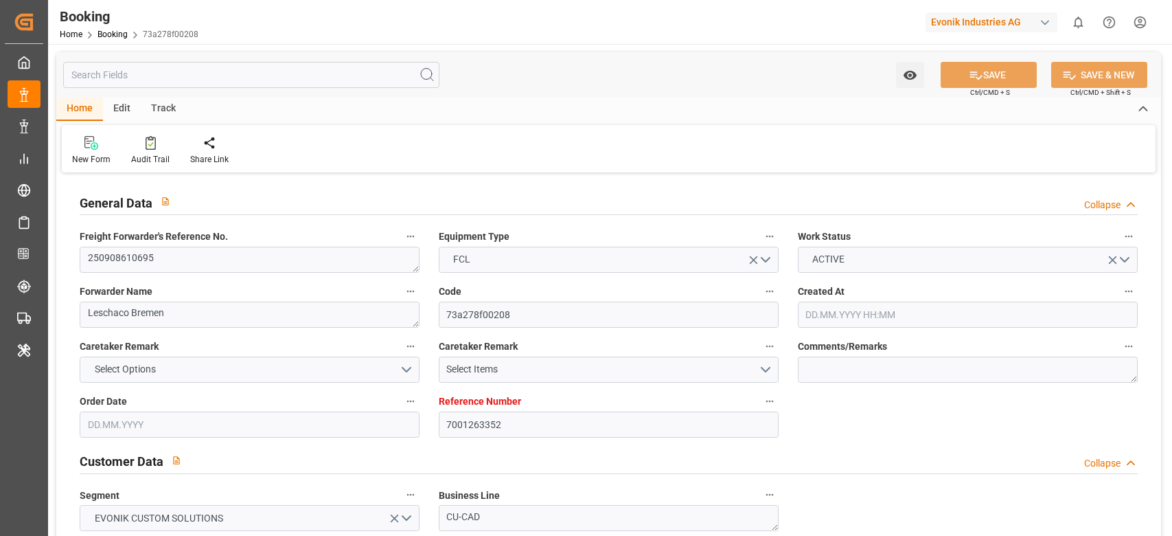
type input "9172313"
type input "01.09.2025 08:43"
type input "[DATE]"
type input "21.11.2025"
type input "15.09.2025"
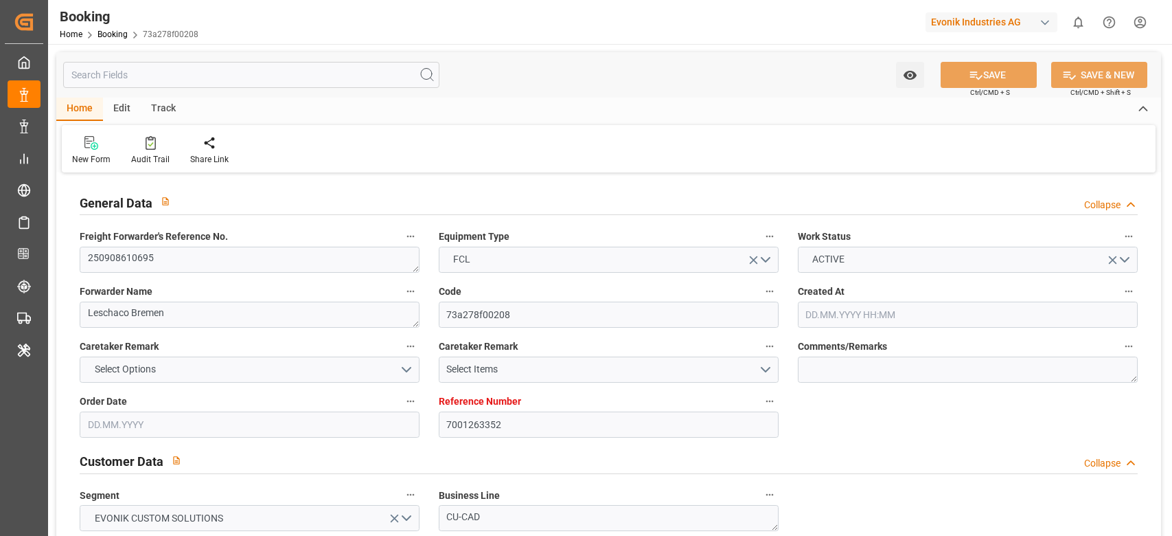
type input "15.09.2025 00:00"
type input "25.09.2025 00:00"
type input "02.09.2025"
type input "[DATE]"
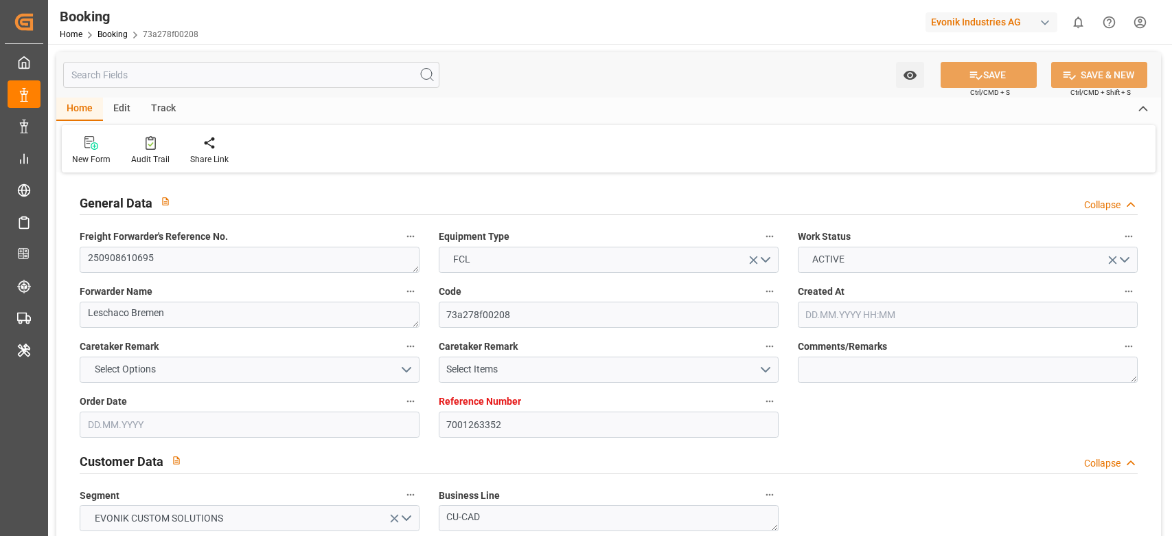
type input "[DATE] 00:00"
type input "03.10.2025 00:00"
type input "29.09.2025 23:57"
type input "05.12.2025 00:00"
type input "21.11.2025 00:00"
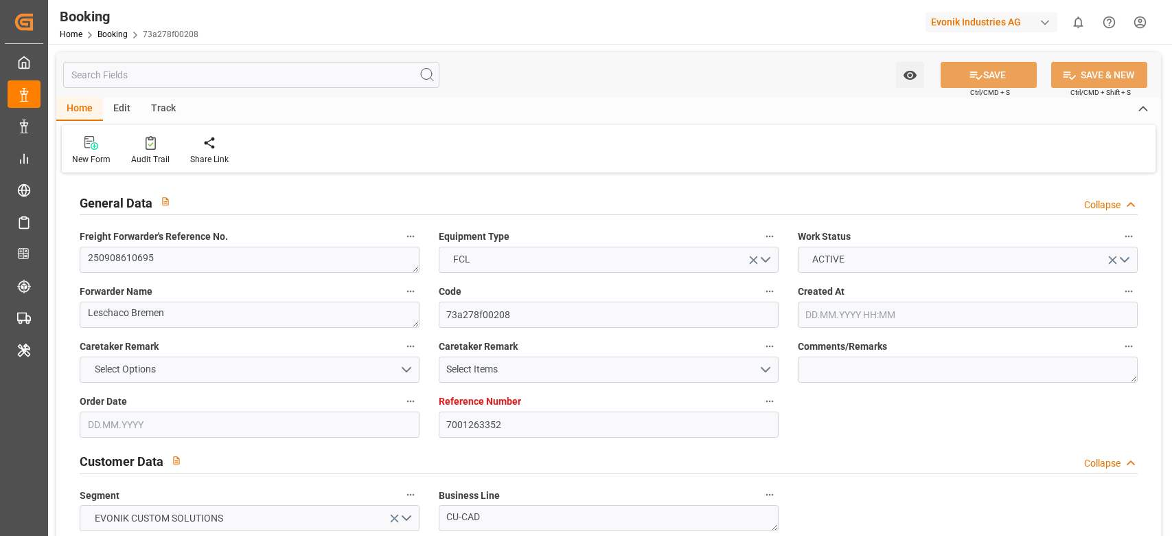
type input "20.11.2025 11:00"
type input "20.11.2025 00:00"
type input "04.12.2025 07:00"
type input "27.11.2025 00:00"
type input "06.10.2025 07:22"
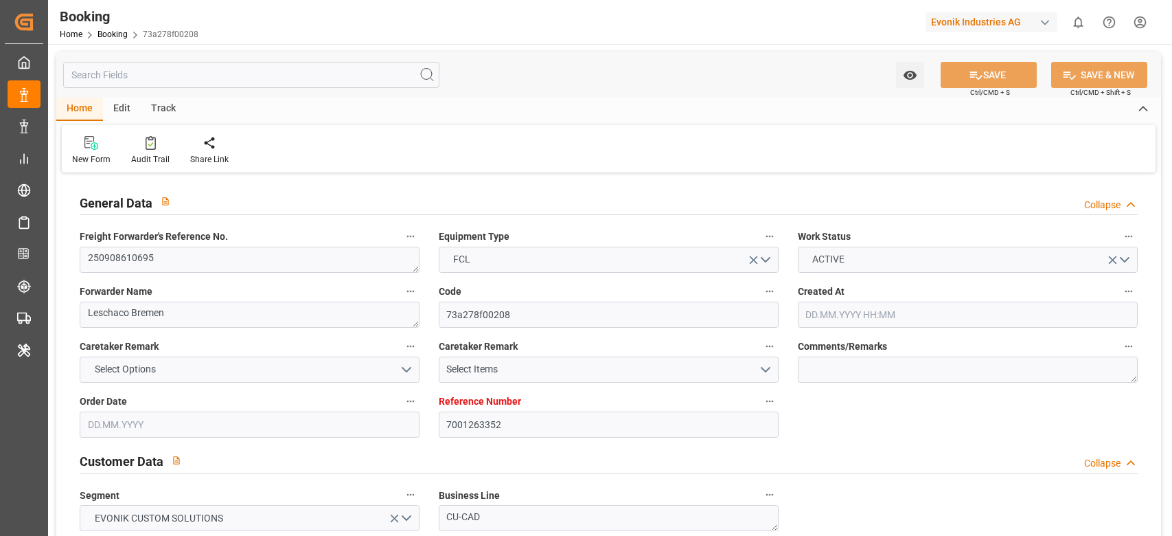
type input "[DATE]"
type input "06.10.2025 04:00"
type input "20.11.2025 11:00"
type input "20.11.2025 19:51"
type input "04.12.2025 07:00"
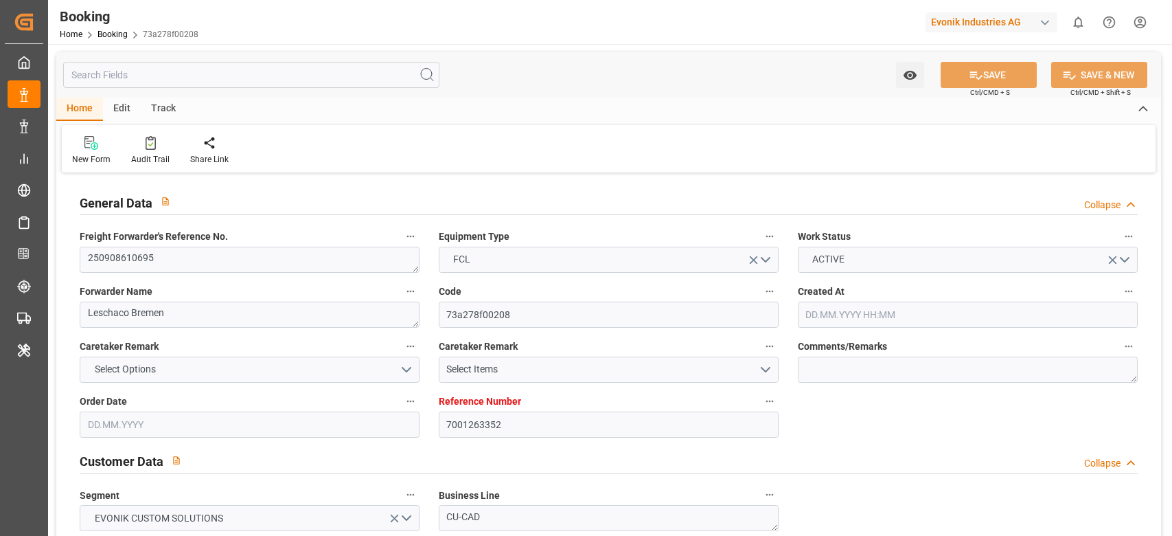
type input "05.12.2025 15:00"
type input "05.12.2025 21:38"
type input "09.12.2025 21:38"
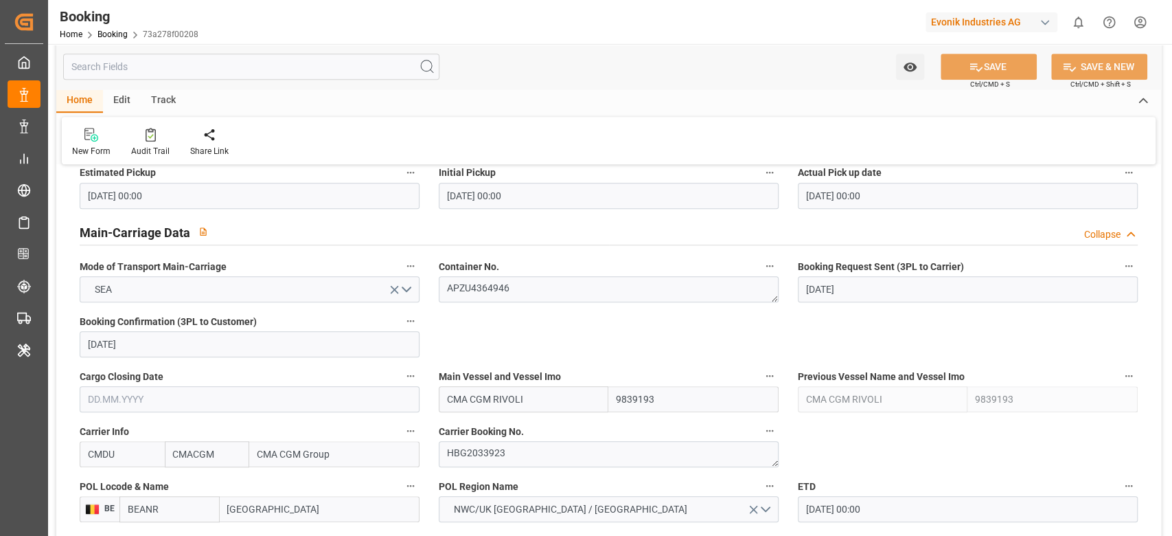
scroll to position [824, 0]
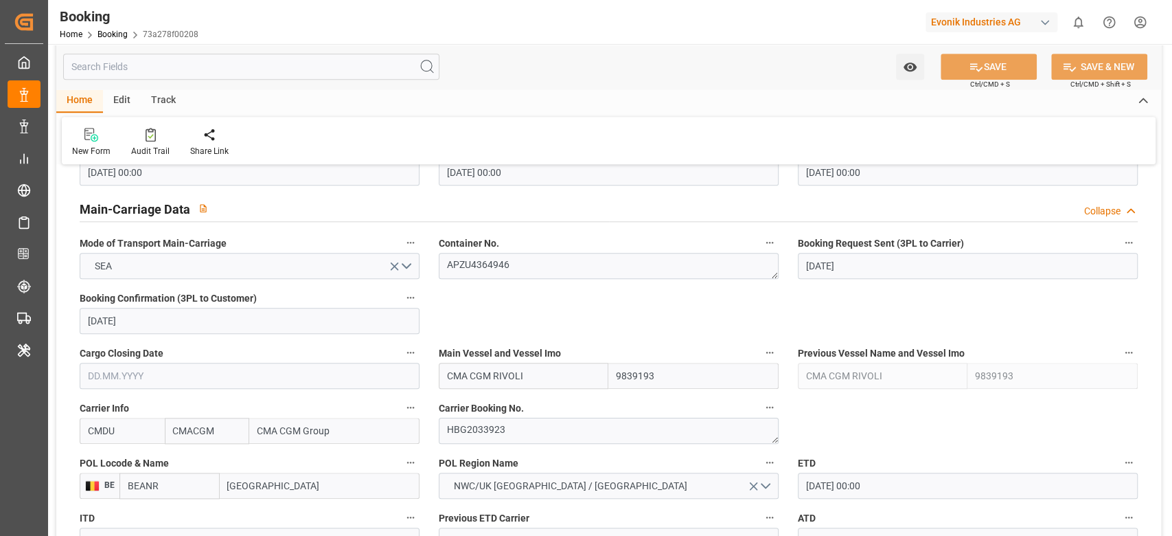
click at [602, 21] on div "Booking Home Booking 73a278f00208 Evonik Industries AG 0 Notifications Only sho…" at bounding box center [605, 22] width 1134 height 44
drag, startPoint x: 643, startPoint y: 96, endPoint x: 657, endPoint y: 174, distance: 78.9
click at [661, 155] on div "Watch Option SAVE Ctrl/CMD + S SAVE & NEW Ctrl/CMD + Shift + S Home Edit Track …" at bounding box center [608, 104] width 1105 height 120
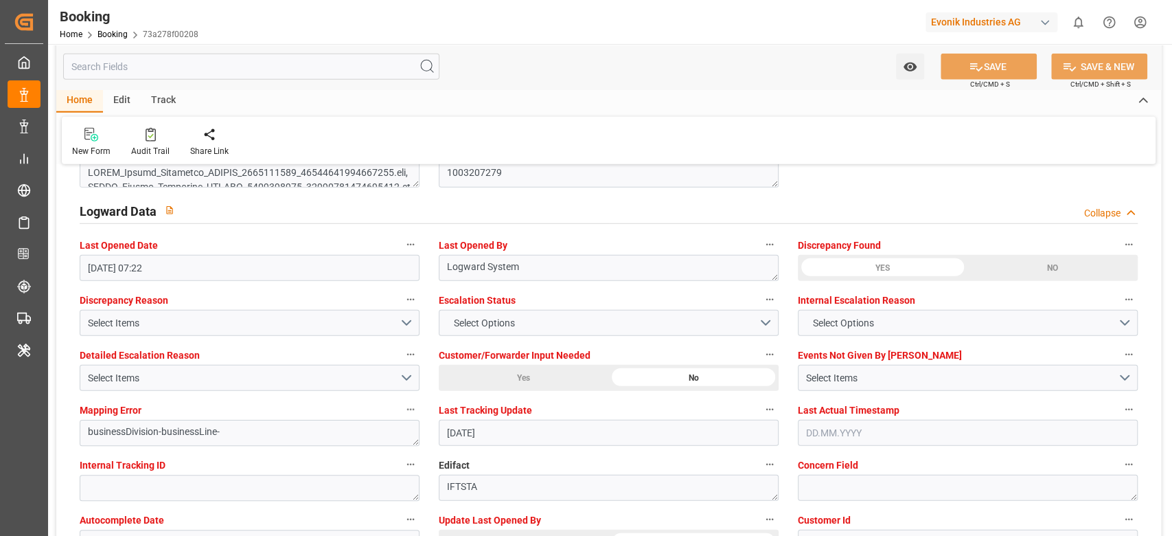
scroll to position [2564, 0]
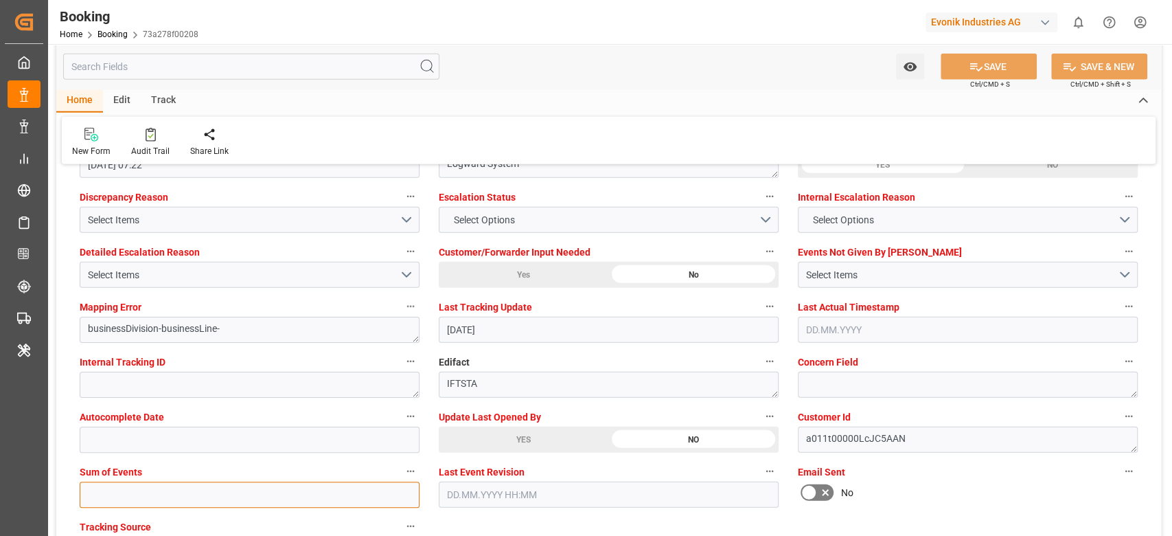
click at [129, 495] on input "text" at bounding box center [250, 494] width 340 height 26
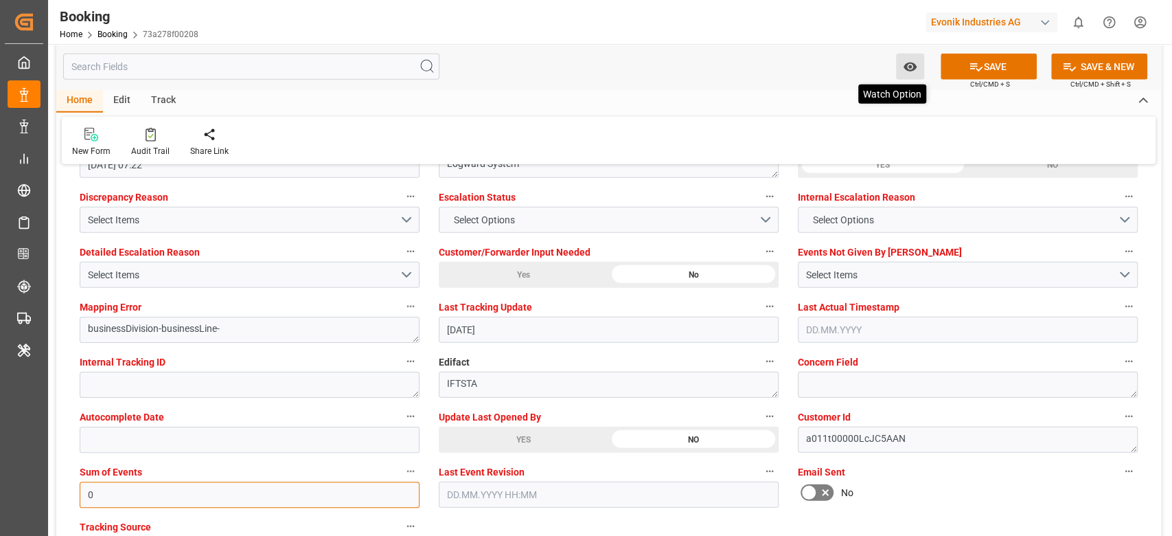
type input "0"
click at [1002, 73] on button "SAVE" at bounding box center [989, 67] width 96 height 26
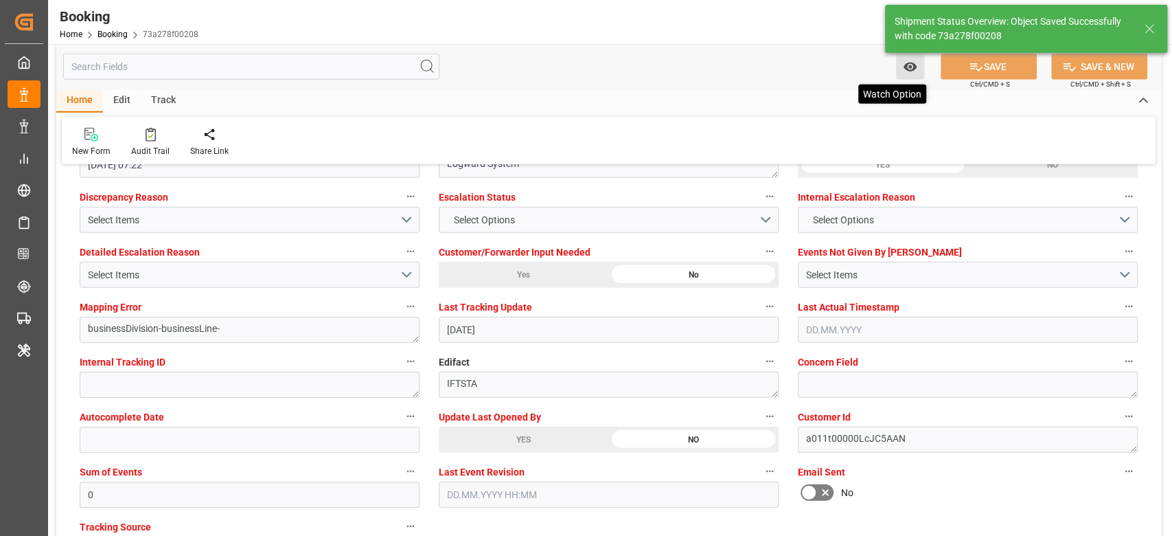
type textarea "[PERSON_NAME]"
type input "06.10.2025 07:49"
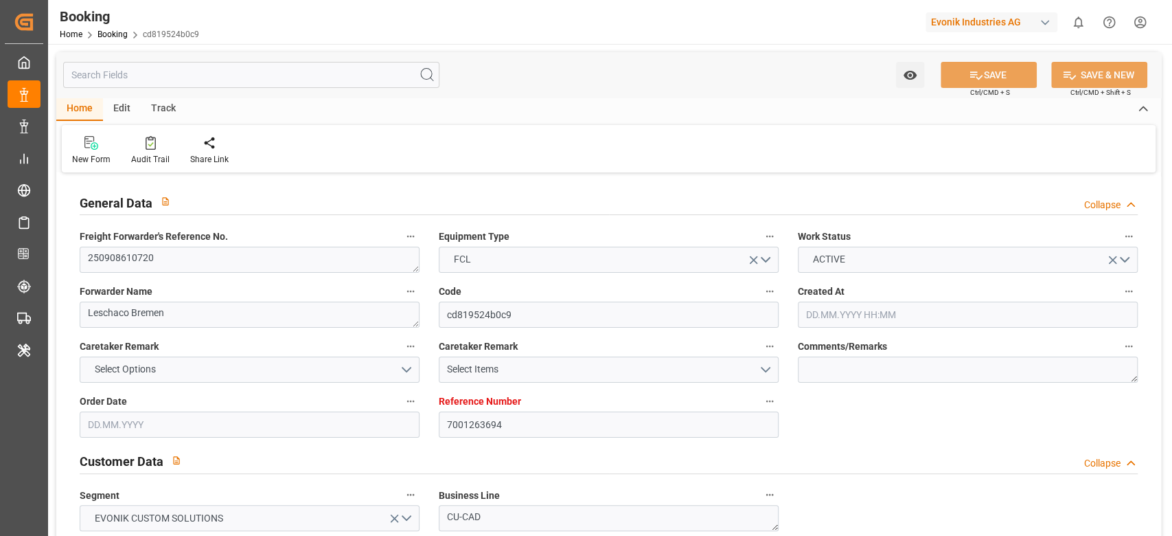
type input "7001263694"
type input "9472165"
type input "CMACGM"
type input "CMA CGM Group"
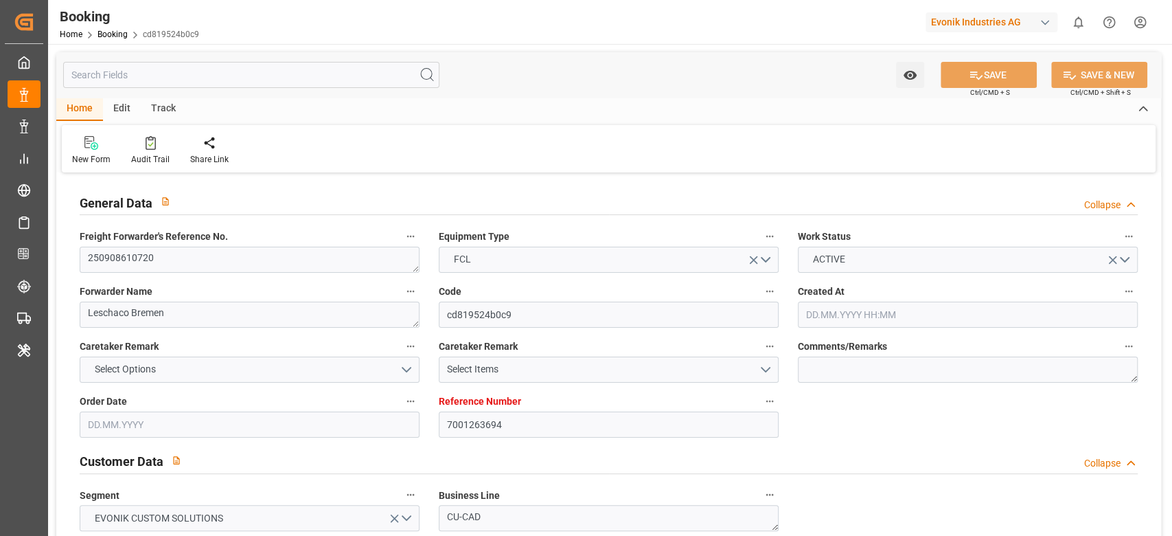
type input "BEANR"
type input "USORF"
type input "0"
type input "BEANR"
type input "USORF"
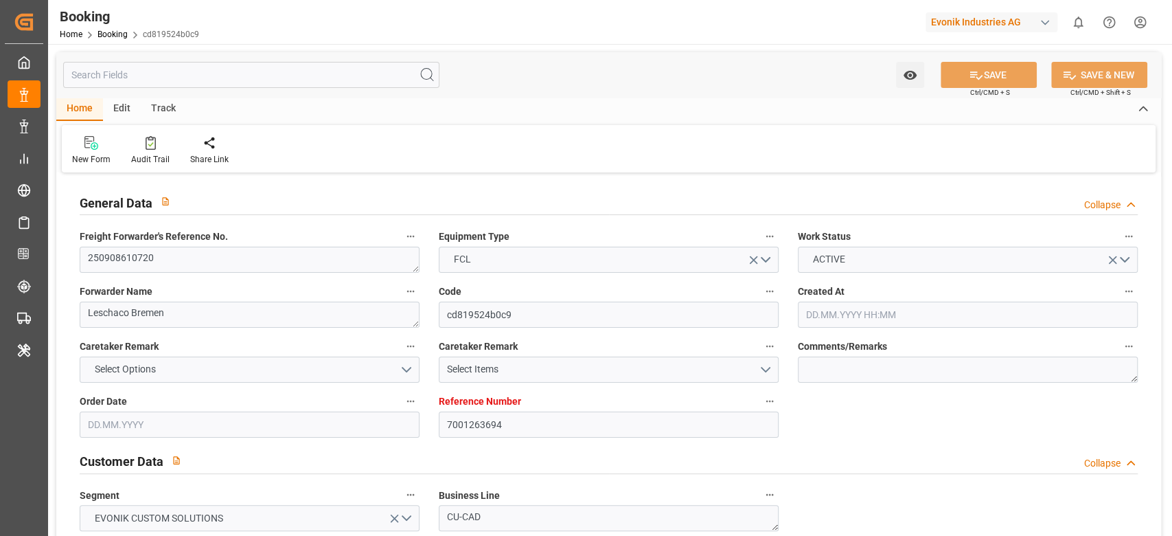
type input "[DATE] 11:35"
type input "[DATE]"
type input "[DATE] 00:00"
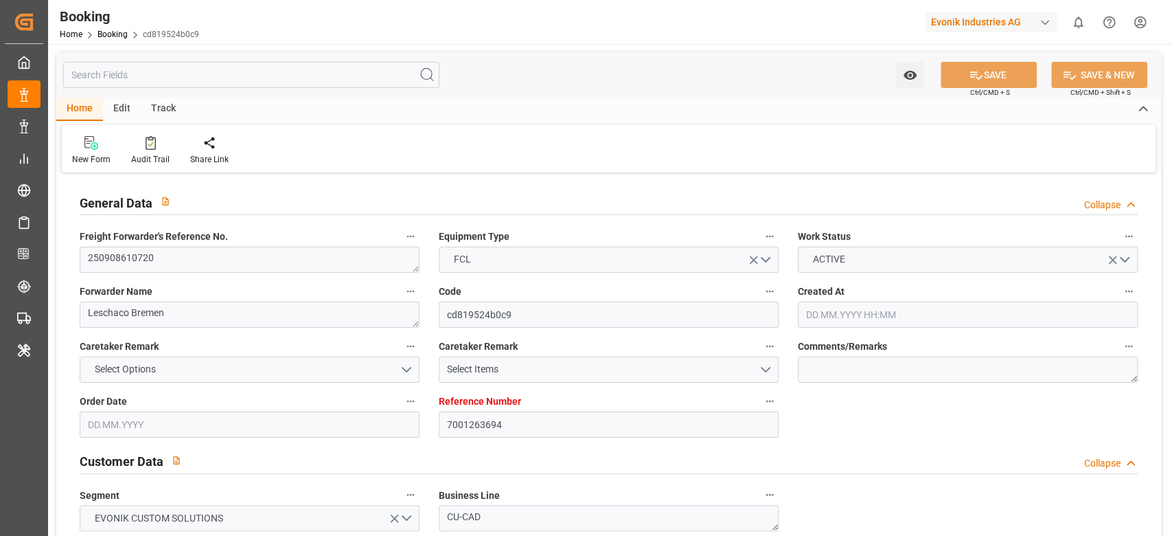
type input "[DATE] 00:00"
type input "[DATE]"
type input "[DATE] 00:00"
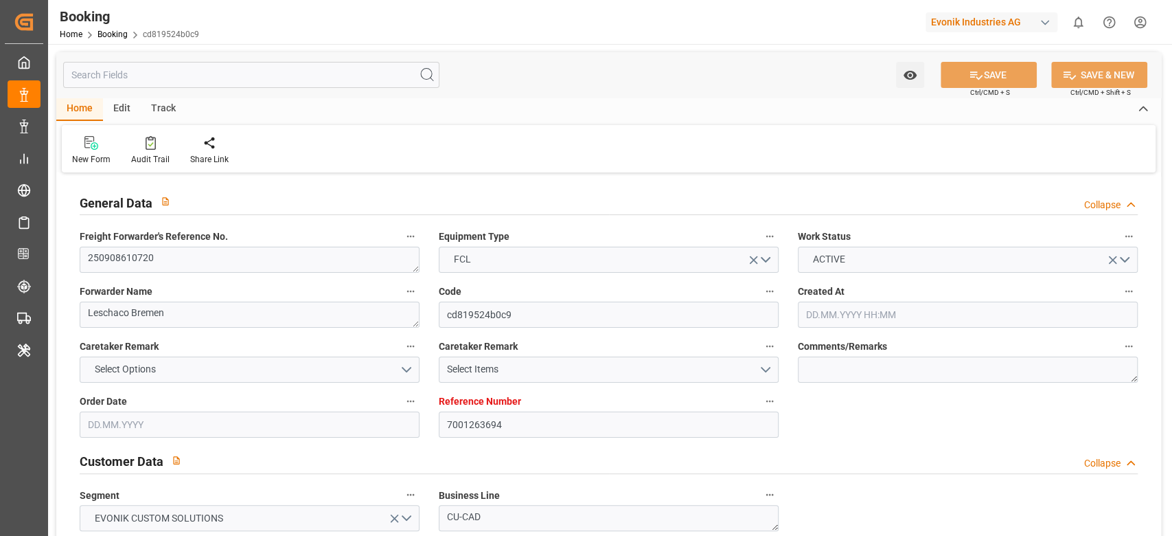
type input "[DATE] 00:00"
type input "[DATE] 14:57"
type input "[DATE] 00:00"
type input "[DATE] 05:56"
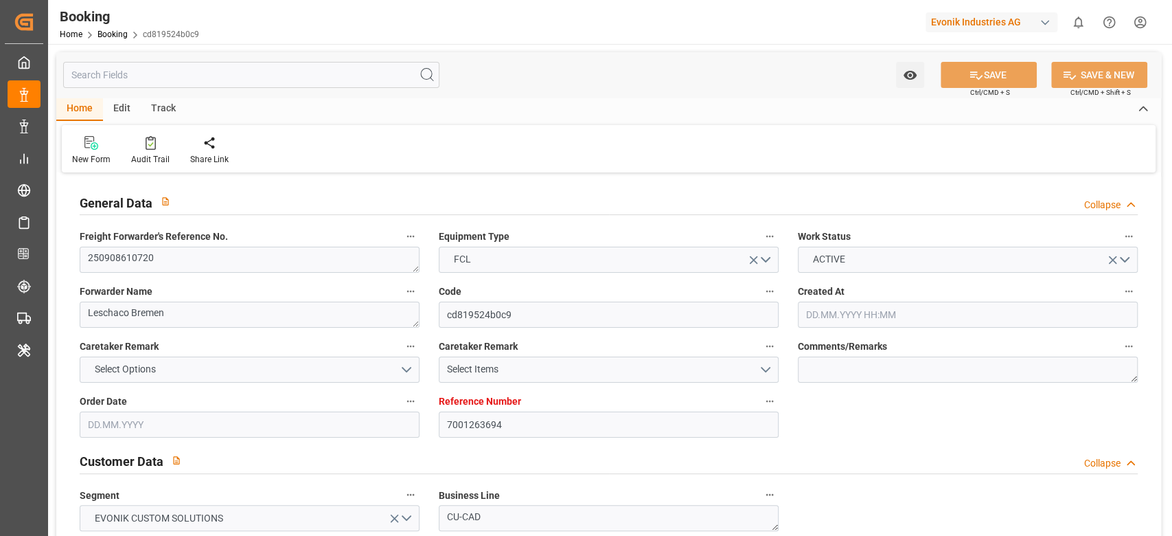
type input "[DATE]"
type input "[DATE] 05:30"
type input "[DATE] 18:00"
type input "[DATE] 04:40"
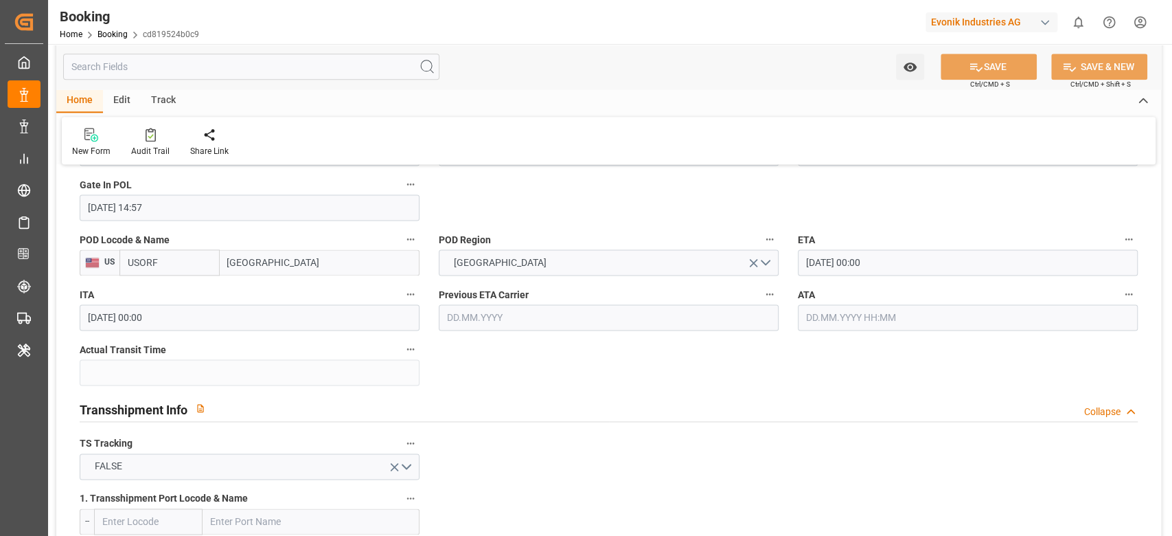
scroll to position [1029, 0]
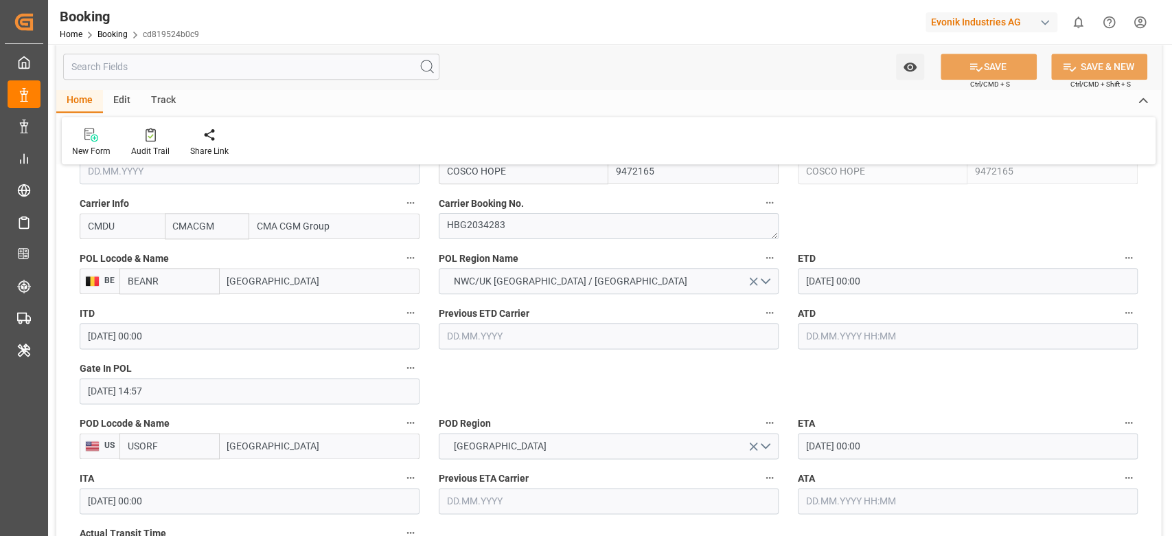
click at [846, 268] on input "[DATE] 00:00" at bounding box center [968, 281] width 340 height 26
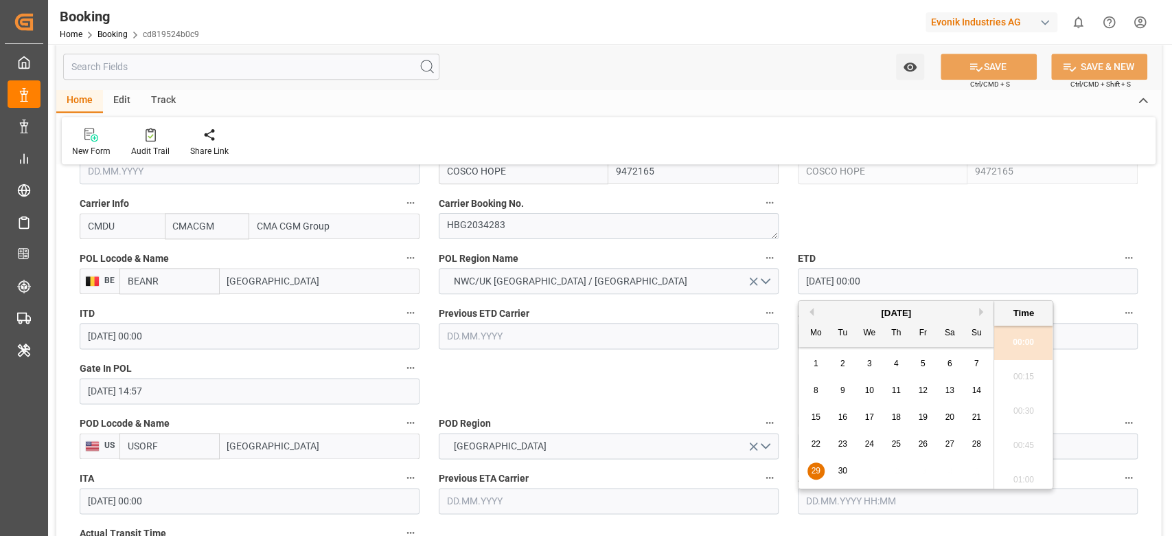
click at [977, 309] on div "[DATE]" at bounding box center [896, 313] width 195 height 14
click at [981, 310] on button "Next Month" at bounding box center [983, 312] width 8 height 8
click at [814, 389] on span "6" at bounding box center [816, 390] width 5 height 10
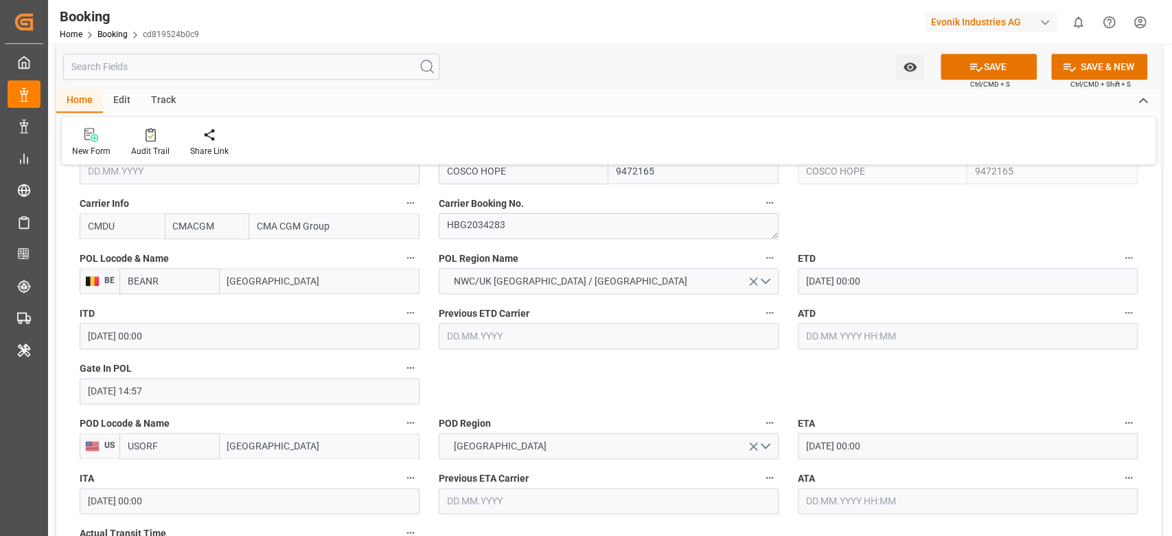
click at [858, 288] on input "[DATE] 00:00" at bounding box center [968, 281] width 340 height 26
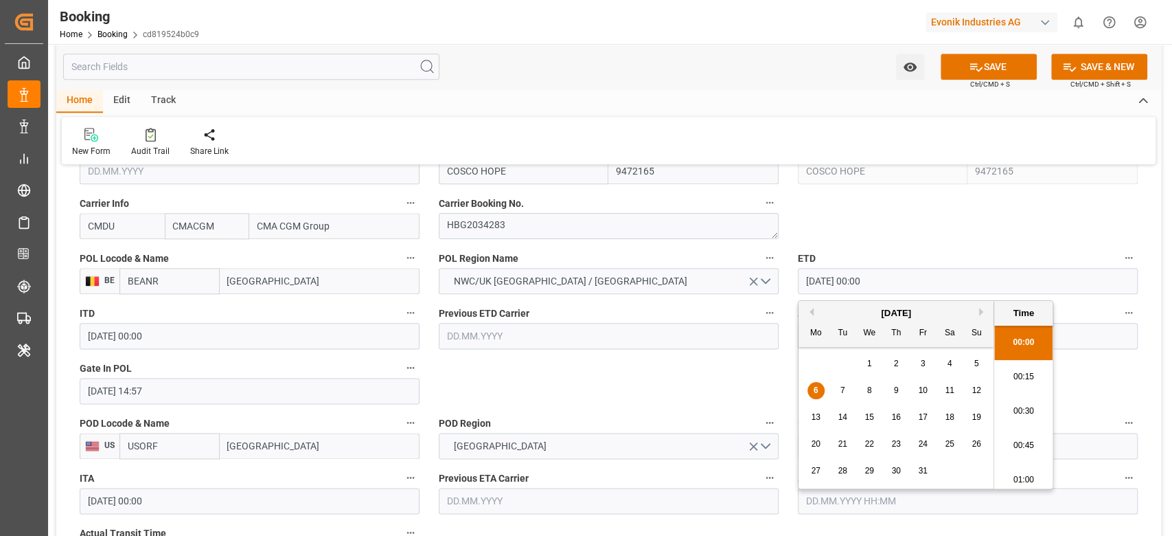
click at [872, 396] on div "8" at bounding box center [869, 391] width 17 height 16
type input "[DATE] 00:00"
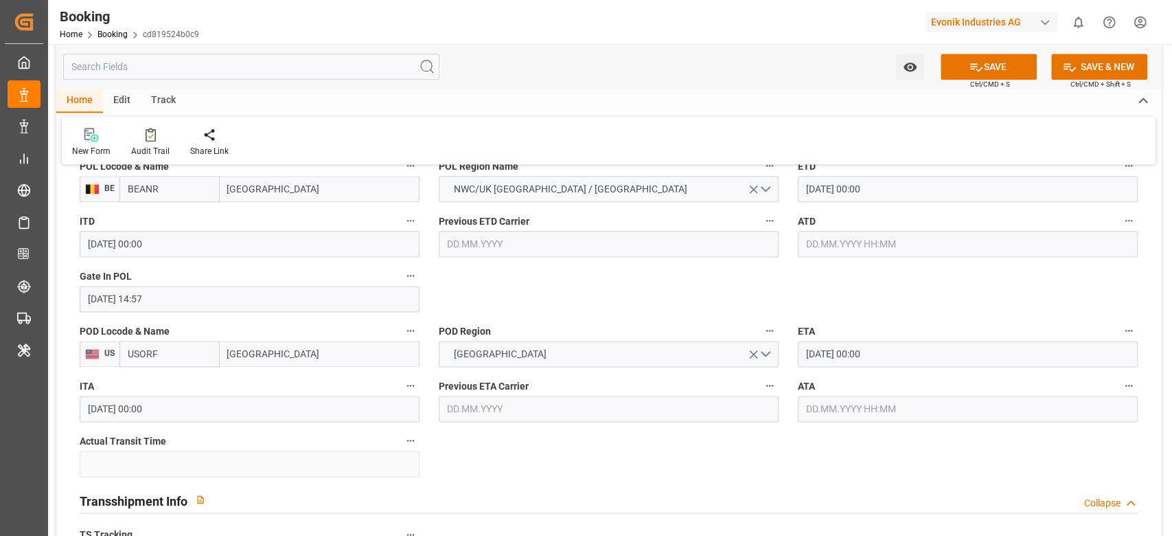
click at [846, 354] on input "[DATE] 00:00" at bounding box center [968, 354] width 340 height 26
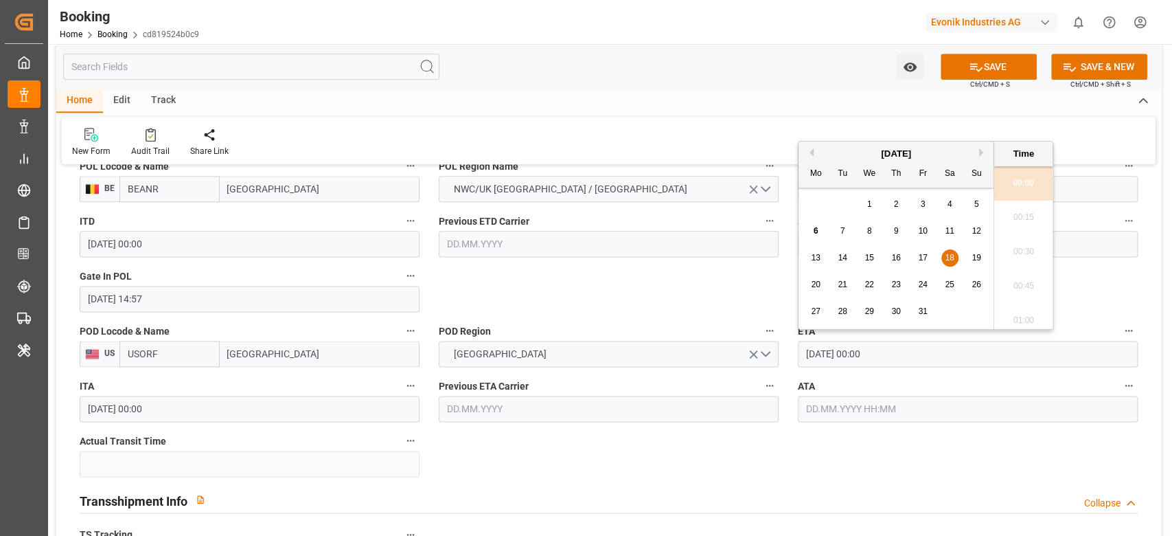
click at [967, 288] on div "20 21 22 23 24 25 26" at bounding box center [896, 284] width 187 height 27
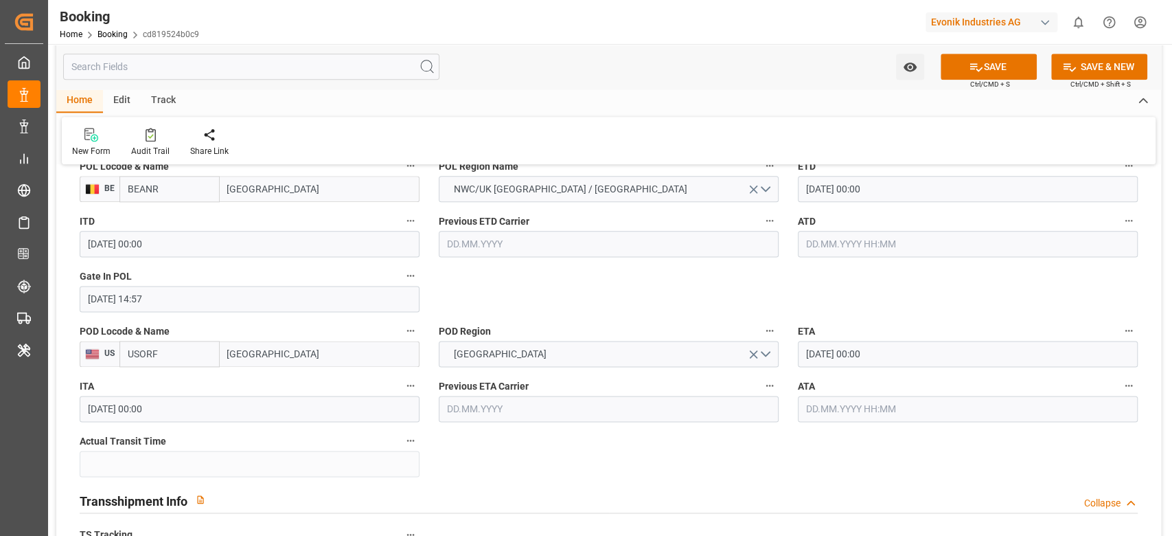
click at [839, 337] on label "ETA" at bounding box center [968, 330] width 340 height 19
click at [1120, 337] on button "ETA" at bounding box center [1129, 330] width 18 height 18
click at [785, 352] on div at bounding box center [586, 268] width 1172 height 536
click at [834, 352] on body "Created by potrace 1.15, written by [PERSON_NAME] [DATE]-[DATE] Created by potr…" at bounding box center [586, 268] width 1172 height 536
click at [841, 351] on input "[DATE] 00:00" at bounding box center [968, 354] width 340 height 26
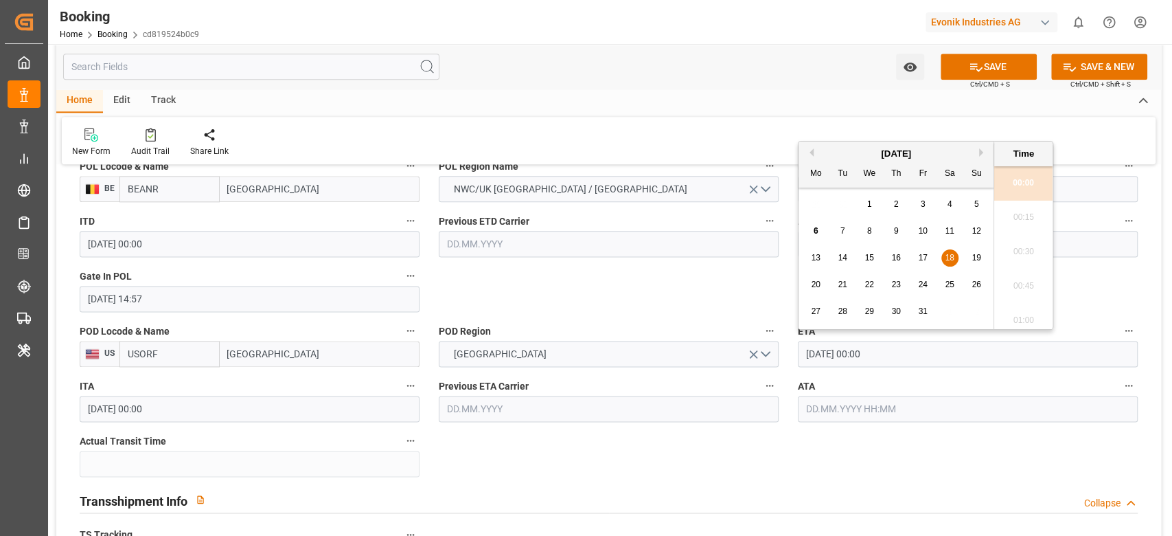
click at [977, 277] on div "26" at bounding box center [976, 285] width 17 height 16
type input "[DATE] 00:00"
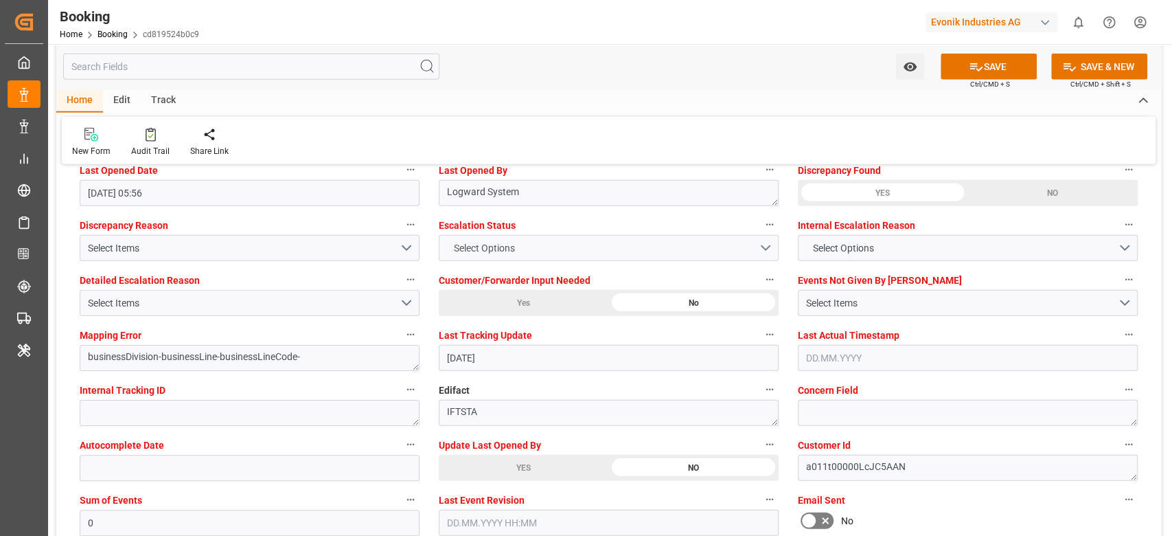
scroll to position [2494, 0]
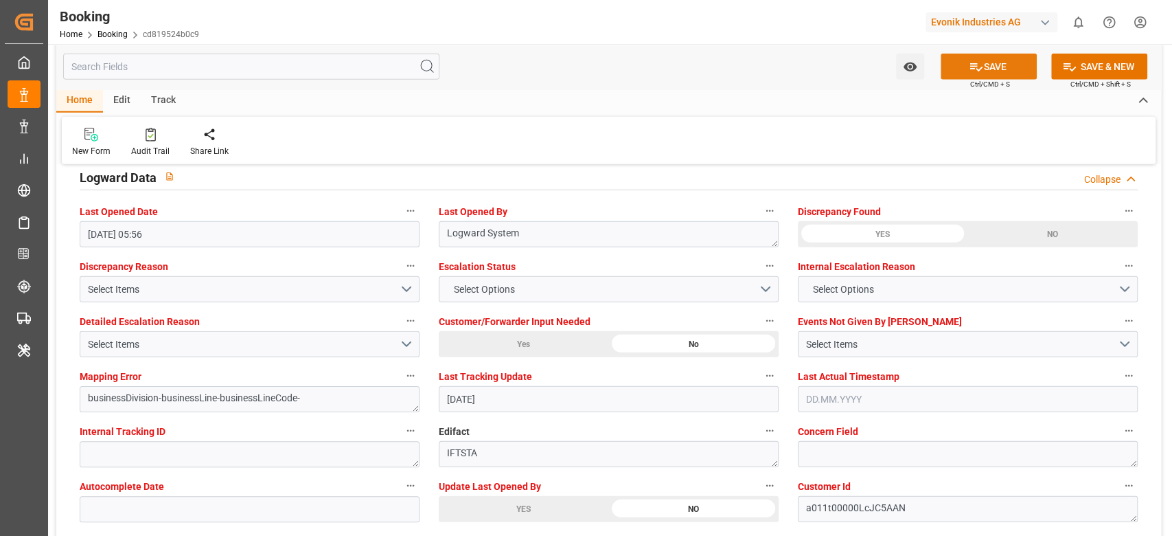
click at [998, 63] on button "SAVE" at bounding box center [989, 67] width 96 height 26
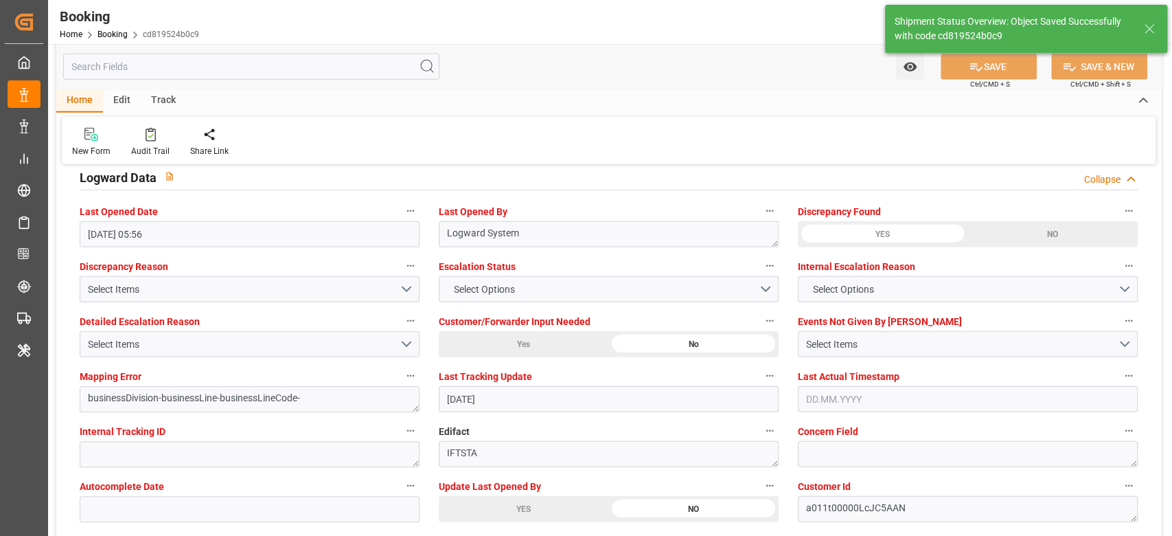
type textarea "[PERSON_NAME]"
type textarea "businessDivision-businessLine-"
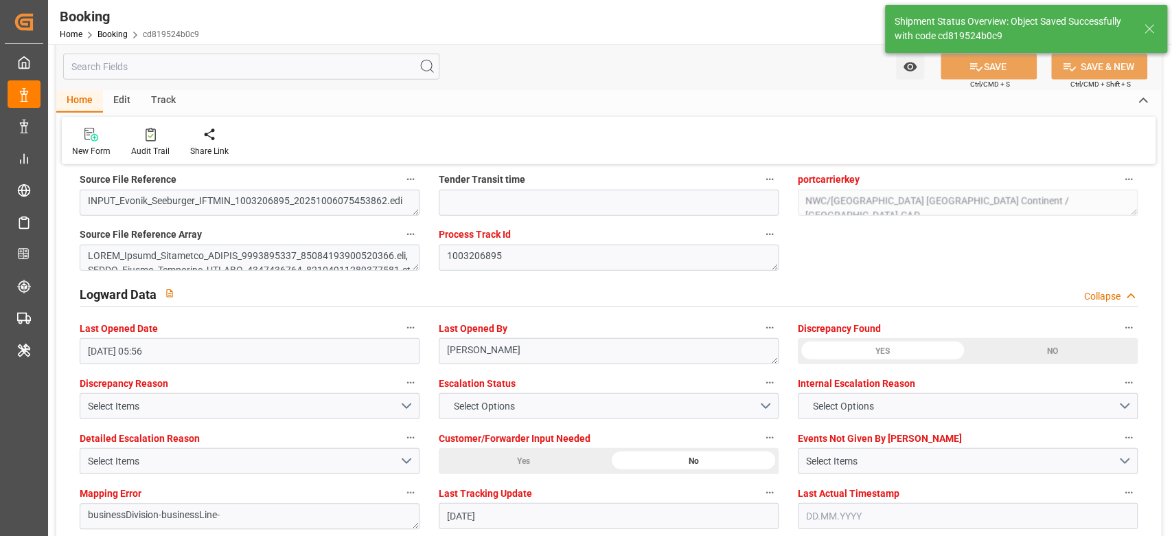
type input "[DATE] 07:50"
